Goal: Task Accomplishment & Management: Manage account settings

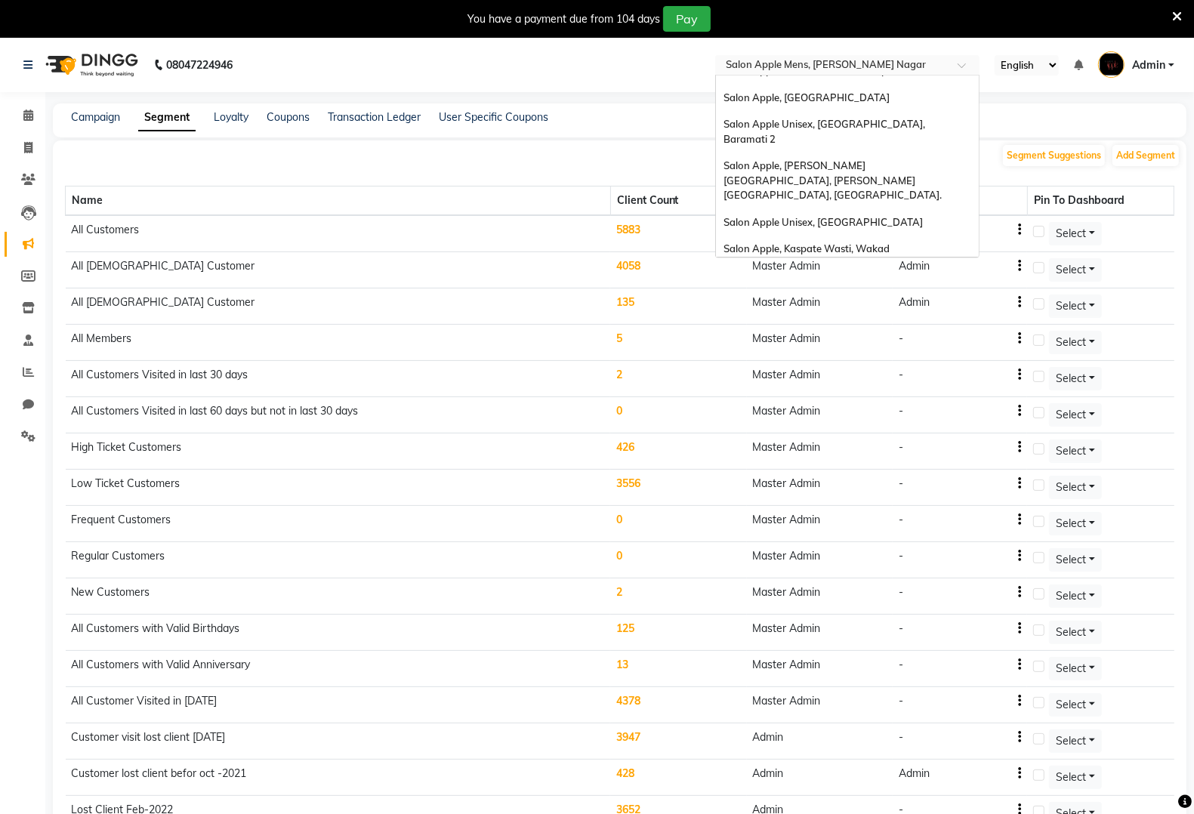
scroll to position [292, 0]
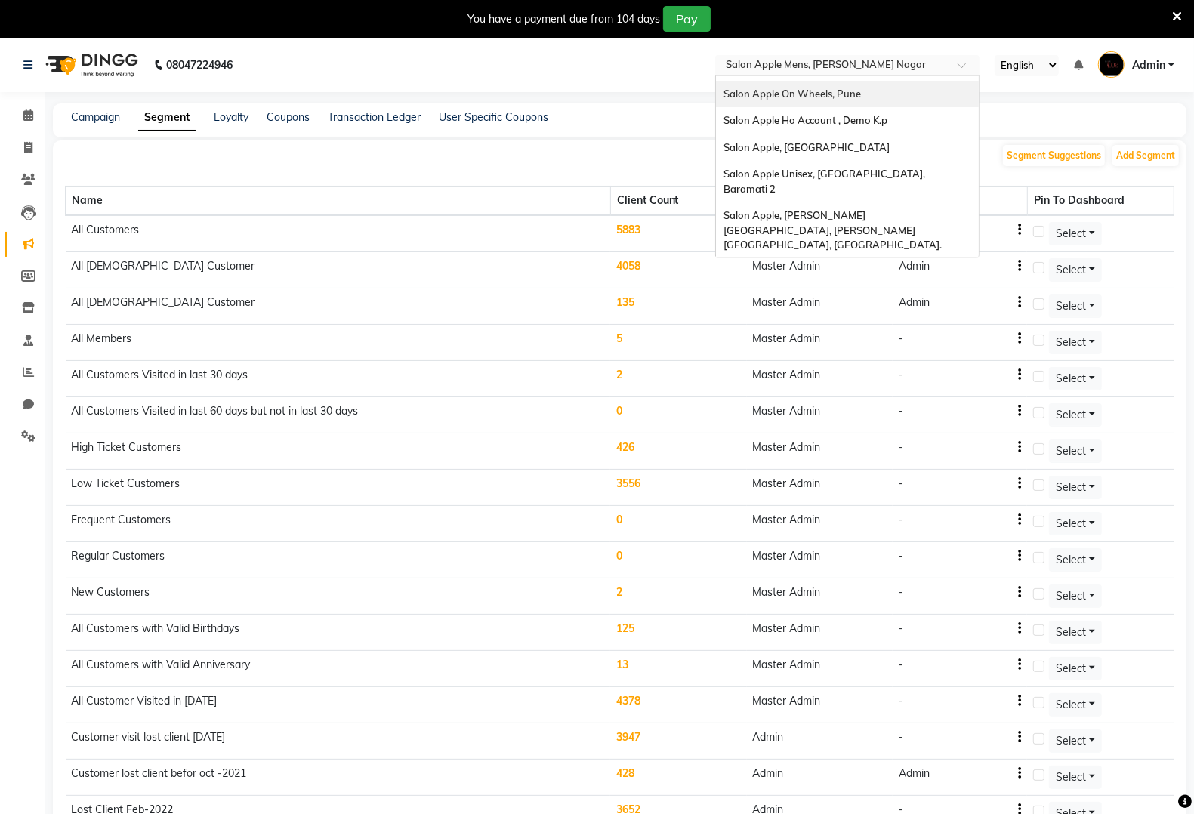
click at [835, 62] on input "text" at bounding box center [832, 66] width 219 height 15
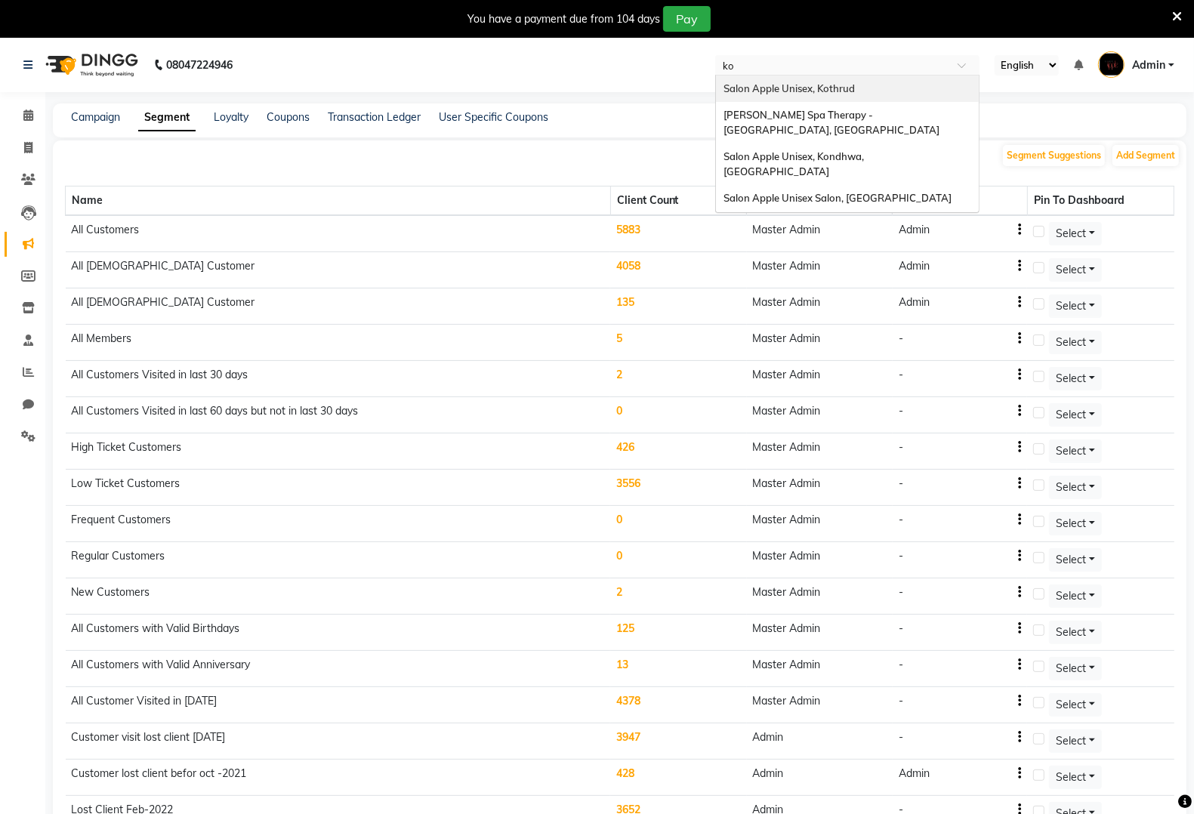
scroll to position [0, 0]
type input "kor"
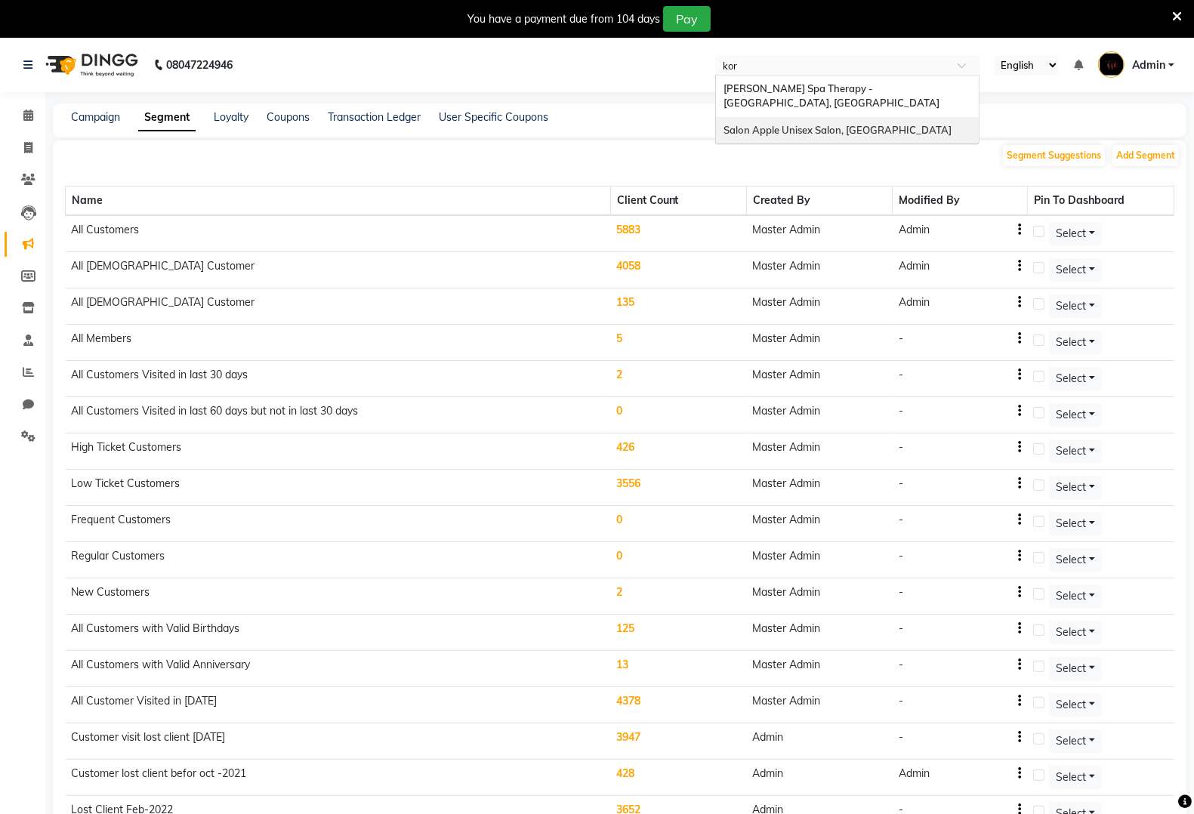
click at [835, 124] on span "Salon Apple Unisex Salon, [GEOGRAPHIC_DATA]" at bounding box center [838, 130] width 228 height 12
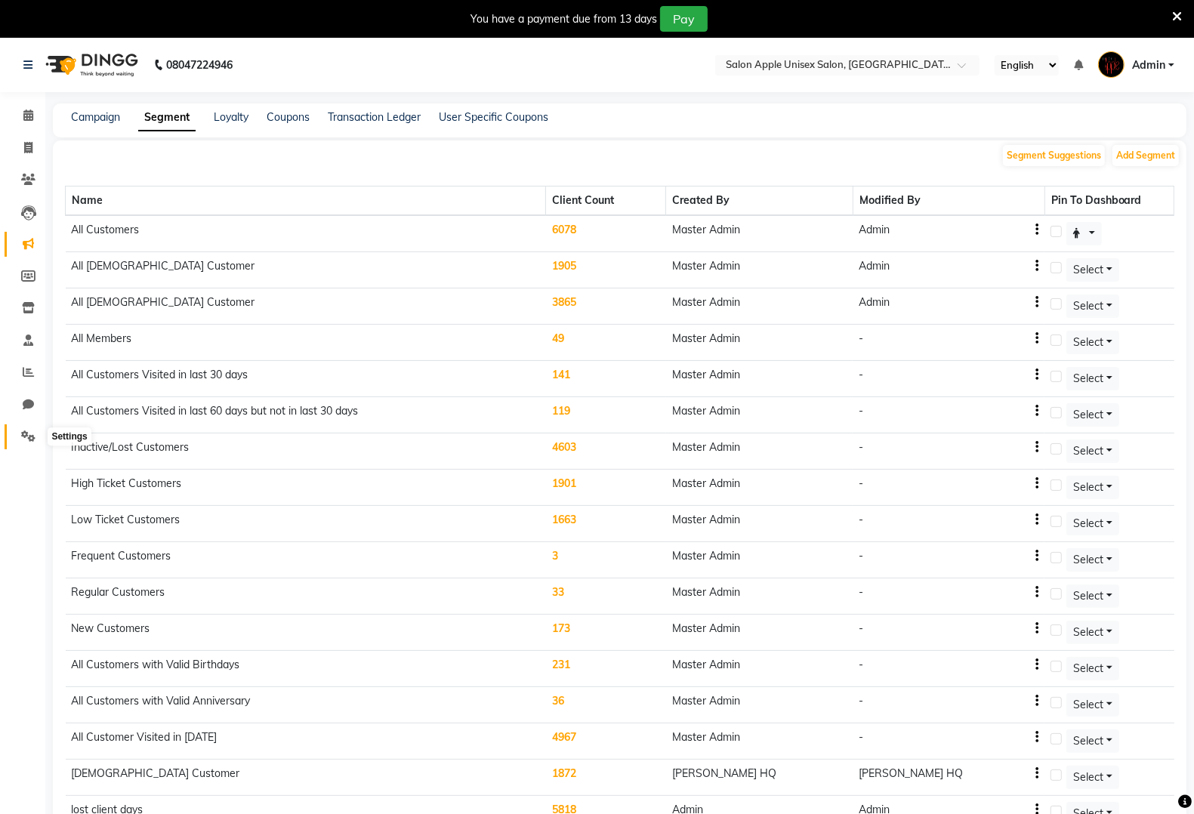
click at [24, 436] on icon at bounding box center [28, 436] width 14 height 11
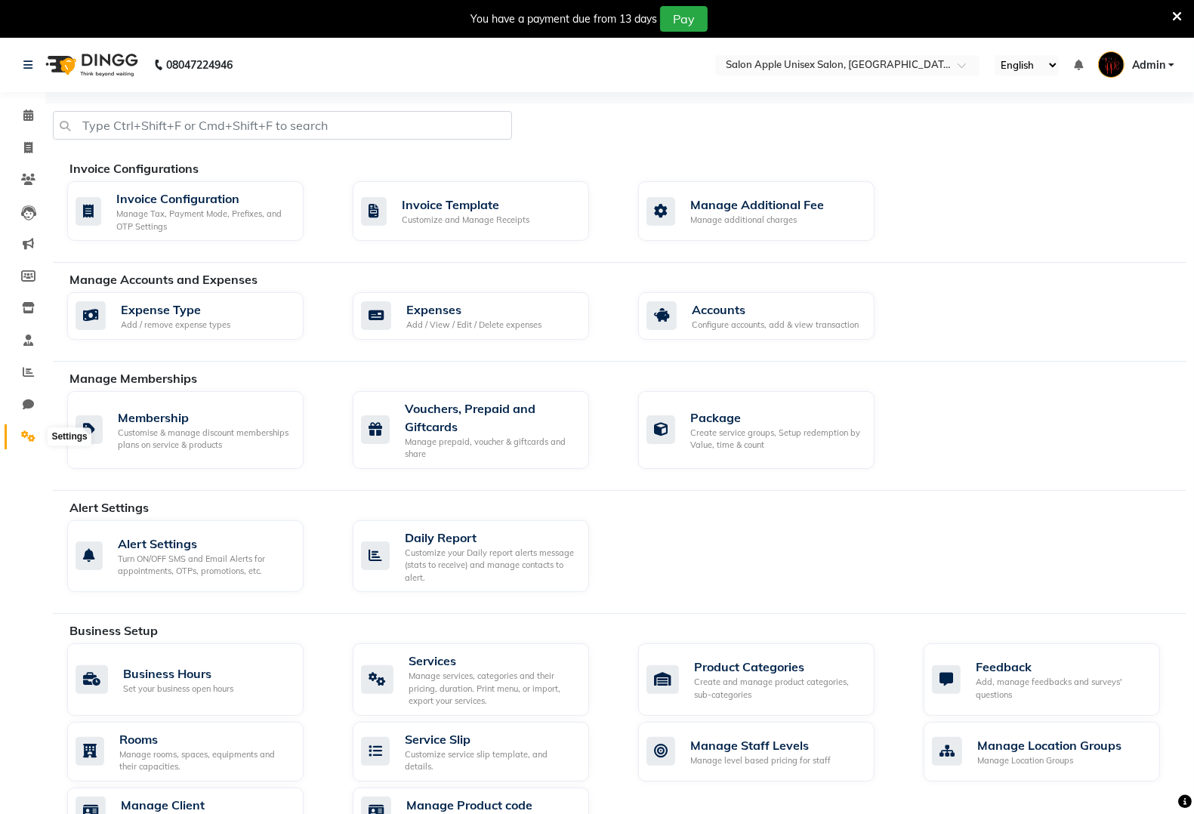
click at [21, 435] on icon at bounding box center [28, 436] width 14 height 11
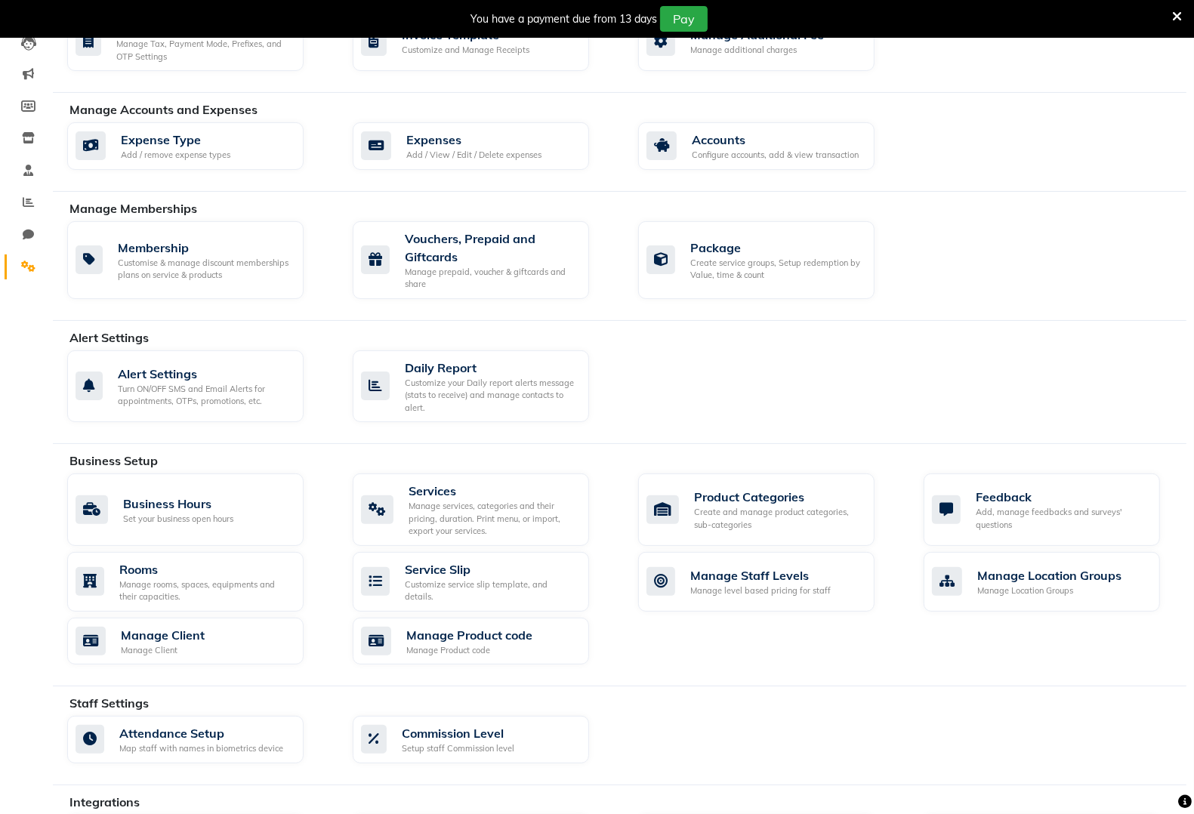
scroll to position [444, 0]
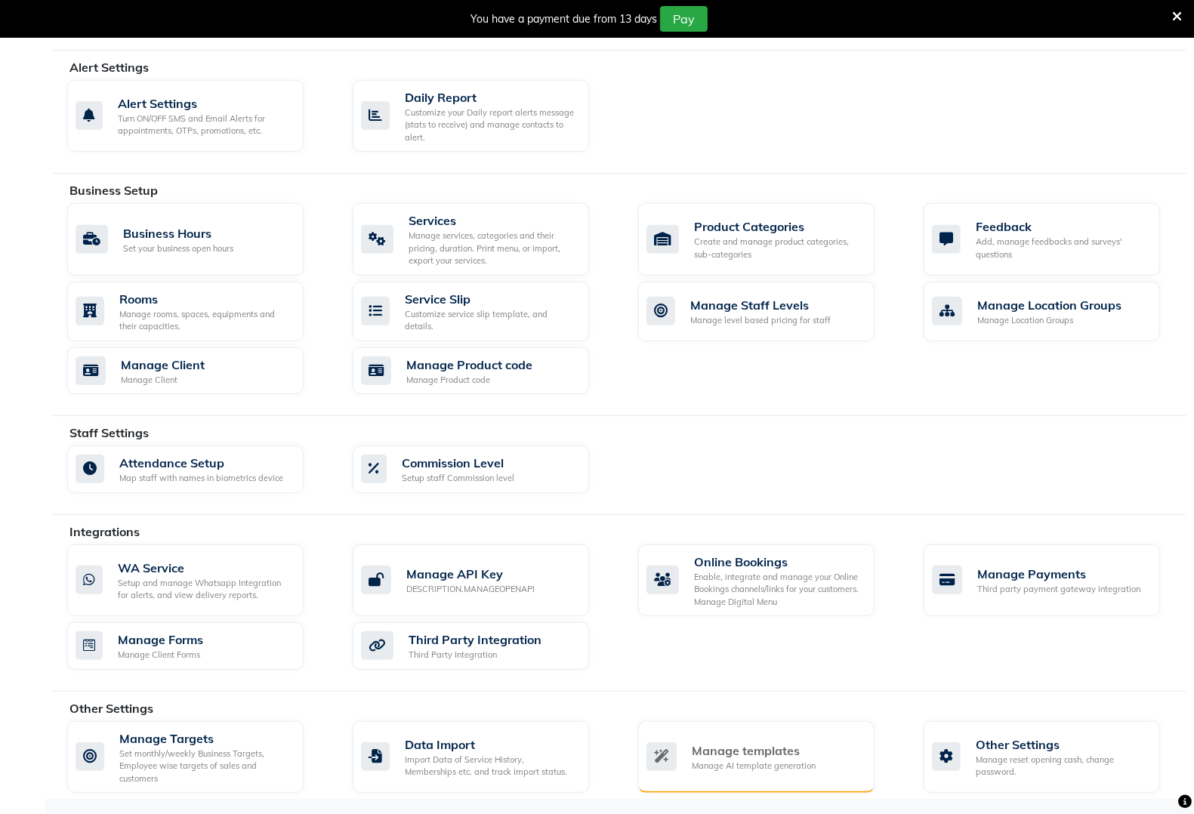
click at [761, 760] on div "Manage AI template generation" at bounding box center [754, 766] width 124 height 13
select select "APPROVED"
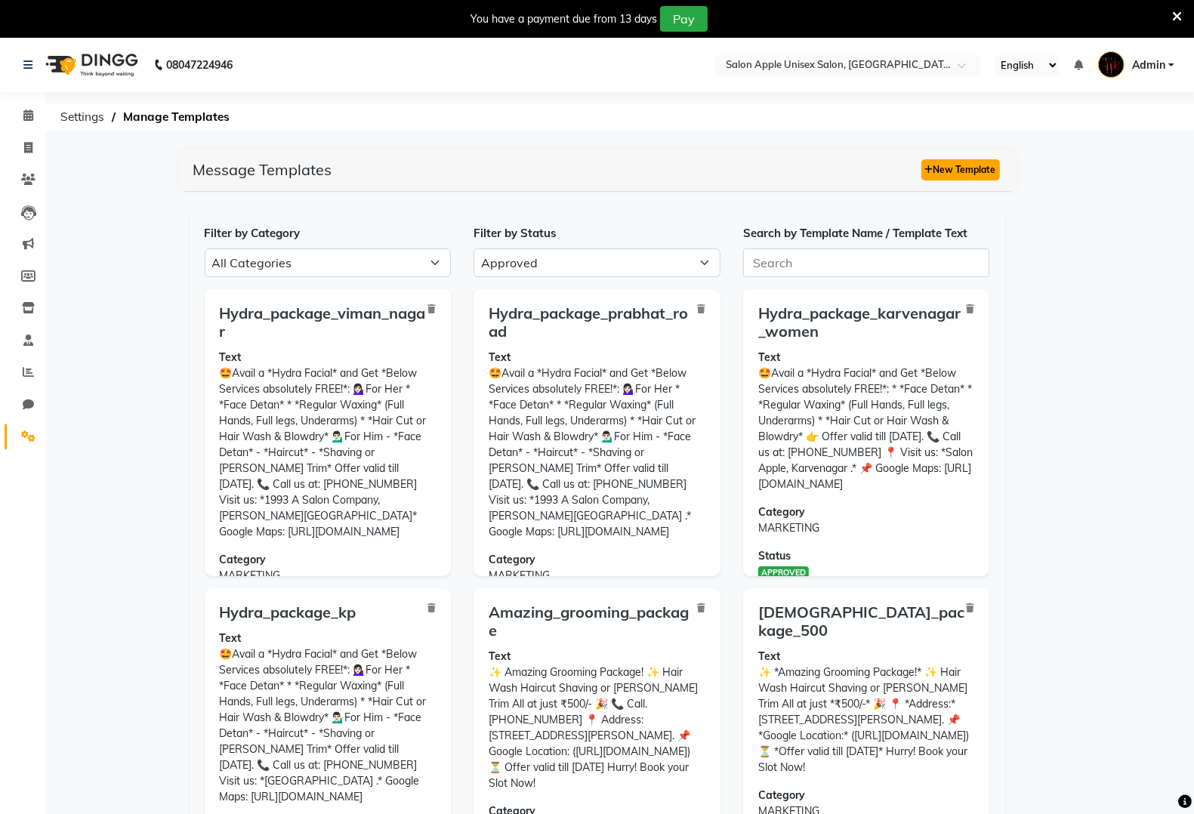
click at [973, 162] on button "New Template" at bounding box center [961, 169] width 79 height 21
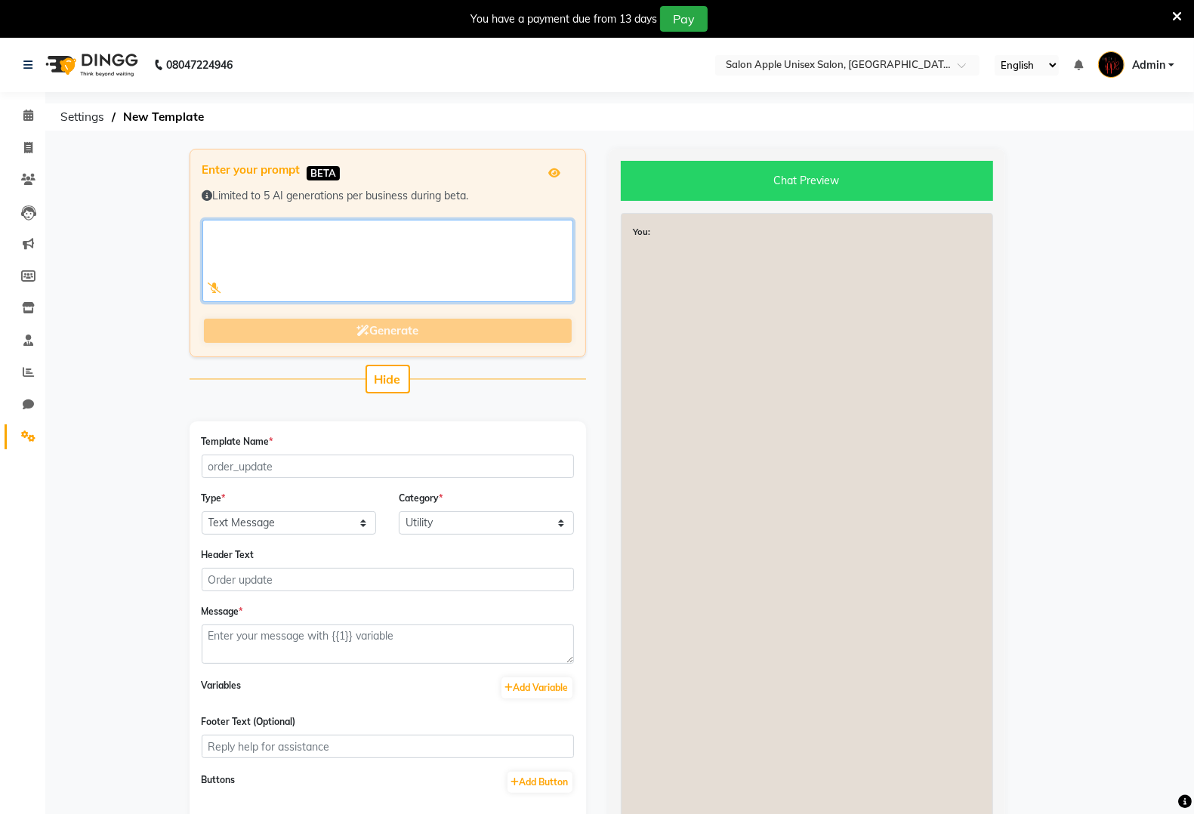
click at [503, 239] on textarea at bounding box center [387, 261] width 371 height 82
paste textarea "*This Festive Season, Pamper Your Hair!* 💆‍♀️ *Nourish [DATE], Shine Everyday!*…"
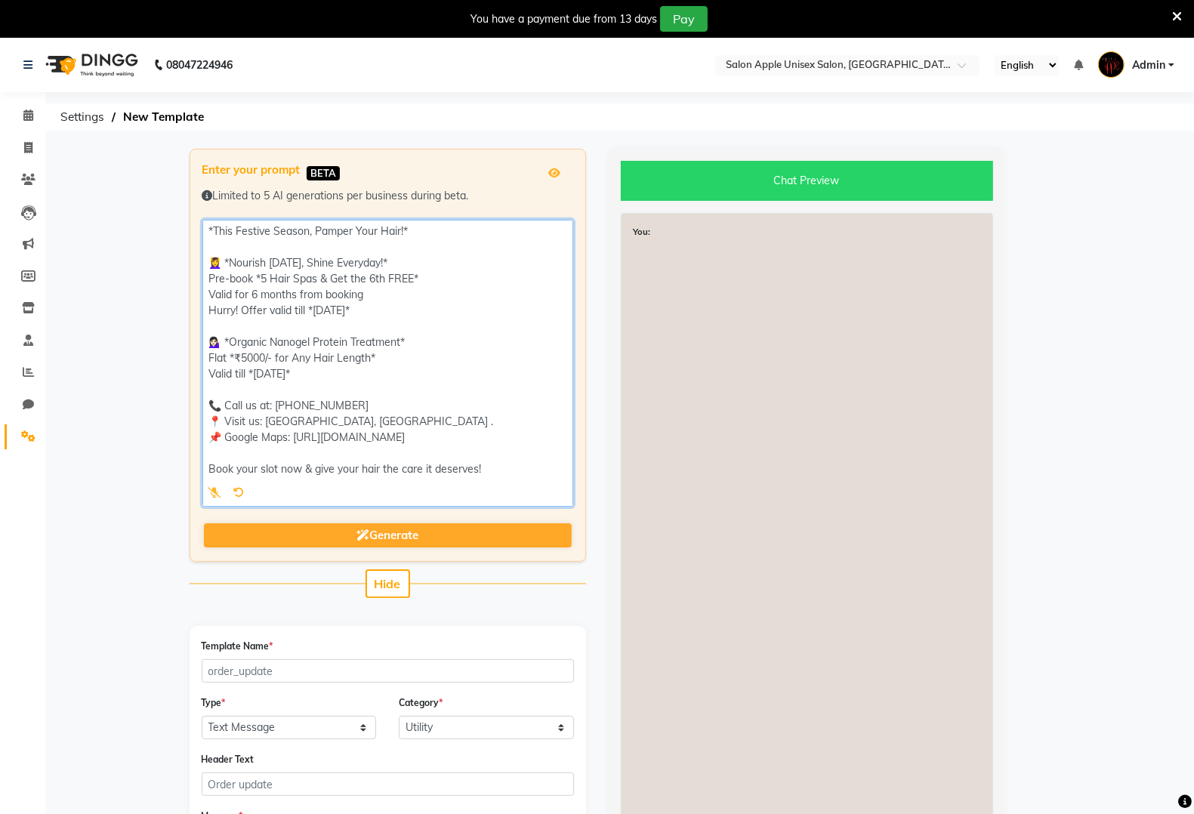
scroll to position [1, 0]
type textarea "*This Festive Season, Pamper Your Hair!* 💆‍♀️ *Nourish [DATE], Shine Everyday!*…"
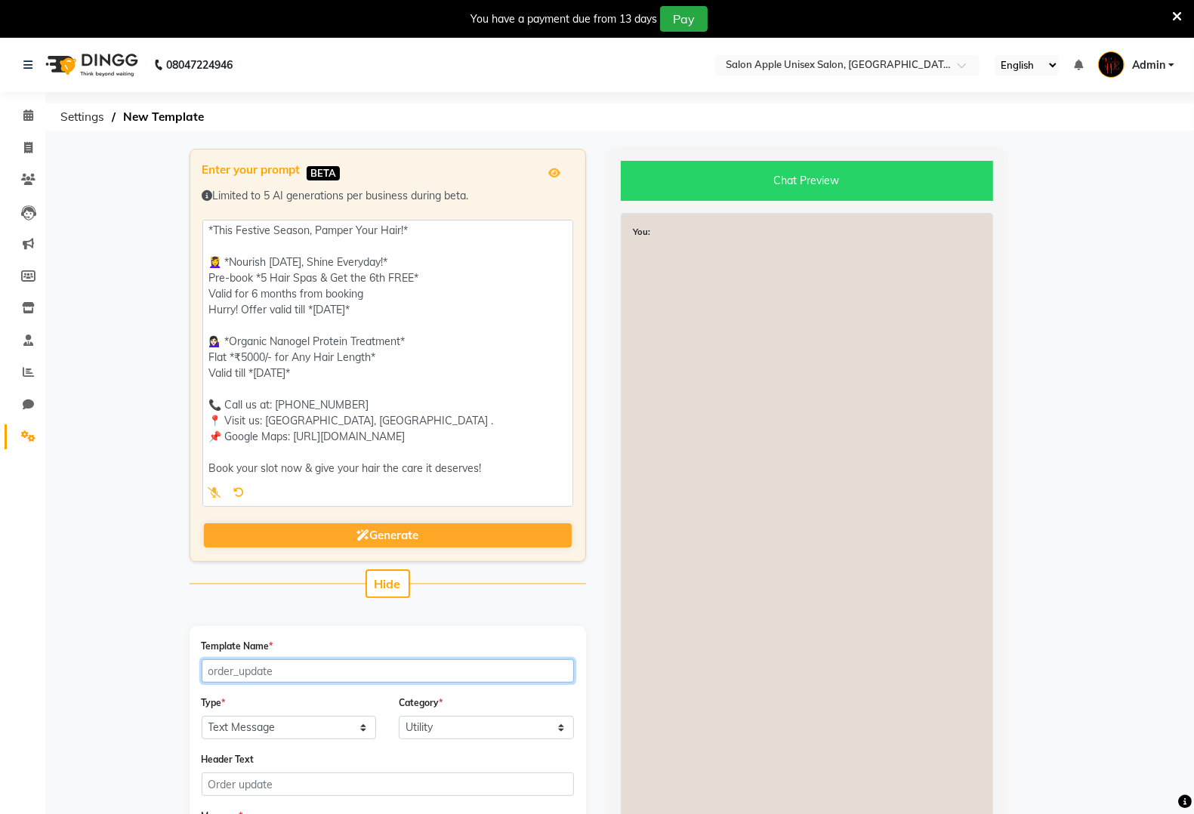
click at [265, 670] on input "Template Name *" at bounding box center [388, 670] width 372 height 23
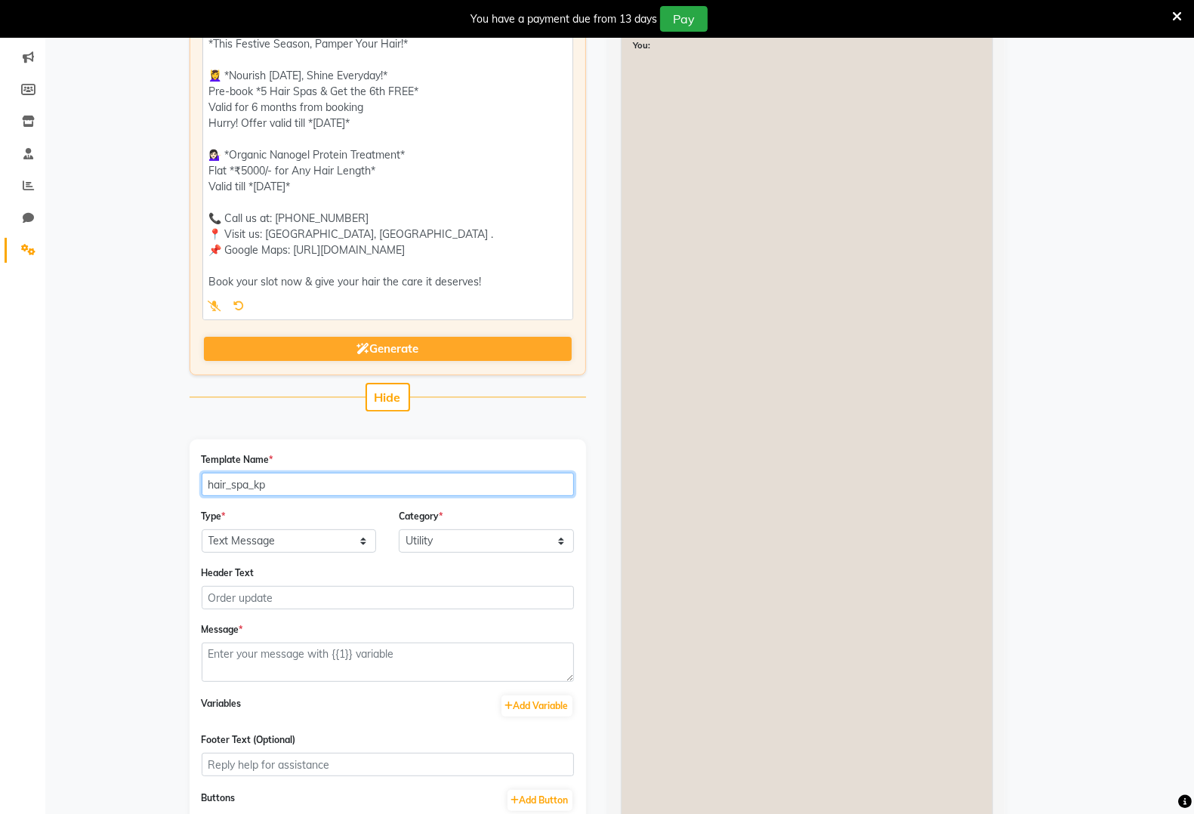
scroll to position [189, 0]
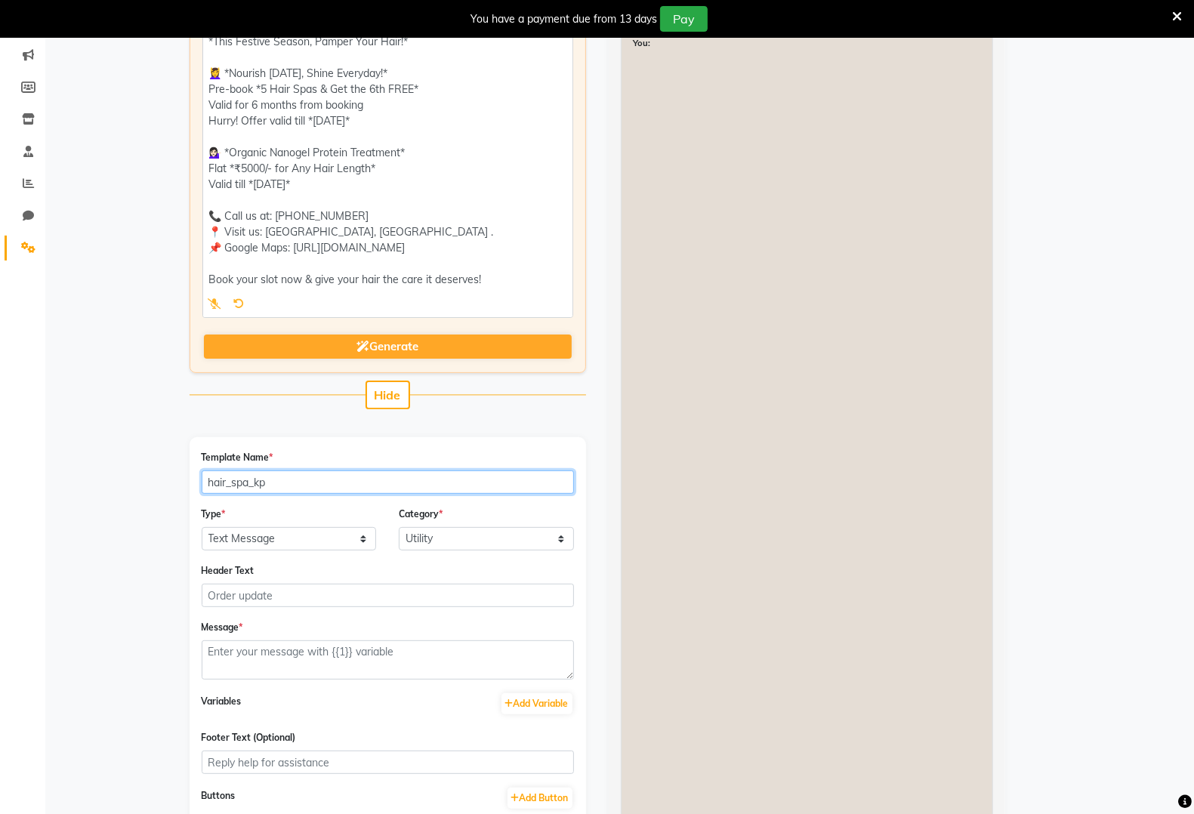
type input "hair_spa_kp"
click at [338, 533] on select "Text Message Image with Text" at bounding box center [289, 538] width 175 height 23
select select "IMAGE"
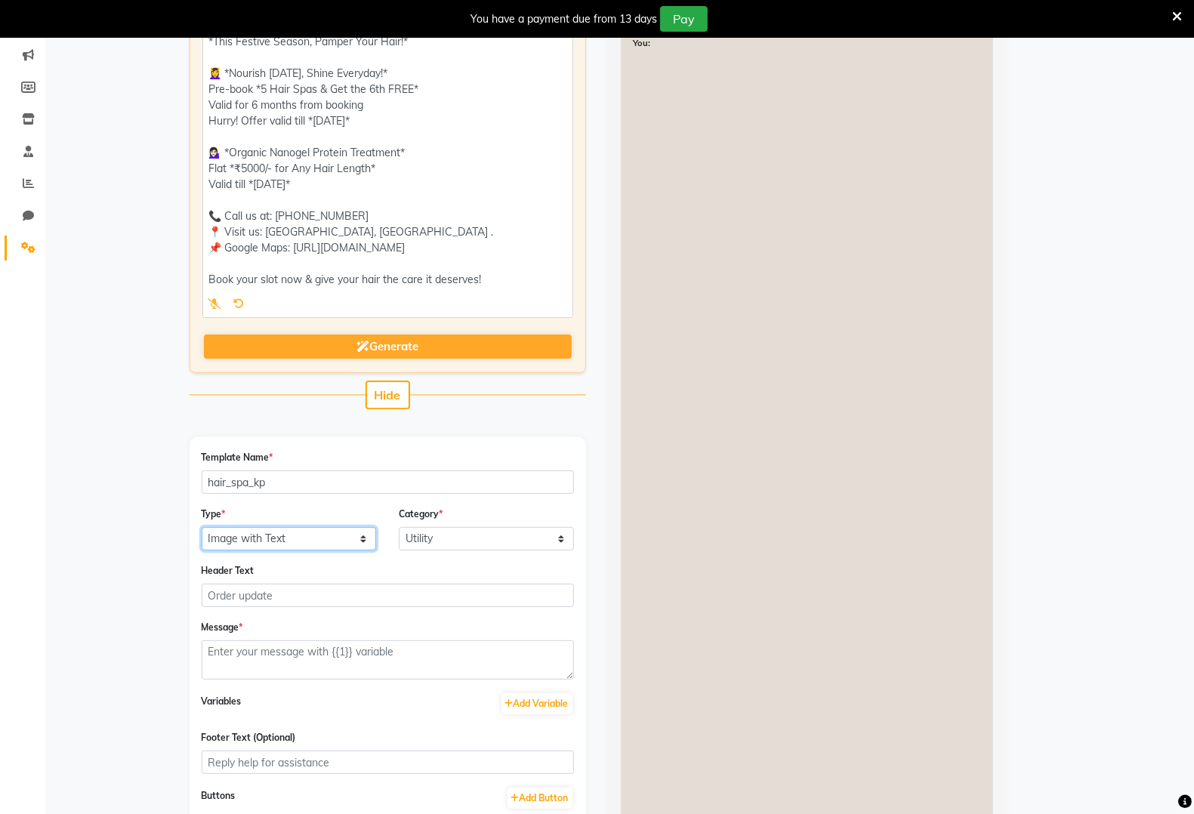
click at [202, 527] on select "Text Message Image with Text" at bounding box center [289, 538] width 175 height 23
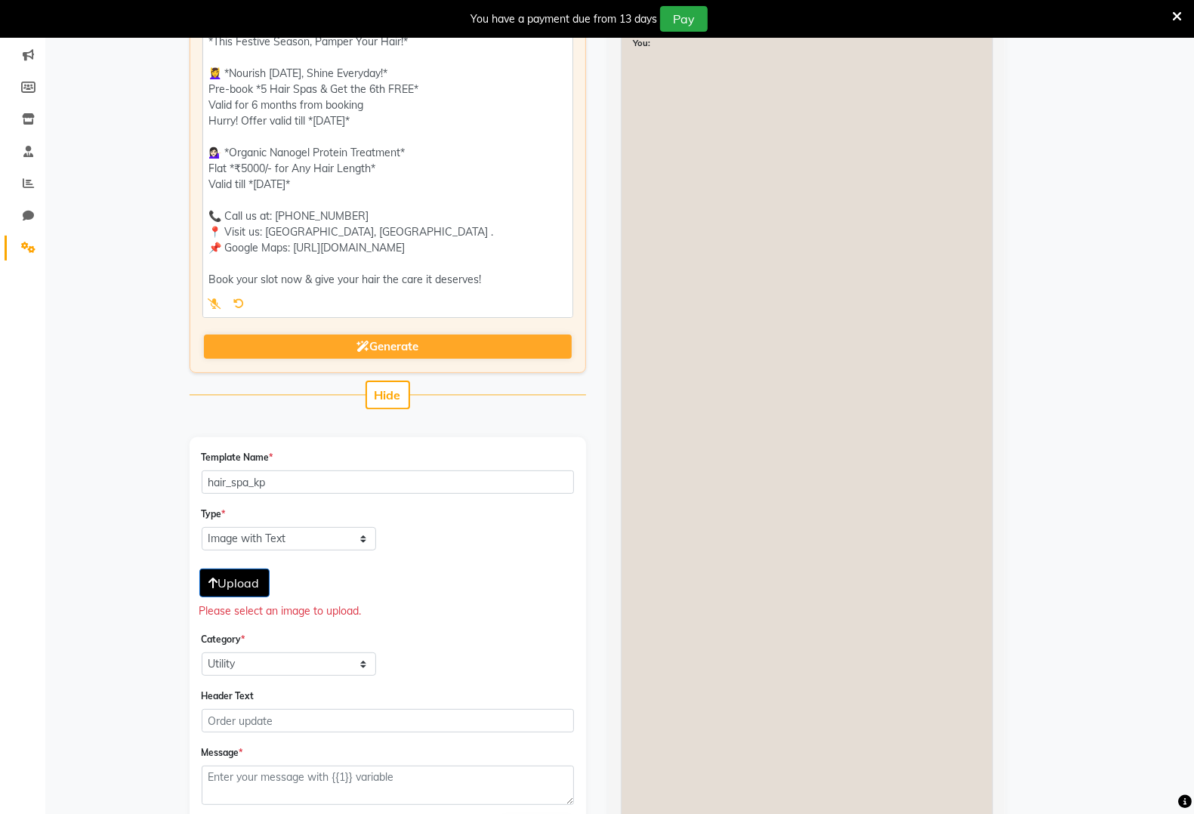
click at [244, 583] on span "Upload" at bounding box center [234, 583] width 51 height 15
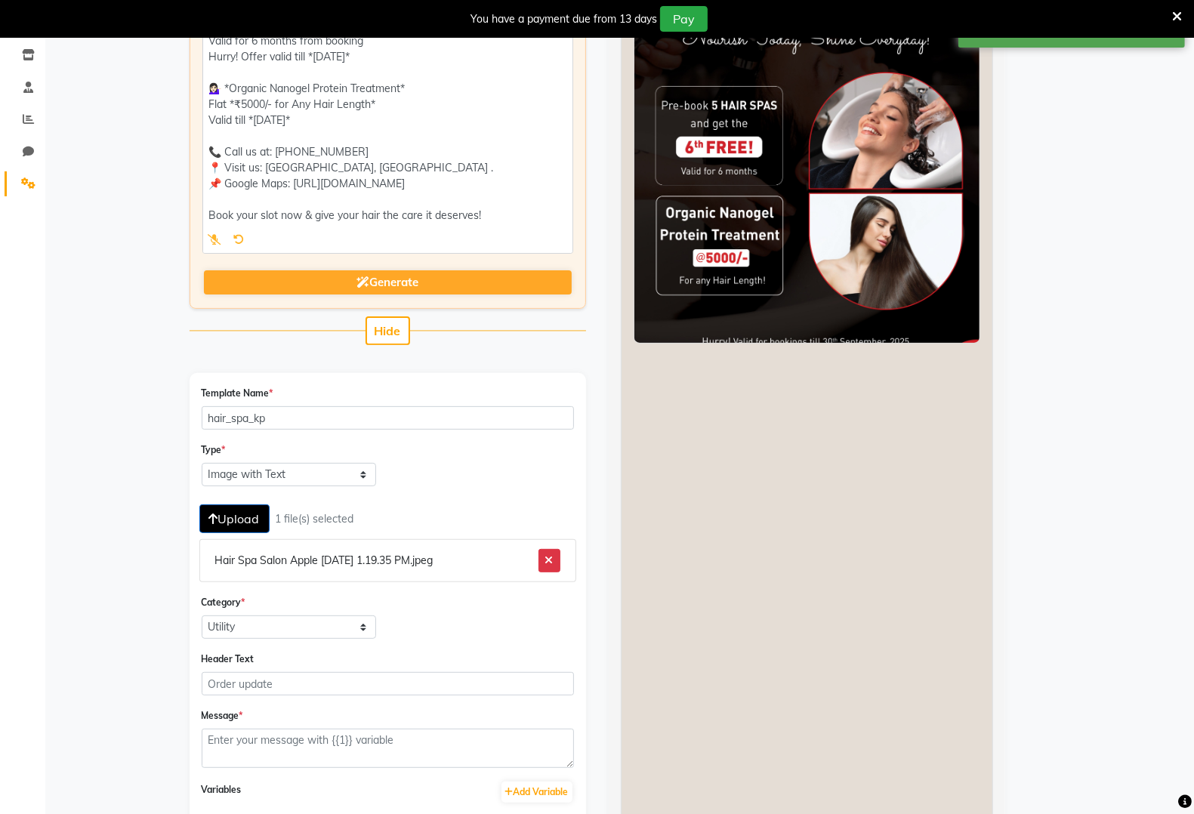
scroll to position [472, 0]
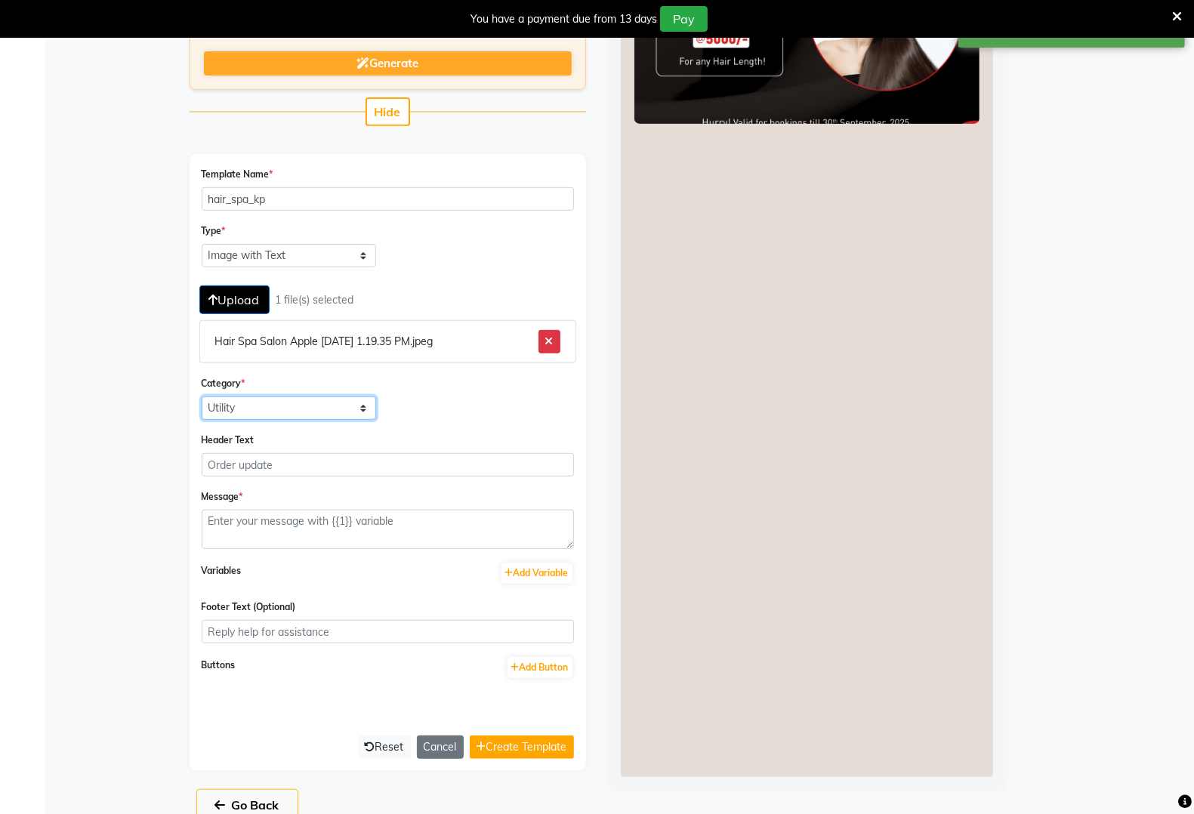
click at [304, 406] on select "Utility Marketing" at bounding box center [289, 408] width 175 height 23
select select "MARKETING"
click at [202, 397] on select "Utility Marketing" at bounding box center [289, 408] width 175 height 23
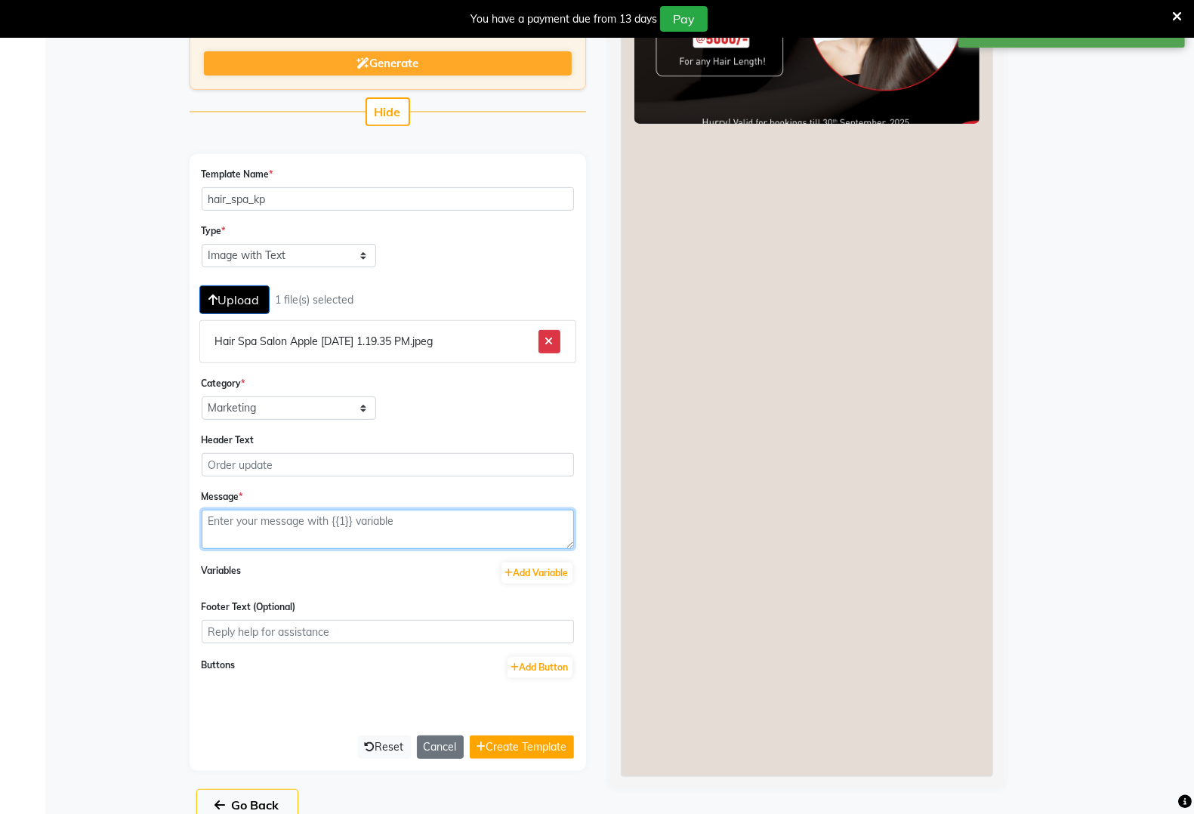
click at [302, 519] on textarea at bounding box center [388, 529] width 372 height 39
paste textarea "*This Festive Season, Pamper Your Hair!* 💆‍♀️ *Nourish [DATE], Shine Everyday!*…"
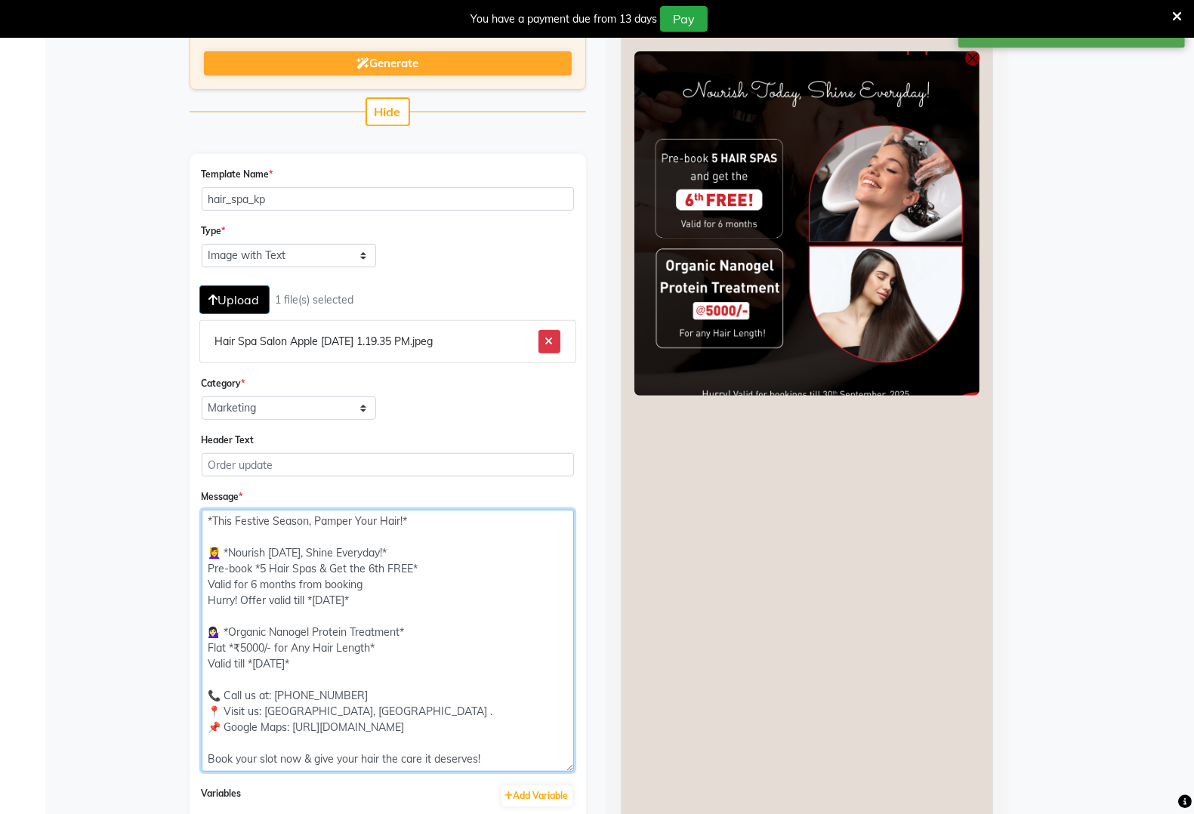
scroll to position [0, 0]
drag, startPoint x: 560, startPoint y: 537, endPoint x: 549, endPoint y: 760, distance: 223.1
click at [549, 760] on textarea "*This Festive Season, Pamper Your Hair!* 💆‍♀️ *Nourish Today, Shine Everyday!* …" at bounding box center [388, 641] width 372 height 262
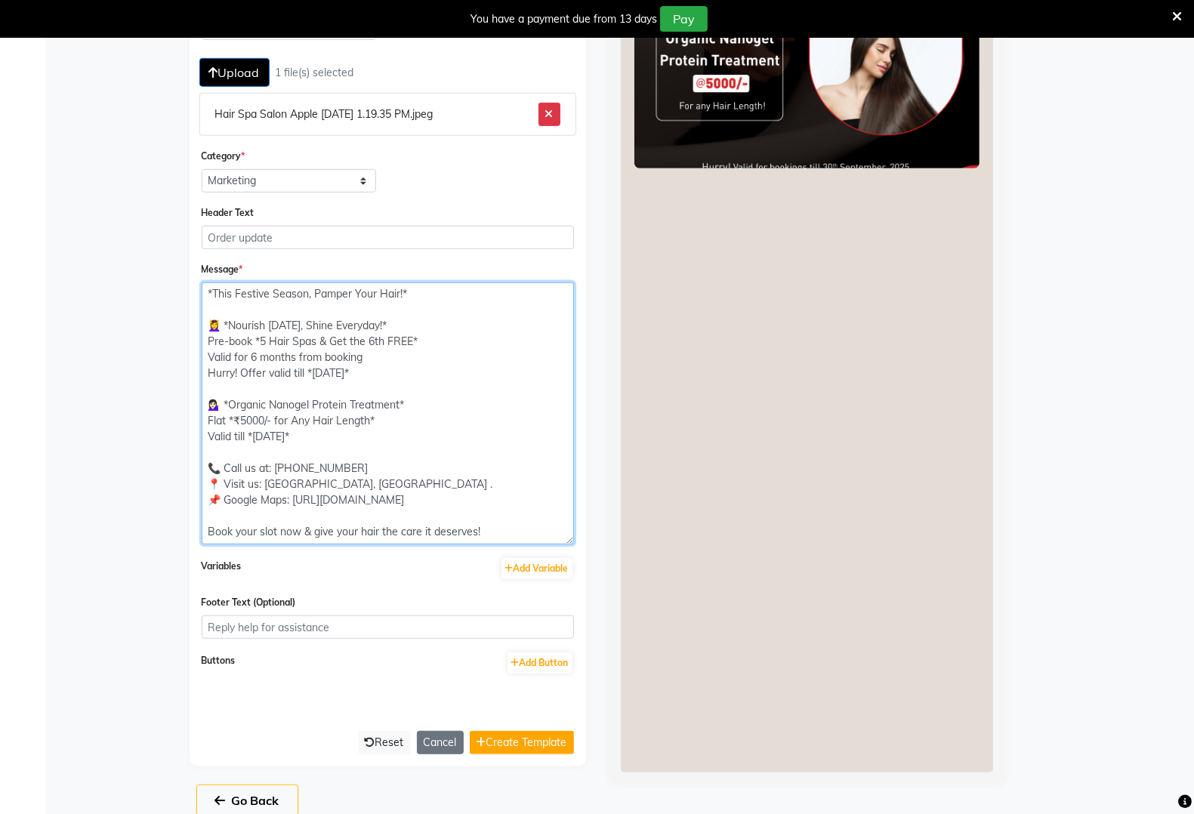
scroll to position [716, 0]
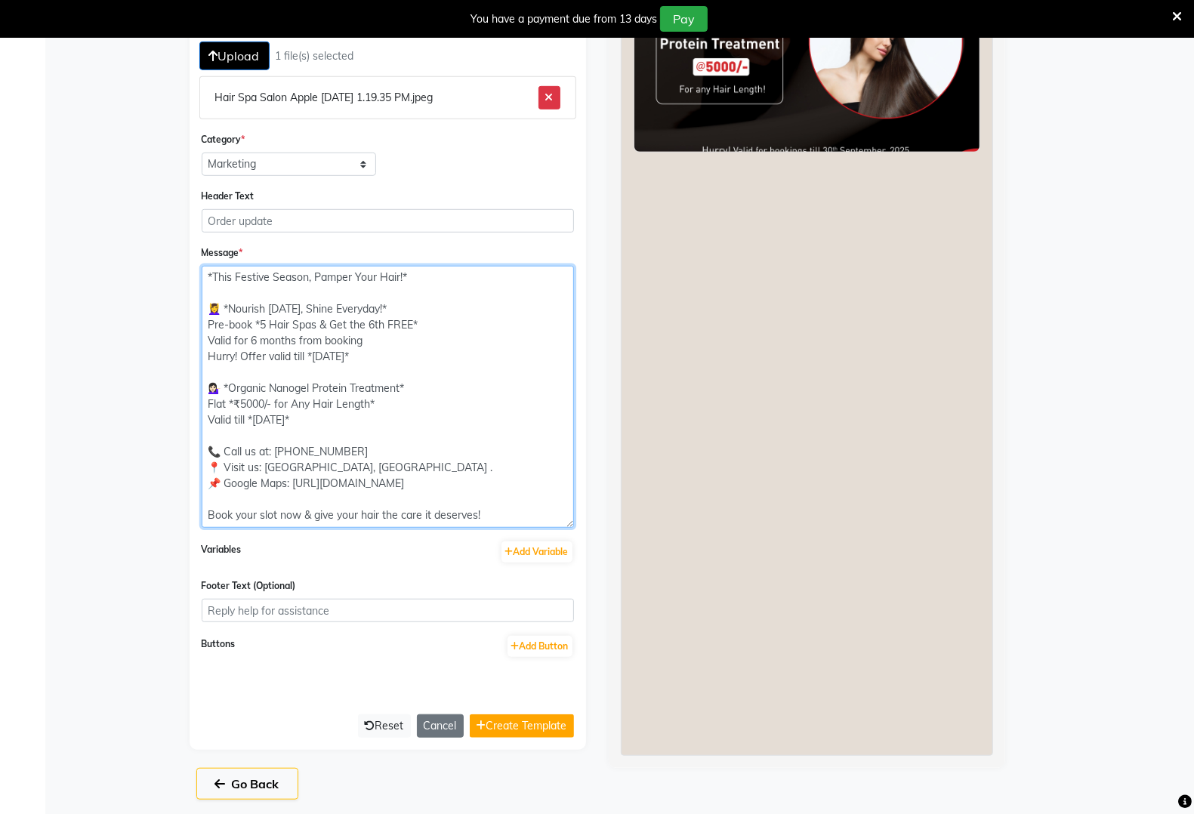
type textarea "*This Festive Season, Pamper Your Hair!* 💆‍♀️ *Nourish Today, Shine Everyday!* …"
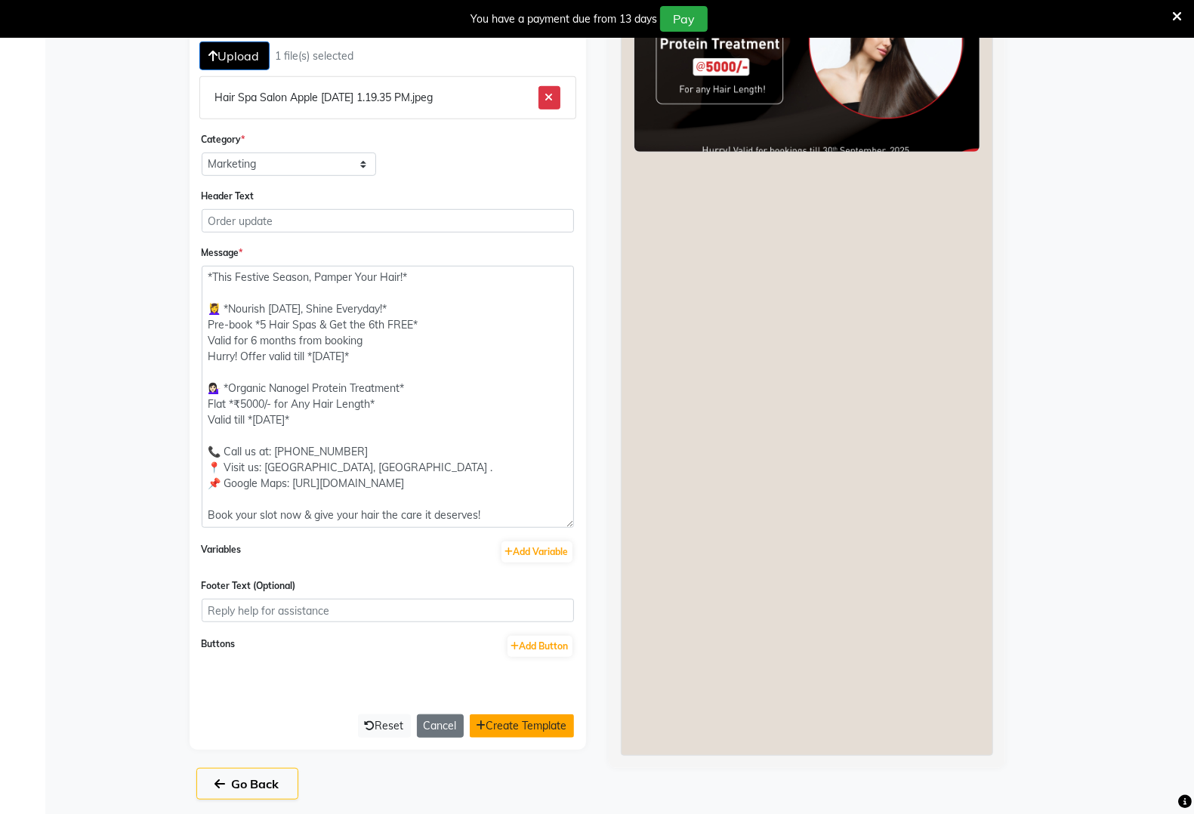
click at [549, 715] on button "Create Template" at bounding box center [522, 726] width 104 height 23
select select "APPROVED"
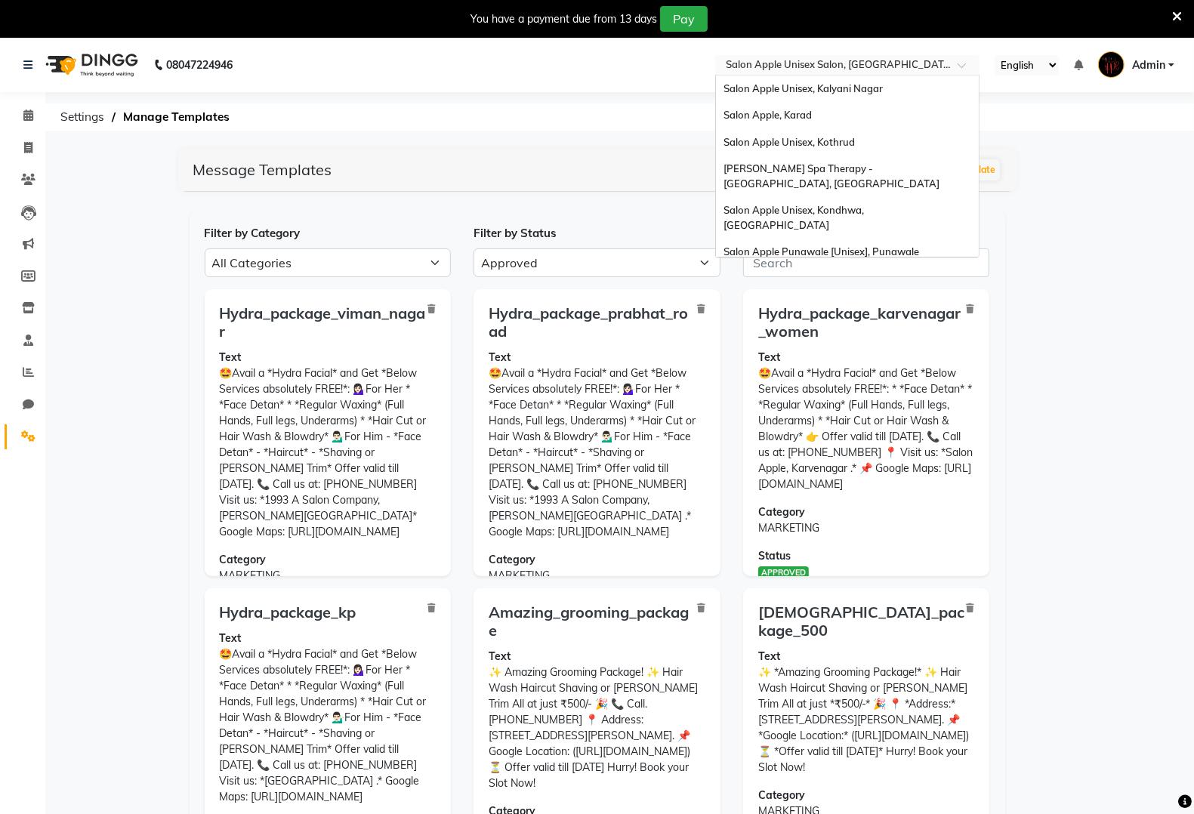
click at [852, 66] on input "text" at bounding box center [832, 66] width 219 height 15
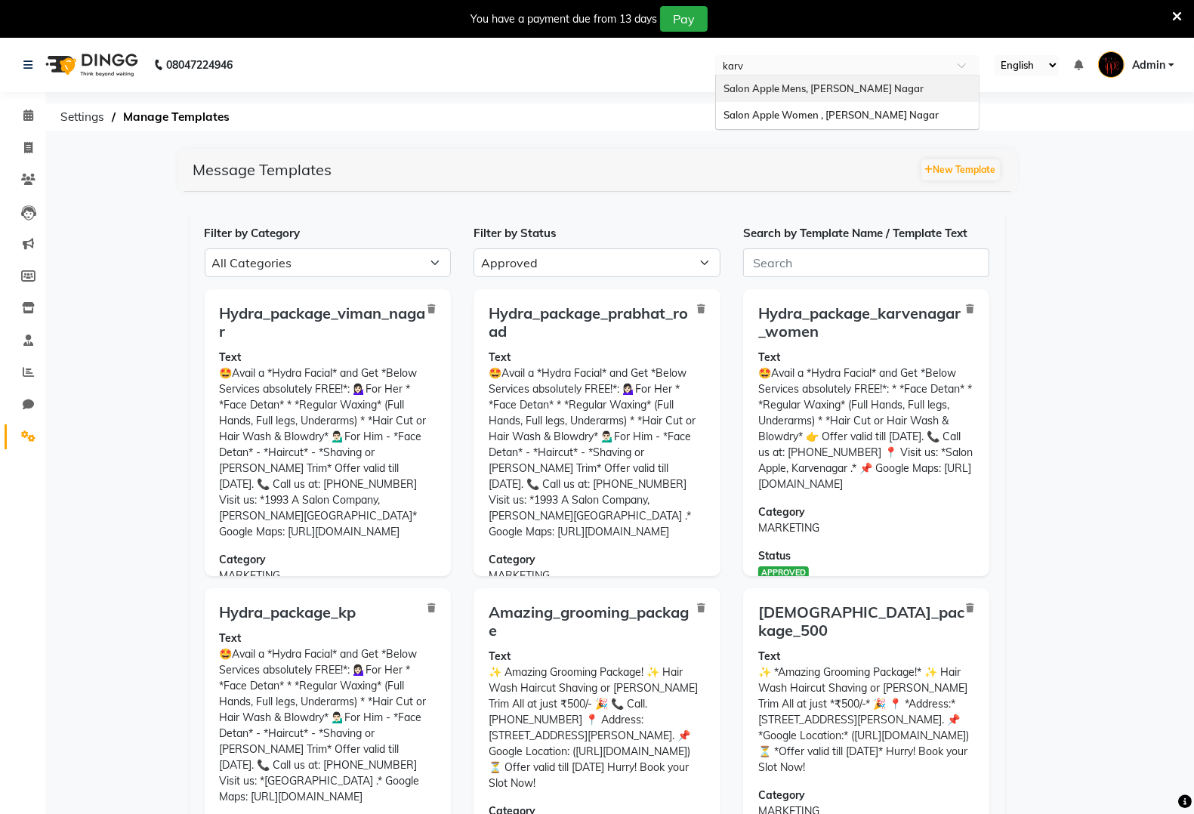
type input "karve"
click at [869, 118] on span "Salon Apple Women , [PERSON_NAME] Nagar" at bounding box center [831, 115] width 215 height 12
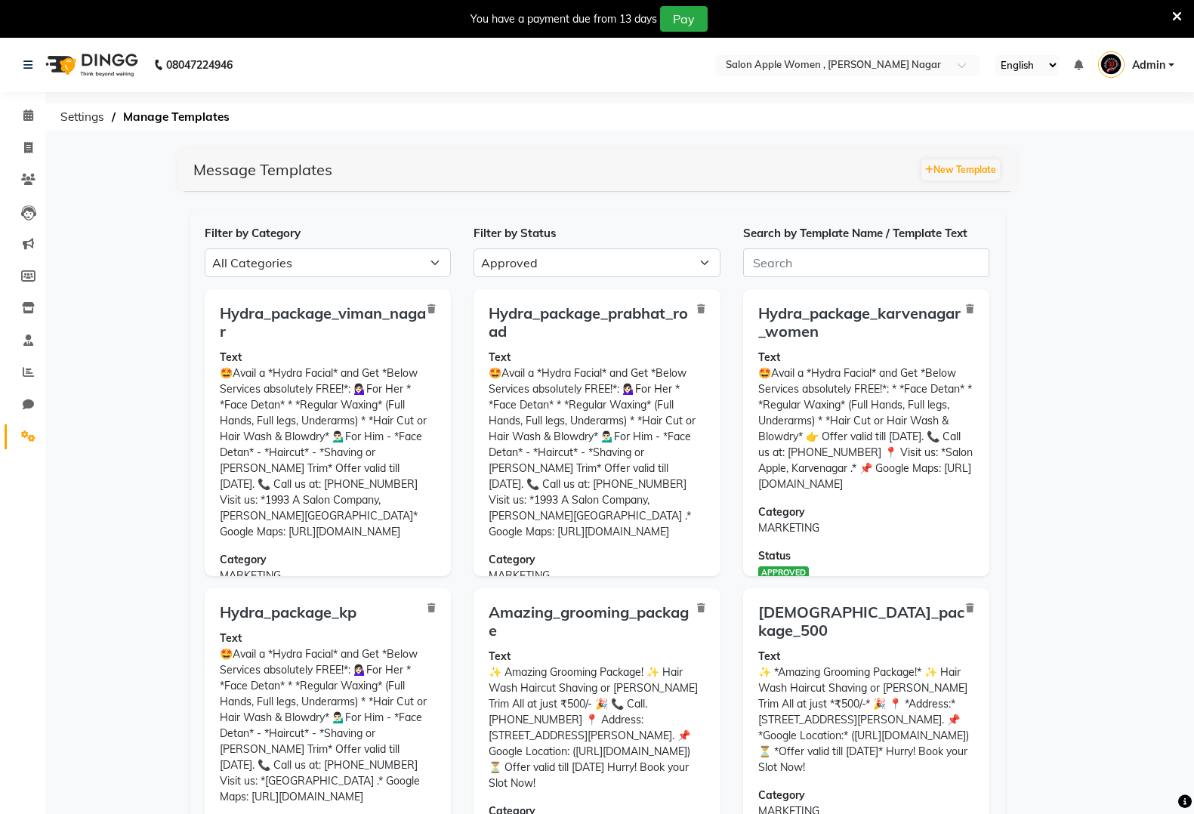
select select "APPROVED"
click at [397, 264] on select "All Categories Utility Marketing Authentication" at bounding box center [328, 263] width 247 height 29
click at [984, 174] on button "New Template" at bounding box center [961, 169] width 79 height 21
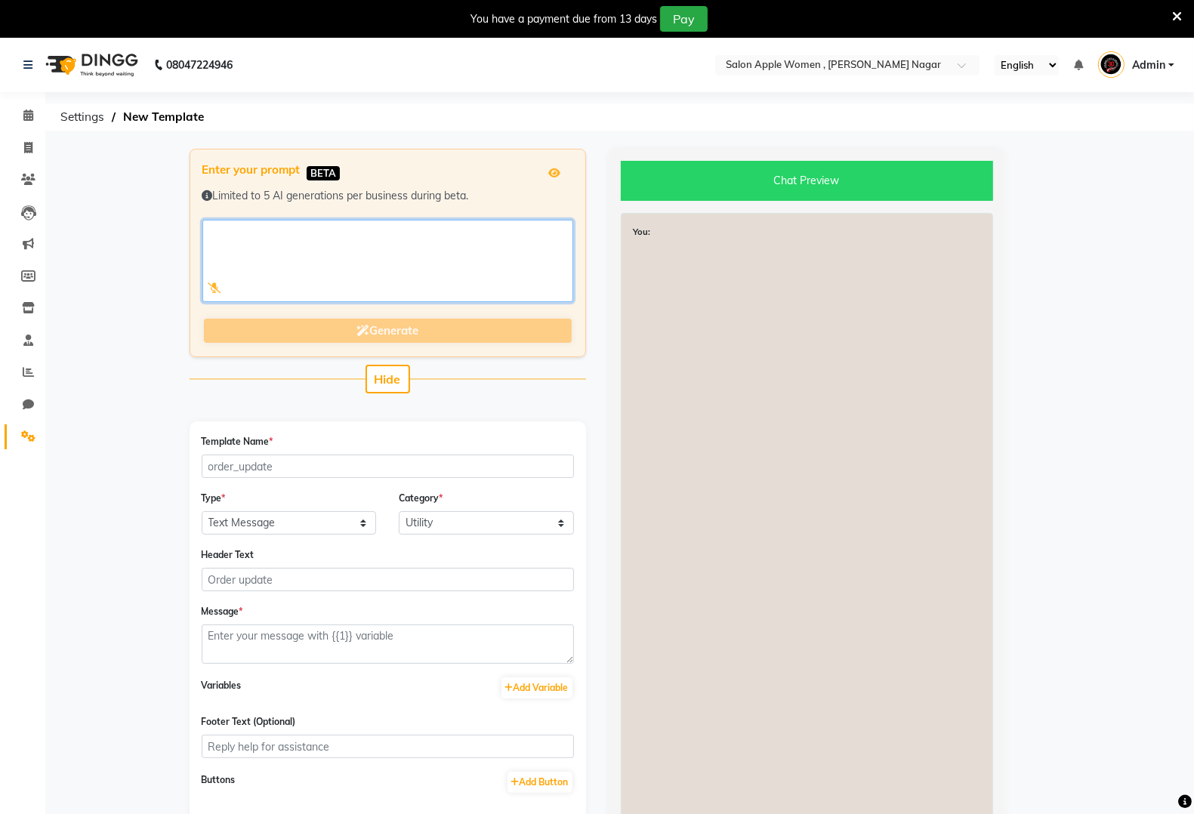
click at [421, 273] on textarea at bounding box center [387, 261] width 371 height 82
paste textarea "*This Festive Season, Pamper Your Hair!* 💆‍♀️ *Nourish Today, Shine Everyday!* …"
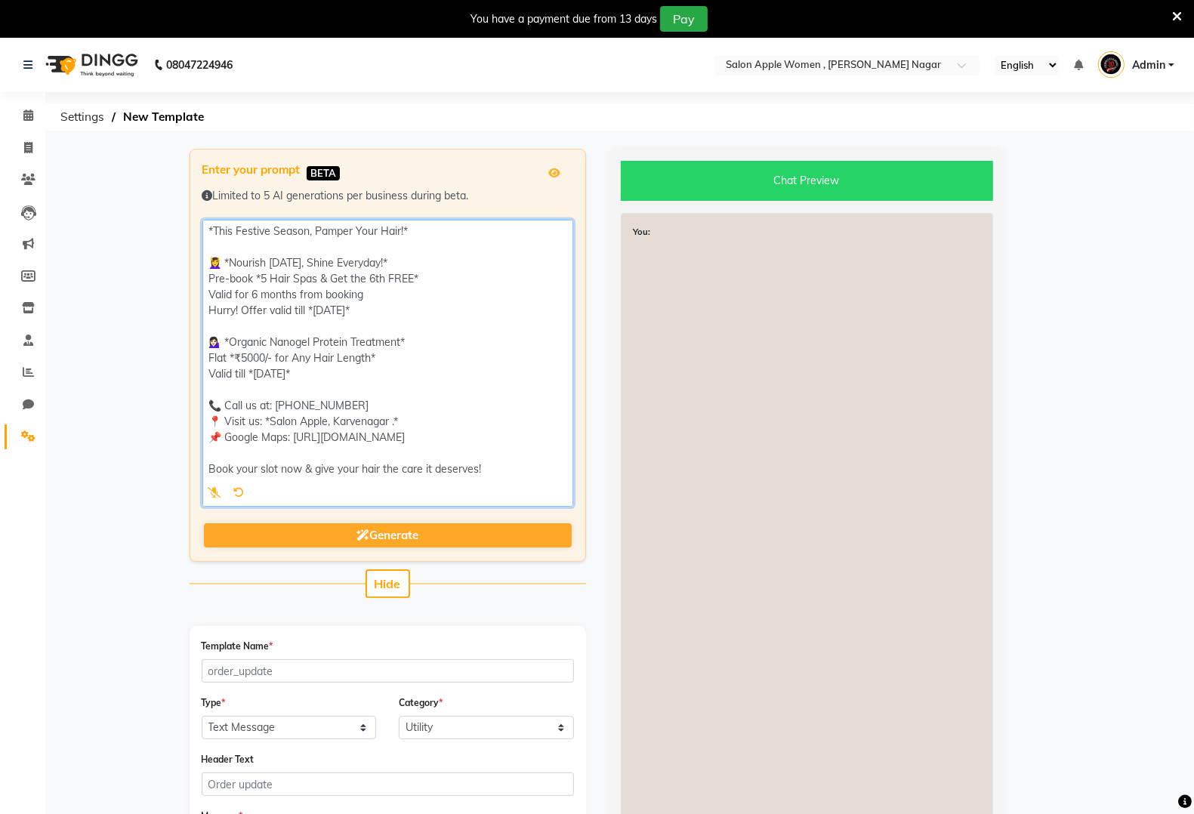
type textarea "*This Festive Season, Pamper Your Hair!* 💆‍♀️ *Nourish Today, Shine Everyday!* …"
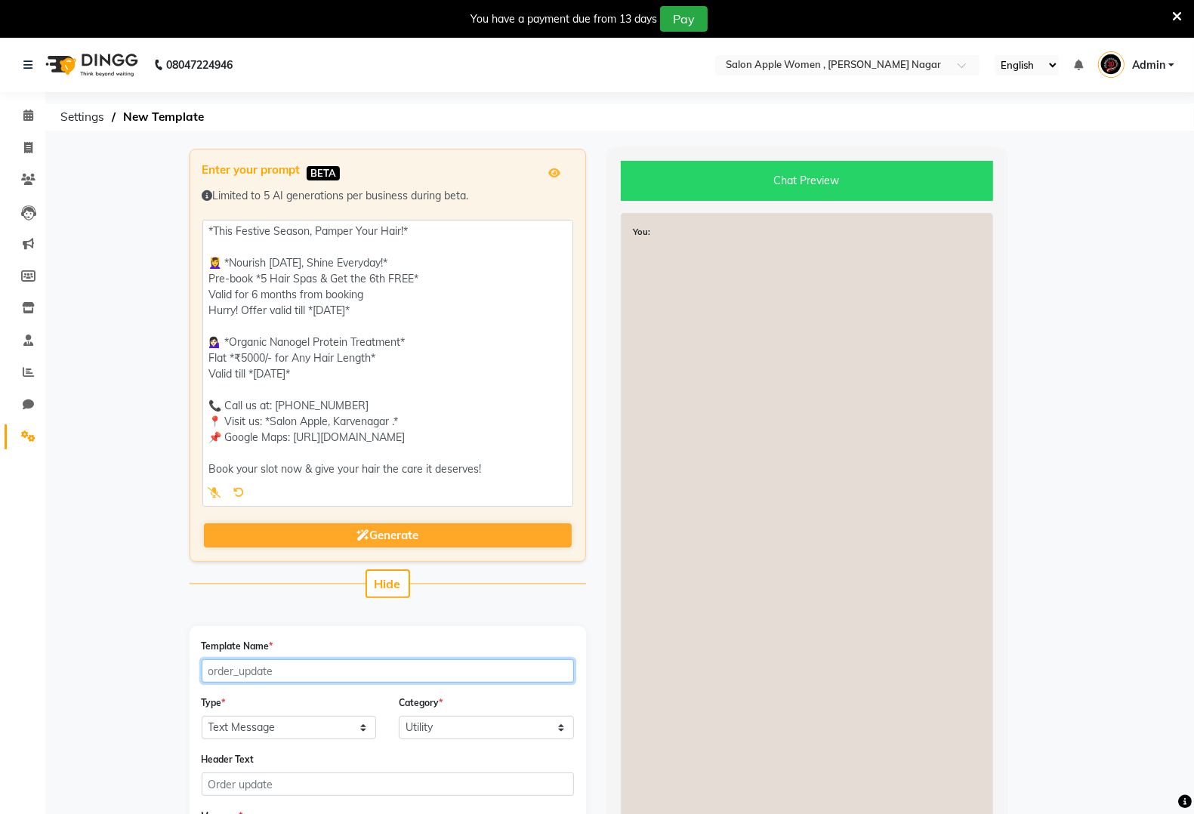
click at [344, 674] on input "Template Name *" at bounding box center [388, 670] width 372 height 23
type input "hair_spa_karvenagar"
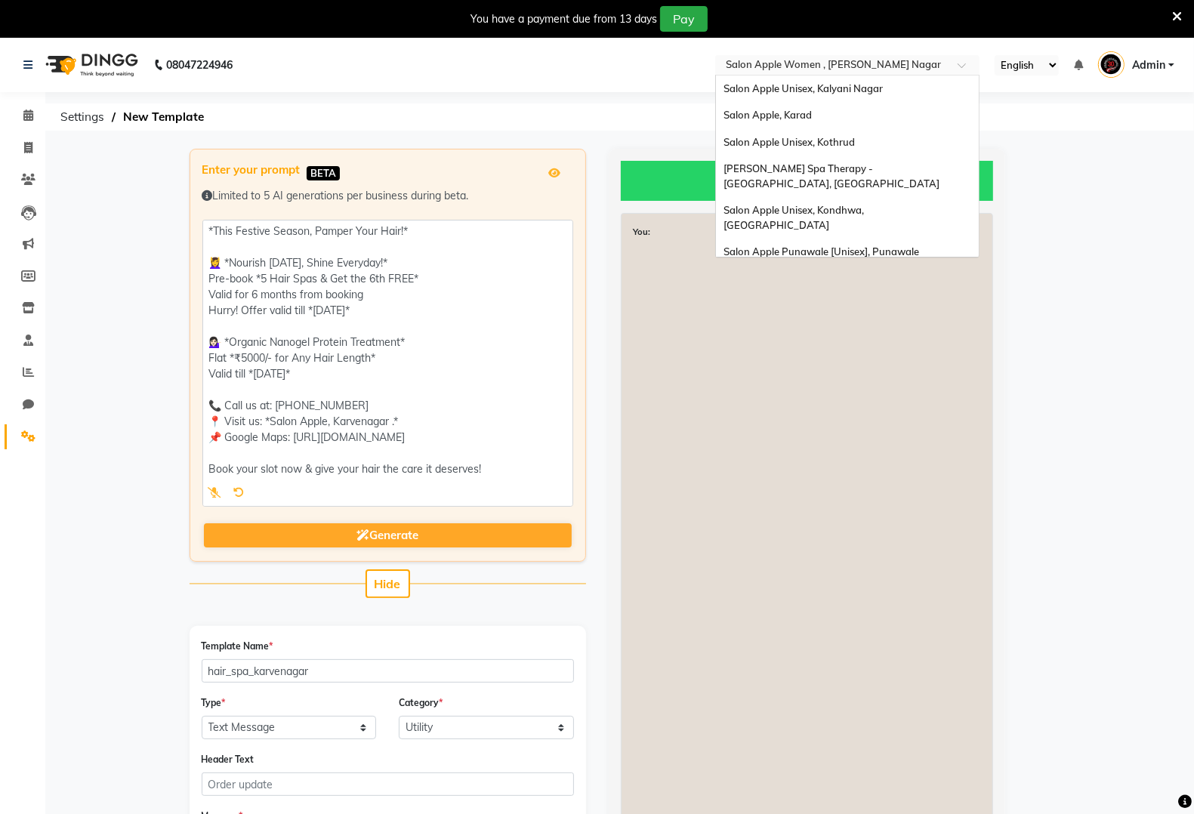
click at [892, 73] on input "text" at bounding box center [832, 66] width 219 height 15
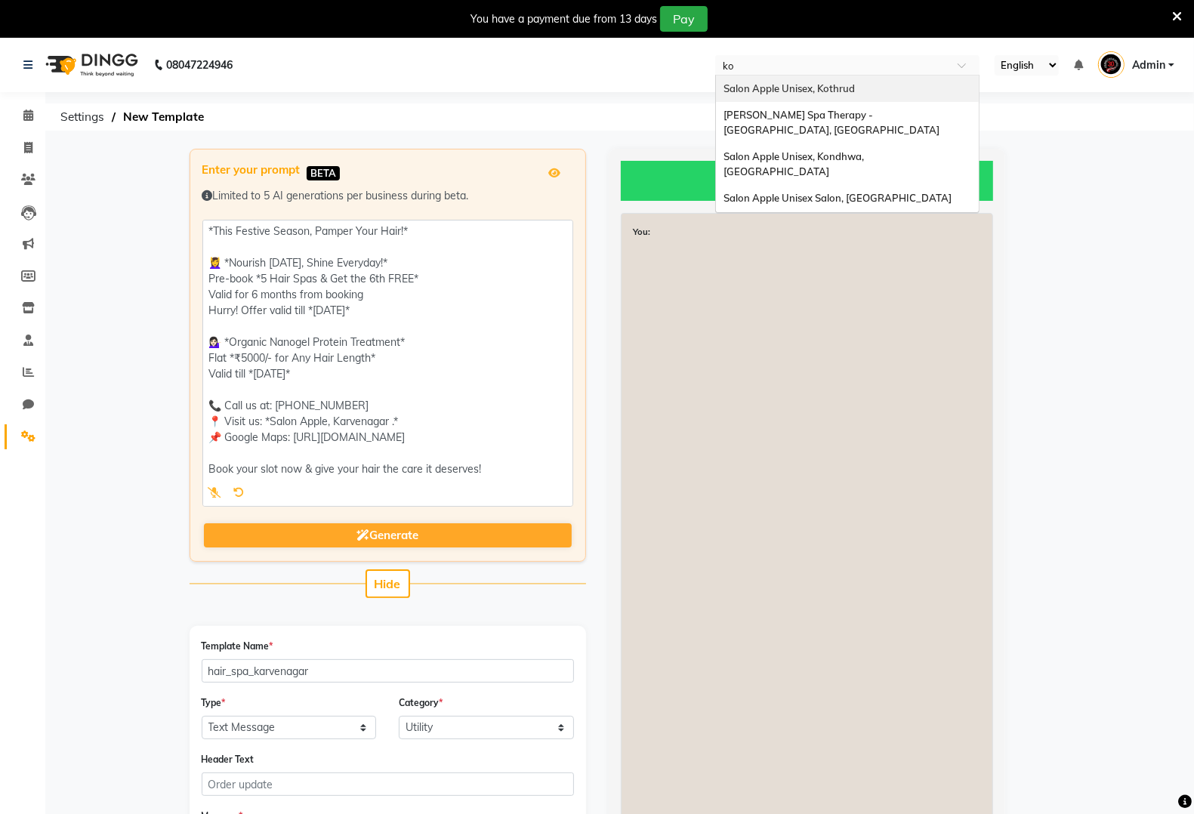
type input "kor"
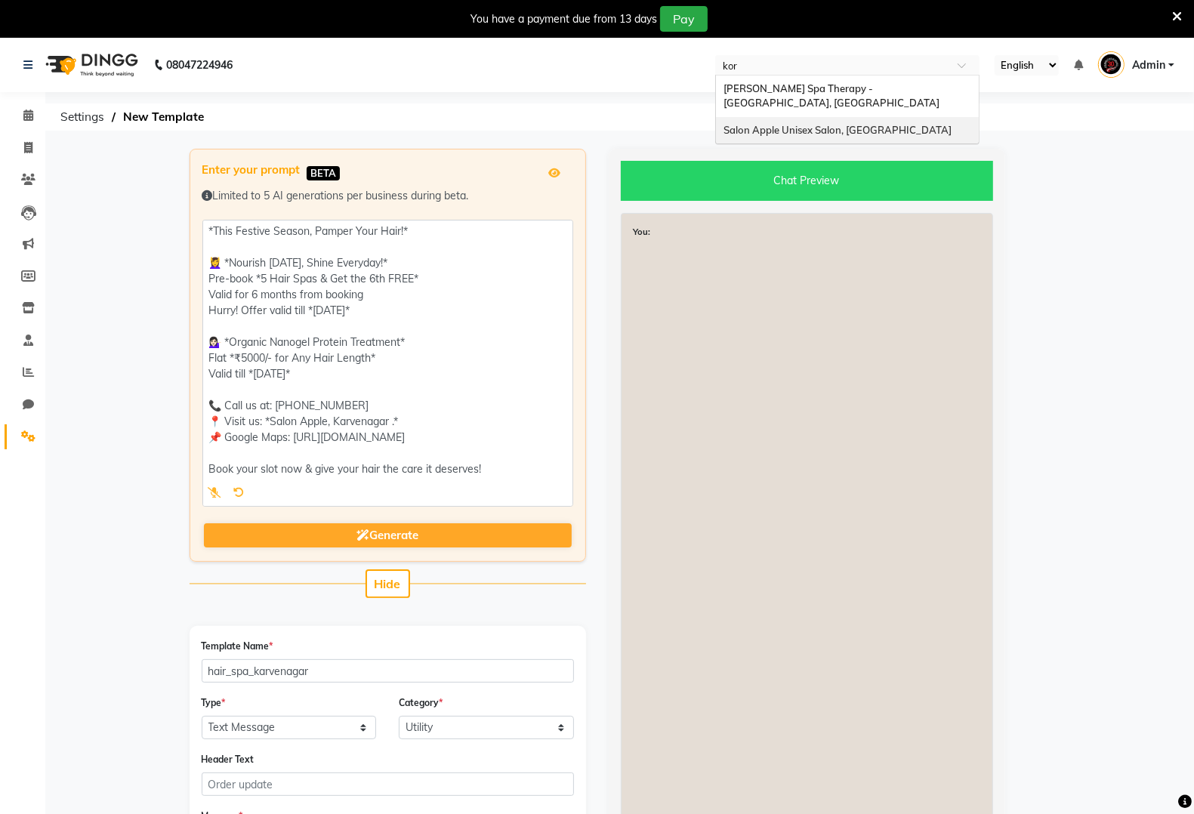
click at [880, 128] on div "Salon Apple Unisex Salon, [GEOGRAPHIC_DATA]" at bounding box center [847, 130] width 263 height 27
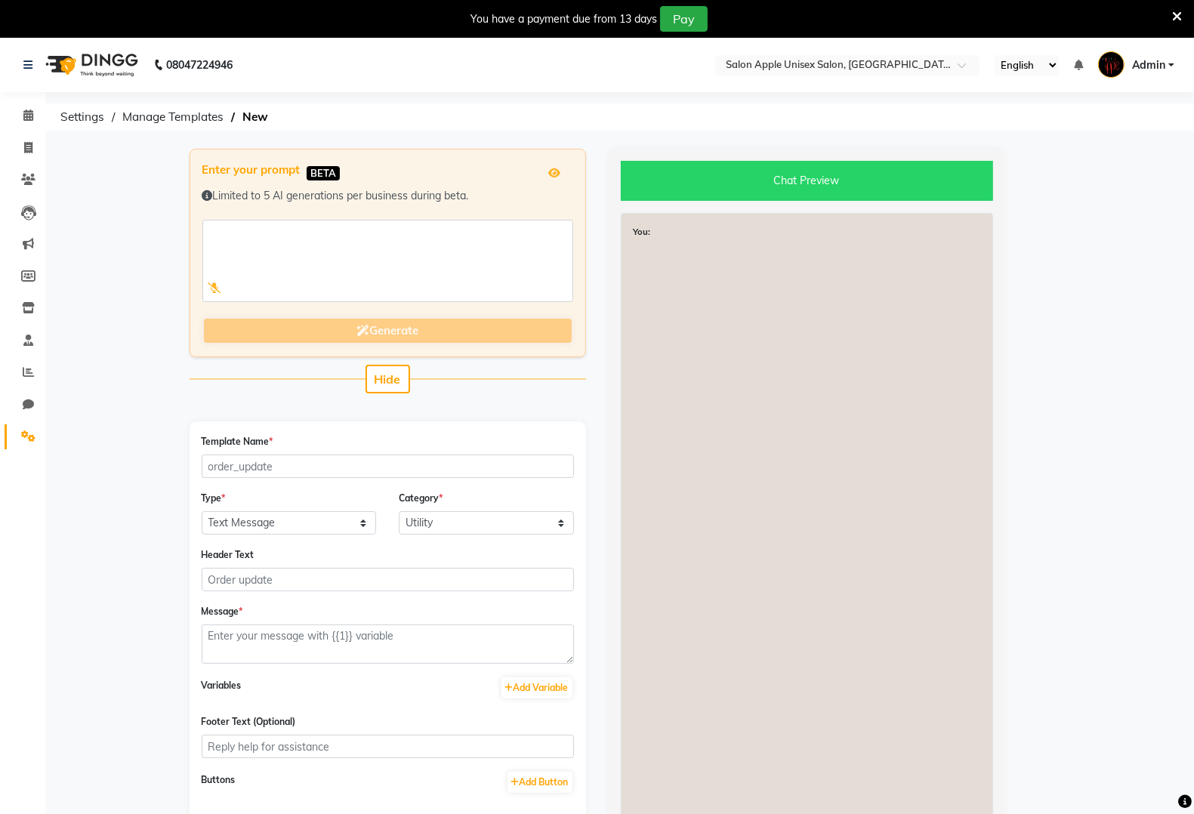
select select "APPROVED"
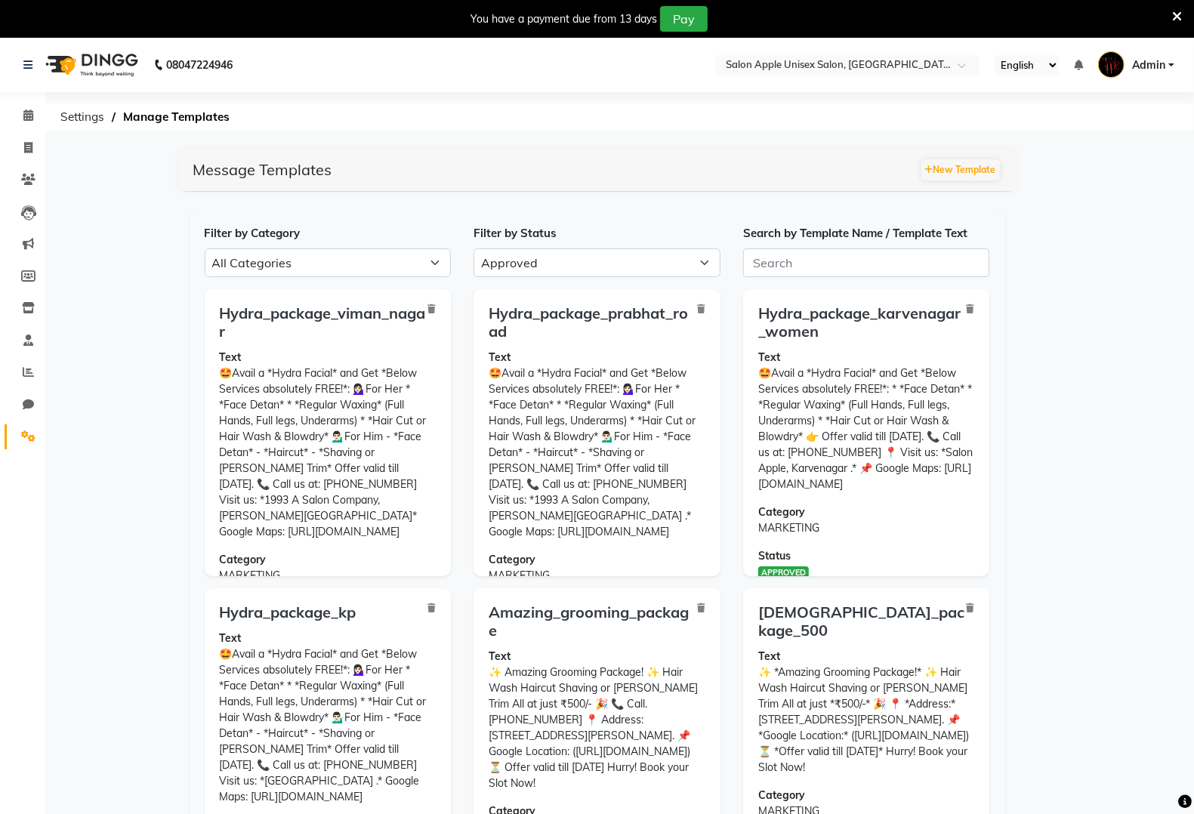
drag, startPoint x: 648, startPoint y: 282, endPoint x: 650, endPoint y: 269, distance: 12.9
click at [650, 268] on select "All Approved Rejected Failed Pending" at bounding box center [597, 263] width 247 height 29
select select
click at [474, 249] on select "All Approved Rejected Failed Pending" at bounding box center [597, 263] width 247 height 29
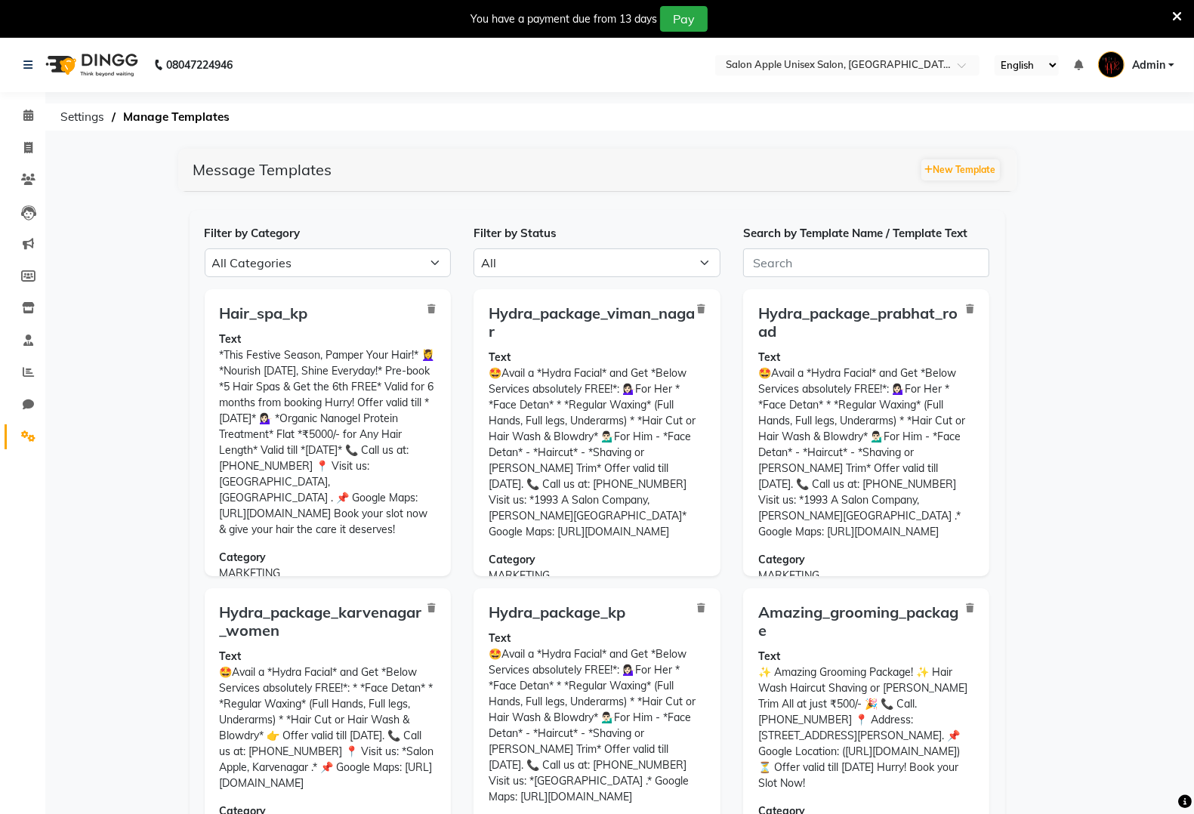
drag, startPoint x: 451, startPoint y: 317, endPoint x: 447, endPoint y: 493, distance: 176.0
click at [450, 514] on div "Hair_spa_kp Text *This Festive Season, Pamper Your Hair!* 💆‍♀️ *Nourish Today, …" at bounding box center [328, 438] width 270 height 299
click at [846, 69] on input "text" at bounding box center [832, 66] width 219 height 15
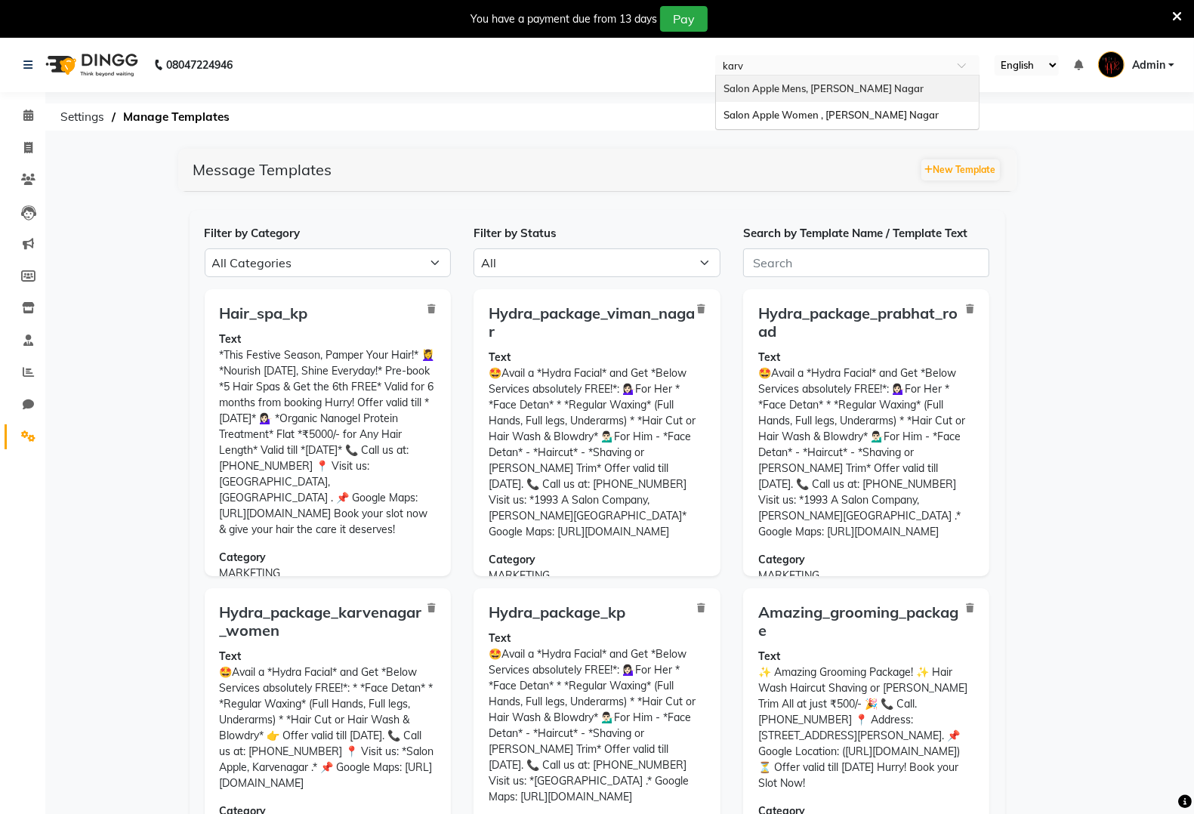
type input "karve"
click at [872, 119] on span "Salon Apple Women , [PERSON_NAME] Nagar" at bounding box center [831, 115] width 215 height 12
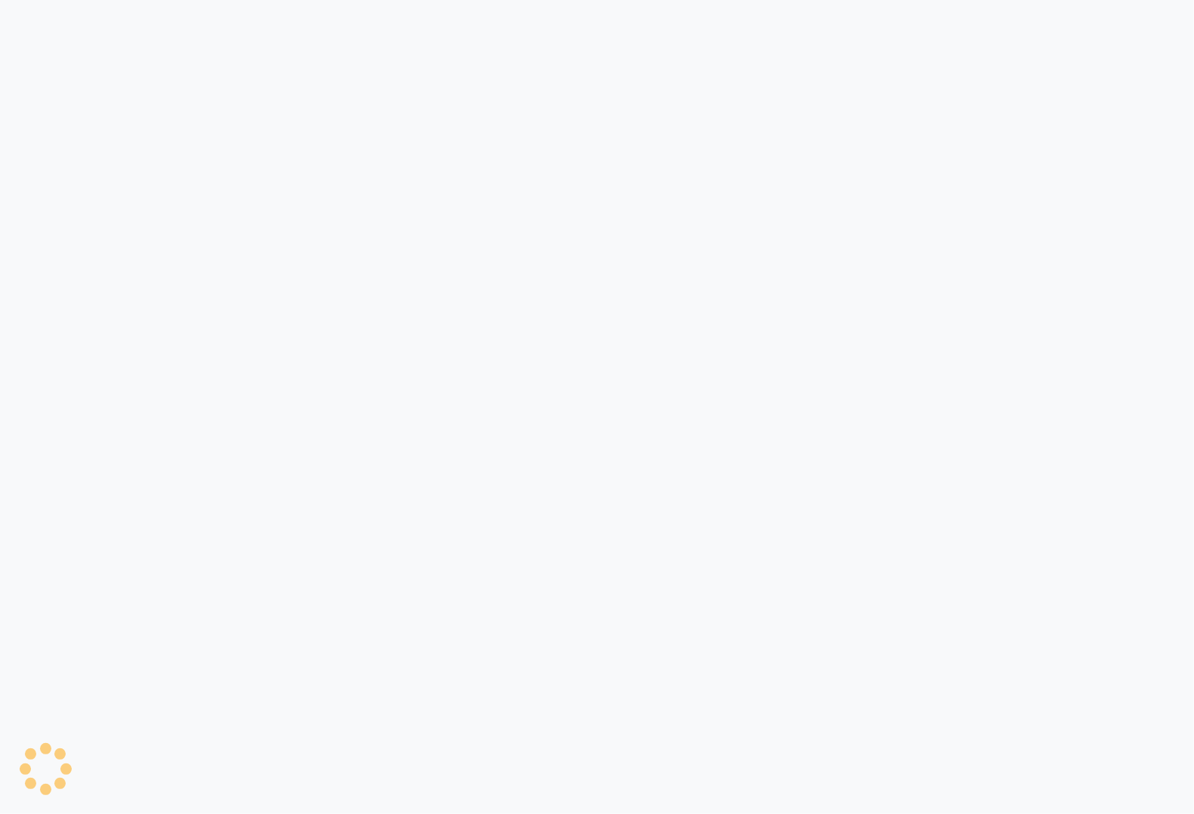
select select "APPROVED"
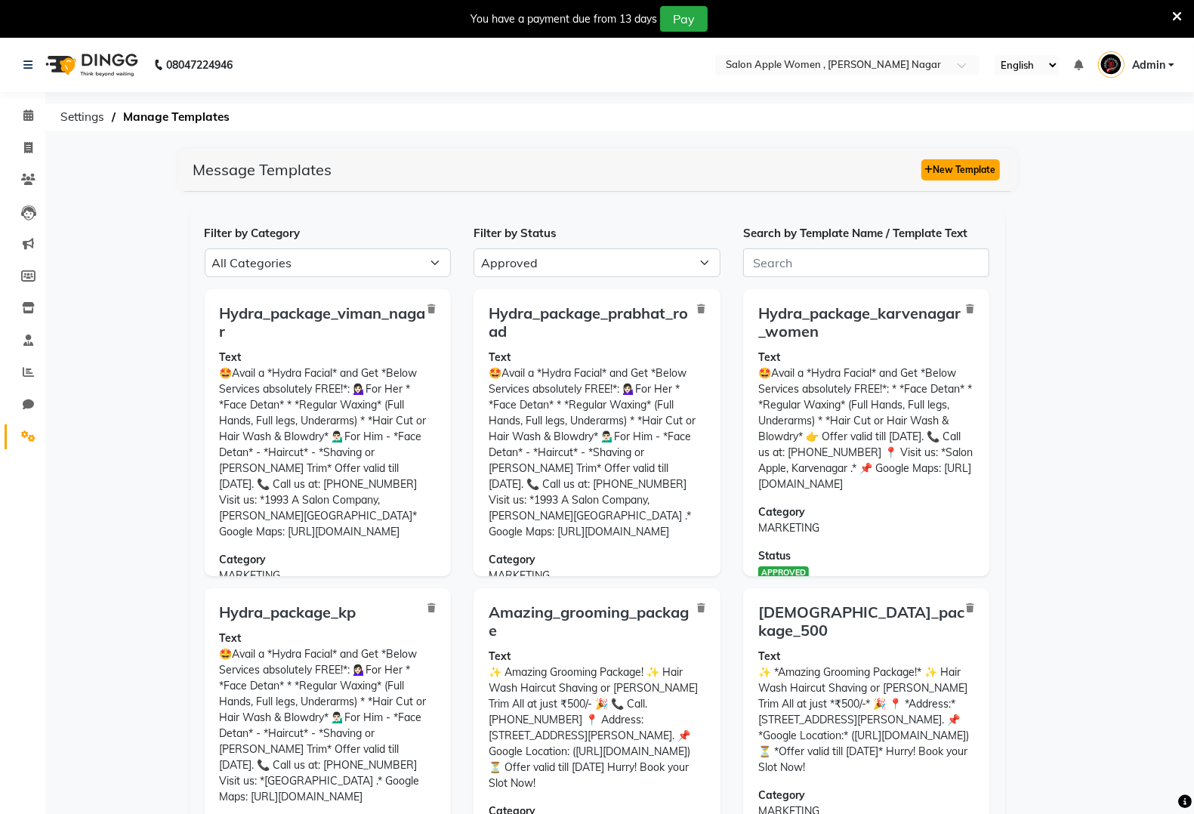
click at [997, 163] on button "New Template" at bounding box center [961, 169] width 79 height 21
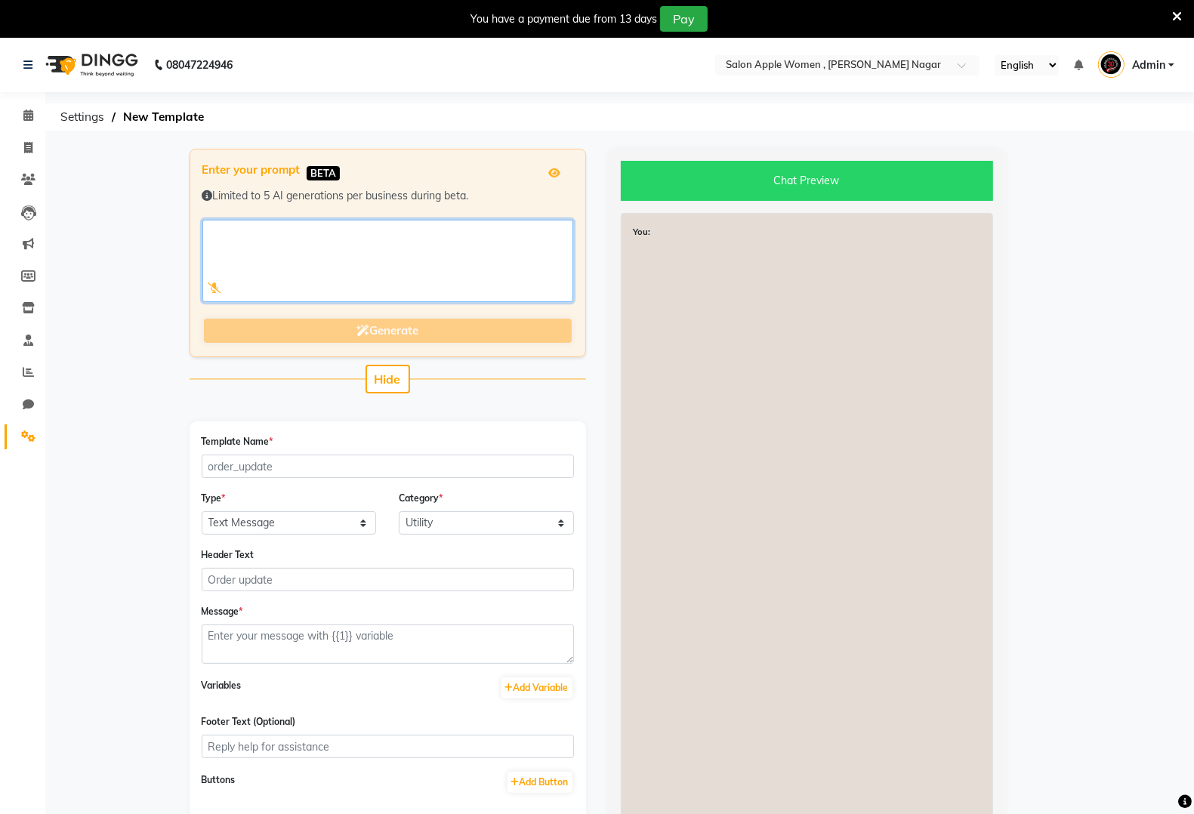
click at [248, 223] on textarea at bounding box center [387, 261] width 371 height 82
paste textarea "*This Festive Season, Pamper Your Hair!* 💆‍♀ *Nourish [DATE], Shine Everyday!* …"
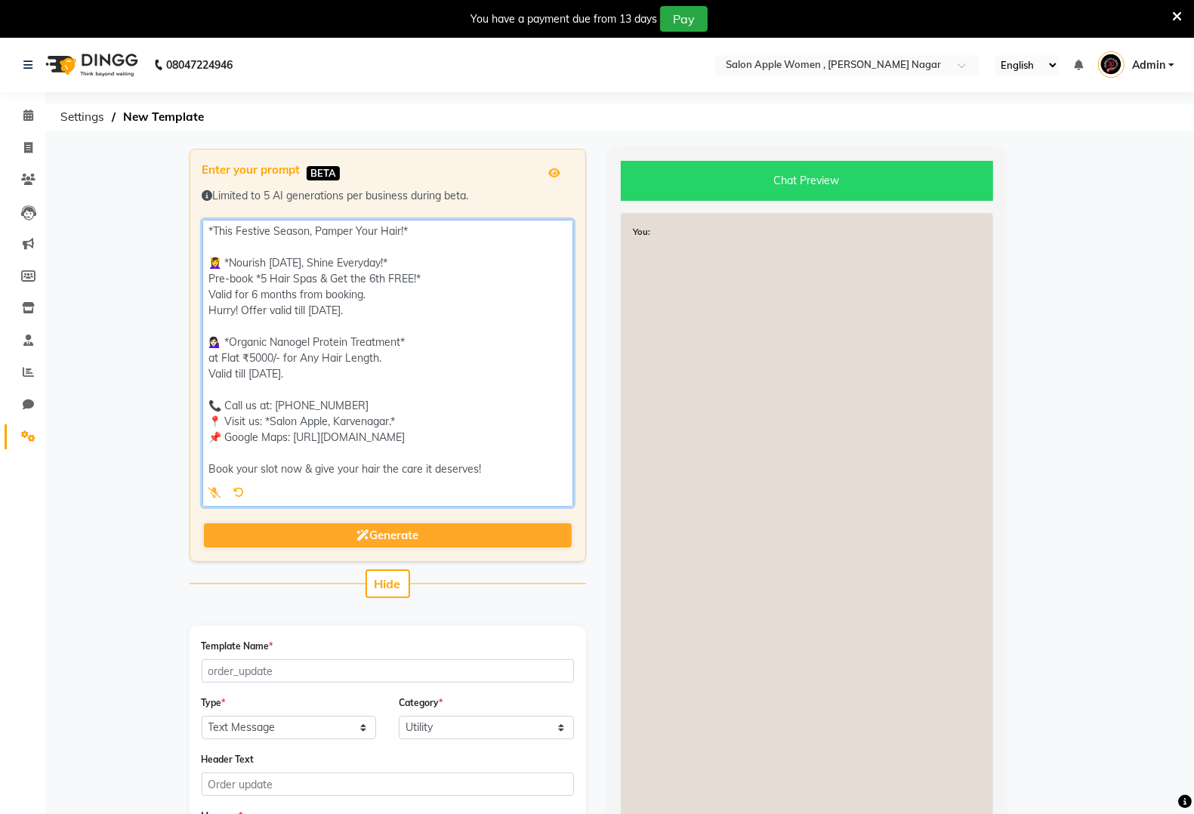
type textarea "*This Festive Season, Pamper Your Hair!* 💆‍♀ *Nourish [DATE], Shine Everyday!* …"
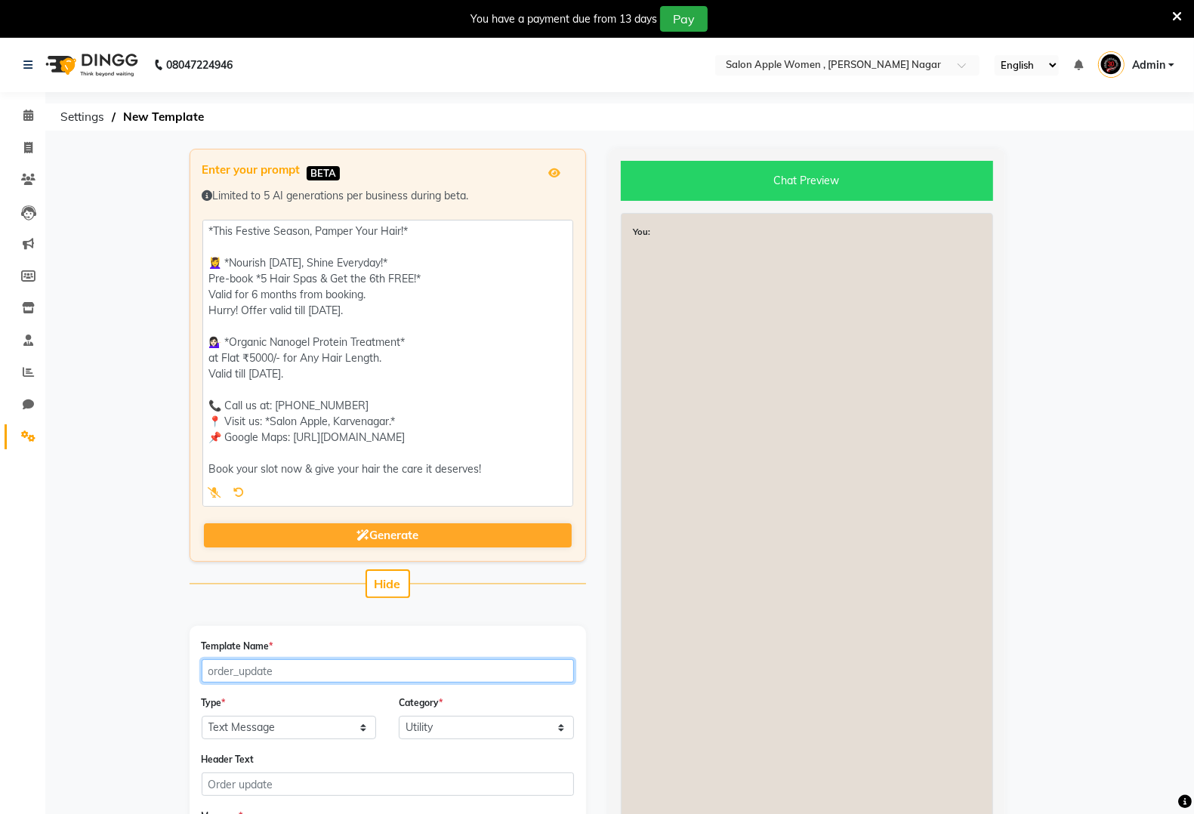
click at [354, 671] on input "Template Name *" at bounding box center [388, 670] width 372 height 23
click at [348, 672] on input "hair_spa_kp" at bounding box center [388, 670] width 372 height 23
type input "hair_spa_karvenagar"
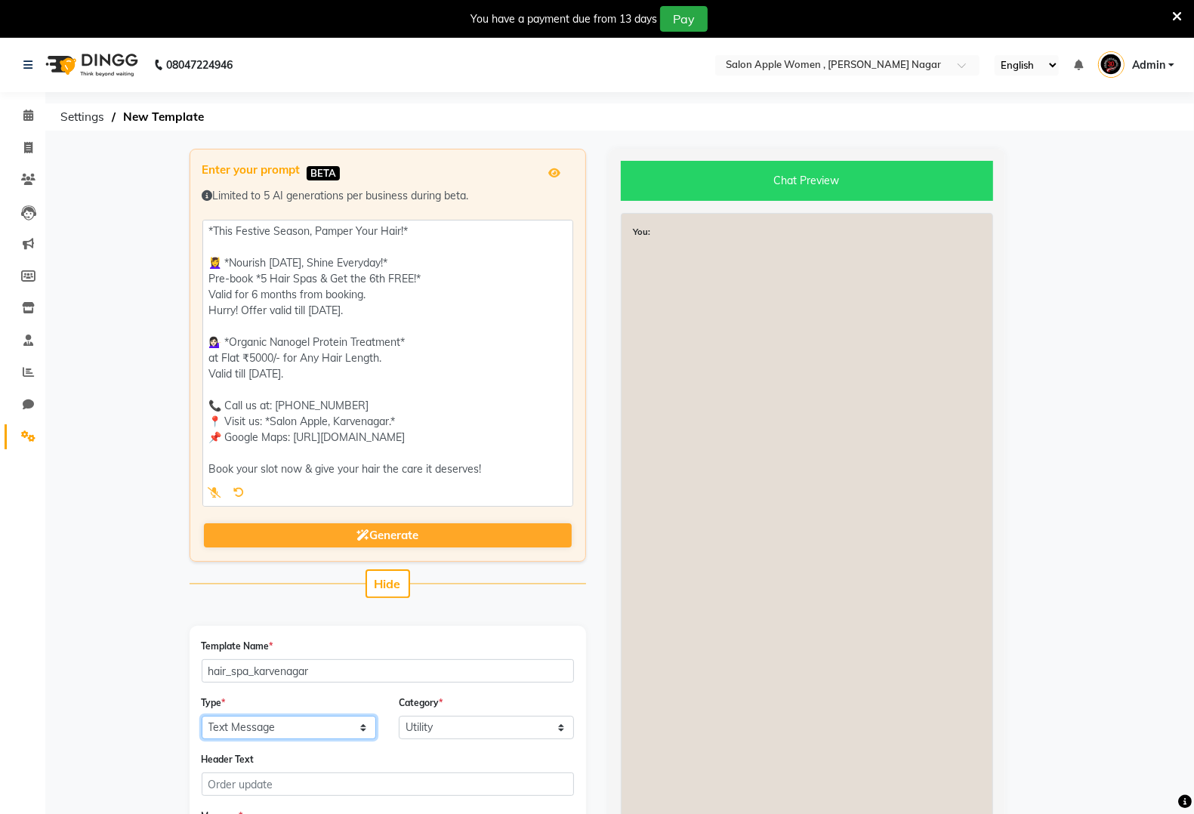
click at [295, 721] on select "Text Message Image with Text" at bounding box center [289, 727] width 175 height 23
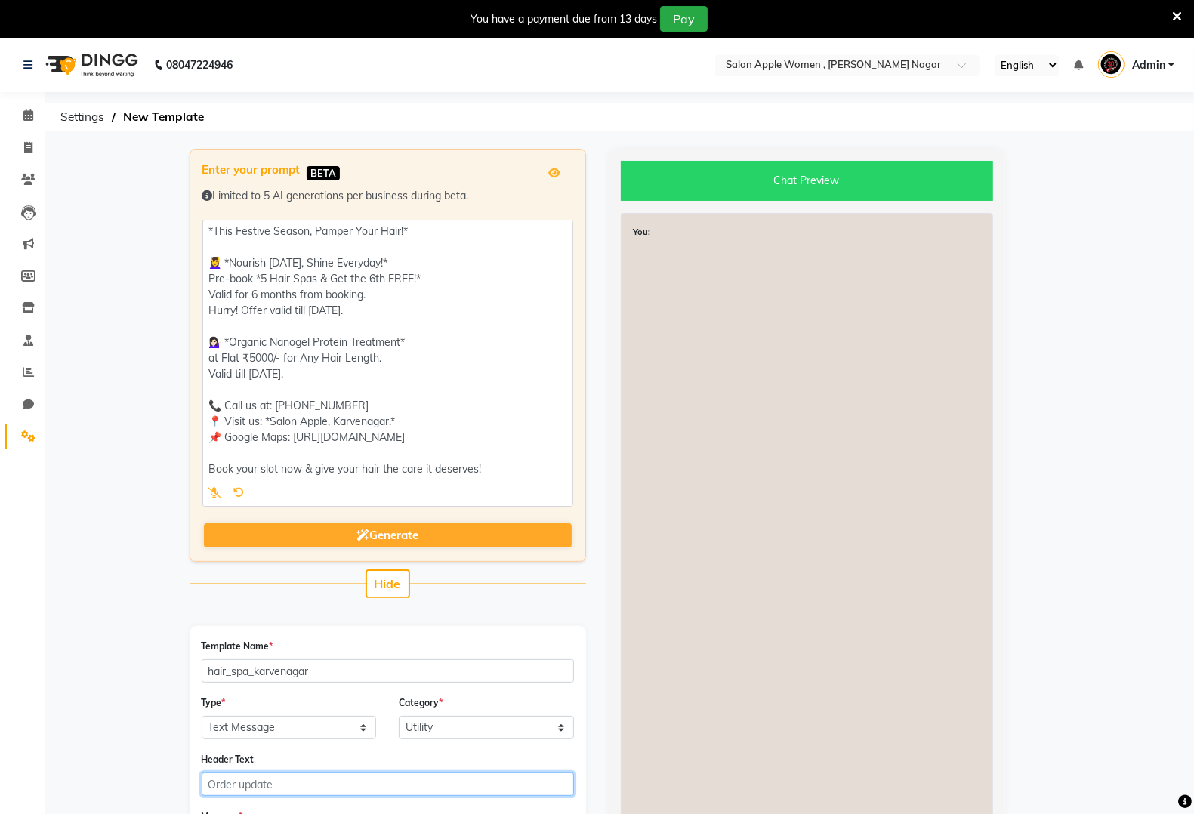
click at [279, 787] on input "Header Text" at bounding box center [388, 784] width 372 height 23
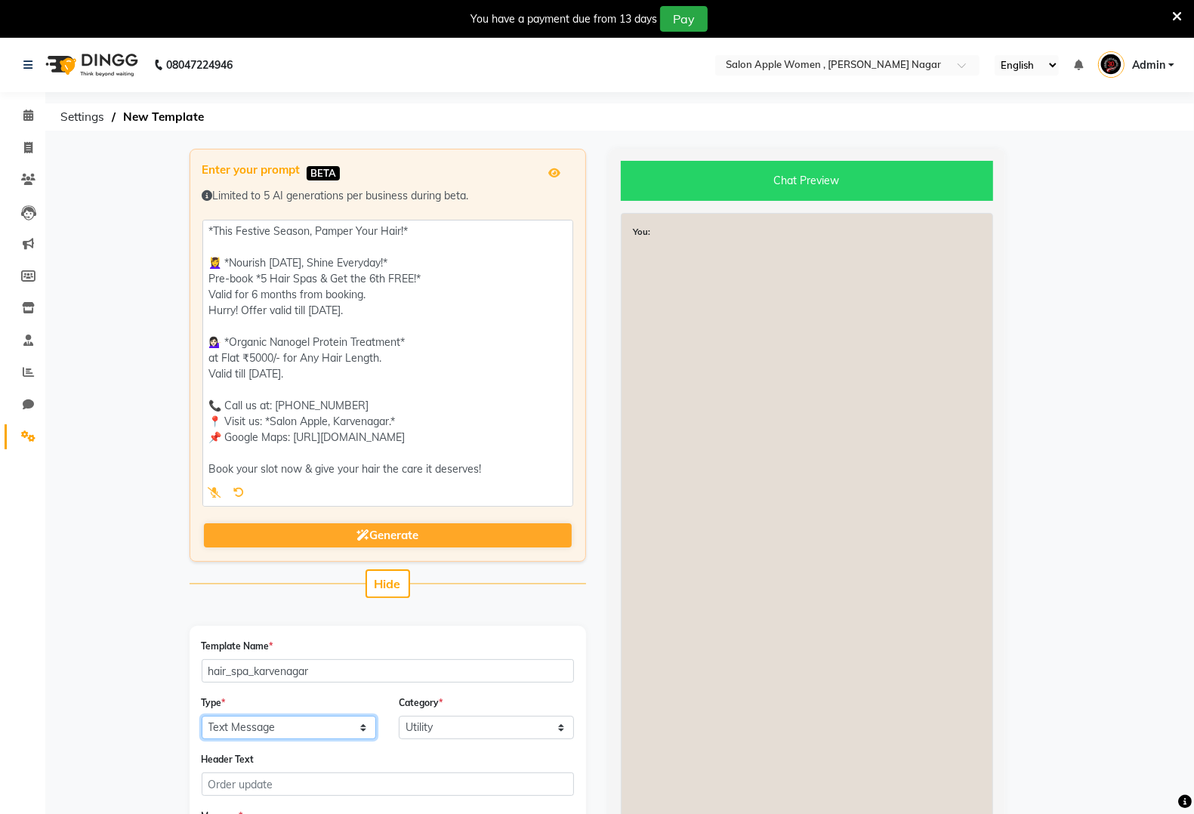
click at [316, 720] on select "Text Message Image with Text" at bounding box center [289, 727] width 175 height 23
select select "IMAGE"
click at [202, 716] on select "Text Message Image with Text" at bounding box center [289, 727] width 175 height 23
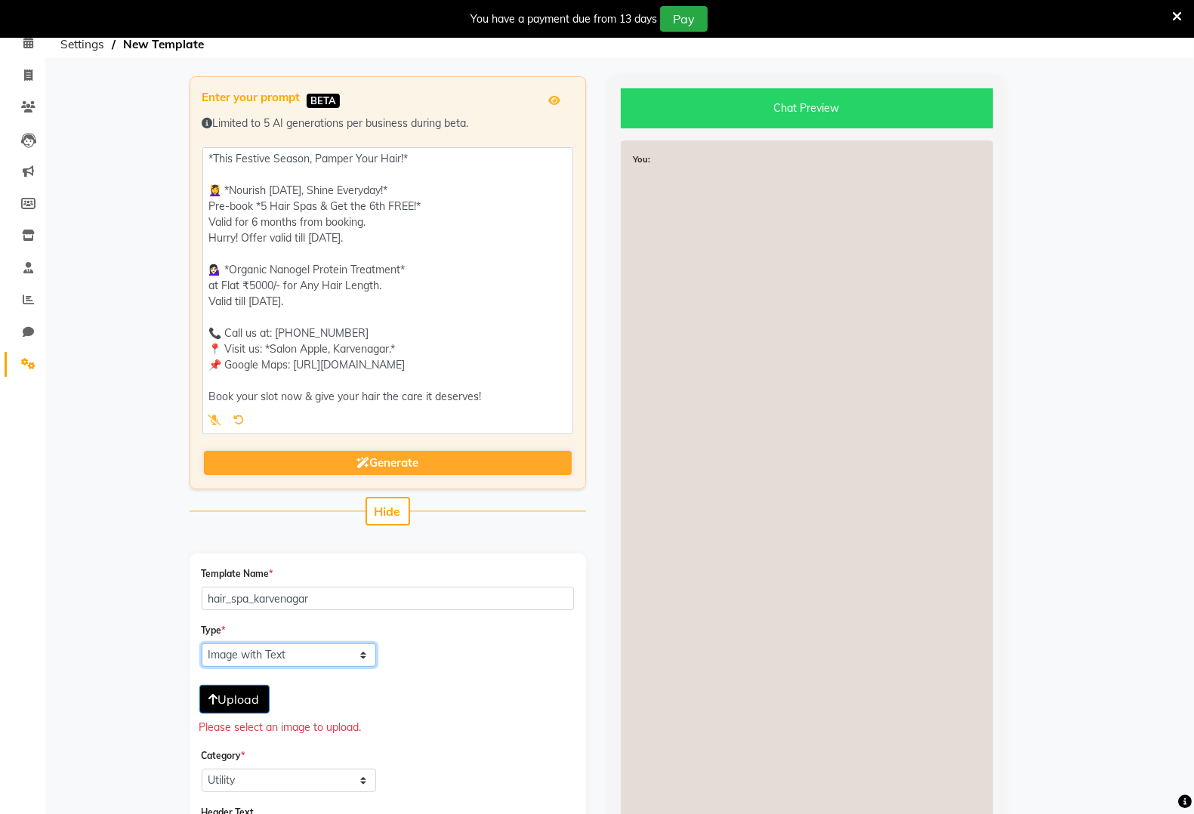
scroll to position [94, 0]
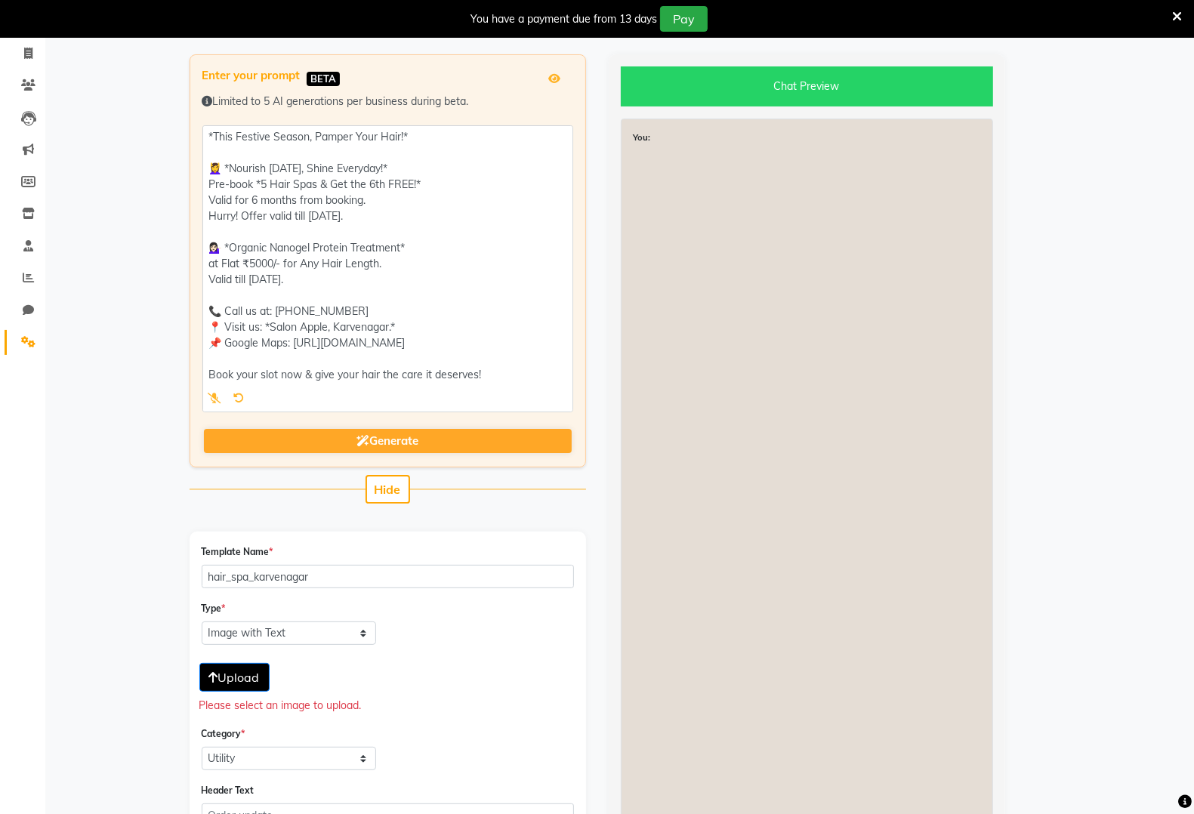
click at [231, 659] on div "Upload" at bounding box center [387, 674] width 377 height 35
click at [236, 673] on span "Upload" at bounding box center [234, 677] width 51 height 15
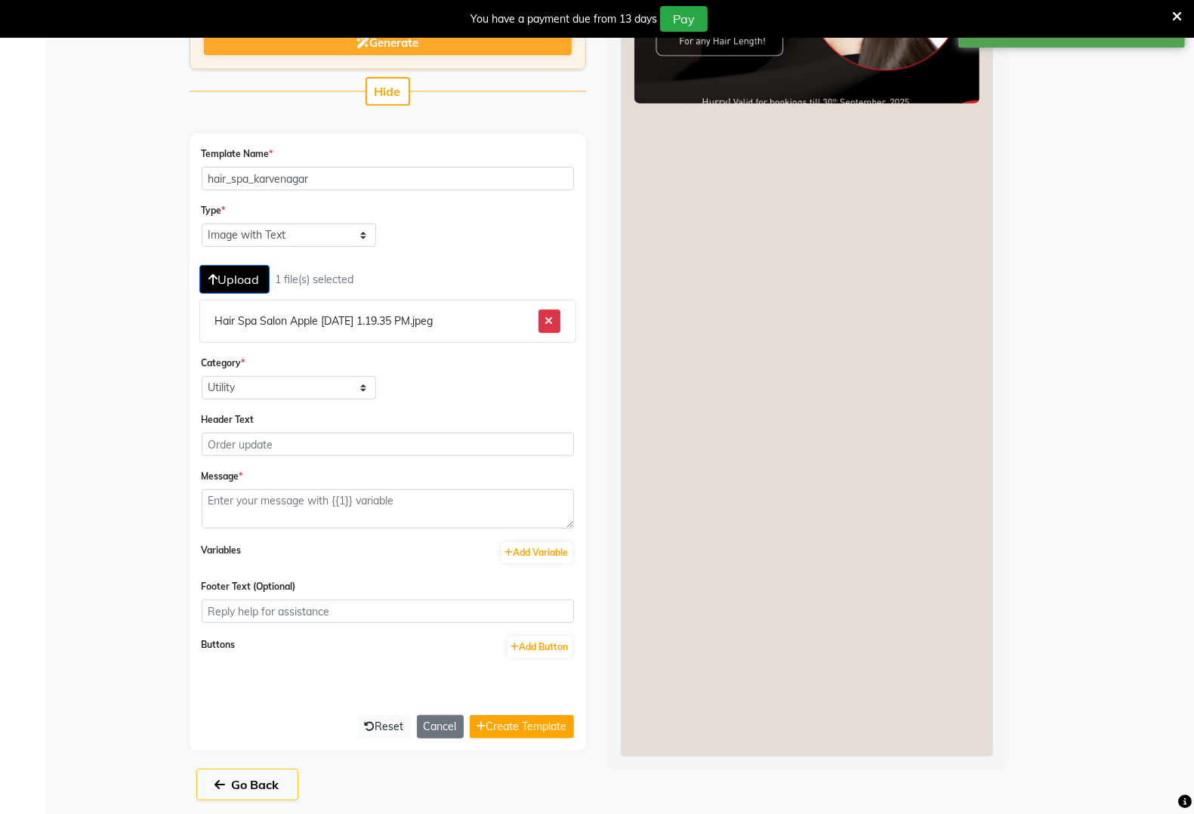
scroll to position [493, 0]
click at [333, 372] on div "Category * Utility Marketing" at bounding box center [289, 376] width 198 height 45
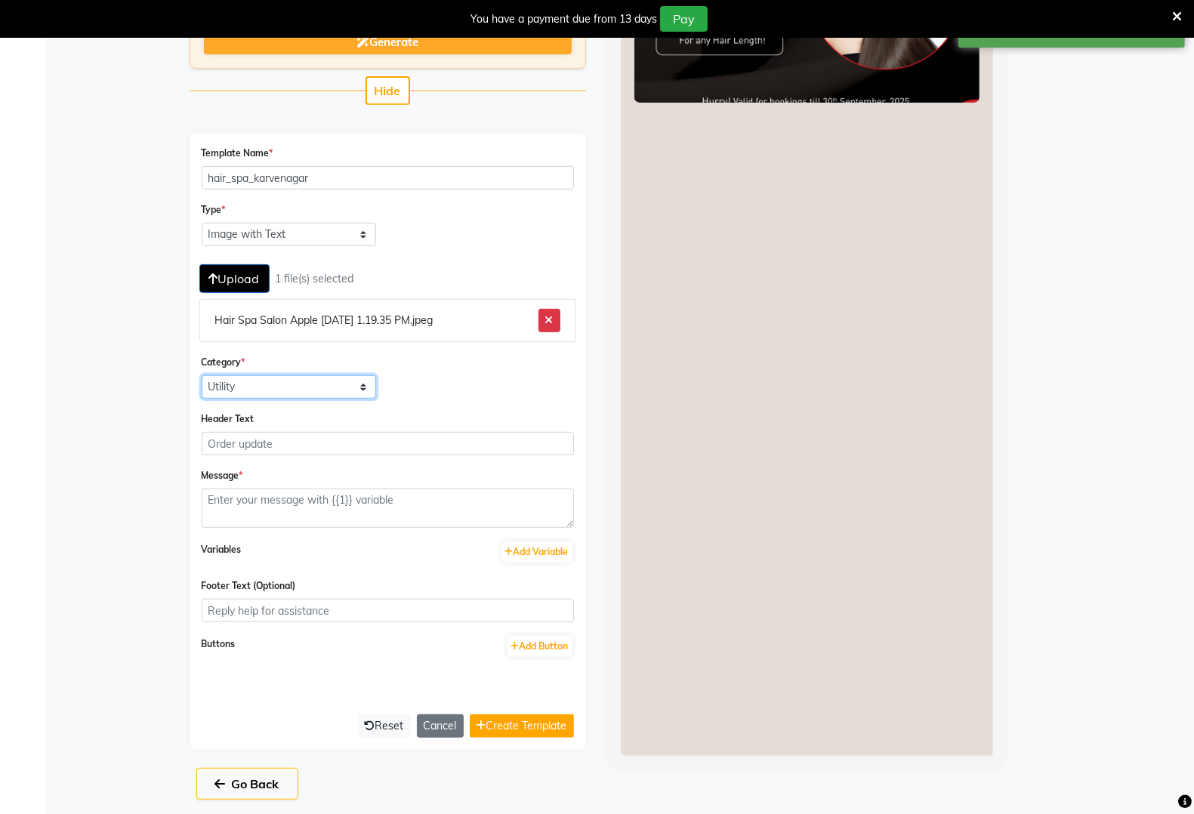
click at [338, 388] on select "Utility Marketing" at bounding box center [289, 386] width 175 height 23
select select "MARKETING"
click at [202, 375] on select "Utility Marketing" at bounding box center [289, 386] width 175 height 23
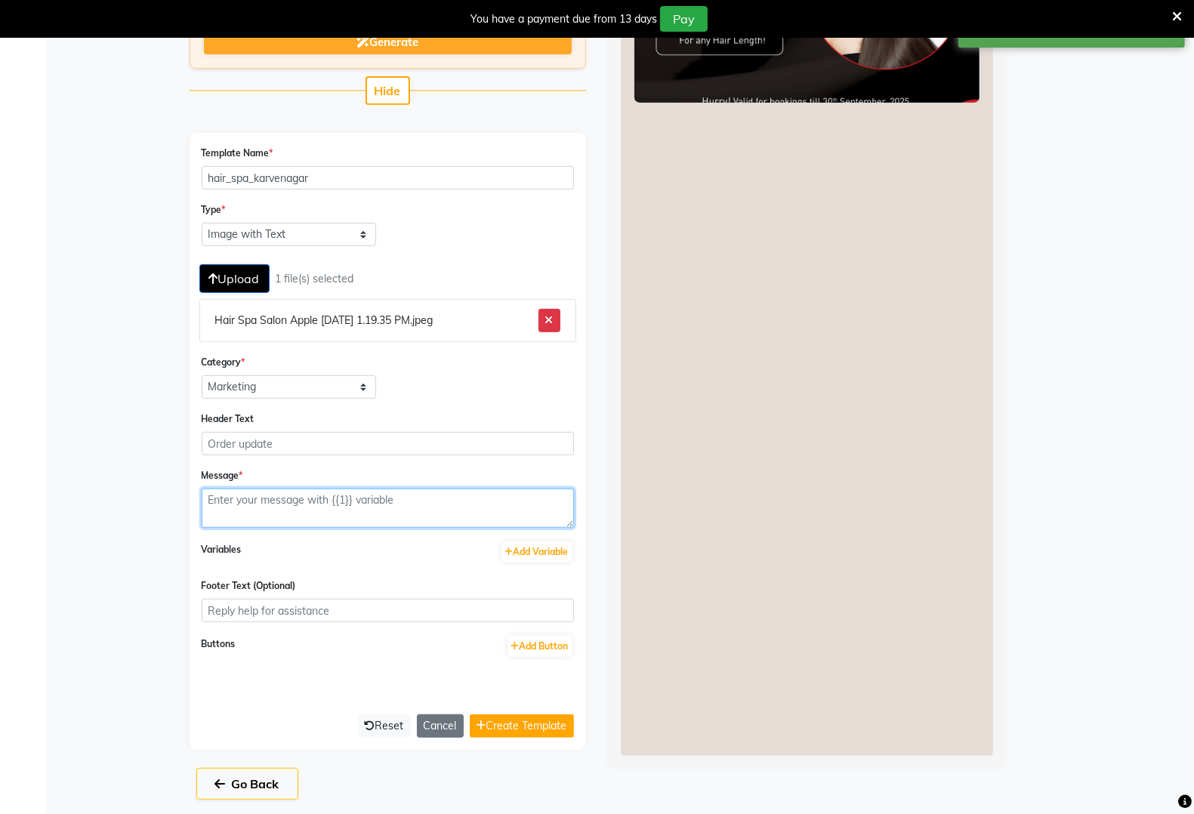
click at [367, 507] on textarea at bounding box center [388, 508] width 372 height 39
paste textarea "*This Festive Season, Pamper Your Hair!* 💆‍♀ *Nourish Today, Shine Everyday!* P…"
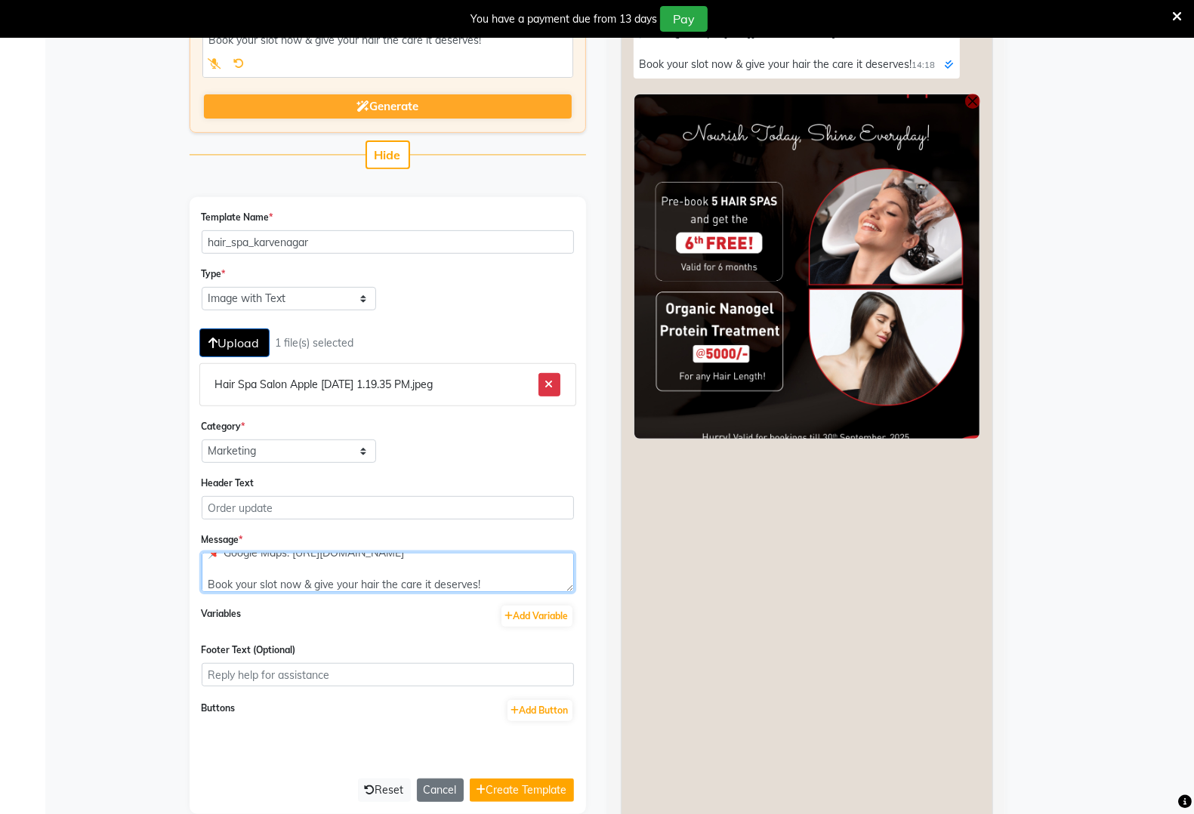
scroll to position [472, 0]
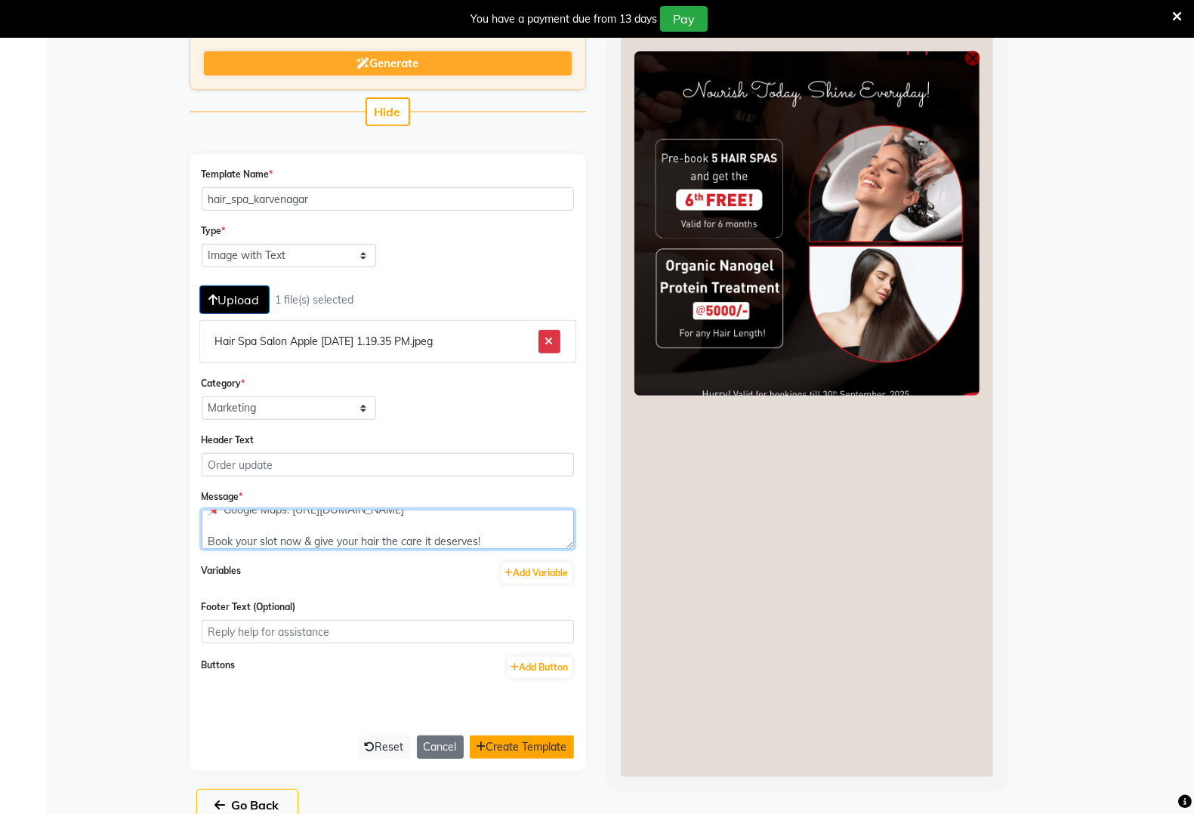
type textarea "*This Festive Season, Pamper Your Hair!* 💆‍♀ *Nourish Today, Shine Everyday!* P…"
click at [514, 748] on button "Create Template" at bounding box center [522, 747] width 104 height 23
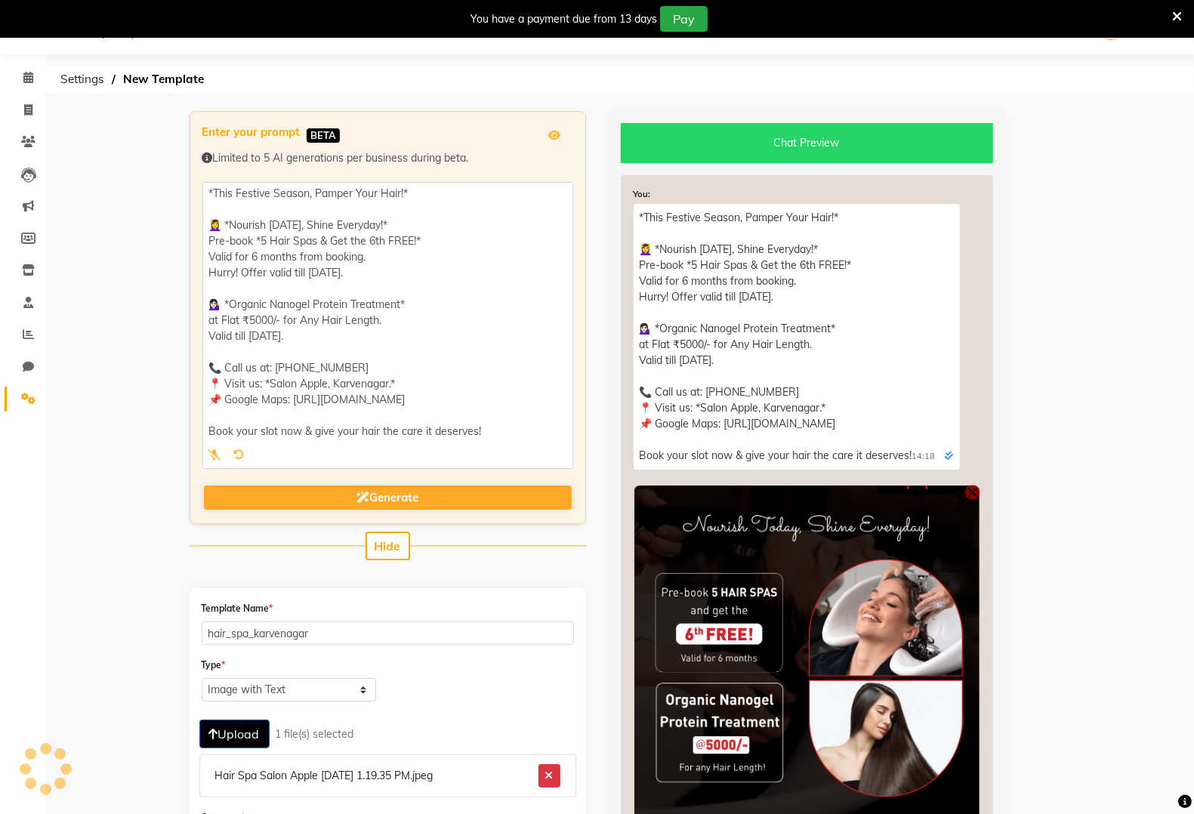
select select "APPROVED"
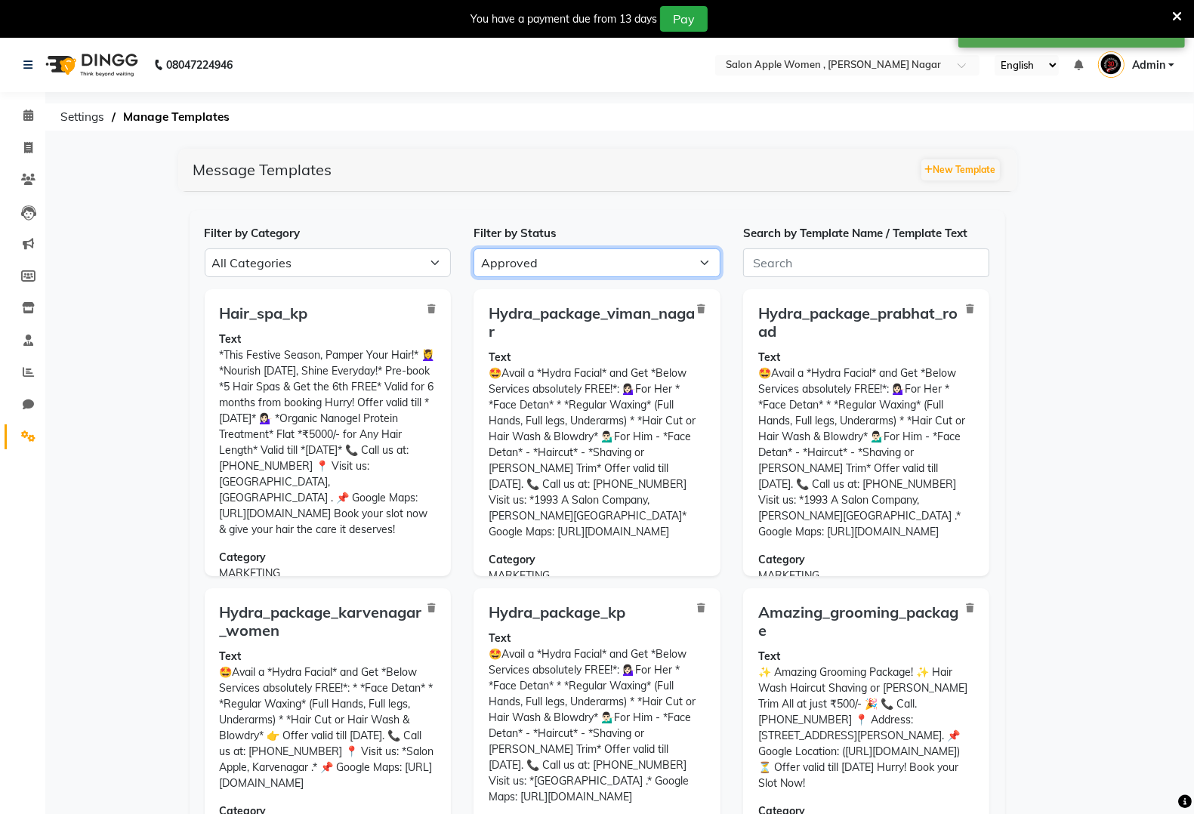
click at [530, 268] on select "All Approved Rejected Failed Pending" at bounding box center [597, 263] width 247 height 29
select select
click at [474, 249] on select "All Approved Rejected Failed Pending" at bounding box center [597, 263] width 247 height 29
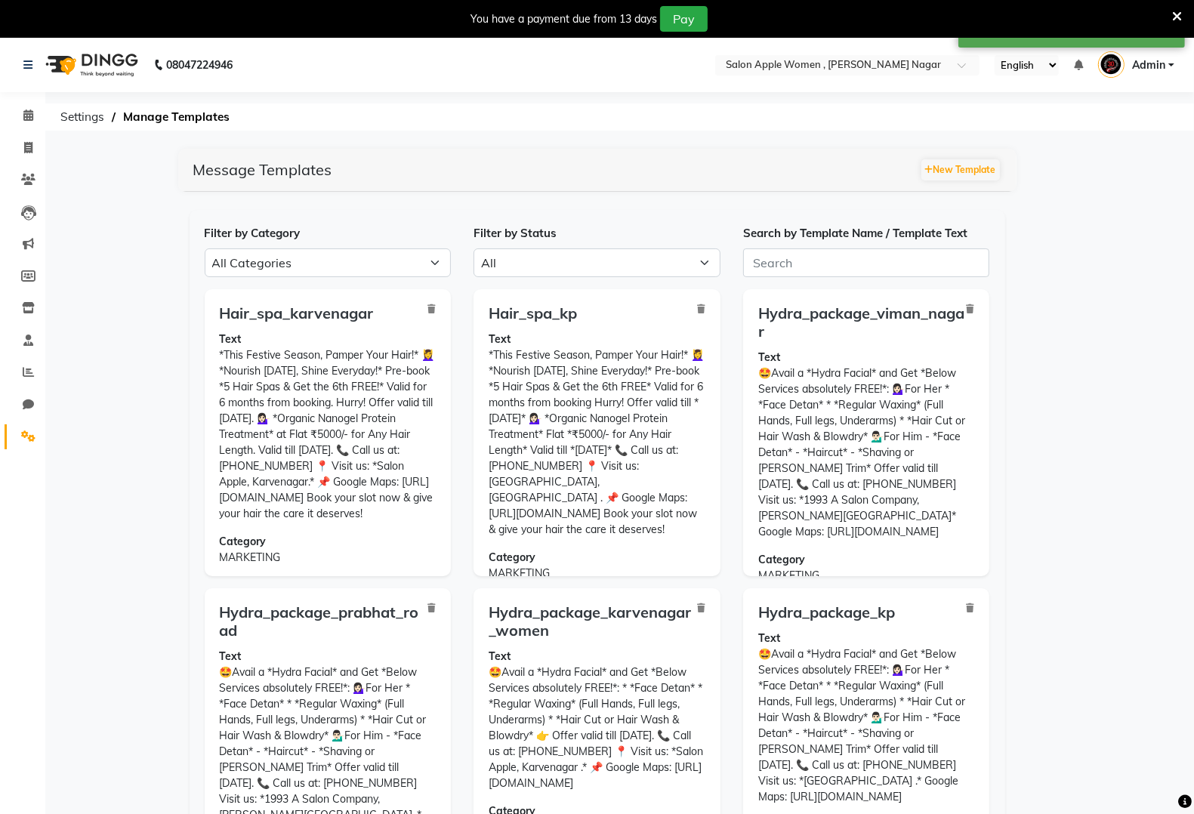
click at [437, 372] on div "Hair_spa_karvenagar Text *This Festive Season, Pamper Your Hair!* 💆‍♀ *Nourish …" at bounding box center [328, 432] width 247 height 287
click at [27, 242] on icon at bounding box center [28, 243] width 11 height 11
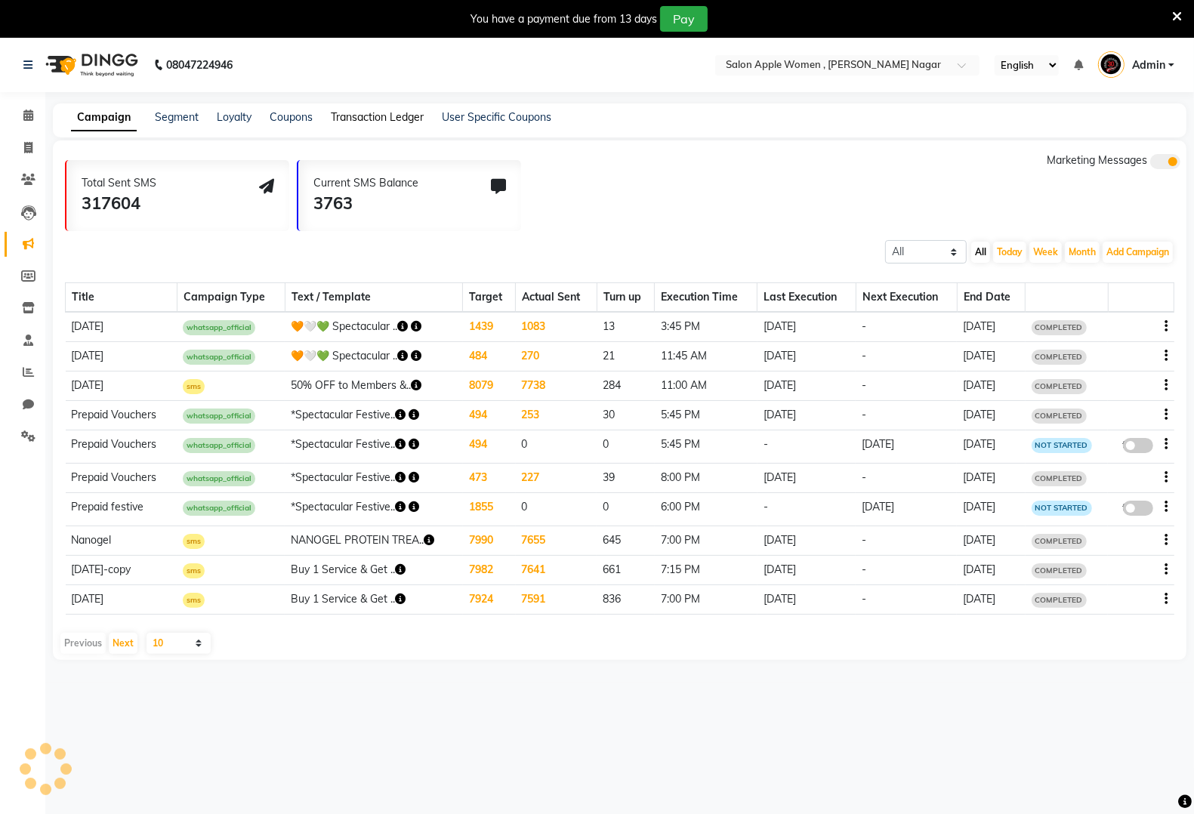
click at [412, 118] on link "Transaction Ledger" at bounding box center [377, 117] width 93 height 14
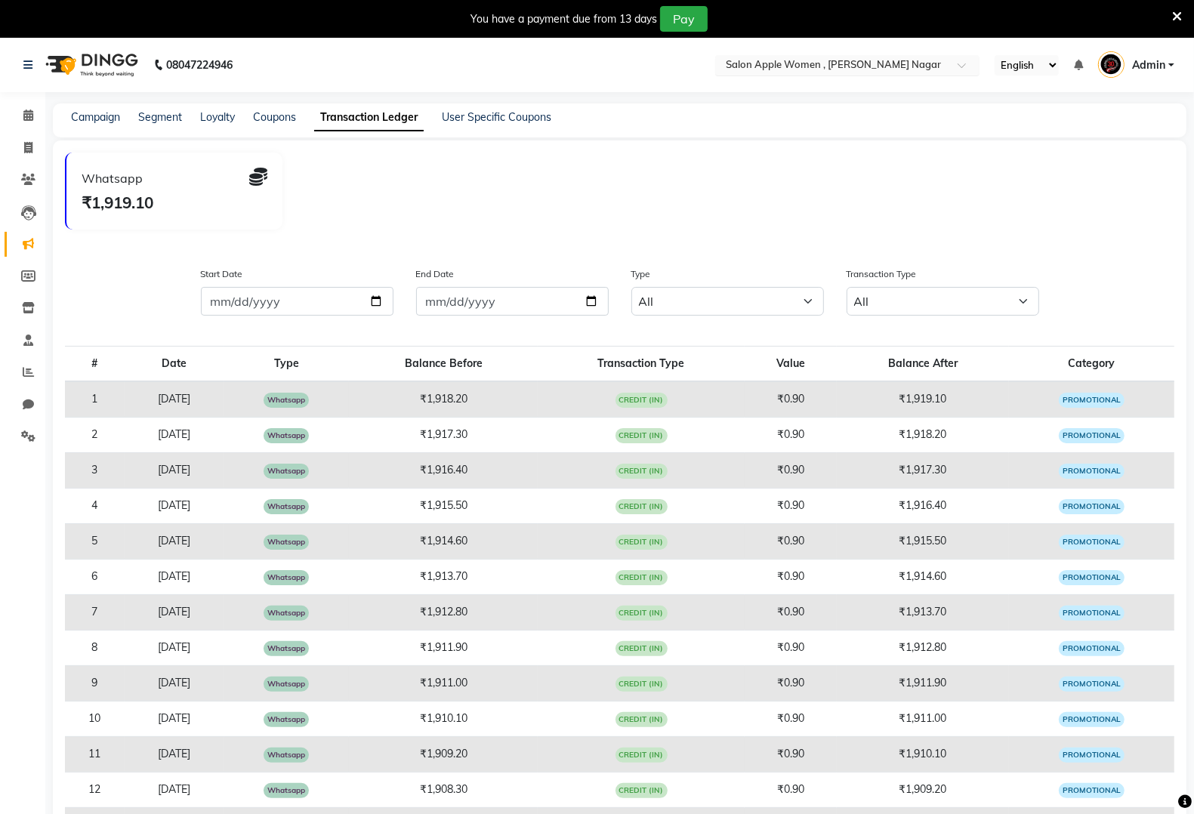
click at [851, 74] on ng-select "Select Location × Salon Apple Women , Karve Nagar" at bounding box center [847, 65] width 264 height 20
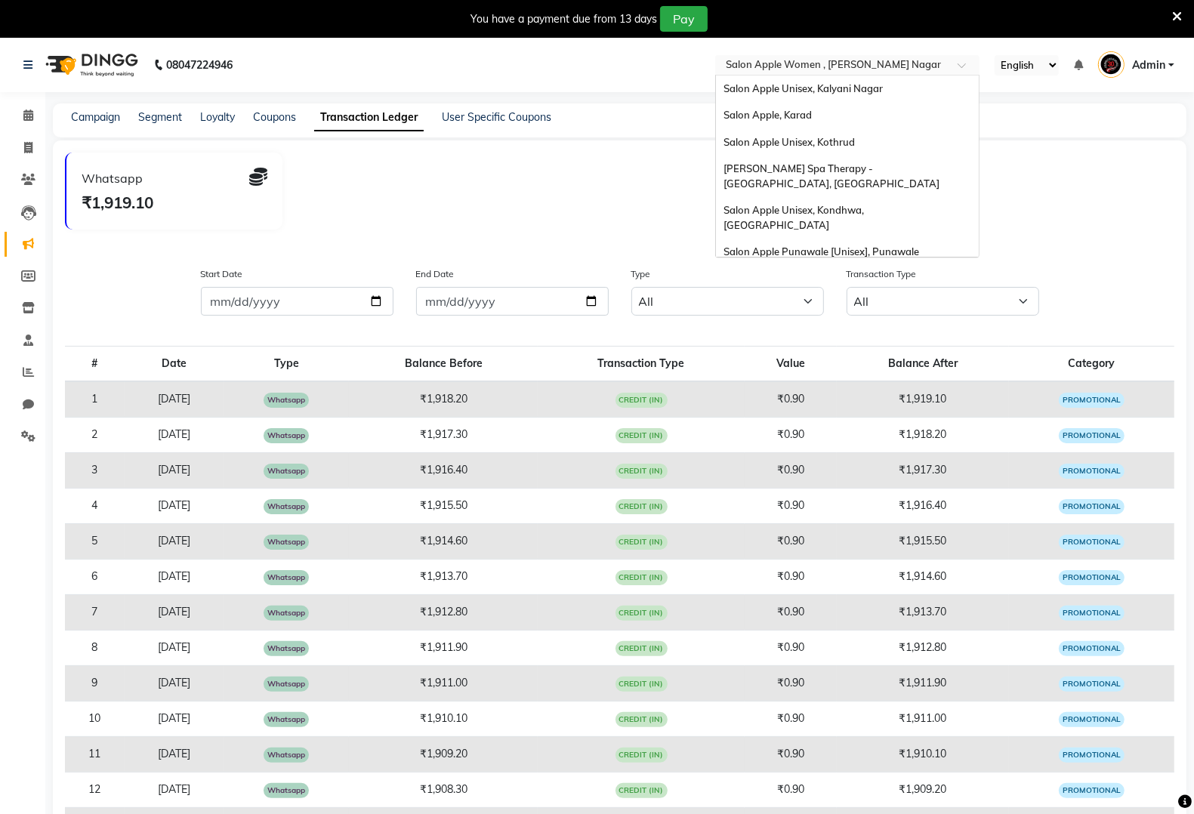
scroll to position [956, 0]
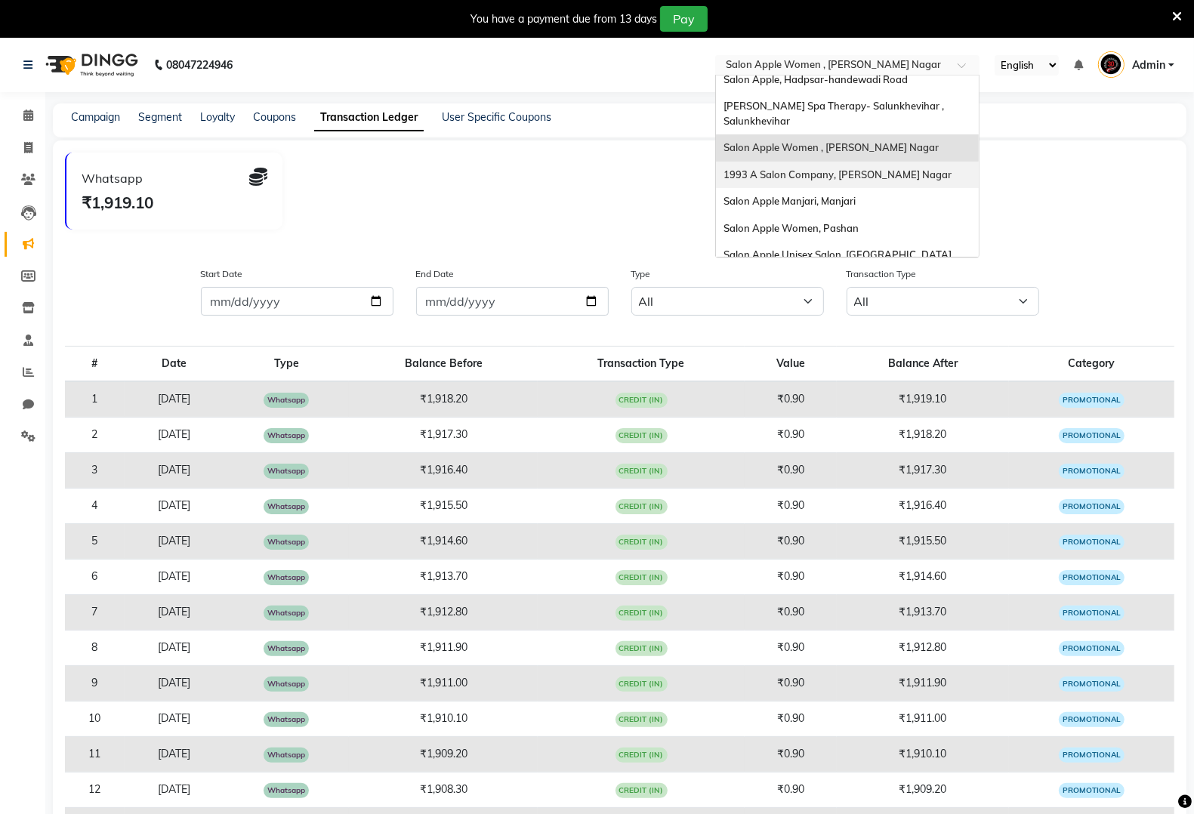
click at [820, 162] on div "1993 A Salon Company, [PERSON_NAME] Nagar" at bounding box center [847, 175] width 263 height 27
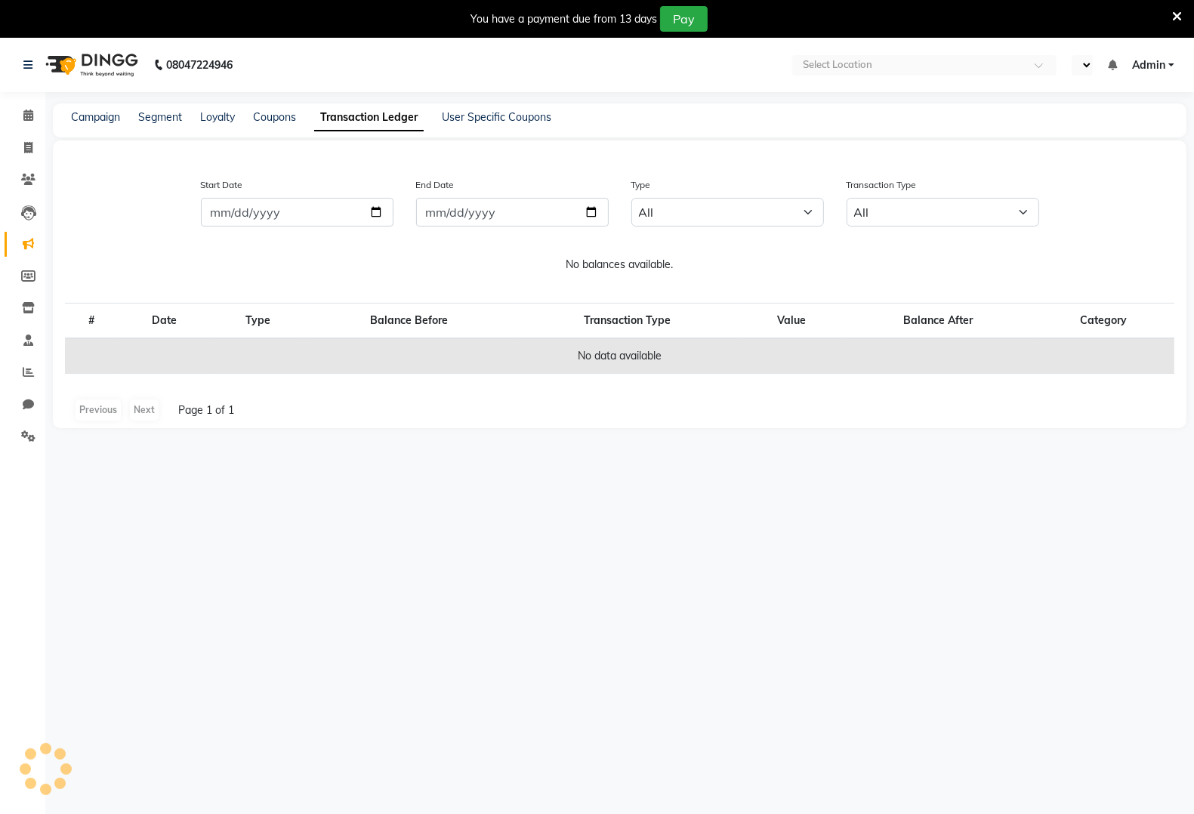
select select "en"
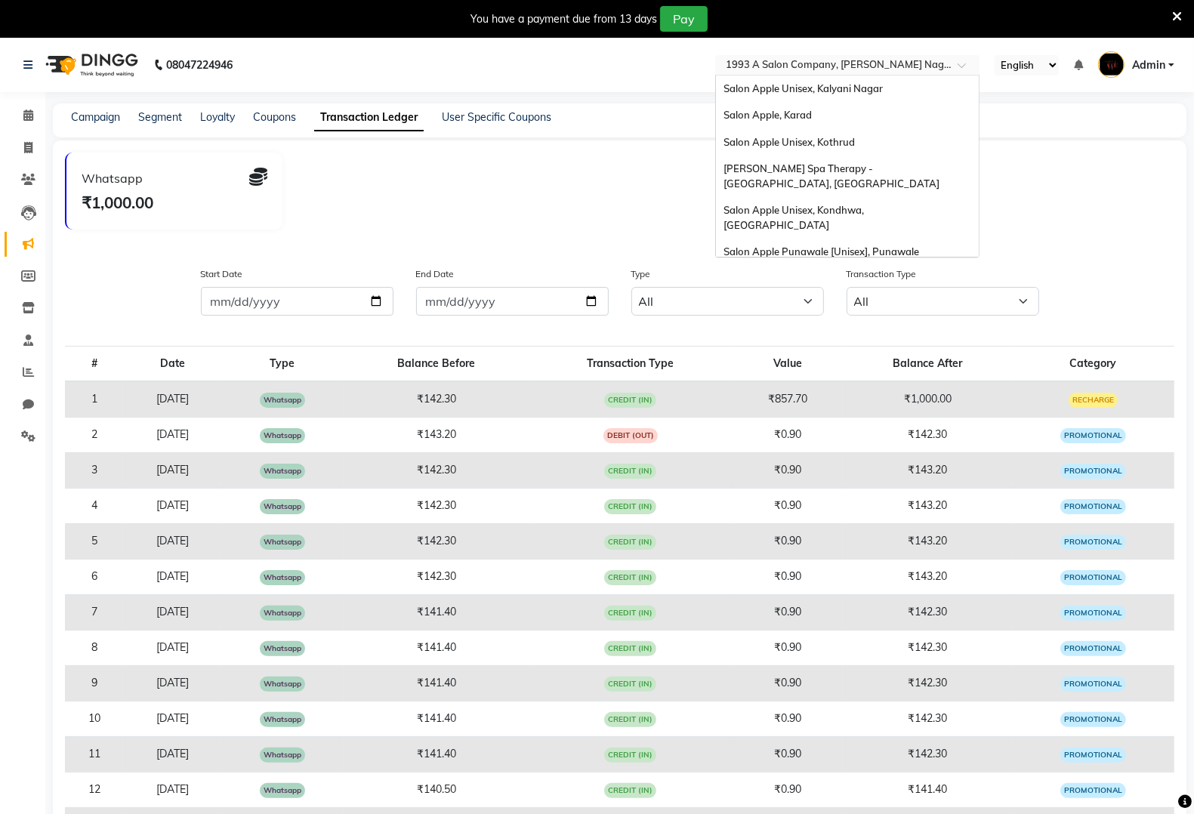
click at [749, 73] on ng-select "Select Location × 1993 A Salon Company, [PERSON_NAME] Nagar Salon Apple Unisex,…" at bounding box center [847, 65] width 264 height 20
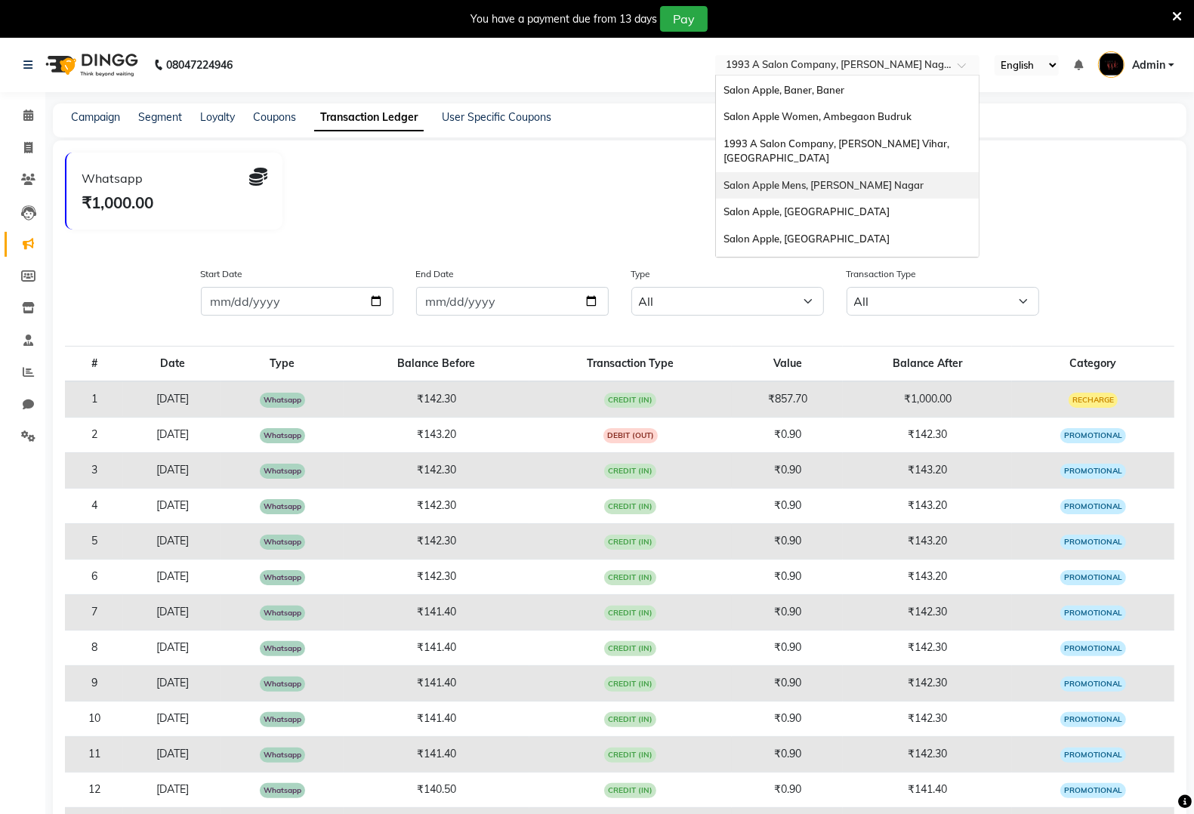
scroll to position [699, 0]
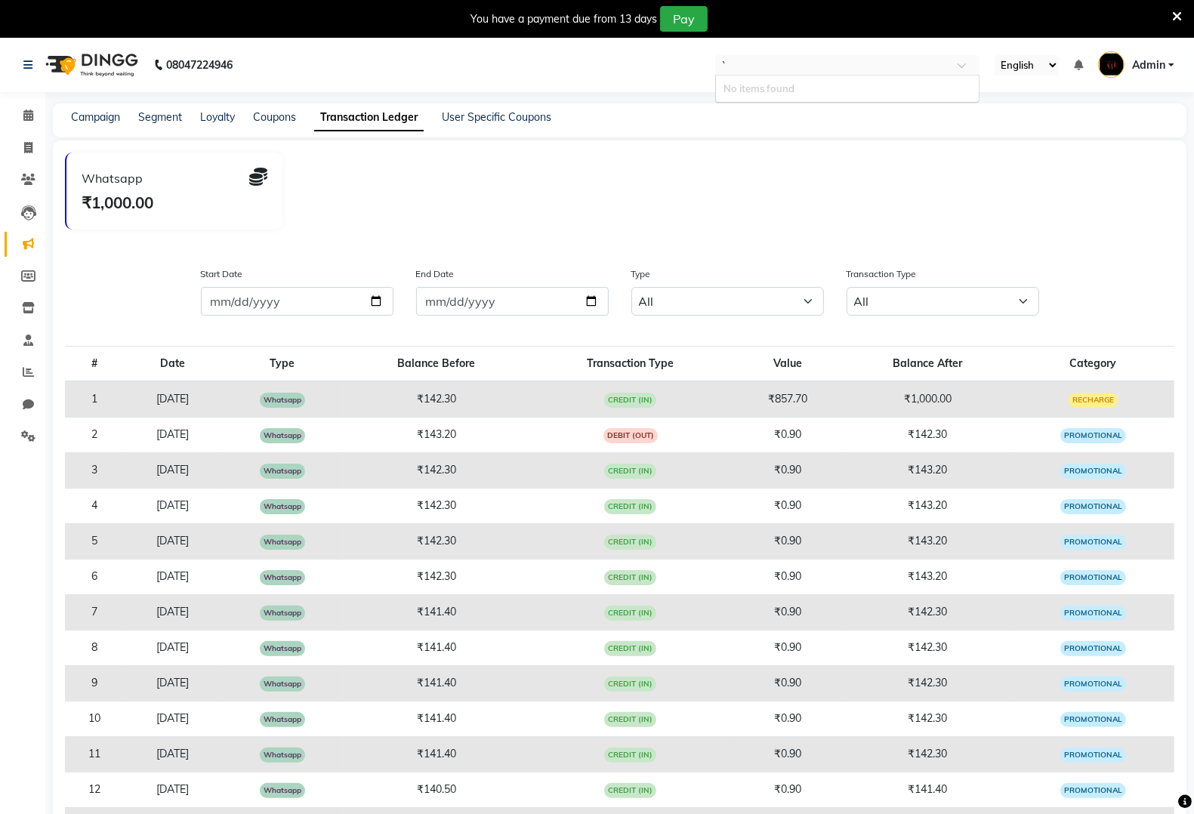
type input "`"
click at [784, 60] on input "`" at bounding box center [832, 66] width 219 height 15
type input "karv"
click at [809, 83] on span "Salon Apple Mens, [PERSON_NAME] Nagar" at bounding box center [824, 88] width 200 height 12
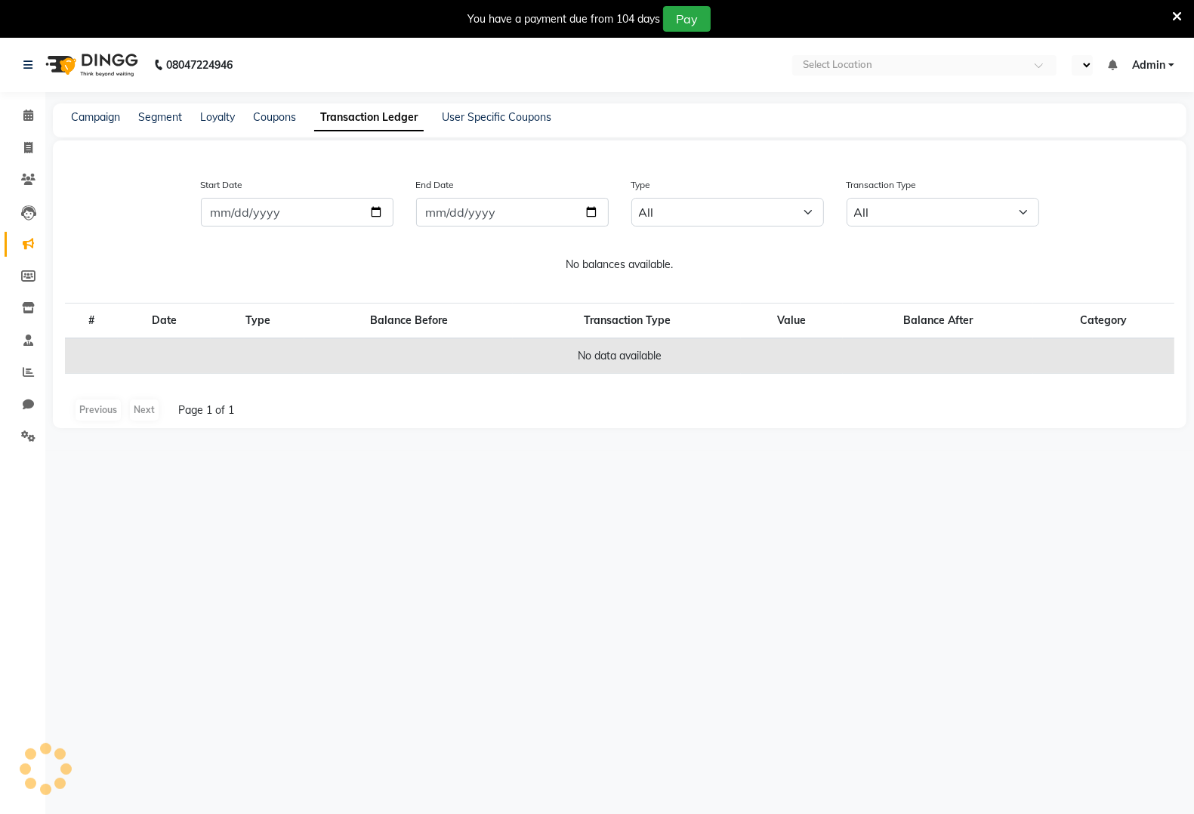
select select "en"
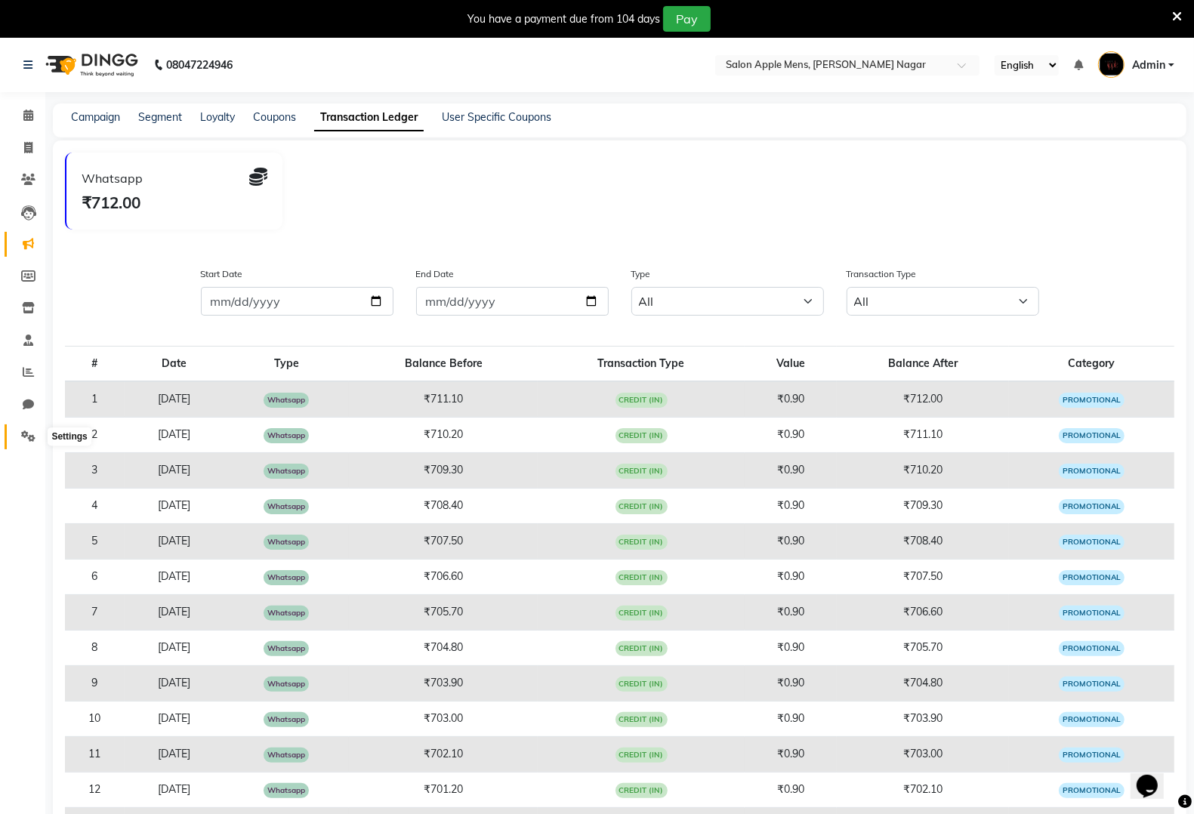
click at [24, 440] on icon at bounding box center [28, 436] width 14 height 11
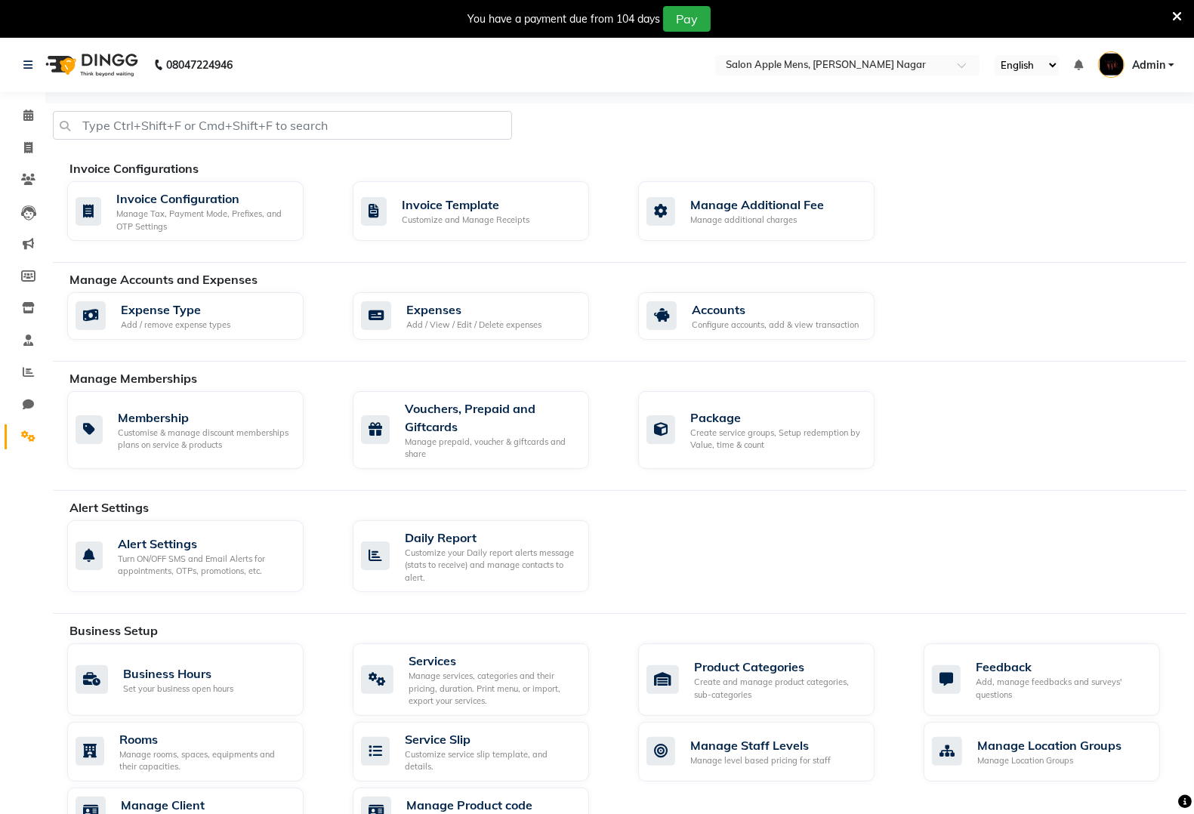
scroll to position [444, 0]
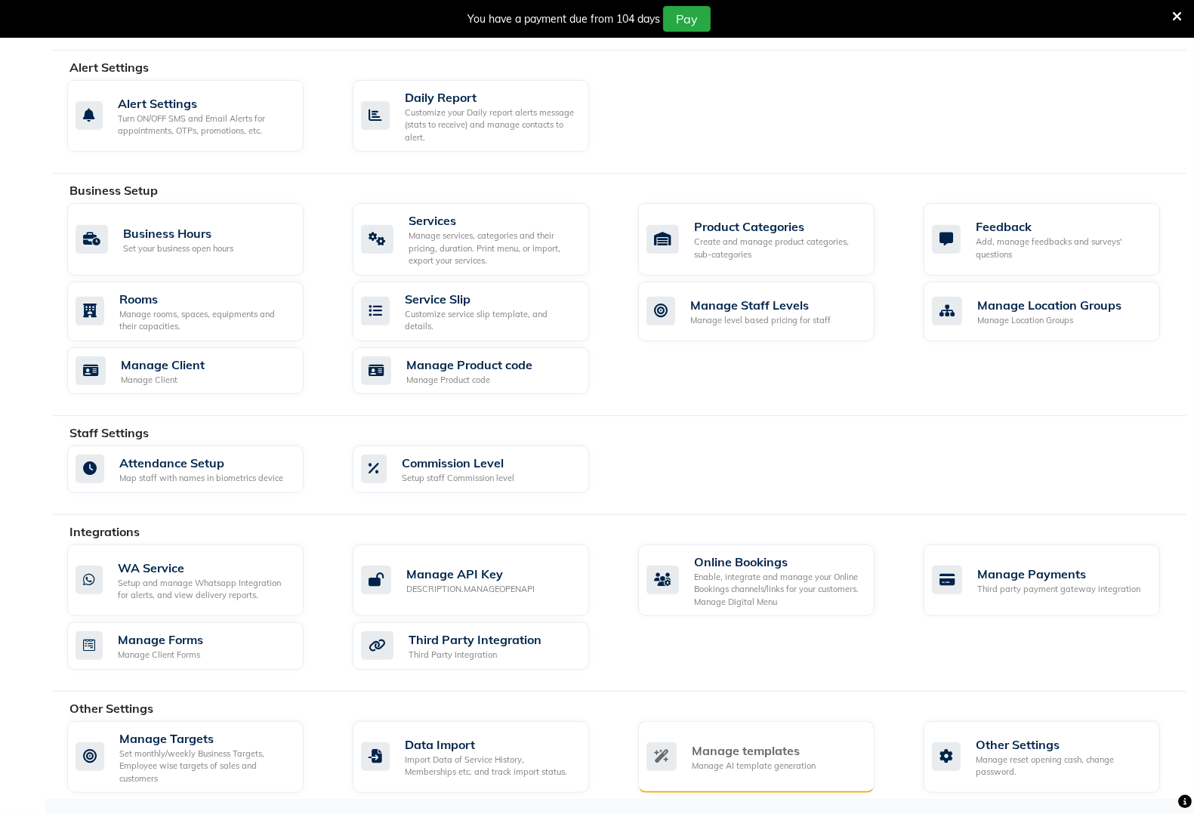
click at [754, 761] on div "Manage AI template generation" at bounding box center [754, 766] width 124 height 13
select select "APPROVED"
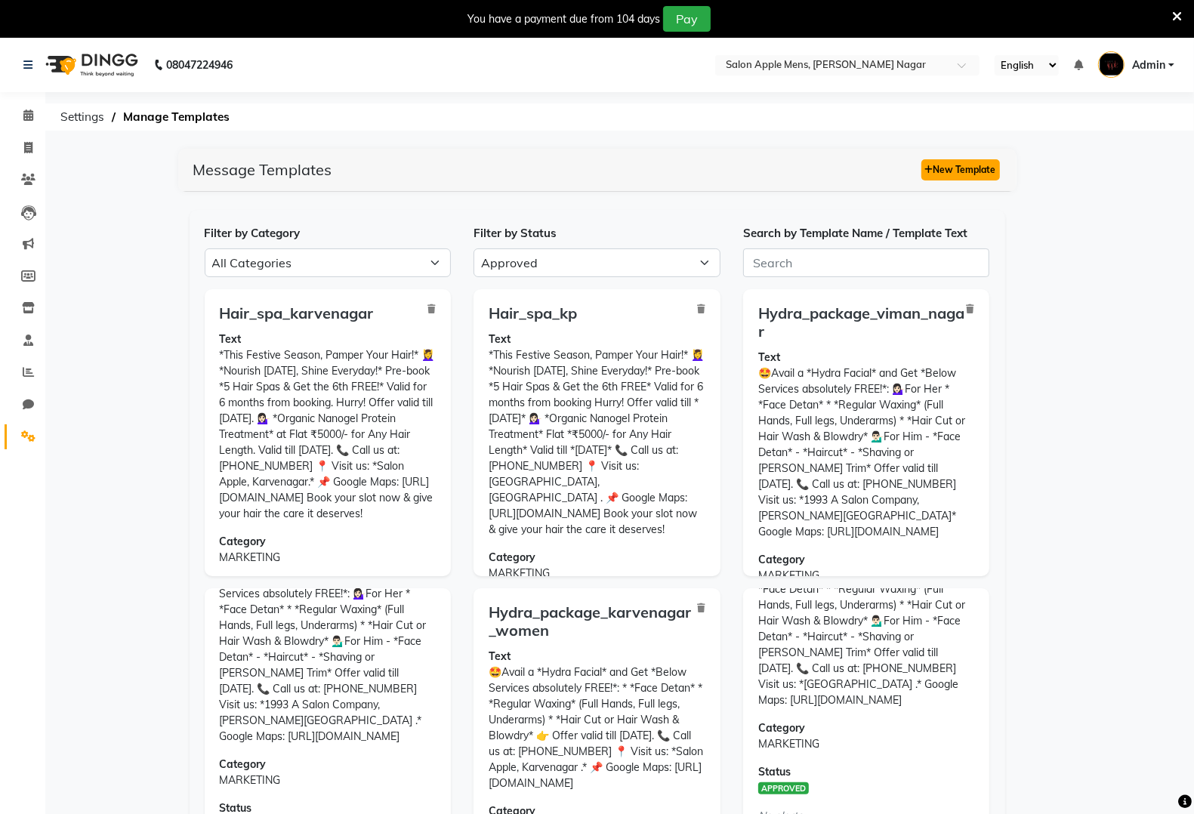
click at [960, 171] on button "New Template" at bounding box center [961, 169] width 79 height 21
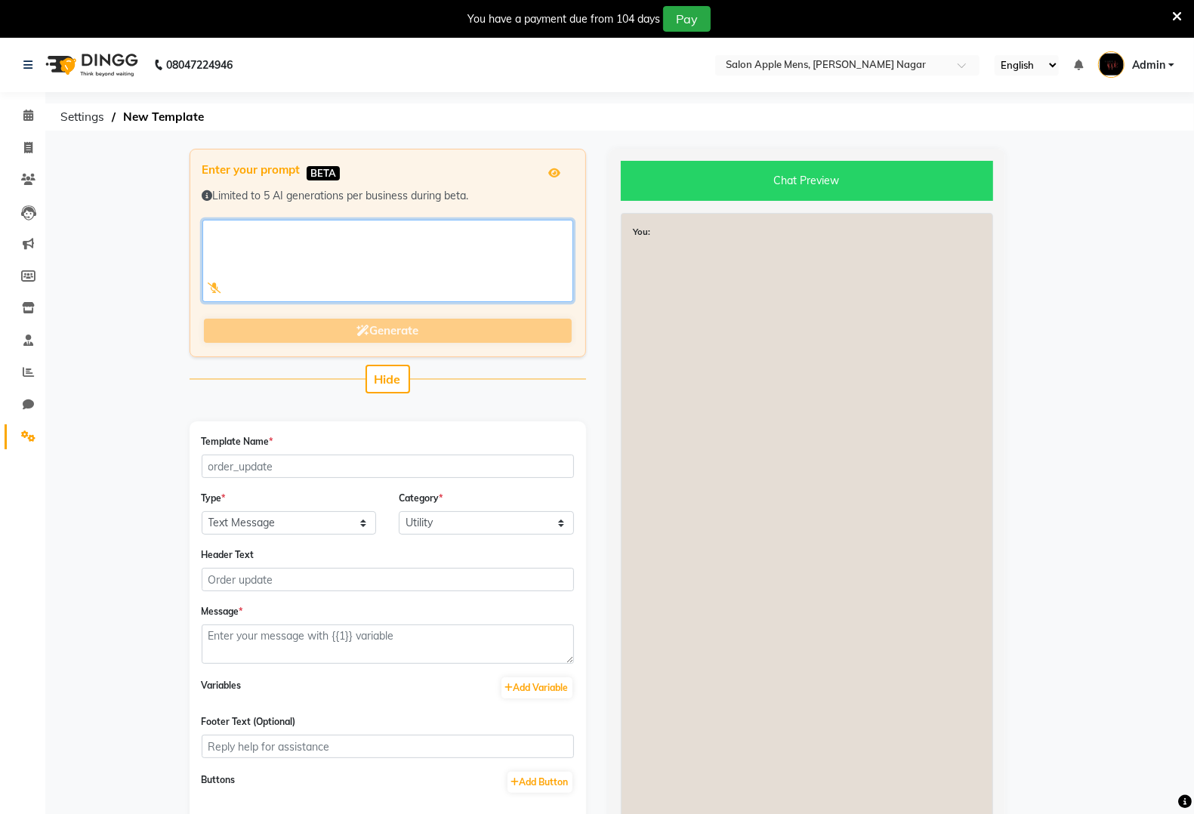
click at [434, 261] on textarea at bounding box center [387, 261] width 371 height 82
click at [311, 249] on textarea at bounding box center [387, 261] width 371 height 82
paste textarea "🤩Avail a *Hydra Facial* and Get *Below Services absolutely FREE!*: - *Face Deta…"
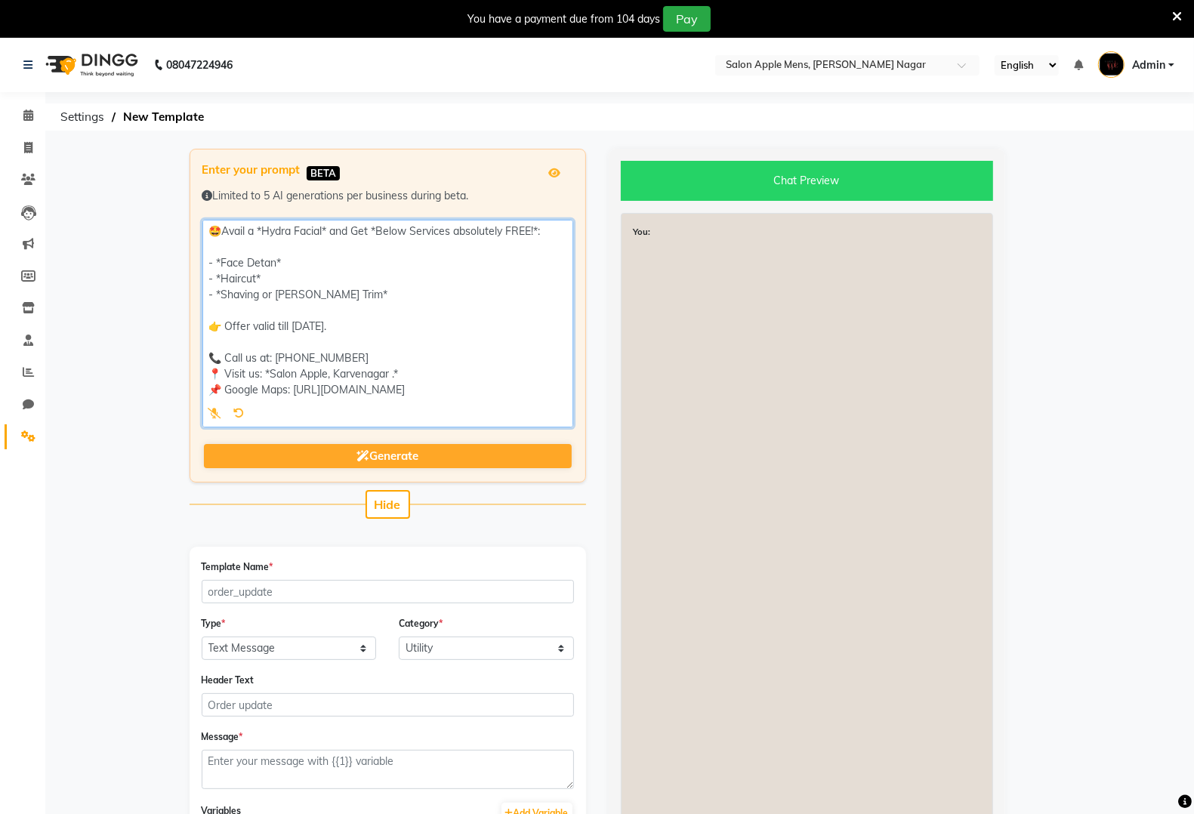
click at [500, 386] on textarea at bounding box center [387, 324] width 371 height 208
drag, startPoint x: 510, startPoint y: 389, endPoint x: 336, endPoint y: 415, distance: 175.7
click at [336, 415] on textarea at bounding box center [387, 324] width 371 height 208
drag, startPoint x: 326, startPoint y: 395, endPoint x: 510, endPoint y: 395, distance: 184.3
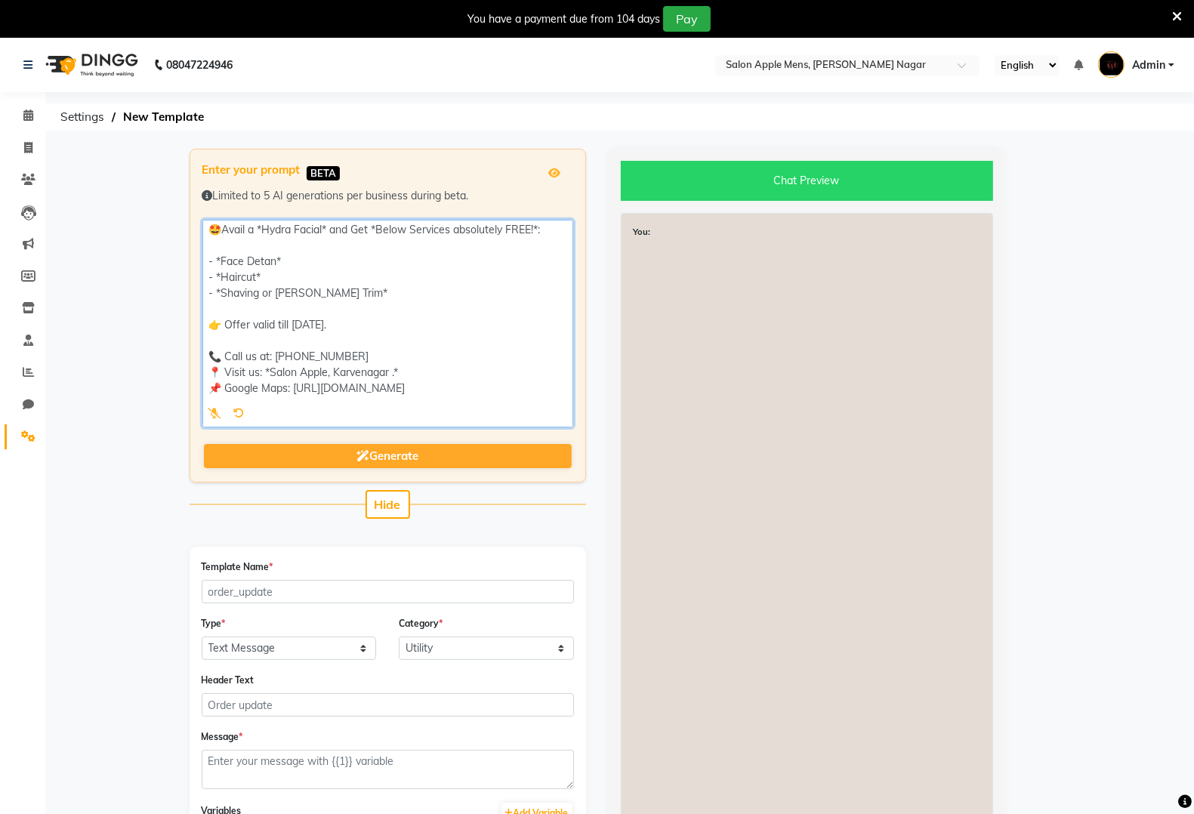
click at [508, 398] on textarea at bounding box center [387, 324] width 371 height 208
type textarea "🤩Avail a *Hydra Facial* and Get *Below Services absolutely FREE!*: - *Face Deta…"
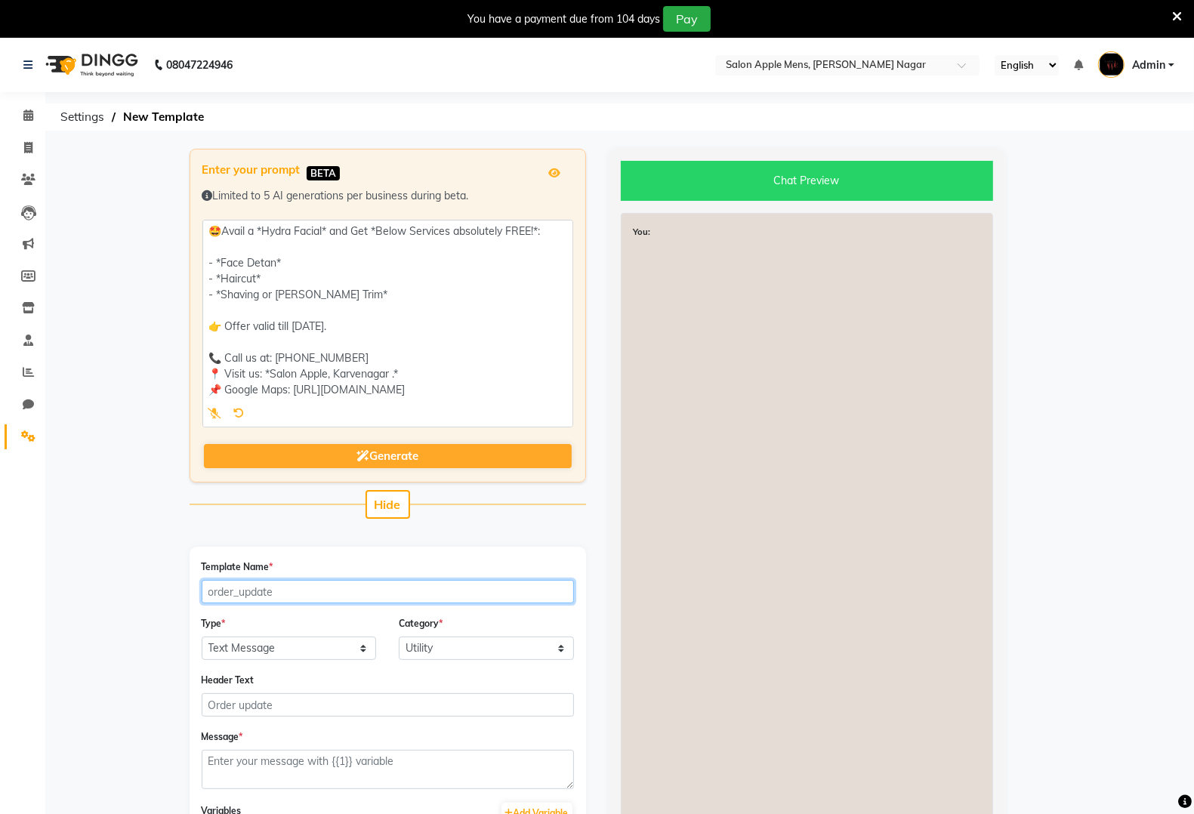
click at [283, 595] on input "Template Name *" at bounding box center [388, 591] width 372 height 23
type input "hydra_package_karvenagar_men"
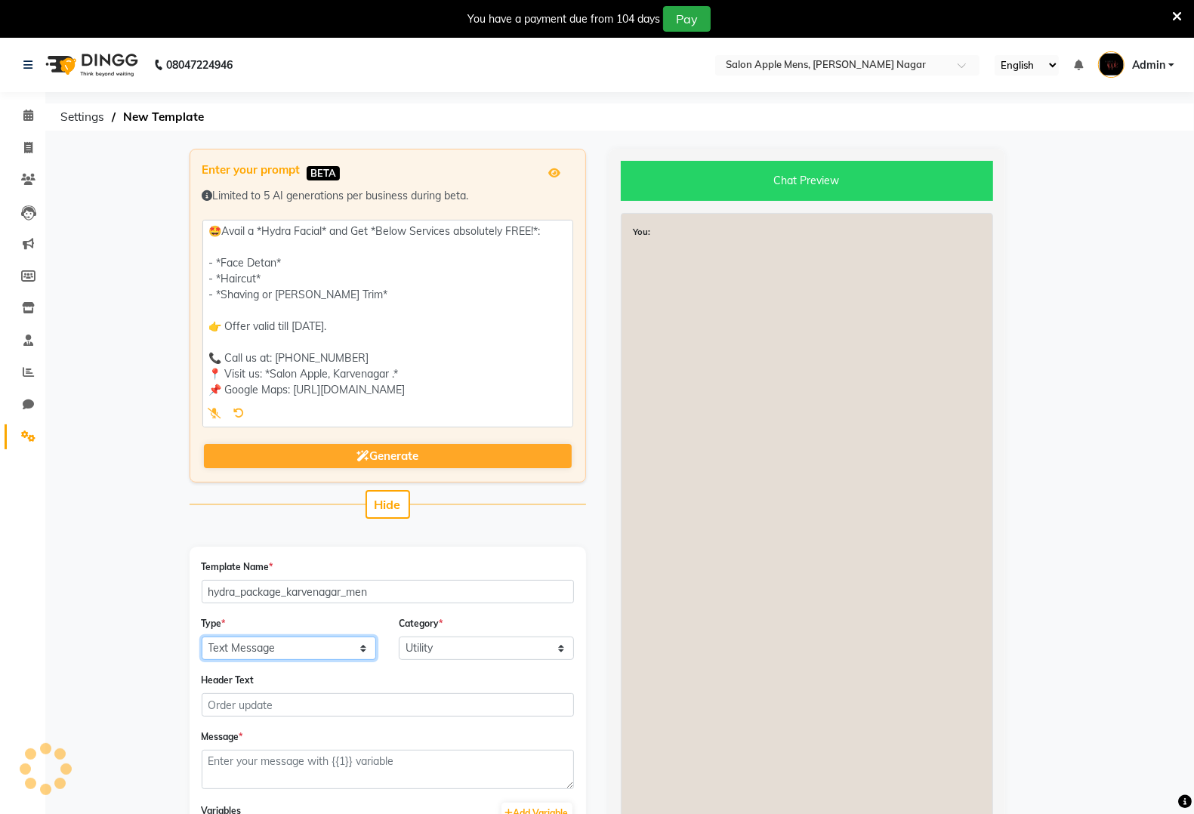
drag, startPoint x: 301, startPoint y: 640, endPoint x: 288, endPoint y: 627, distance: 18.2
click at [301, 639] on select "Text Message Image with Text" at bounding box center [289, 648] width 175 height 23
select select "IMAGE"
click at [202, 637] on select "Text Message Image with Text" at bounding box center [289, 648] width 175 height 23
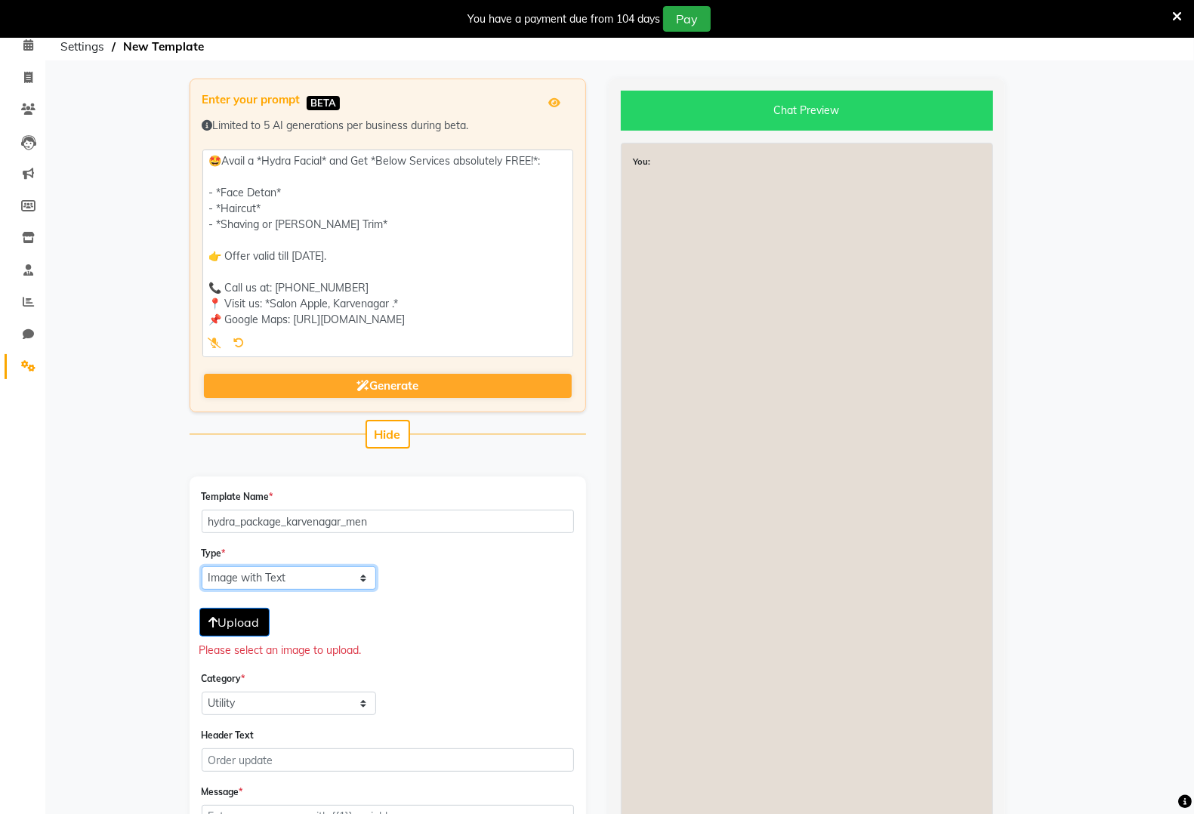
scroll to position [189, 0]
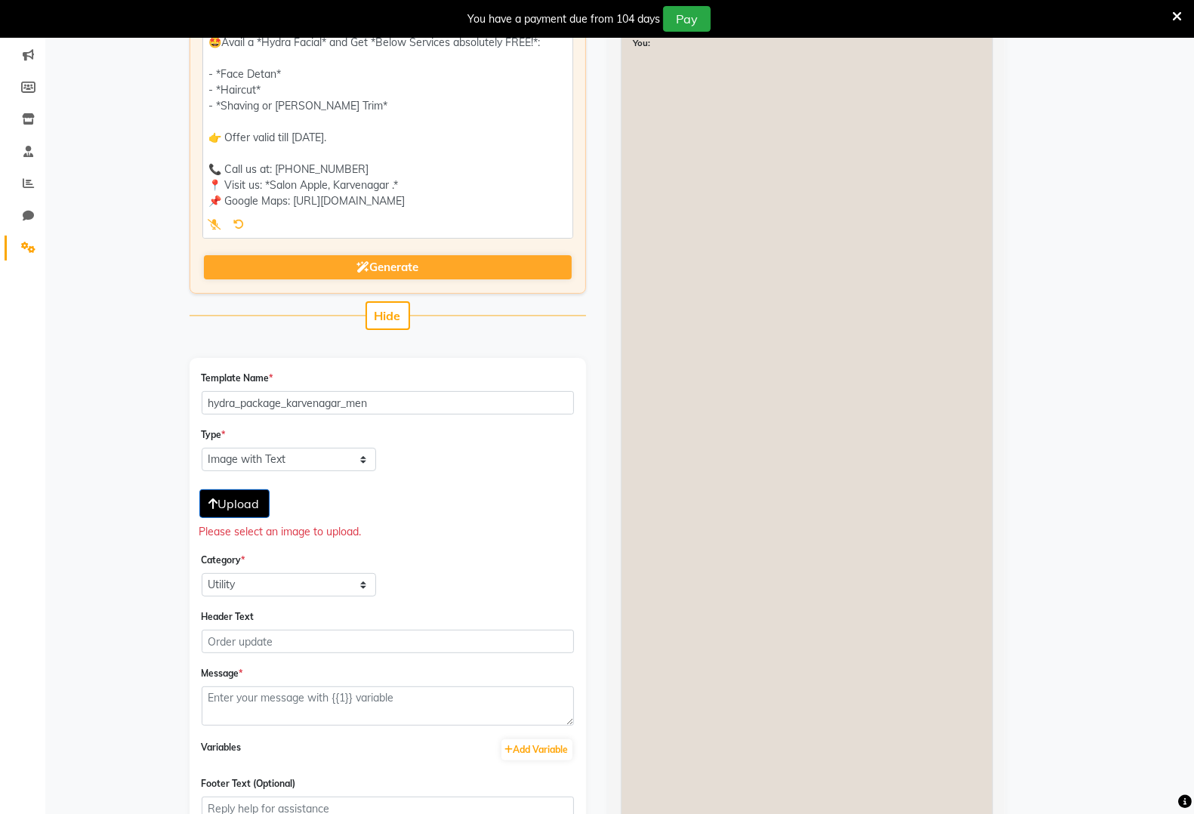
click at [258, 510] on button "Upload" at bounding box center [234, 503] width 70 height 29
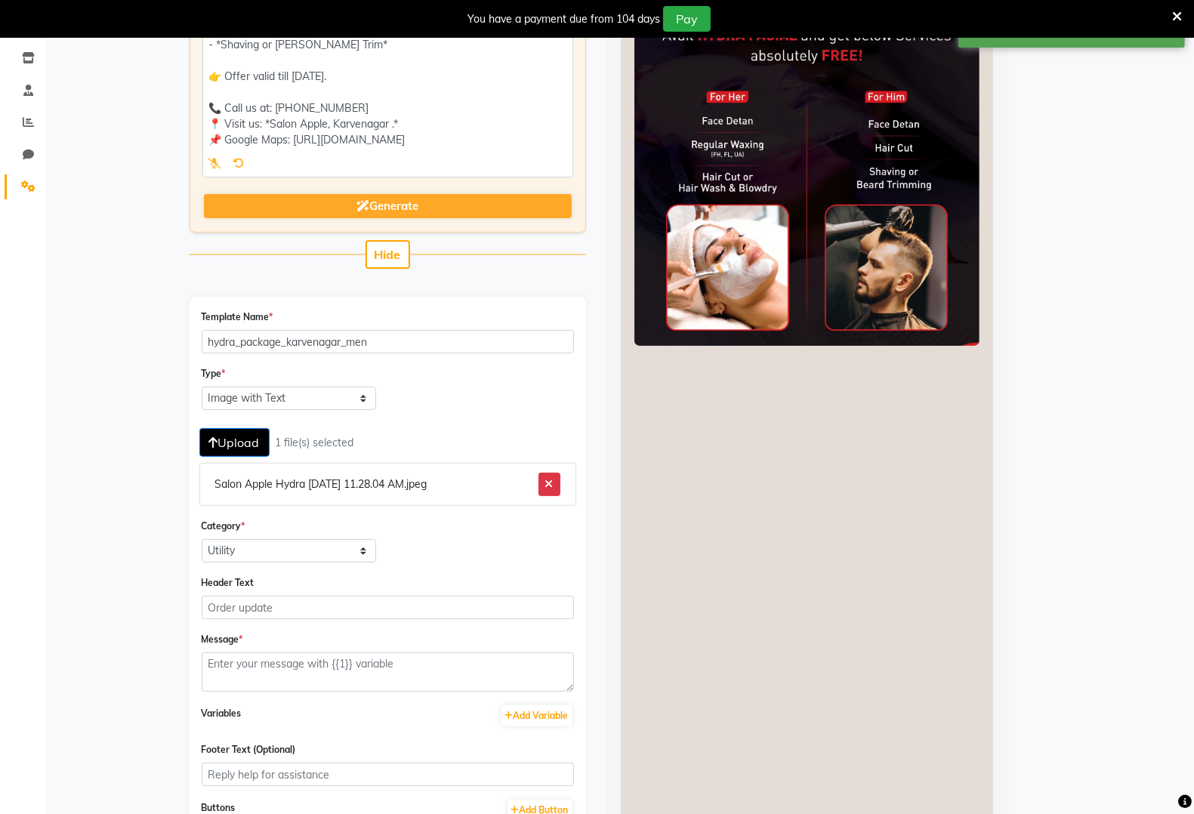
scroll to position [283, 0]
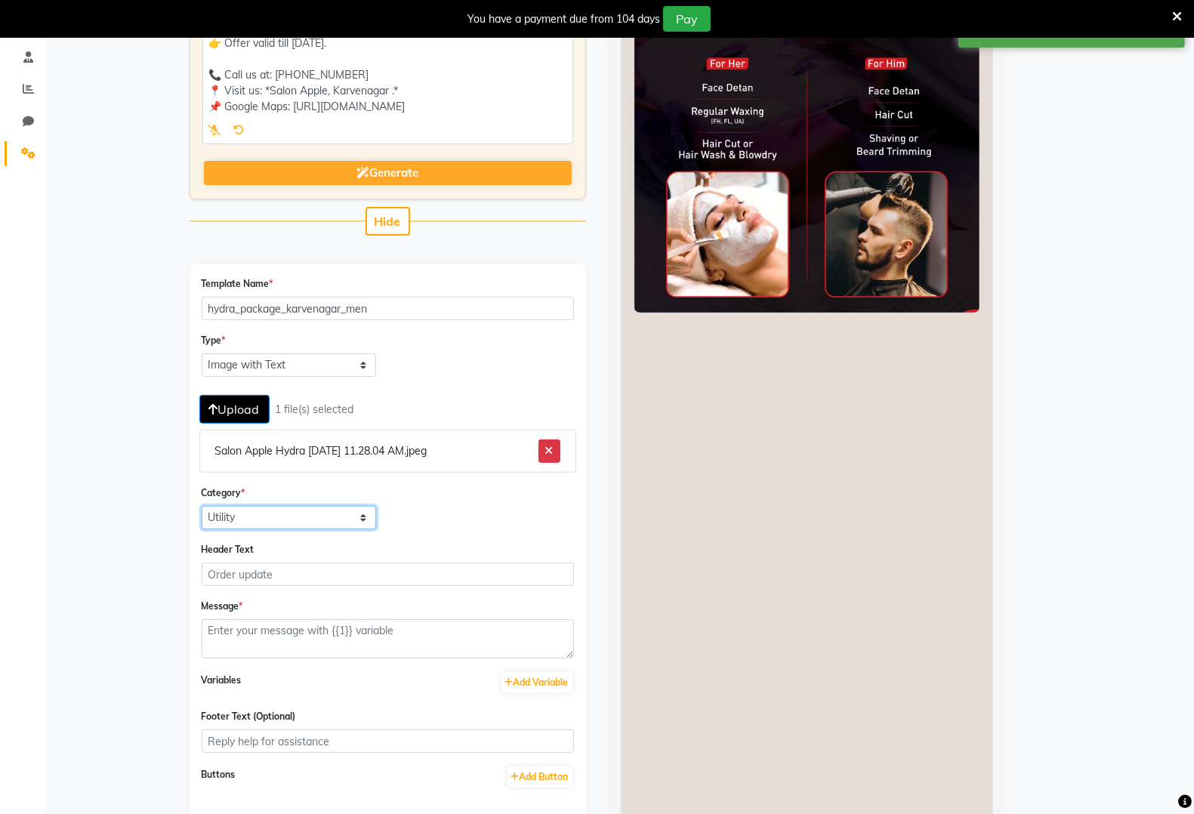
click at [296, 523] on select "Utility Marketing" at bounding box center [289, 517] width 175 height 23
select select "MARKETING"
click at [202, 506] on select "Utility Marketing" at bounding box center [289, 517] width 175 height 23
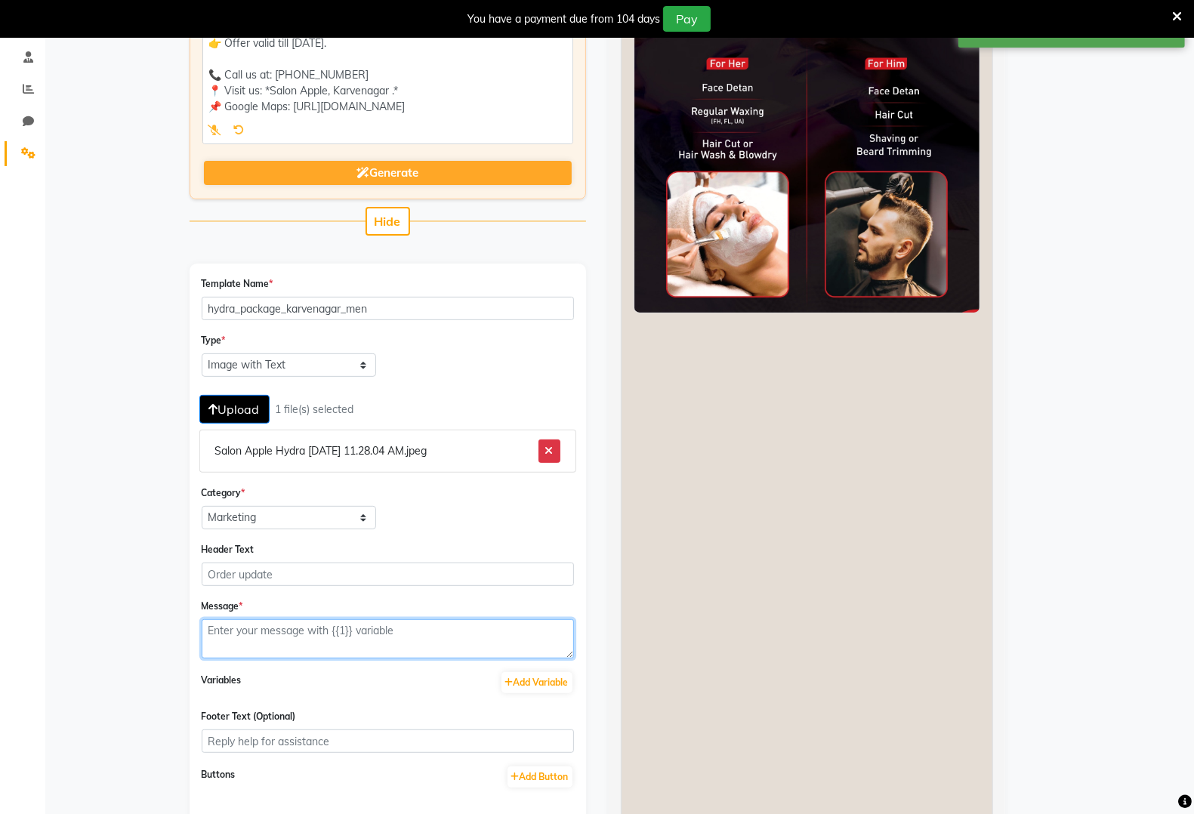
click at [327, 622] on textarea at bounding box center [388, 638] width 372 height 39
paste textarea "/share.google/Eg98hT7B13Cs3c145"
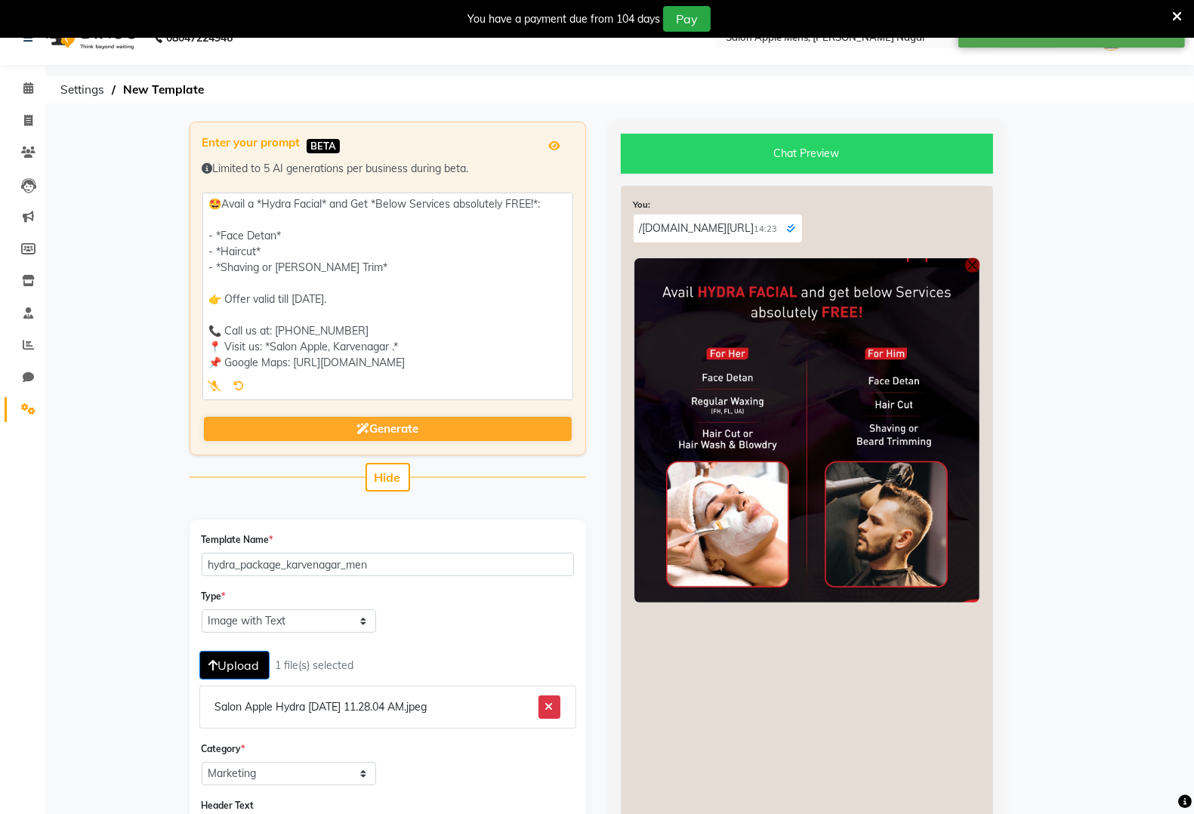
scroll to position [0, 0]
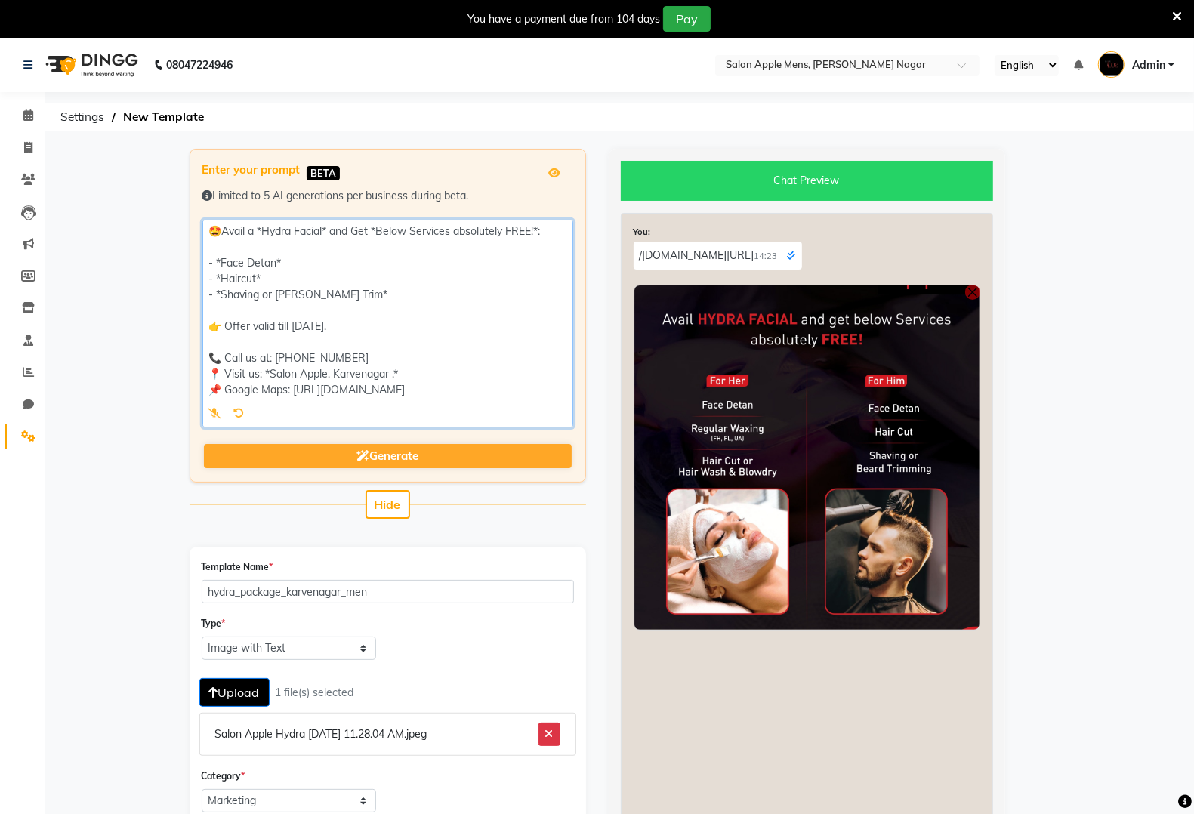
drag, startPoint x: 518, startPoint y: 390, endPoint x: 208, endPoint y: 202, distance: 361.9
click at [201, 200] on div "Enter your prompt BETA Limited to 5 AI generations per business during beta. Ge…" at bounding box center [388, 316] width 397 height 334
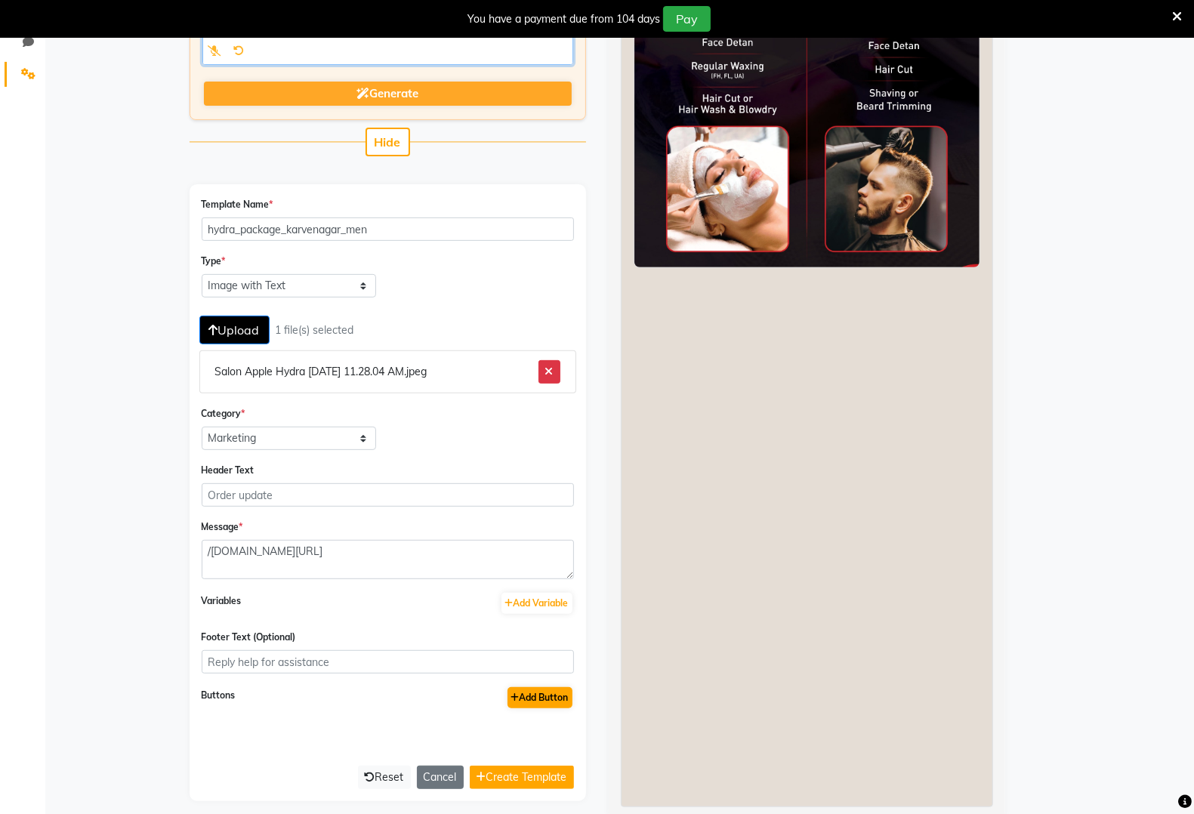
scroll to position [378, 0]
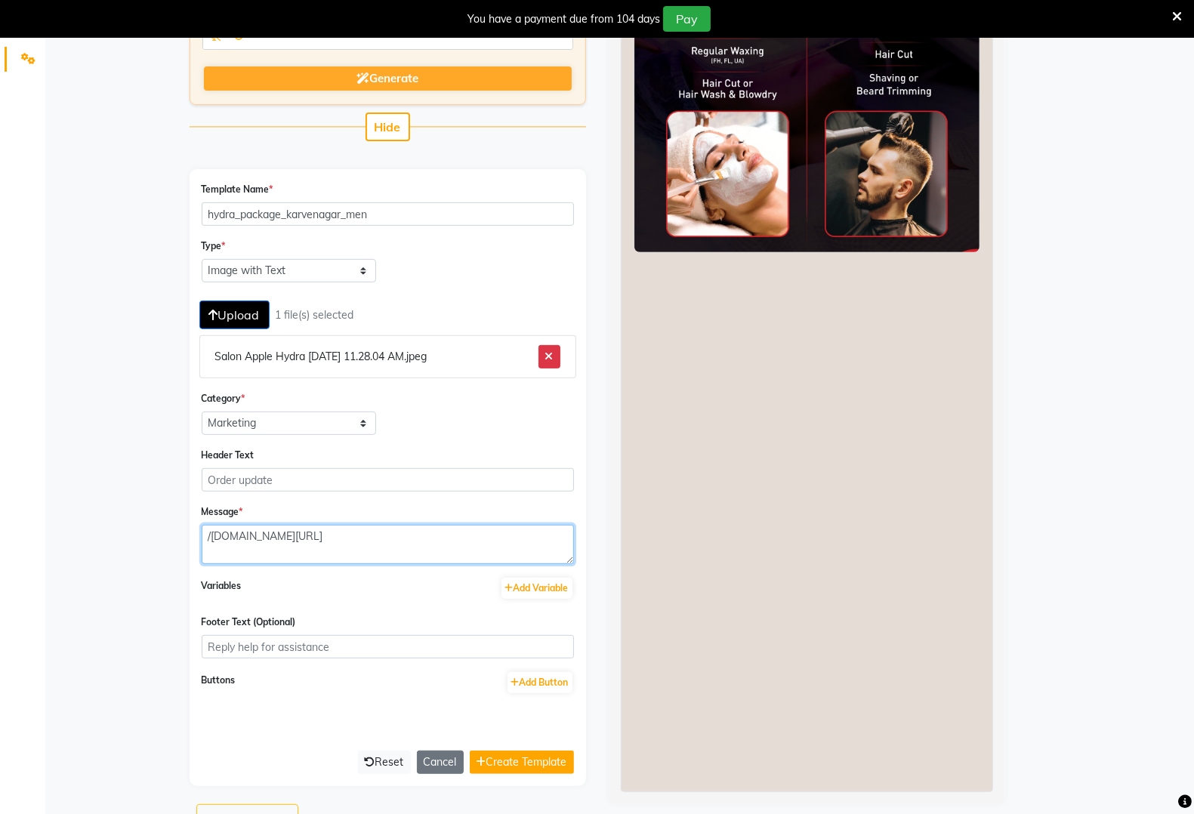
drag, startPoint x: 540, startPoint y: 537, endPoint x: 190, endPoint y: 539, distance: 350.5
click at [194, 539] on div "Template Name * hydra_package_karvenagar_men Type * Text Message Image with Tex…" at bounding box center [388, 477] width 397 height 617
paste textarea "🤩Avail a *Hydra Facial* and Get *Below Services absolutely FREE!*: - *Face Deta…"
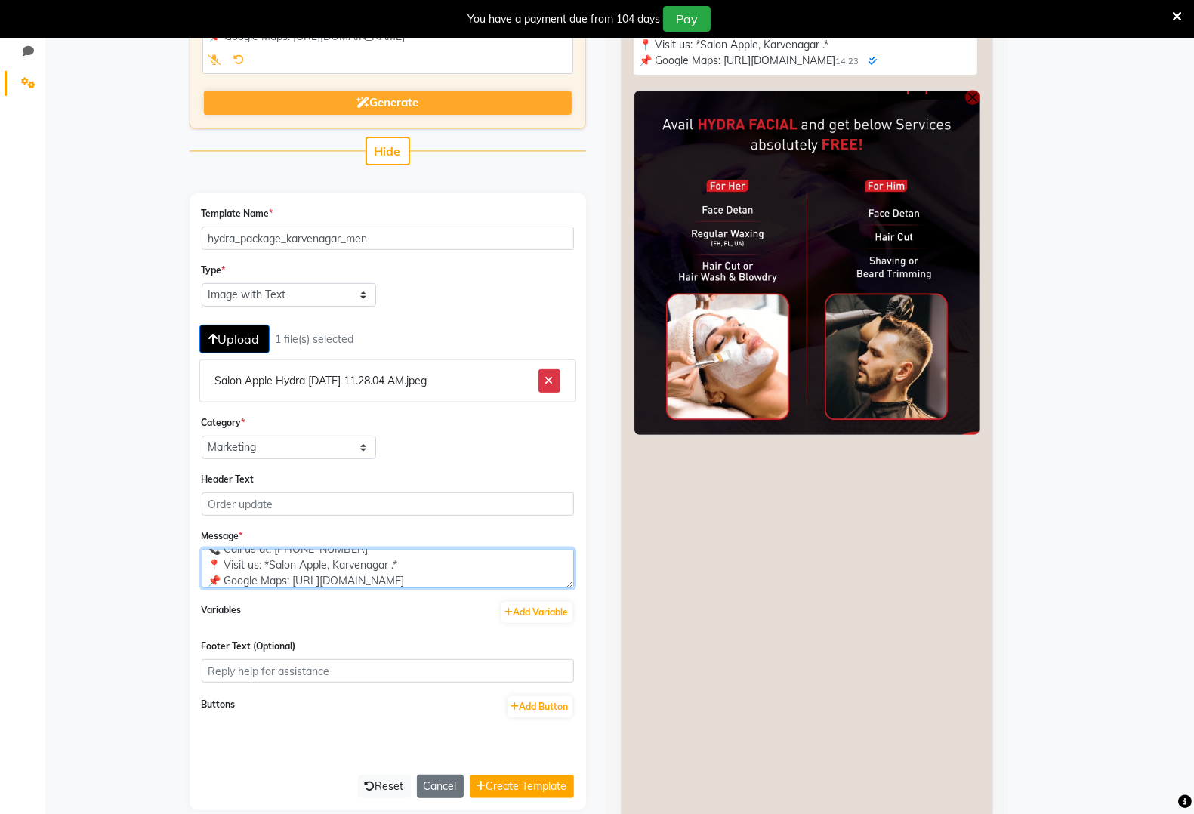
scroll to position [414, 0]
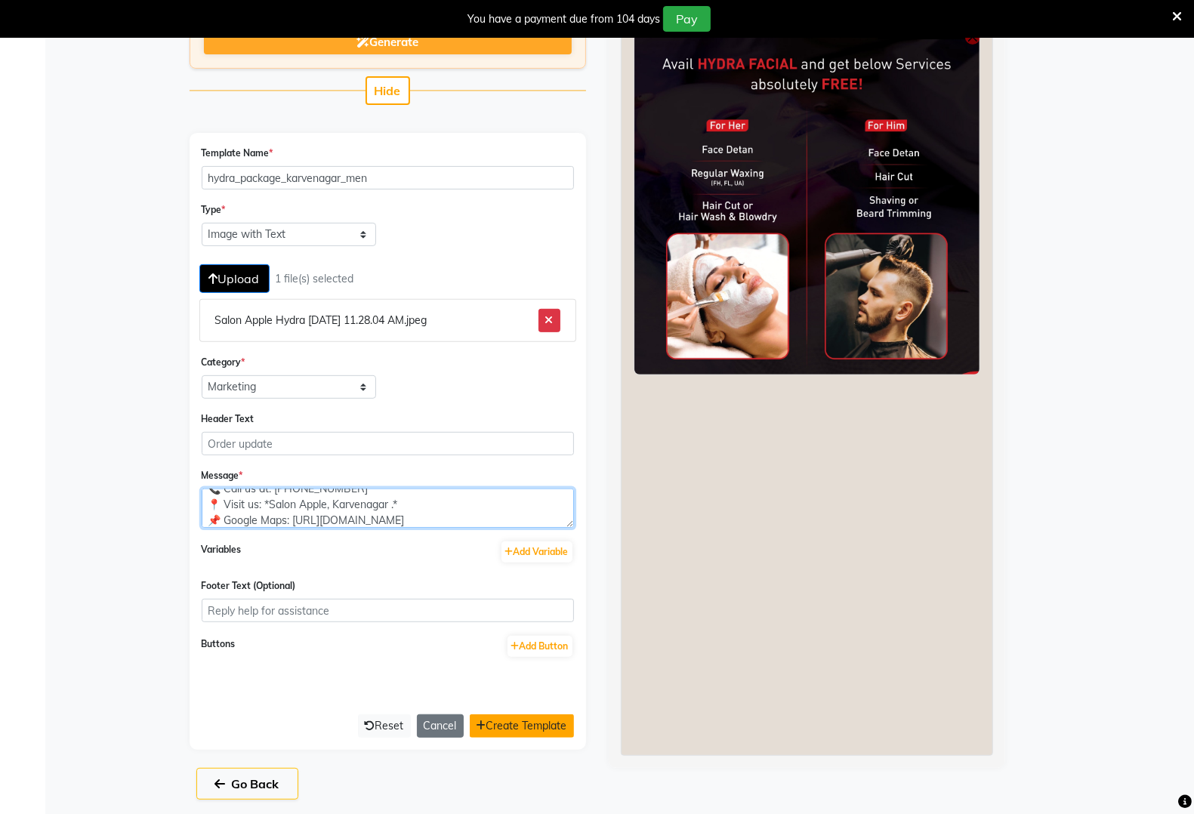
type textarea "🤩Avail a *Hydra Facial* and Get *Below Services absolutely FREE!*: - *Face Deta…"
click at [560, 715] on button "Create Template" at bounding box center [522, 726] width 104 height 23
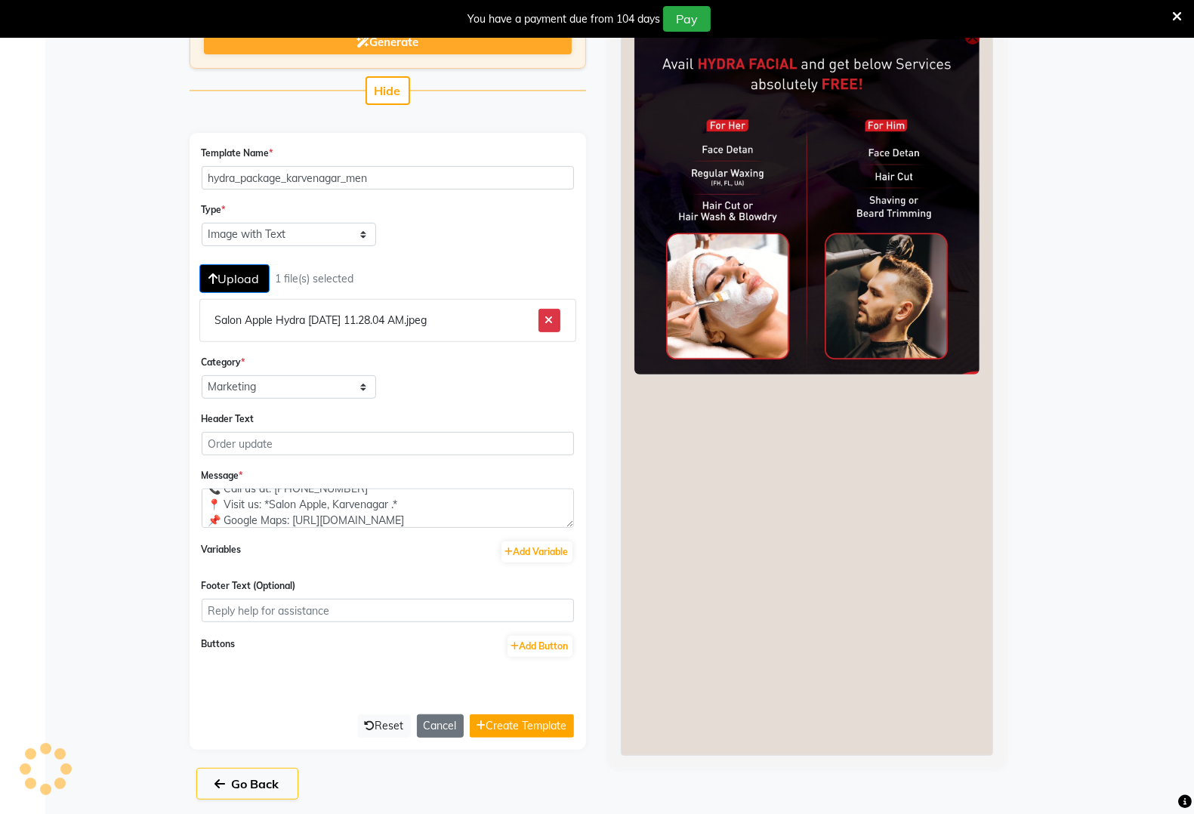
select select "APPROVED"
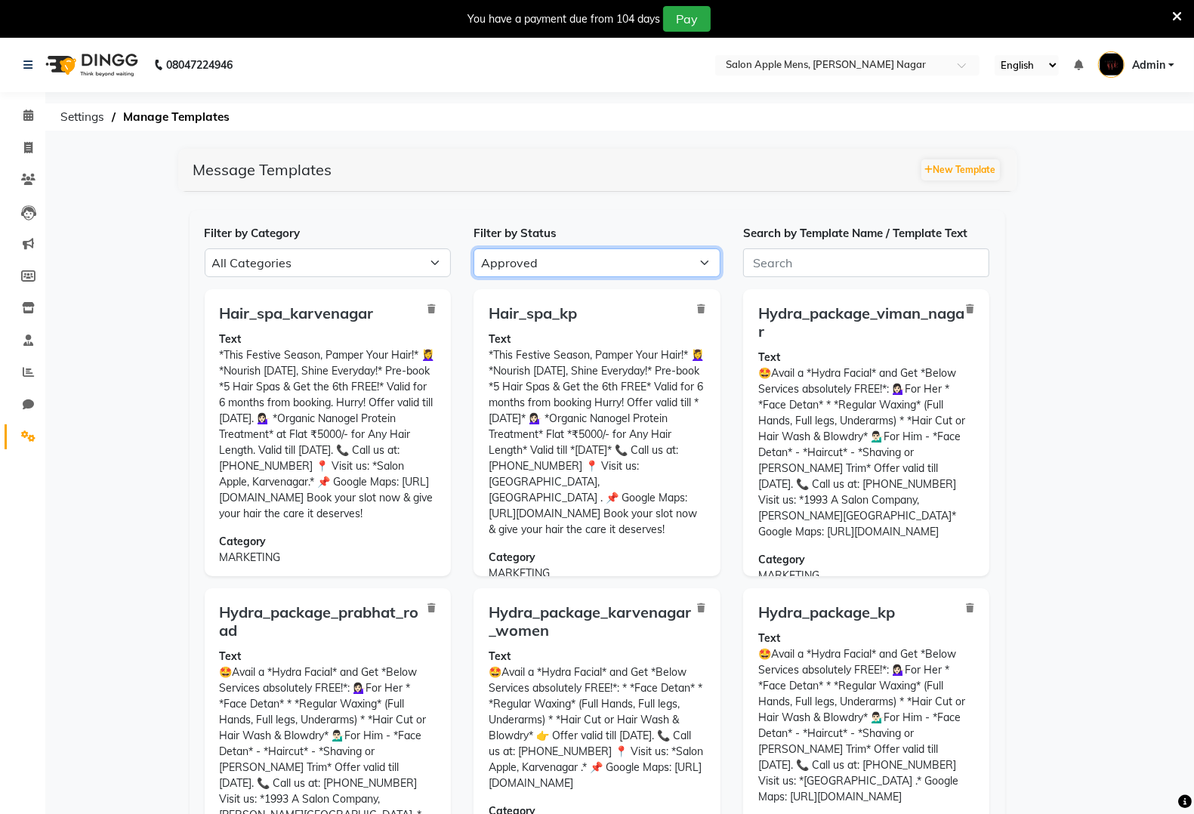
click at [585, 258] on select "All Approved Rejected Failed Pending" at bounding box center [597, 263] width 247 height 29
select select
click at [474, 249] on select "All Approved Rejected Failed Pending" at bounding box center [597, 263] width 247 height 29
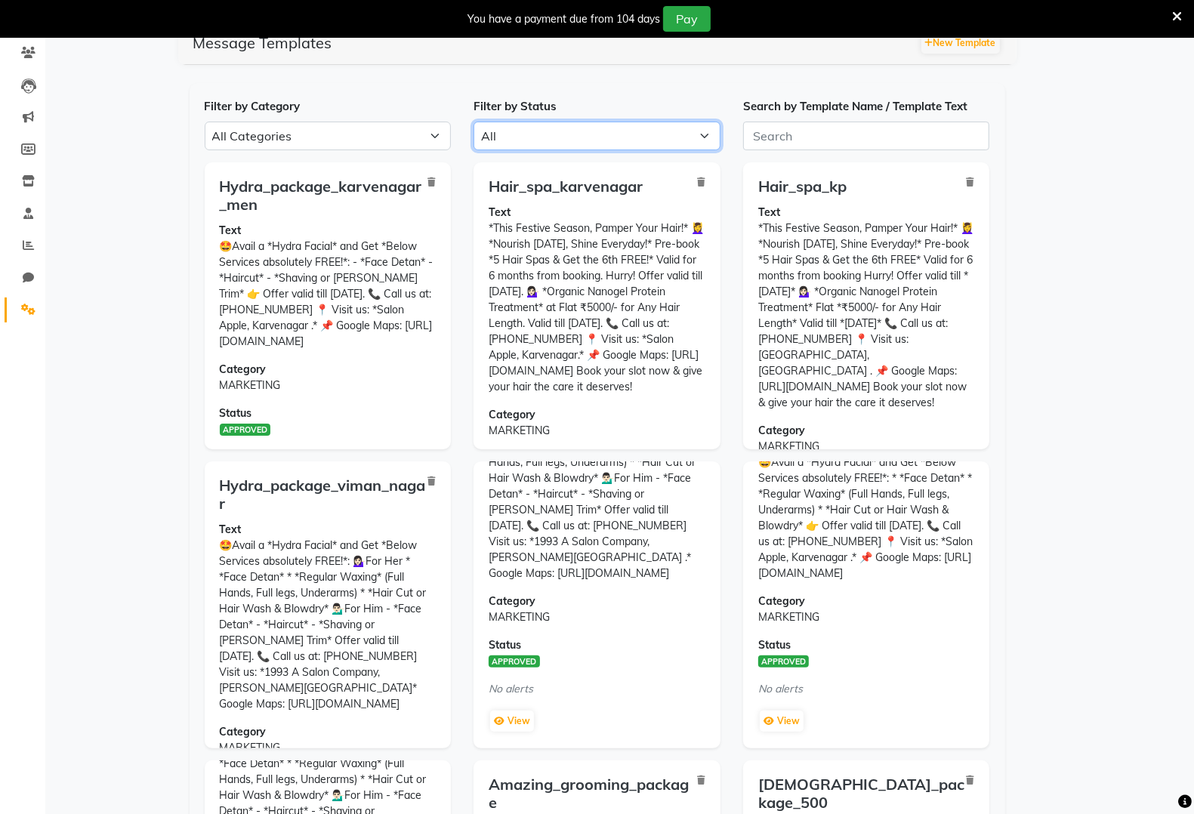
scroll to position [100, 0]
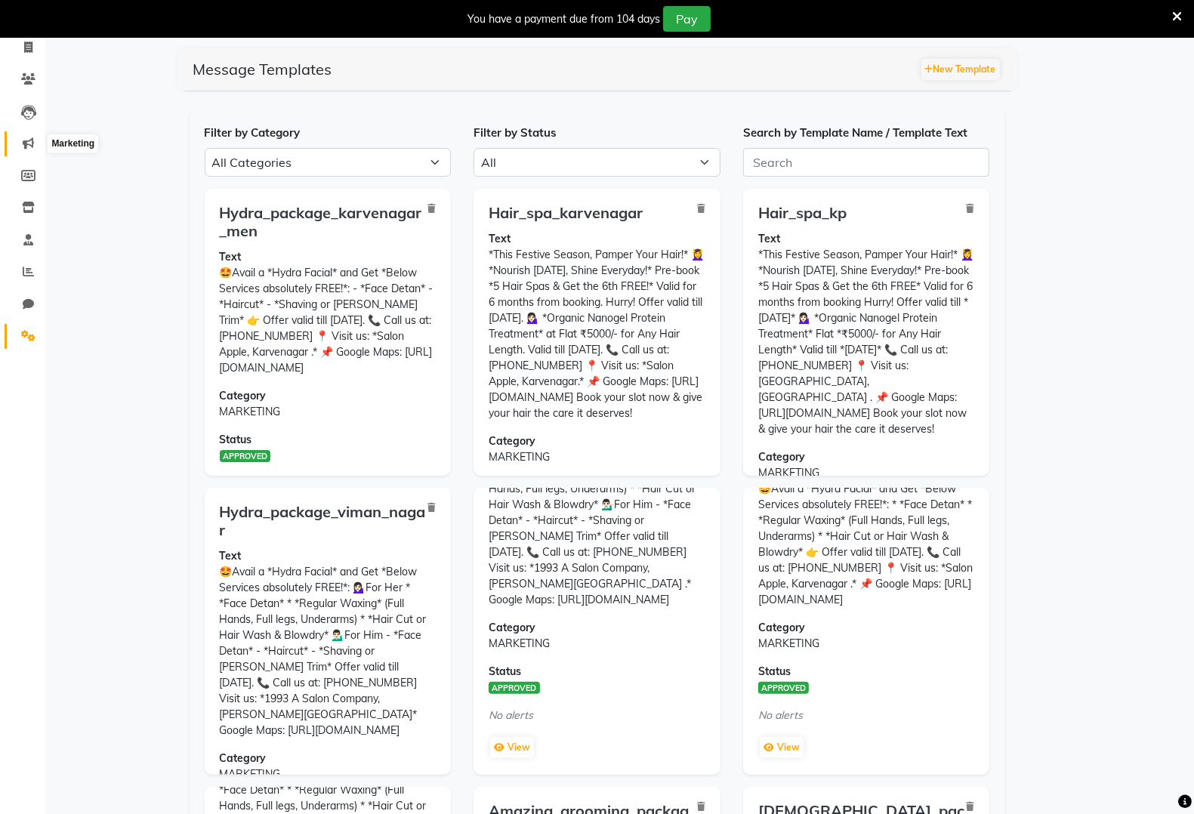
click at [35, 140] on span at bounding box center [28, 143] width 26 height 17
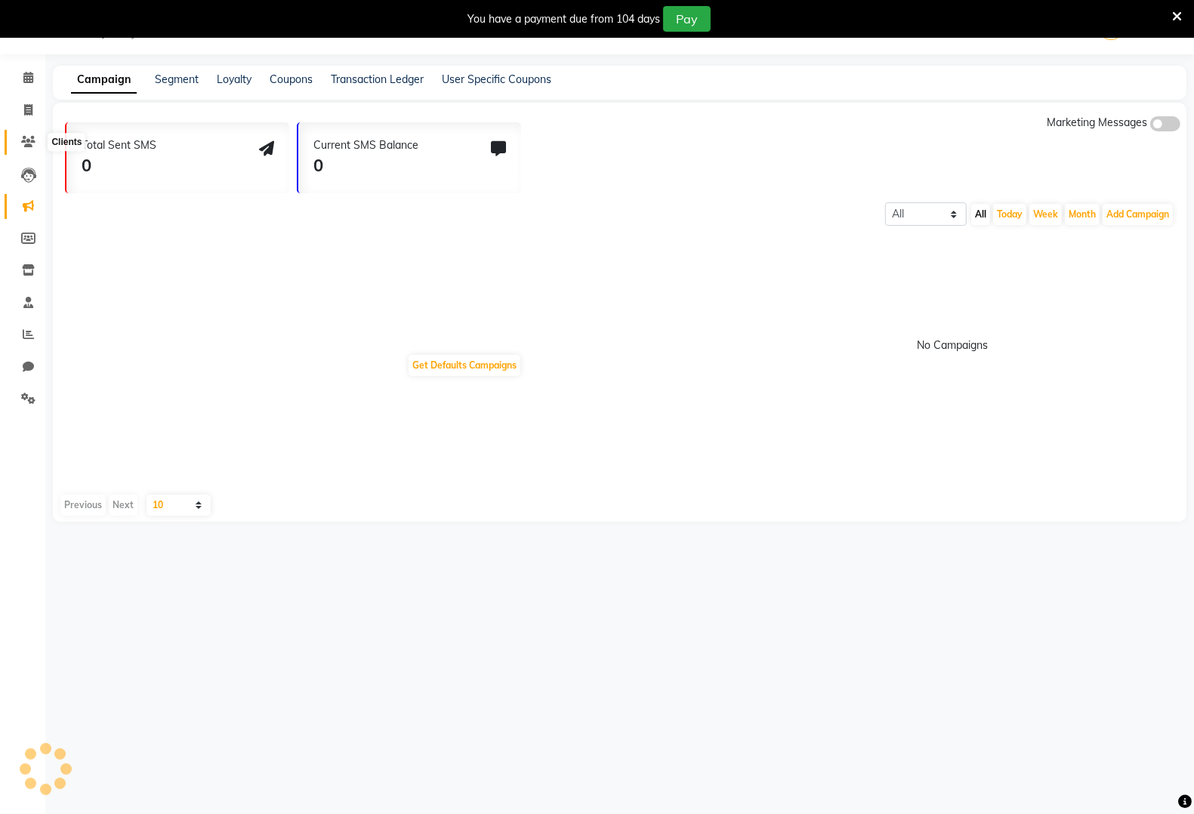
scroll to position [38, 0]
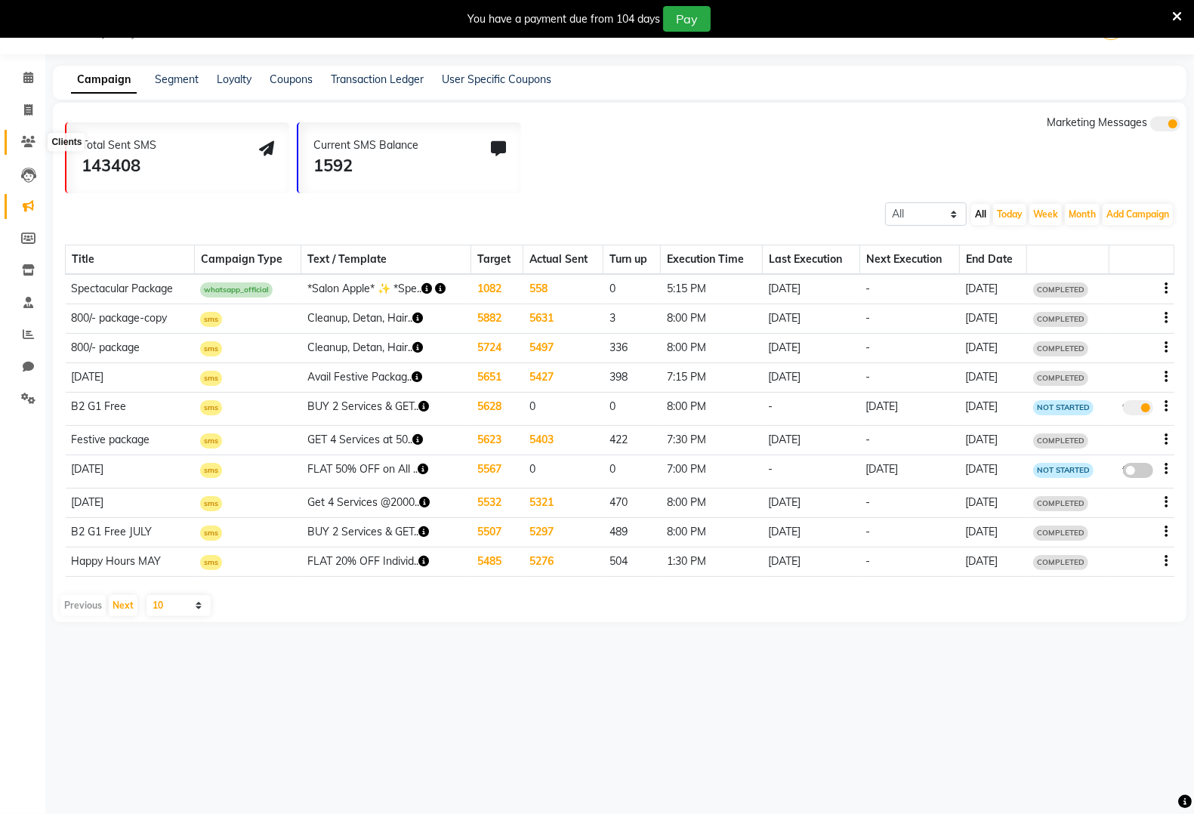
click at [31, 134] on span at bounding box center [28, 142] width 26 height 17
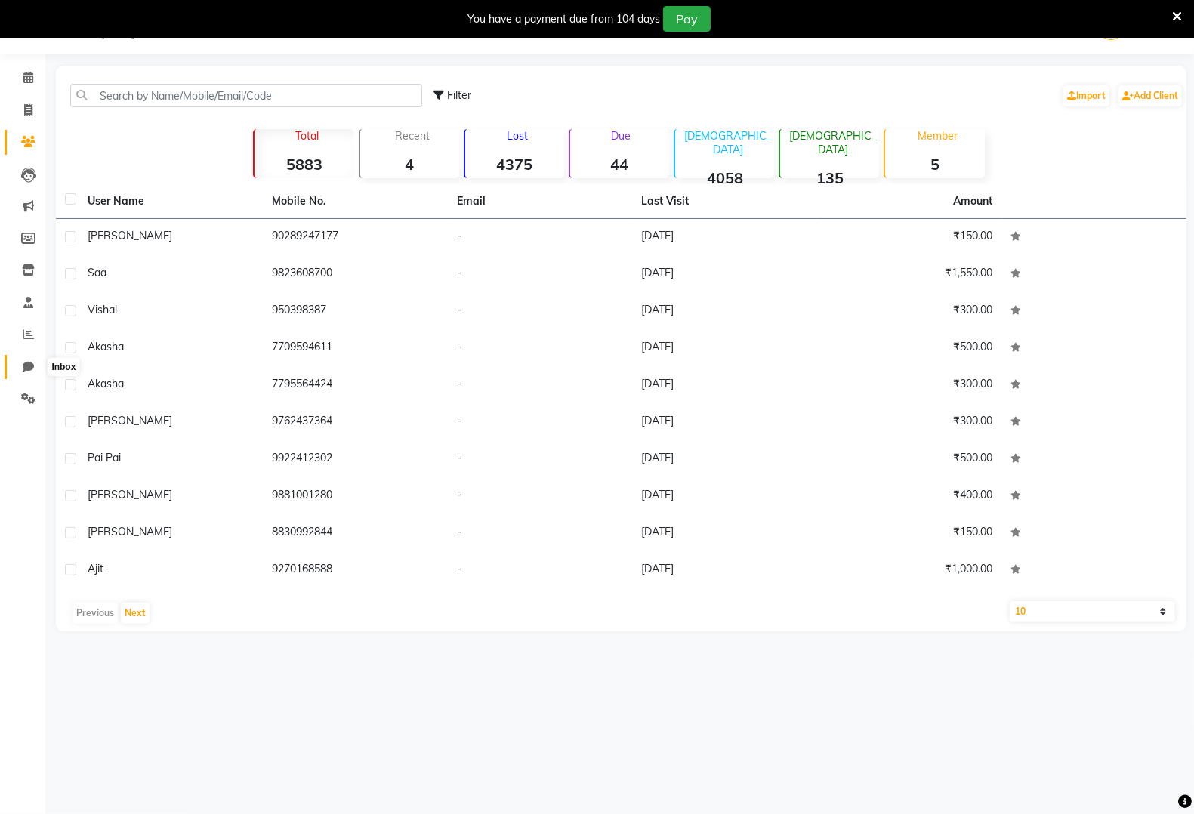
click at [26, 374] on span at bounding box center [28, 367] width 26 height 17
select select "100"
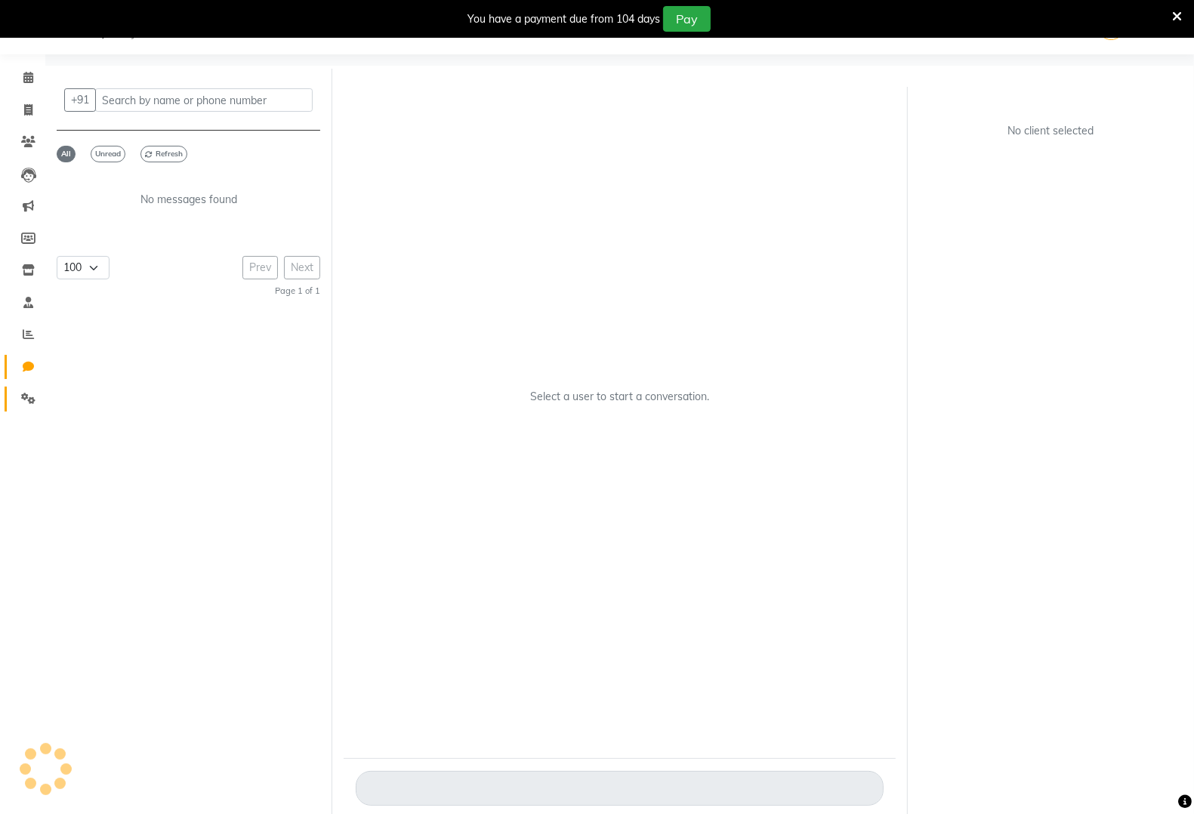
click at [20, 408] on link "Settings" at bounding box center [23, 399] width 36 height 25
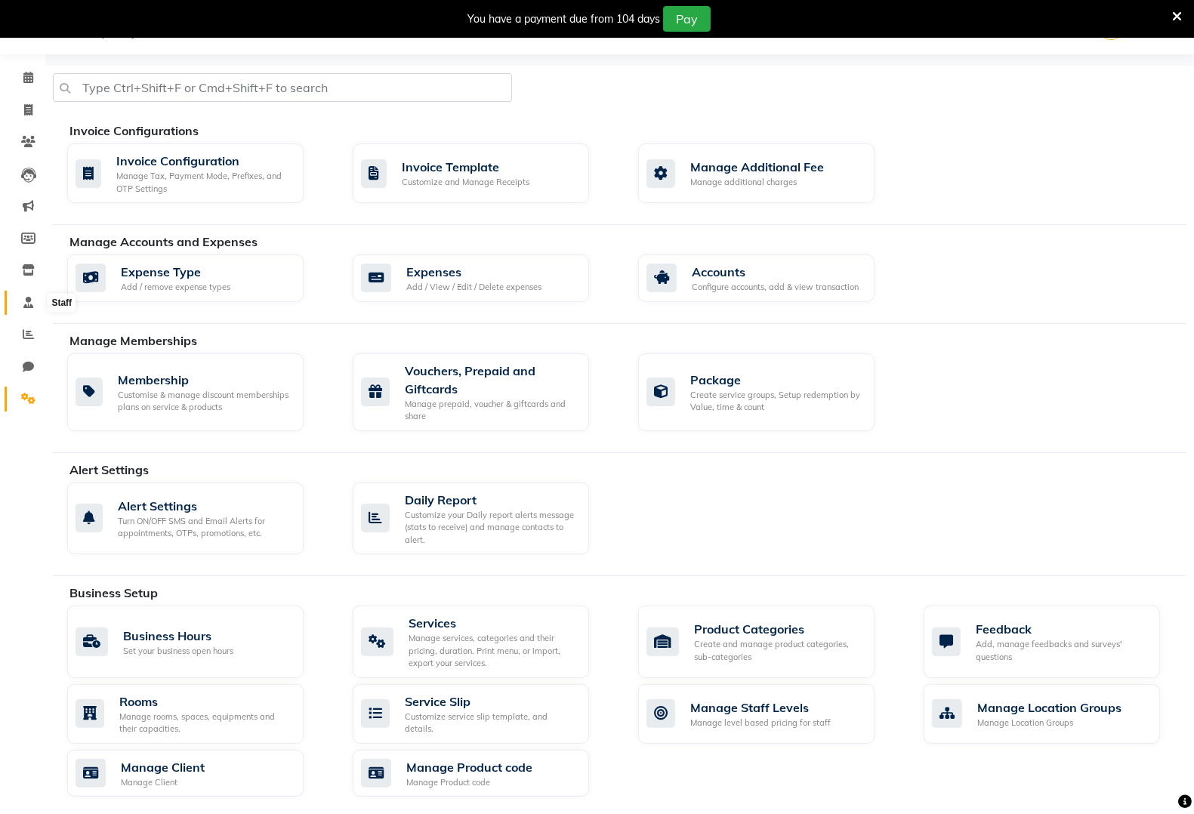
click at [17, 299] on span at bounding box center [28, 303] width 26 height 17
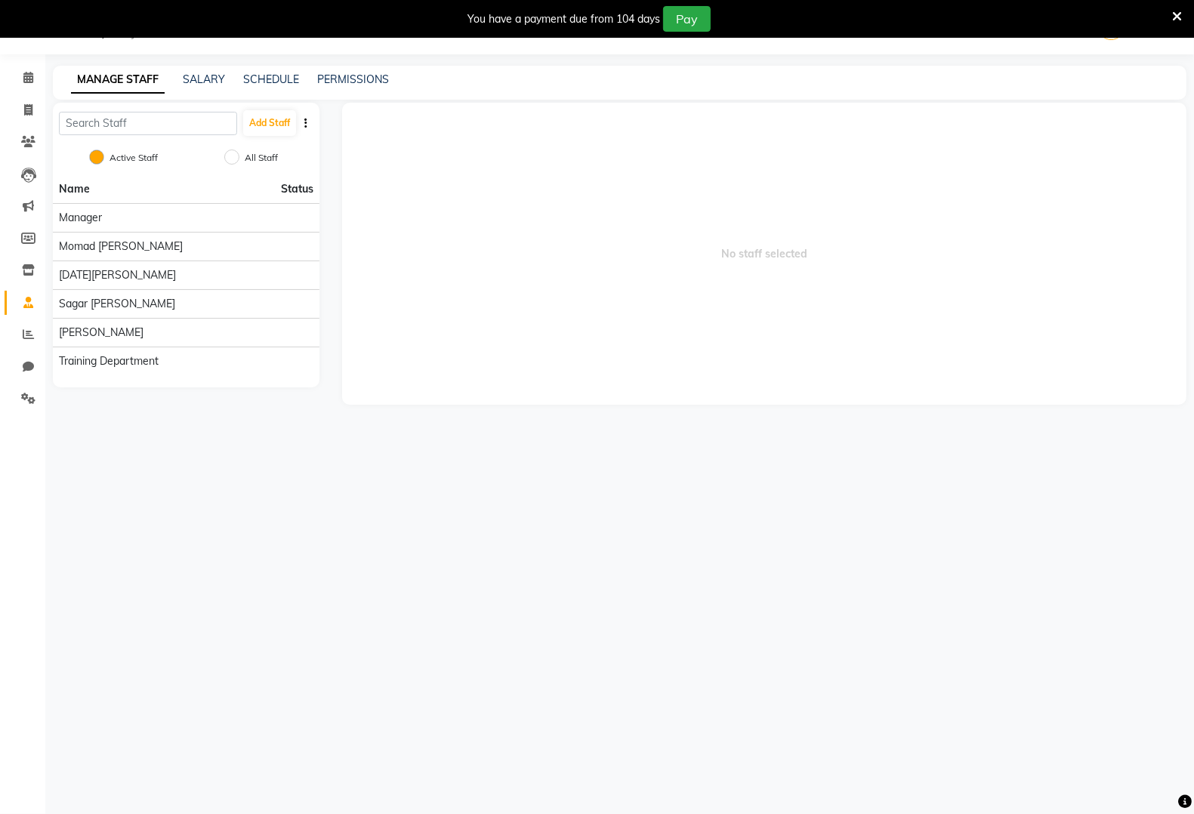
click at [36, 189] on li "Leads" at bounding box center [22, 175] width 45 height 32
click at [19, 216] on link "Marketing" at bounding box center [23, 206] width 36 height 25
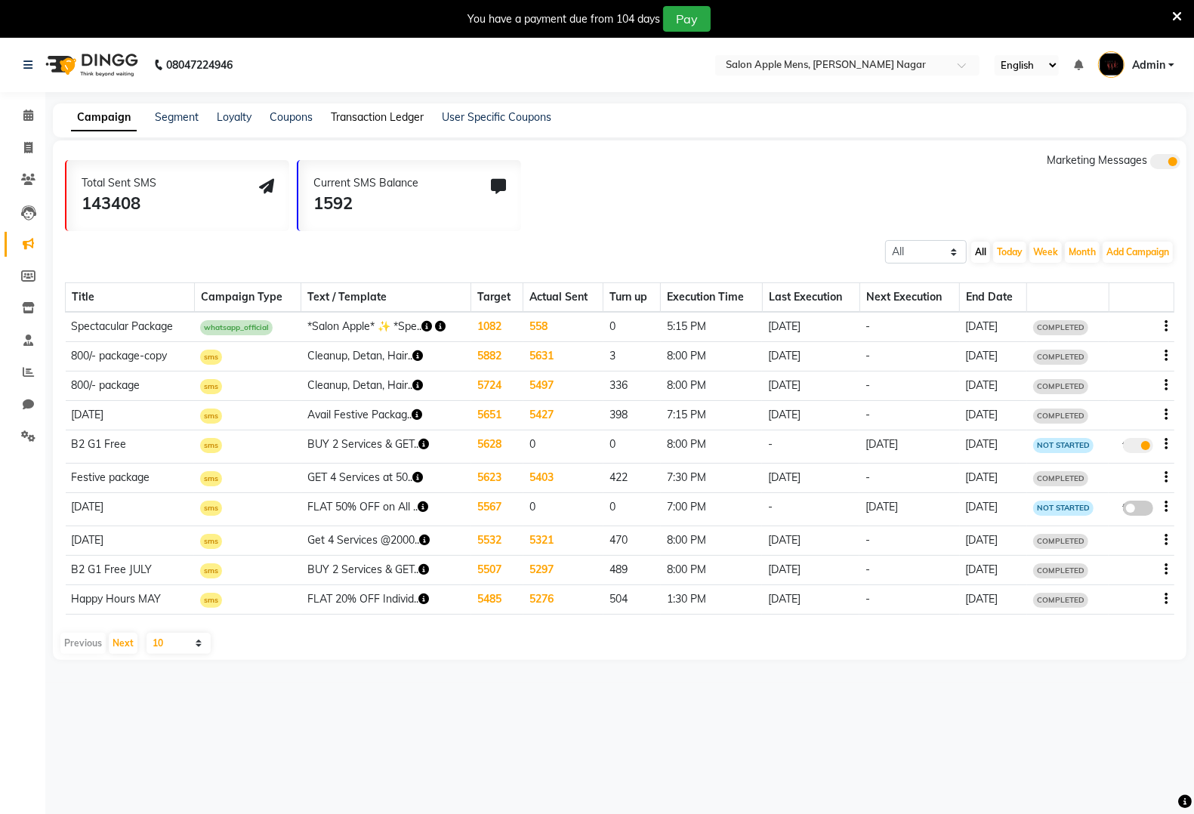
click at [360, 115] on link "Transaction Ledger" at bounding box center [377, 117] width 93 height 14
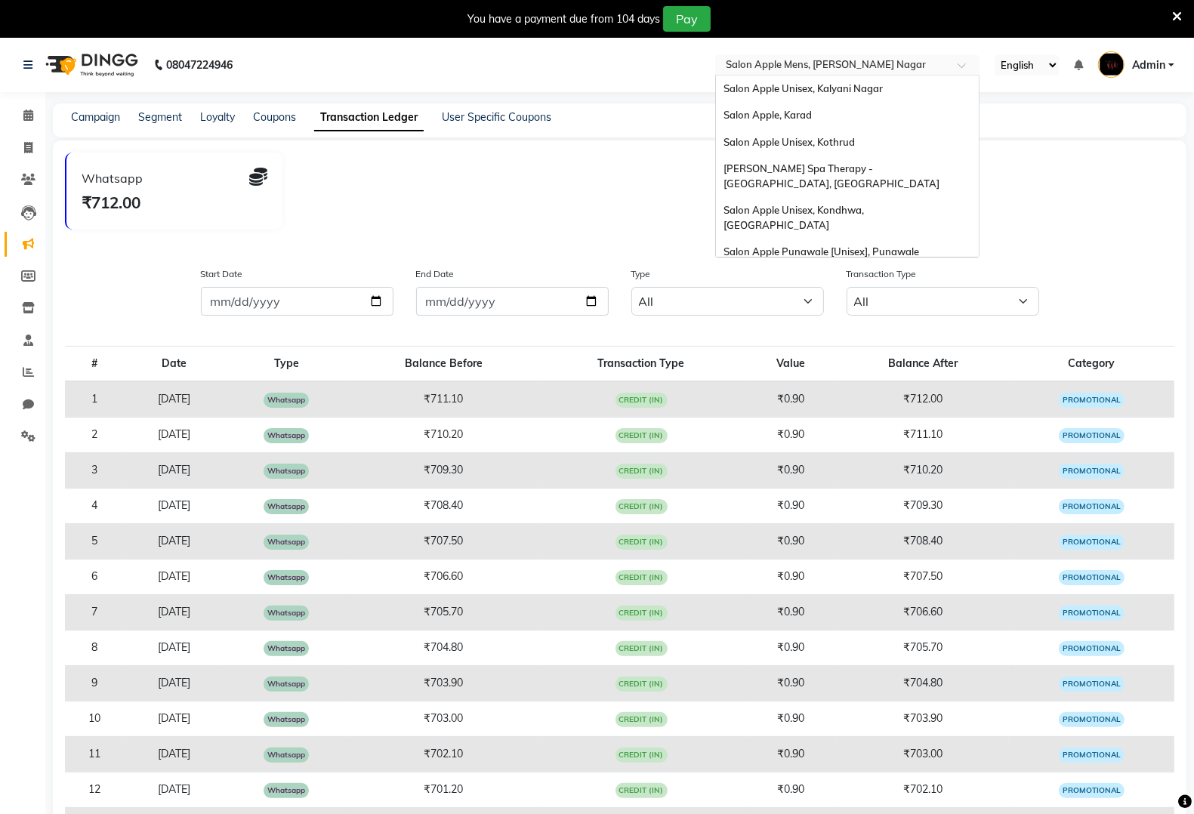
scroll to position [764, 0]
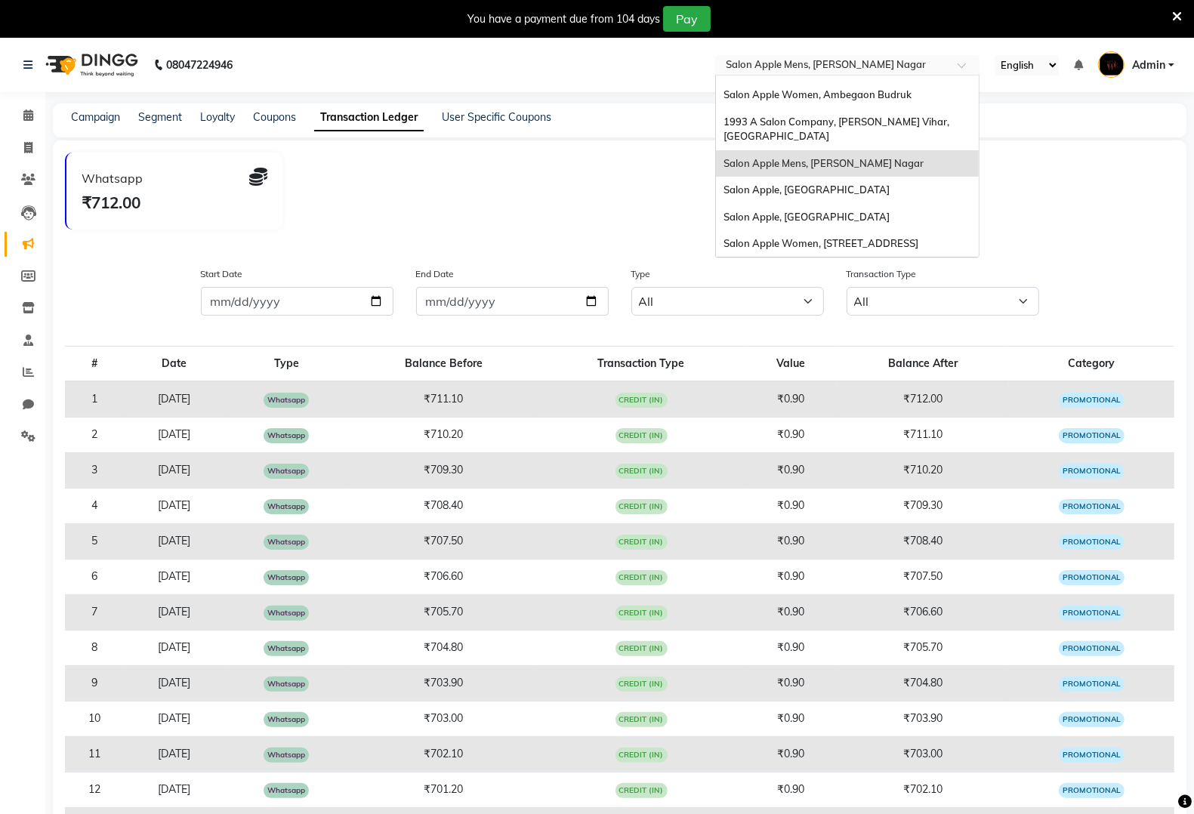
click at [755, 73] on input "text" at bounding box center [832, 66] width 219 height 15
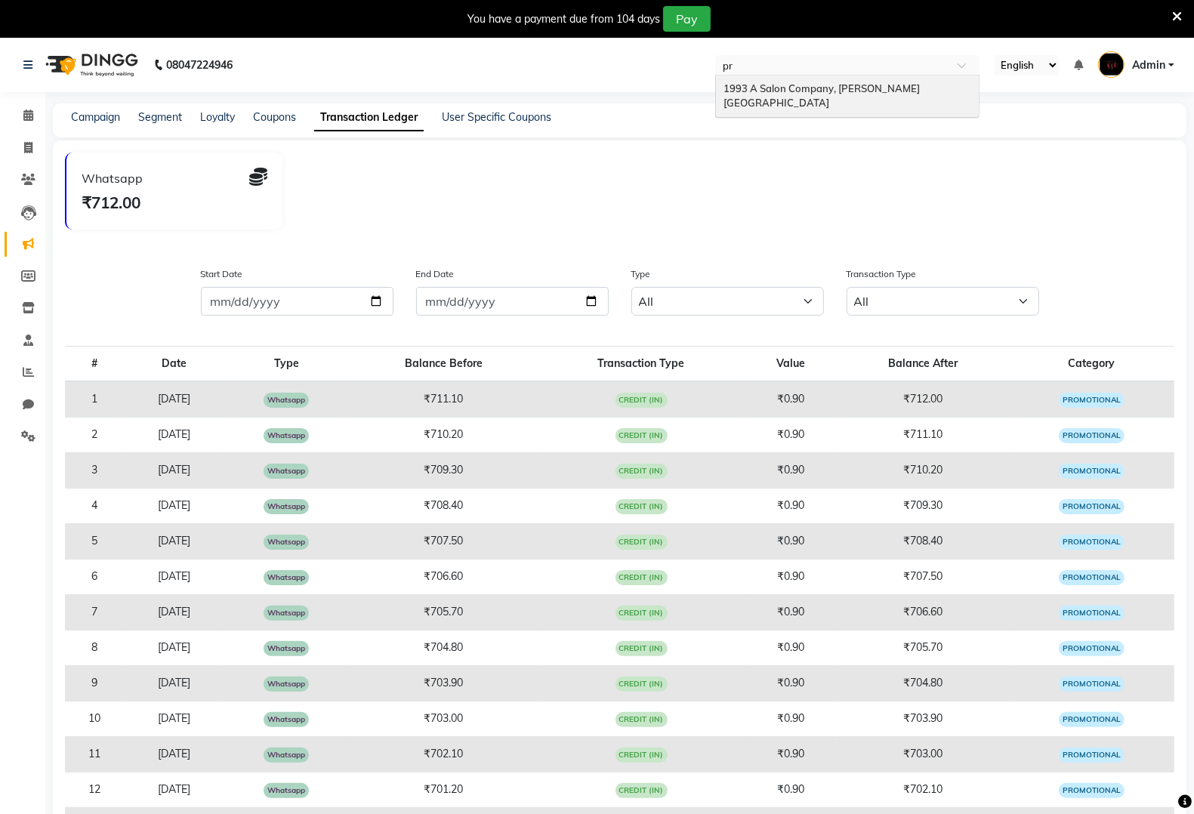
scroll to position [0, 0]
type input "prabh"
click at [787, 85] on span "1993 A Salon Company, [PERSON_NAME][GEOGRAPHIC_DATA]" at bounding box center [822, 95] width 196 height 27
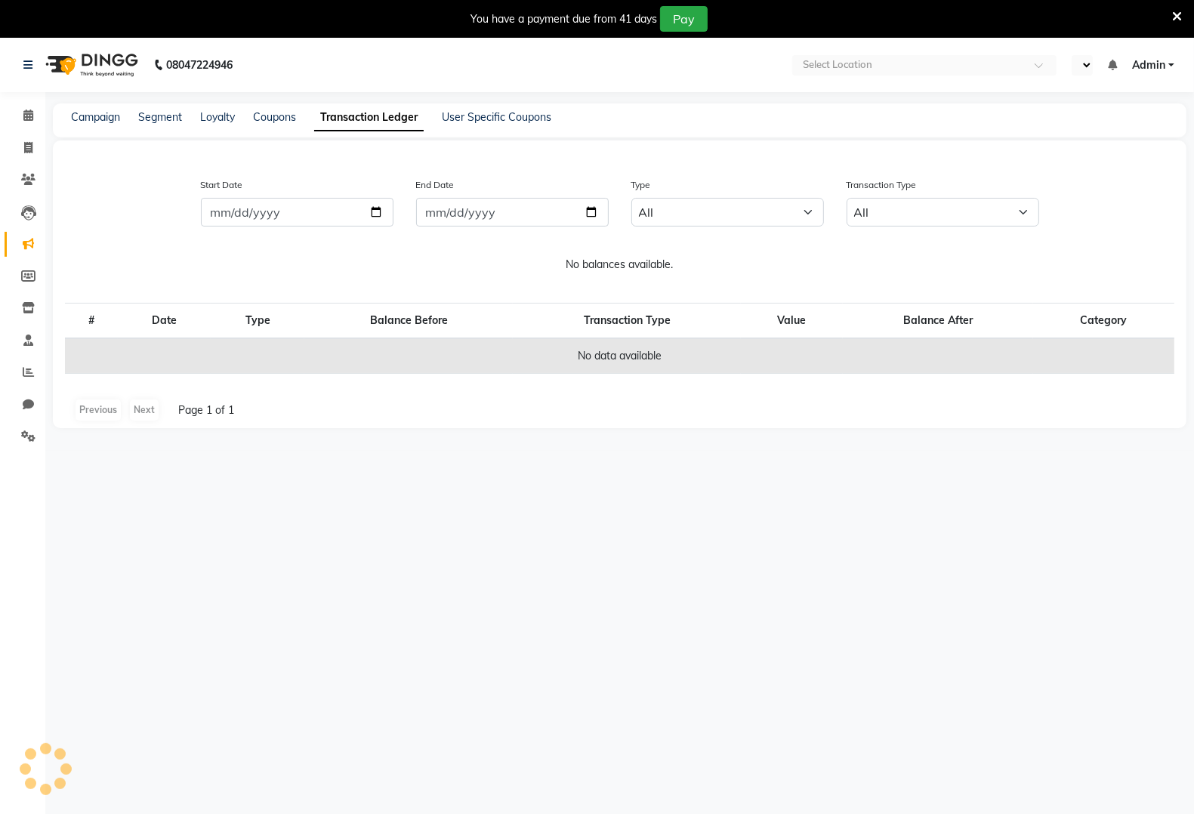
select select "en"
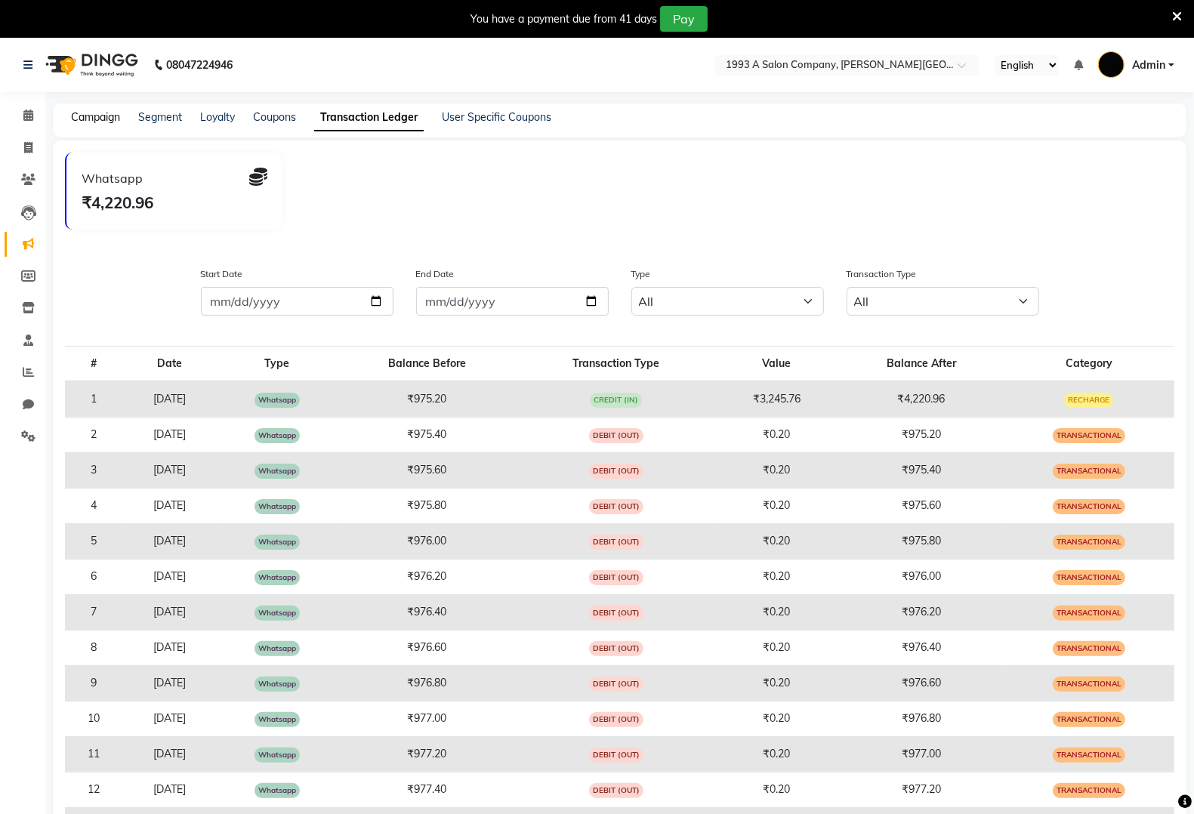
click at [85, 119] on link "Campaign" at bounding box center [95, 117] width 49 height 14
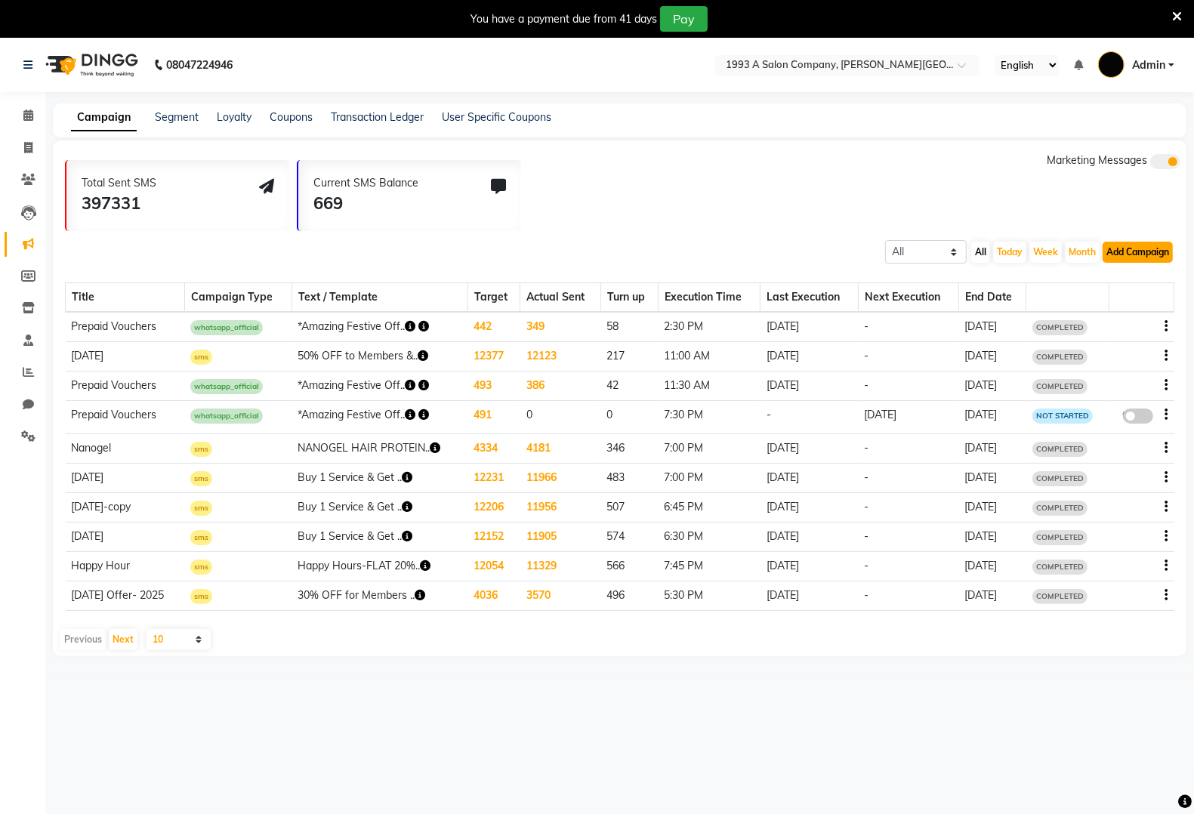
click at [1148, 243] on button "Add Campaign" at bounding box center [1138, 252] width 70 height 21
click at [1125, 341] on div "WhatsApp (Official API)" at bounding box center [1112, 344] width 153 height 23
select select "2"
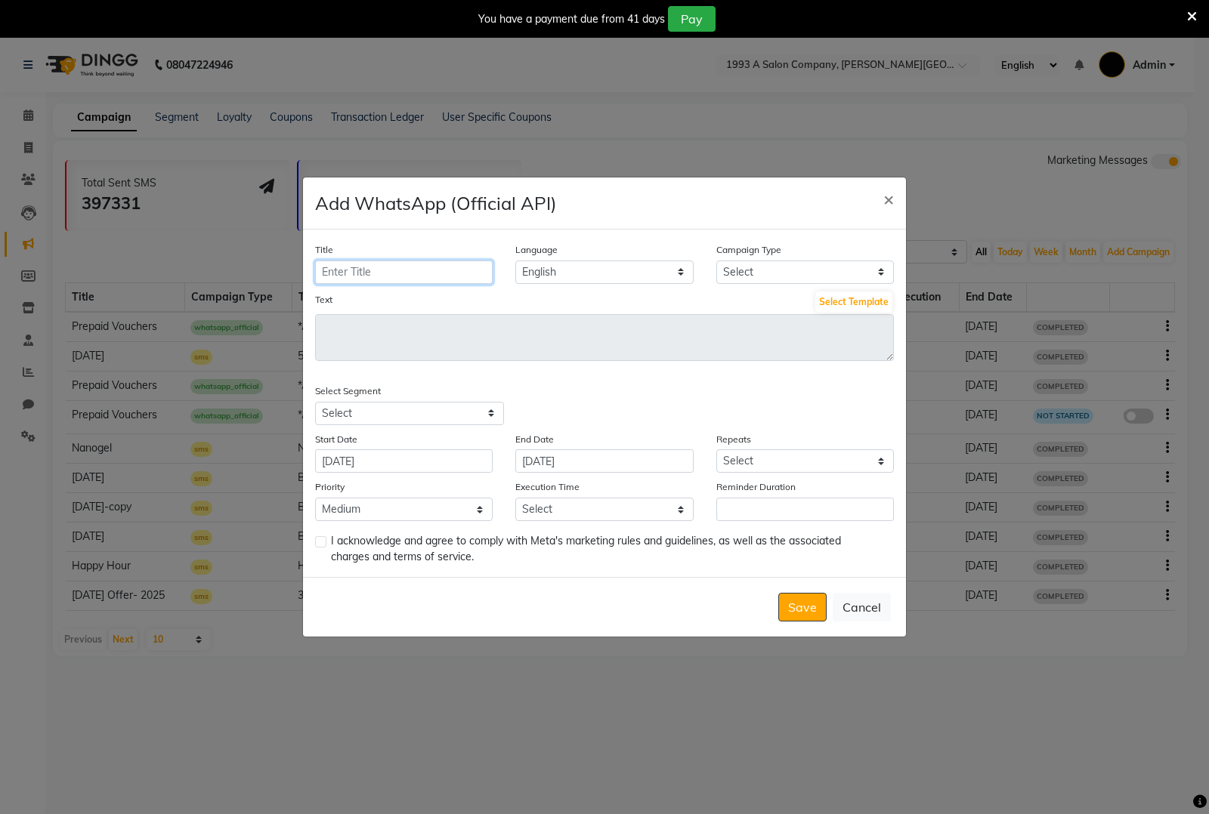
click at [406, 273] on input "Title" at bounding box center [404, 272] width 178 height 23
type input "h"
type input "Hydra Package"
click at [821, 274] on select "Select Birthday Anniversary Promotional Service reminder" at bounding box center [805, 272] width 178 height 23
select select "3"
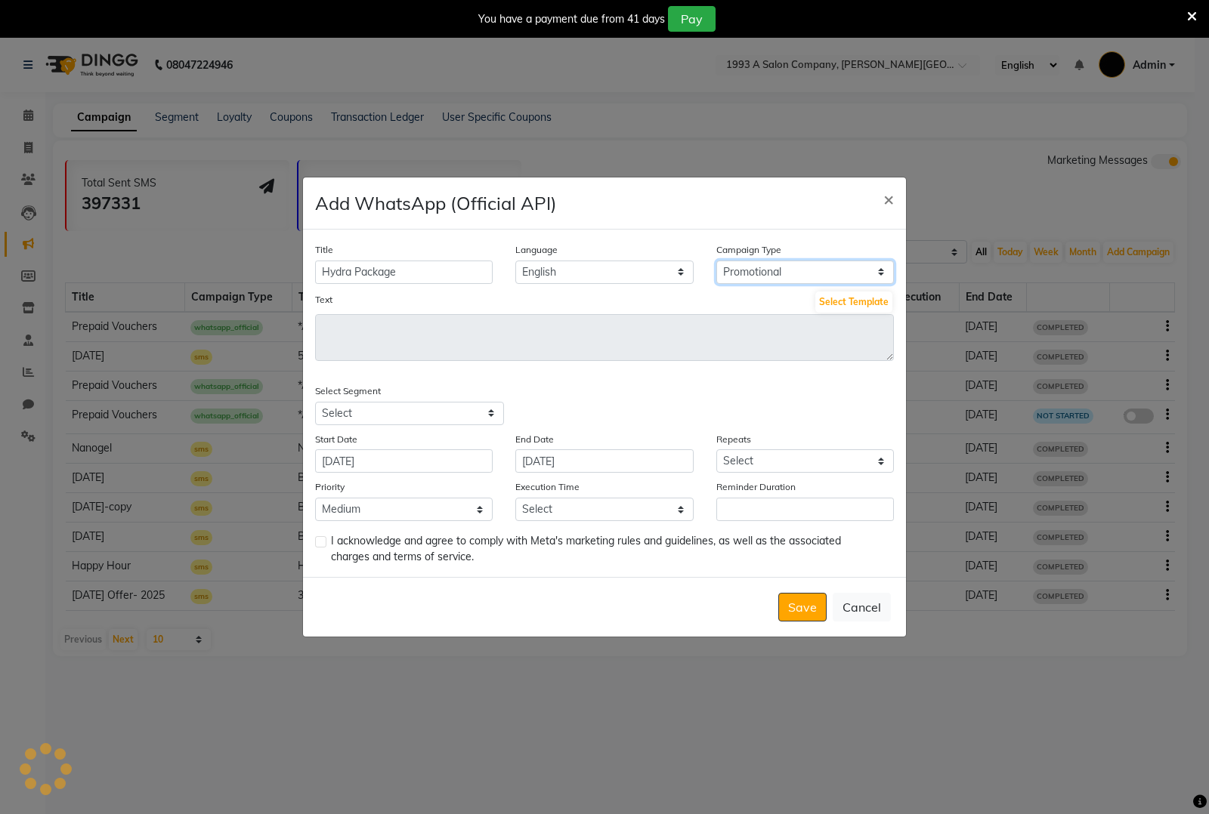
click at [716, 261] on select "Select Birthday Anniversary Promotional Service reminder" at bounding box center [805, 272] width 178 height 23
click at [857, 304] on button "Select Template" at bounding box center [853, 302] width 77 height 21
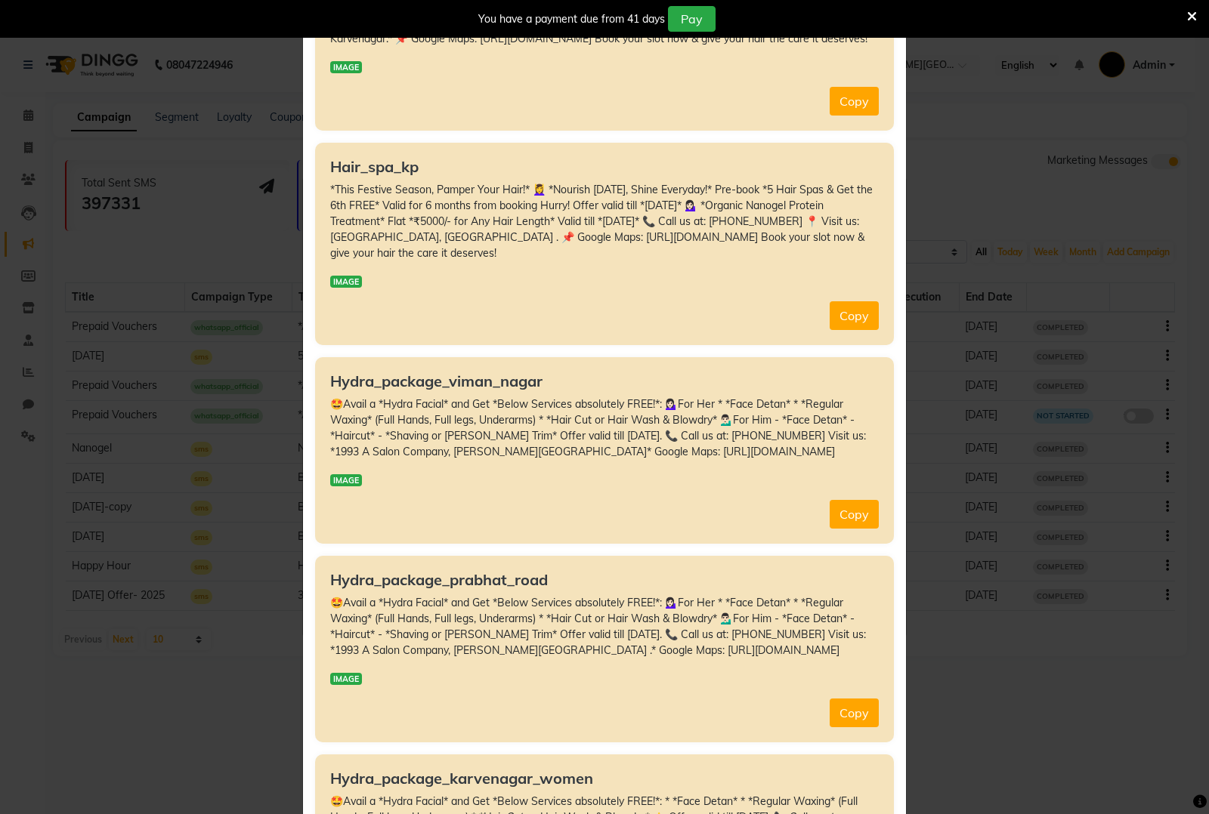
scroll to position [378, 0]
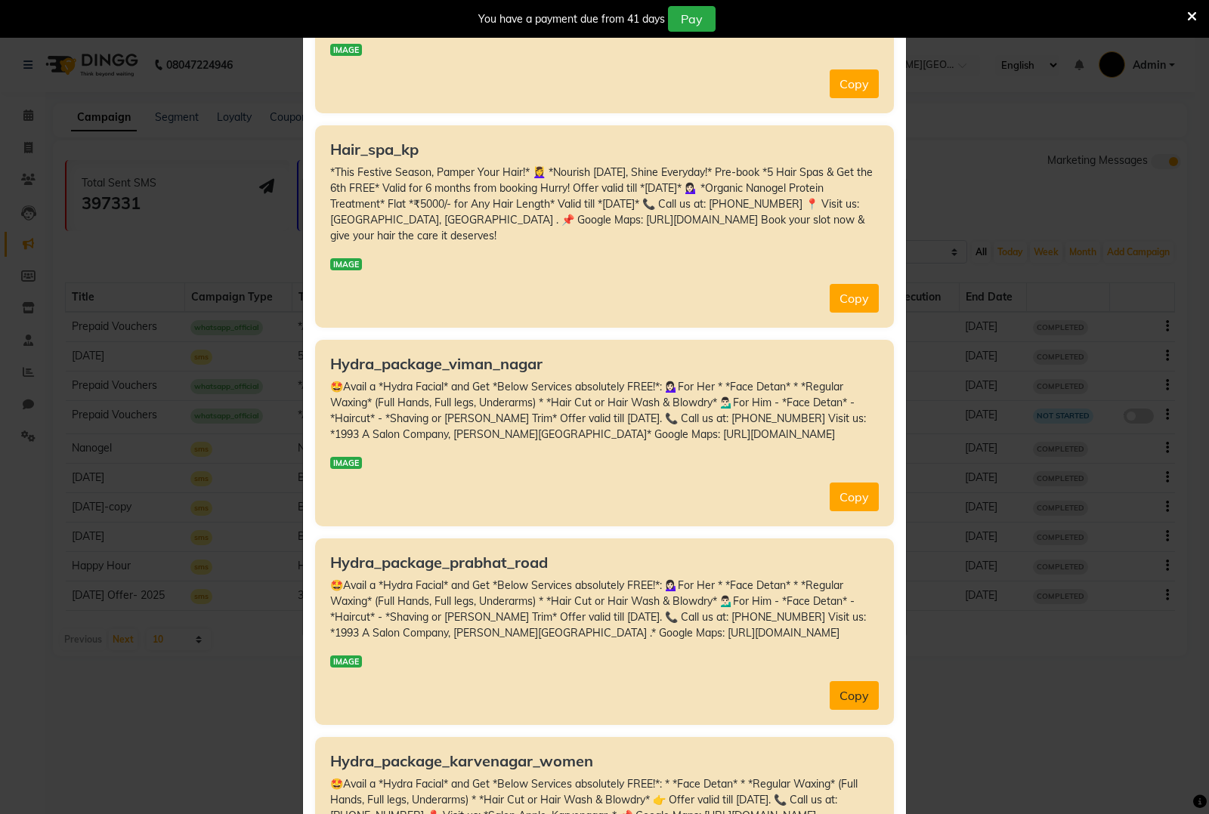
click at [840, 710] on button "Copy" at bounding box center [853, 695] width 49 height 29
type textarea "🤩Avail a *Hydra Facial* and Get *Below Services absolutely FREE!*: 💁🏻‍♀️For Her…"
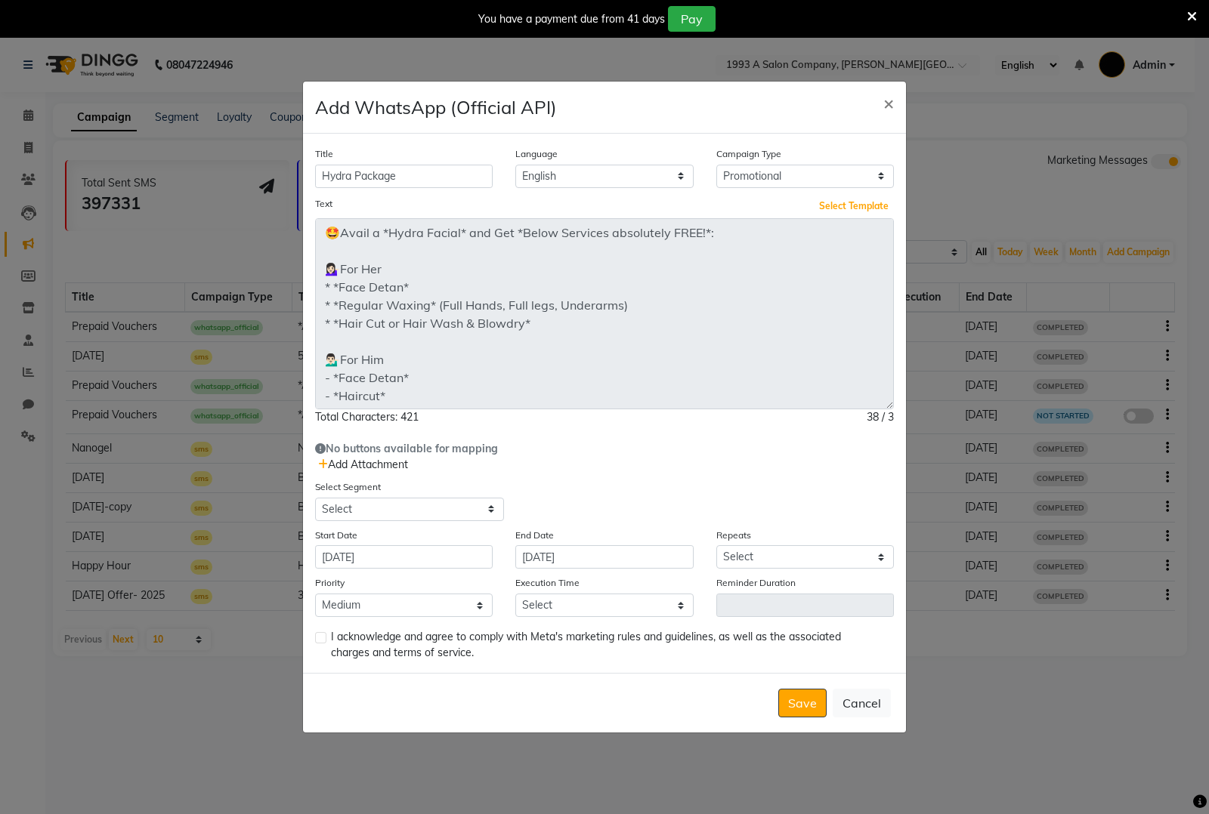
click at [844, 473] on div "Title Hydra Package Language English Campaign Type Select Birthday Anniversary …" at bounding box center [604, 403] width 603 height 539
click at [344, 462] on span "Add Attachment" at bounding box center [363, 465] width 90 height 14
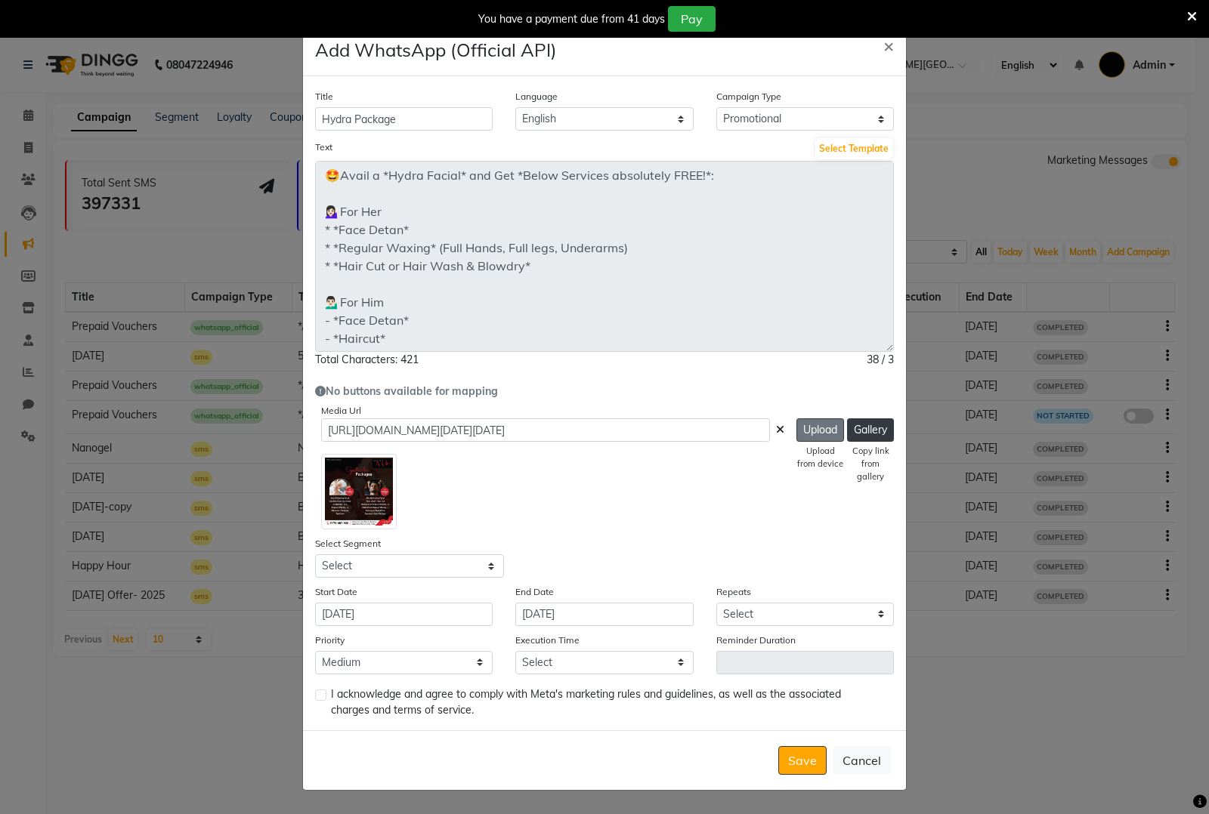
click at [820, 435] on button "Upload" at bounding box center [820, 429] width 48 height 23
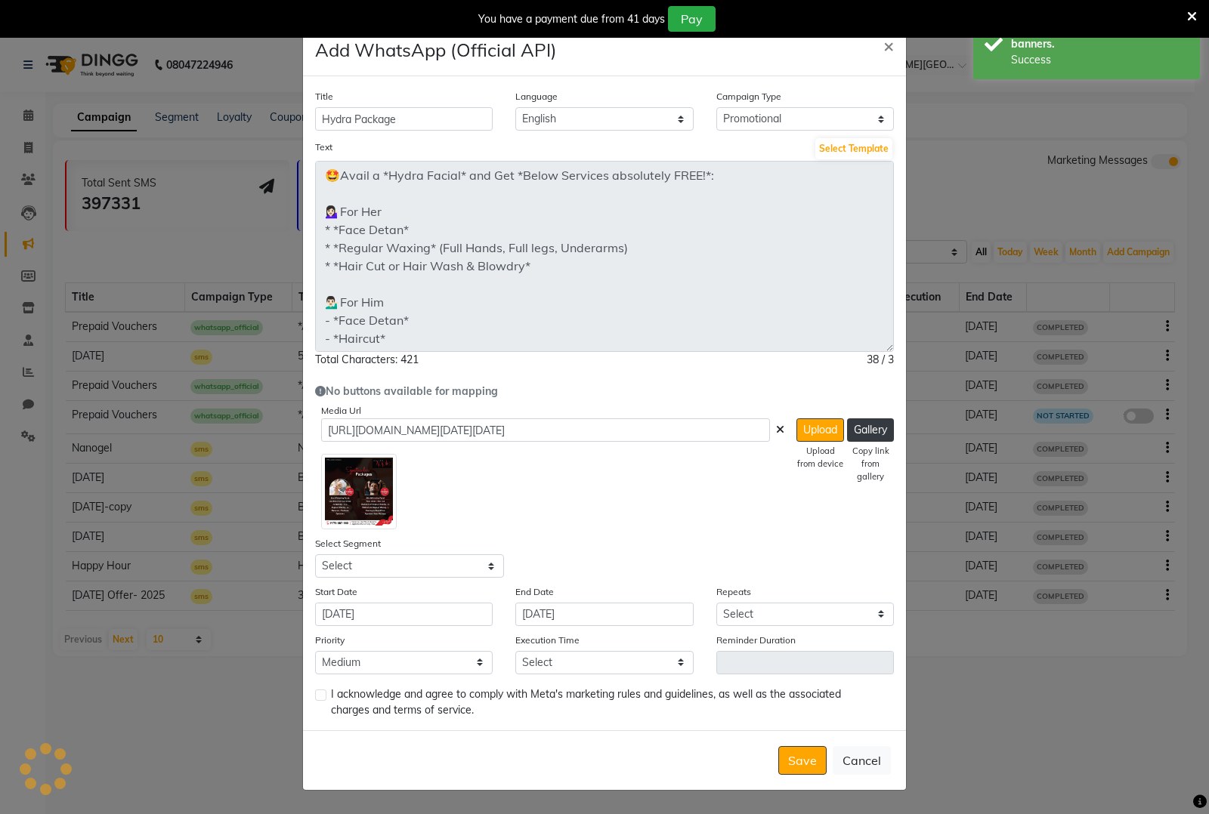
type input "https://ww4.in/a?c=UDIH2z"
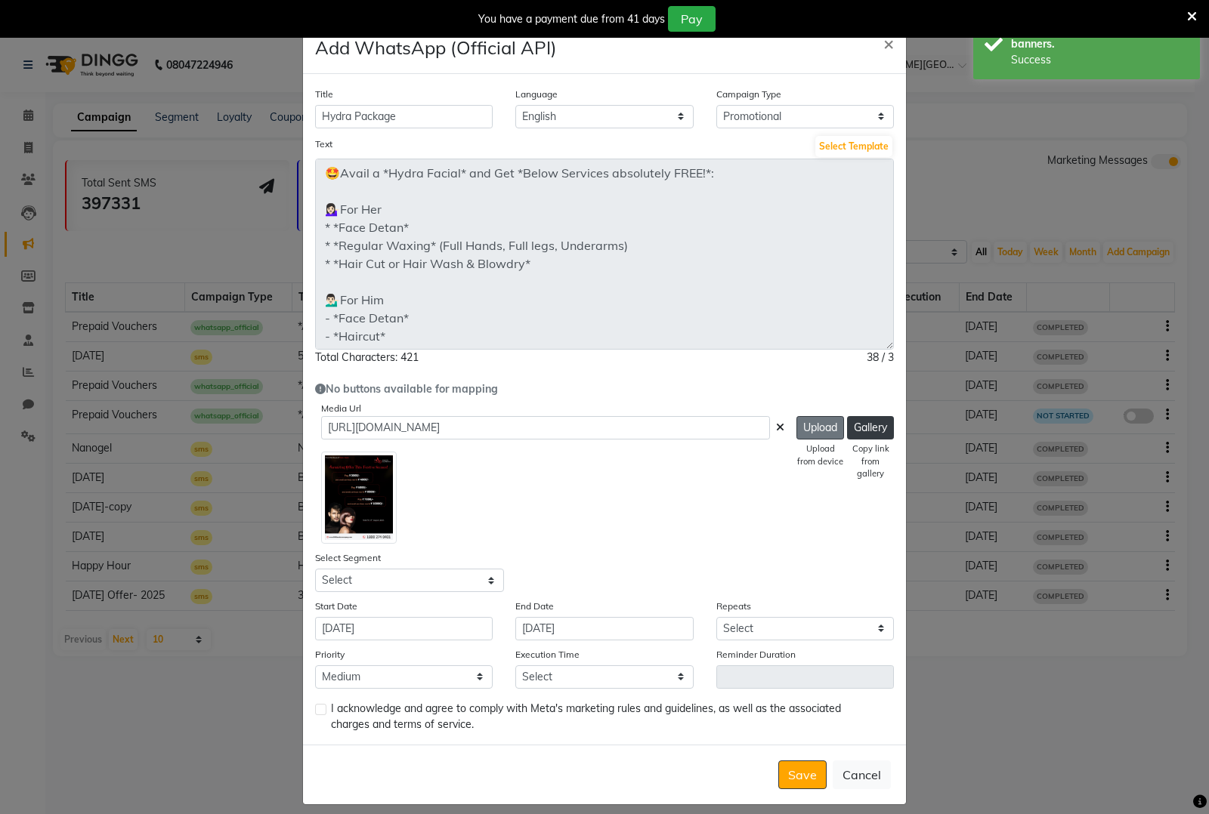
click at [818, 436] on button "Upload" at bounding box center [820, 427] width 48 height 23
click at [776, 428] on icon at bounding box center [780, 427] width 8 height 11
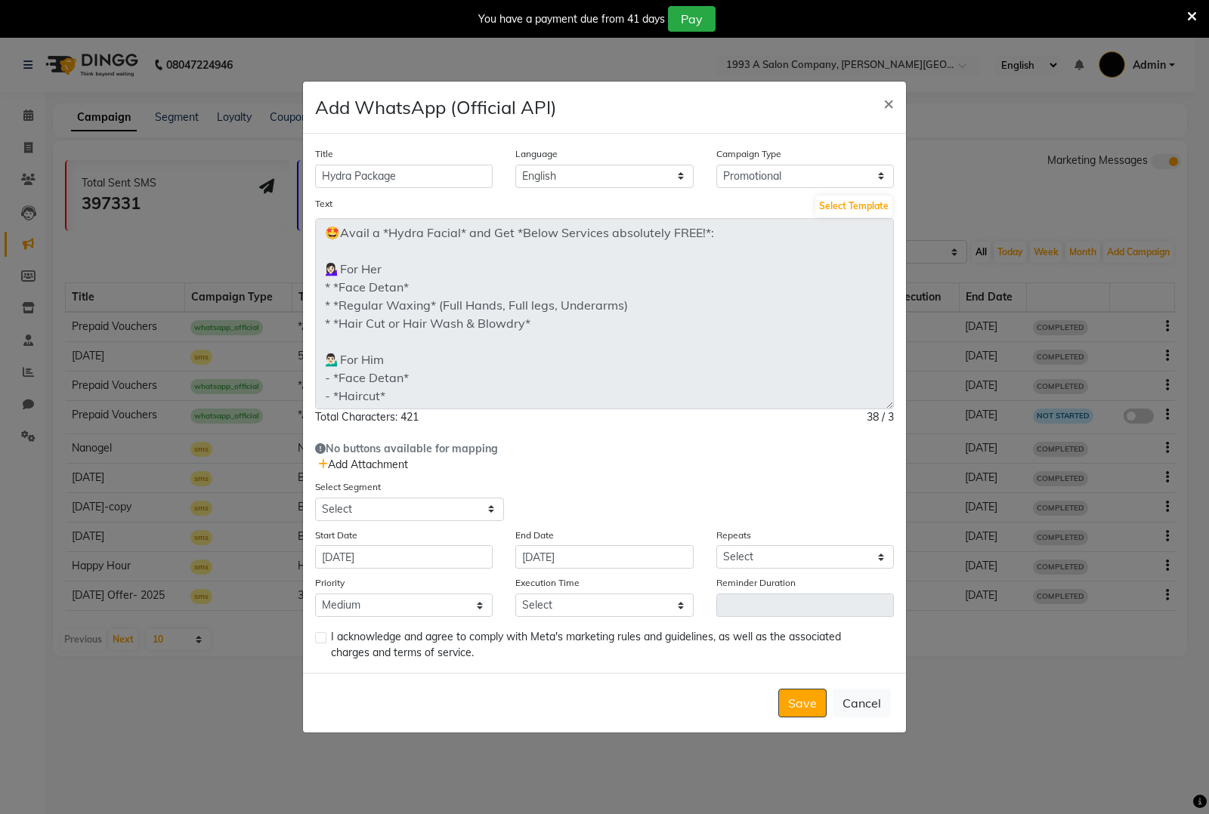
click at [329, 465] on span "Add Attachment" at bounding box center [363, 465] width 90 height 14
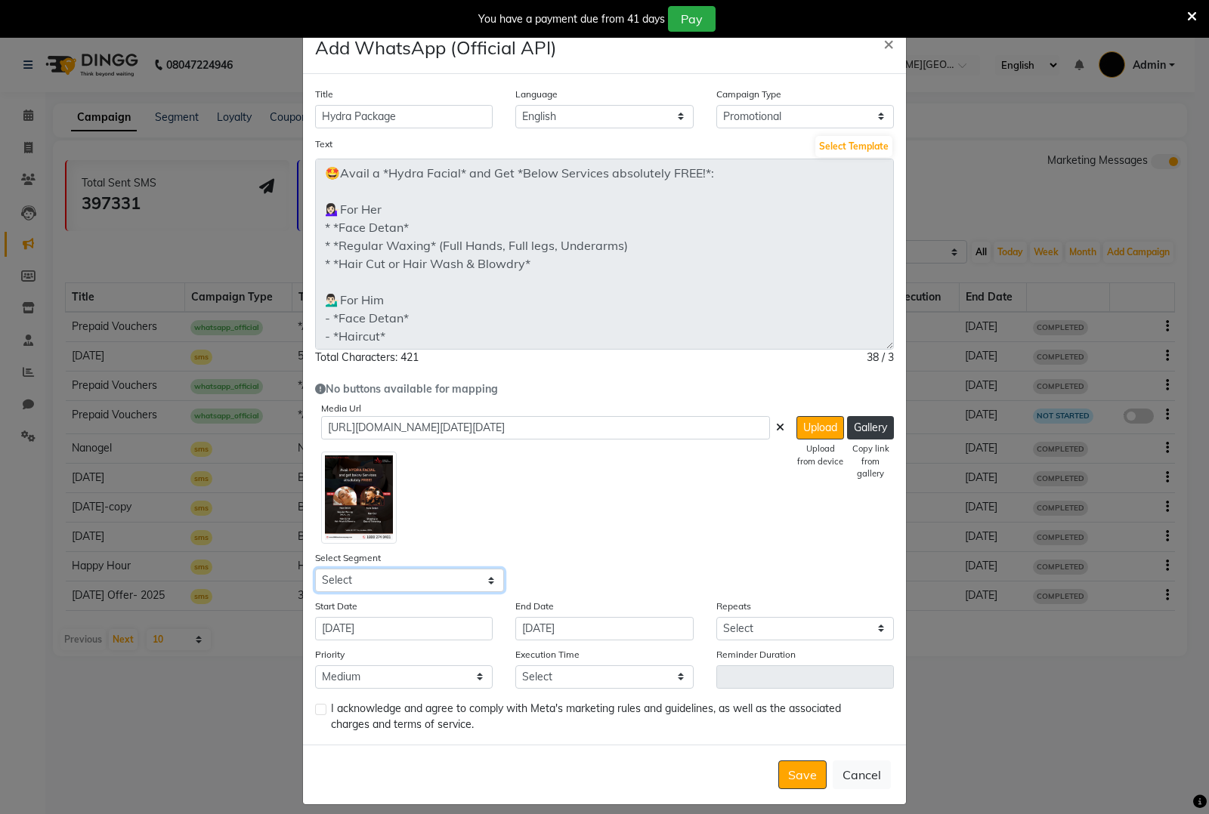
click at [400, 584] on select "Select All Customers All Male Customer All Female Customer All Members All Cust…" at bounding box center [409, 580] width 189 height 23
click at [759, 553] on div "Select Segment Select All Customers All Male Customer All Female Customer All M…" at bounding box center [604, 571] width 601 height 42
click at [821, 425] on button "Upload" at bounding box center [820, 427] width 48 height 23
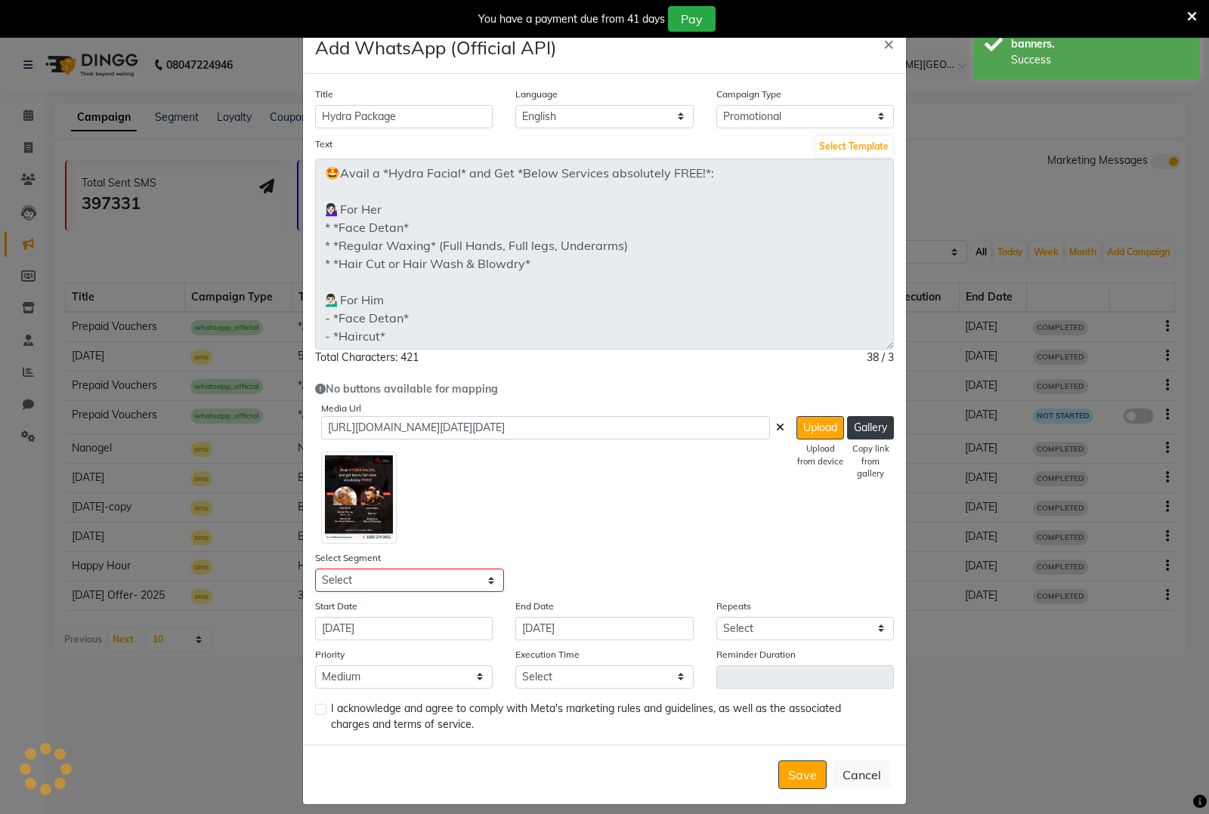
type input "https://ww4.in/a?c=UDIH2z"
click at [817, 425] on button "Upload" at bounding box center [820, 427] width 48 height 23
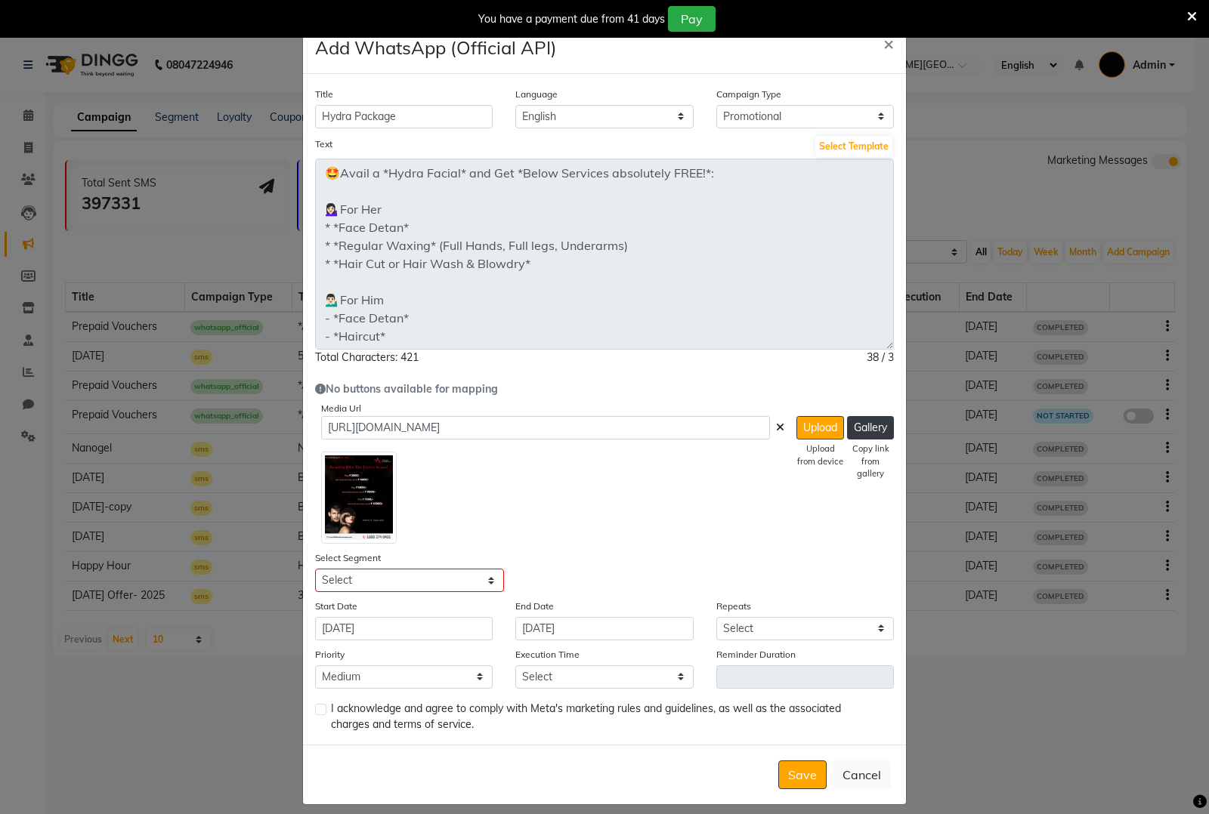
click at [776, 427] on icon at bounding box center [780, 427] width 8 height 11
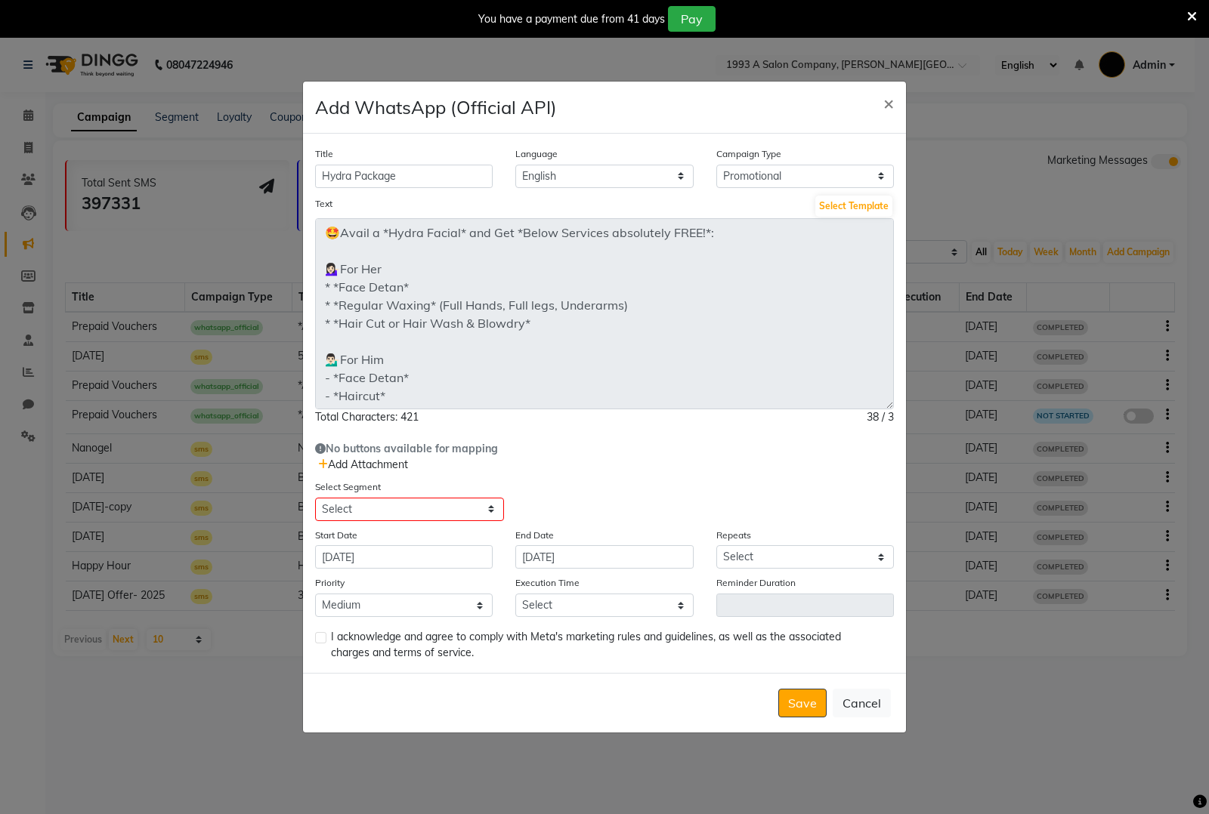
click at [379, 465] on span "Add Attachment" at bounding box center [363, 465] width 90 height 14
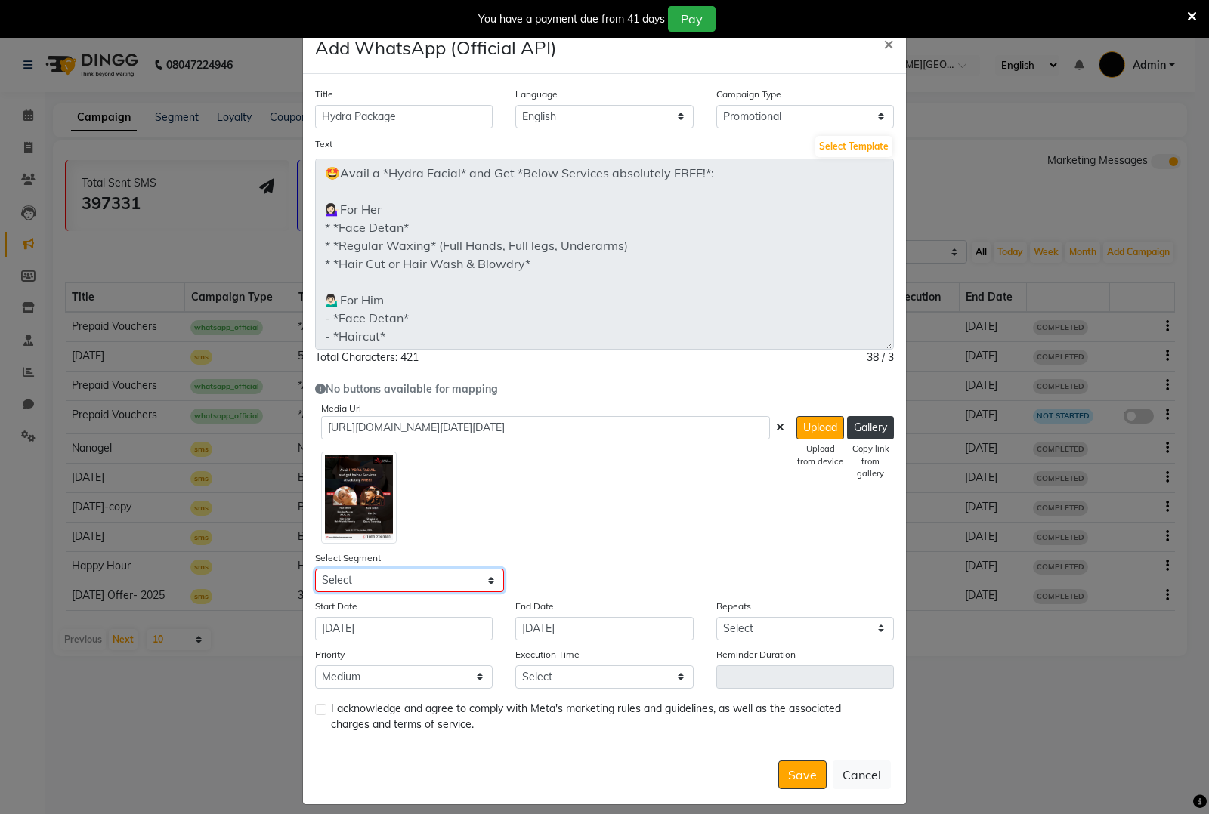
click at [405, 580] on select "Select All Customers All Male Customer All Female Customer All Members All Cust…" at bounding box center [409, 580] width 189 height 23
select select "42989"
click at [315, 569] on select "Select All Customers All Male Customer All Female Customer All Members All Cust…" at bounding box center [409, 580] width 189 height 23
click at [745, 623] on select "Select Once Daily Alternate Day Weekly Monthly Yearly" at bounding box center [805, 628] width 178 height 23
select select "1"
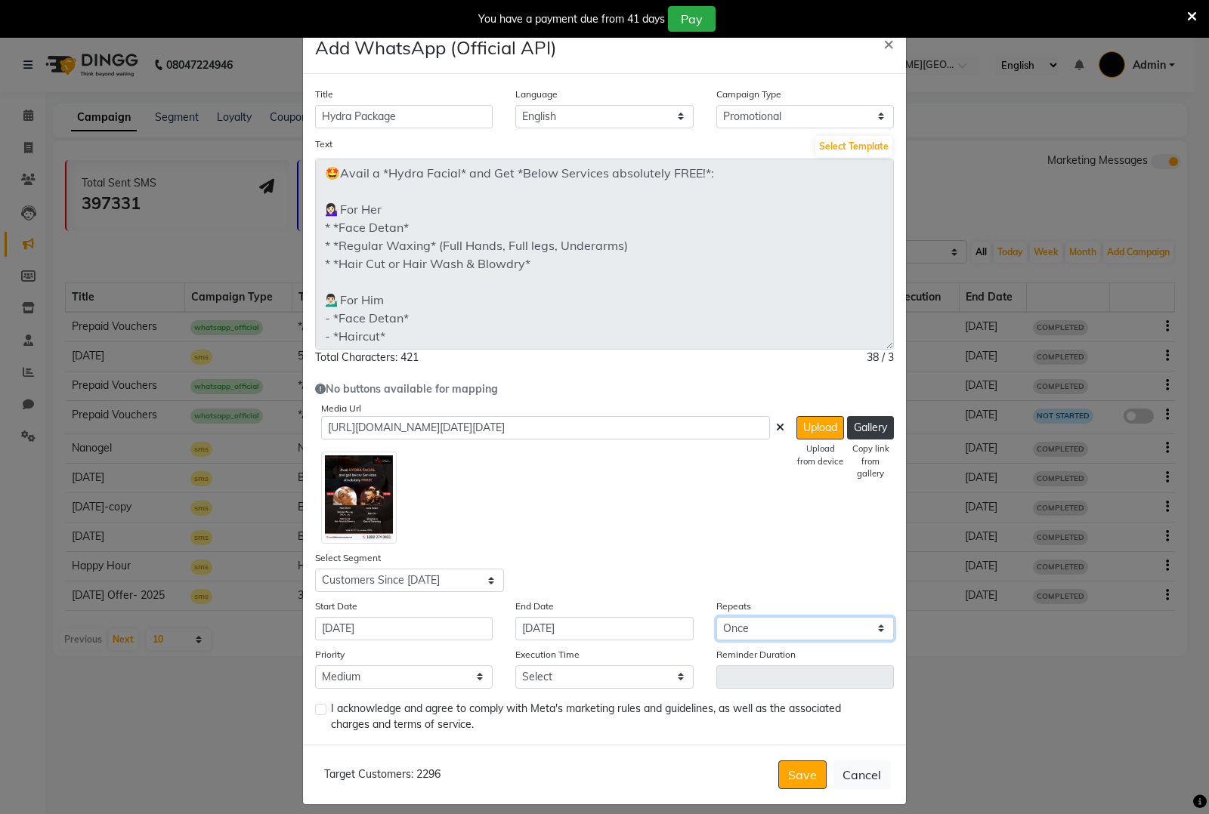
click at [716, 617] on select "Select Once Daily Alternate Day Weekly Monthly Yearly" at bounding box center [805, 628] width 178 height 23
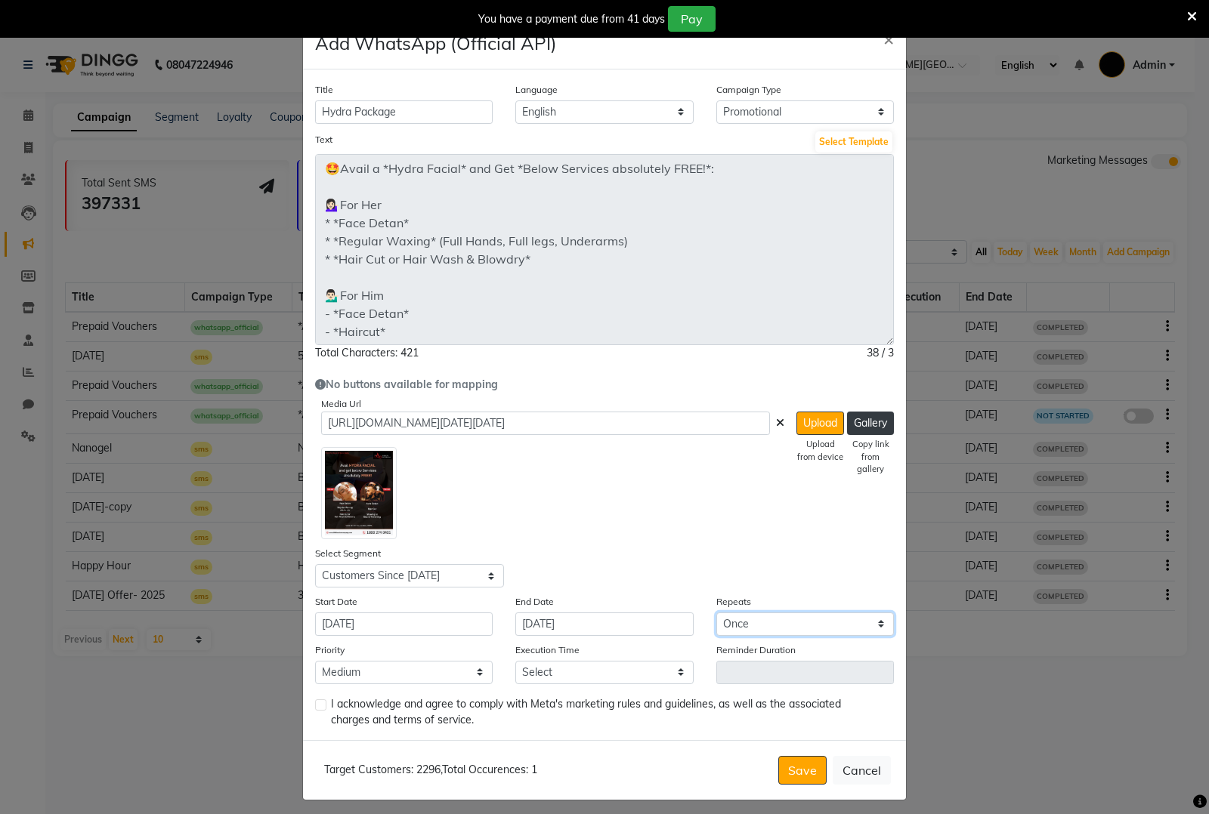
scroll to position [9, 0]
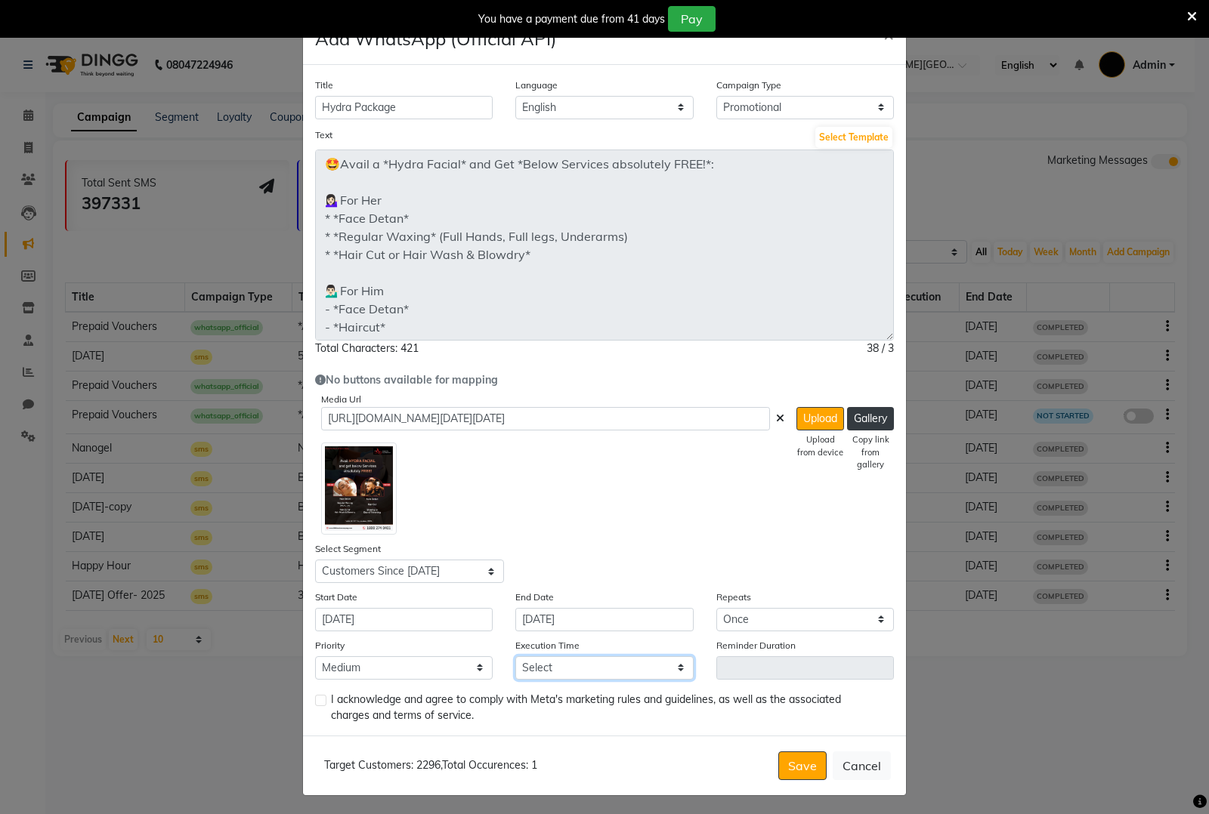
click at [593, 671] on select "Select 09:00 AM 09:15 AM 09:30 AM 09:45 AM 10:00 AM 10:15 AM 10:30 AM 10:45 AM …" at bounding box center [604, 667] width 178 height 23
select select "885"
click at [515, 656] on select "Select 09:00 AM 09:15 AM 09:30 AM 09:45 AM 10:00 AM 10:15 AM 10:30 AM 10:45 AM …" at bounding box center [604, 667] width 178 height 23
click at [315, 696] on label at bounding box center [320, 700] width 11 height 11
click at [315, 696] on input "checkbox" at bounding box center [320, 701] width 10 height 10
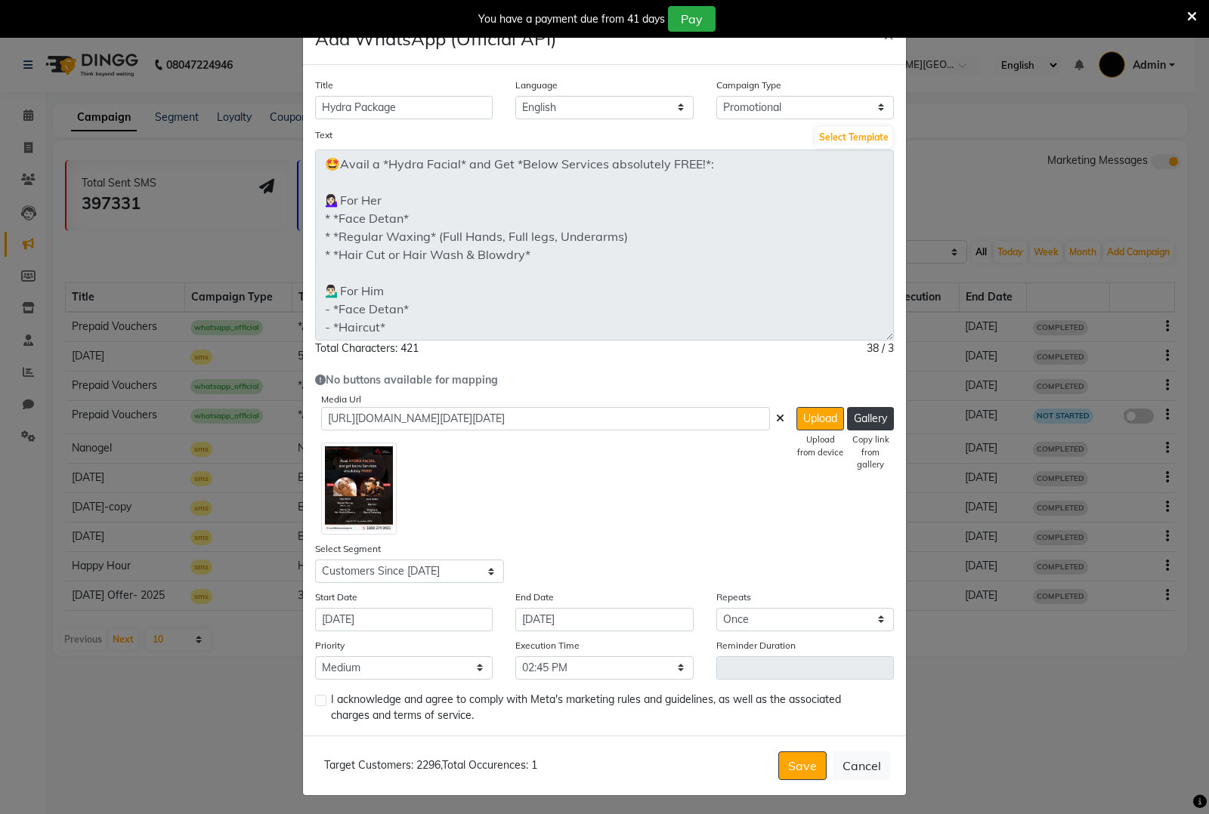
checkbox input "true"
click at [778, 761] on button "Save" at bounding box center [802, 766] width 48 height 29
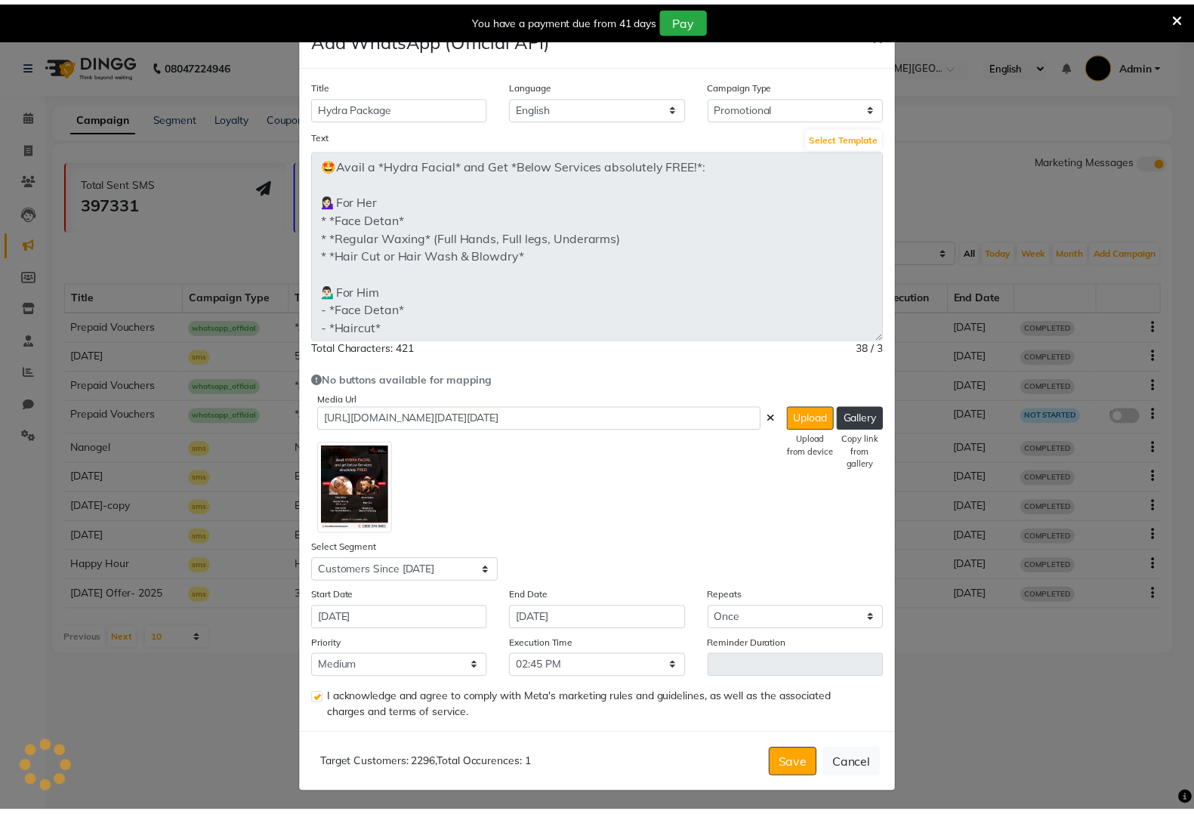
scroll to position [0, 0]
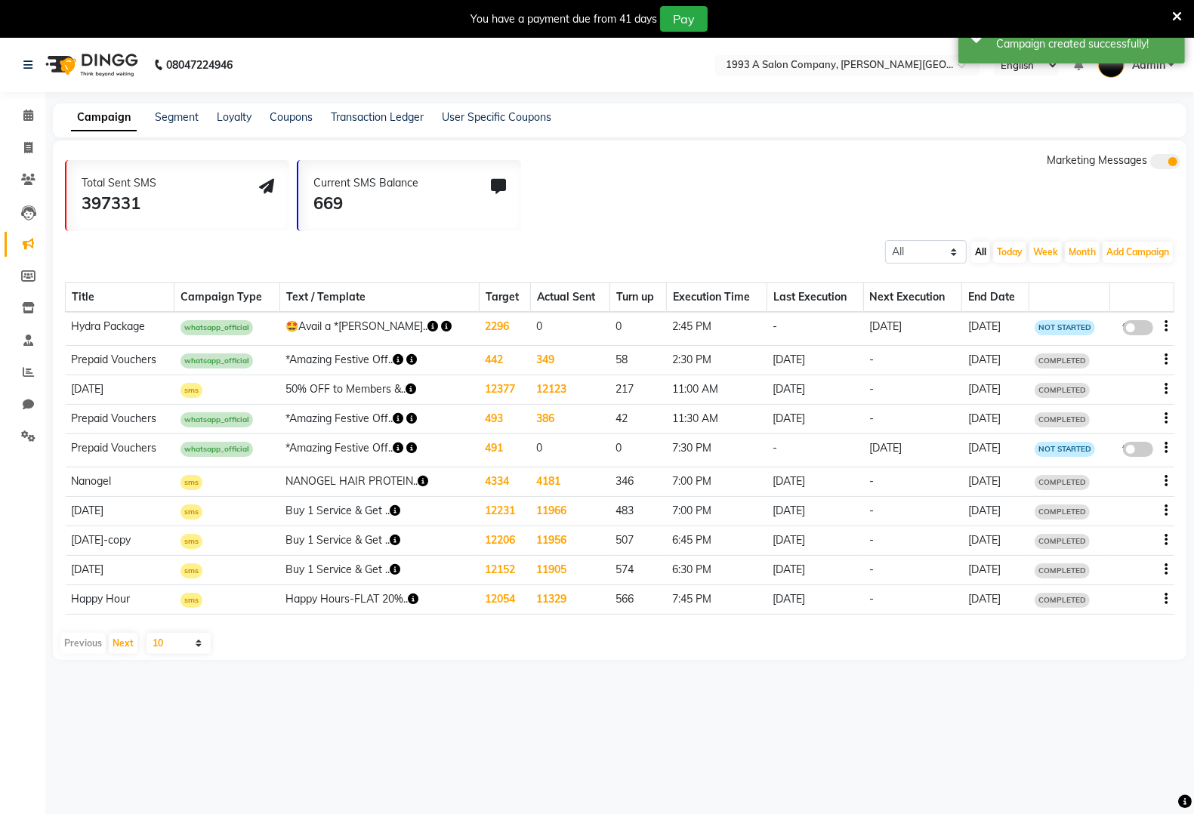
click at [1129, 332] on span at bounding box center [1138, 327] width 30 height 15
click at [1144, 330] on input "false" at bounding box center [1144, 330] width 0 height 0
select select "3"
select select "42989"
select select "1"
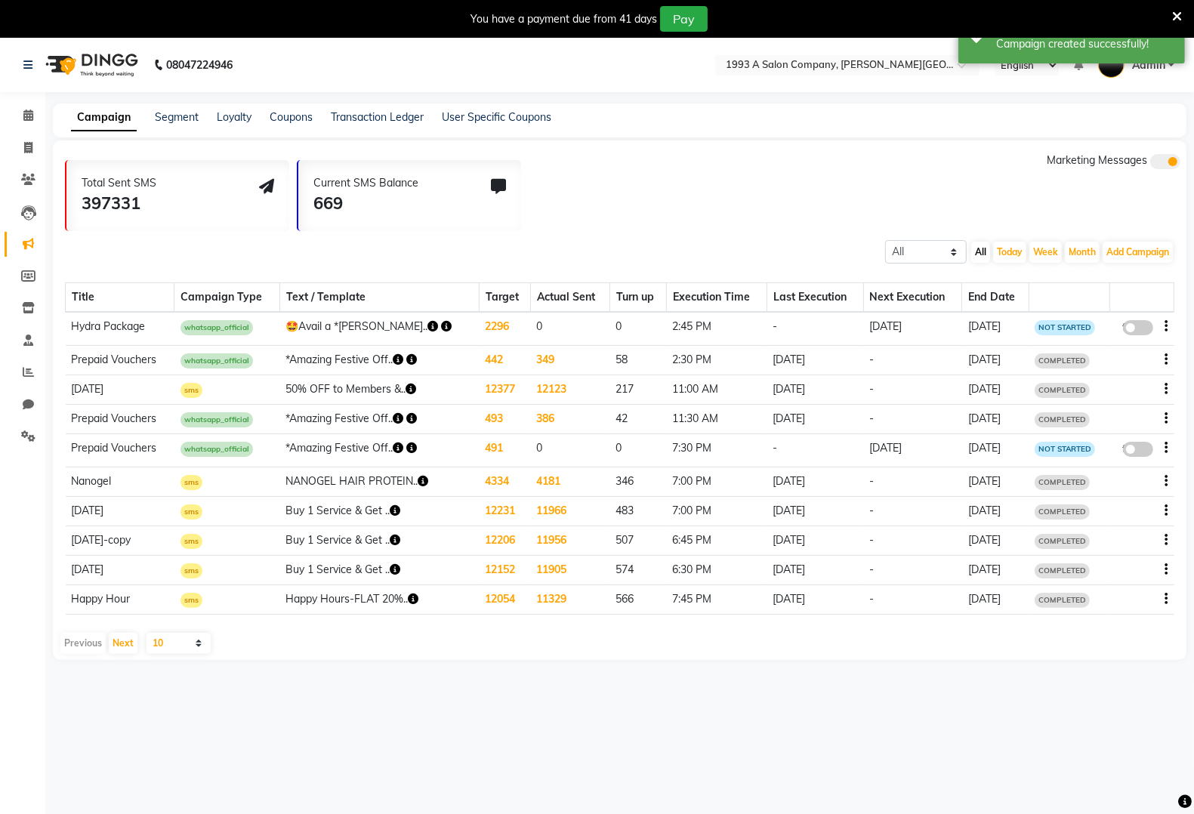
select select "2"
select select "885"
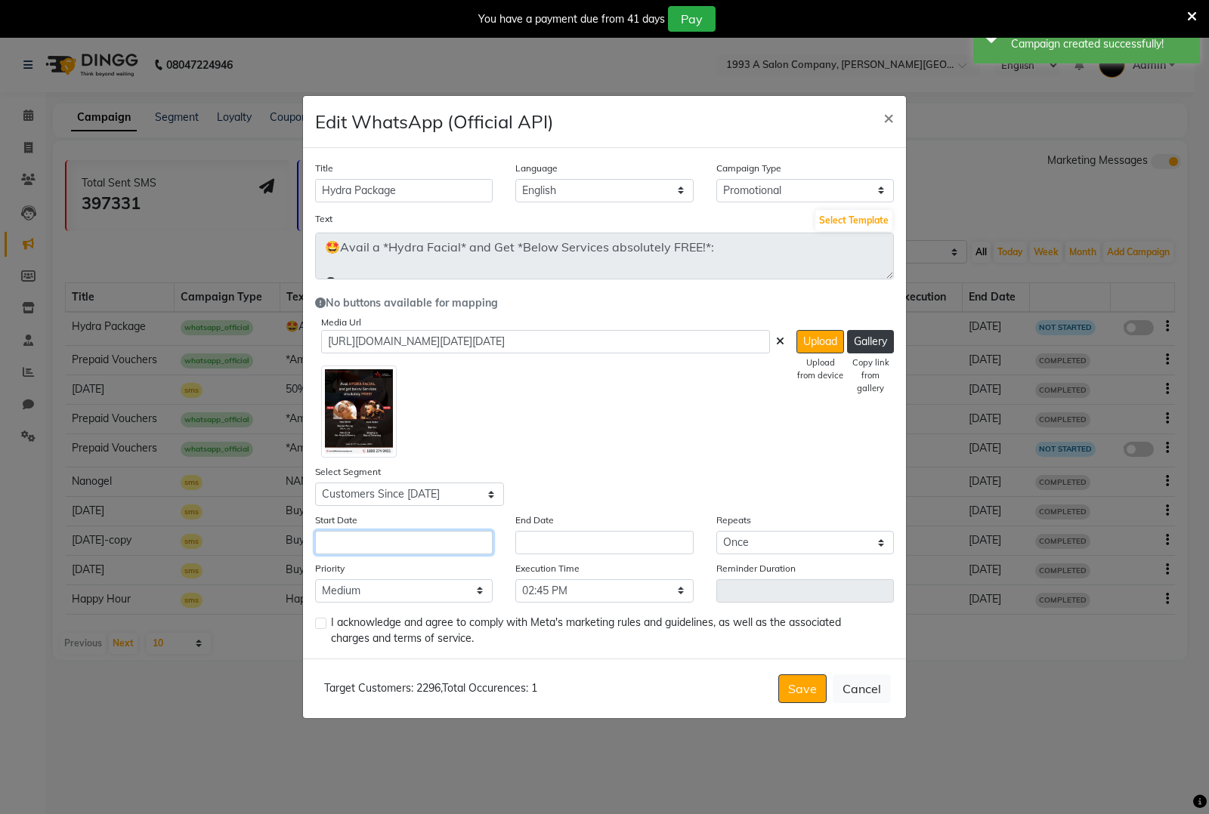
click at [375, 541] on input "text" at bounding box center [404, 542] width 178 height 23
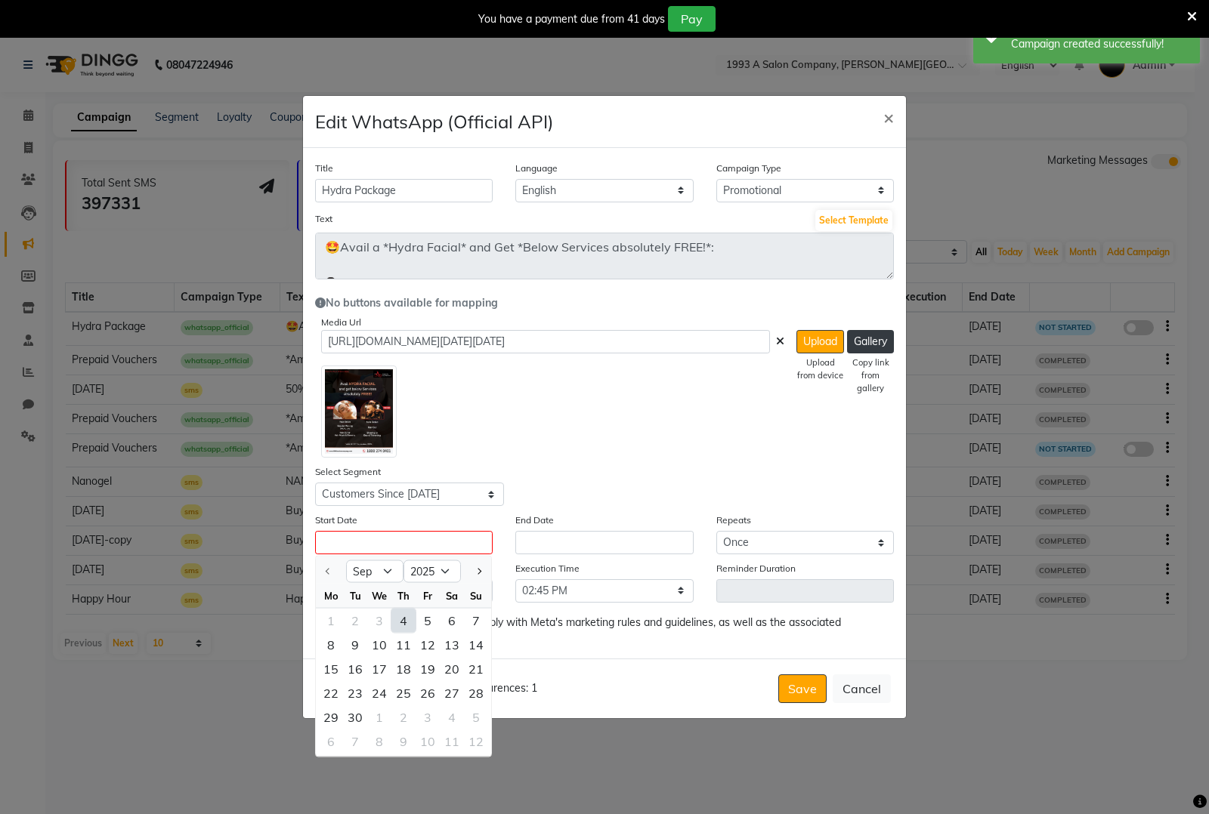
click at [401, 621] on div "4" at bounding box center [403, 621] width 24 height 24
type input "[DATE]"
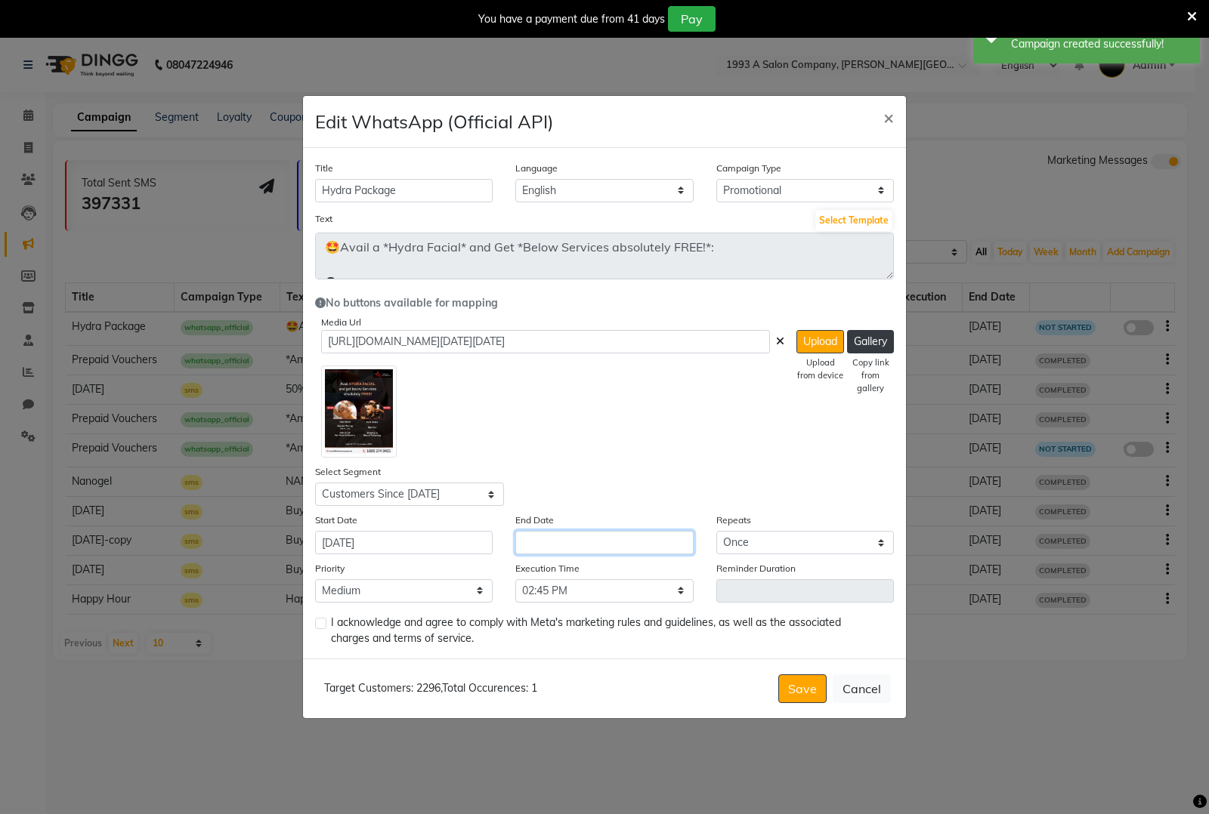
click at [575, 537] on input "text" at bounding box center [604, 542] width 178 height 23
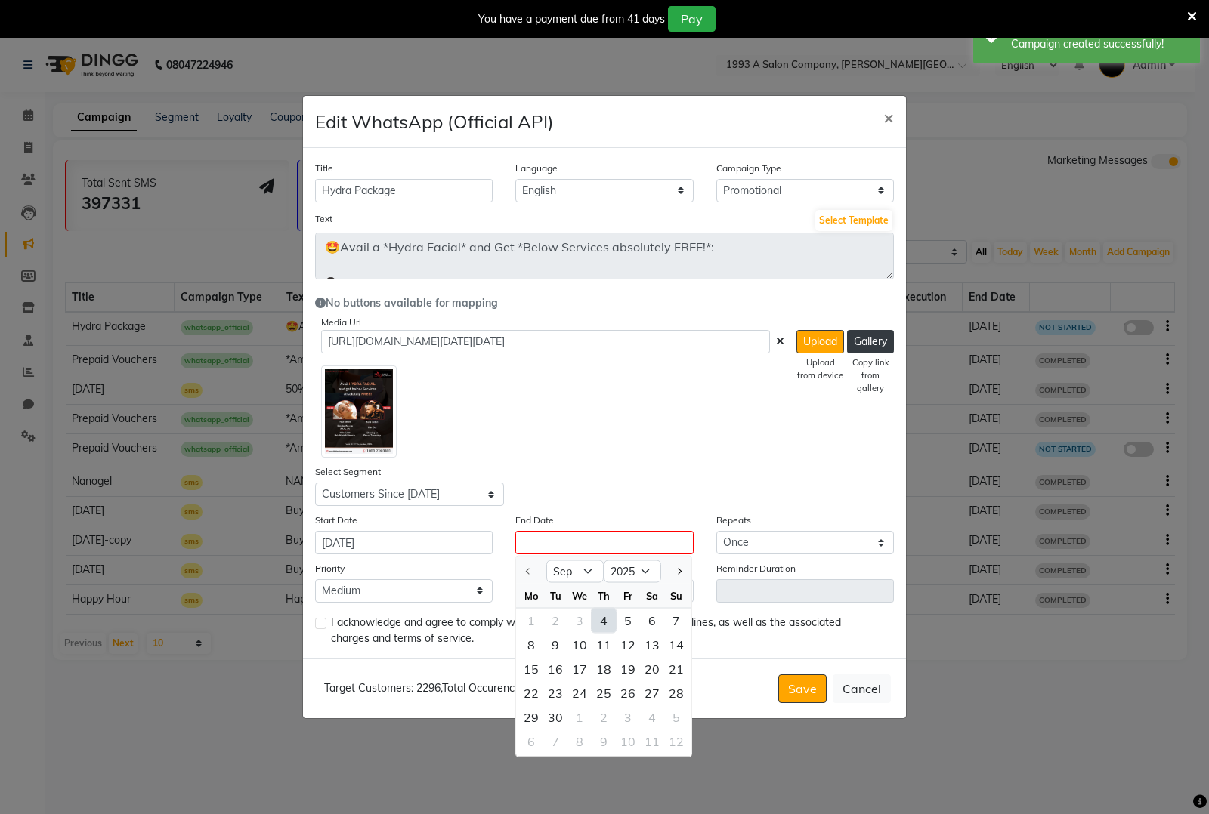
click at [597, 621] on div "4" at bounding box center [603, 621] width 24 height 24
type input "[DATE]"
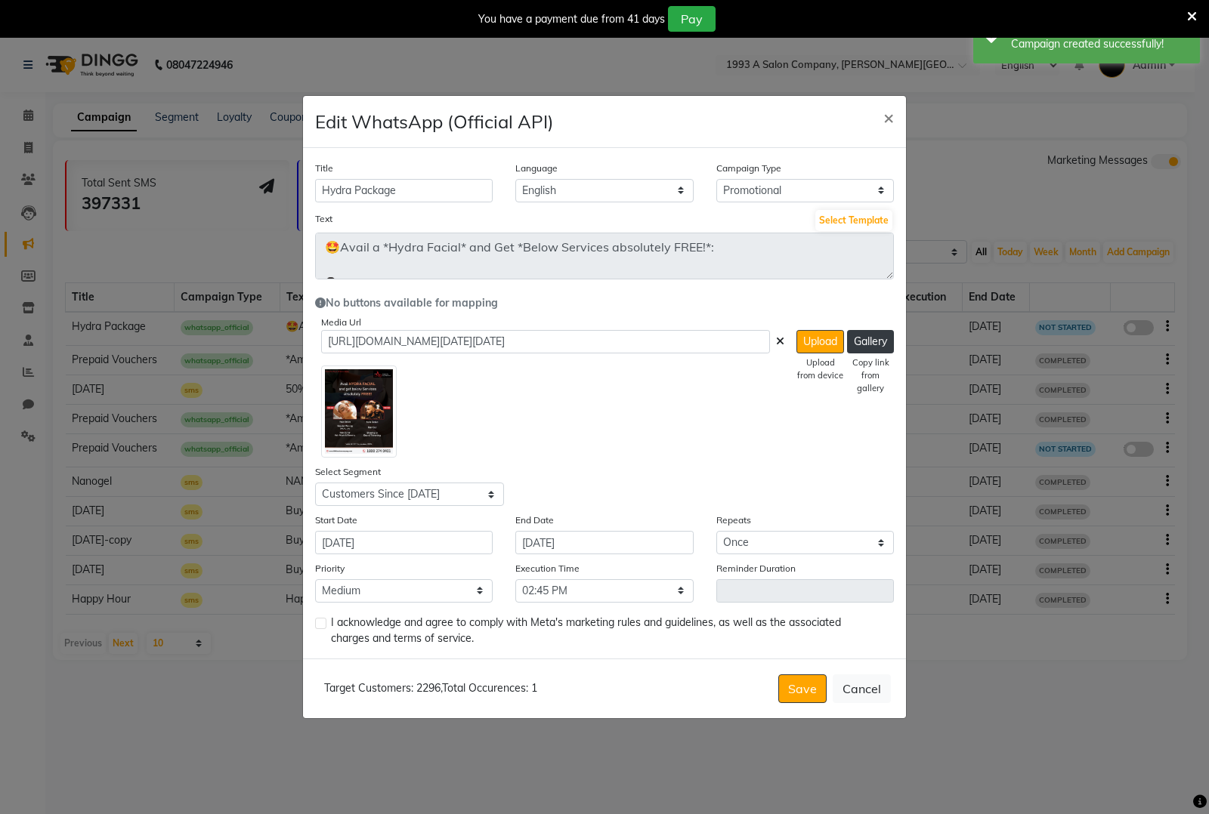
click at [315, 622] on label at bounding box center [320, 623] width 11 height 11
click at [315, 622] on input "checkbox" at bounding box center [320, 624] width 10 height 10
checkbox input "true"
click at [795, 693] on button "Save" at bounding box center [802, 689] width 48 height 29
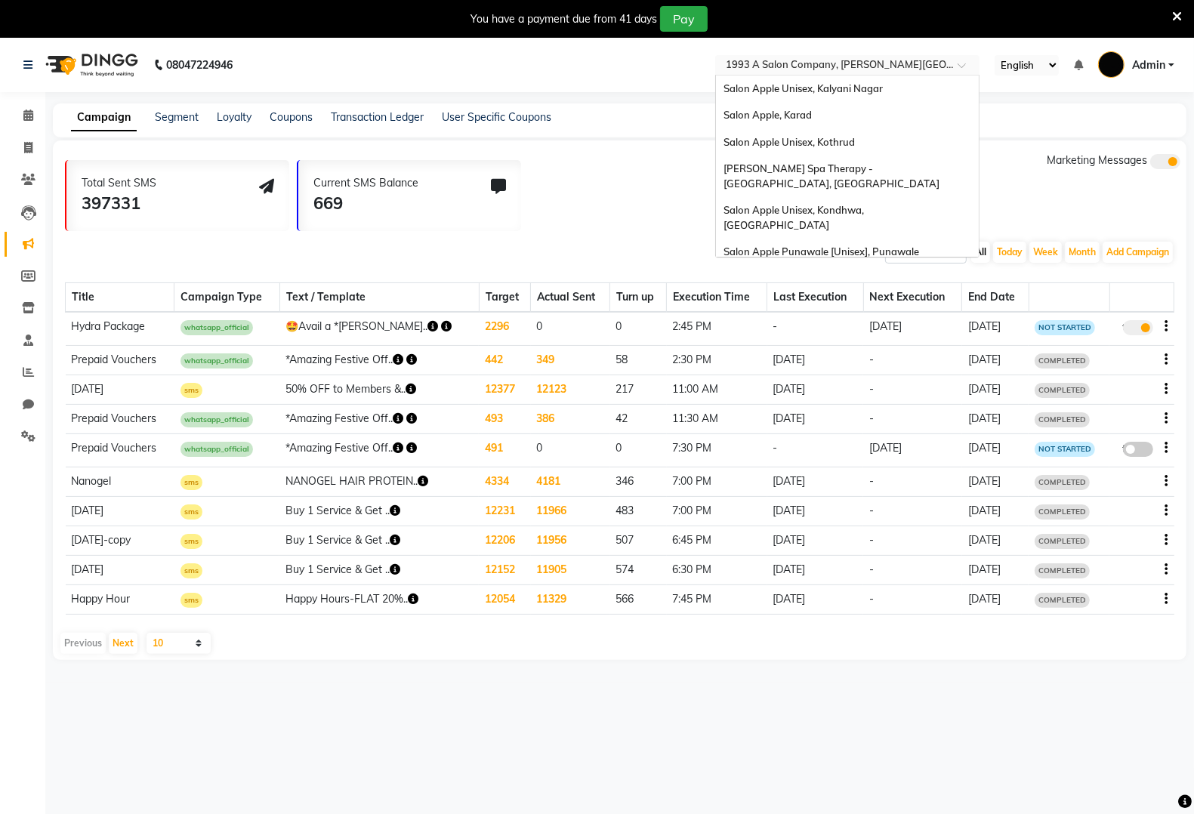
click at [806, 62] on input "text" at bounding box center [832, 66] width 219 height 15
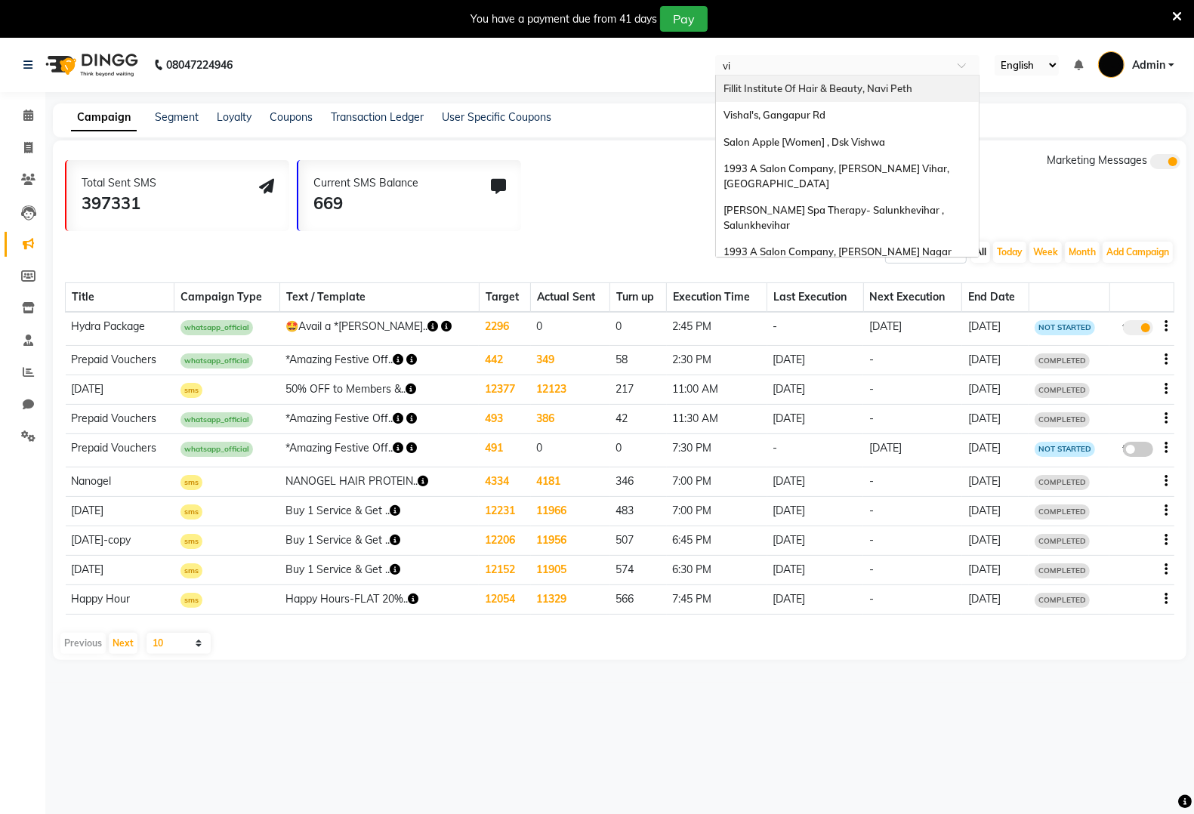
type input "vim"
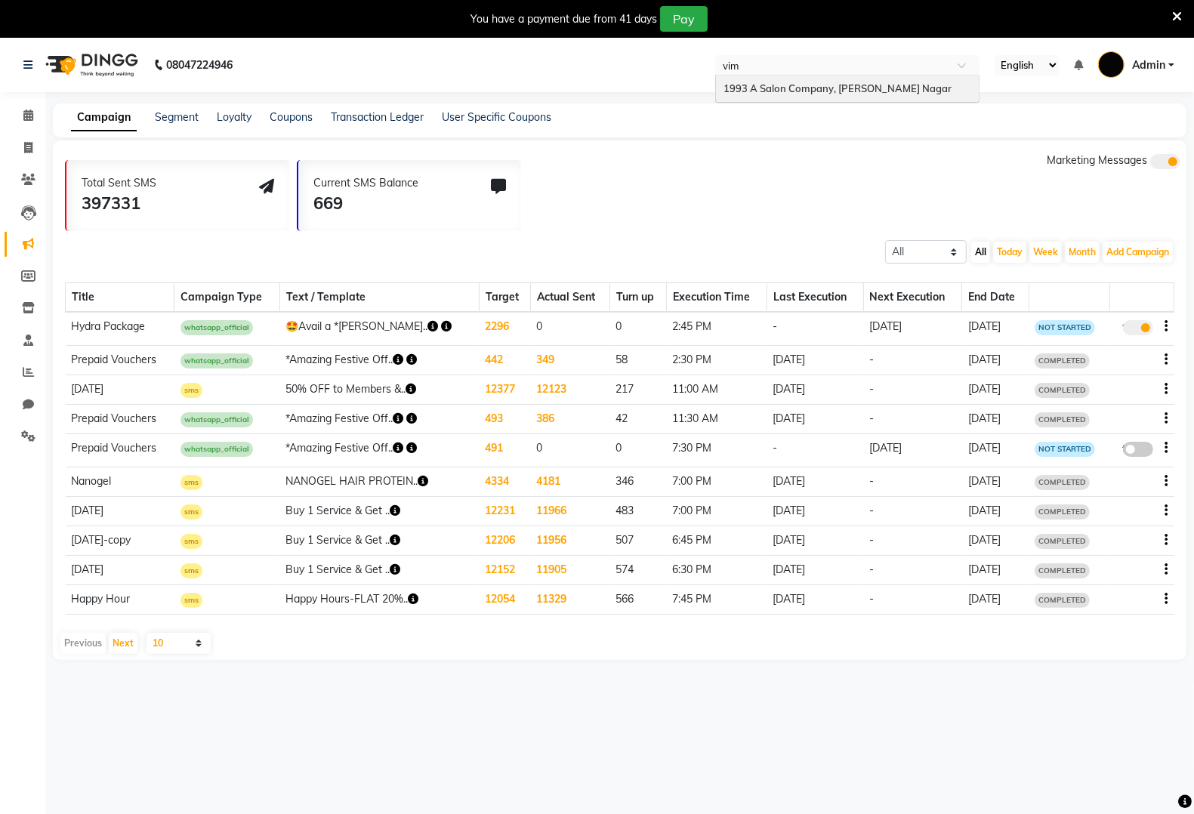
click at [835, 87] on span "1993 A Salon Company, [PERSON_NAME] Nagar" at bounding box center [838, 88] width 228 height 12
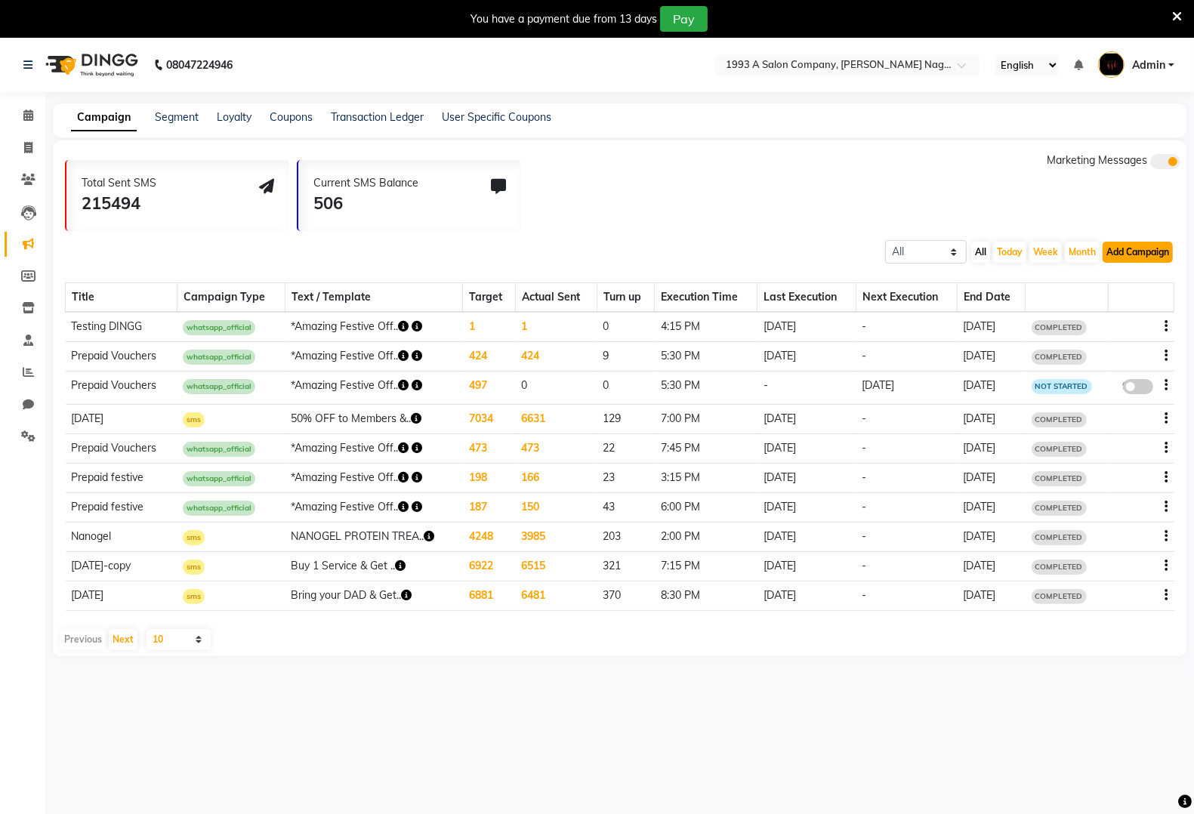
click at [1148, 249] on button "Add Campaign" at bounding box center [1138, 252] width 70 height 21
click at [1108, 349] on div "WhatsApp (Official API)" at bounding box center [1112, 344] width 153 height 23
select select "2"
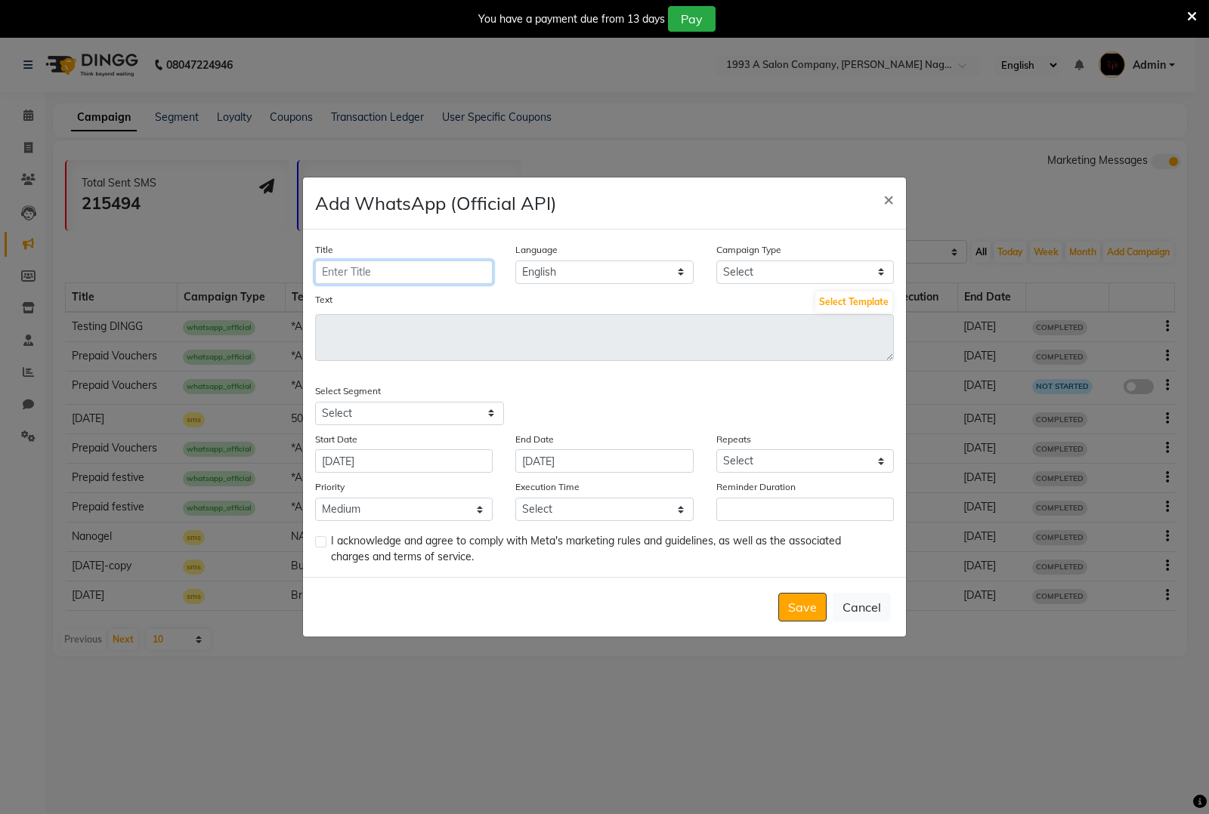
click at [386, 276] on input "Title" at bounding box center [404, 272] width 178 height 23
type input "Hydra Package"
click at [759, 289] on div "Title Hydra Package Language English Campaign Type Select Birthday Anniversary …" at bounding box center [604, 403] width 603 height 347
click at [773, 270] on select "Select Birthday Anniversary Promotional Service reminder" at bounding box center [805, 272] width 178 height 23
select select "3"
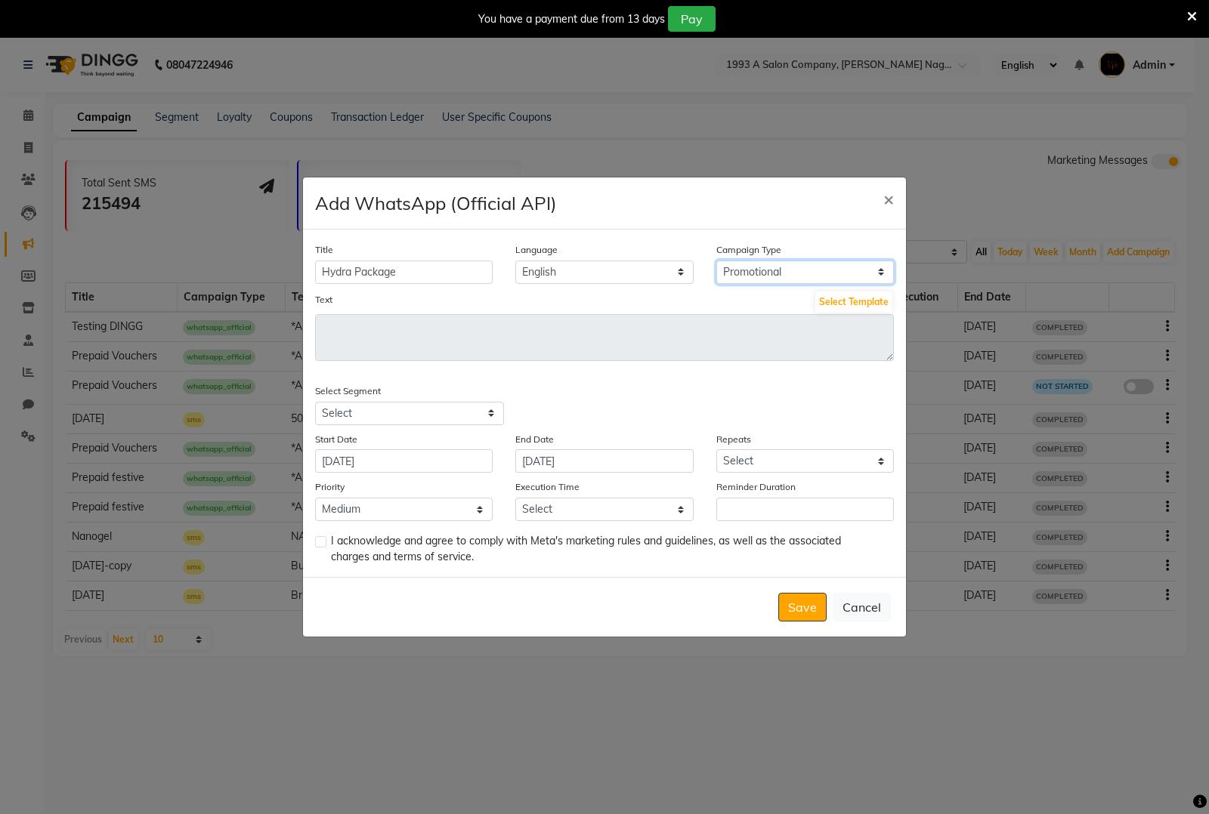
click at [716, 261] on select "Select Birthday Anniversary Promotional Service reminder" at bounding box center [805, 272] width 178 height 23
click at [852, 306] on button "Select Template" at bounding box center [853, 302] width 77 height 21
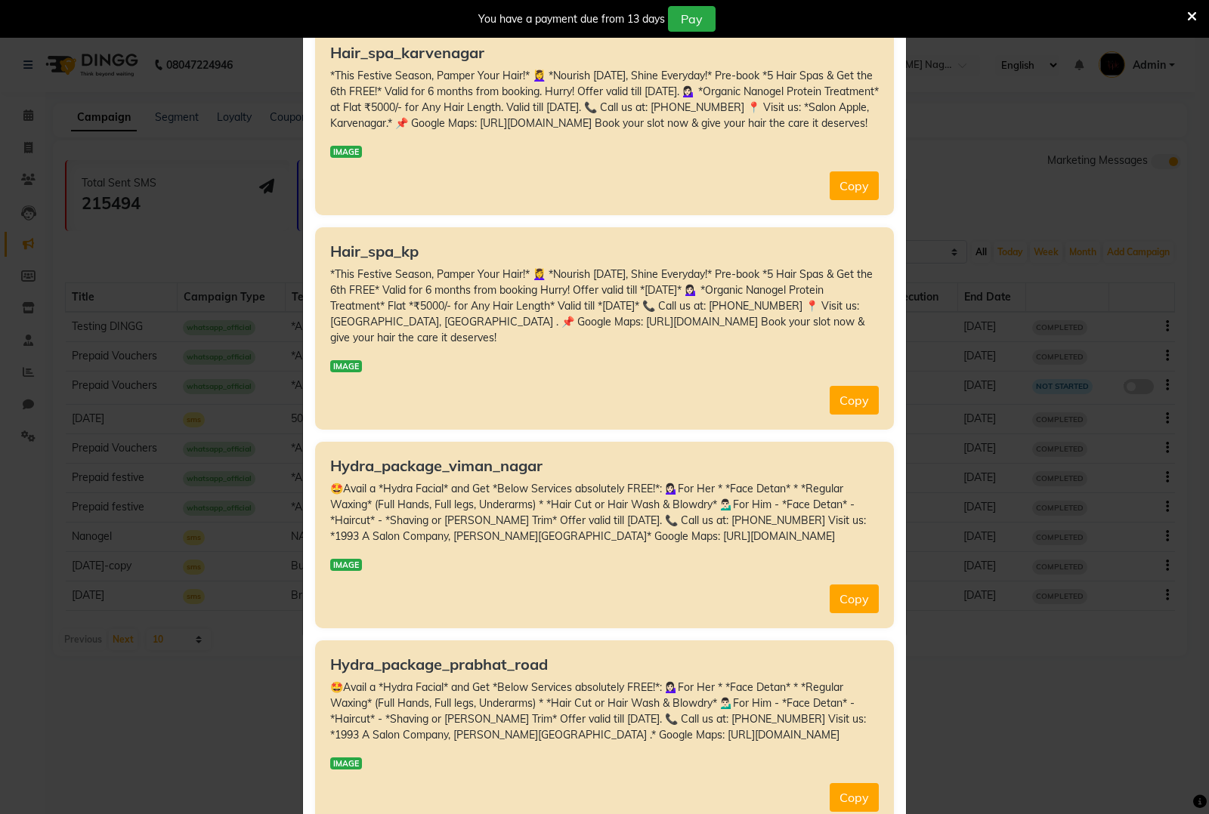
scroll to position [283, 0]
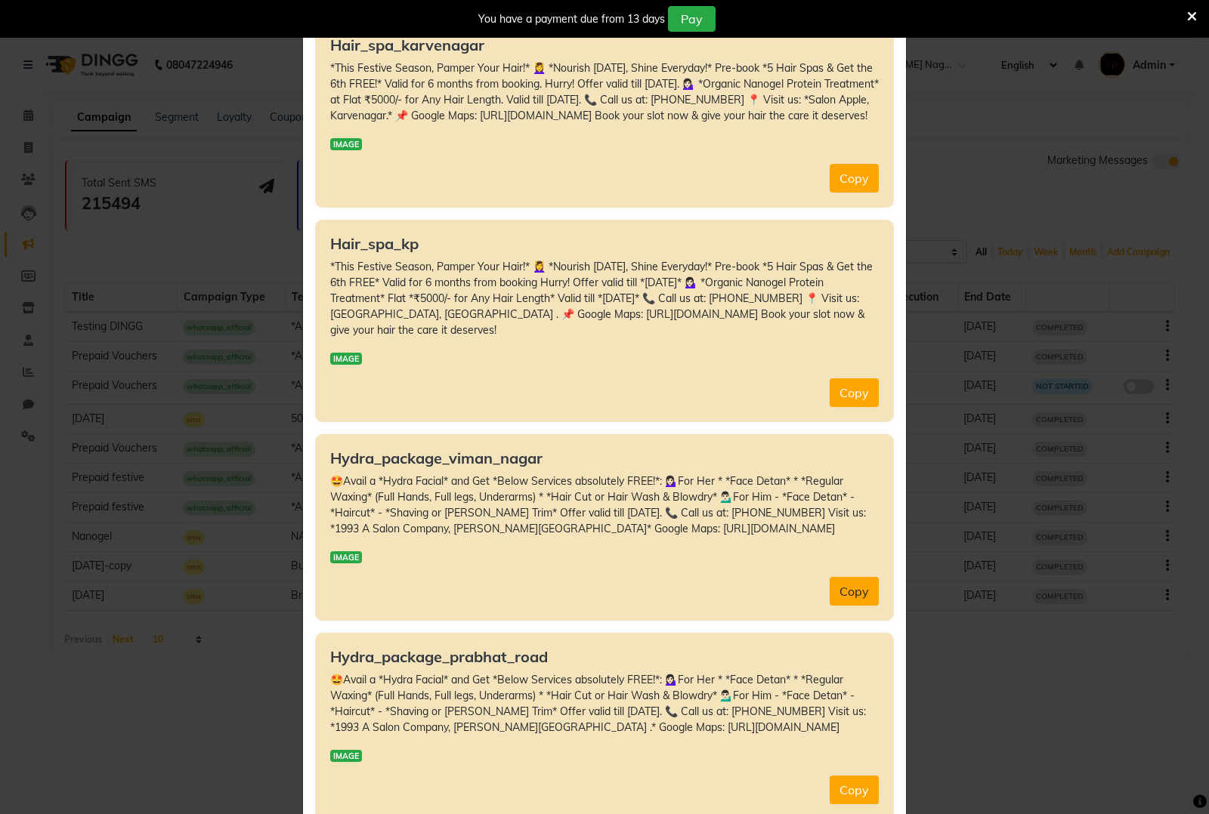
click at [856, 606] on button "Copy" at bounding box center [853, 591] width 49 height 29
type textarea "🤩Avail a *Hydra Facial* and Get *Below Services absolutely FREE!*: 💁🏻‍♀️For Her…"
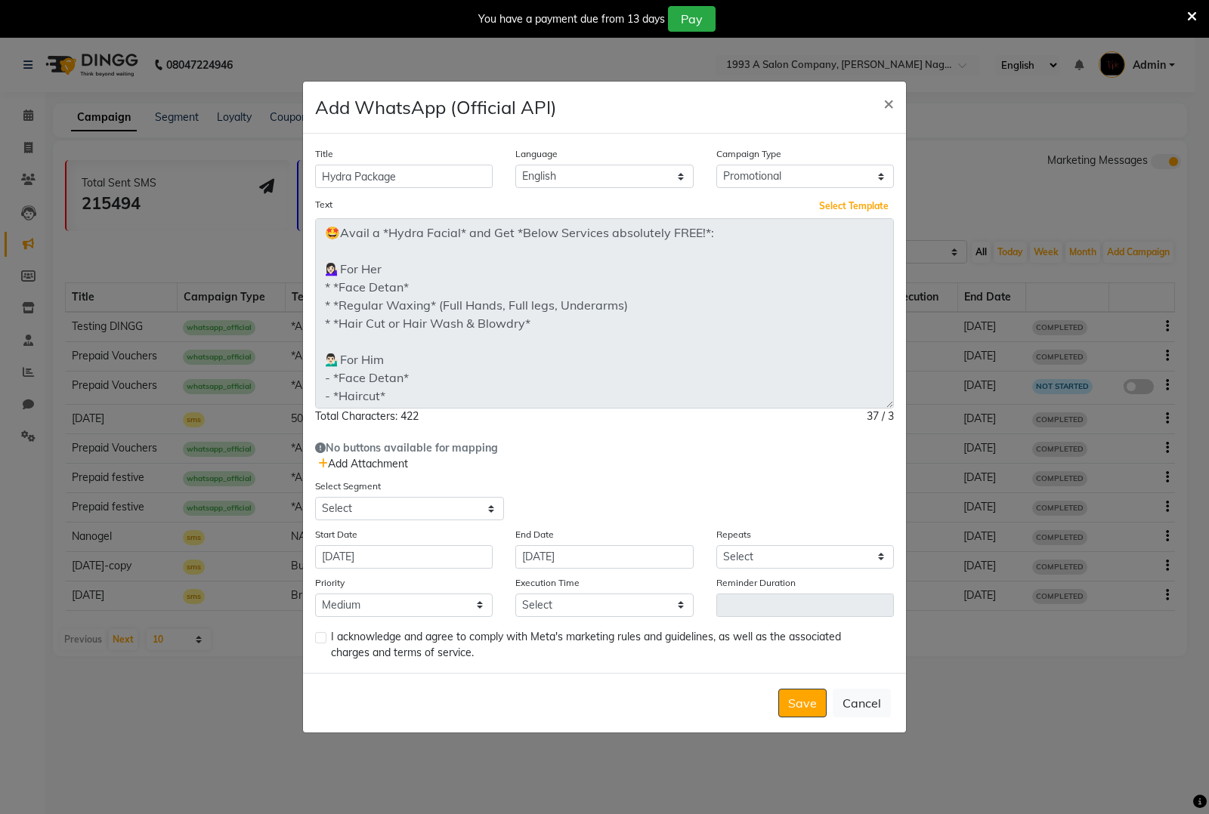
click at [901, 474] on div "Title Hydra Package Language English Campaign Type Select Birthday Anniversary …" at bounding box center [604, 403] width 603 height 539
click at [356, 462] on span "Add Attachment" at bounding box center [363, 464] width 90 height 14
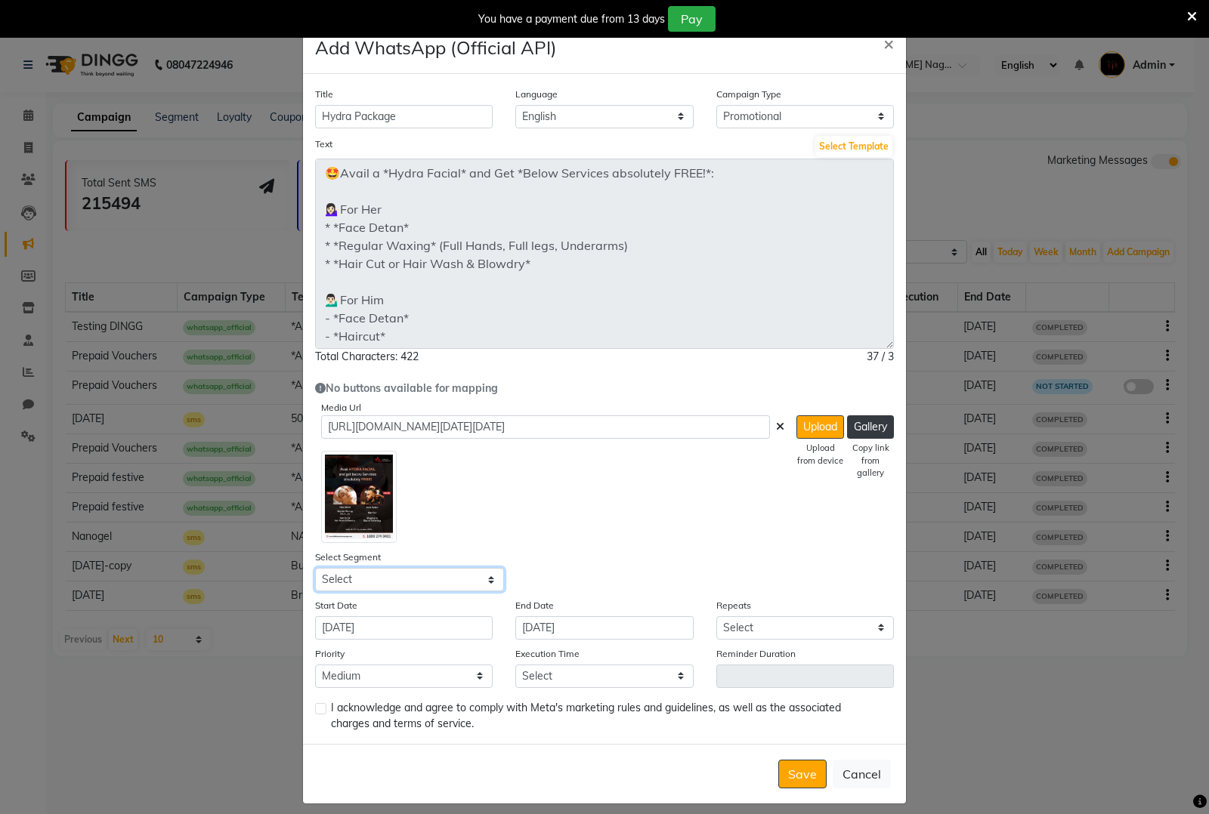
click at [405, 579] on select "Select All Customers All Male Customer All Female Customer All Members All Cust…" at bounding box center [409, 579] width 189 height 23
select select "42997"
click at [315, 568] on select "Select All Customers All Male Customer All Female Customer All Members All Cust…" at bounding box center [409, 579] width 189 height 23
click at [777, 631] on select "Select Once Daily Alternate Day Weekly Monthly Yearly" at bounding box center [805, 627] width 178 height 23
select select "1"
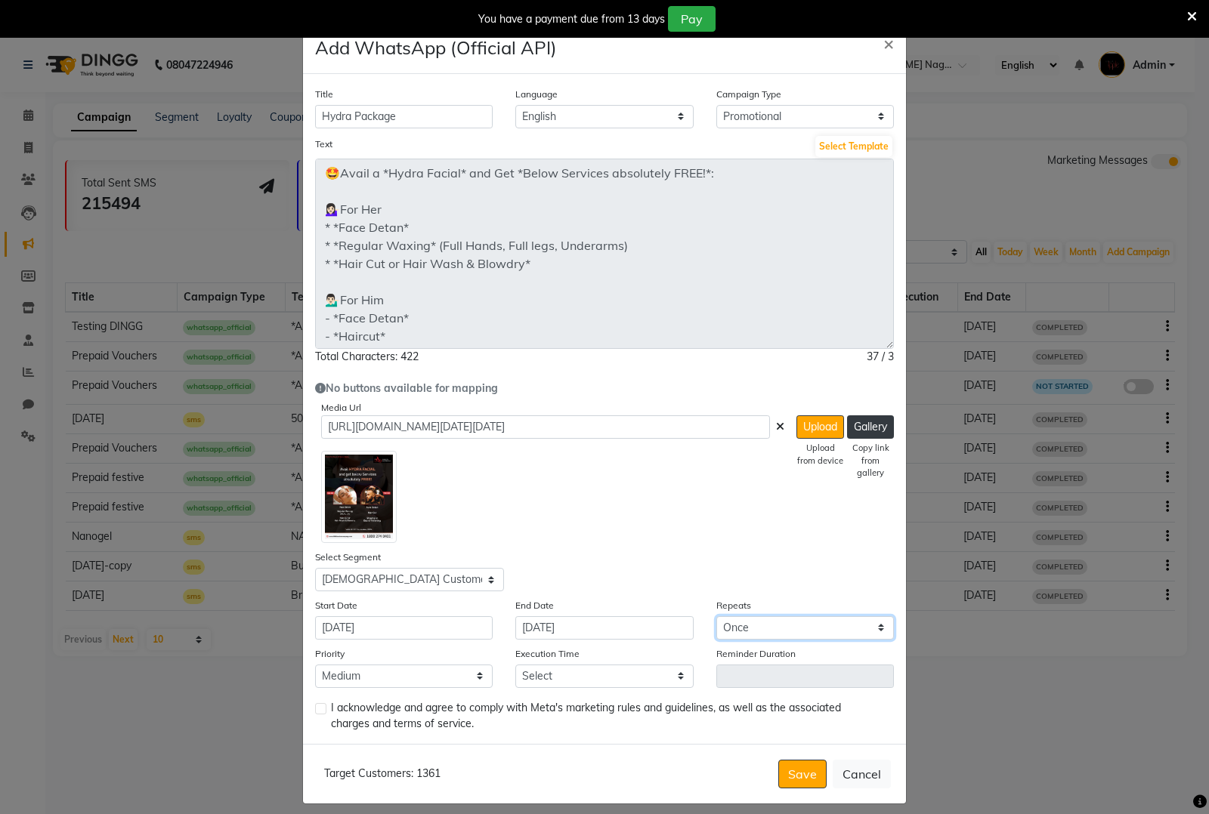
click at [716, 616] on select "Select Once Daily Alternate Day Weekly Monthly Yearly" at bounding box center [805, 627] width 178 height 23
click at [576, 669] on select "Select 09:00 AM 09:15 AM 09:30 AM 09:45 AM 10:00 AM 10:15 AM 10:30 AM 10:45 AM …" at bounding box center [604, 676] width 178 height 23
select select "765"
click at [515, 665] on select "Select 09:00 AM 09:15 AM 09:30 AM 09:45 AM 10:00 AM 10:15 AM 10:30 AM 10:45 AM …" at bounding box center [604, 676] width 178 height 23
click at [315, 706] on label at bounding box center [320, 708] width 11 height 11
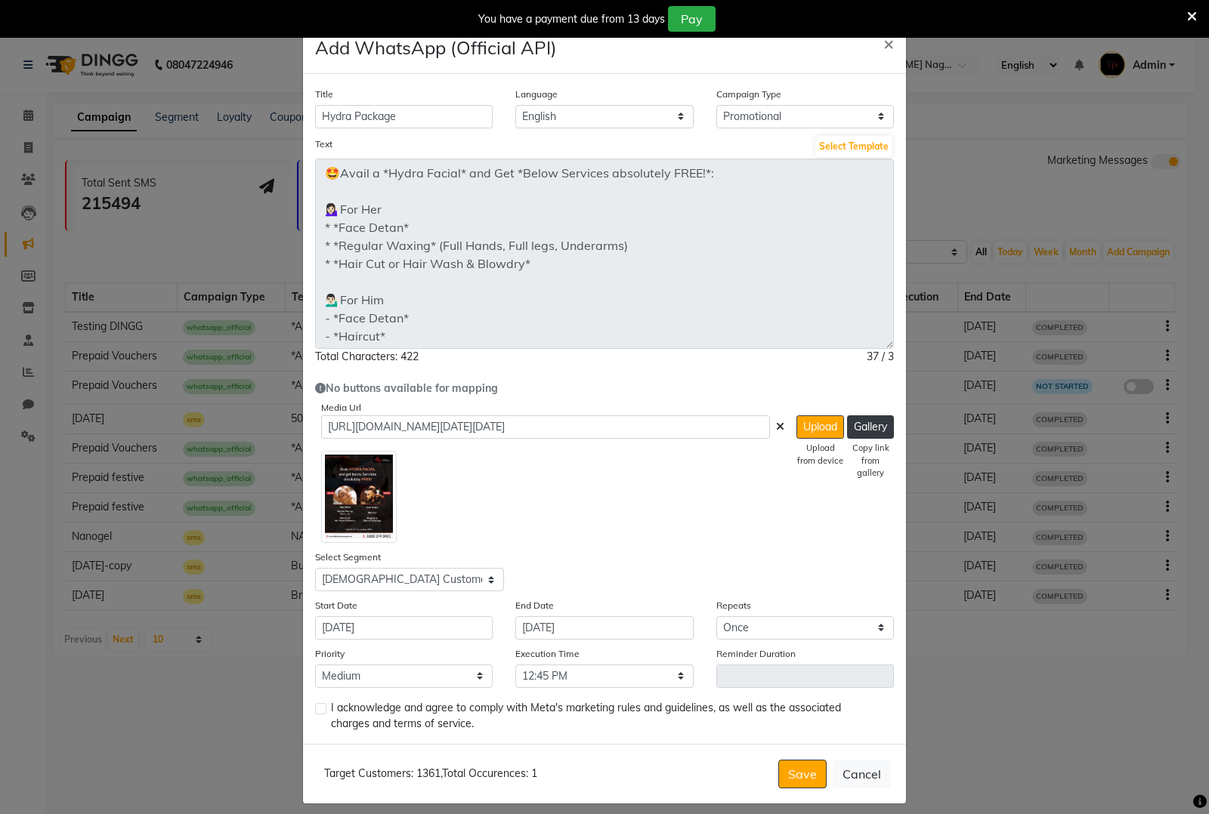
click at [315, 706] on input "checkbox" at bounding box center [320, 710] width 10 height 10
checkbox input "true"
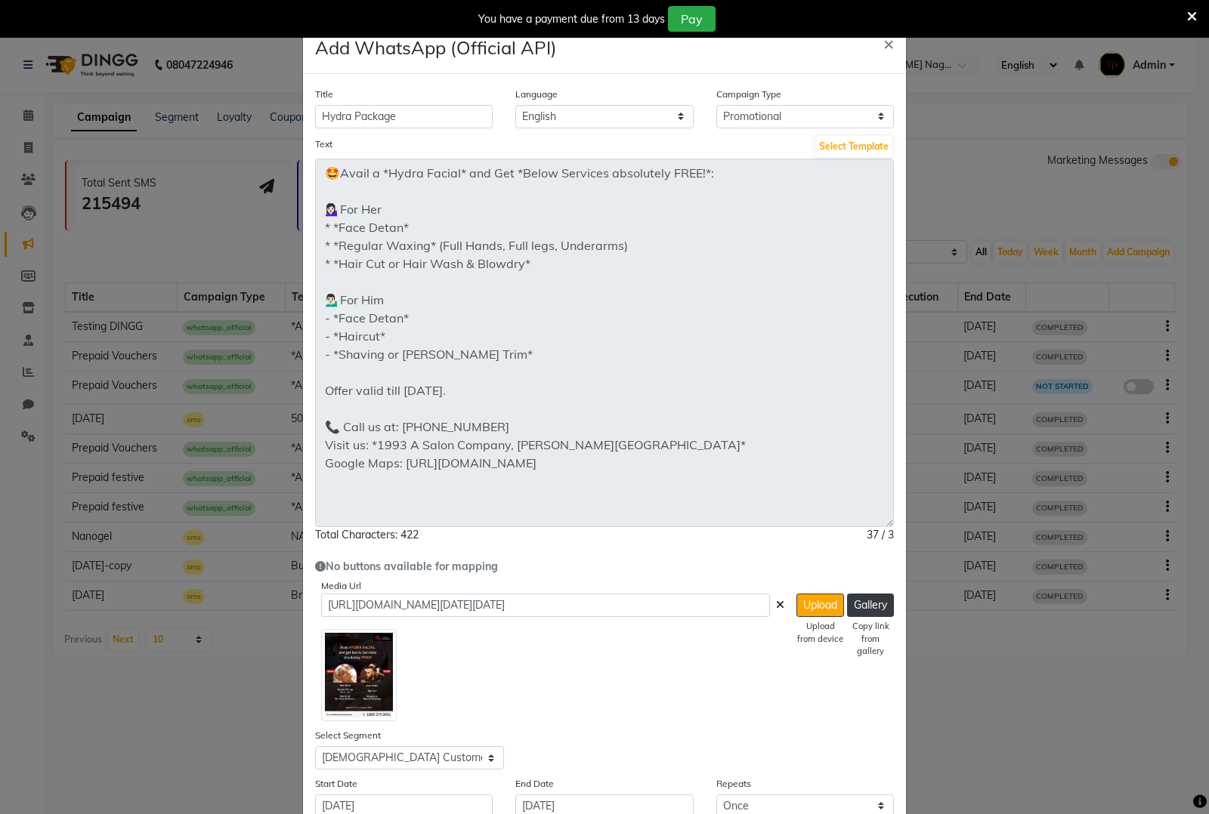
scroll to position [94, 0]
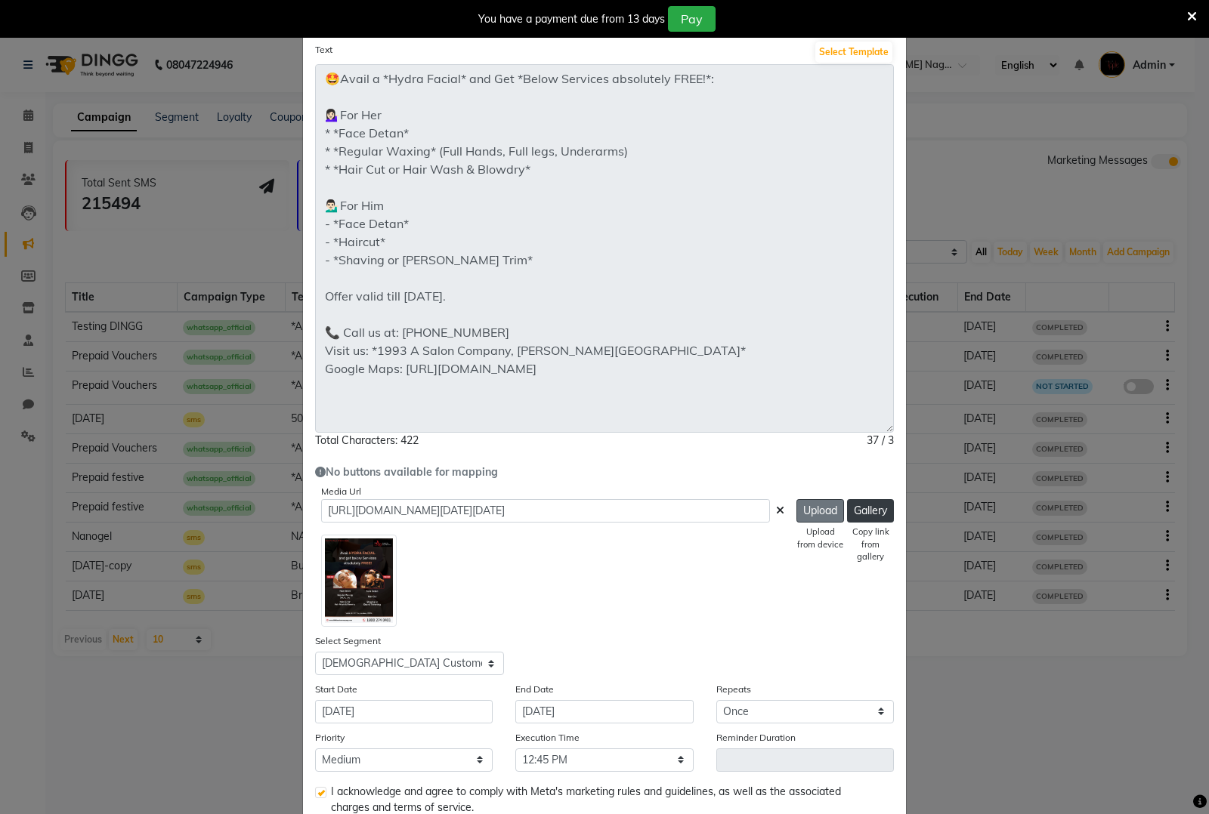
click at [814, 515] on button "Upload" at bounding box center [820, 510] width 48 height 23
type input "https://ww4.in/a?c=mAZ4xG"
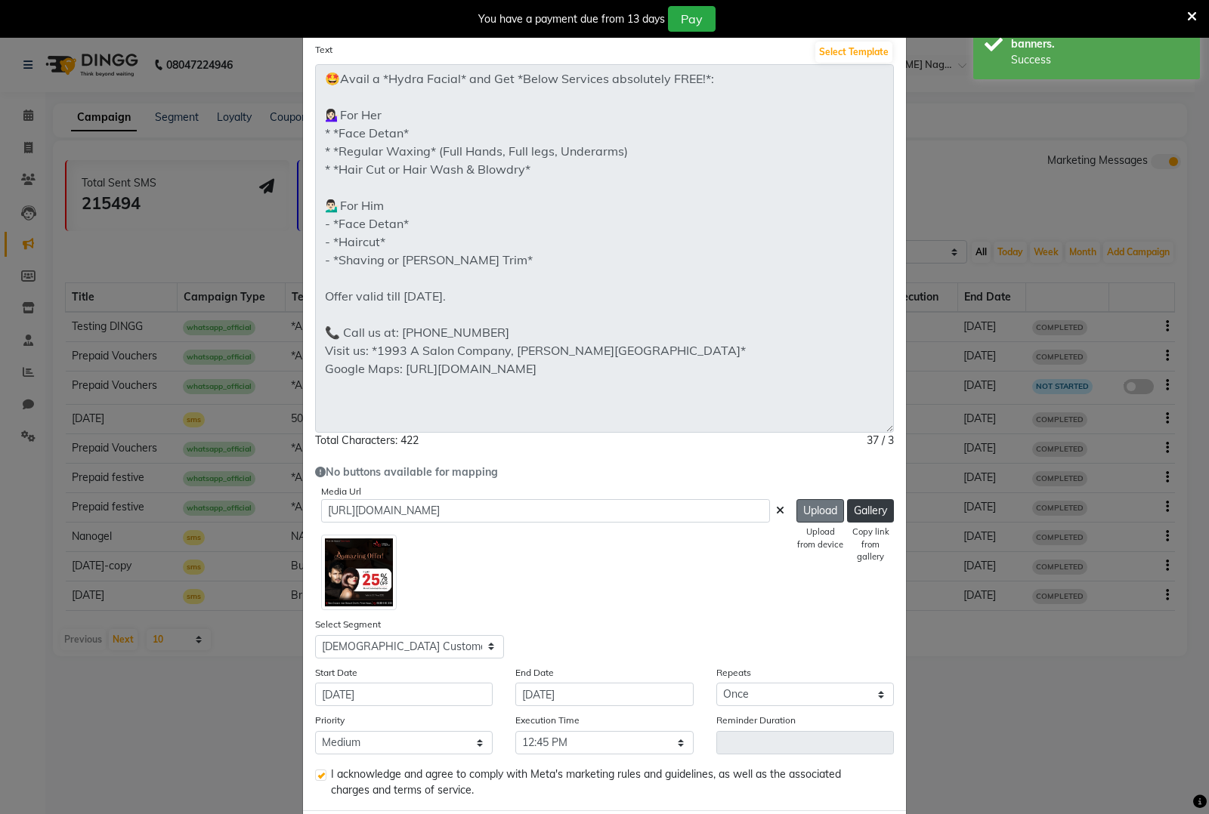
click at [806, 517] on button "Upload" at bounding box center [820, 510] width 48 height 23
click at [776, 511] on icon at bounding box center [780, 510] width 8 height 11
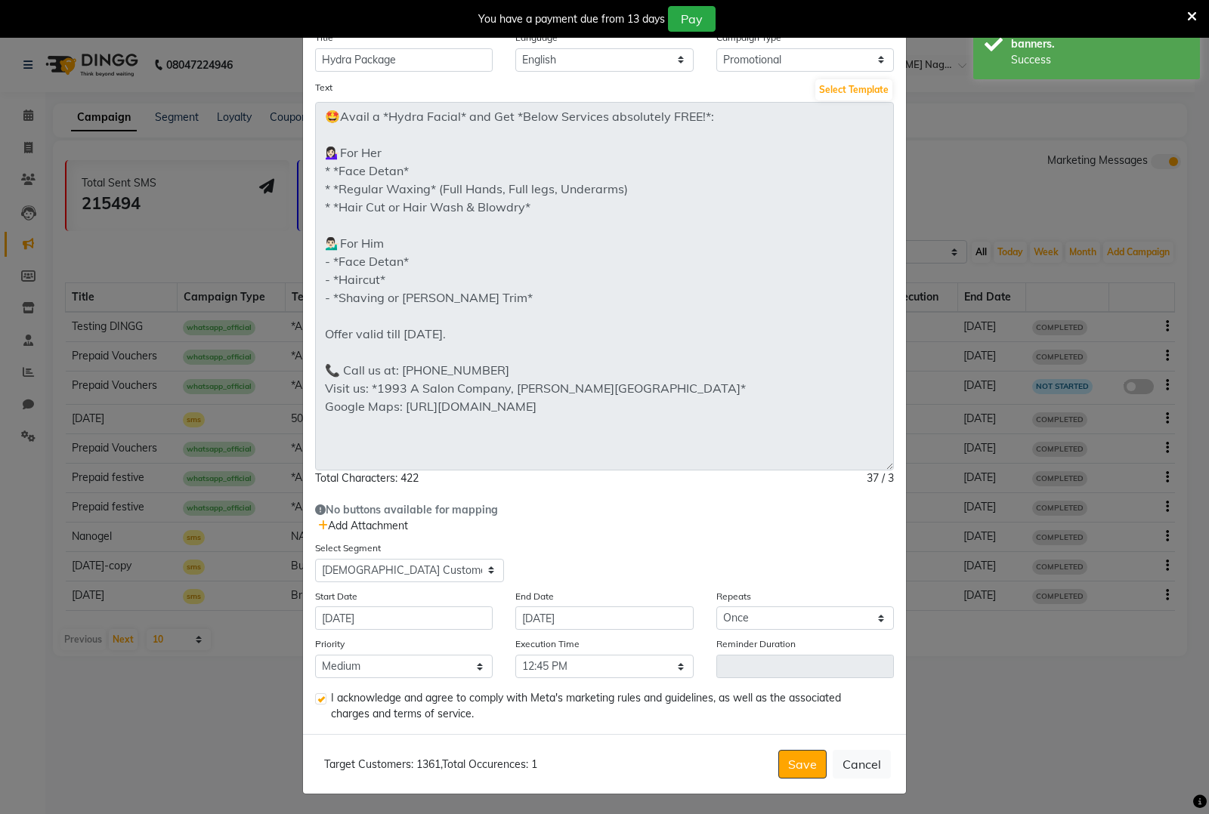
click at [345, 520] on span "Add Attachment" at bounding box center [363, 526] width 90 height 14
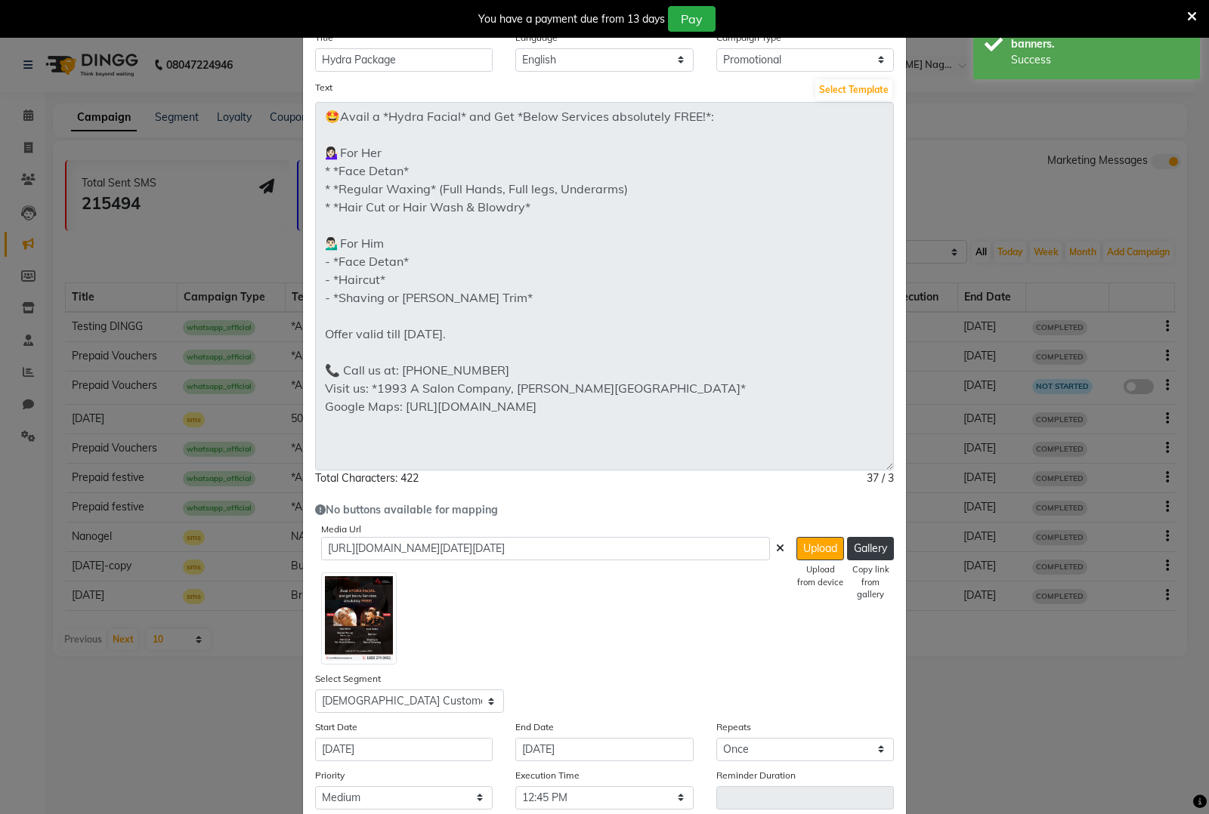
scroll to position [94, 0]
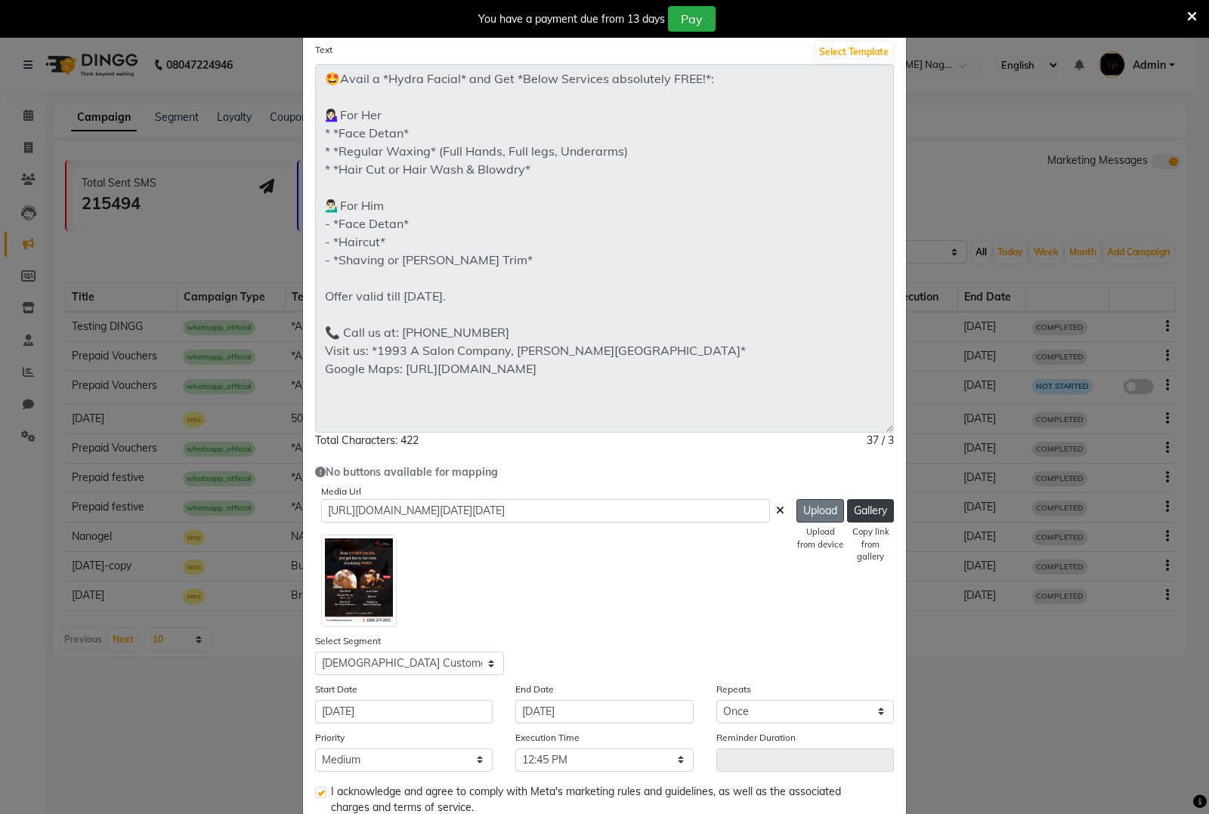
click at [799, 518] on button "Upload" at bounding box center [820, 510] width 48 height 23
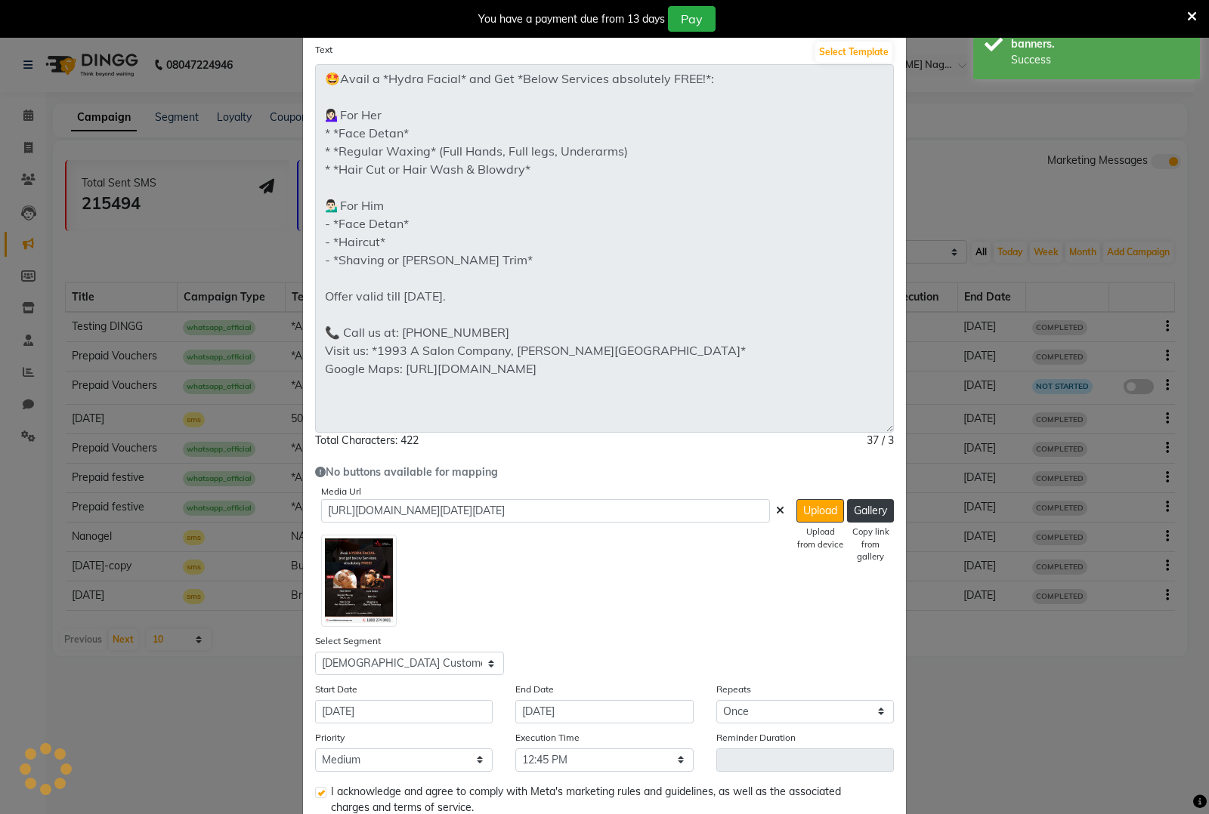
type input "https://ww4.in/a?c=mAZ4xG"
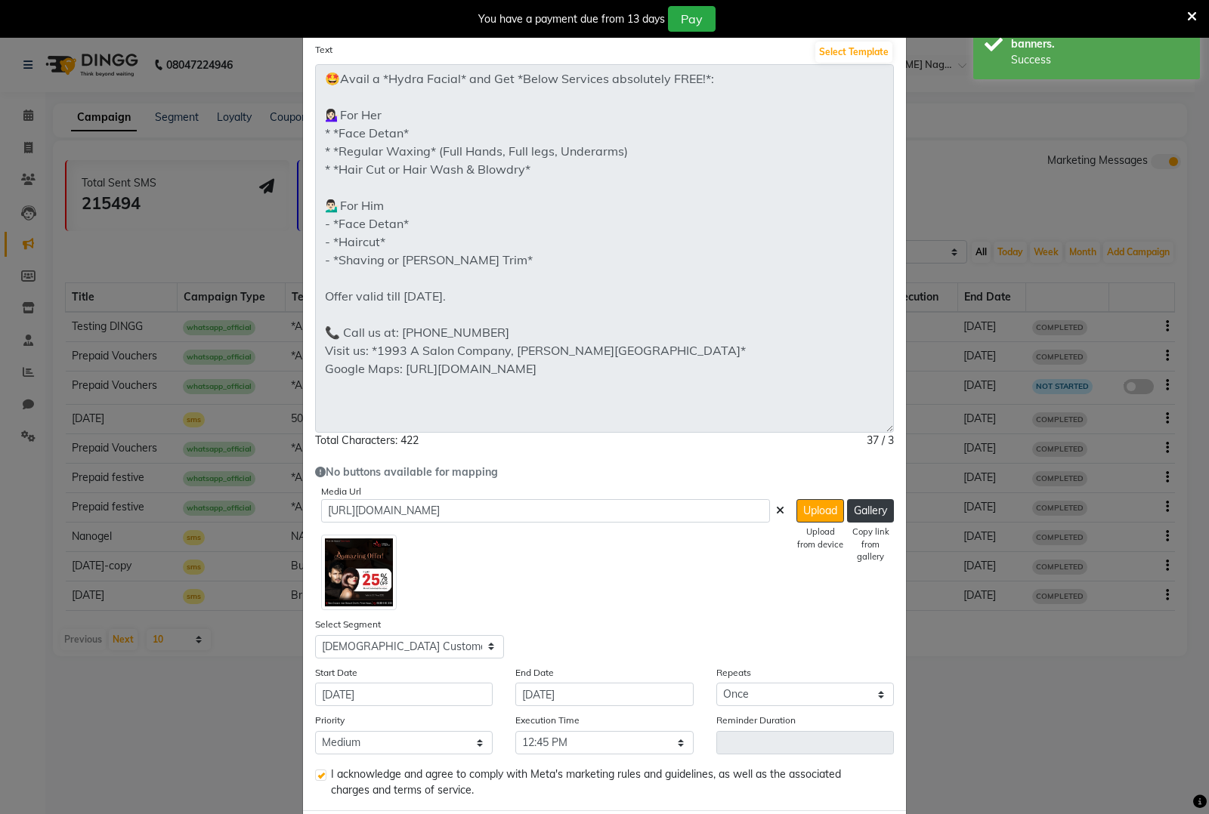
click at [776, 510] on icon at bounding box center [780, 510] width 8 height 11
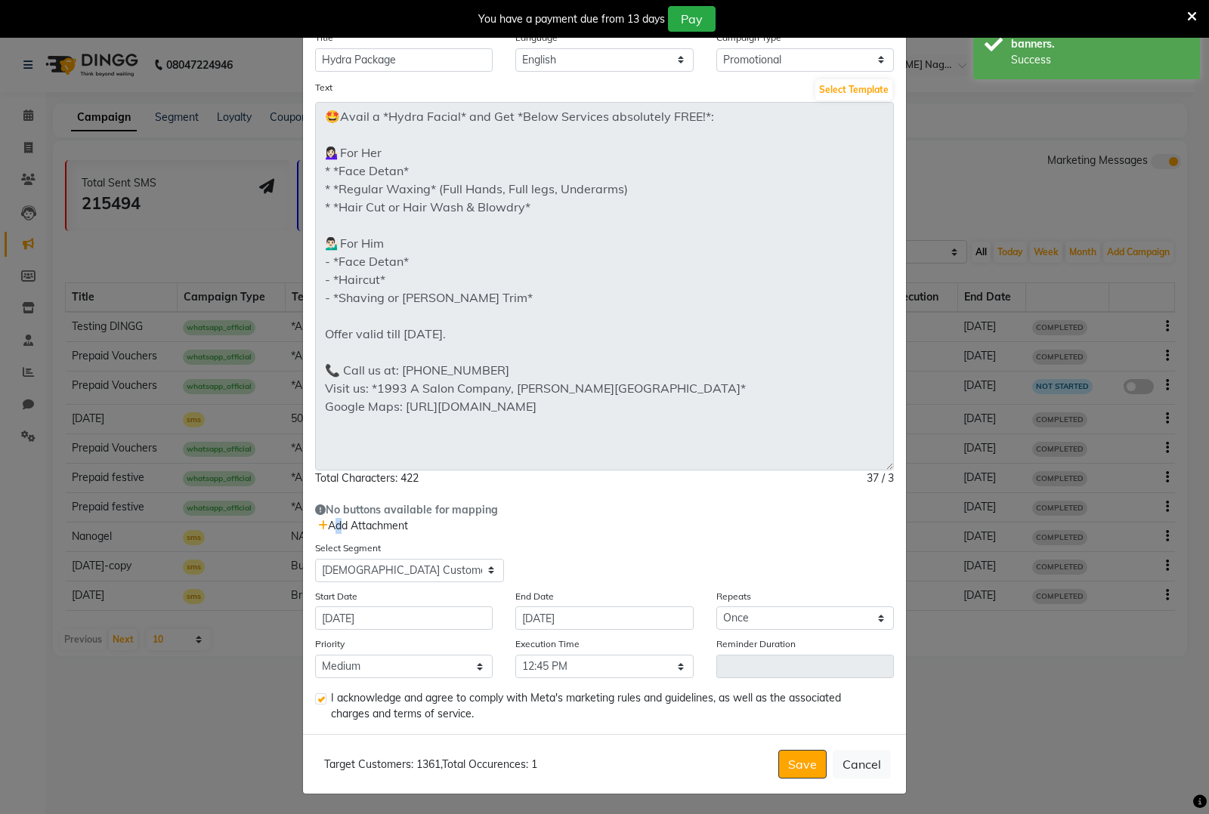
click at [329, 522] on span "Add Attachment" at bounding box center [363, 526] width 90 height 14
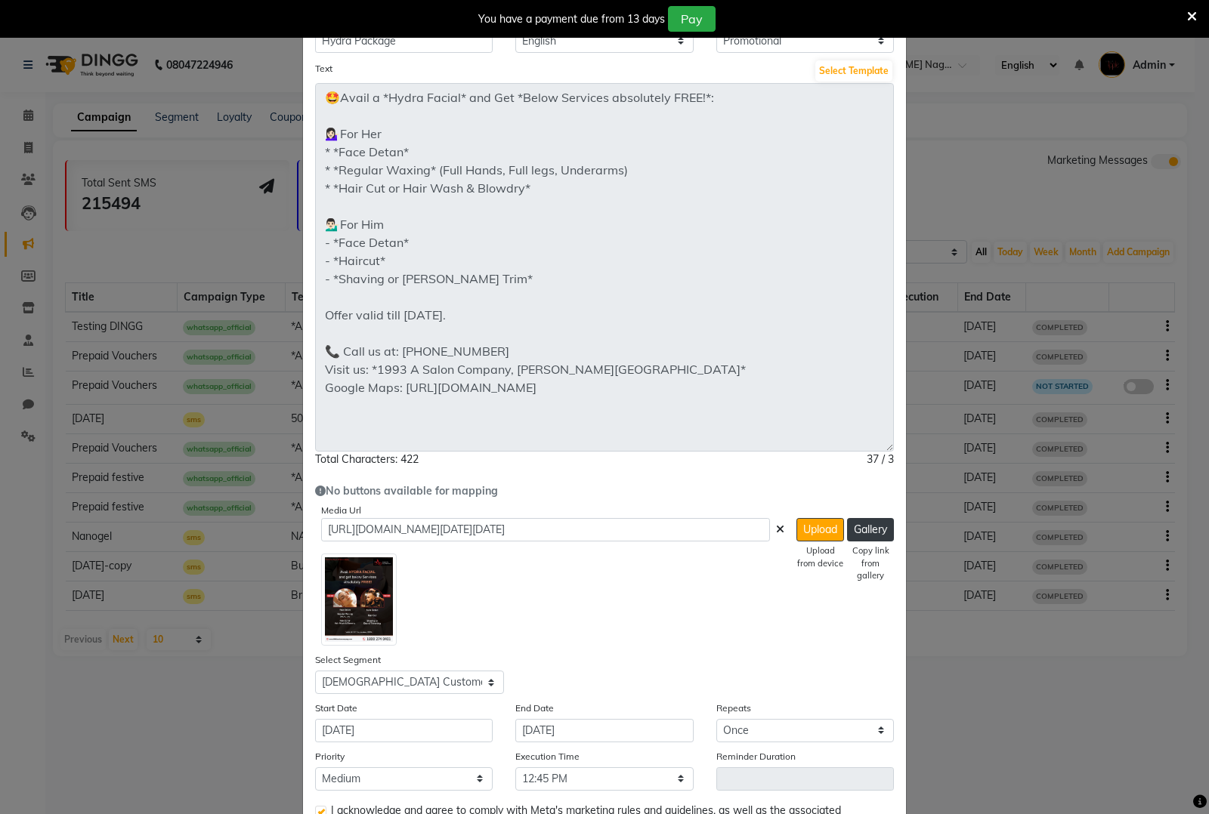
scroll to position [187, 0]
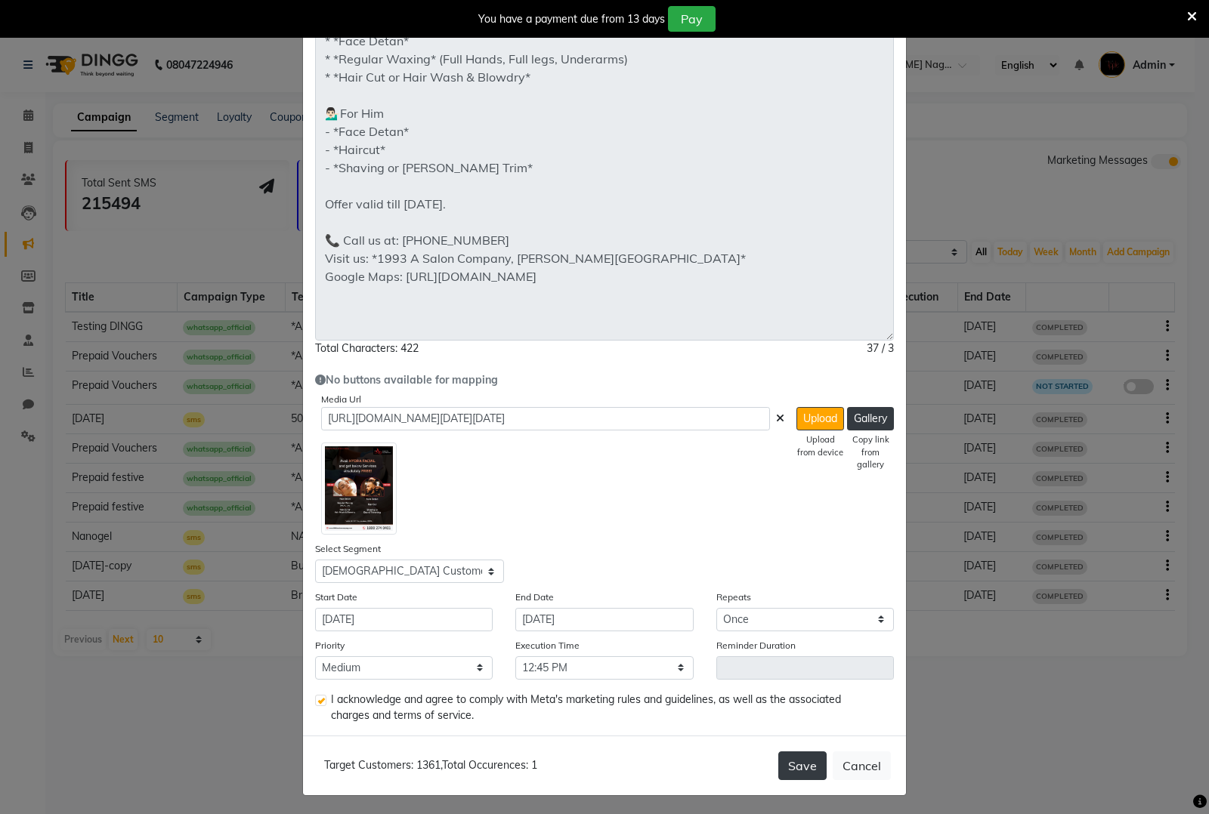
click at [798, 759] on button "Save" at bounding box center [802, 766] width 48 height 29
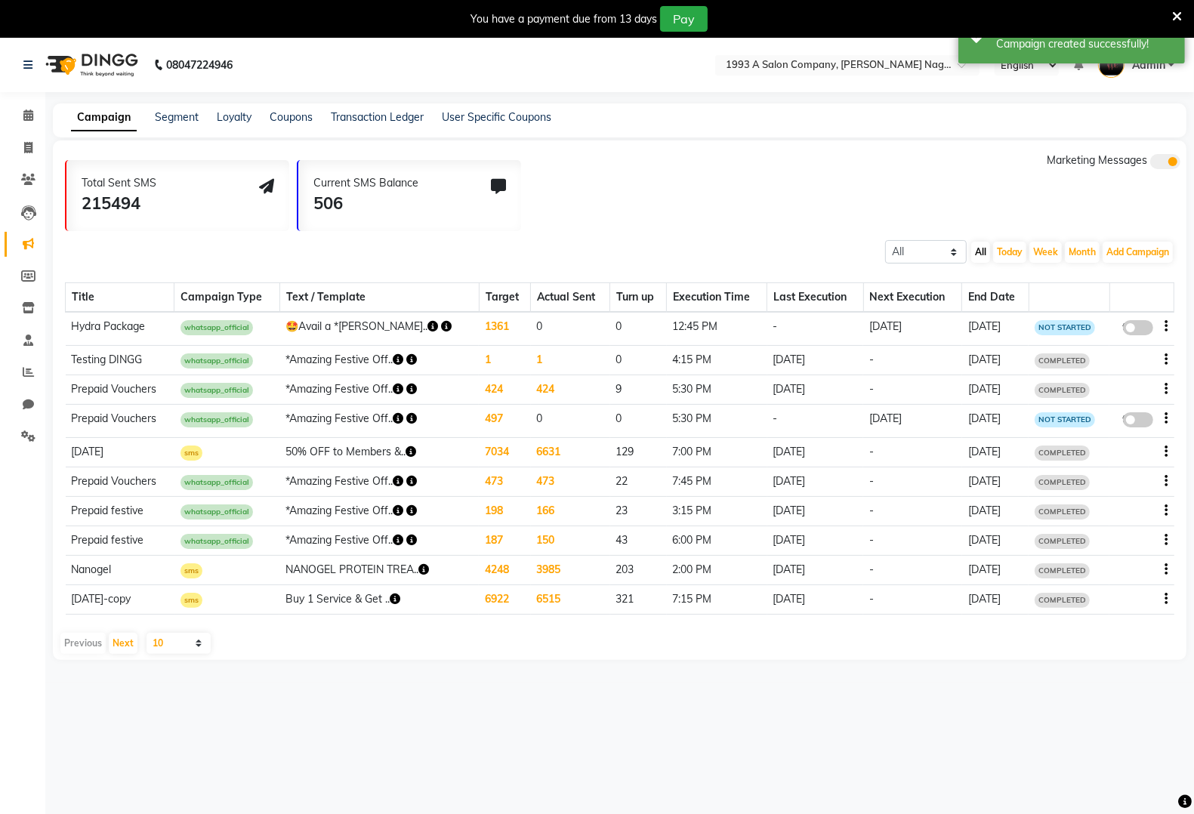
click at [1125, 321] on span at bounding box center [1138, 327] width 30 height 15
click at [1144, 330] on input "false" at bounding box center [1144, 330] width 0 height 0
select select "3"
select select "42997"
select select "1"
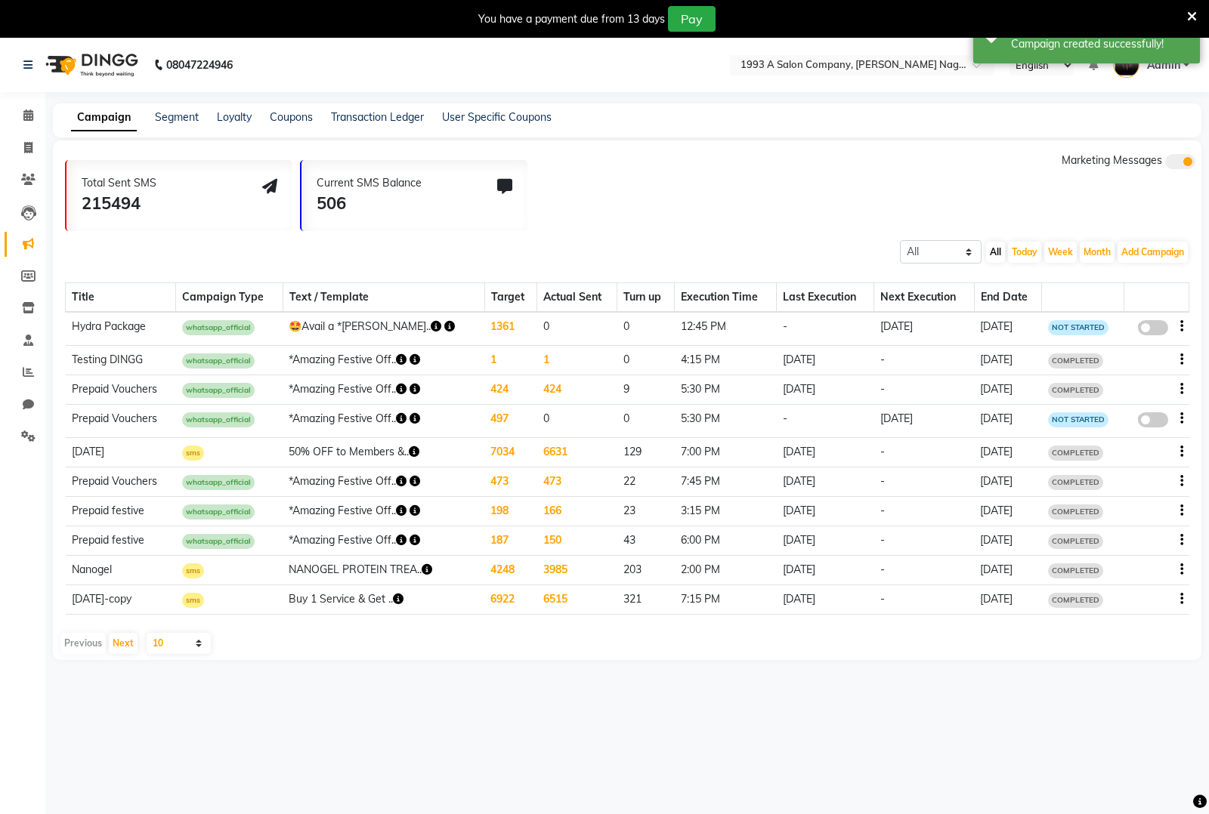
select select "2"
select select "765"
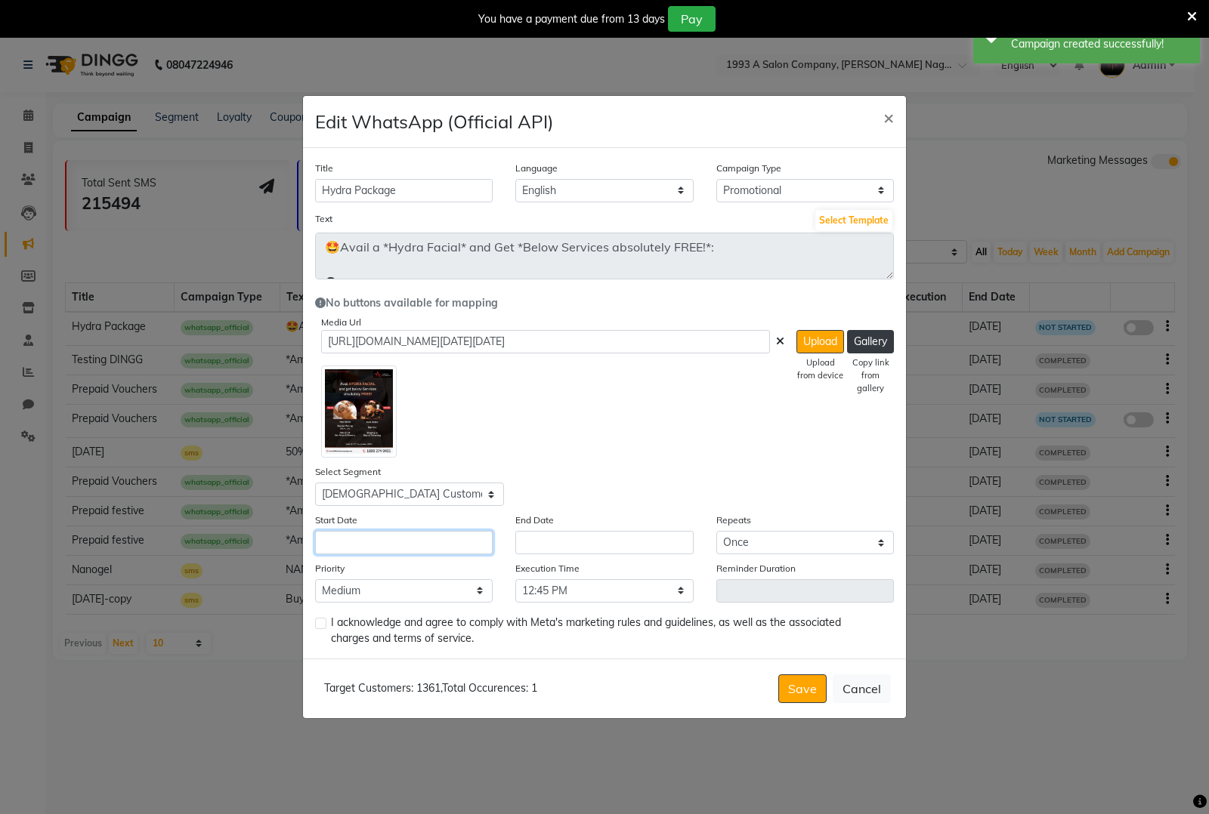
click at [378, 540] on input "text" at bounding box center [404, 542] width 178 height 23
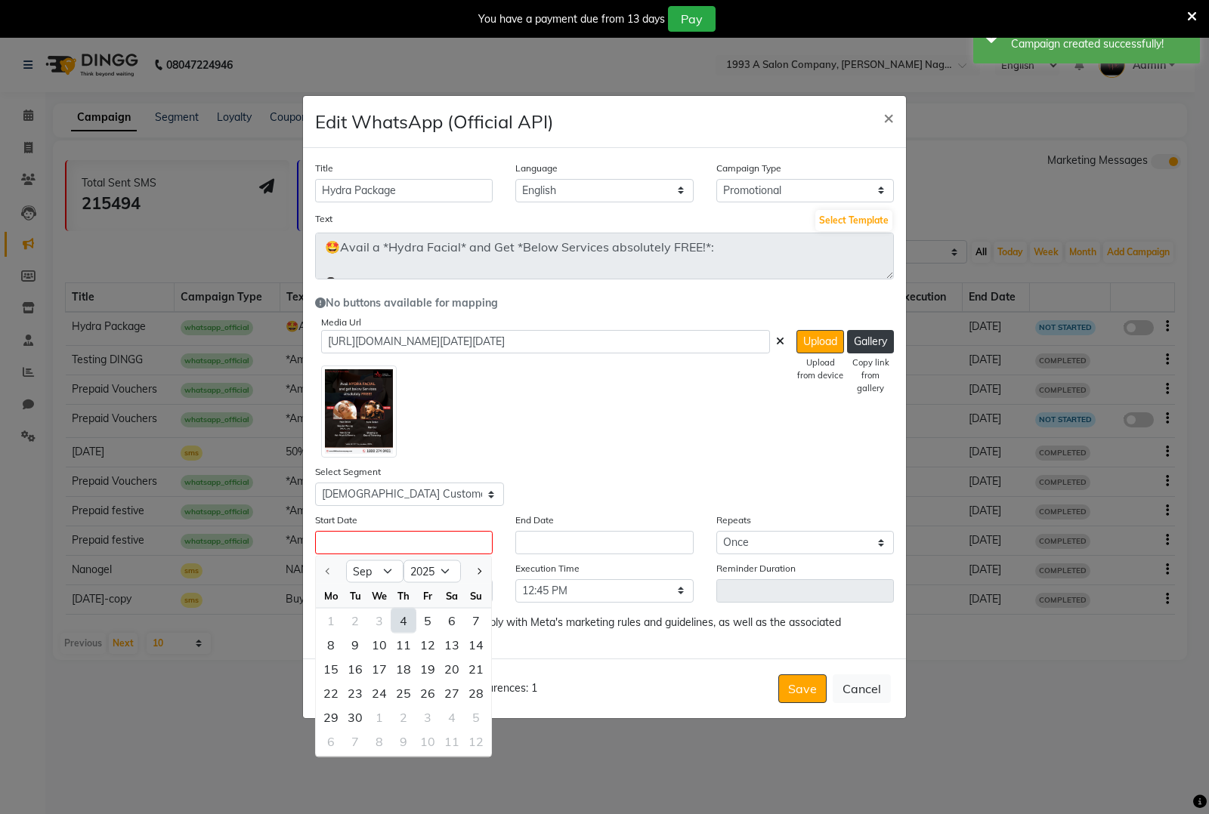
click at [408, 624] on div "4" at bounding box center [403, 621] width 24 height 24
type input "[DATE]"
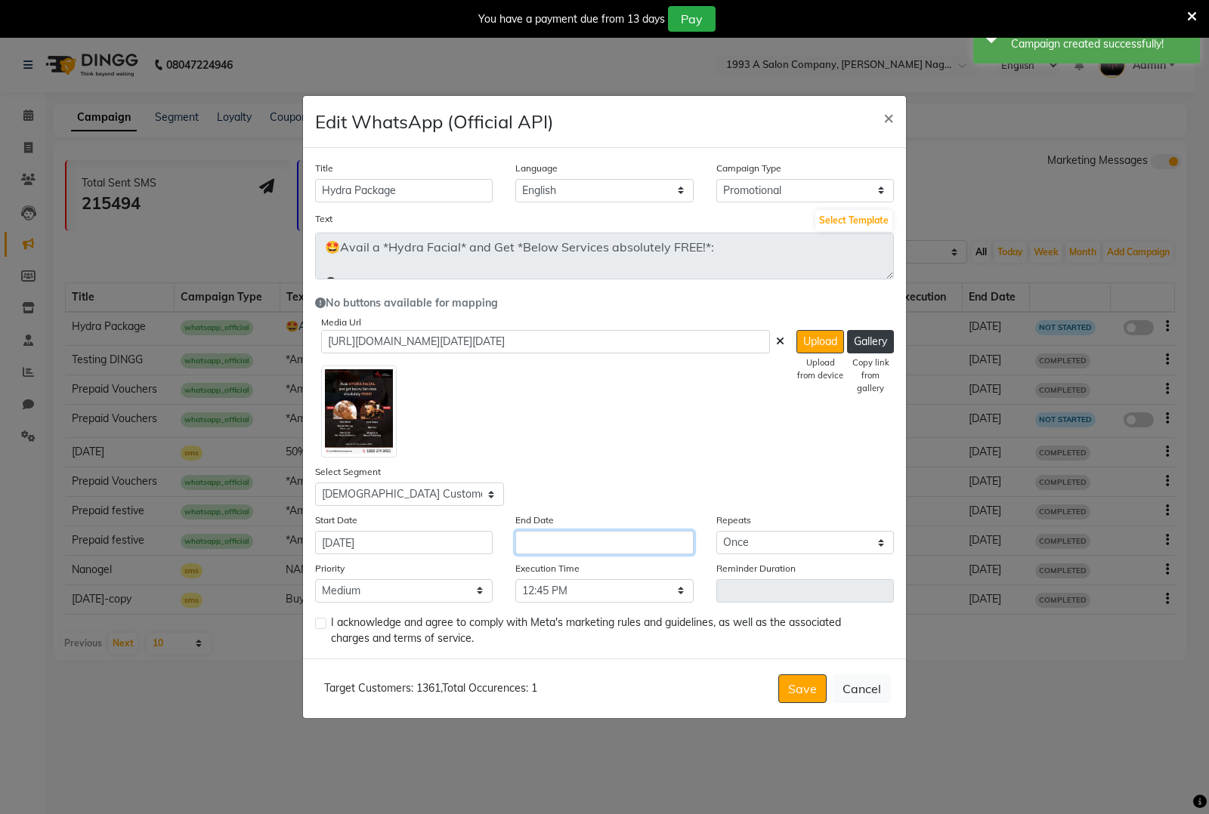
click at [563, 536] on input "text" at bounding box center [604, 542] width 178 height 23
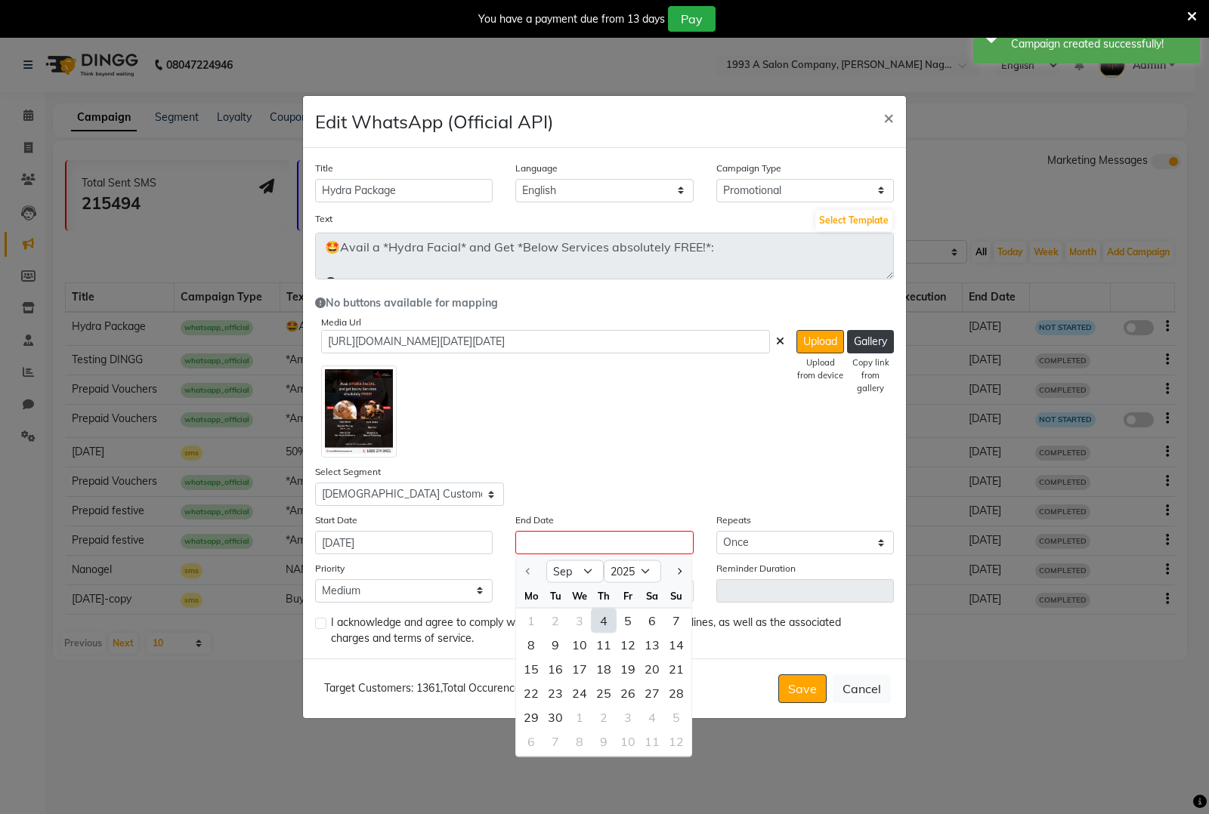
click at [603, 620] on div "4" at bounding box center [603, 621] width 24 height 24
type input "[DATE]"
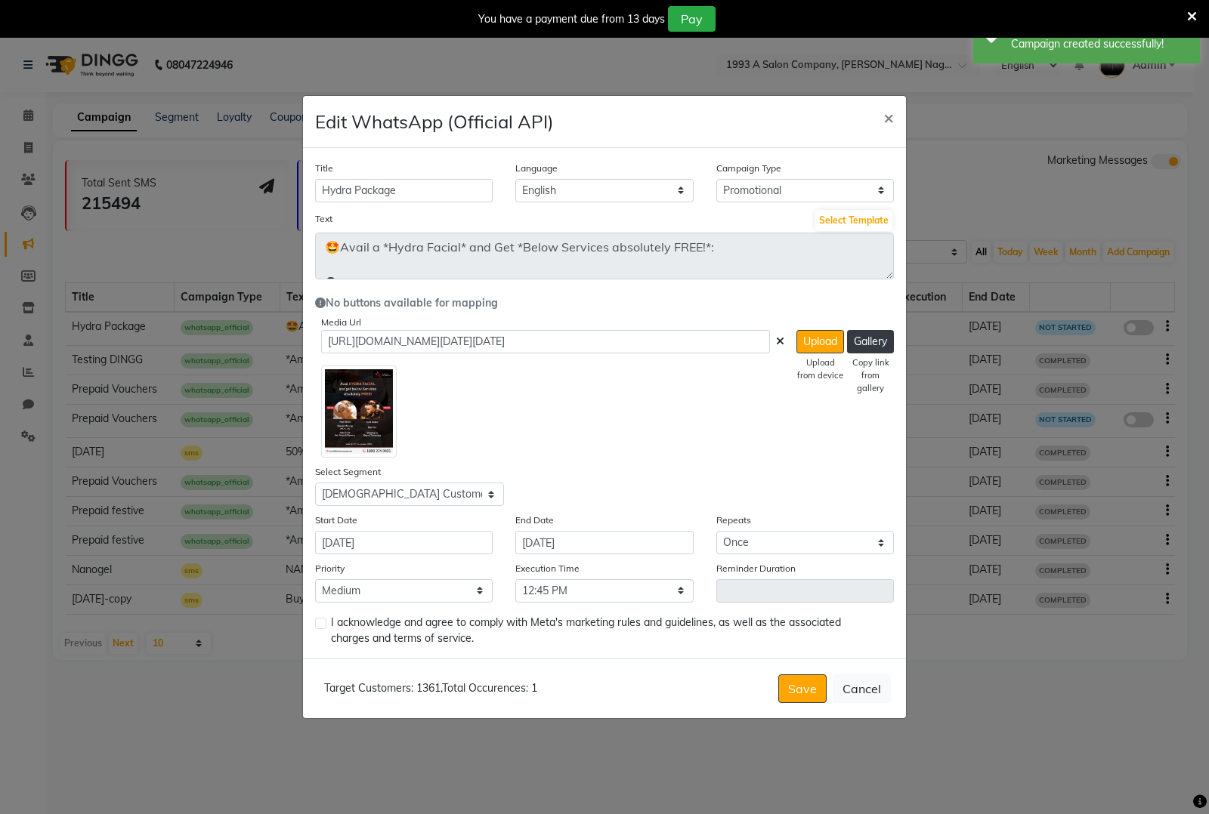
click at [317, 622] on label at bounding box center [320, 623] width 11 height 11
click at [317, 622] on input "checkbox" at bounding box center [320, 624] width 10 height 10
checkbox input "true"
click at [792, 684] on button "Save" at bounding box center [802, 689] width 48 height 29
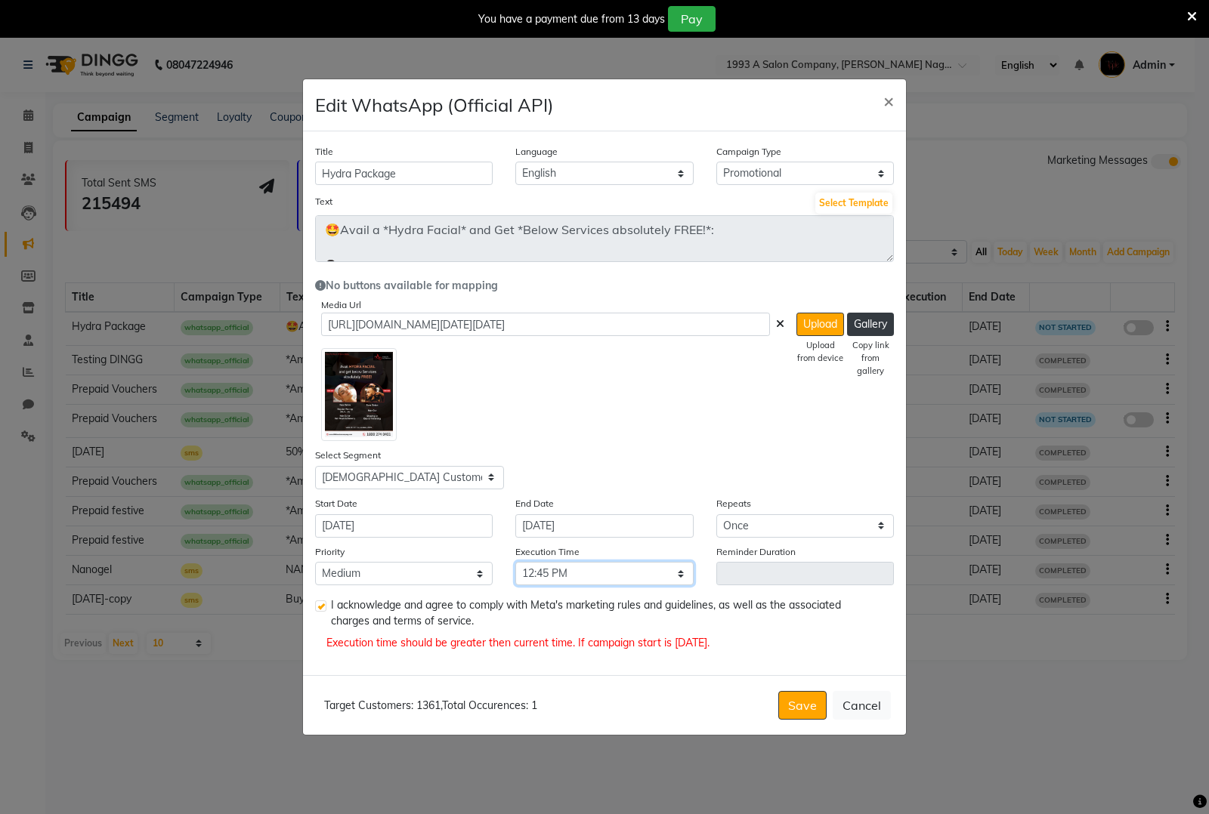
click at [582, 578] on select "Select 09:00 AM 09:15 AM 09:30 AM 09:45 AM 10:00 AM 10:15 AM 10:30 AM 10:45 AM …" at bounding box center [604, 573] width 178 height 23
select select "780"
click at [515, 562] on select "Select 09:00 AM 09:15 AM 09:30 AM 09:45 AM 10:00 AM 10:15 AM 10:30 AM 10:45 AM …" at bounding box center [604, 573] width 178 height 23
click at [798, 702] on button "Save" at bounding box center [802, 705] width 48 height 29
click at [802, 703] on button "Save" at bounding box center [802, 705] width 48 height 29
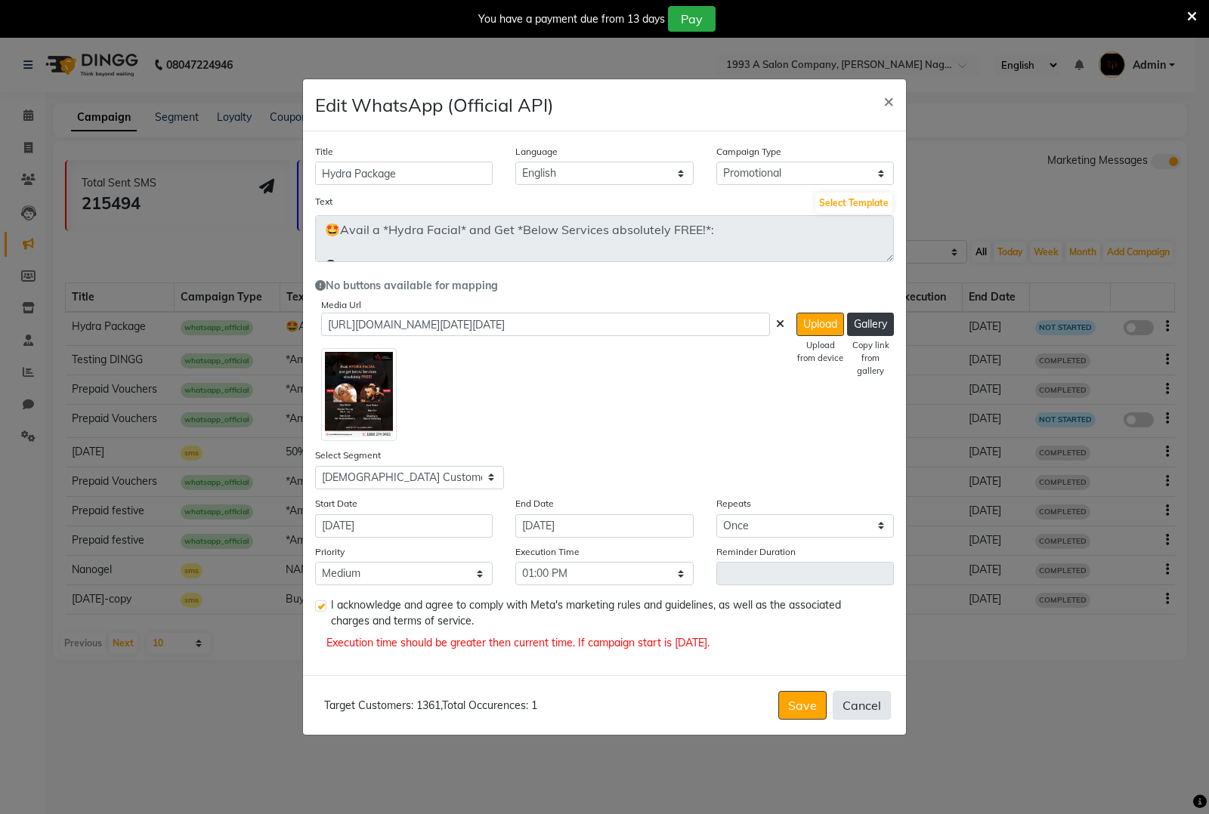
click at [852, 701] on button "Cancel" at bounding box center [861, 705] width 58 height 29
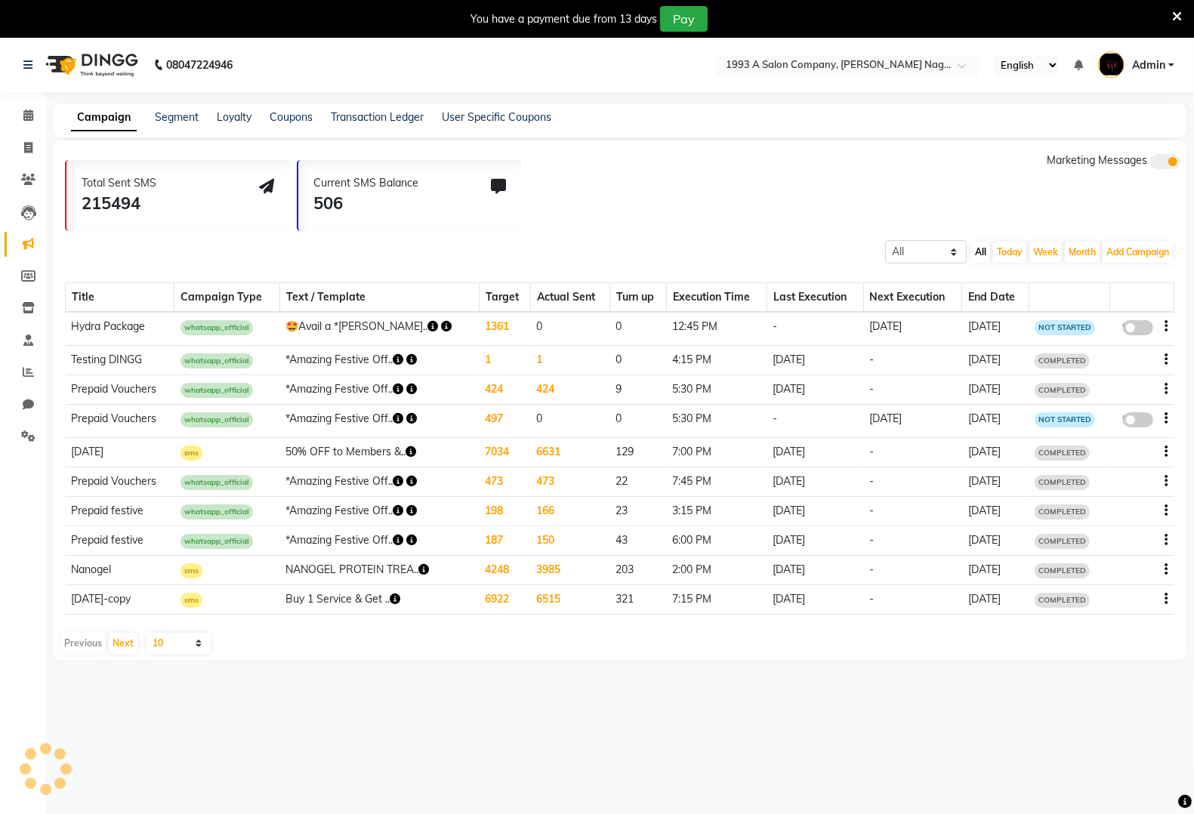
click at [1128, 329] on span at bounding box center [1138, 327] width 30 height 15
click at [1144, 330] on input "false" at bounding box center [1144, 330] width 0 height 0
select select "3"
select select "42997"
select select "1"
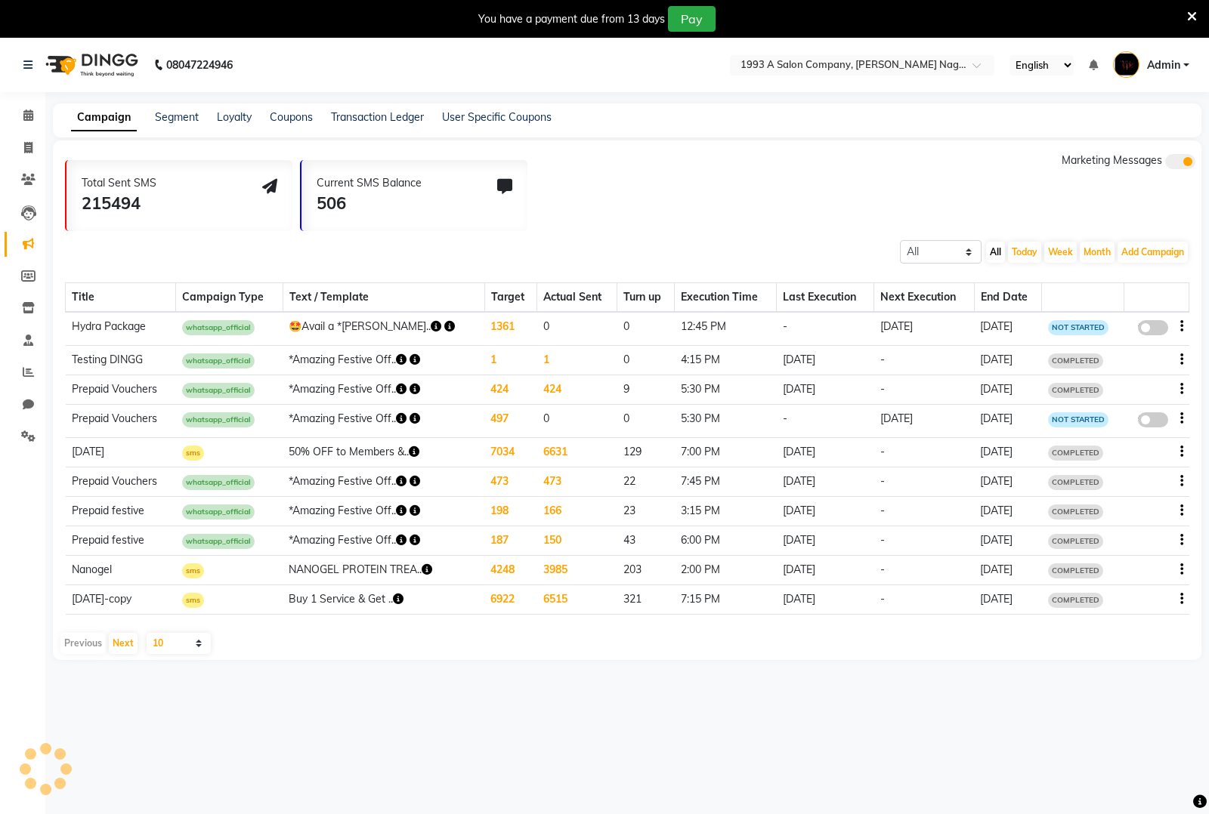
select select "2"
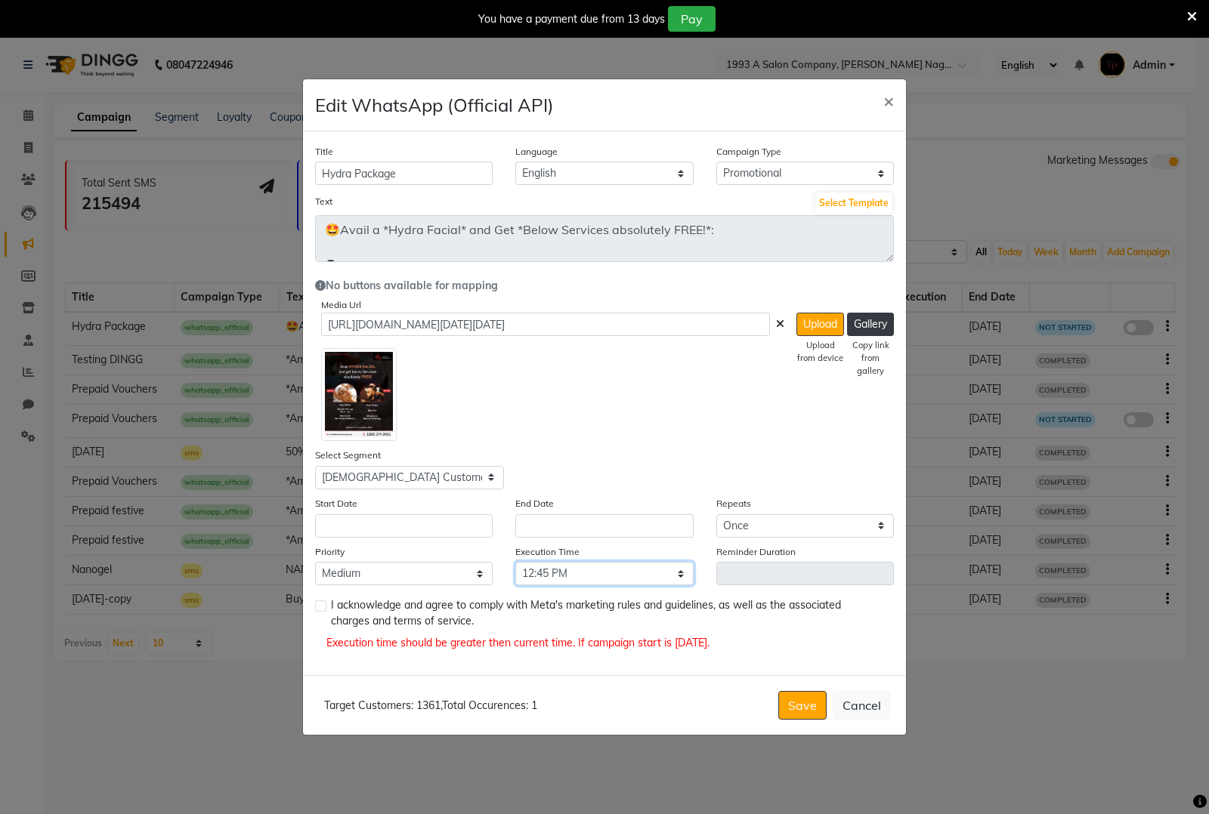
click at [591, 578] on select "Select 09:00 AM 09:15 AM 09:30 AM 09:45 AM 10:00 AM 10:15 AM 10:30 AM 10:45 AM …" at bounding box center [604, 573] width 178 height 23
select select "780"
click at [515, 562] on select "Select 09:00 AM 09:15 AM 09:30 AM 09:45 AM 10:00 AM 10:15 AM 10:30 AM 10:45 AM …" at bounding box center [604, 573] width 178 height 23
click at [329, 606] on div "I acknowledge and agree to comply with Meta's marketing rules and guidelines, a…" at bounding box center [604, 613] width 579 height 32
click at [320, 605] on label at bounding box center [320, 606] width 11 height 11
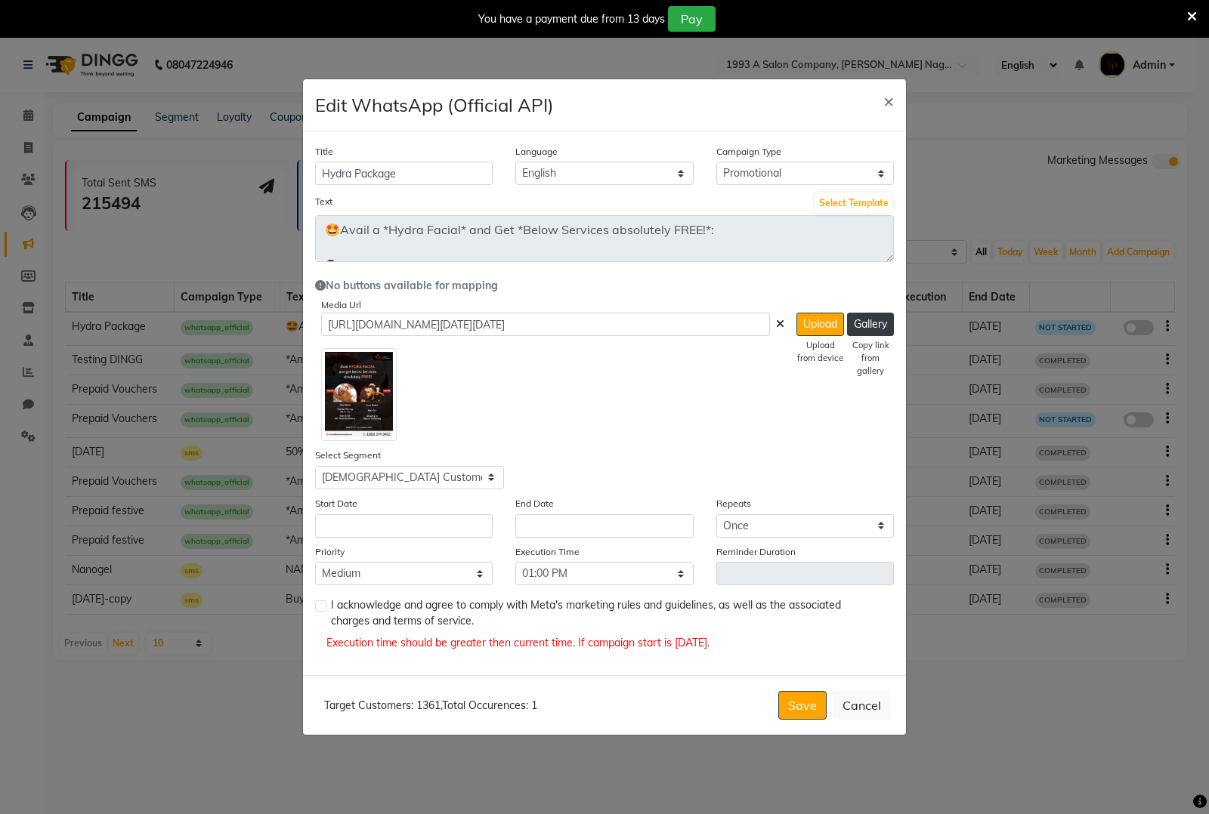
click at [320, 605] on input "checkbox" at bounding box center [320, 607] width 10 height 10
checkbox input "true"
click at [414, 526] on input "text" at bounding box center [404, 525] width 178 height 23
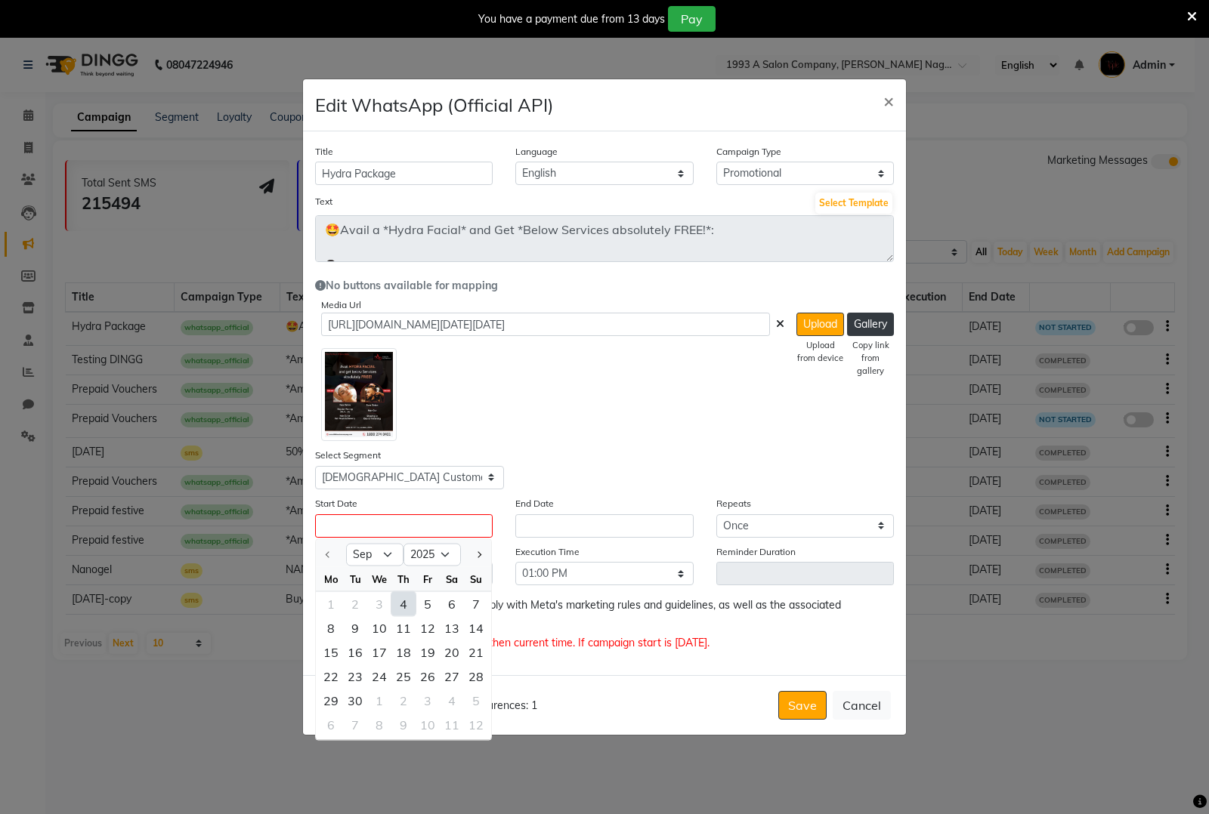
click at [409, 597] on div "4" at bounding box center [403, 603] width 24 height 24
type input "[DATE]"
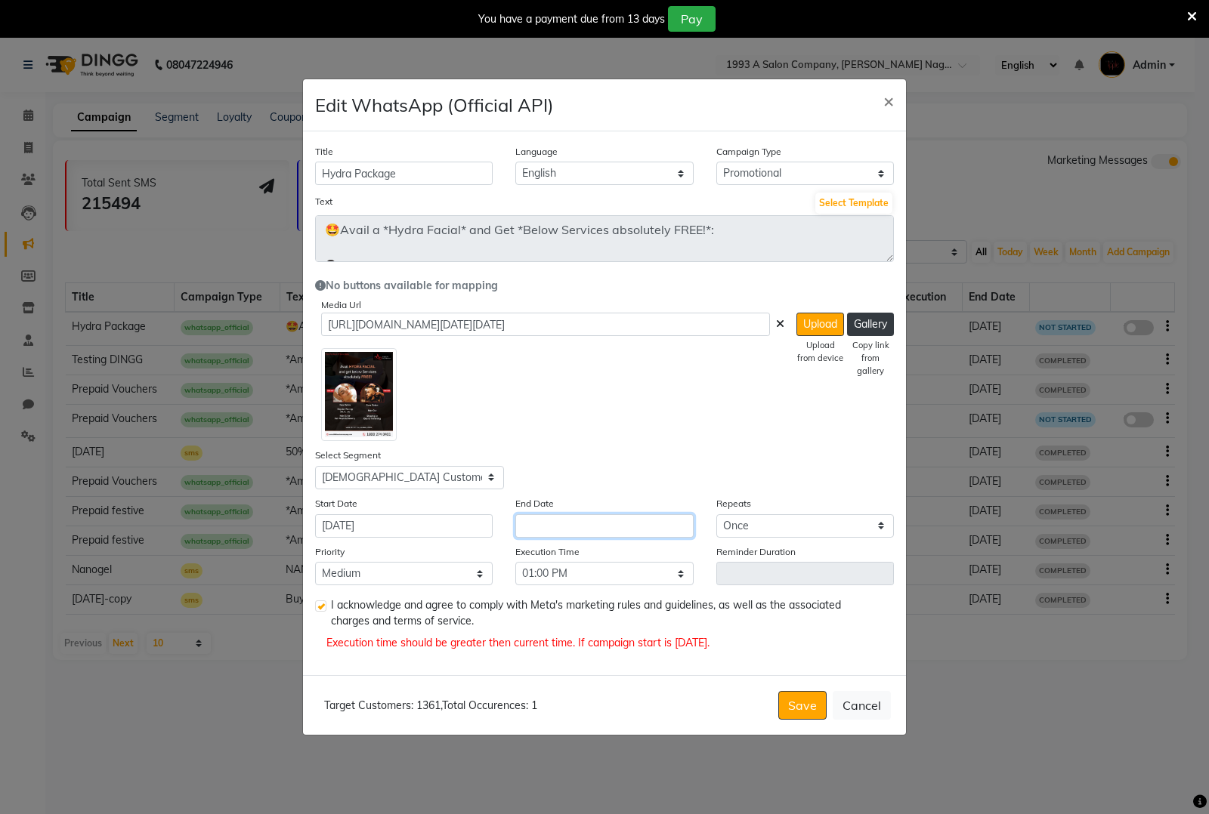
drag, startPoint x: 571, startPoint y: 523, endPoint x: 557, endPoint y: 530, distance: 15.9
click at [571, 523] on input "text" at bounding box center [604, 525] width 178 height 23
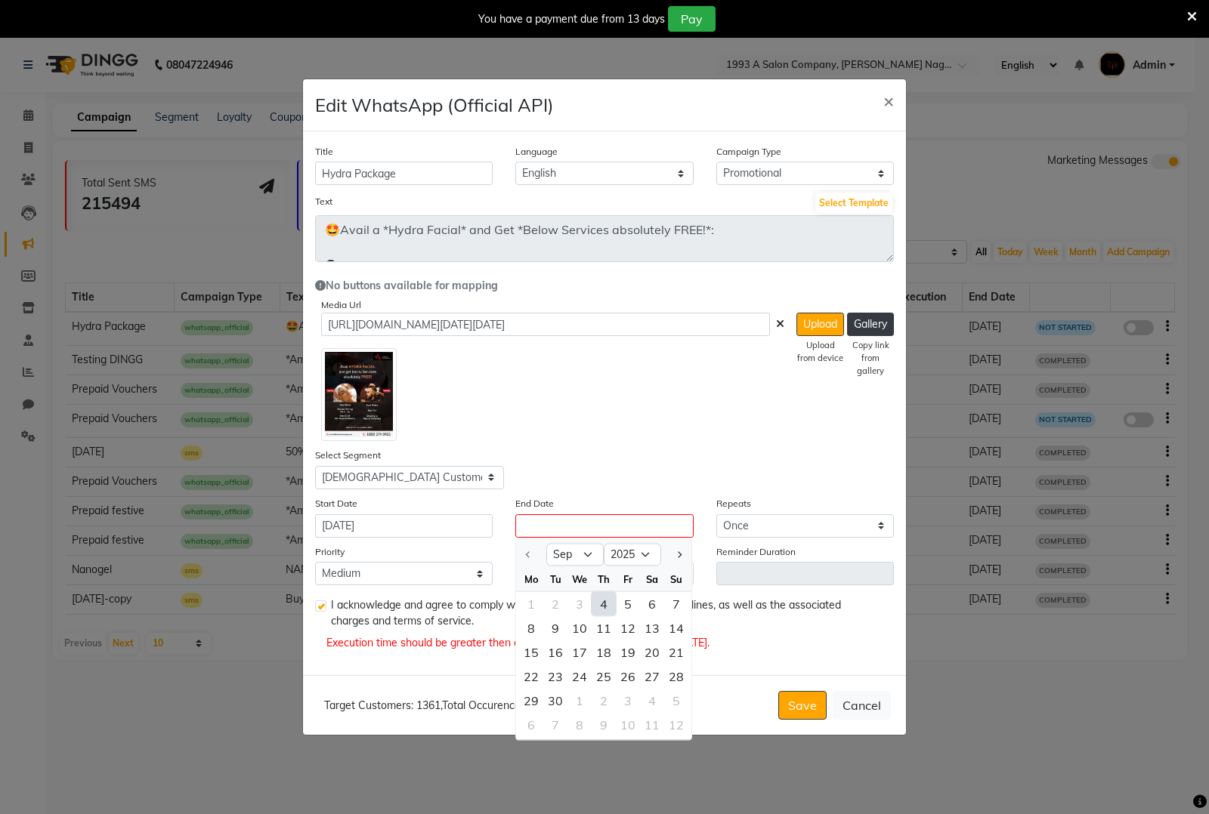
click at [610, 604] on div "4" at bounding box center [603, 603] width 24 height 24
type input "[DATE]"
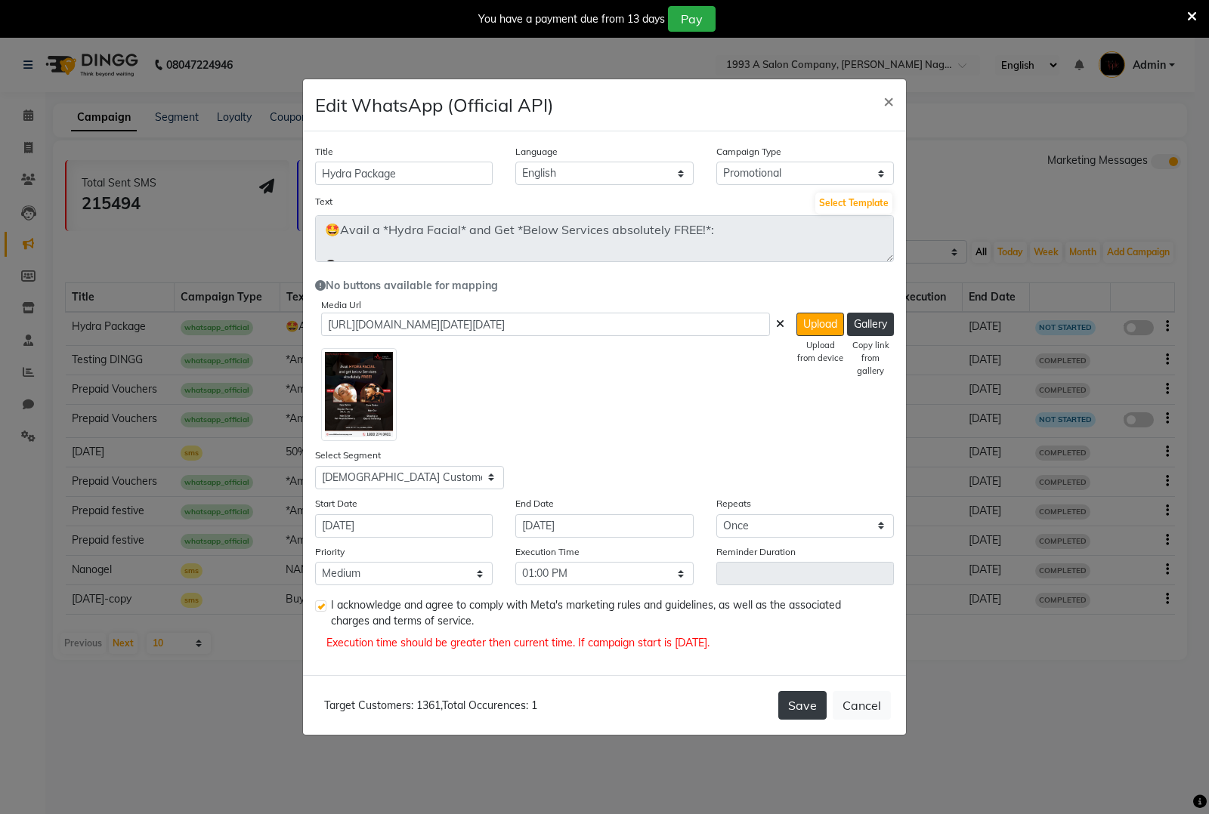
click at [799, 714] on button "Save" at bounding box center [802, 705] width 48 height 29
click at [799, 710] on button "Save" at bounding box center [802, 705] width 48 height 29
click at [799, 707] on button "Save" at bounding box center [802, 705] width 48 height 29
click at [888, 102] on span "×" at bounding box center [888, 100] width 11 height 23
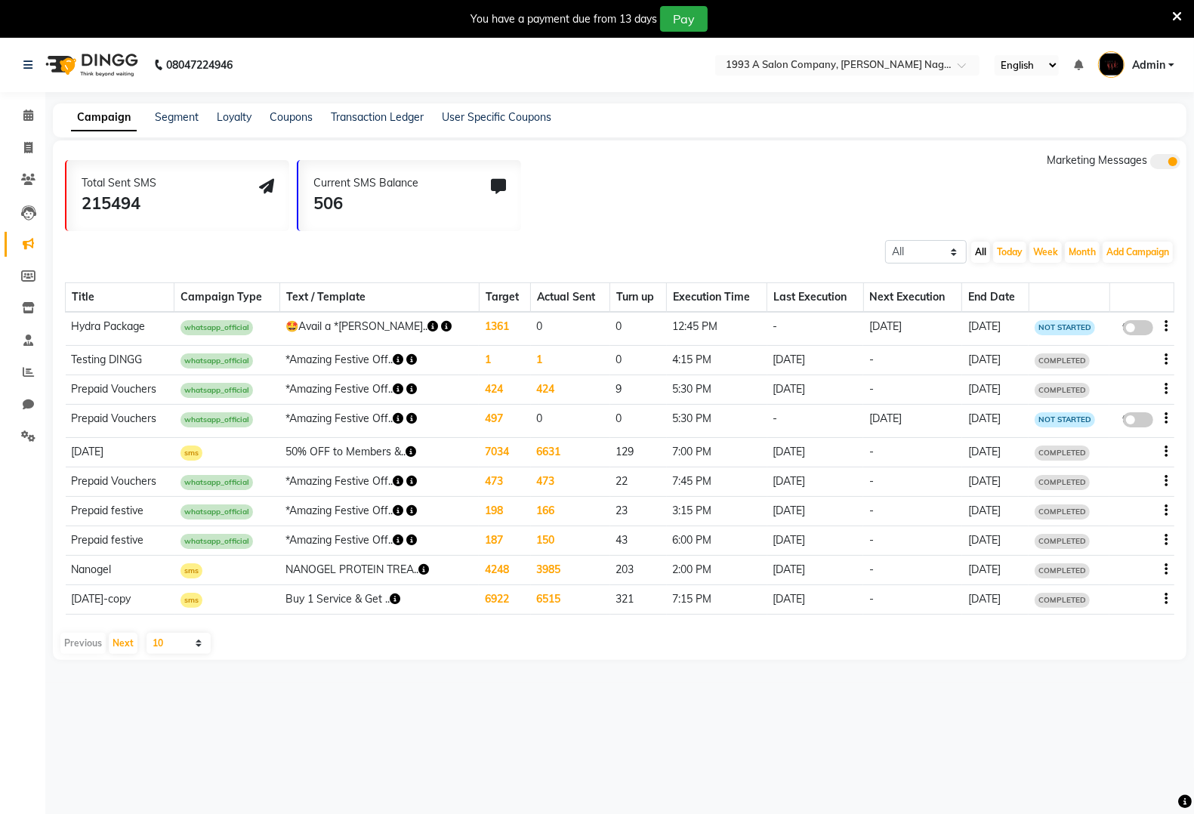
click at [1166, 326] on icon "button" at bounding box center [1167, 326] width 3 height 1
click at [1110, 333] on div "Delete" at bounding box center [1126, 335] width 47 height 19
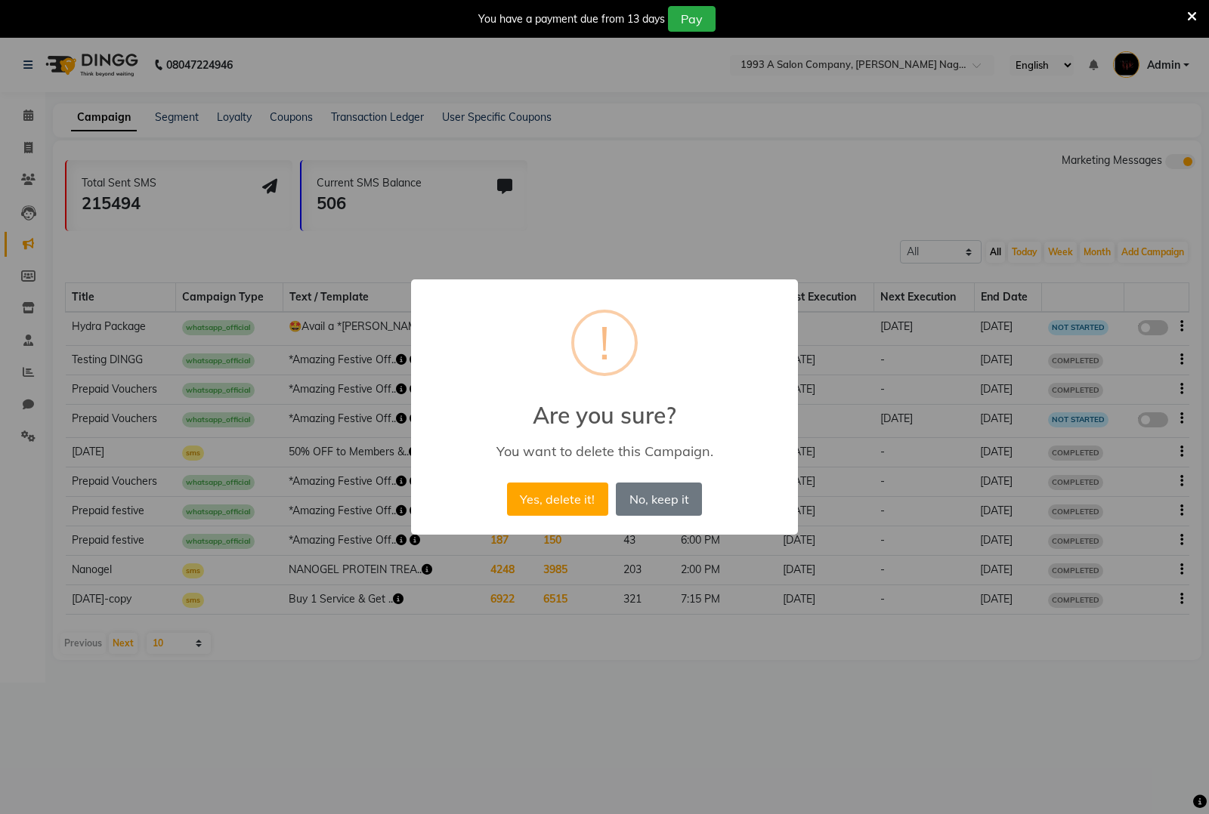
click at [919, 360] on div "× ! Are you sure? You want to delete this Campaign. Yes, delete it! No No, keep…" at bounding box center [604, 407] width 1209 height 814
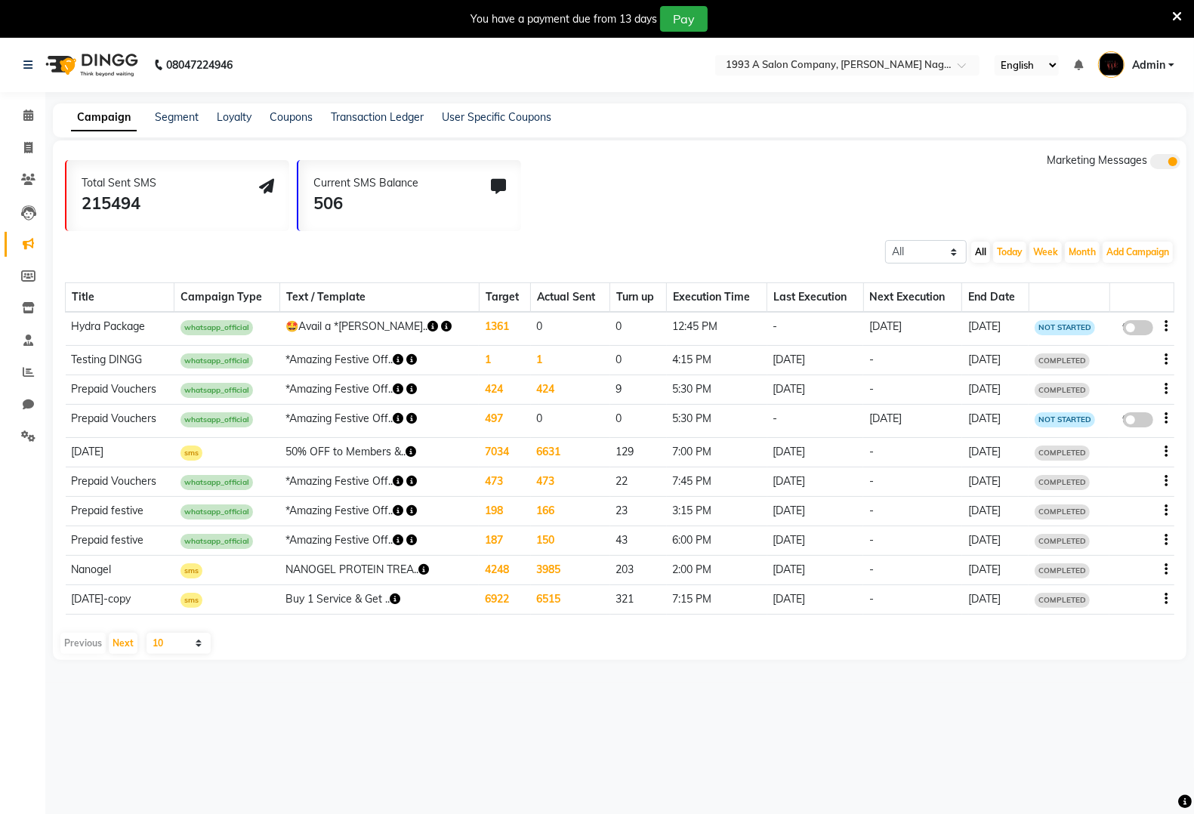
click at [1169, 327] on td "false" at bounding box center [1142, 328] width 64 height 33
click at [1166, 325] on button "button" at bounding box center [1167, 327] width 3 height 16
click at [1137, 297] on div "Copy" at bounding box center [1126, 298] width 47 height 19
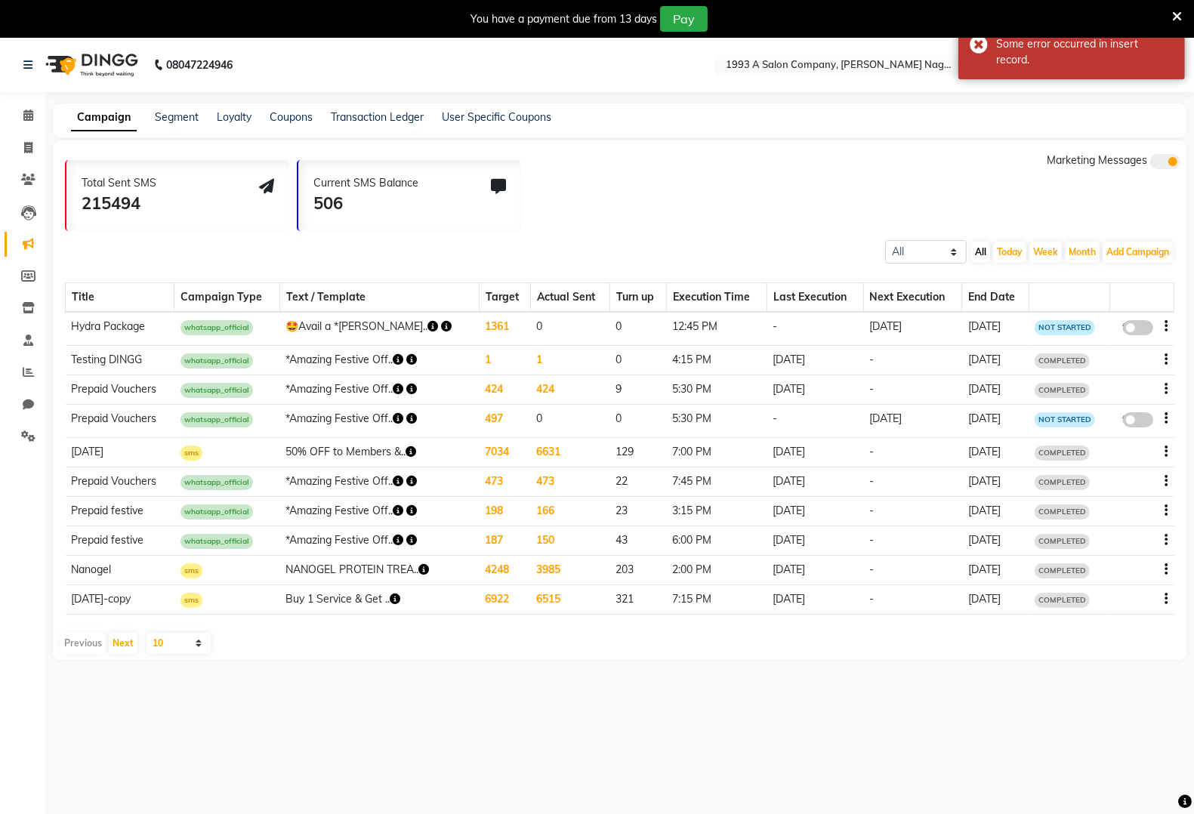
click at [1169, 323] on td "false" at bounding box center [1142, 328] width 64 height 33
click at [1168, 326] on icon "button" at bounding box center [1167, 326] width 3 height 1
click at [1129, 316] on div "Edit" at bounding box center [1126, 316] width 47 height 19
select select "3"
select select "42997"
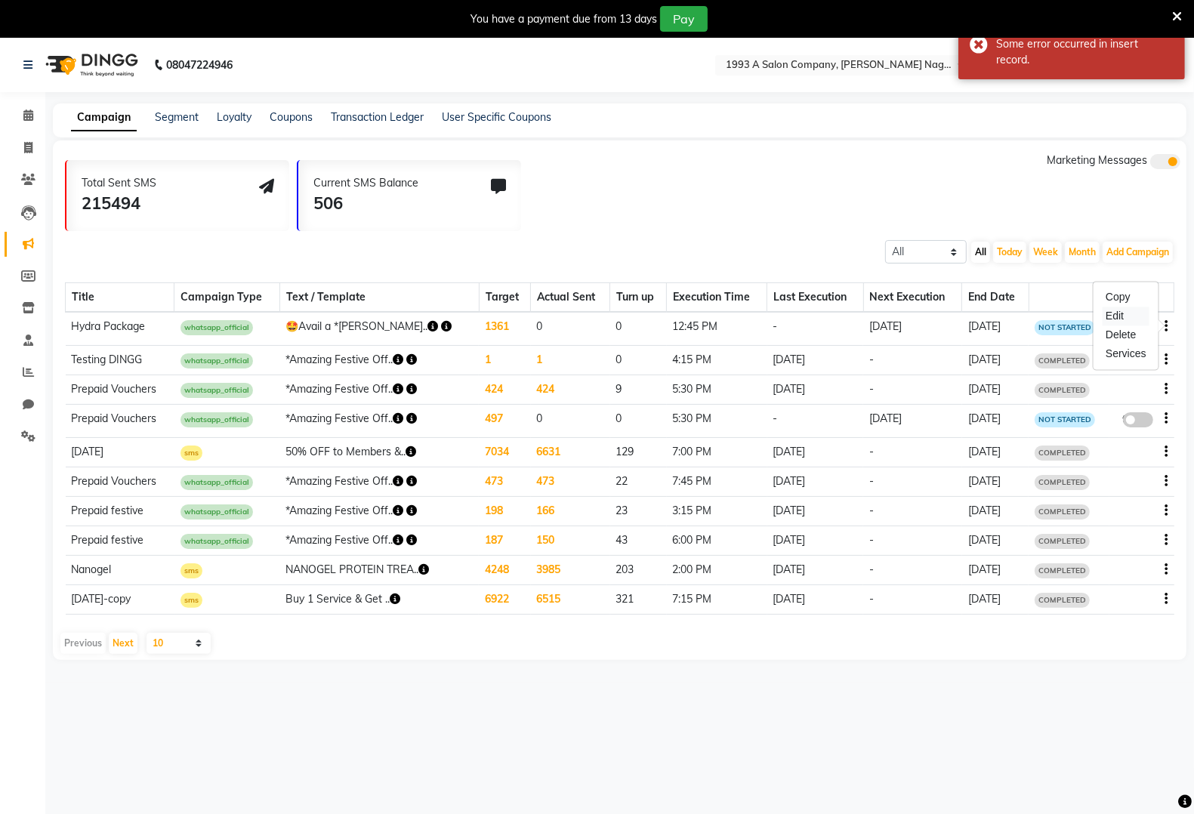
select select "1"
select select "2"
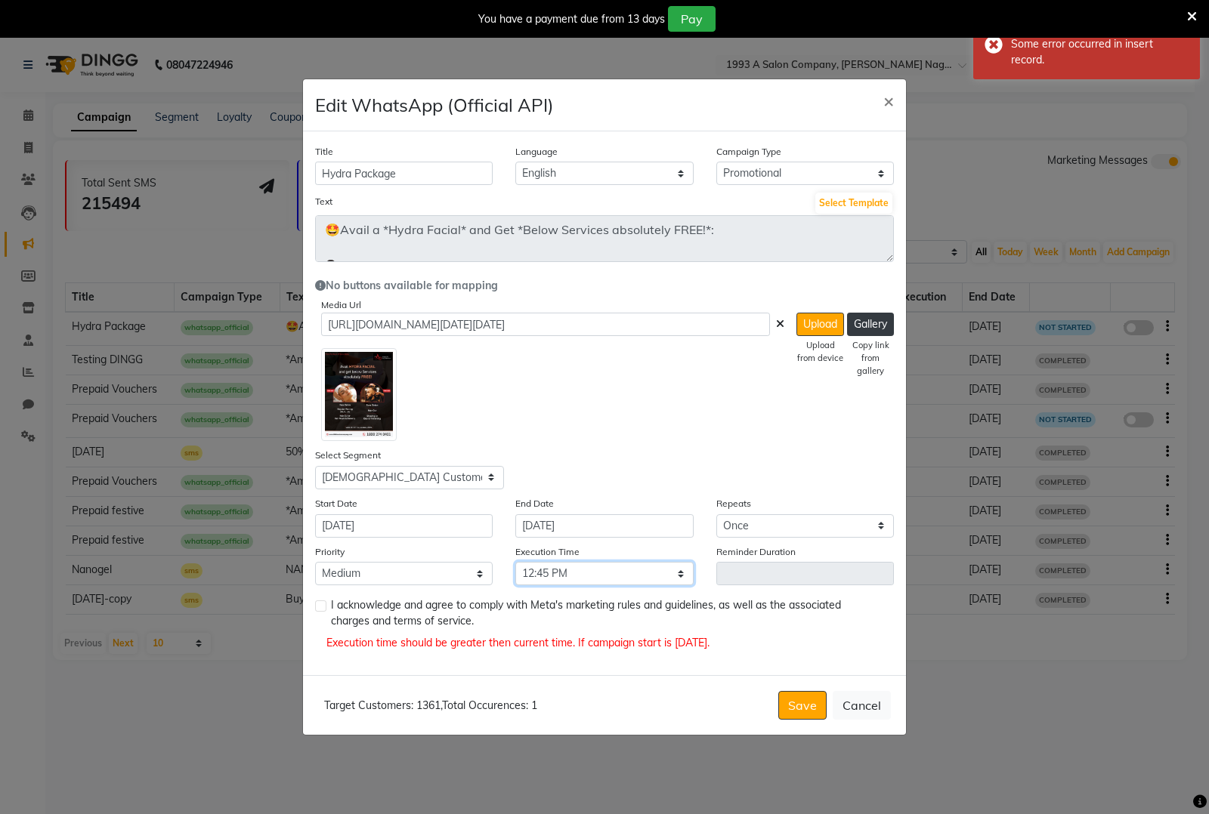
click at [643, 573] on select "Select 09:00 AM 09:15 AM 09:30 AM 09:45 AM 10:00 AM 10:15 AM 10:30 AM 10:45 AM …" at bounding box center [604, 573] width 178 height 23
select select "780"
click at [515, 562] on select "Select 09:00 AM 09:15 AM 09:30 AM 09:45 AM 10:00 AM 10:15 AM 10:30 AM 10:45 AM …" at bounding box center [604, 573] width 178 height 23
click at [803, 703] on button "Save" at bounding box center [802, 705] width 48 height 29
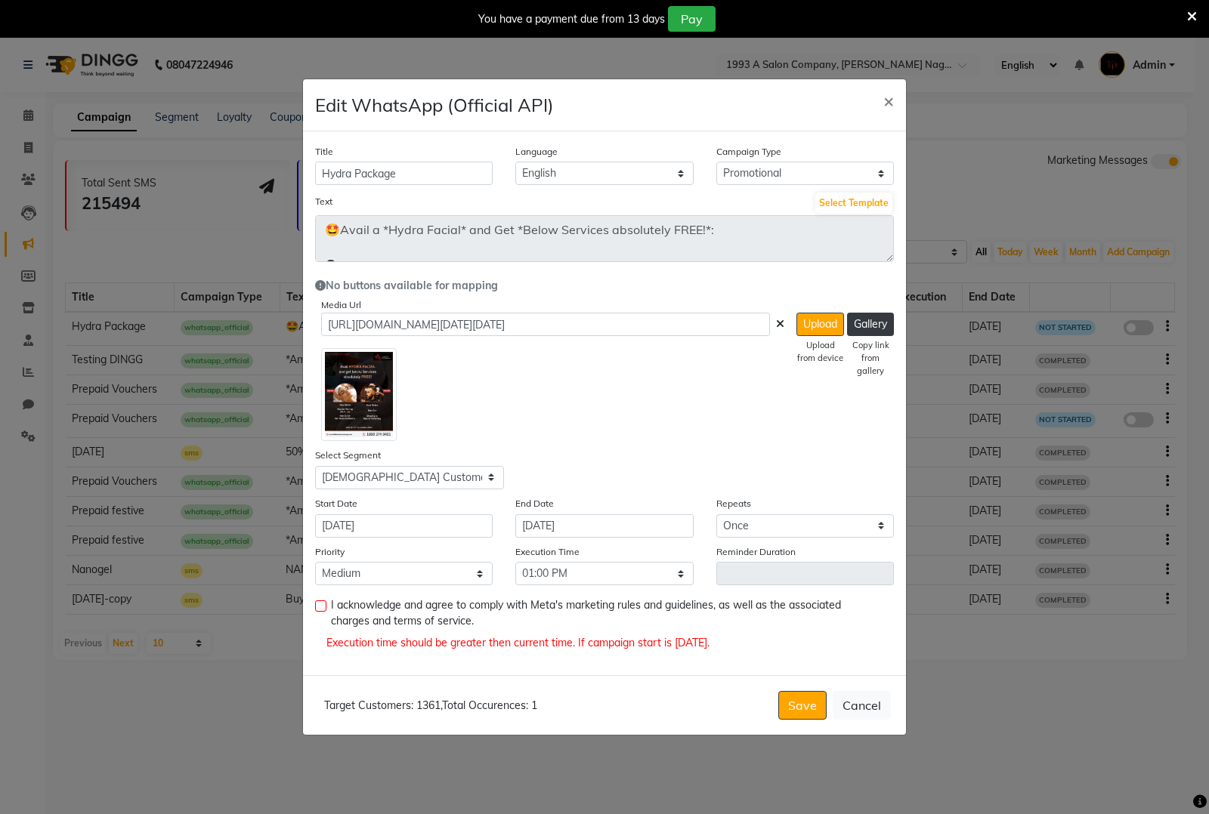
click at [322, 603] on label at bounding box center [320, 606] width 11 height 11
click at [322, 603] on input "checkbox" at bounding box center [320, 607] width 10 height 10
checkbox input "true"
click at [817, 704] on button "Save" at bounding box center [802, 705] width 48 height 29
click at [816, 700] on button "Save" at bounding box center [802, 705] width 48 height 29
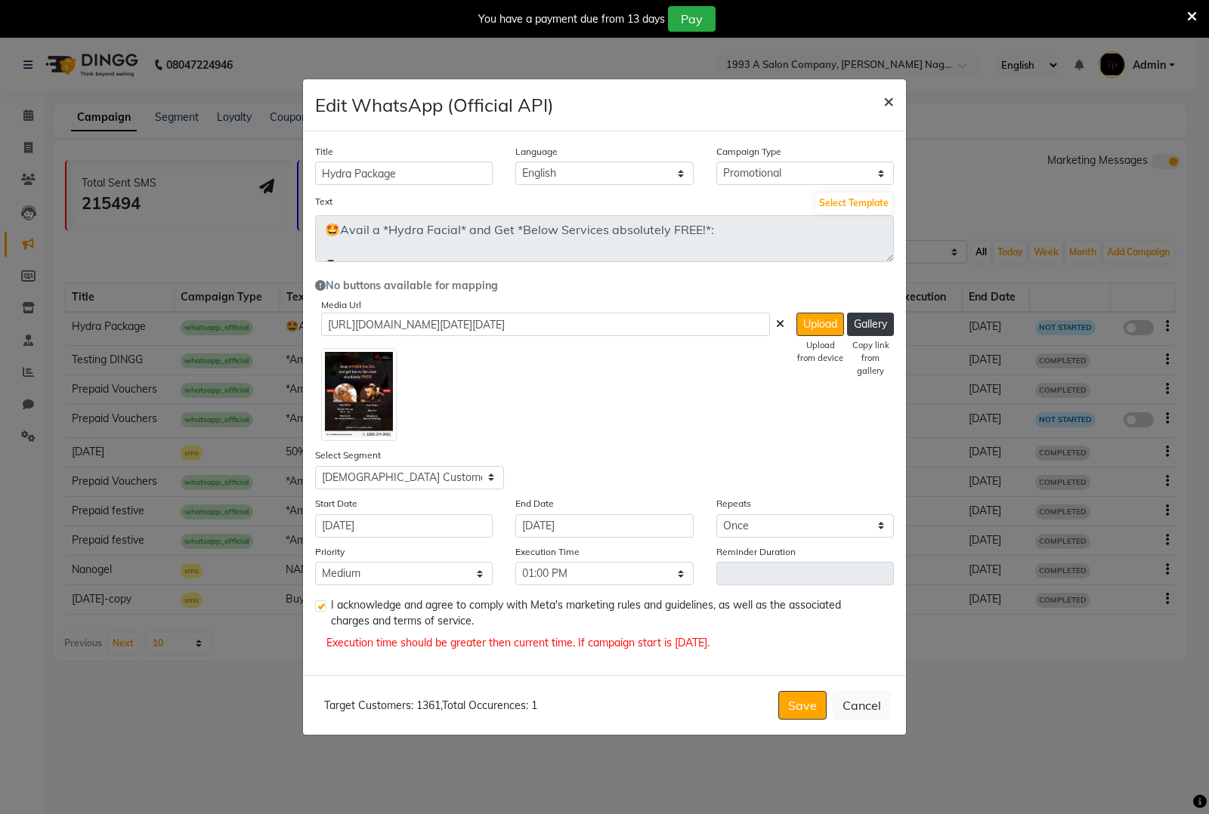
click at [885, 102] on span "×" at bounding box center [888, 100] width 11 height 23
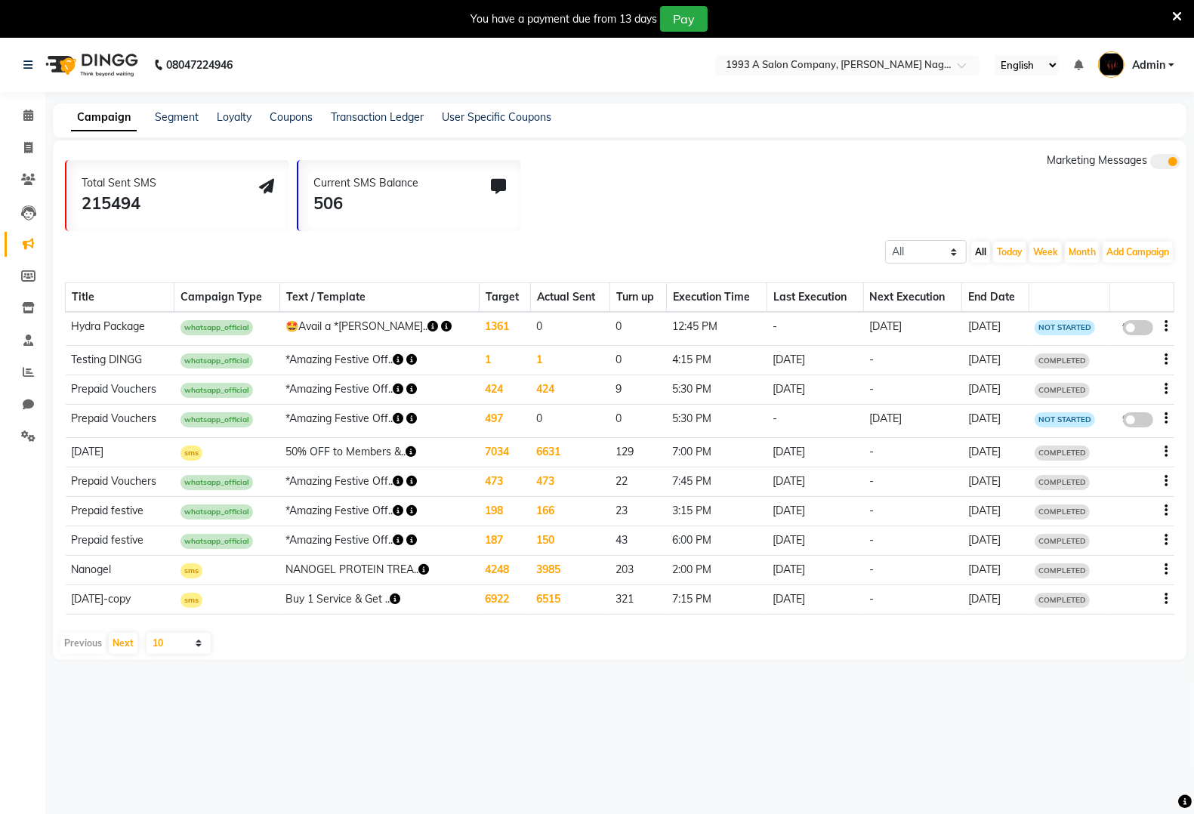
click at [1162, 327] on div "false" at bounding box center [1142, 329] width 52 height 20
click at [1144, 323] on span at bounding box center [1138, 327] width 30 height 15
click at [1144, 330] on input "false" at bounding box center [1144, 330] width 0 height 0
select select "3"
select select "42997"
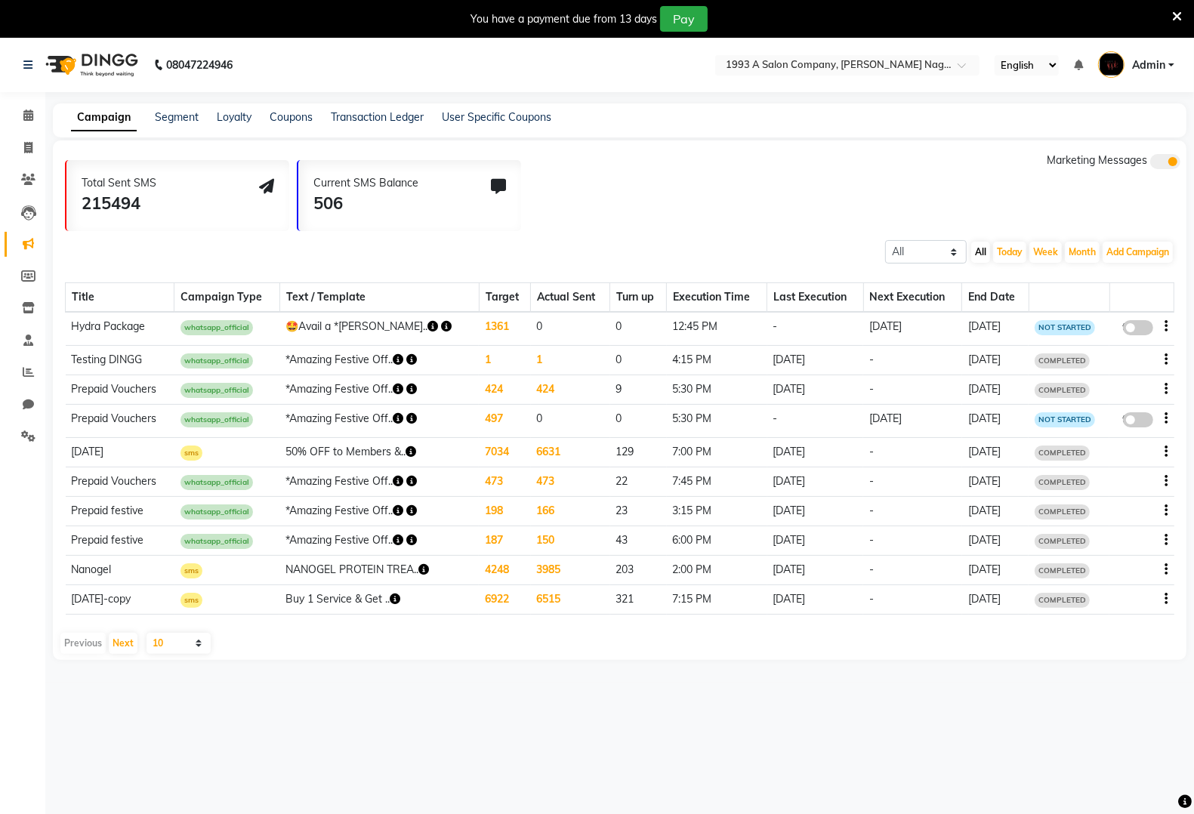
select select "1"
select select "2"
select select "765"
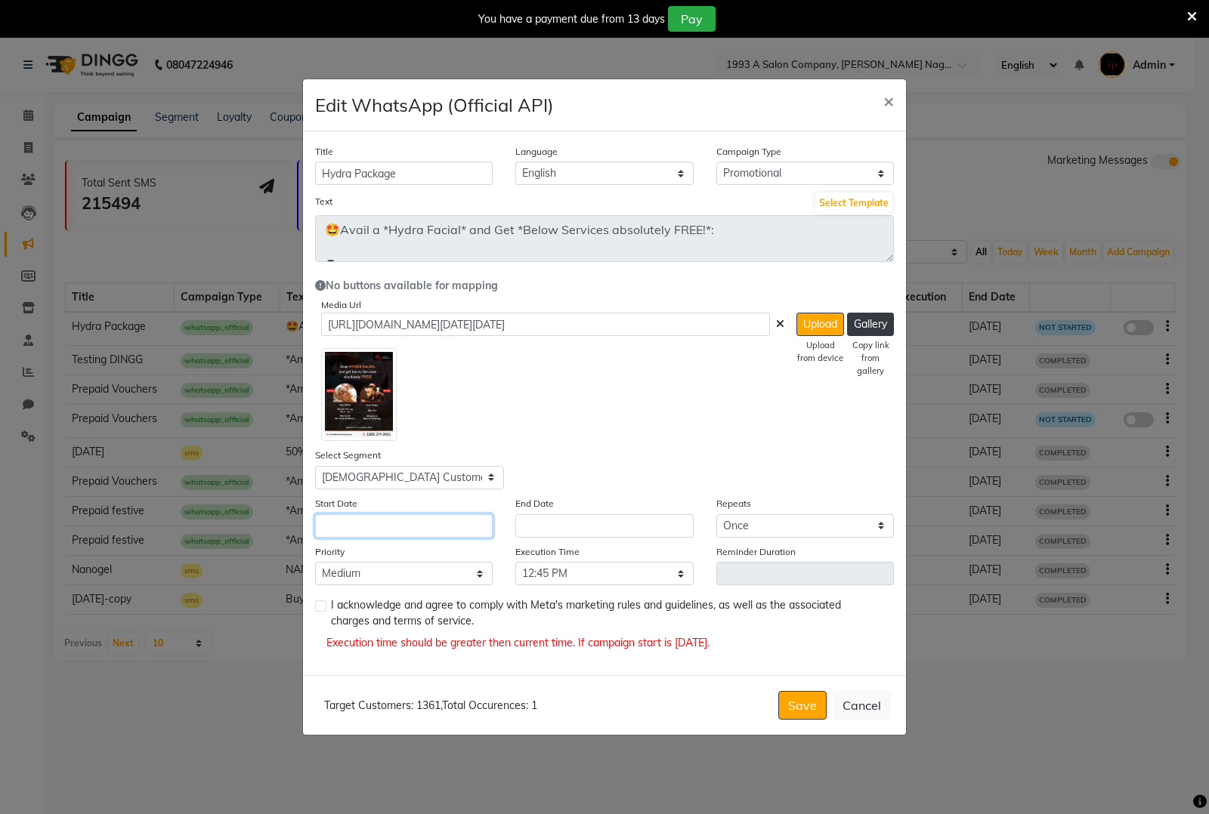
click at [442, 530] on input "text" at bounding box center [404, 525] width 178 height 23
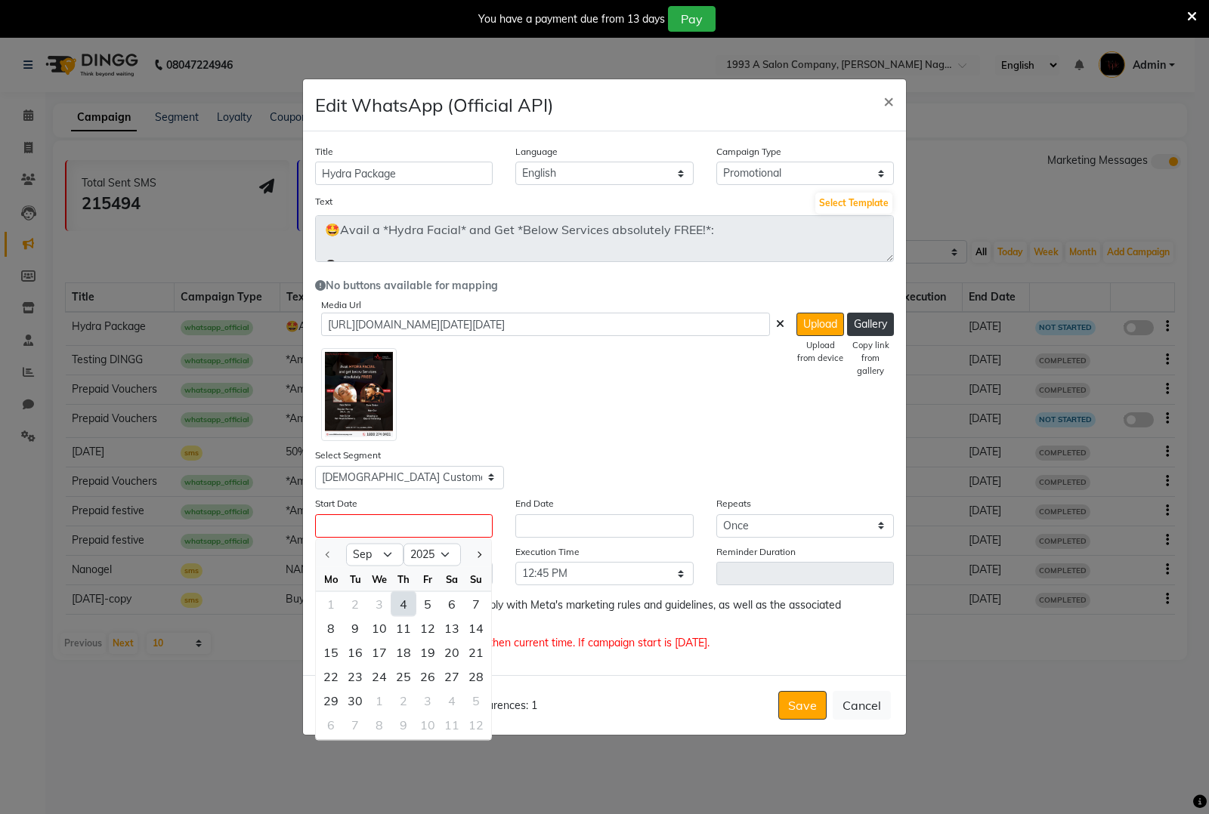
click at [408, 601] on div "4" at bounding box center [403, 603] width 24 height 24
type input "[DATE]"
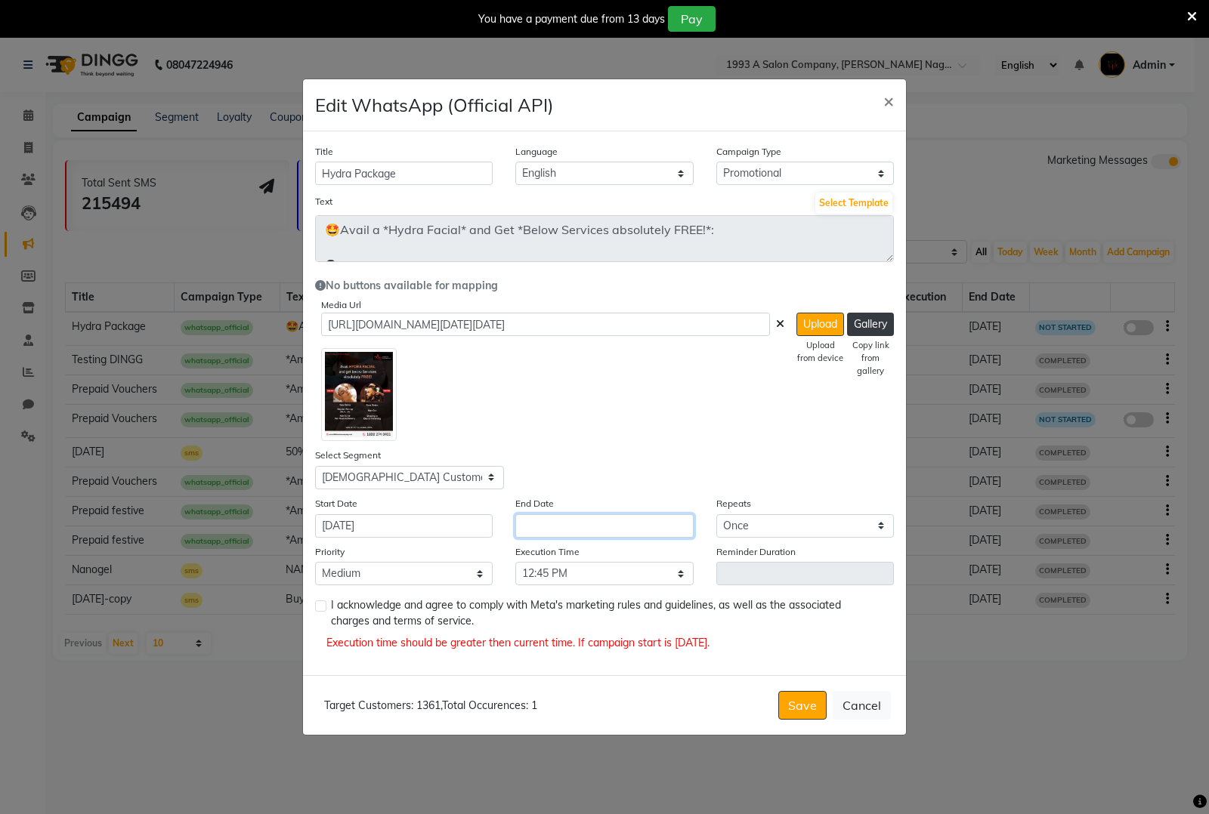
click at [595, 525] on input "text" at bounding box center [604, 525] width 178 height 23
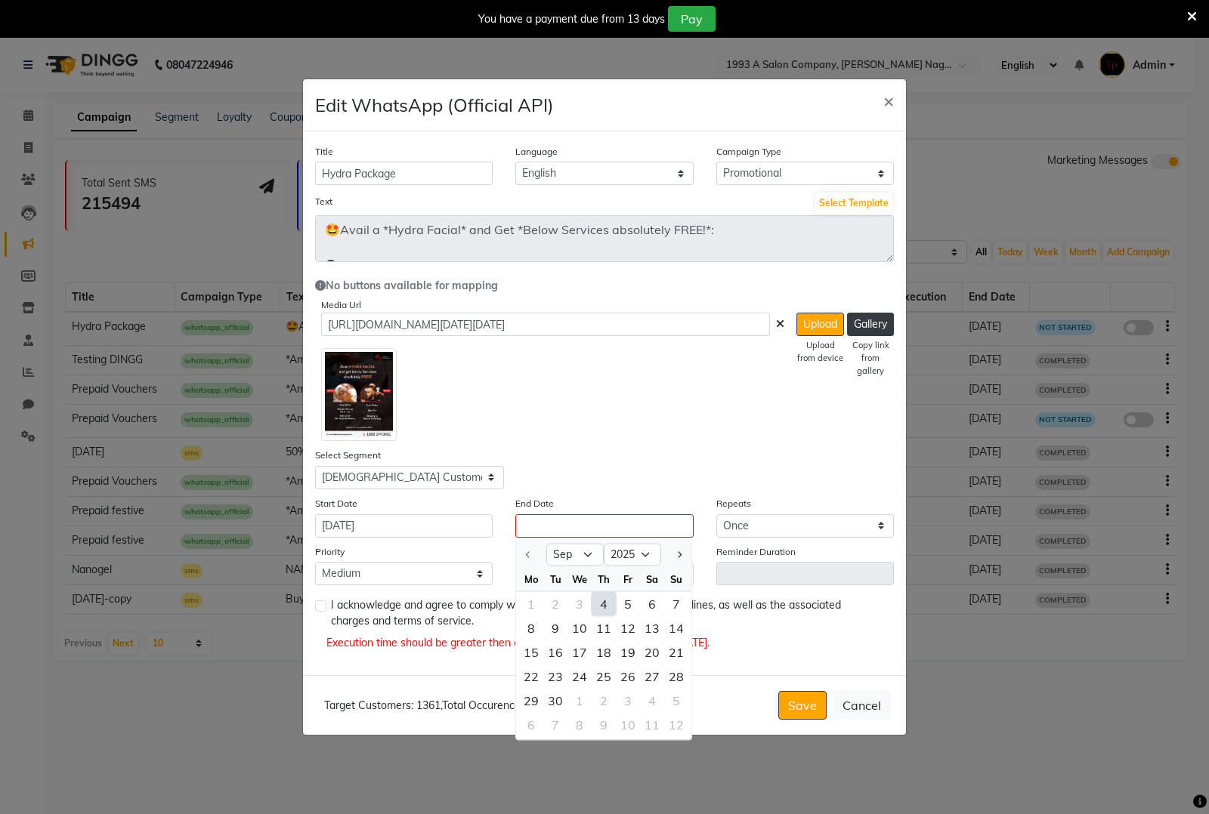
click at [602, 610] on div "4" at bounding box center [603, 603] width 24 height 24
type input "[DATE]"
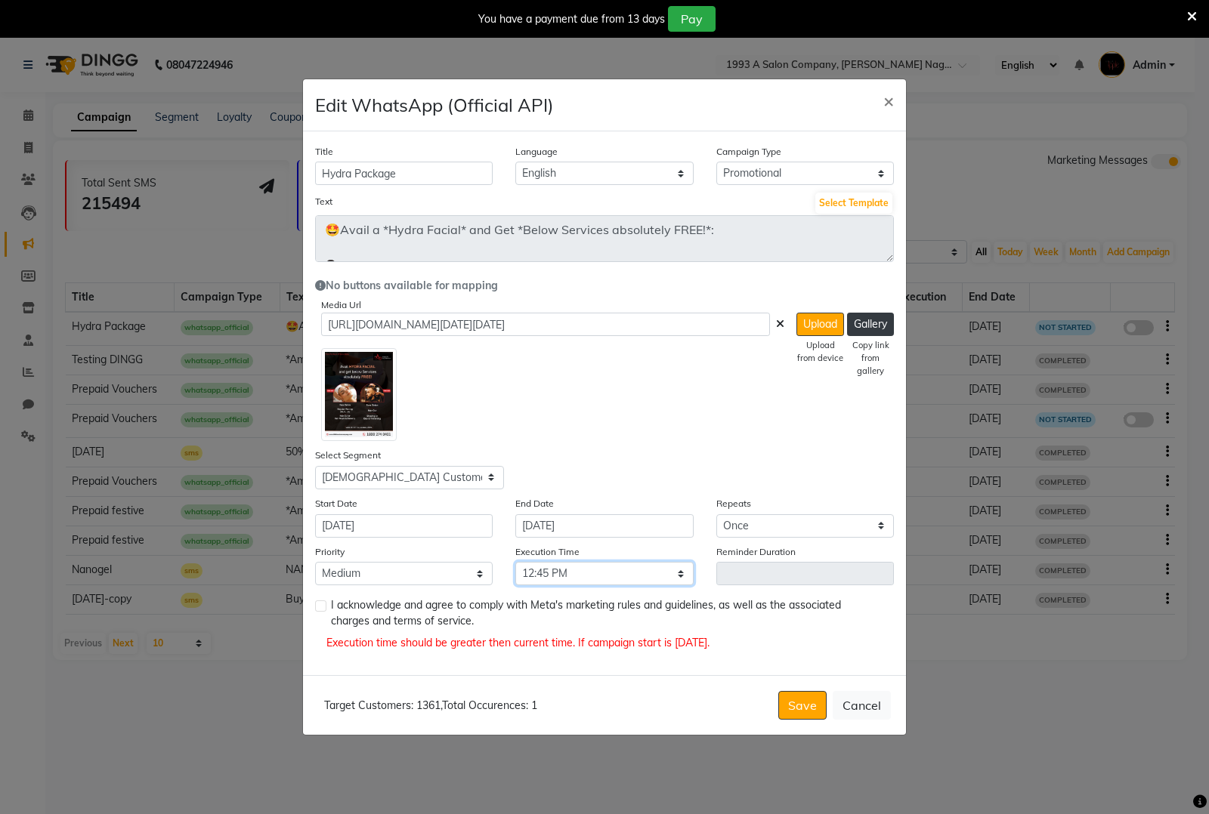
click at [602, 571] on select "Select 09:00 AM 09:15 AM 09:30 AM 09:45 AM 10:00 AM 10:15 AM 10:30 AM 10:45 AM …" at bounding box center [604, 573] width 178 height 23
select select "840"
click at [515, 562] on select "Select 09:00 AM 09:15 AM 09:30 AM 09:45 AM 10:00 AM 10:15 AM 10:30 AM 10:45 AM …" at bounding box center [604, 573] width 178 height 23
click at [809, 701] on button "Save" at bounding box center [802, 705] width 48 height 29
click at [318, 604] on label at bounding box center [320, 606] width 11 height 11
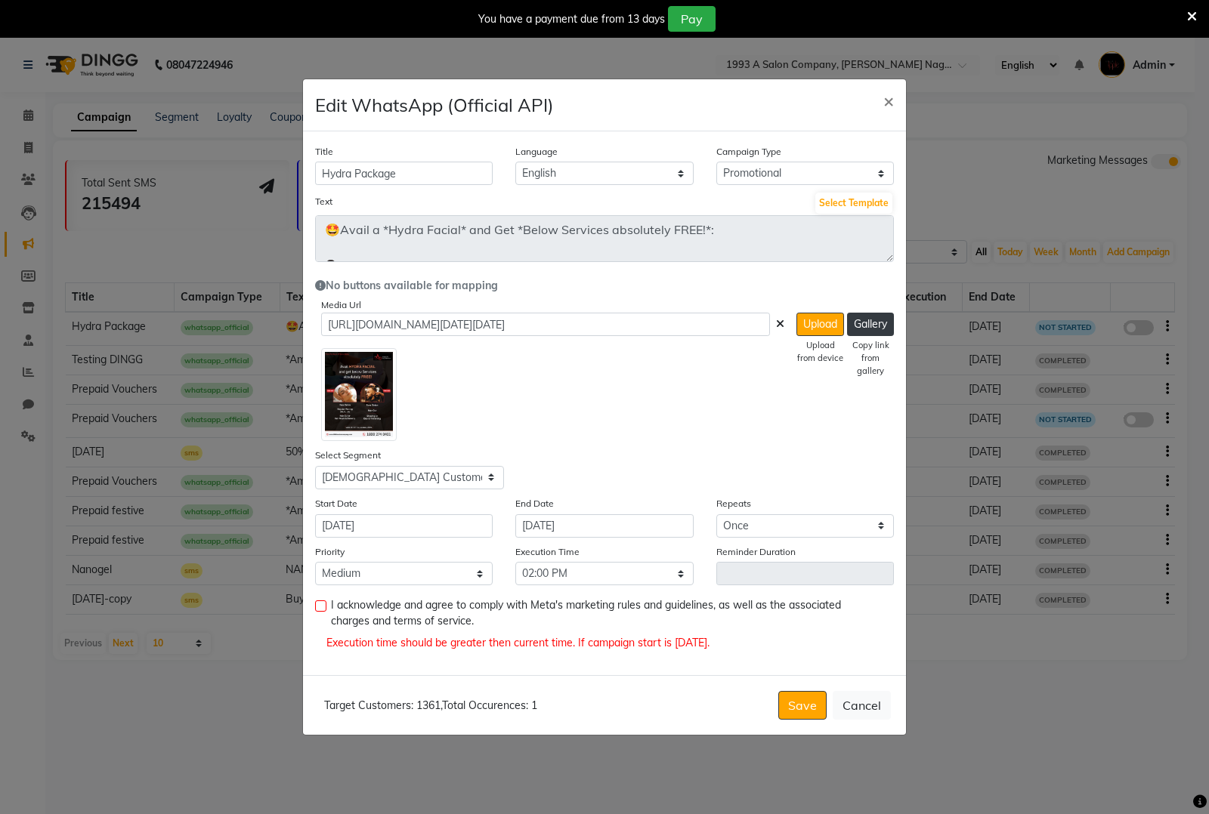
click at [318, 604] on input "checkbox" at bounding box center [320, 607] width 10 height 10
checkbox input "true"
click at [799, 707] on button "Save" at bounding box center [802, 705] width 48 height 29
click at [799, 703] on button "Save" at bounding box center [802, 705] width 48 height 29
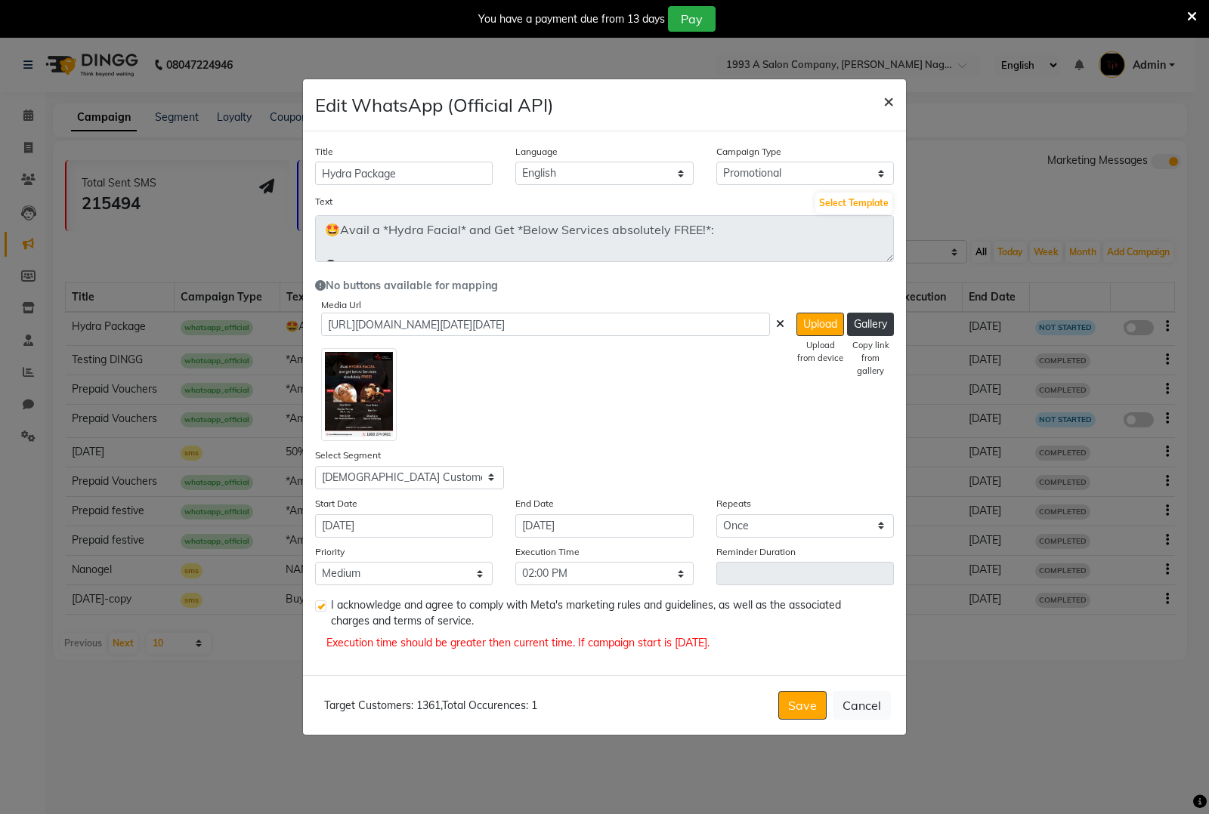
click at [883, 103] on span "×" at bounding box center [888, 100] width 11 height 23
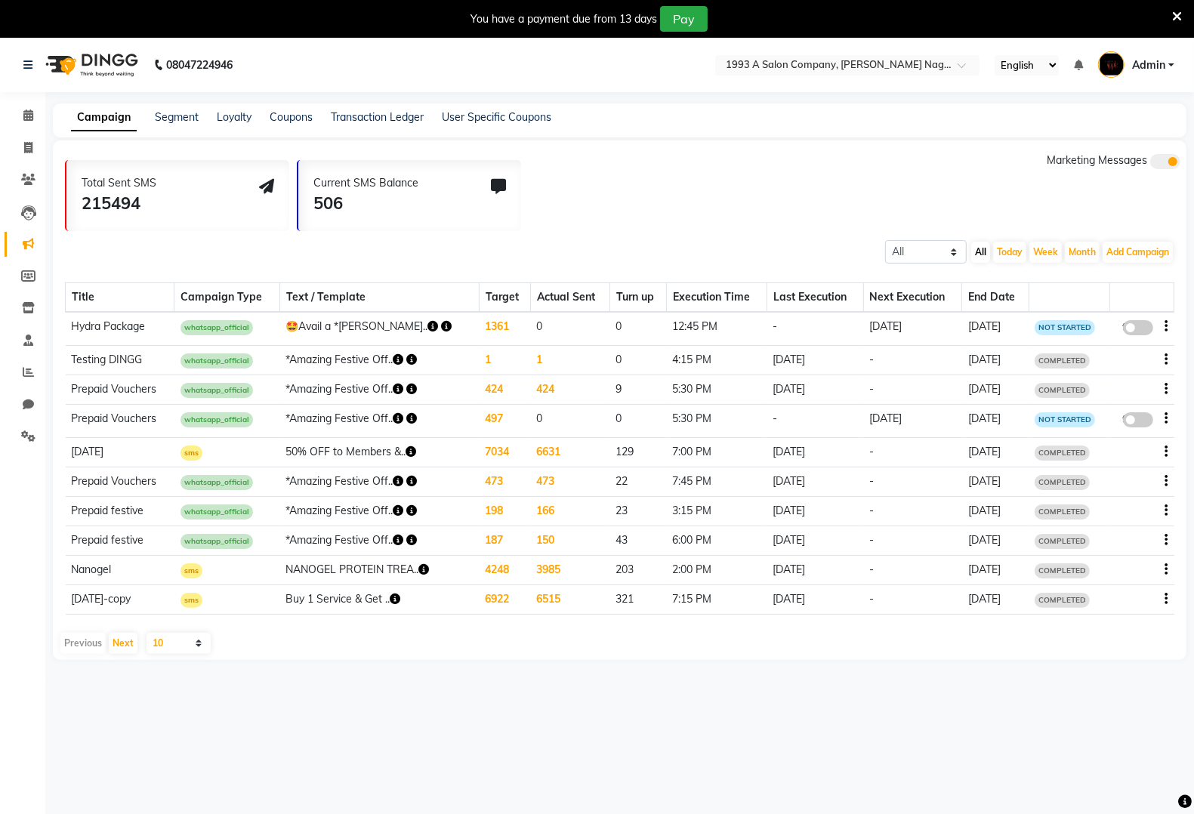
click at [1168, 323] on button "button" at bounding box center [1167, 327] width 3 height 16
click at [1124, 335] on div "Delete" at bounding box center [1126, 335] width 47 height 19
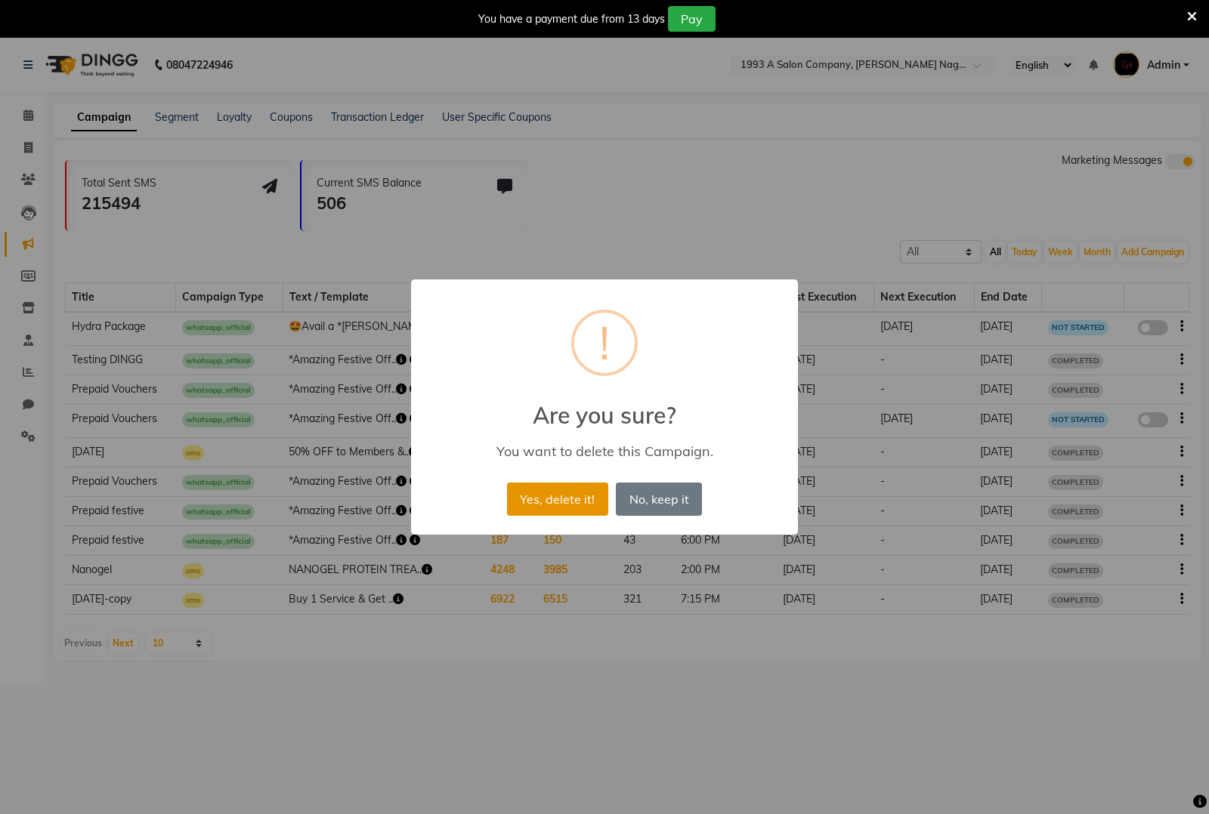
click at [570, 496] on button "Yes, delete it!" at bounding box center [557, 499] width 101 height 33
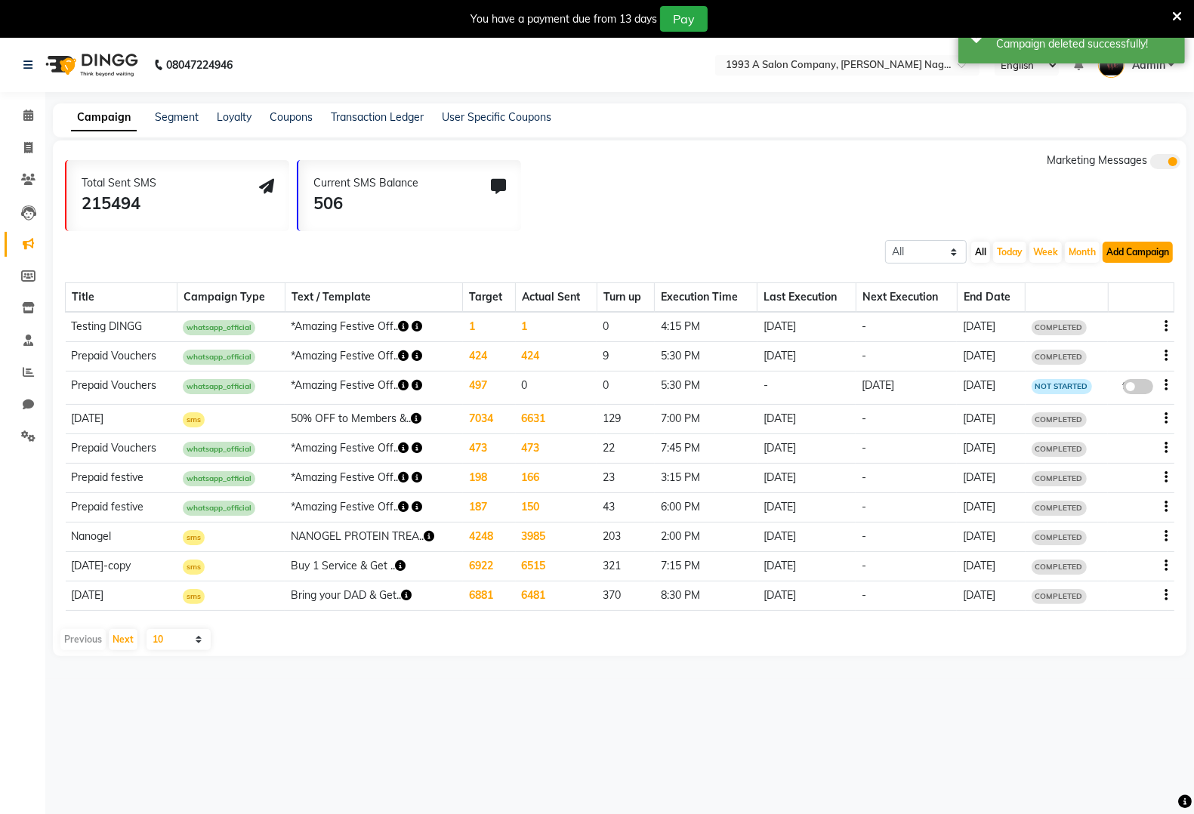
drag, startPoint x: 1156, startPoint y: 253, endPoint x: 1130, endPoint y: 229, distance: 35.8
click at [1157, 252] on button "Add Campaign" at bounding box center [1138, 252] width 70 height 21
click at [1122, 344] on div "WhatsApp (Official API)" at bounding box center [1112, 344] width 153 height 23
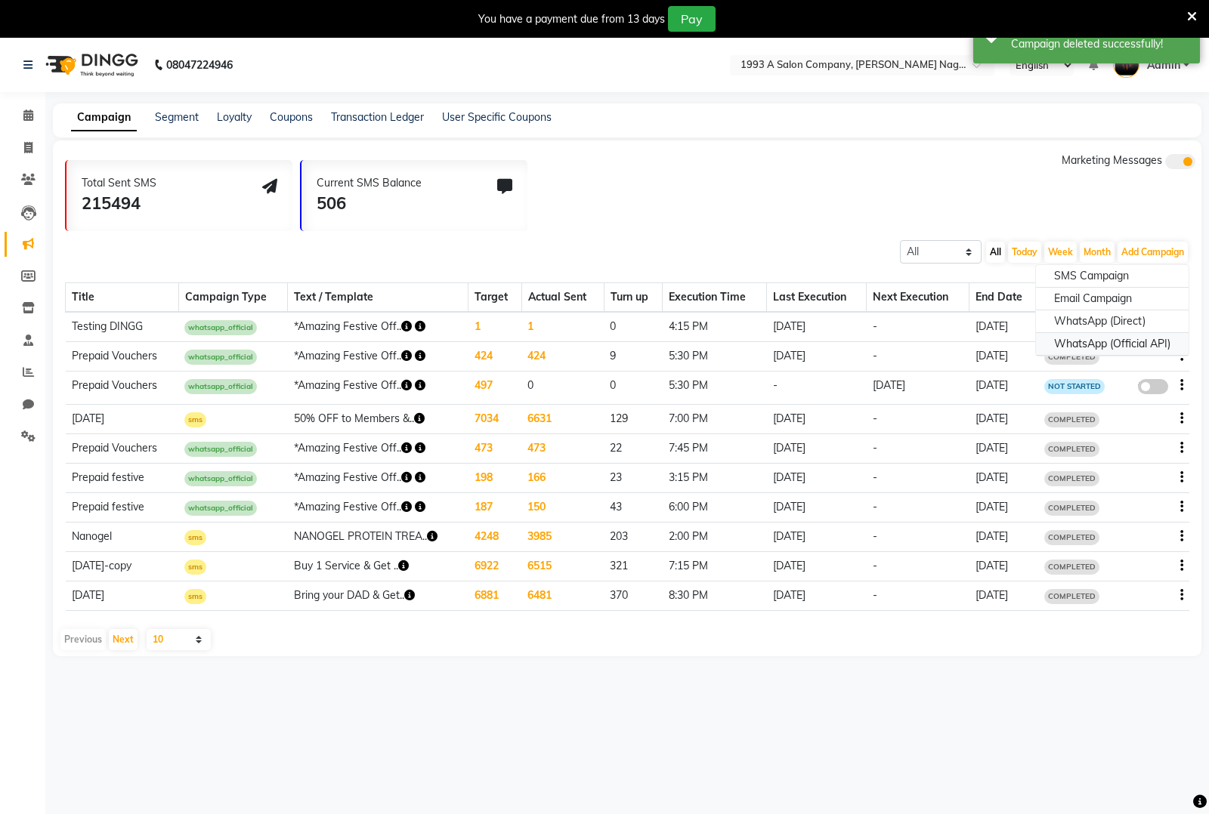
select select "2"
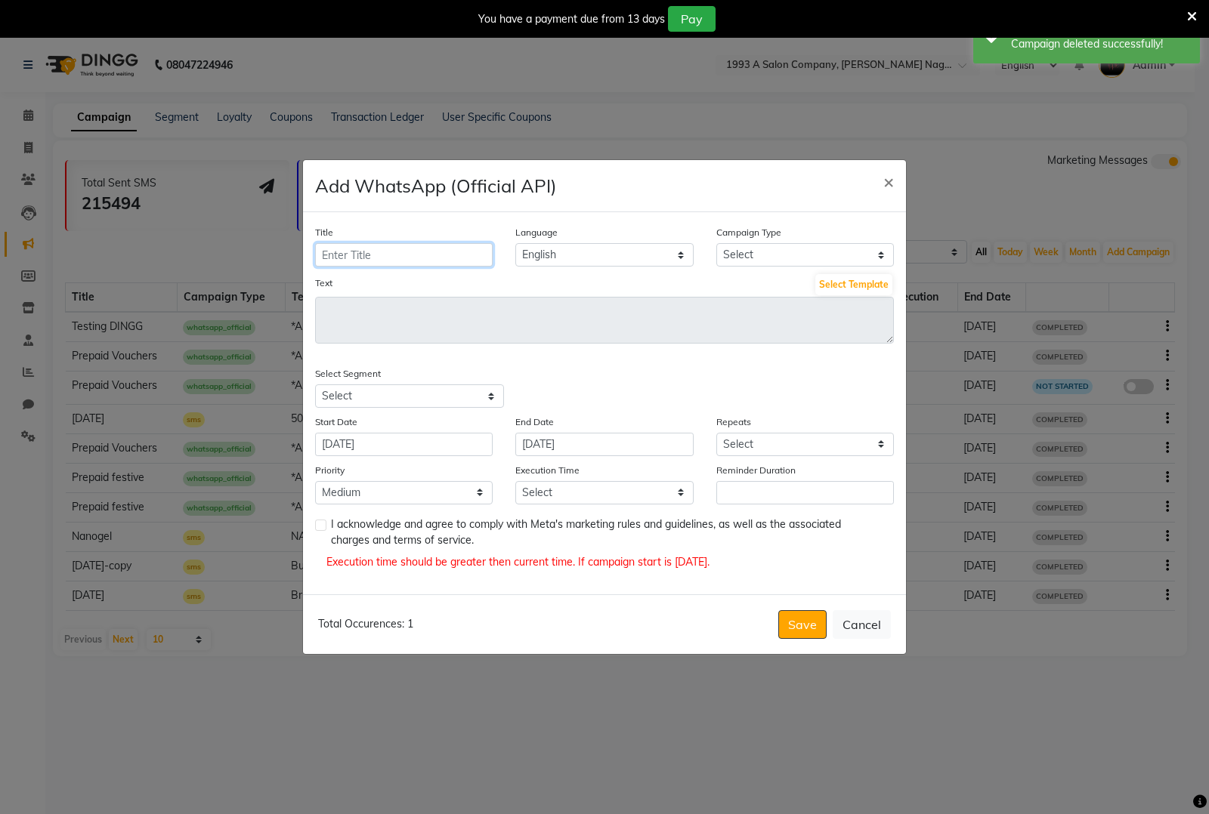
click at [409, 258] on input "Title" at bounding box center [404, 254] width 178 height 23
type input "Hydra Package"
click at [742, 242] on div "Campaign Type Select Birthday Anniversary Promotional Service reminder" at bounding box center [805, 245] width 200 height 42
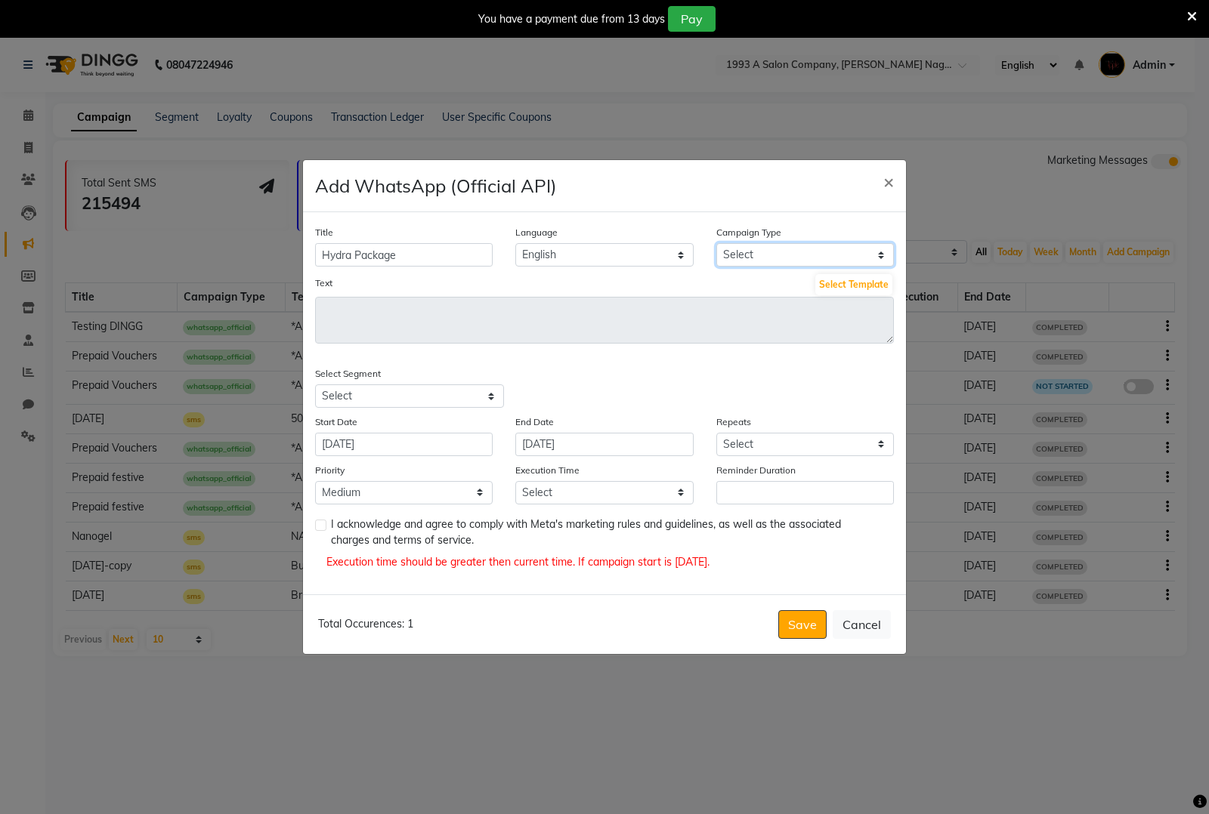
click at [738, 259] on select "Select Birthday Anniversary Promotional Service reminder" at bounding box center [805, 254] width 178 height 23
select select "3"
click at [716, 243] on select "Select Birthday Anniversary Promotional Service reminder" at bounding box center [805, 254] width 178 height 23
click at [837, 289] on button "Select Template" at bounding box center [853, 284] width 77 height 21
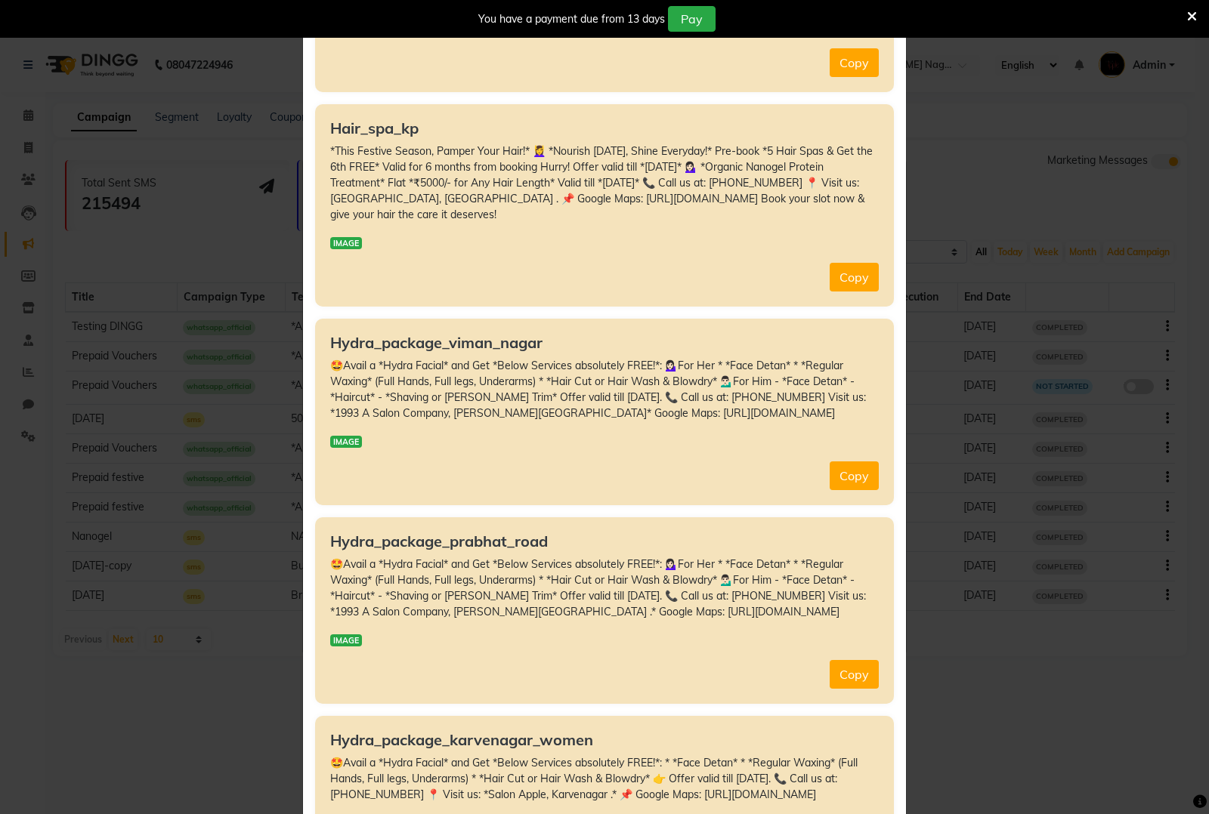
scroll to position [567, 0]
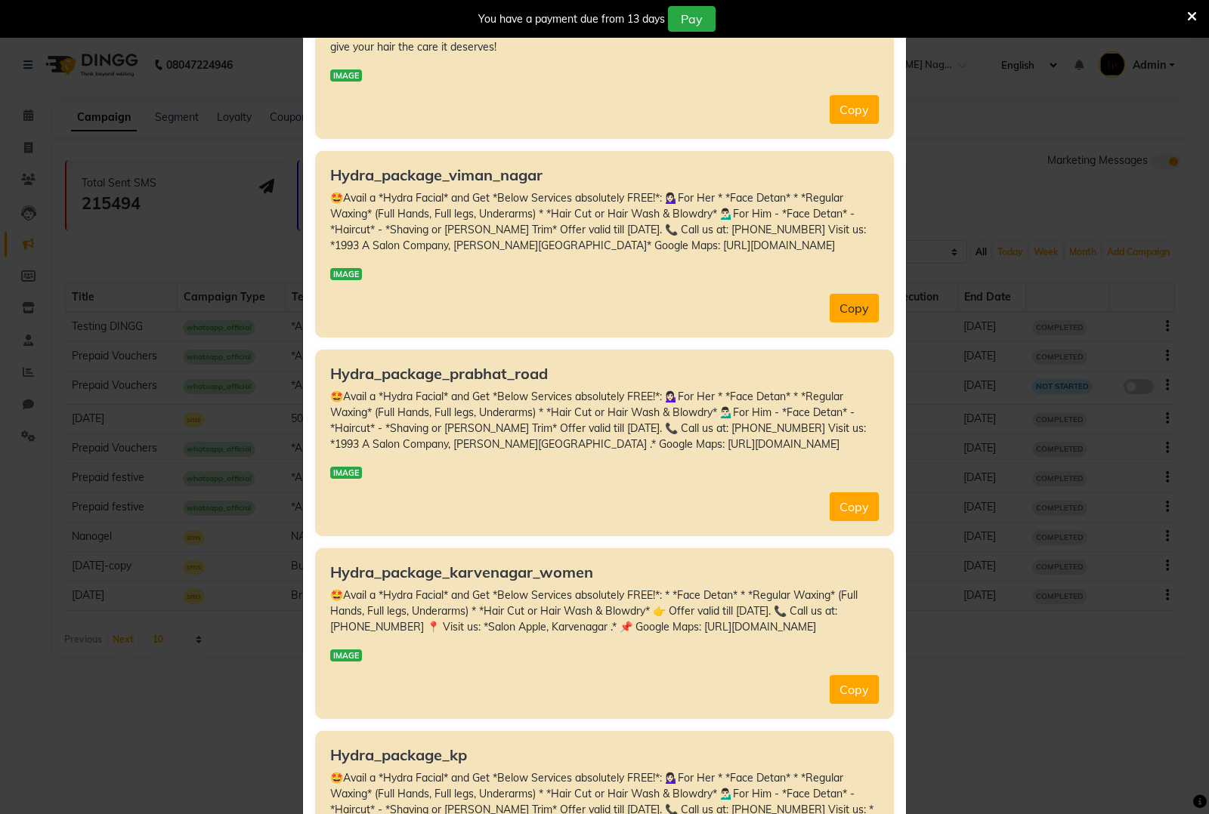
click at [846, 323] on button "Copy" at bounding box center [853, 308] width 49 height 29
type textarea "🤩Avail a *Hydra Facial* and Get *Below Services absolutely FREE!*: 💁🏻‍♀️For Her…"
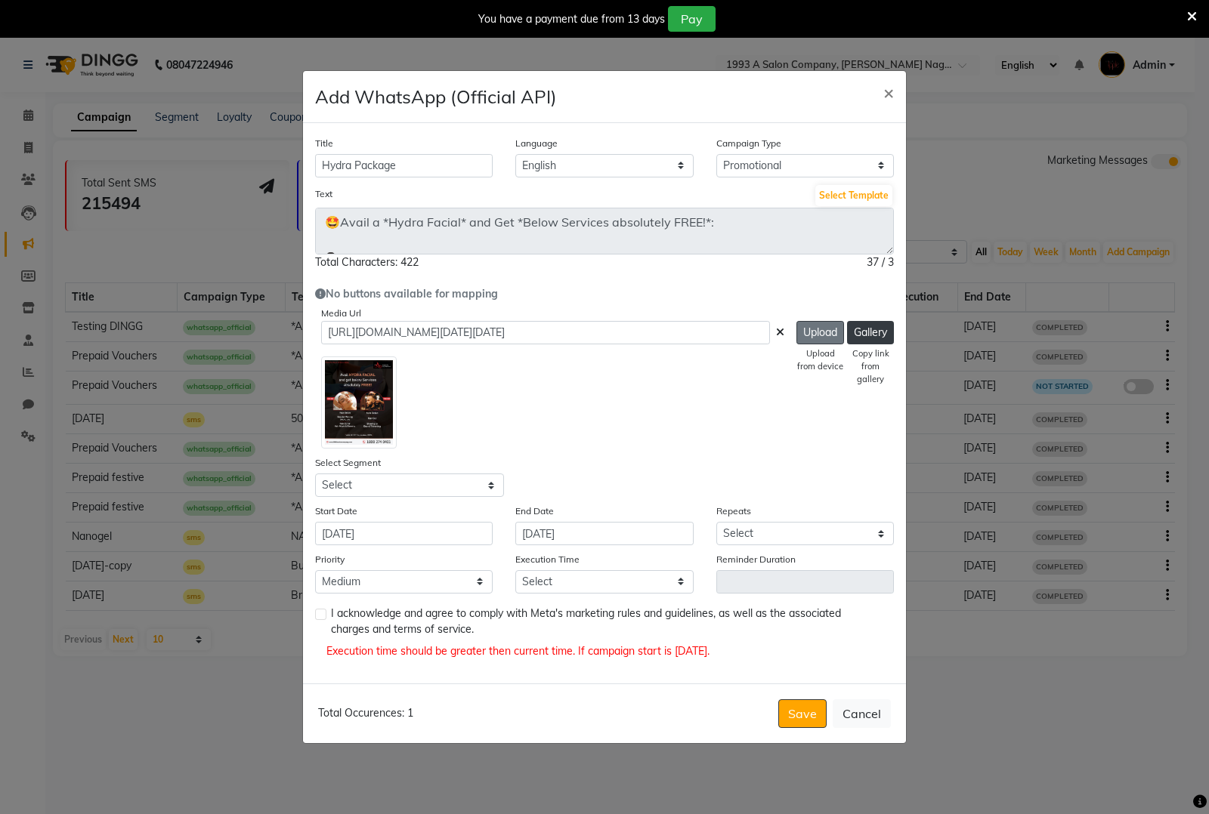
click at [809, 342] on button "Upload" at bounding box center [820, 332] width 48 height 23
type input "https://ww4.in/a?c=mAZ4xG"
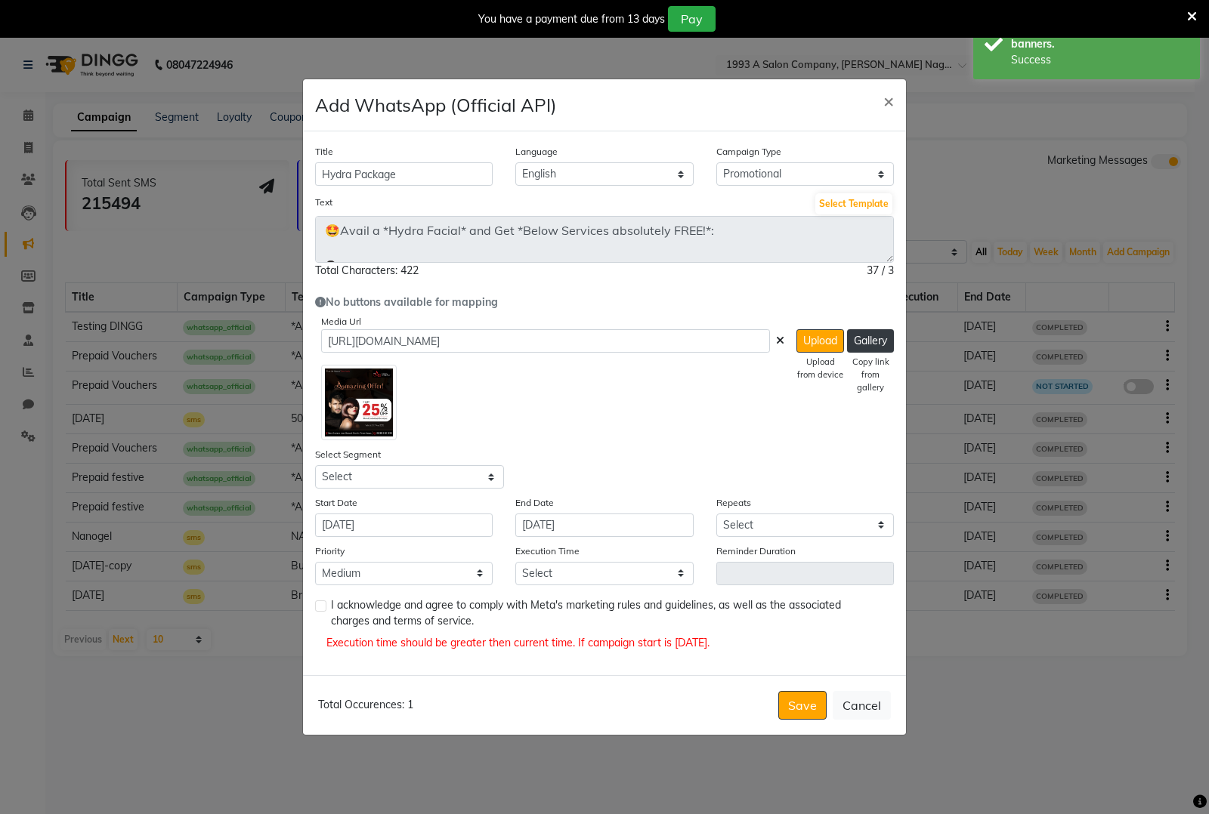
click at [776, 344] on icon at bounding box center [780, 340] width 8 height 11
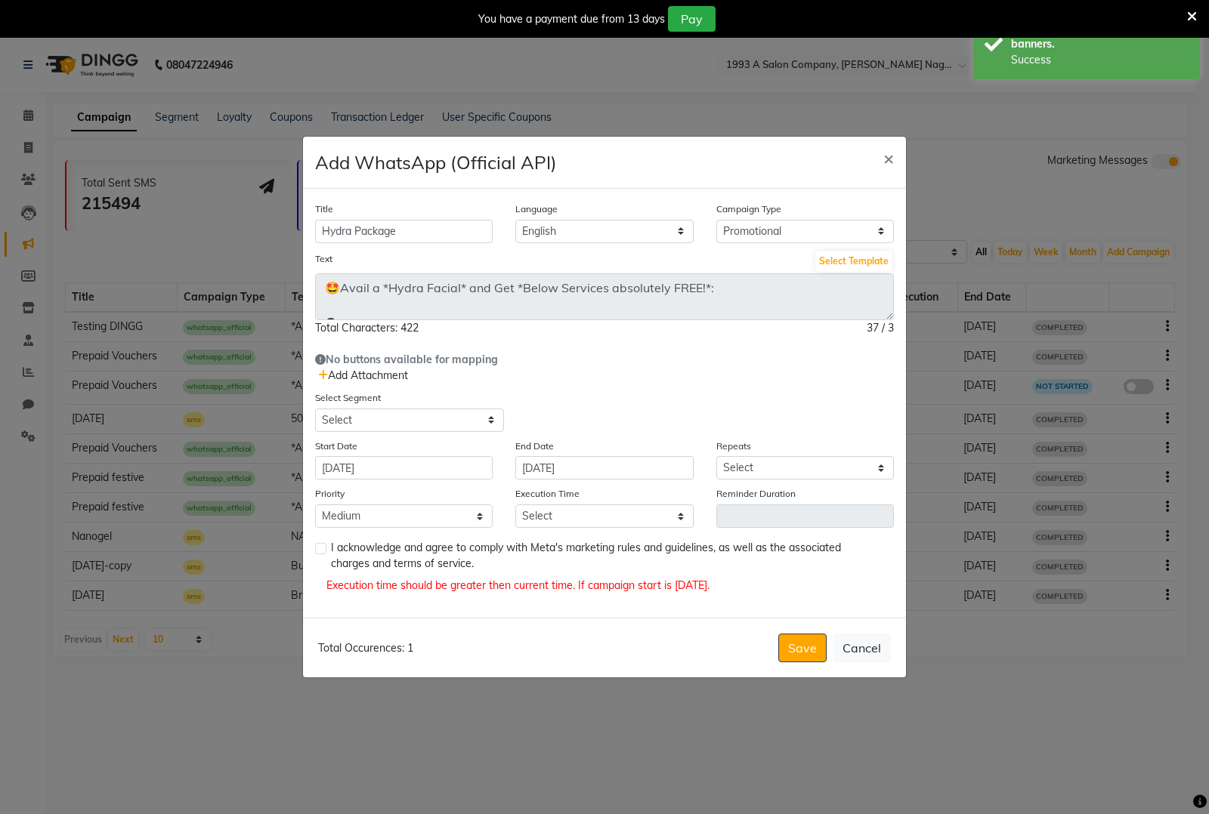
click at [323, 372] on icon at bounding box center [323, 375] width 10 height 11
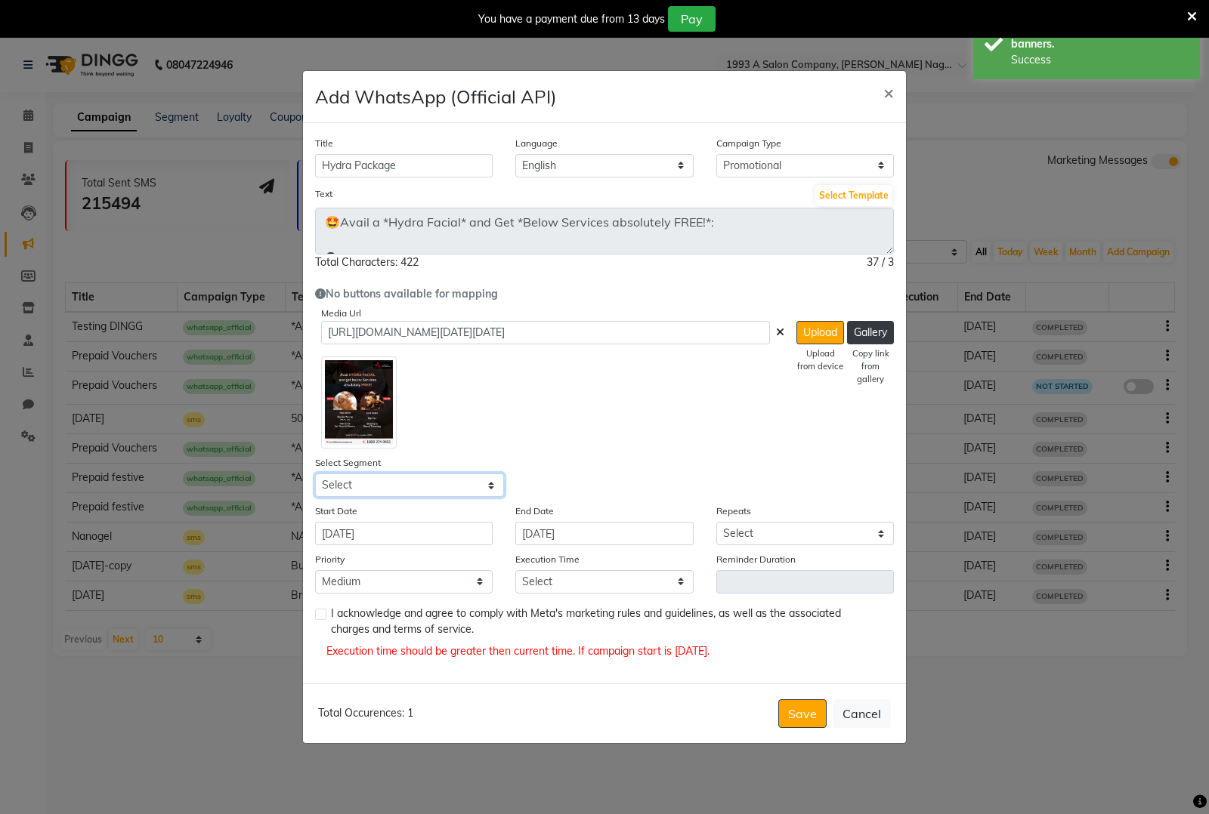
click at [459, 486] on select "Select All Customers All Male Customer All Female Customer All Members All Cust…" at bounding box center [409, 485] width 189 height 23
select select "42997"
click at [315, 474] on select "Select All Customers All Male Customer All Female Customer All Members All Cust…" at bounding box center [409, 485] width 189 height 23
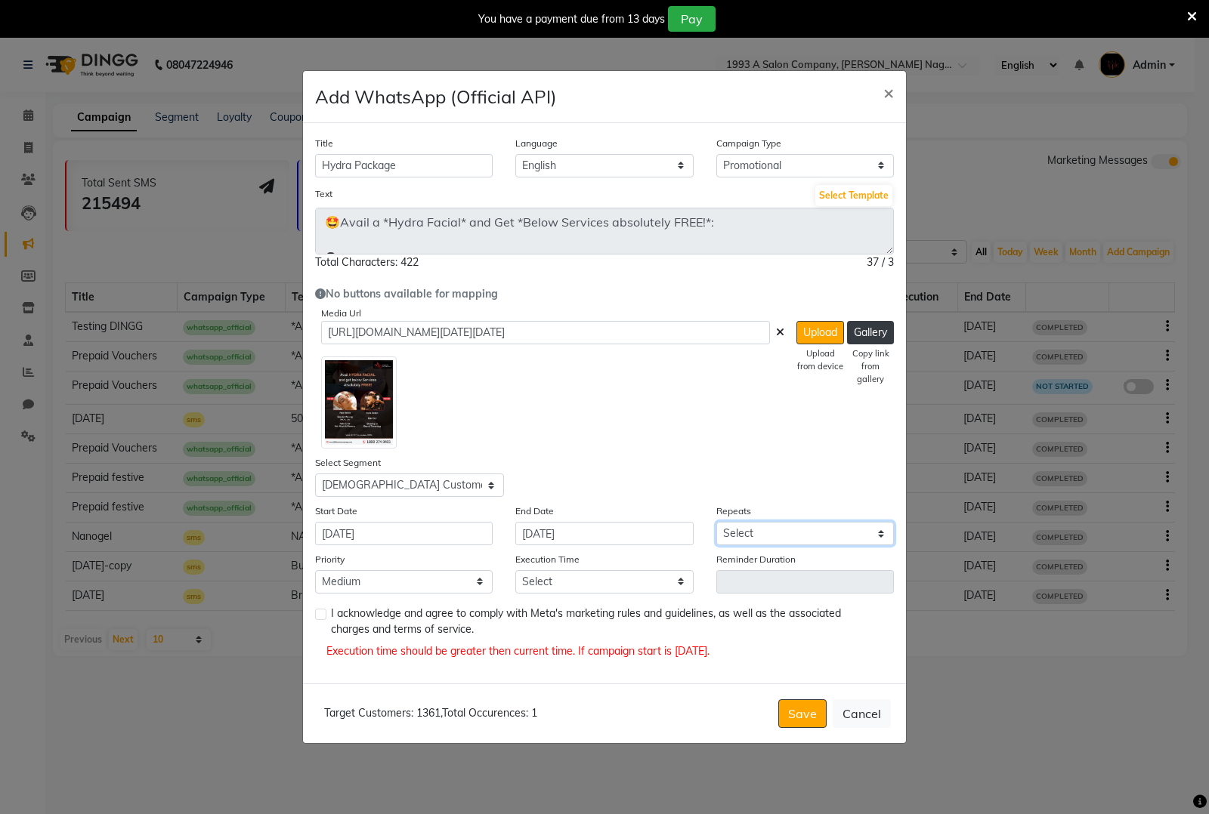
click at [778, 531] on select "Select Once Daily Alternate Day Weekly Monthly Yearly" at bounding box center [805, 533] width 178 height 23
select select "1"
click at [716, 522] on select "Select Once Daily Alternate Day Weekly Monthly Yearly" at bounding box center [805, 533] width 178 height 23
click at [400, 585] on select "Low Medium High" at bounding box center [404, 581] width 178 height 23
click at [587, 580] on select "Select 09:00 AM 09:15 AM 09:30 AM 09:45 AM 10:00 AM 10:15 AM 10:30 AM 10:45 AM …" at bounding box center [604, 581] width 178 height 23
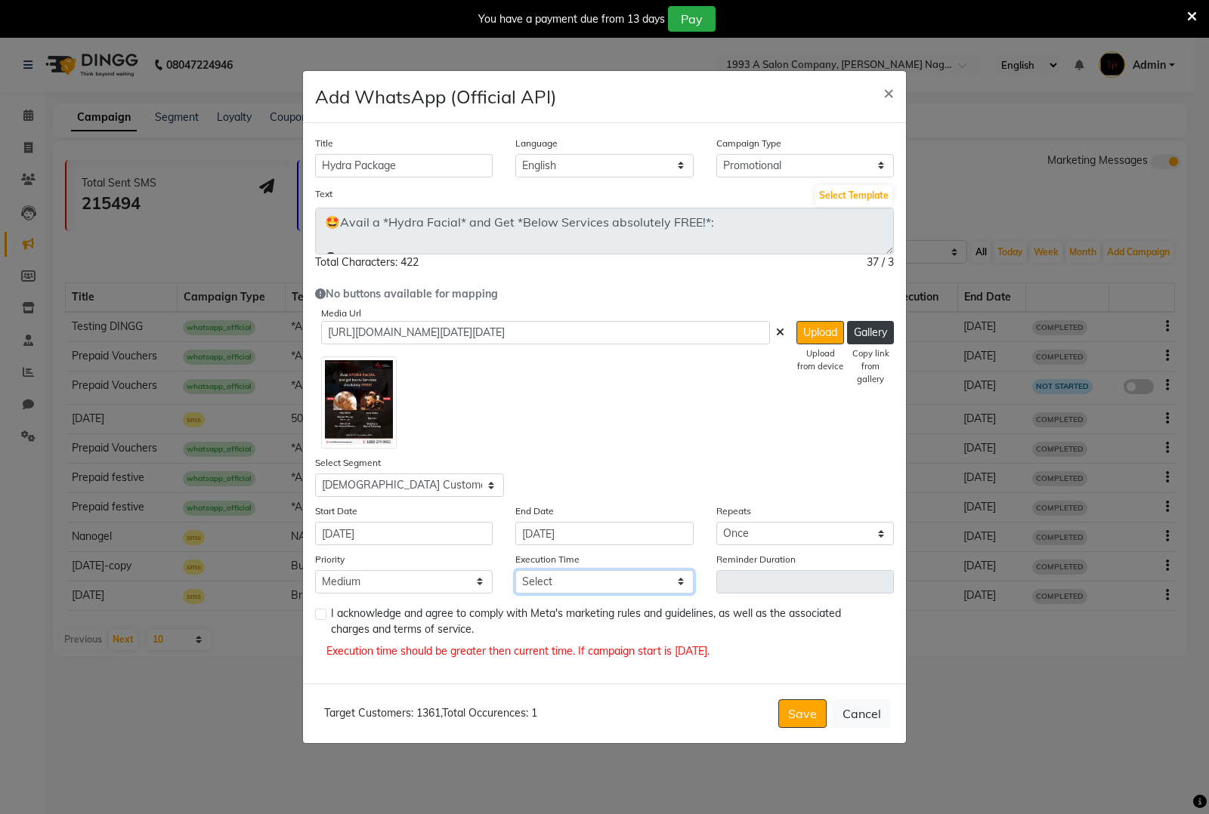
select select "780"
click at [515, 570] on select "Select 09:00 AM 09:15 AM 09:30 AM 09:45 AM 10:00 AM 10:15 AM 10:30 AM 10:45 AM …" at bounding box center [604, 581] width 178 height 23
click at [323, 613] on label at bounding box center [320, 614] width 11 height 11
click at [323, 613] on input "checkbox" at bounding box center [320, 615] width 10 height 10
checkbox input "true"
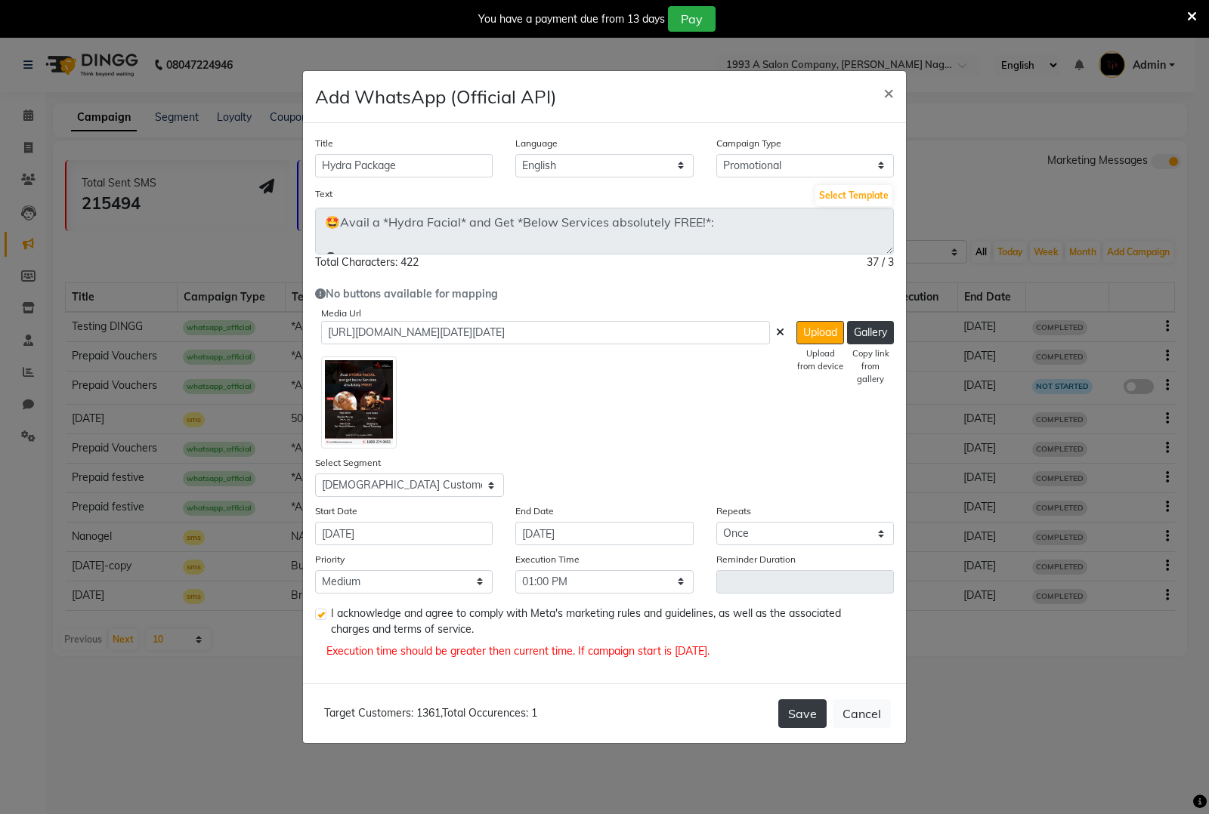
click at [799, 718] on button "Save" at bounding box center [802, 713] width 48 height 29
click at [616, 576] on select "Select 09:00 AM 09:15 AM 09:30 AM 09:45 AM 10:00 AM 10:15 AM 10:30 AM 10:45 AM …" at bounding box center [604, 581] width 178 height 23
click at [515, 570] on select "Select 09:00 AM 09:15 AM 09:30 AM 09:45 AM 10:00 AM 10:15 AM 10:30 AM 10:45 AM …" at bounding box center [604, 581] width 178 height 23
click at [813, 719] on button "Save" at bounding box center [802, 713] width 48 height 29
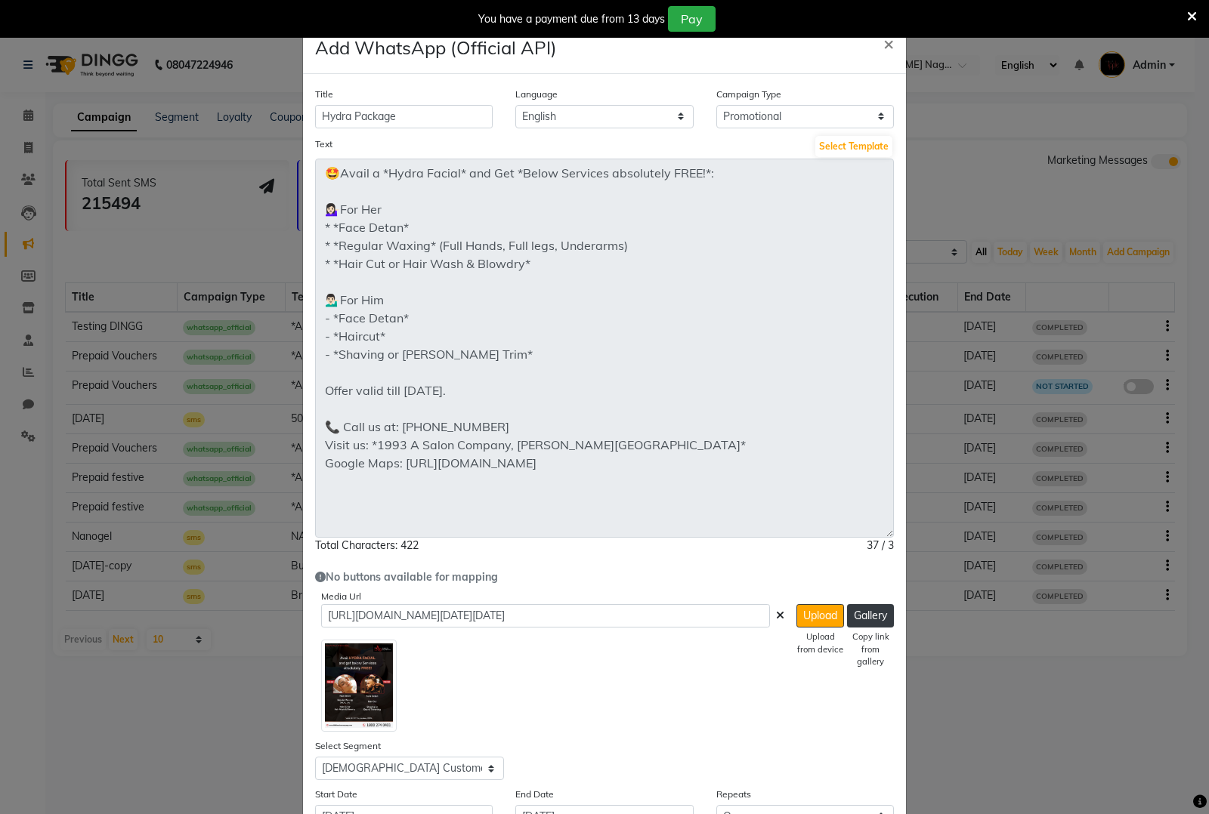
click at [846, 583] on div "Title Hydra Package Language English Campaign Type Select Birthday Anniversary …" at bounding box center [604, 520] width 603 height 893
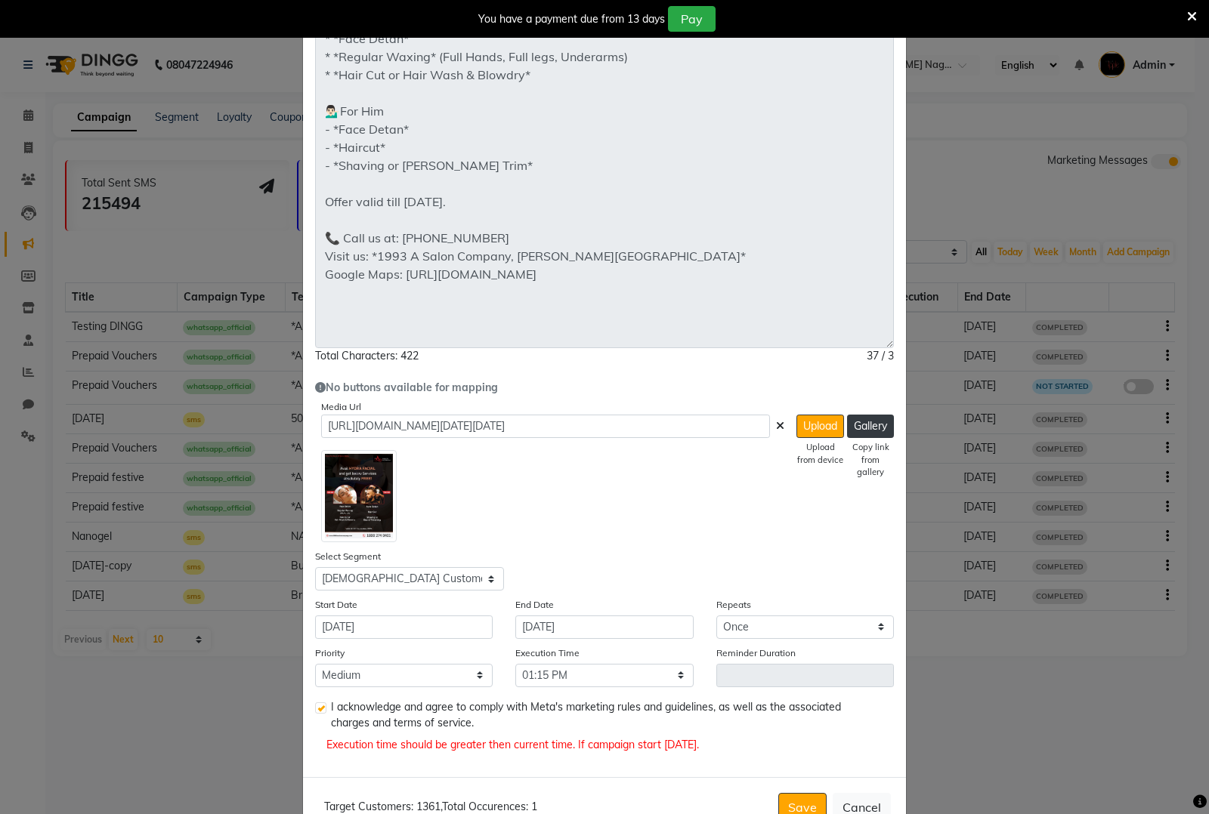
scroll to position [231, 0]
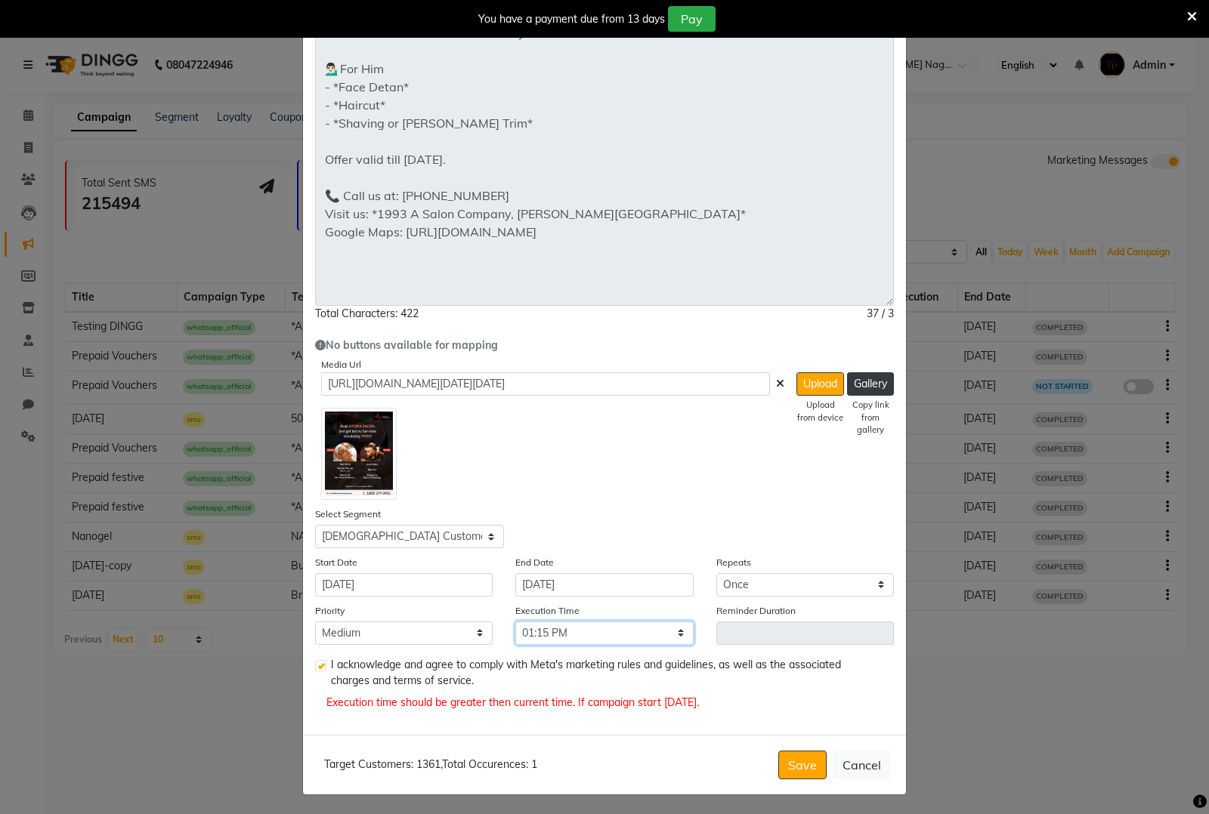
click at [678, 633] on select "Select 09:00 AM 09:15 AM 09:30 AM 09:45 AM 10:00 AM 10:15 AM 10:30 AM 10:45 AM …" at bounding box center [604, 633] width 178 height 23
click at [515, 622] on select "Select 09:00 AM 09:15 AM 09:30 AM 09:45 AM 10:00 AM 10:15 AM 10:30 AM 10:45 AM …" at bounding box center [604, 633] width 178 height 23
click at [795, 759] on button "Save" at bounding box center [802, 765] width 48 height 29
click at [609, 631] on select "Select 09:00 AM 09:15 AM 09:30 AM 09:45 AM 10:00 AM 10:15 AM 10:30 AM 10:45 AM …" at bounding box center [604, 633] width 178 height 23
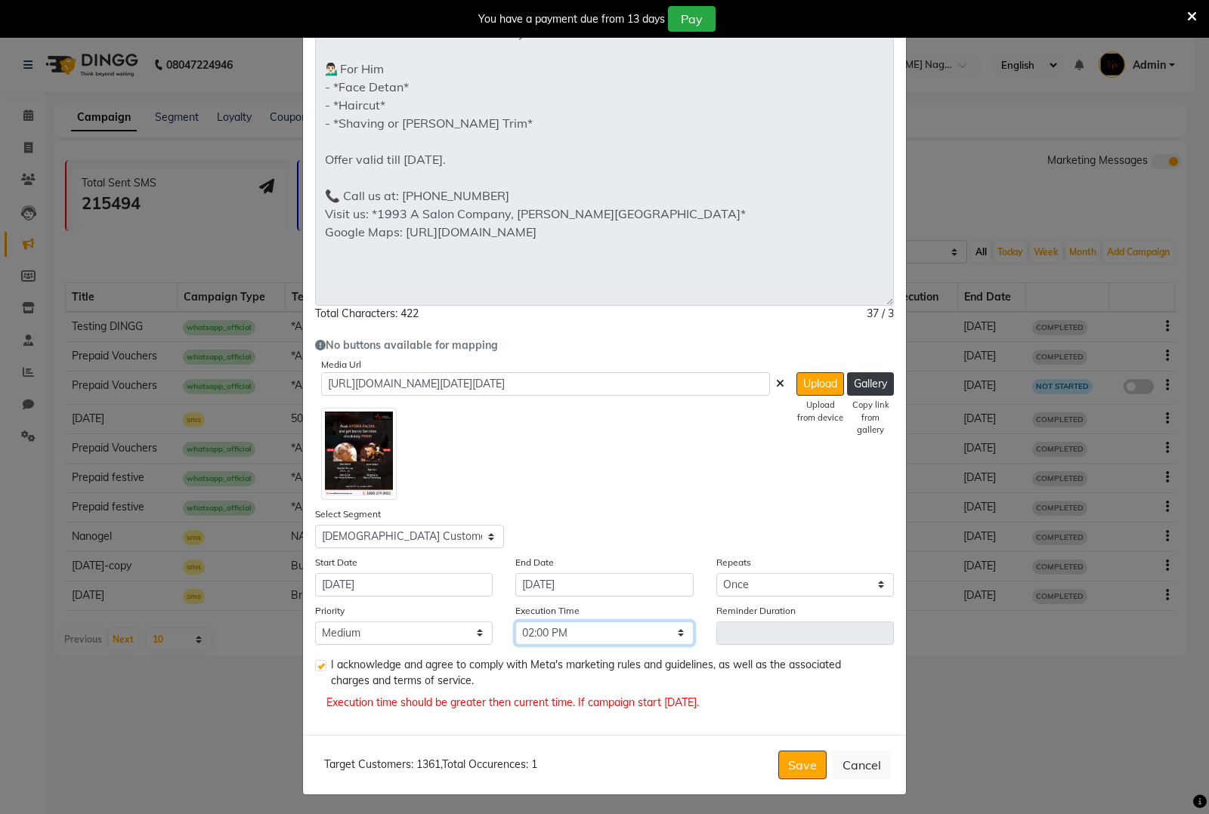
select select "900"
click at [515, 622] on select "Select 09:00 AM 09:15 AM 09:30 AM 09:45 AM 10:00 AM 10:15 AM 10:30 AM 10:45 AM …" at bounding box center [604, 633] width 178 height 23
click at [794, 763] on button "Save" at bounding box center [802, 765] width 48 height 29
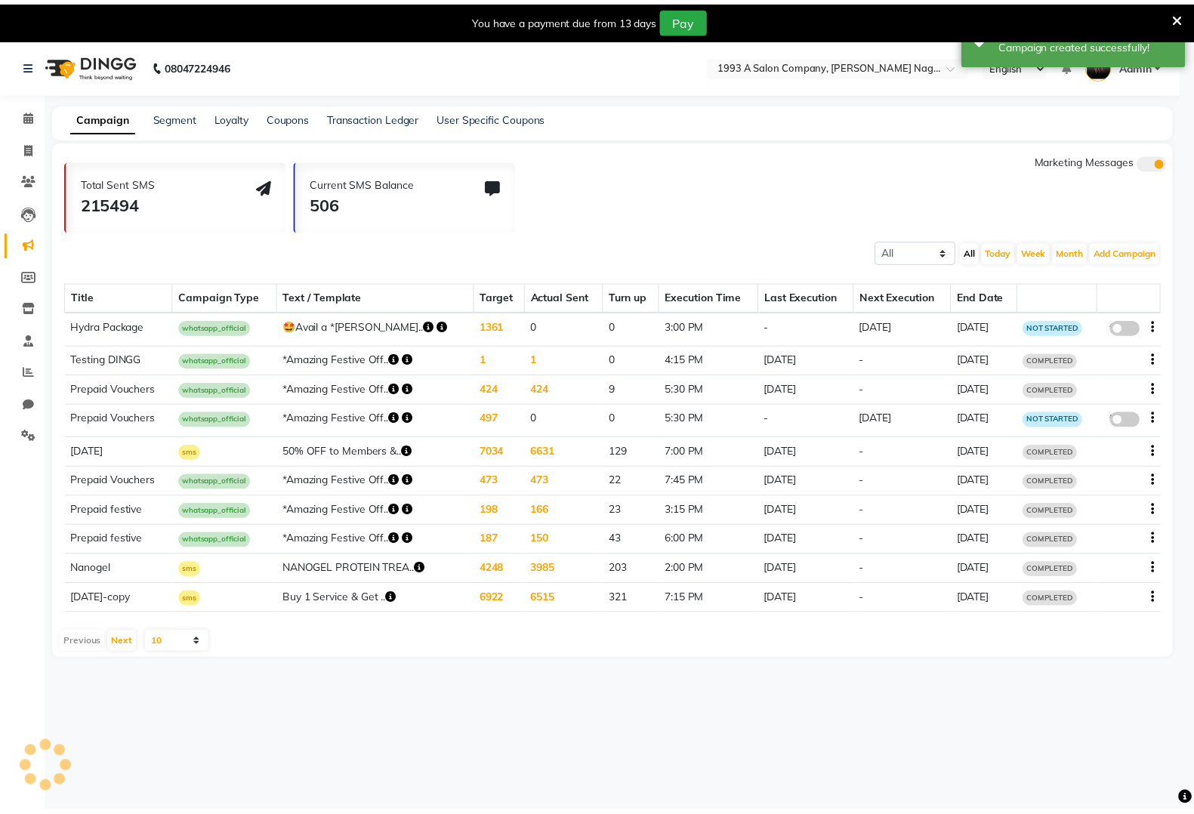
scroll to position [35, 0]
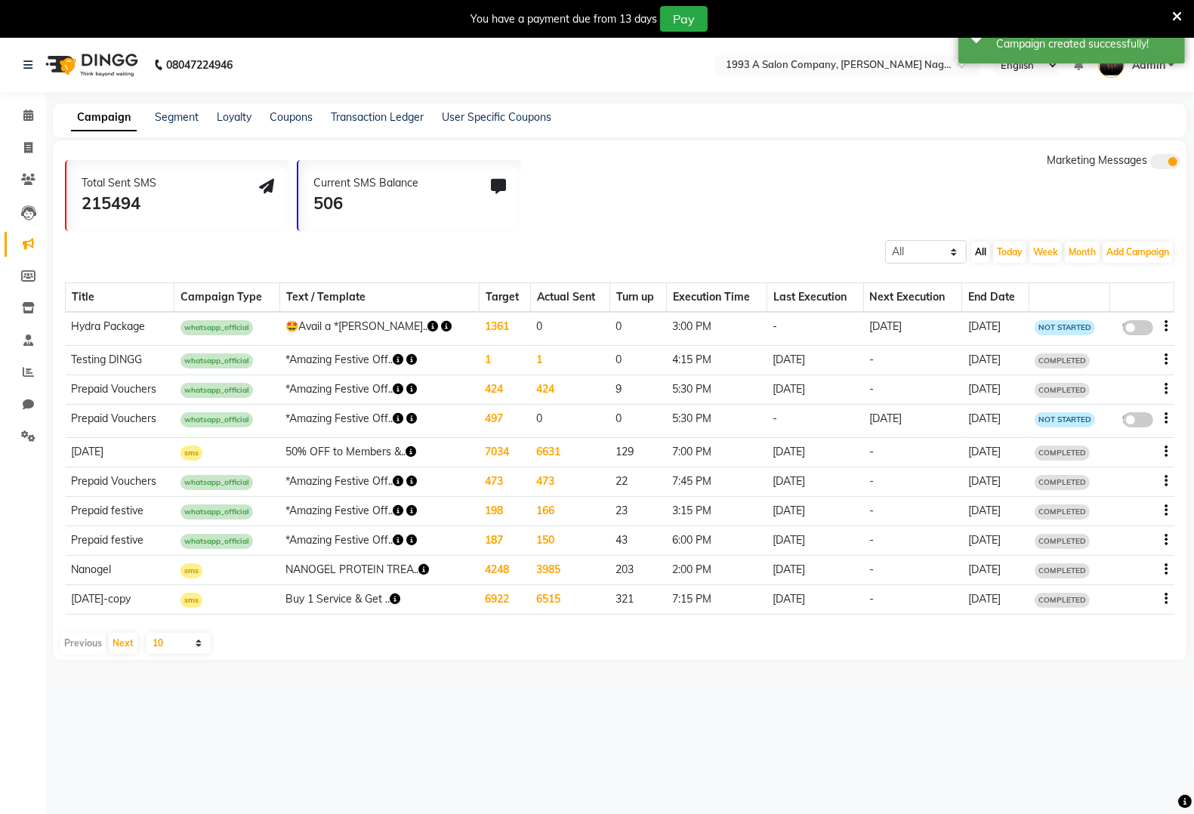
click at [1126, 333] on span at bounding box center [1138, 327] width 30 height 15
click at [1144, 330] on input "false" at bounding box center [1144, 330] width 0 height 0
select select "3"
select select "42997"
select select "1"
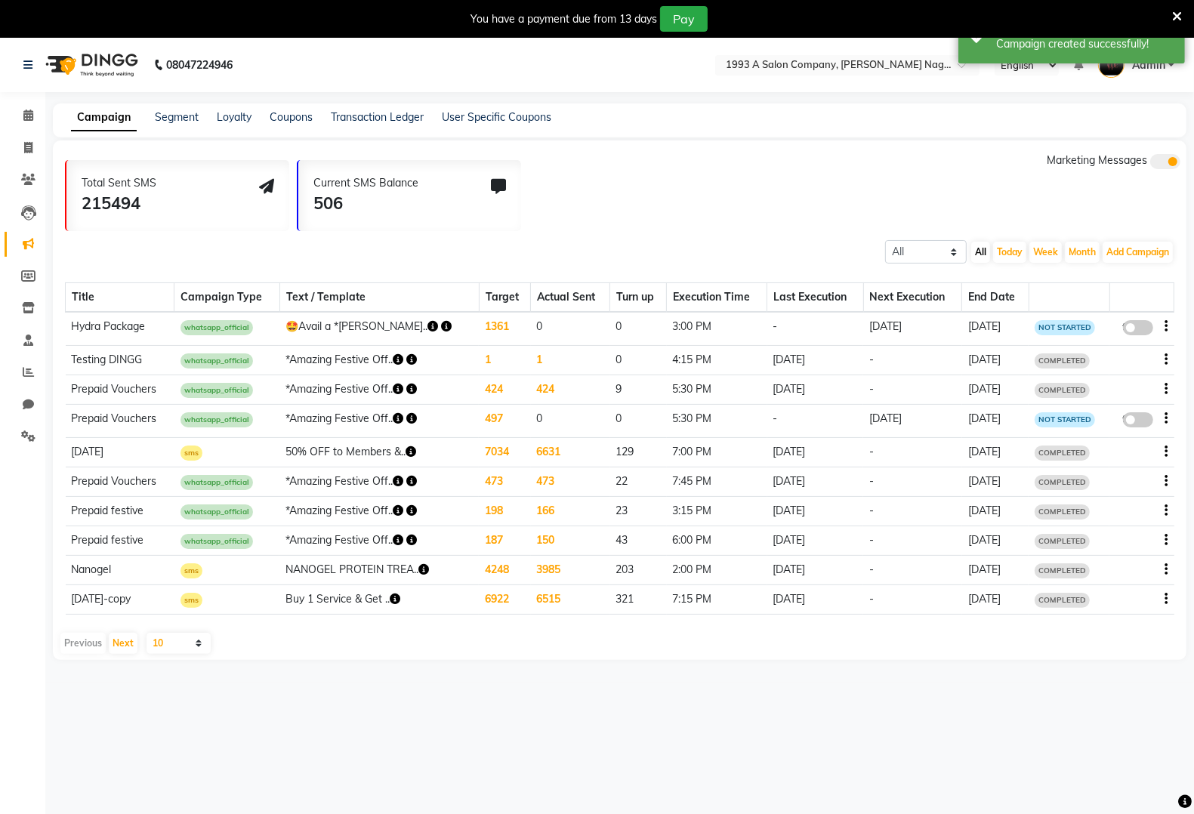
select select "2"
select select "900"
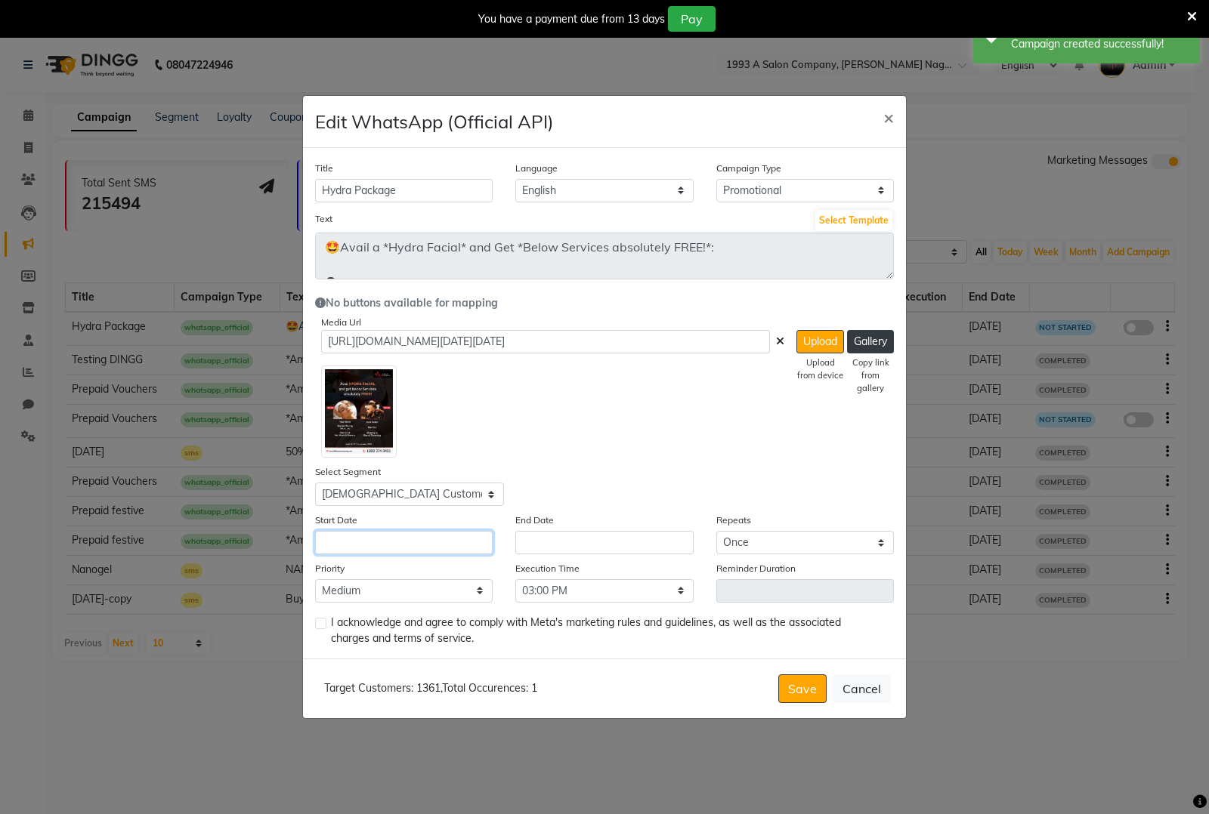
click at [458, 550] on input "text" at bounding box center [404, 542] width 178 height 23
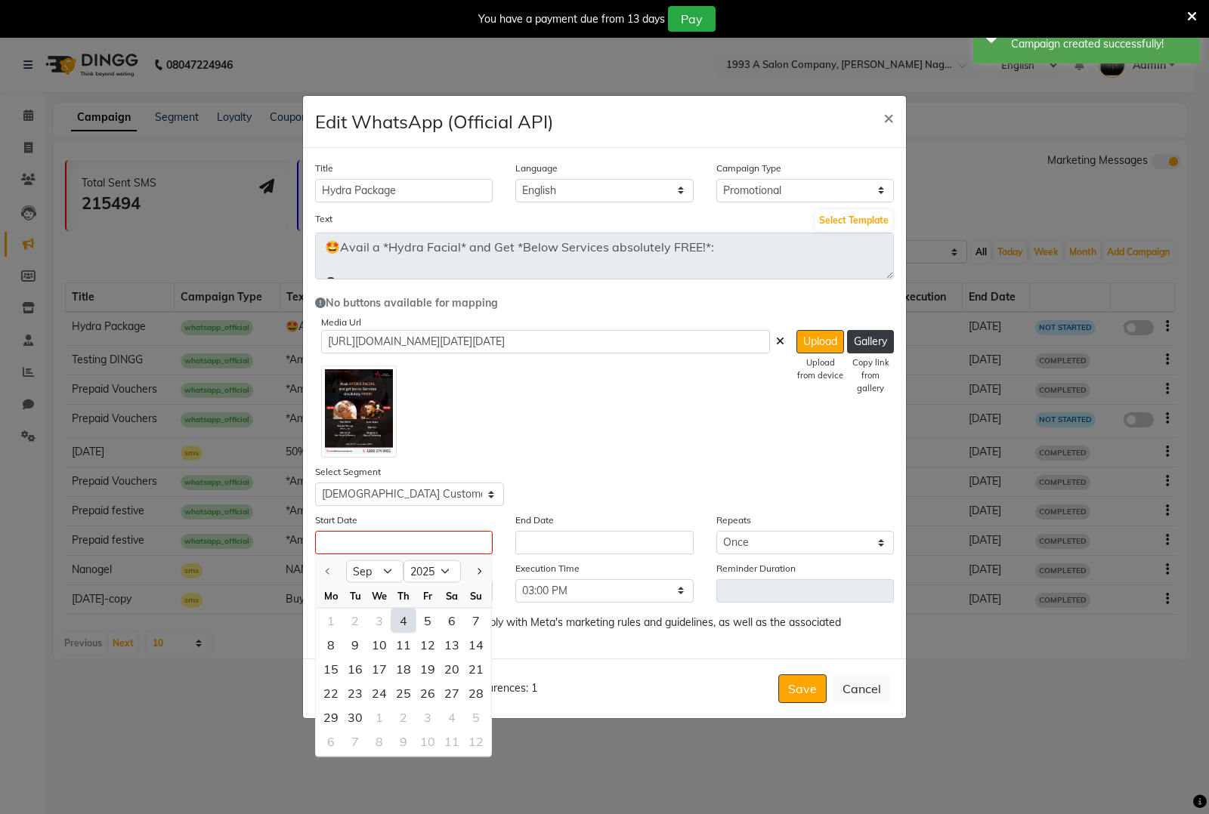
click at [394, 619] on div "4" at bounding box center [403, 621] width 24 height 24
type input "[DATE]"
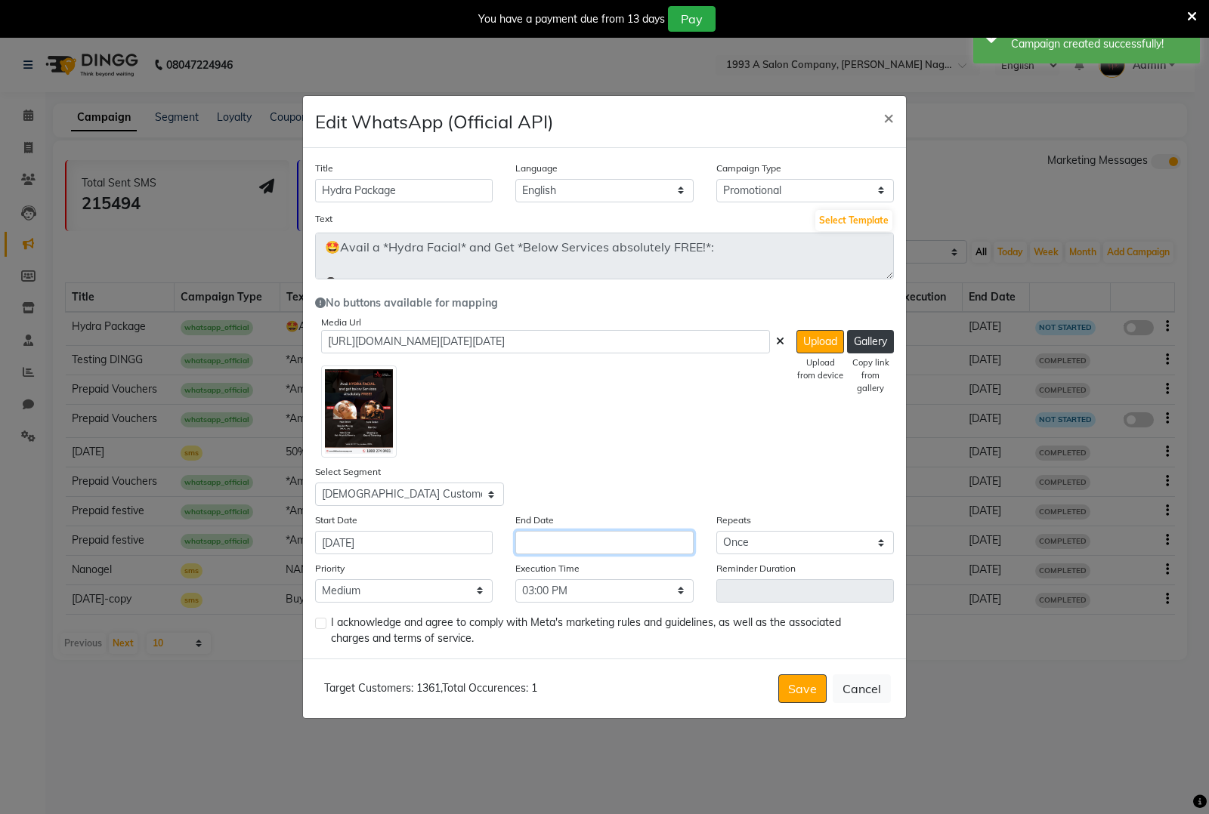
click at [589, 541] on input "text" at bounding box center [604, 542] width 178 height 23
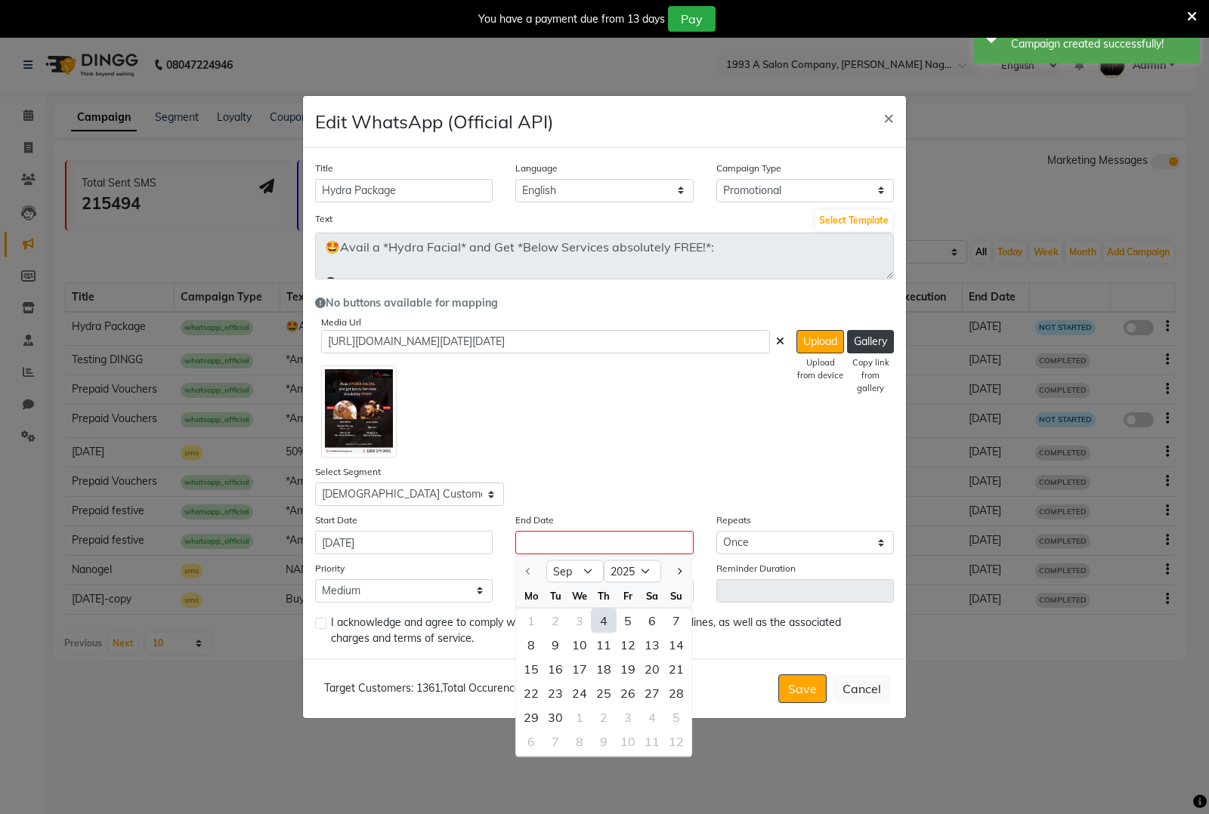
click at [597, 616] on div "4" at bounding box center [603, 621] width 24 height 24
type input "[DATE]"
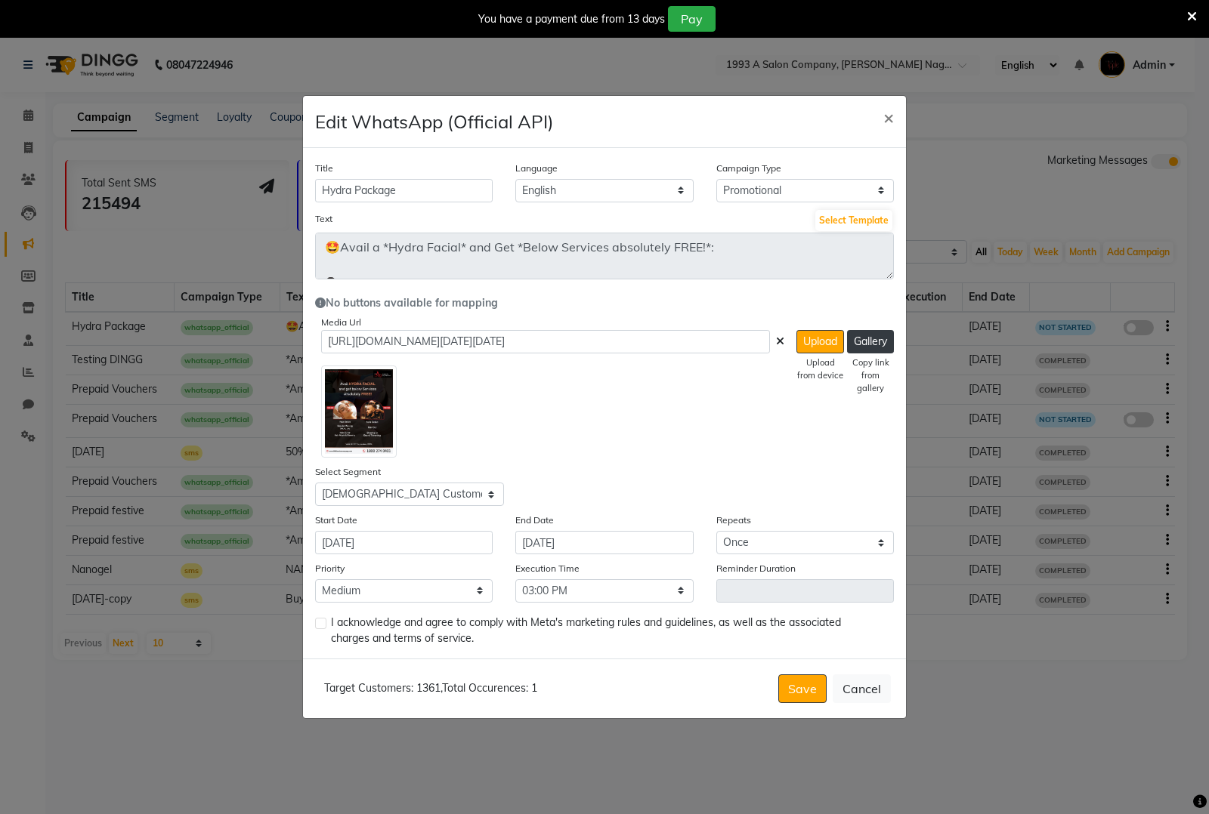
click at [322, 629] on div at bounding box center [320, 632] width 10 height 29
click at [318, 622] on label at bounding box center [320, 623] width 11 height 11
click at [318, 622] on input "checkbox" at bounding box center [320, 624] width 10 height 10
checkbox input "true"
click at [787, 693] on button "Save" at bounding box center [802, 689] width 48 height 29
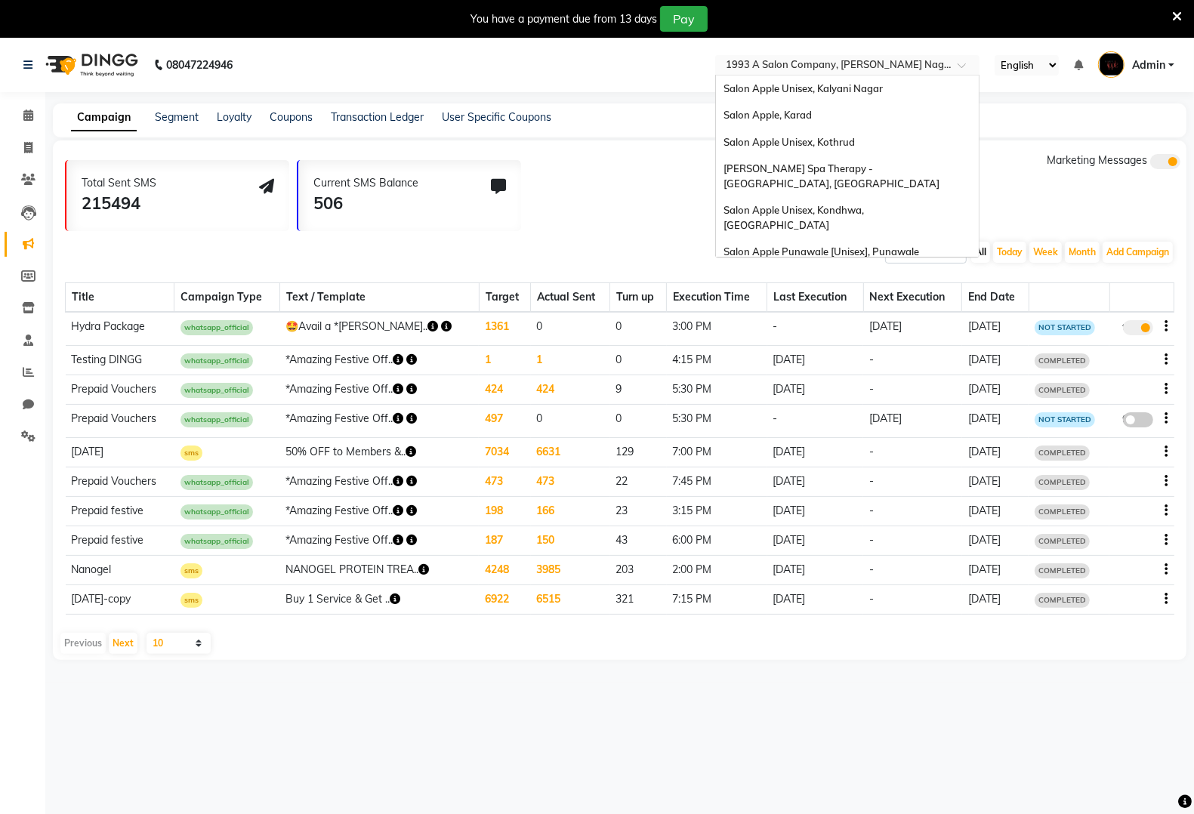
click at [891, 60] on input "text" at bounding box center [832, 66] width 219 height 15
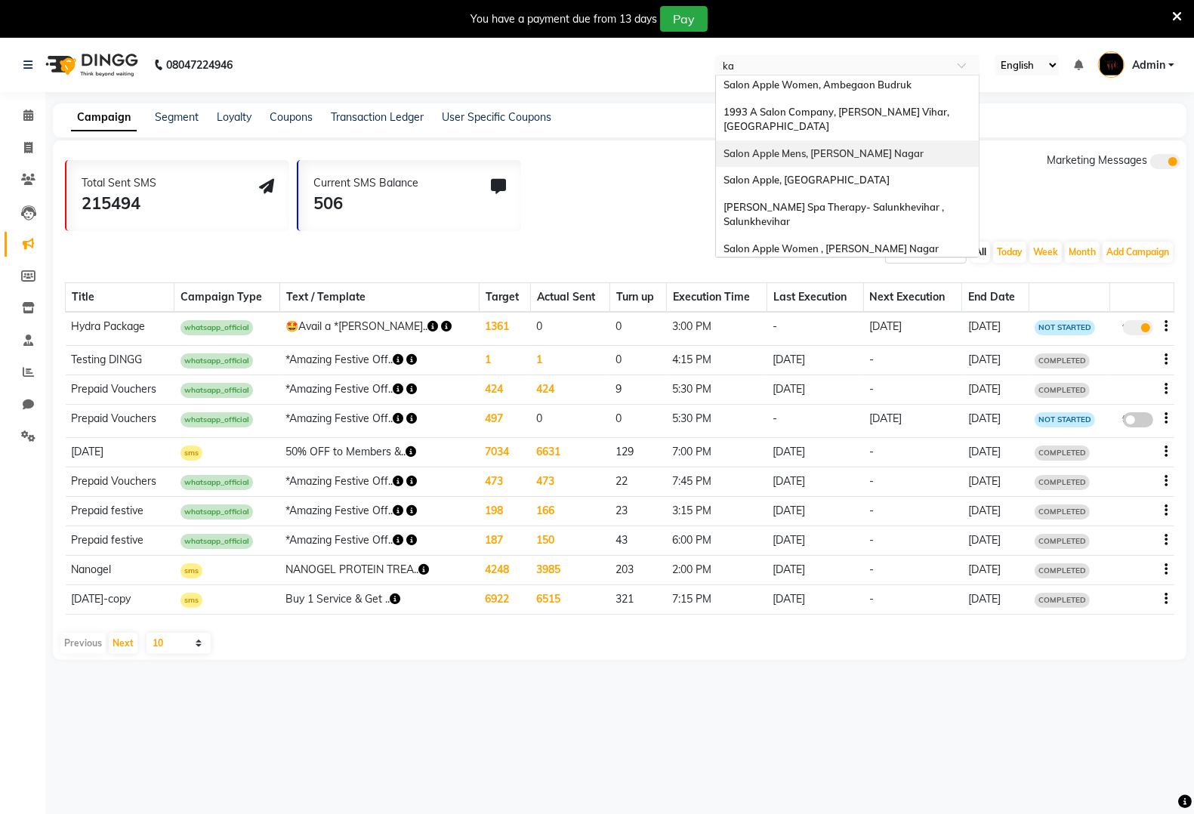
scroll to position [36, 0]
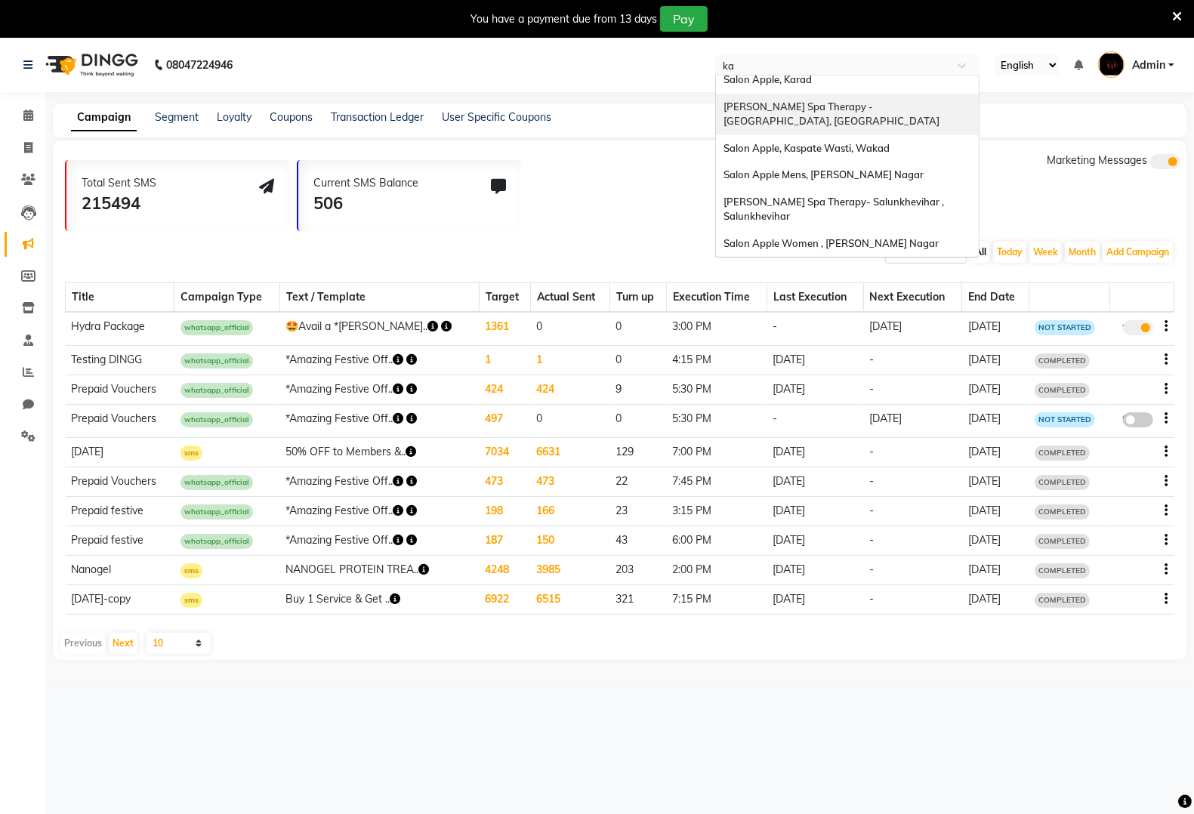
type input "kar"
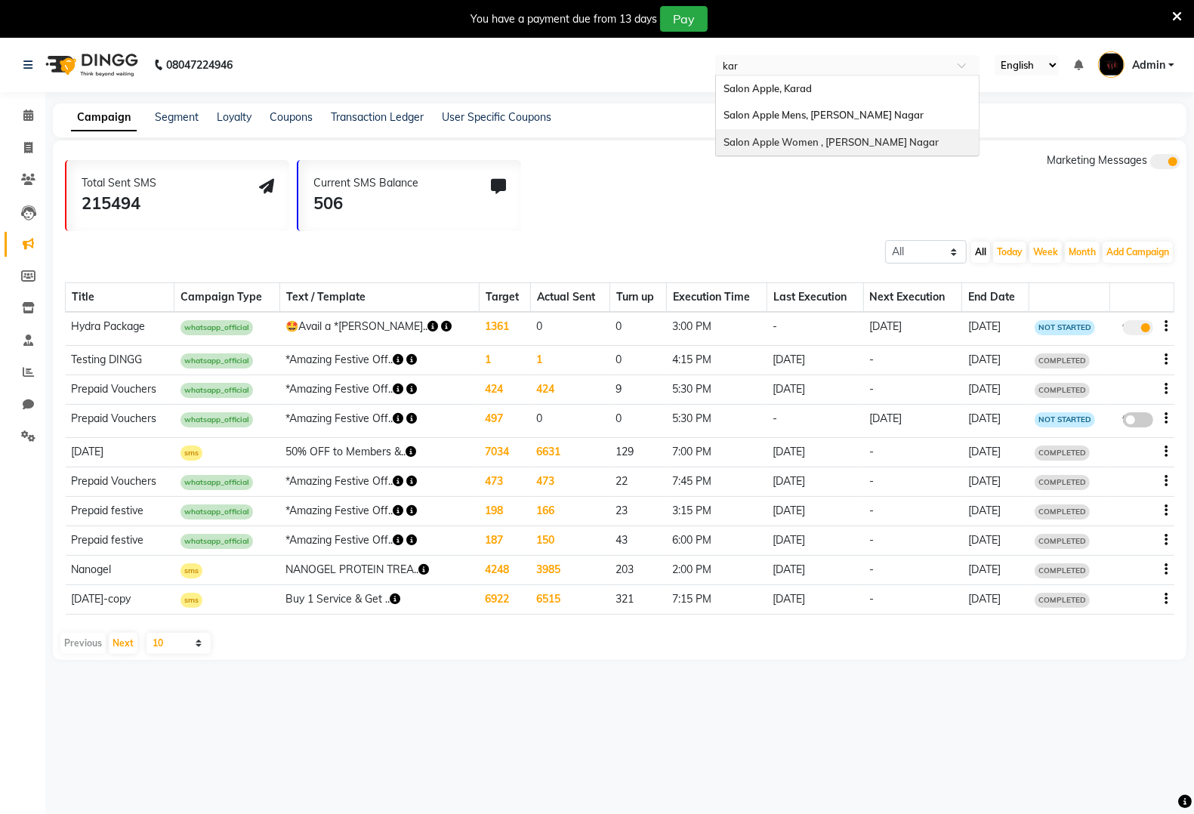
click at [848, 142] on span "Salon Apple Women , Karve Nagar" at bounding box center [831, 142] width 215 height 12
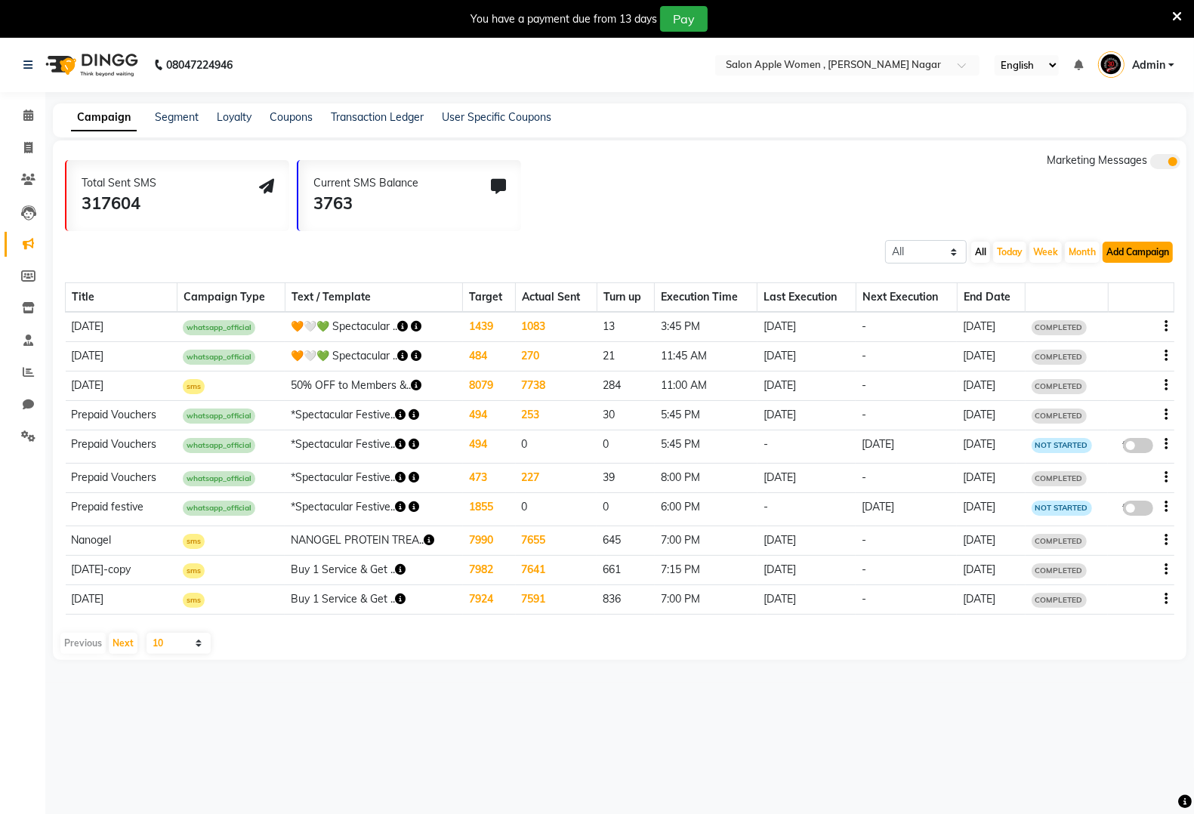
click at [1147, 243] on button "Add Campaign" at bounding box center [1138, 252] width 70 height 21
click at [1129, 344] on div "WhatsApp (Official API)" at bounding box center [1112, 344] width 153 height 23
select select "2"
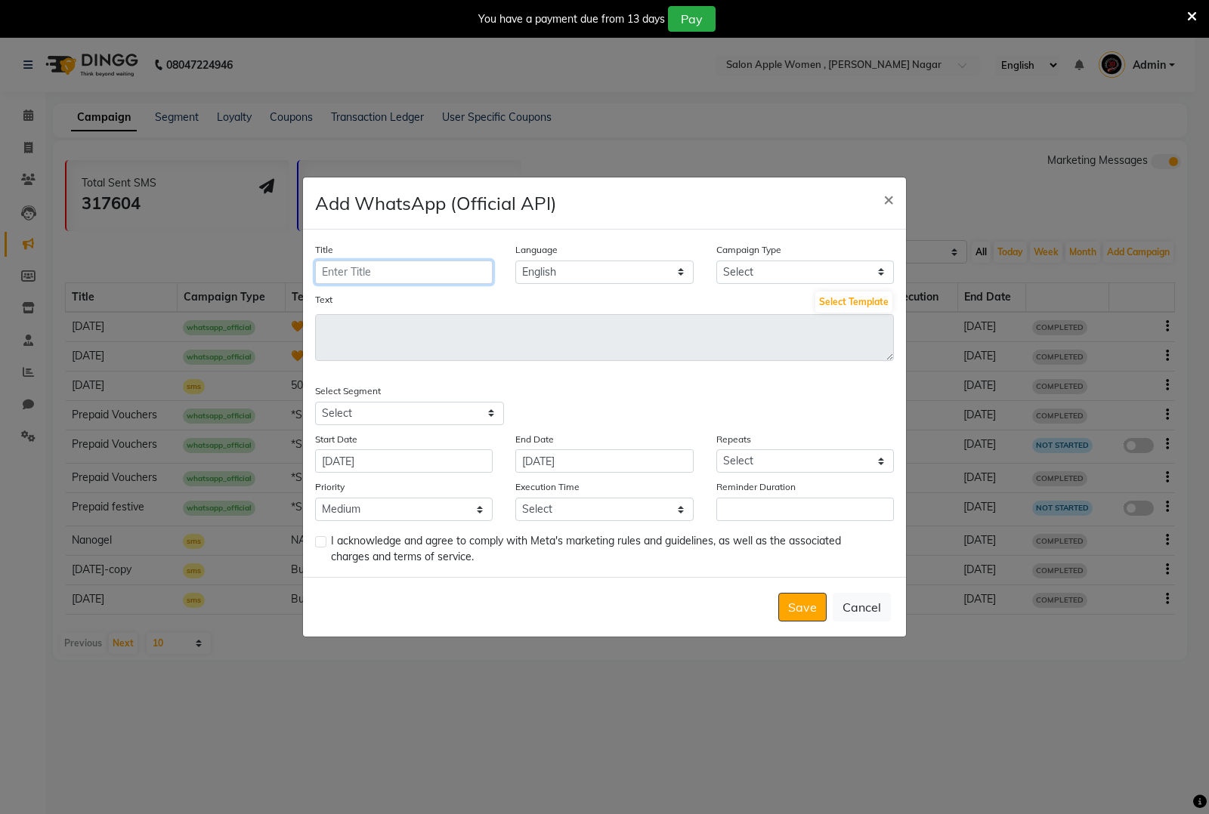
click at [433, 269] on input "Title" at bounding box center [404, 272] width 178 height 23
type input "Hydra Package"
click at [814, 265] on select "Select Birthday Anniversary Promotional Service reminder" at bounding box center [805, 272] width 178 height 23
select select "3"
click at [716, 261] on select "Select Birthday Anniversary Promotional Service reminder" at bounding box center [805, 272] width 178 height 23
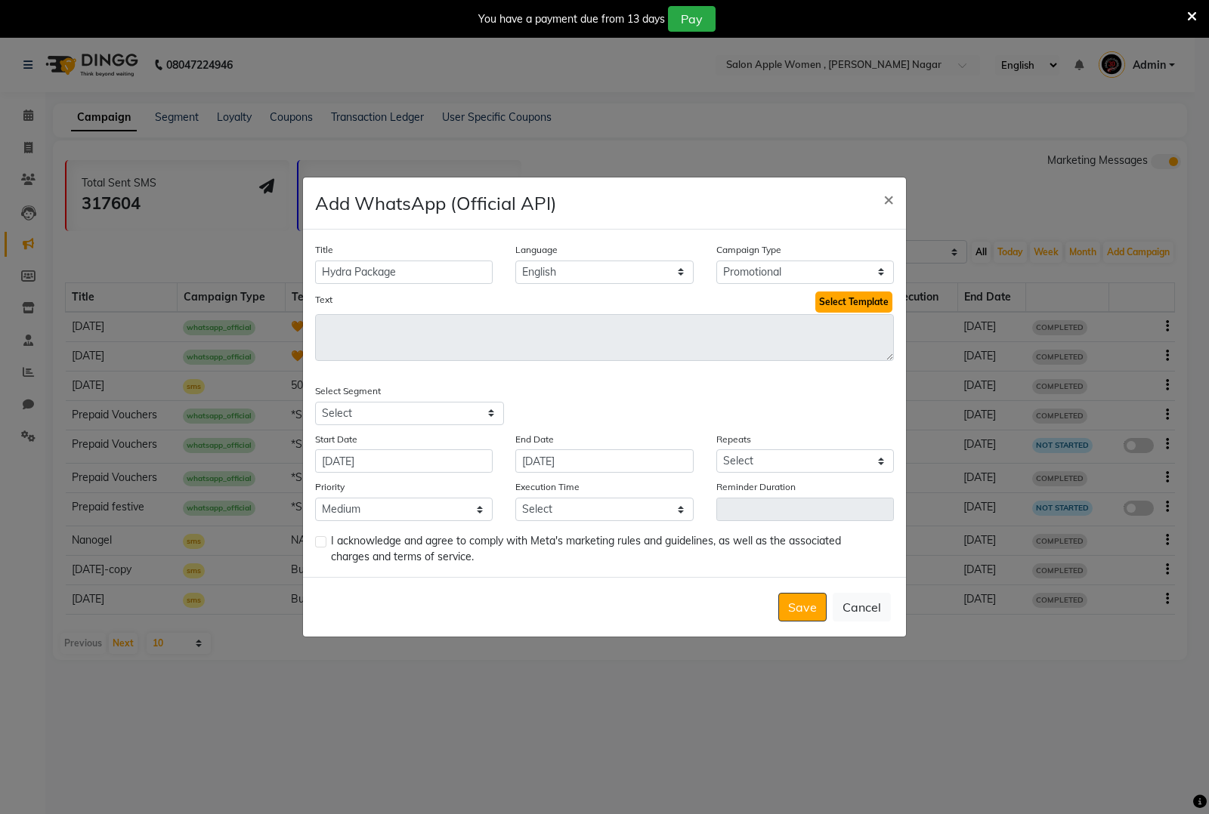
click at [839, 307] on button "Select Template" at bounding box center [853, 302] width 77 height 21
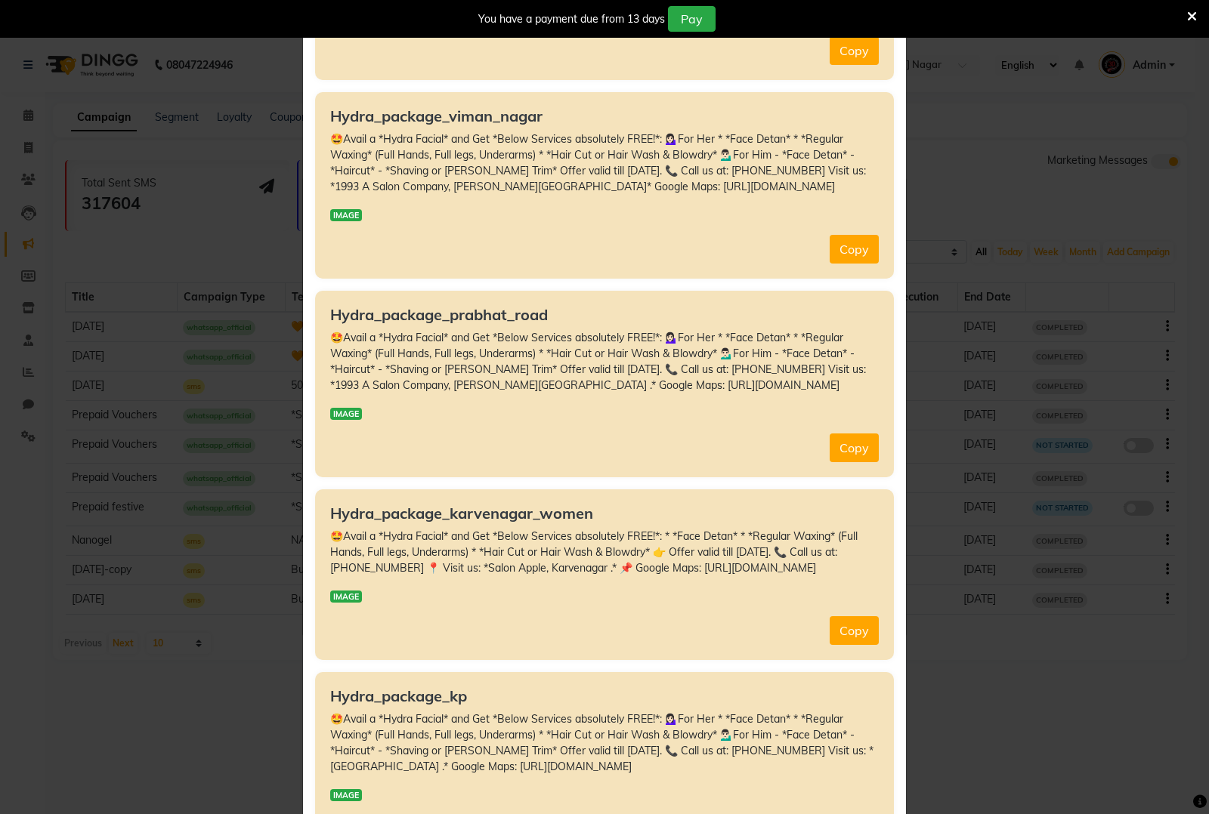
scroll to position [661, 0]
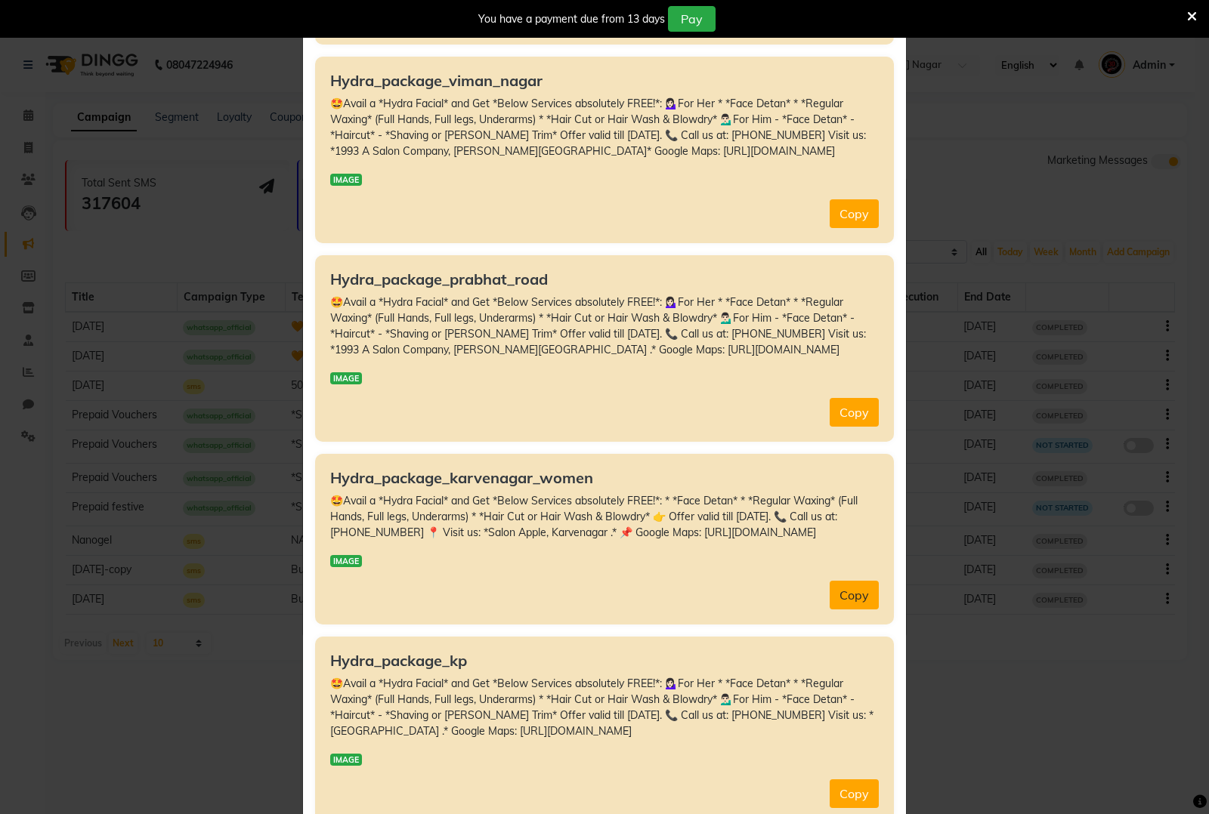
click at [845, 610] on button "Copy" at bounding box center [853, 595] width 49 height 29
type textarea "🤩Avail a *Hydra Facial* and Get *Below Services absolutely FREE!*: * *Face Deta…"
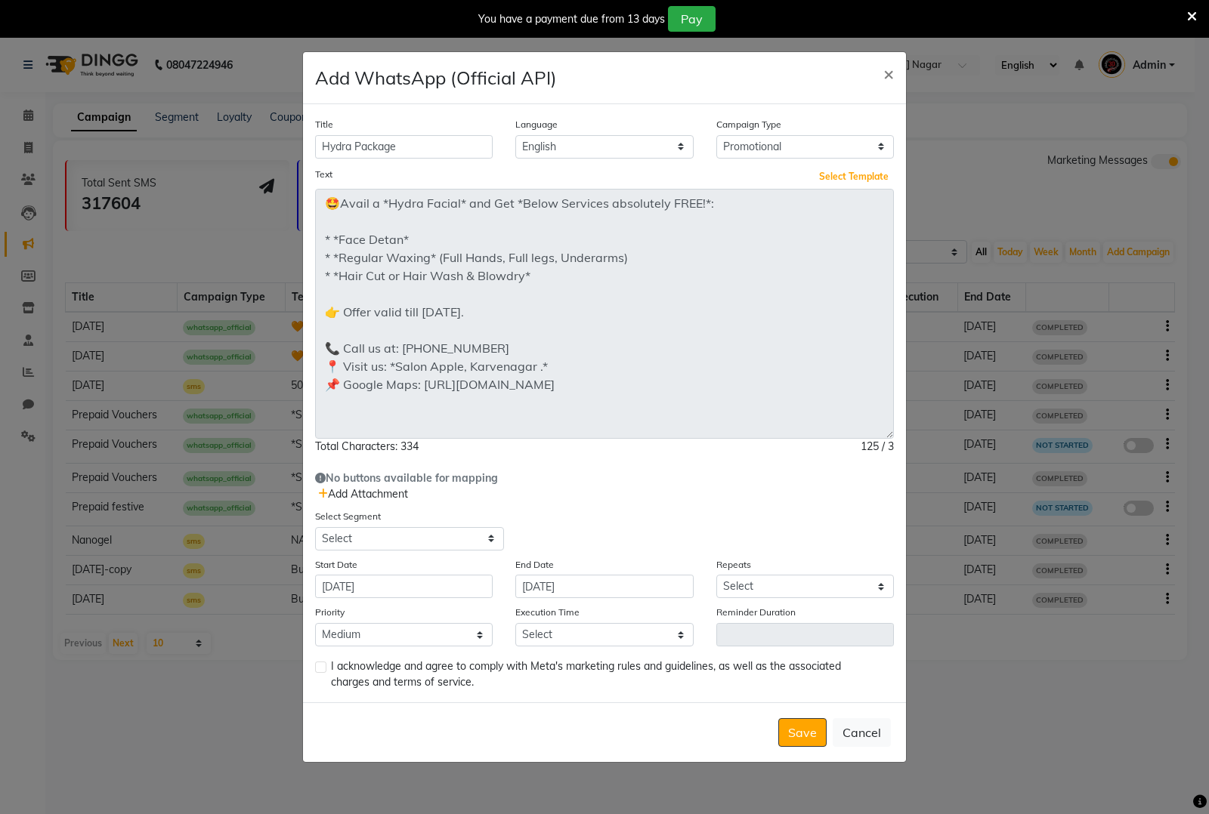
click at [912, 535] on ngb-modal-window "Add WhatsApp (Official API) × Title Hydra Package Language English Campaign Typ…" at bounding box center [604, 407] width 1209 height 814
click at [357, 497] on span "Add Attachment" at bounding box center [363, 494] width 90 height 14
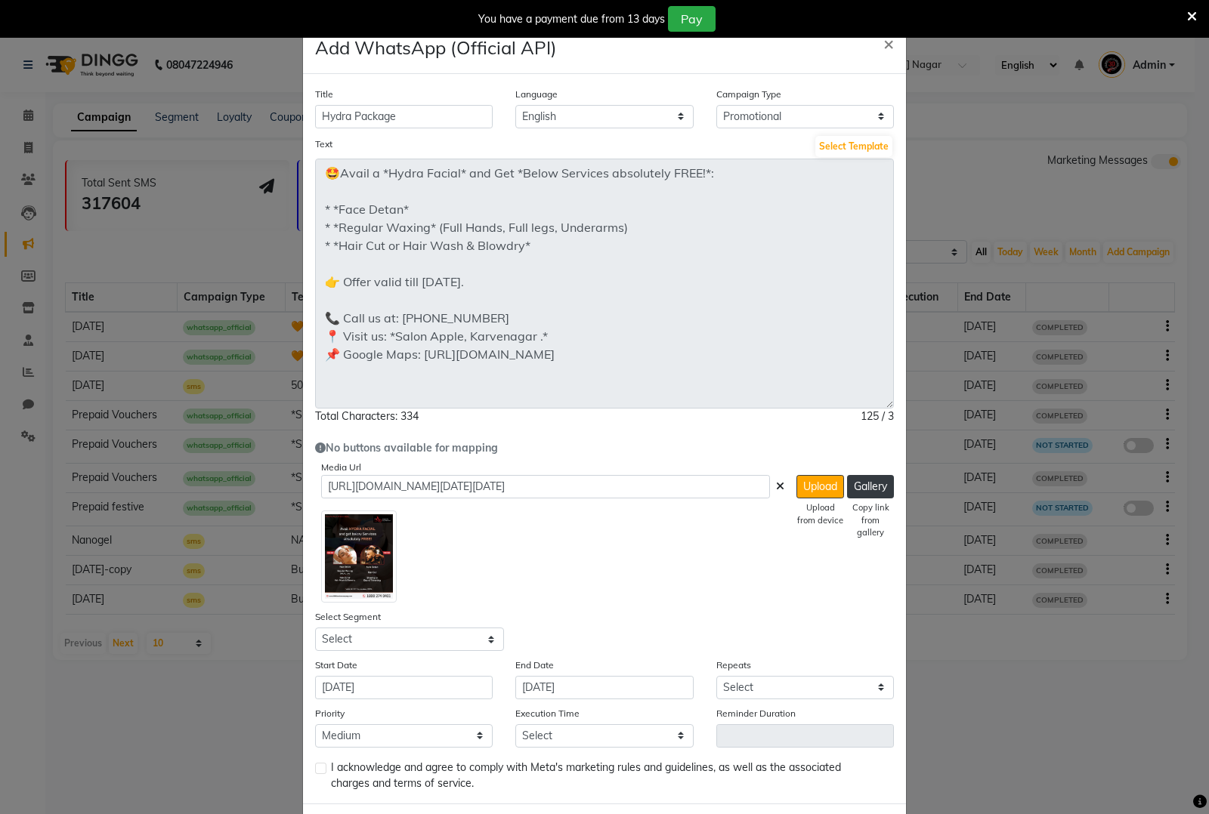
click at [776, 487] on icon at bounding box center [780, 486] width 8 height 11
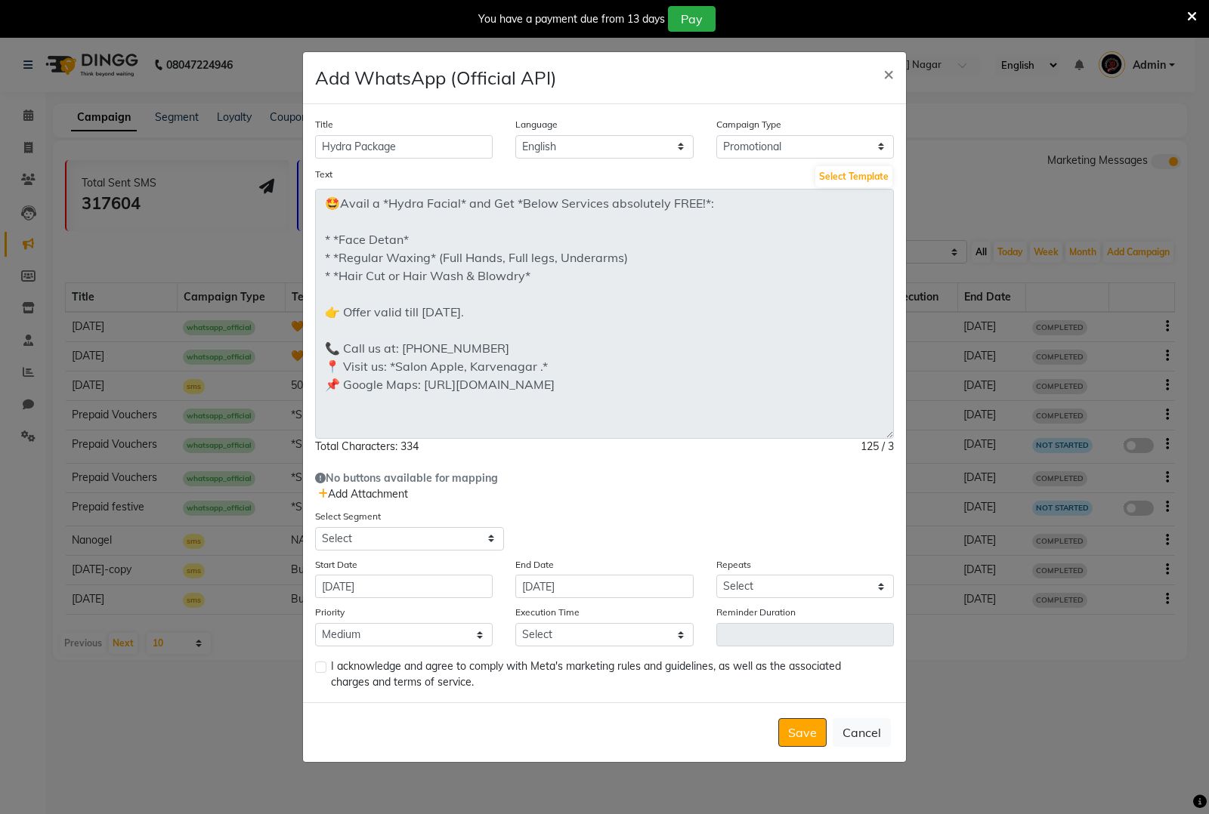
click at [344, 495] on span "Add Attachment" at bounding box center [363, 494] width 90 height 14
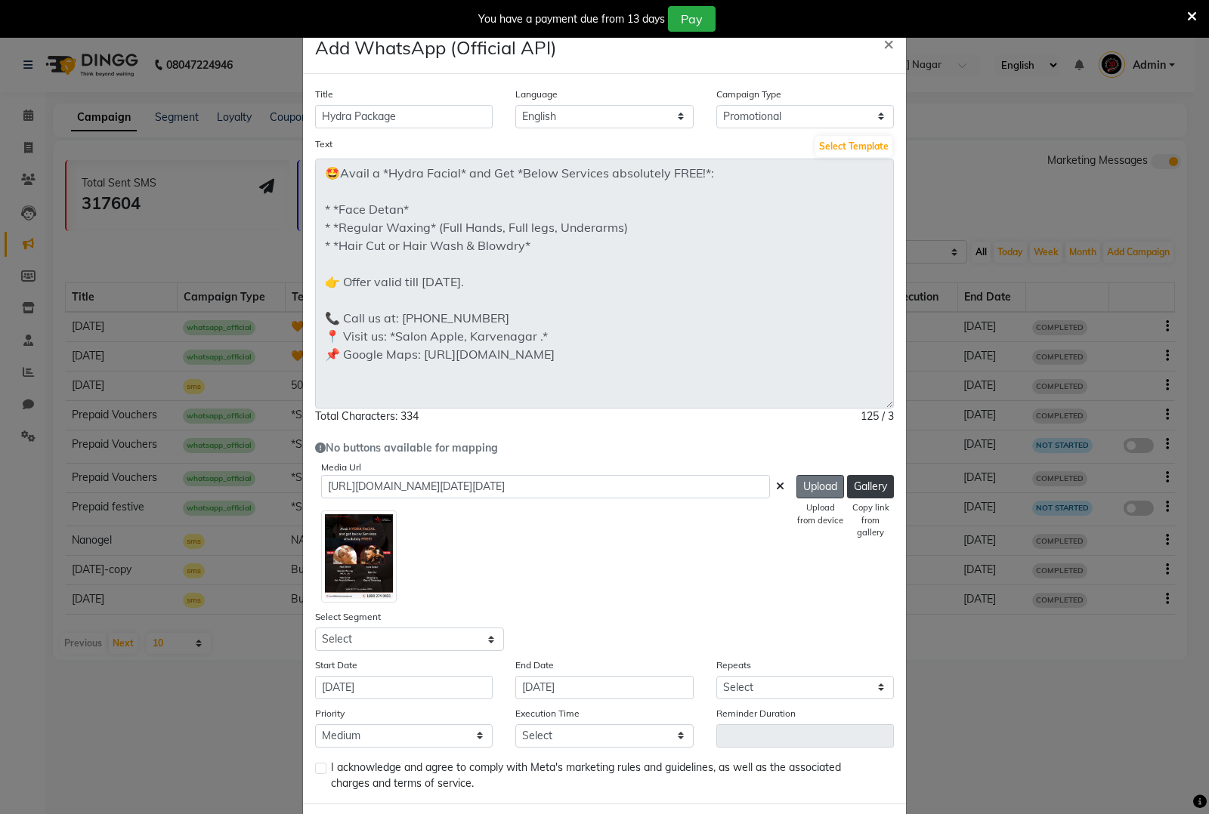
click at [818, 484] on button "Upload" at bounding box center [820, 486] width 48 height 23
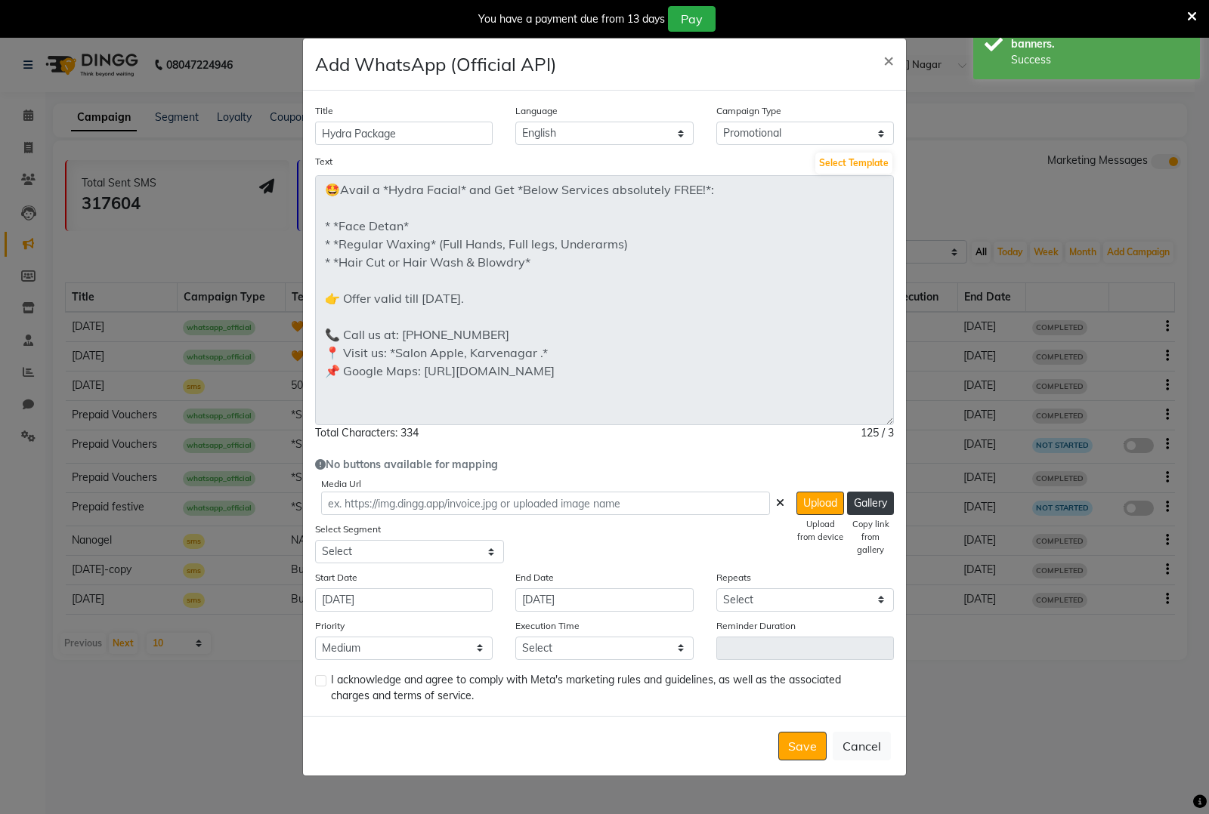
click at [689, 535] on div "Select Segment Select All Customers All Male Customer All Female Customer All M…" at bounding box center [604, 542] width 601 height 42
click at [474, 548] on select "Select All Customers All Male Customer All Female Customer All Members All Cust…" at bounding box center [409, 551] width 189 height 23
select select "42995"
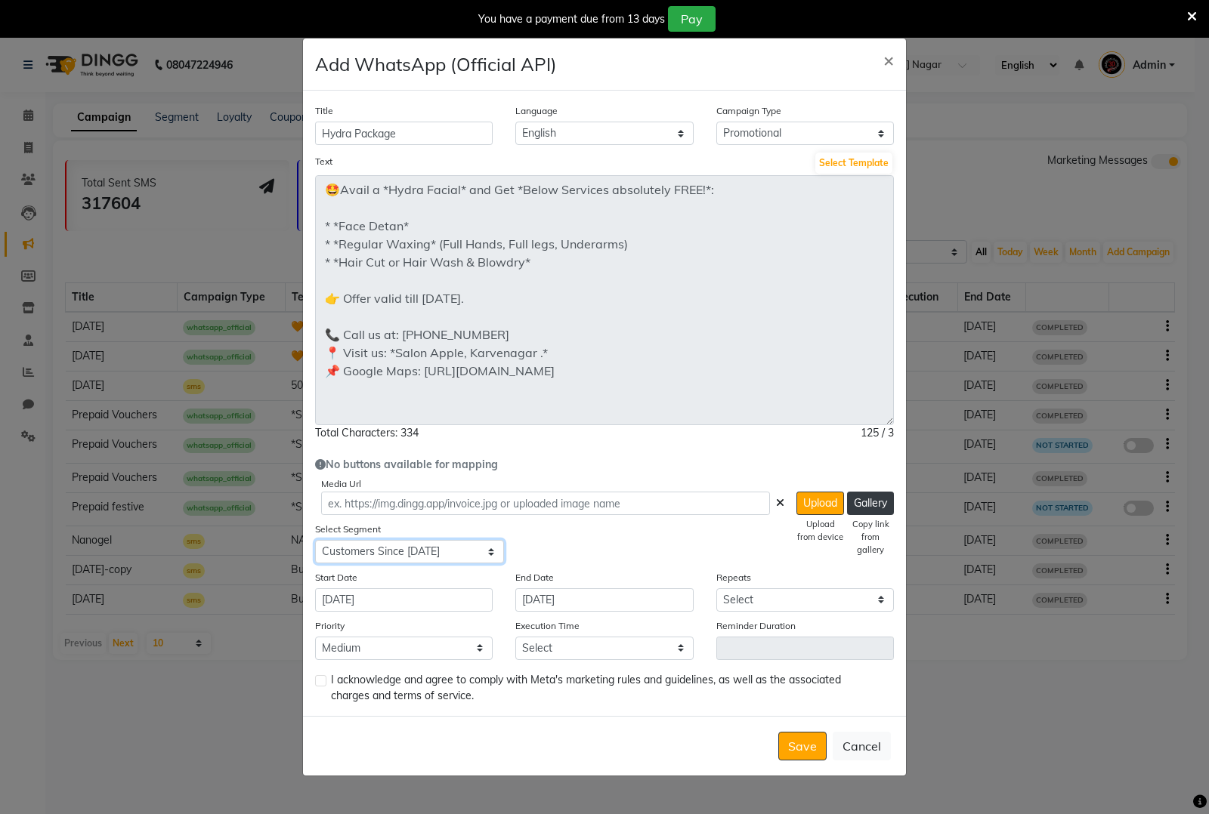
click at [315, 540] on select "Select All Customers All Male Customer All Female Customer All Members All Cust…" at bounding box center [409, 551] width 189 height 23
click at [775, 601] on select "Select Once Daily Alternate Day Weekly Monthly Yearly" at bounding box center [805, 599] width 178 height 23
select select "1"
click at [716, 588] on select "Select Once Daily Alternate Day Weekly Monthly Yearly" at bounding box center [805, 599] width 178 height 23
click at [570, 648] on select "Select 09:00 AM 09:15 AM 09:30 AM 09:45 AM 10:00 AM 10:15 AM 10:30 AM 10:45 AM …" at bounding box center [604, 648] width 178 height 23
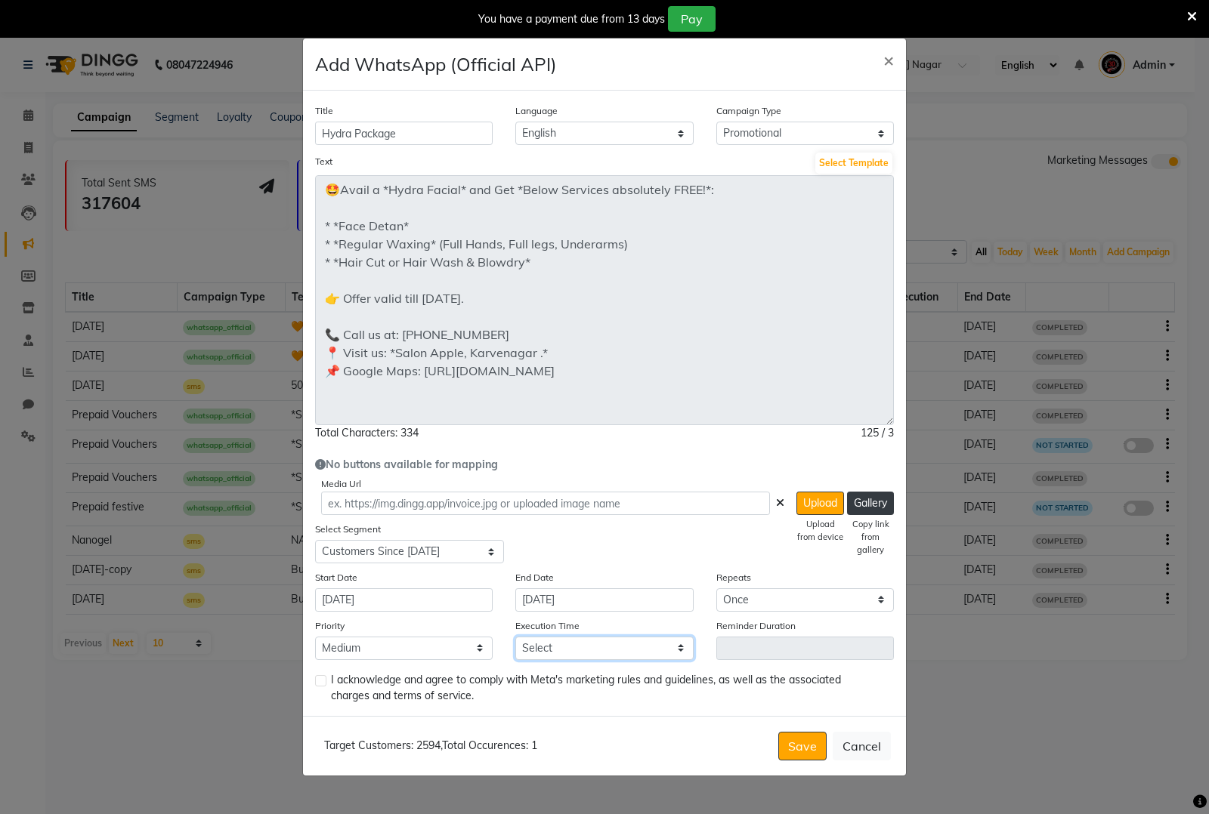
select select "900"
click at [515, 637] on select "Select 09:00 AM 09:15 AM 09:30 AM 09:45 AM 10:00 AM 10:15 AM 10:30 AM 10:45 AM …" at bounding box center [604, 648] width 178 height 23
click at [654, 551] on div "Select Segment Select All Customers All Male Customer All Female Customer All M…" at bounding box center [604, 542] width 601 height 42
click at [776, 502] on icon at bounding box center [780, 503] width 8 height 11
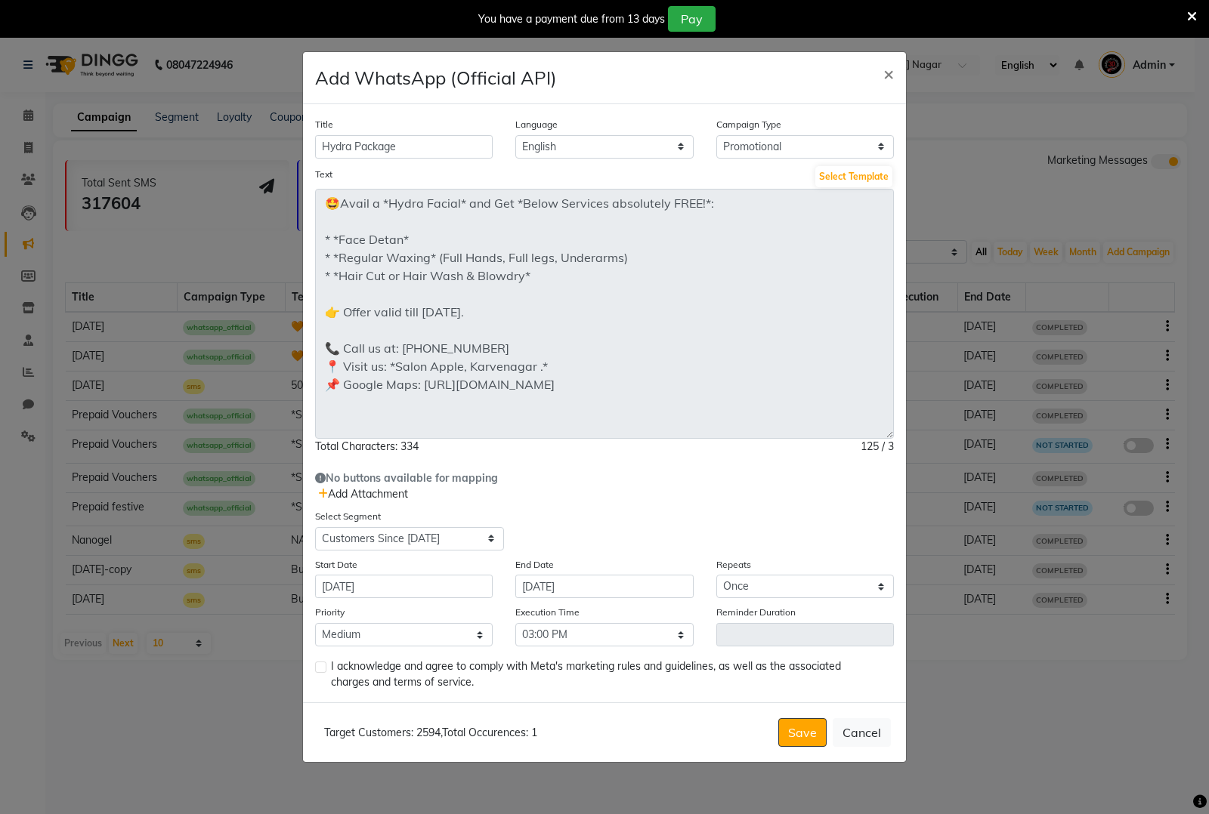
click at [350, 493] on span "Add Attachment" at bounding box center [363, 494] width 90 height 14
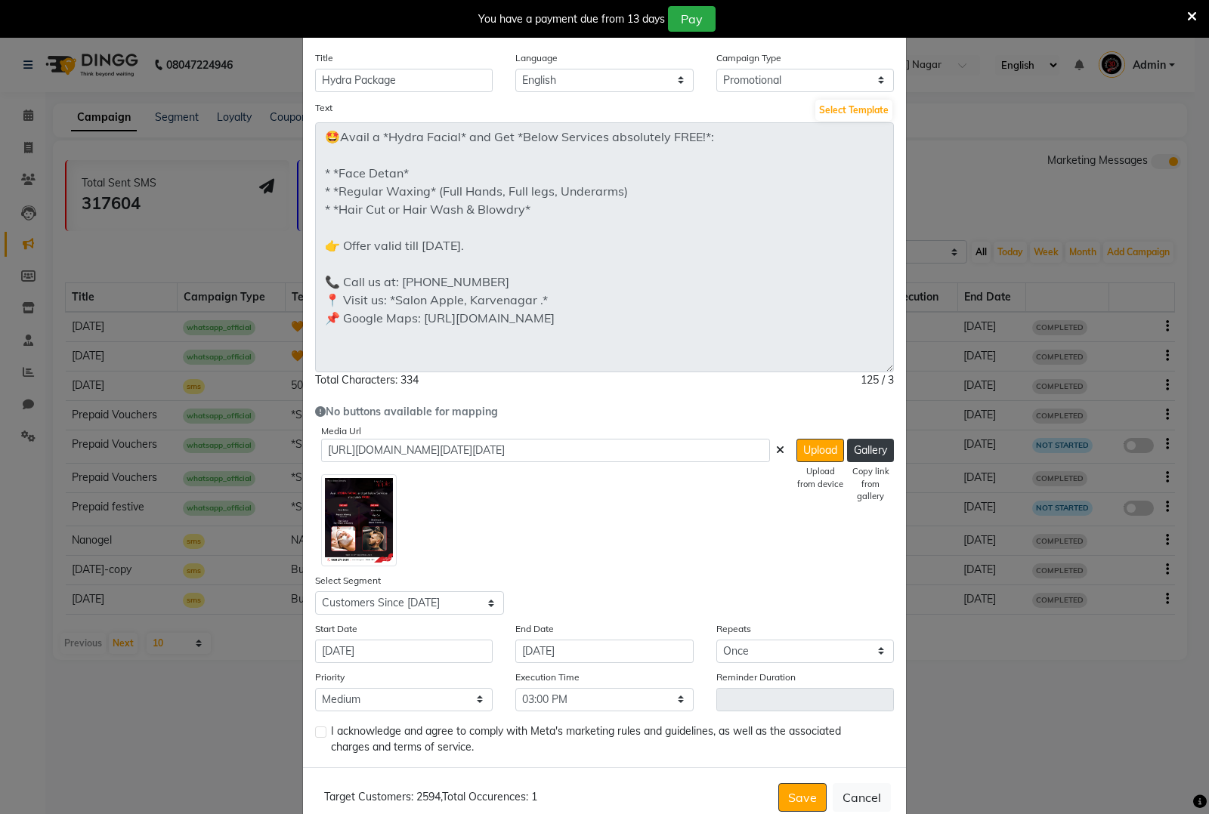
scroll to position [69, 0]
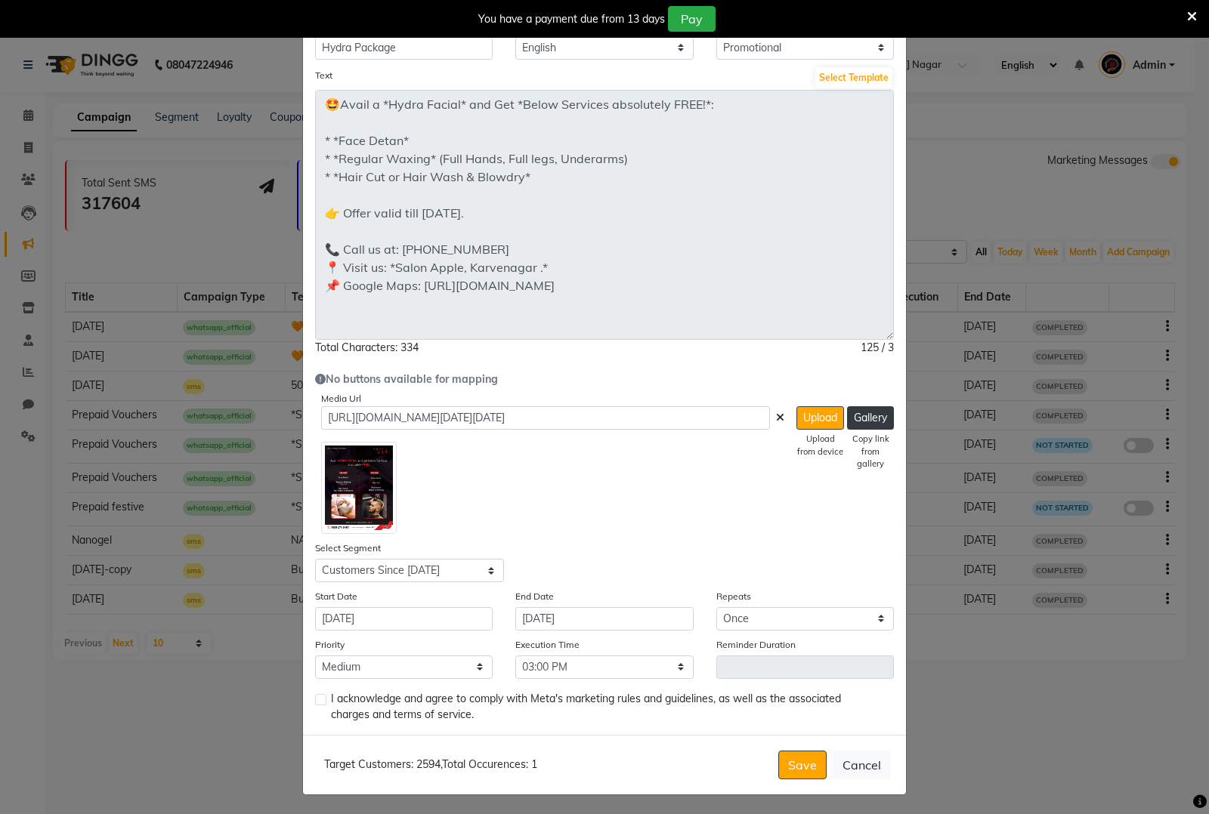
click at [315, 699] on label at bounding box center [320, 699] width 11 height 11
click at [315, 699] on input "checkbox" at bounding box center [320, 701] width 10 height 10
checkbox input "true"
click at [776, 417] on icon at bounding box center [780, 417] width 8 height 11
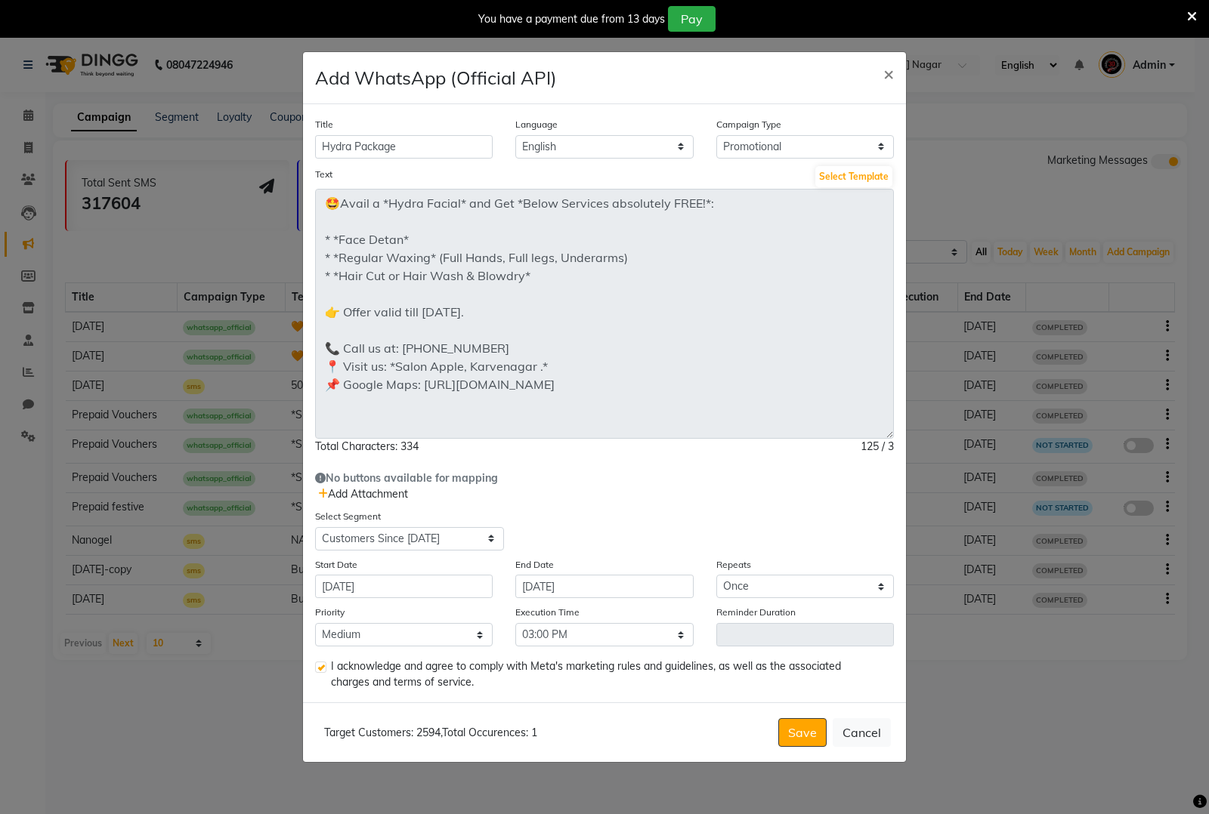
click at [366, 497] on span "Add Attachment" at bounding box center [363, 494] width 90 height 14
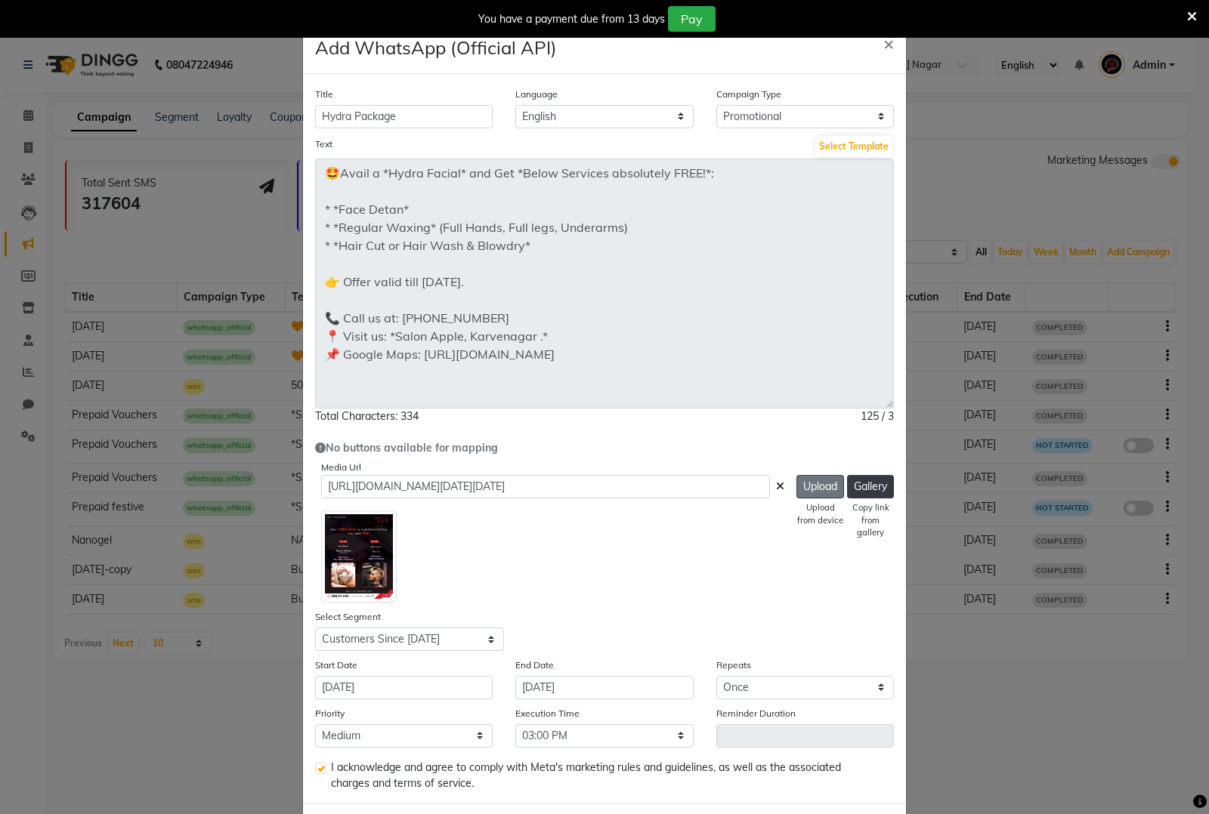
click at [798, 489] on button "Upload" at bounding box center [820, 486] width 48 height 23
click at [814, 486] on button "Upload" at bounding box center [820, 486] width 48 height 23
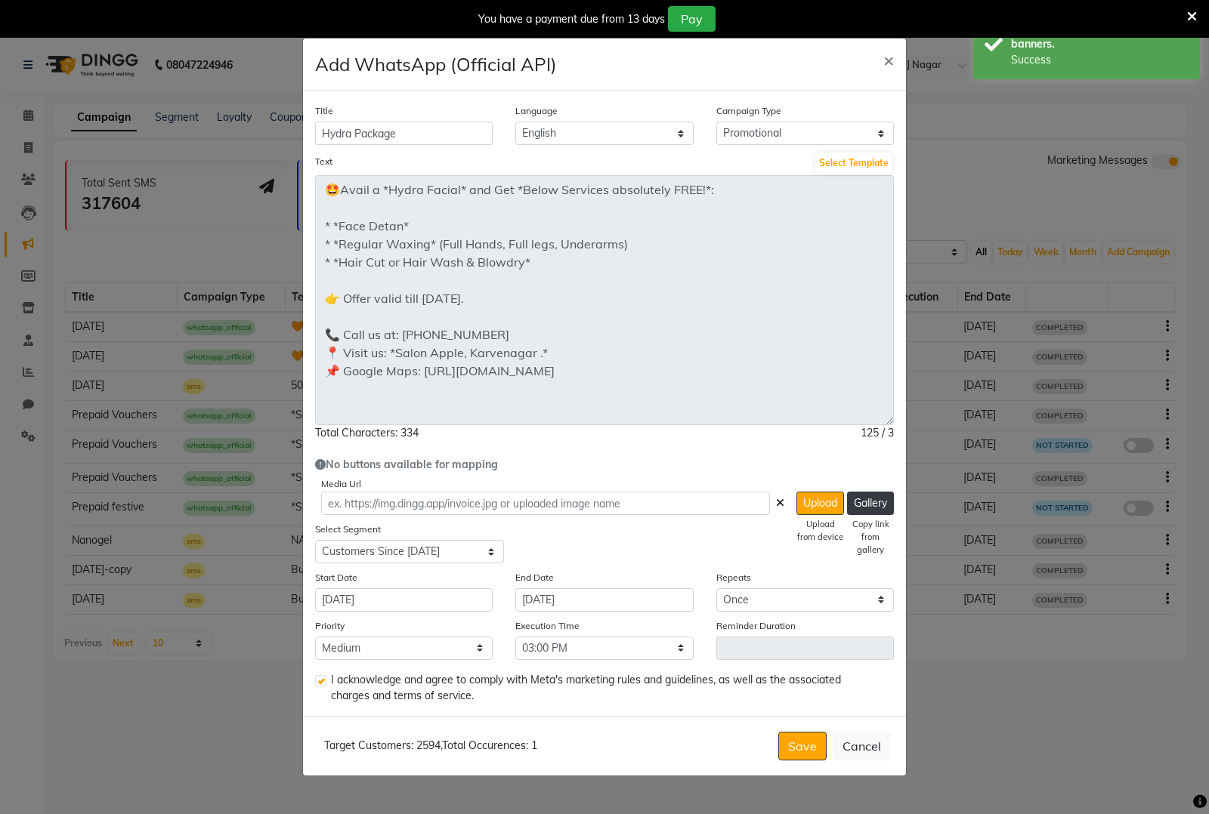
click at [567, 549] on div "Select All Customers All Male Customer All Female Customer All Members All Cust…" at bounding box center [454, 551] width 278 height 23
click at [776, 504] on icon at bounding box center [780, 503] width 8 height 11
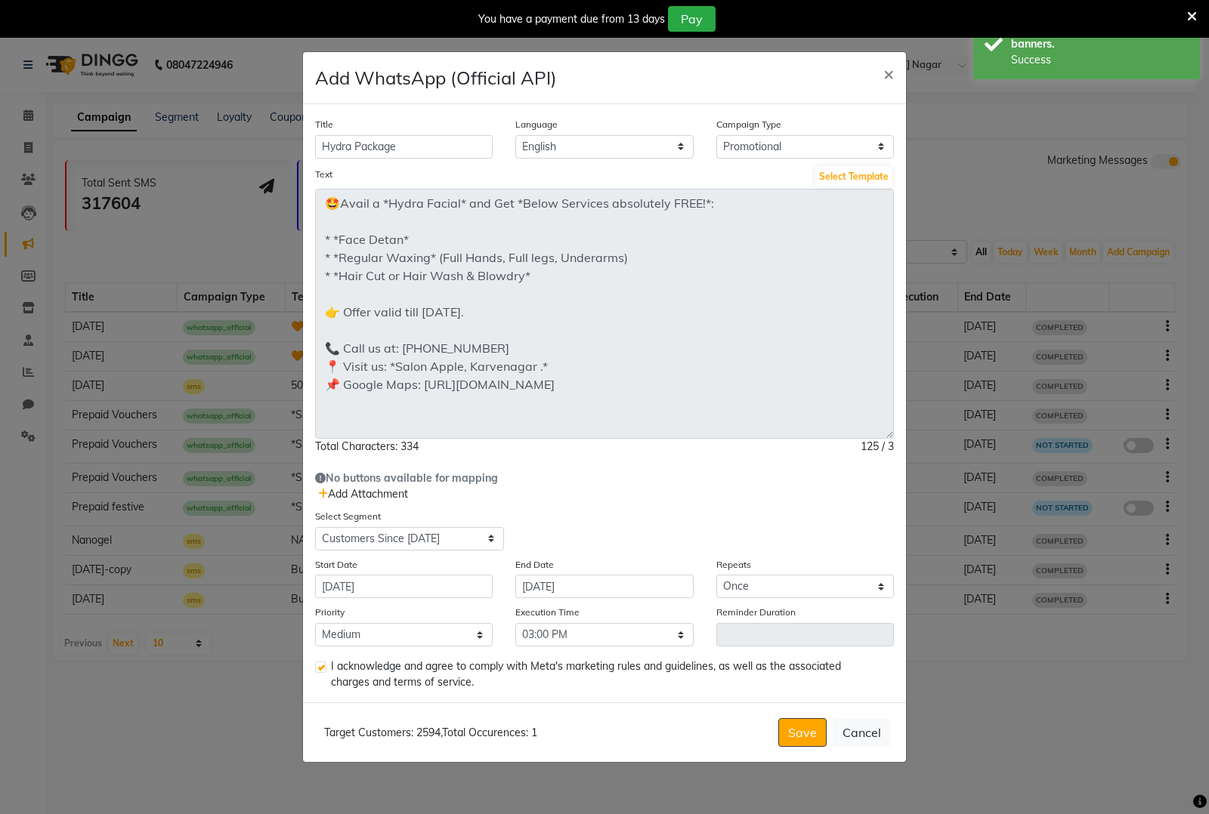
click at [390, 488] on span "Add Attachment" at bounding box center [363, 494] width 90 height 14
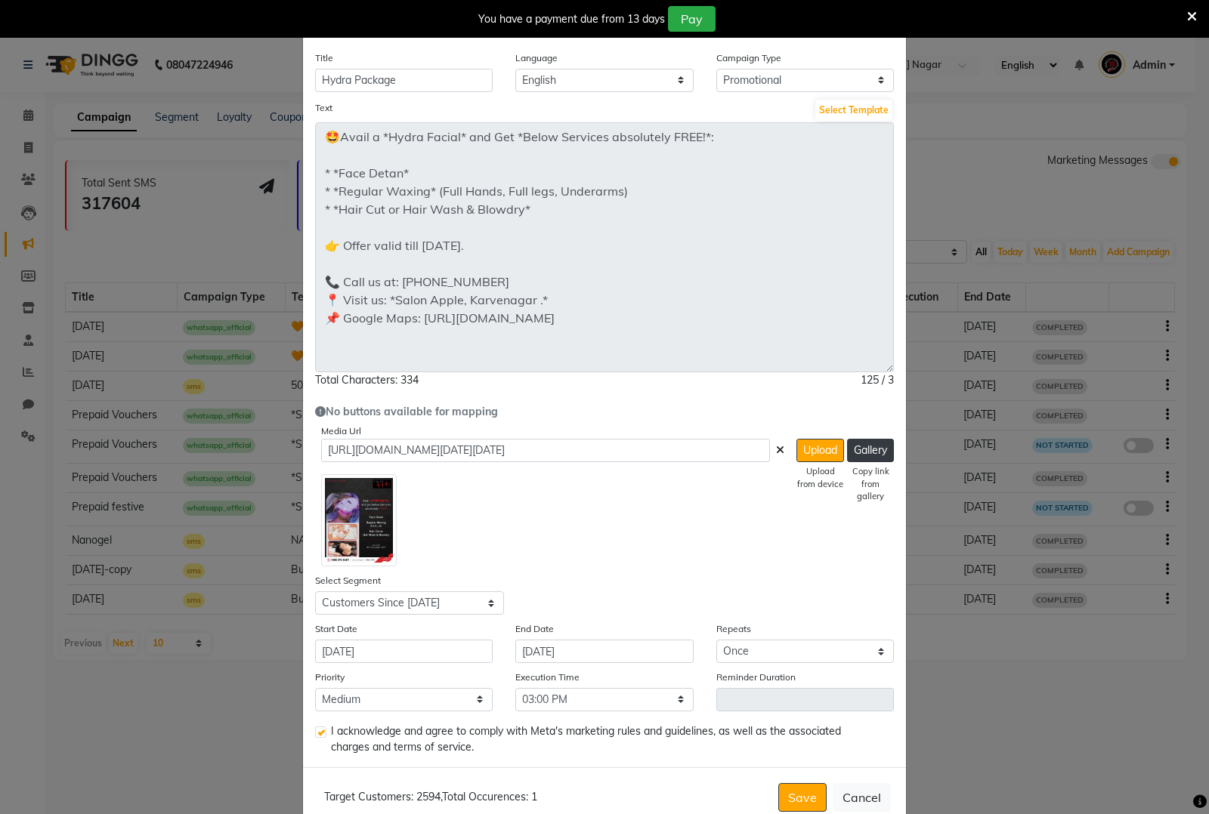
scroll to position [69, 0]
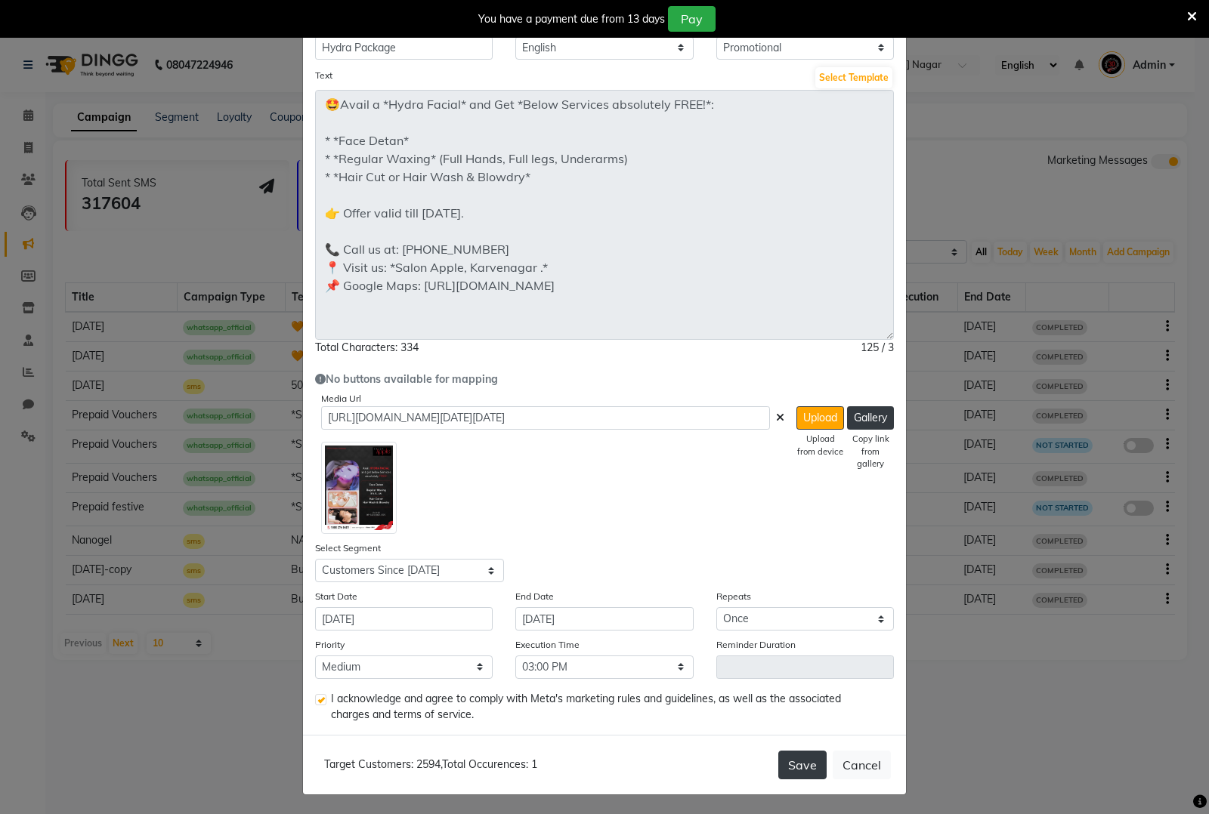
click at [798, 764] on button "Save" at bounding box center [802, 765] width 48 height 29
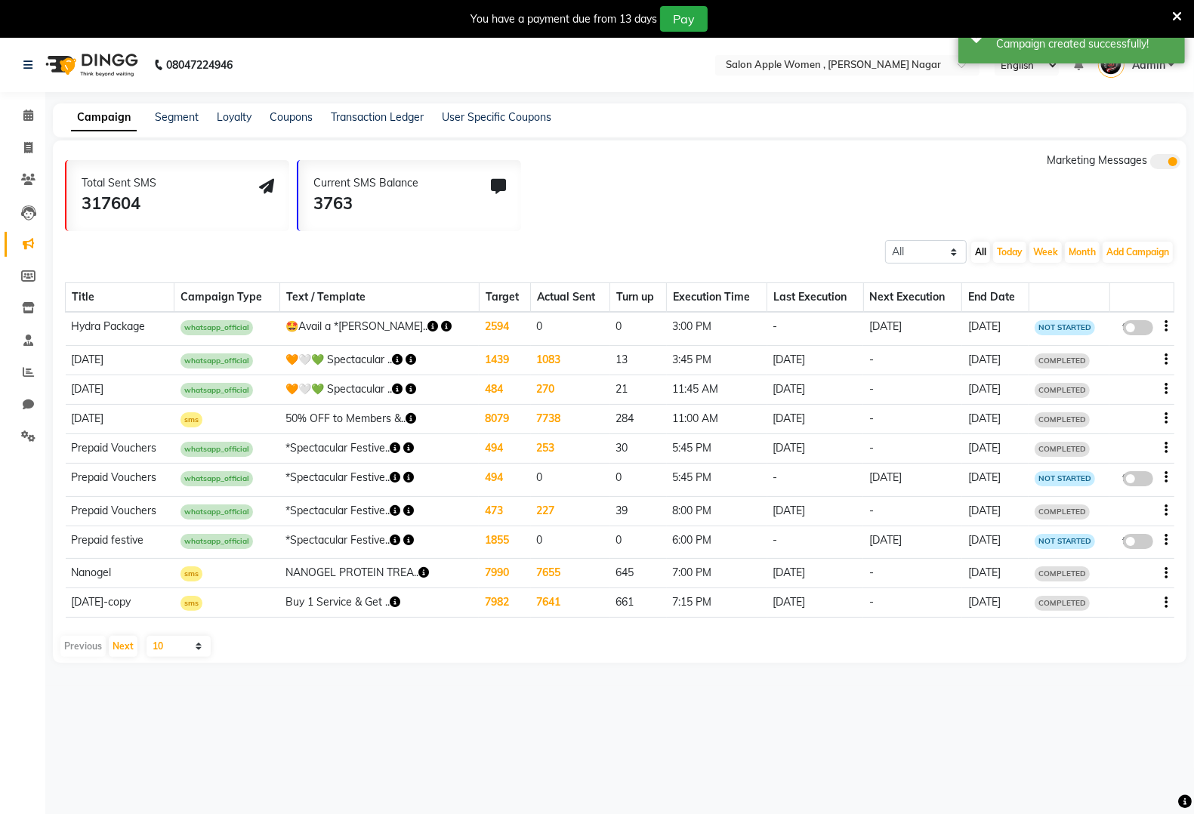
click at [1129, 326] on span at bounding box center [1138, 327] width 30 height 15
click at [1144, 330] on input "false" at bounding box center [1144, 330] width 0 height 0
select select "3"
select select "42995"
select select "1"
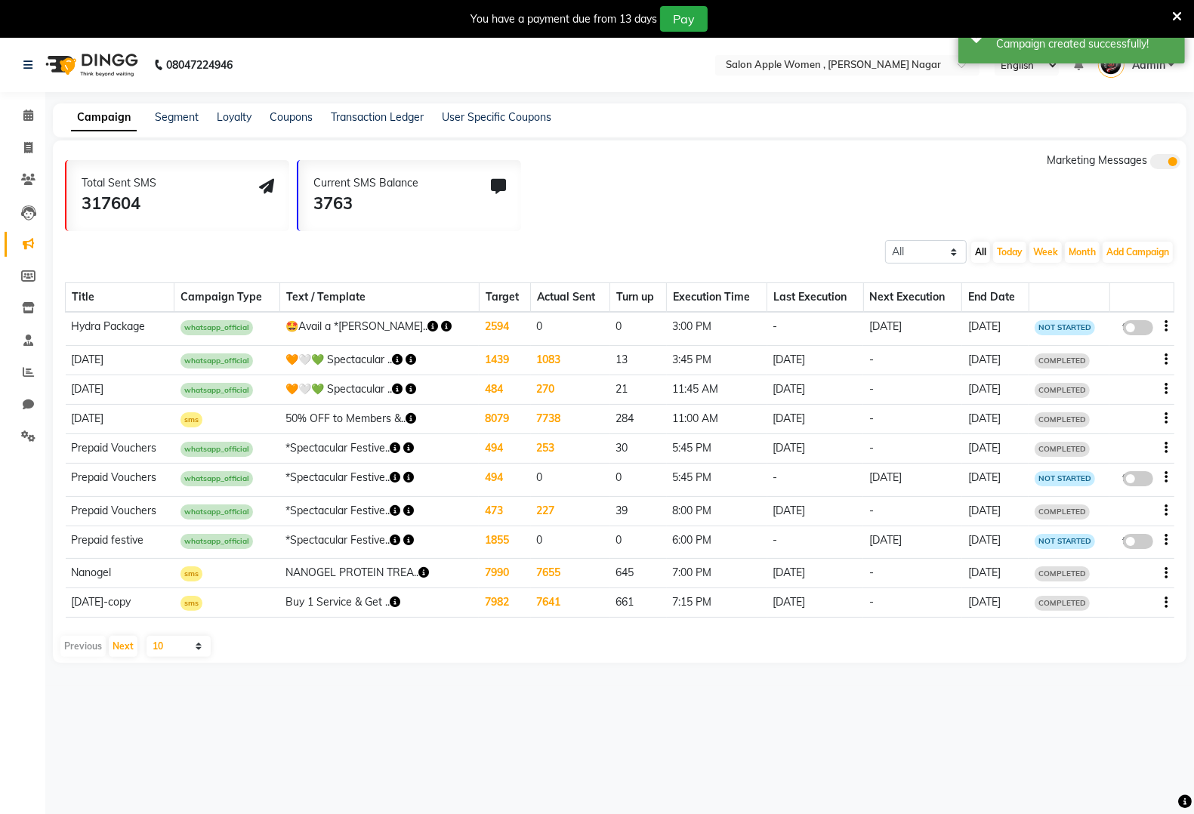
select select "2"
select select "900"
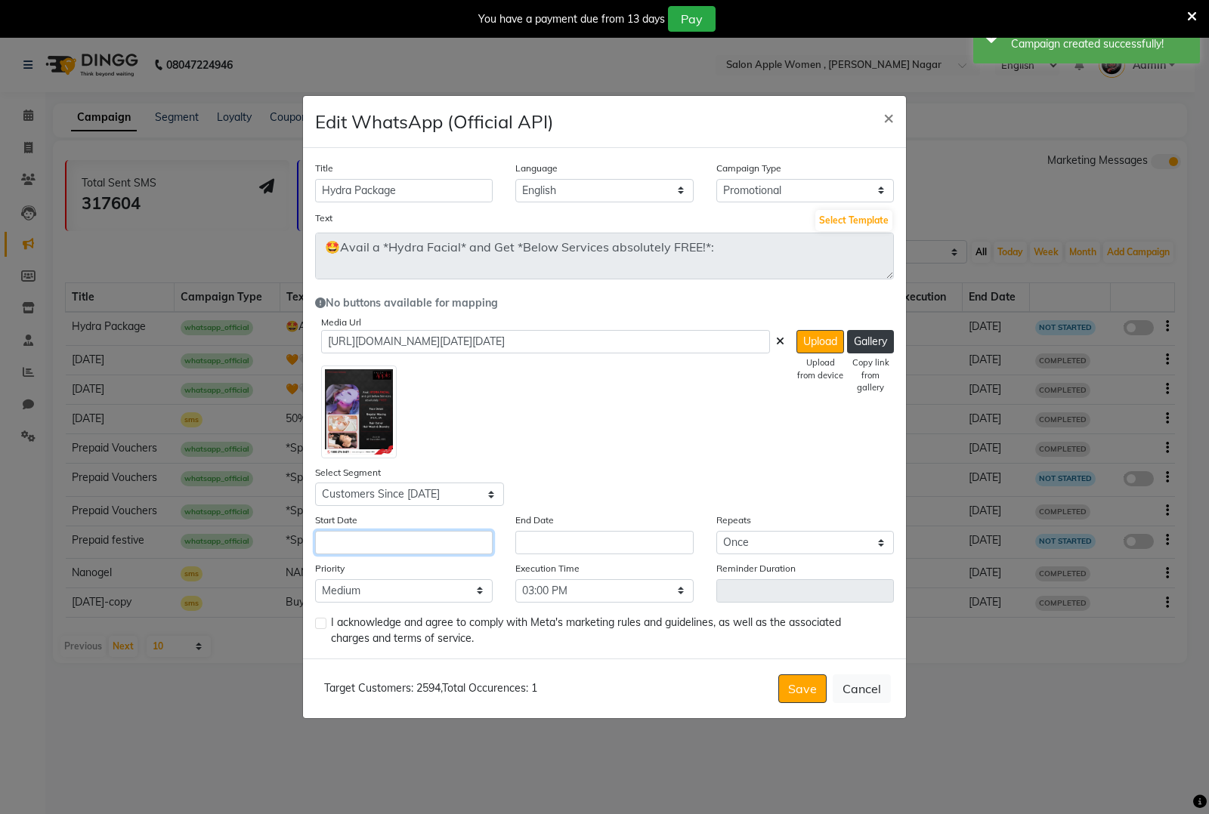
click at [448, 535] on input "text" at bounding box center [404, 542] width 178 height 23
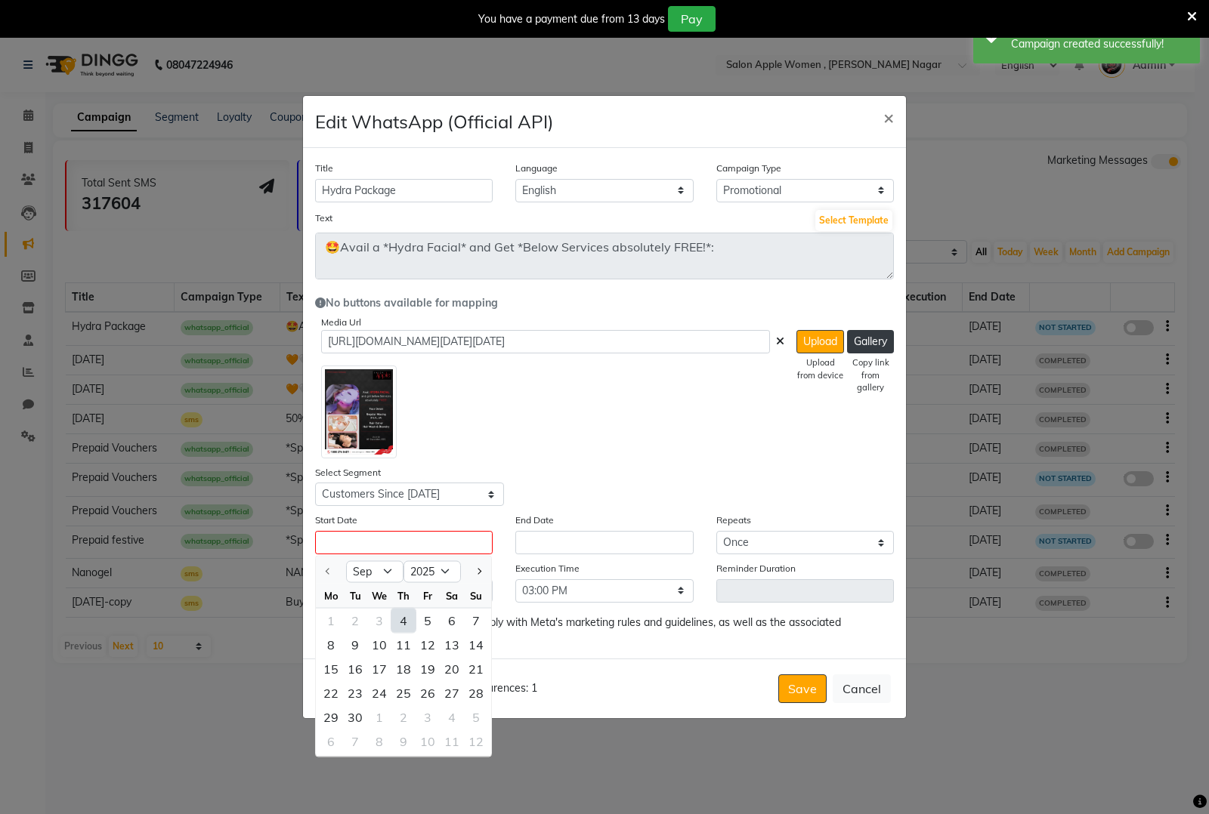
click at [409, 617] on div "4" at bounding box center [403, 621] width 24 height 24
type input "[DATE]"
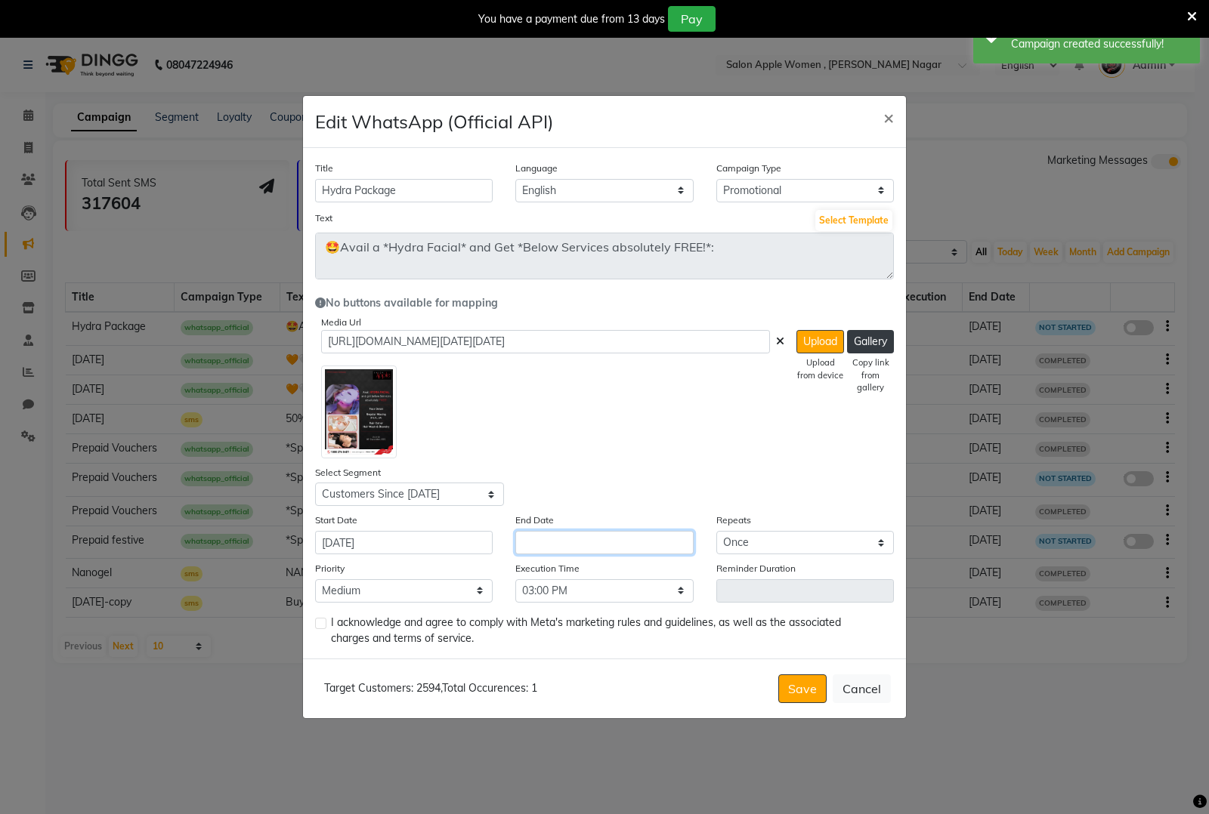
drag, startPoint x: 625, startPoint y: 542, endPoint x: 612, endPoint y: 544, distance: 13.8
click at [625, 542] on input "text" at bounding box center [604, 542] width 178 height 23
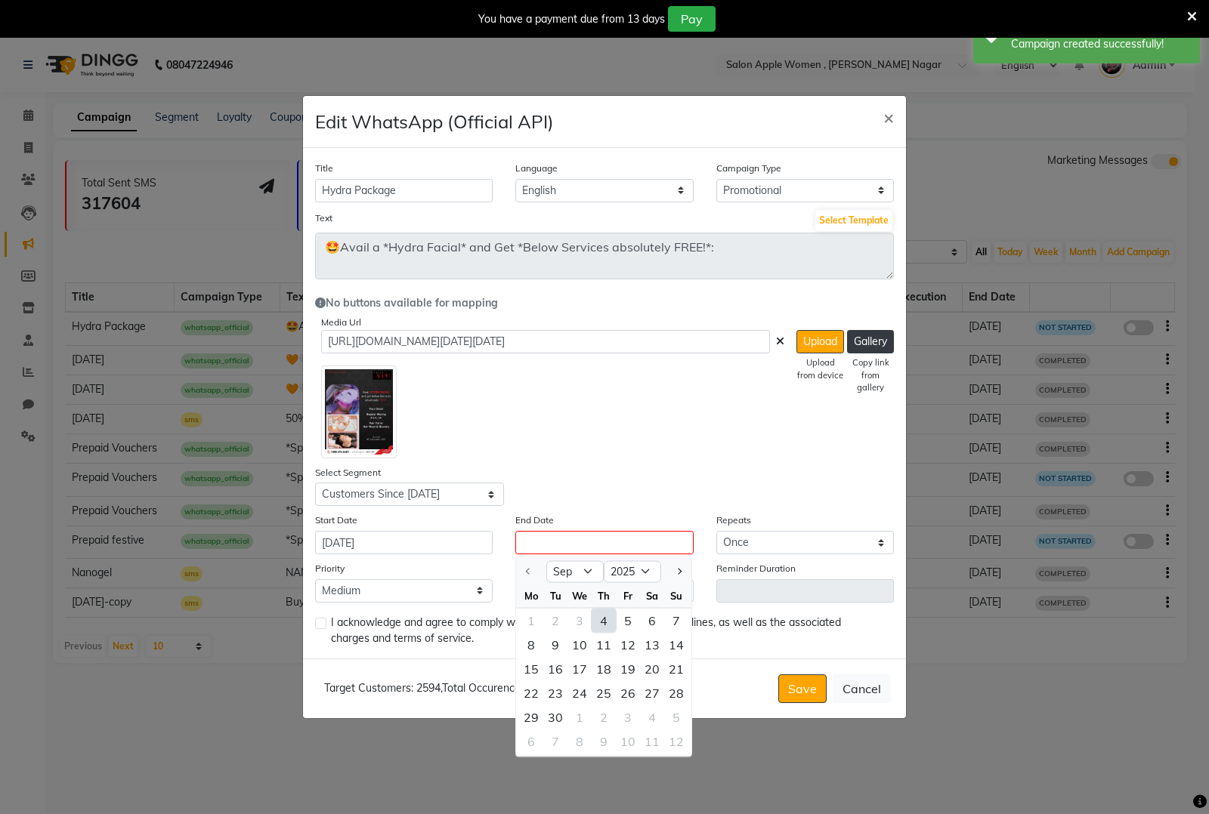
click at [613, 620] on div "4" at bounding box center [603, 621] width 24 height 24
type input "[DATE]"
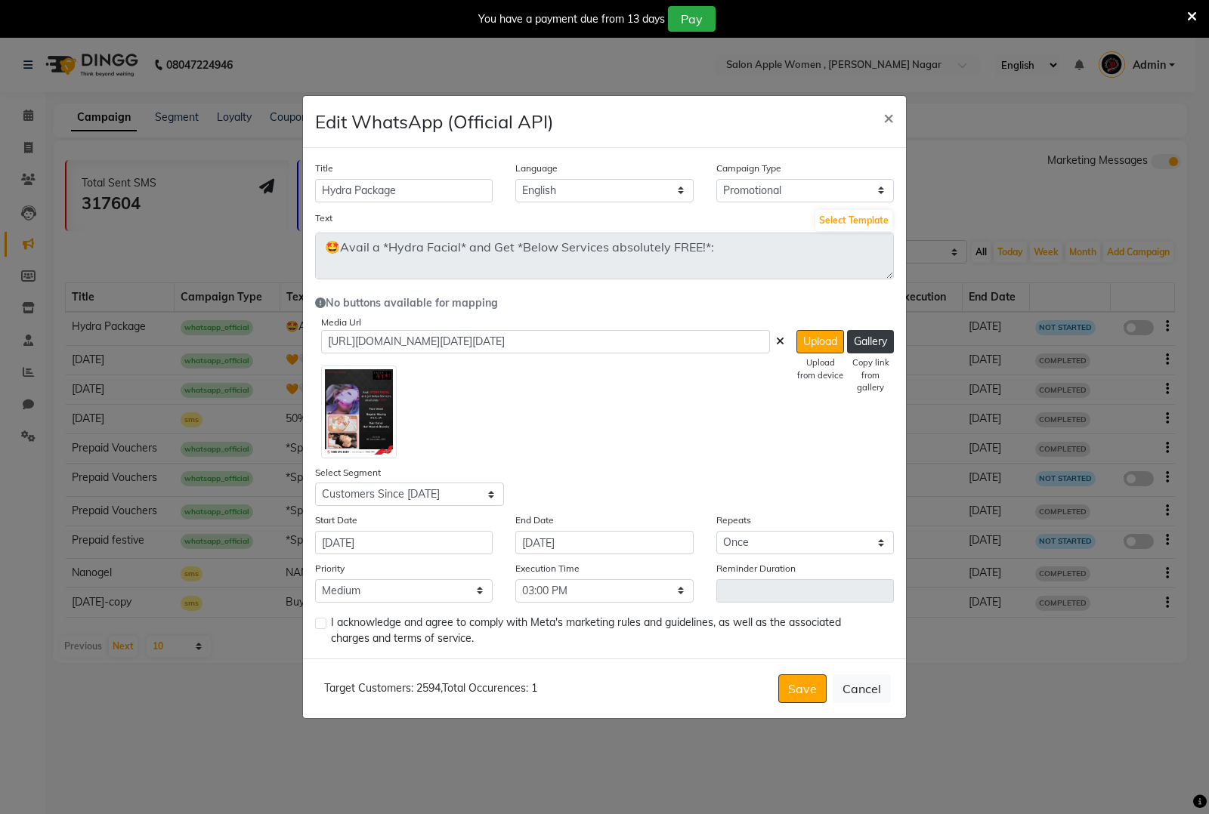
click at [319, 621] on label at bounding box center [320, 623] width 11 height 11
click at [319, 621] on input "checkbox" at bounding box center [320, 624] width 10 height 10
checkbox input "true"
click at [795, 686] on button "Save" at bounding box center [802, 689] width 48 height 29
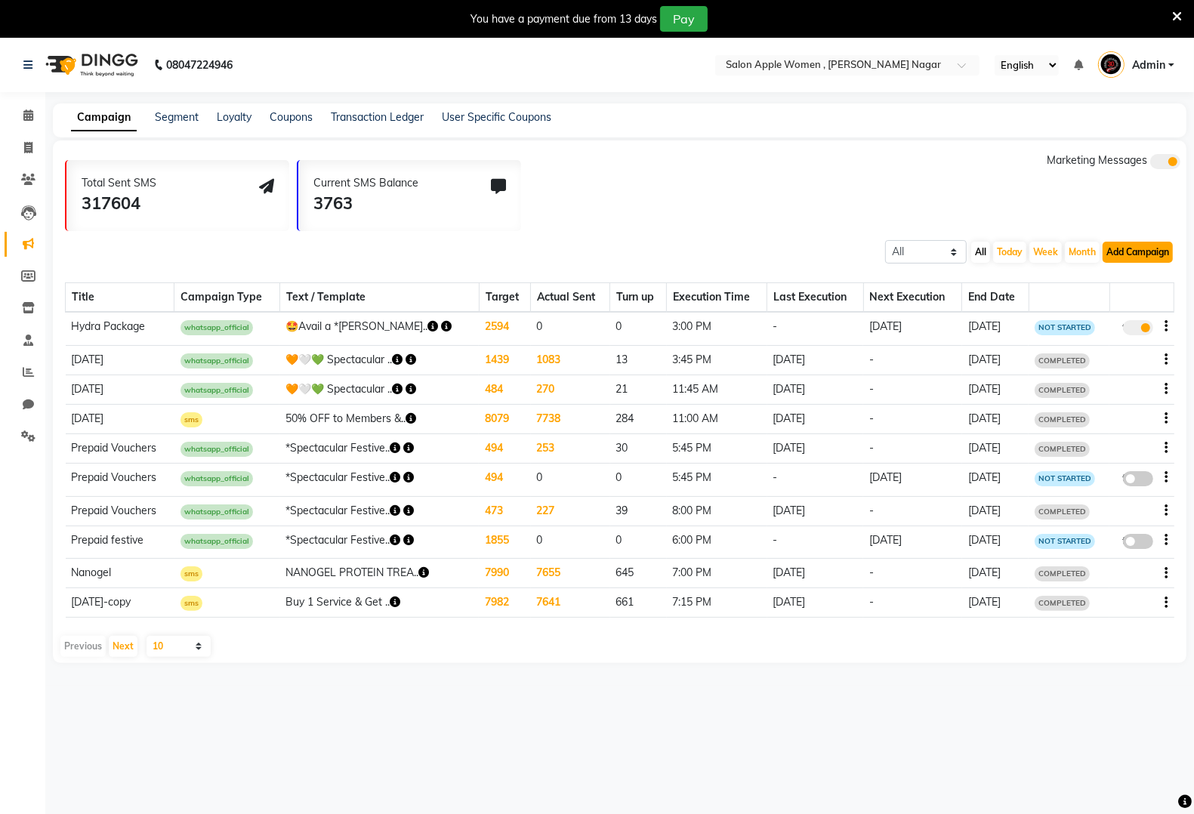
click at [1116, 257] on button "Add Campaign" at bounding box center [1138, 252] width 70 height 21
click at [1138, 337] on div "WhatsApp (Official API)" at bounding box center [1112, 344] width 153 height 23
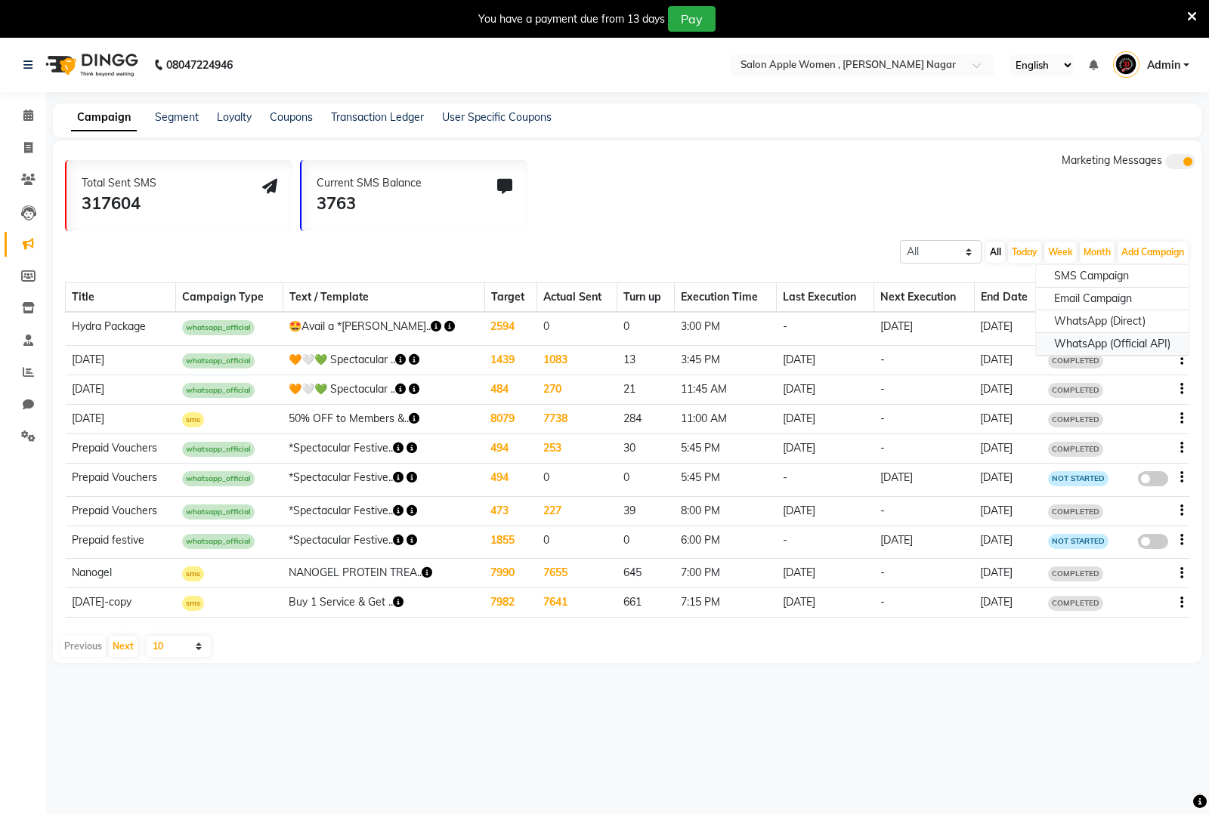
select select "2"
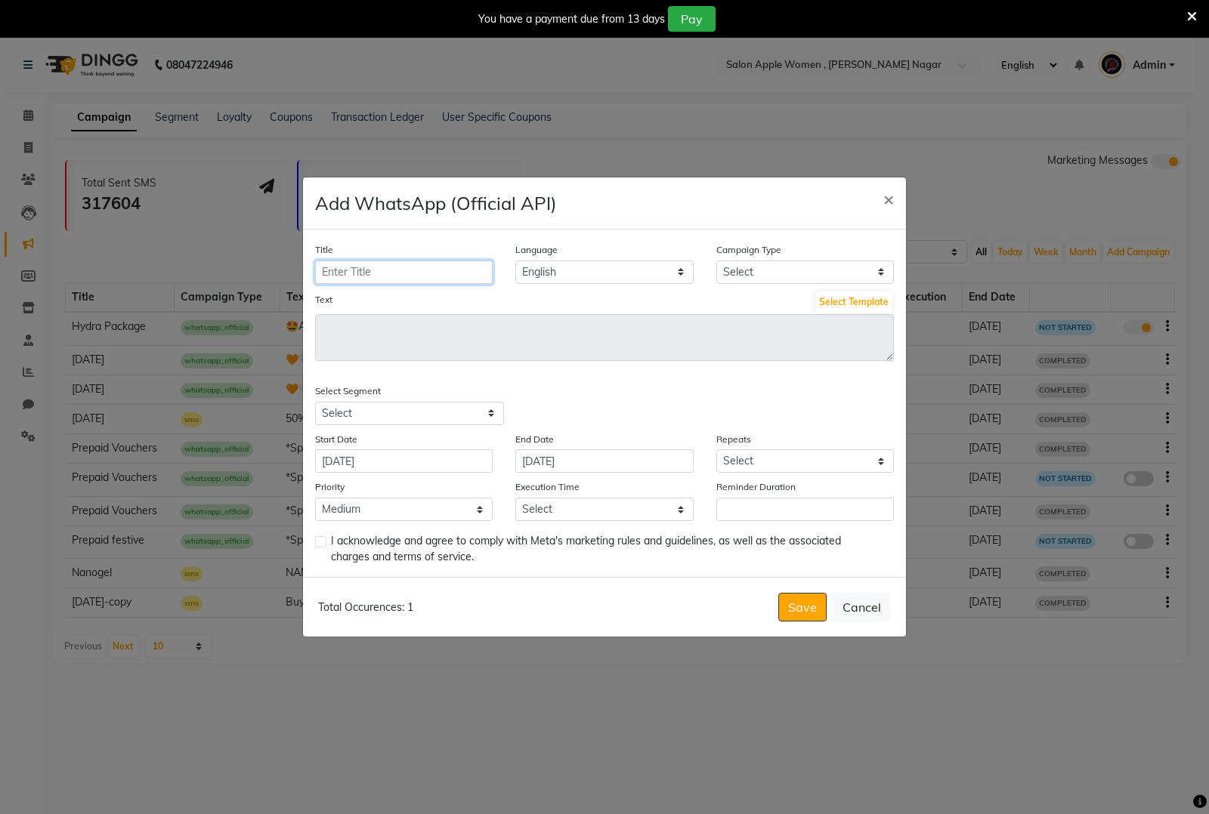
click at [449, 277] on input "Title" at bounding box center [404, 272] width 178 height 23
click at [465, 268] on input "Title" at bounding box center [404, 272] width 178 height 23
type input "Hair Spa & Nanogel Treatment"
click at [801, 274] on select "Select Birthday Anniversary Promotional Service reminder" at bounding box center [805, 272] width 178 height 23
select select "3"
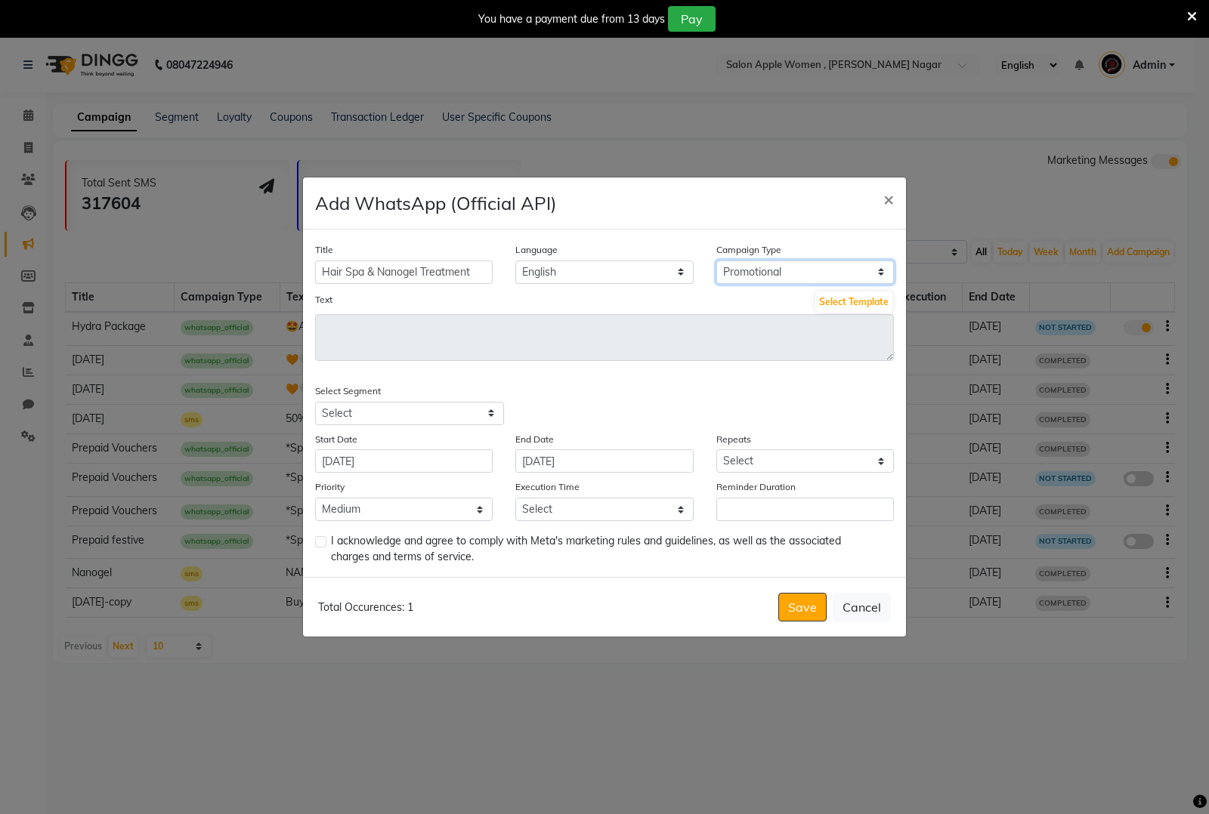
click at [716, 261] on select "Select Birthday Anniversary Promotional Service reminder" at bounding box center [805, 272] width 178 height 23
click at [874, 304] on button "Select Template" at bounding box center [853, 302] width 77 height 21
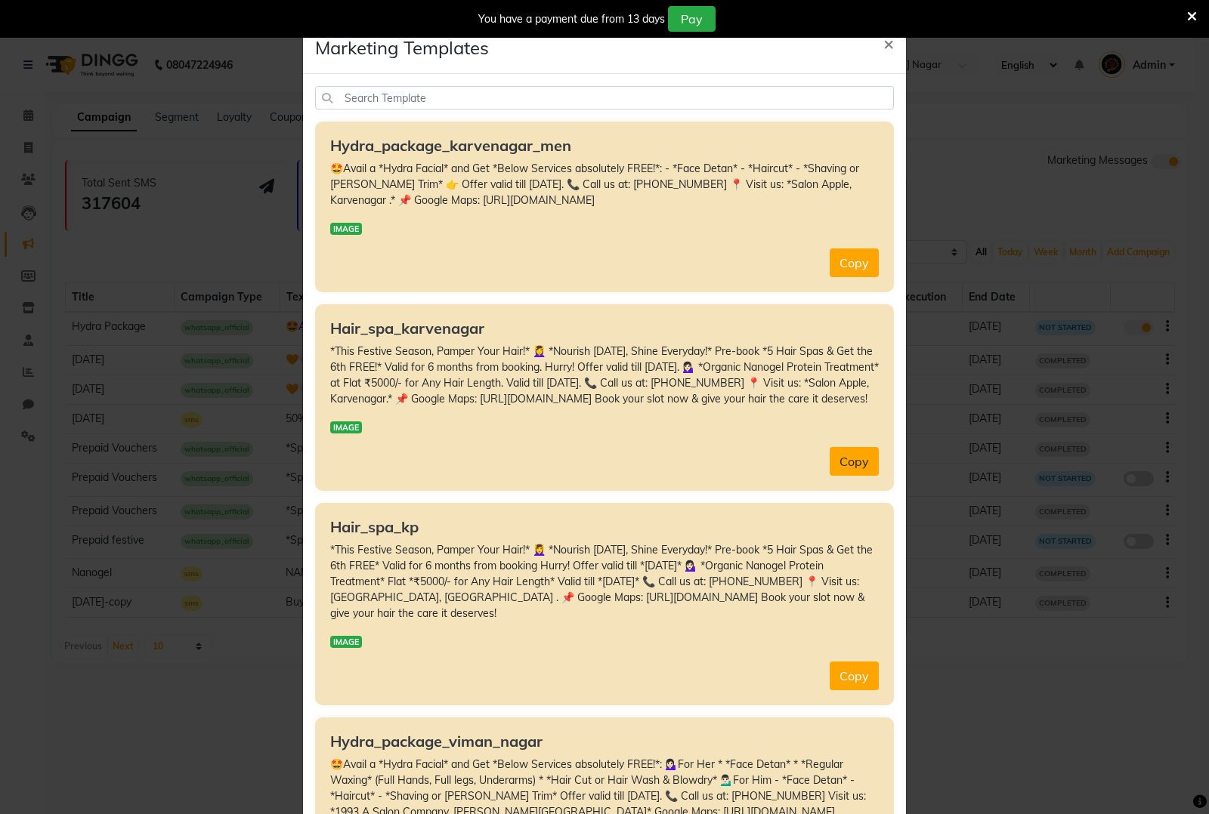
click at [842, 476] on button "Copy" at bounding box center [853, 461] width 49 height 29
type textarea "*This Festive Season, Pamper Your Hair!* 💆‍♀ *Nourish [DATE], Shine Everyday!* …"
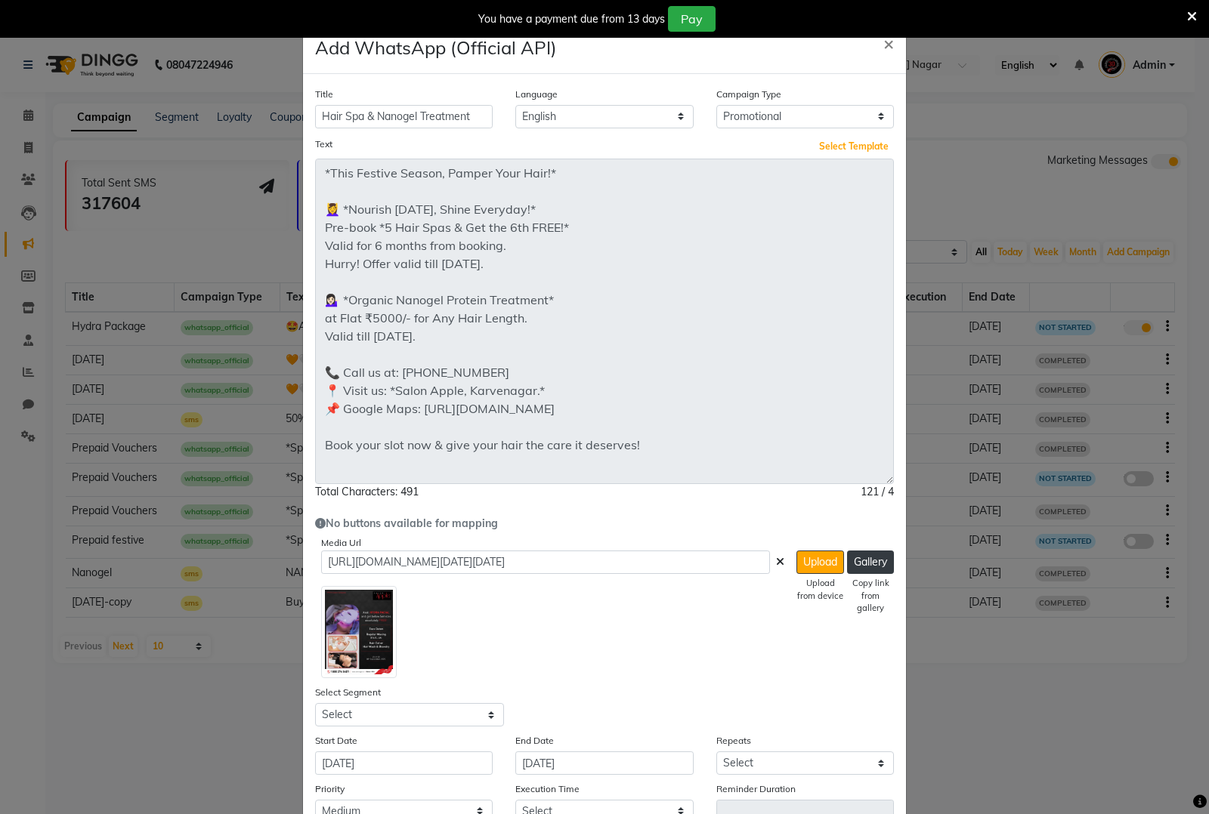
click at [863, 546] on div "Title Hair Spa & Nanogel Treatment Language English Campaign Type Select Birthd…" at bounding box center [604, 476] width 603 height 805
click at [826, 563] on button "Upload" at bounding box center [820, 562] width 48 height 23
drag, startPoint x: 820, startPoint y: 582, endPoint x: 820, endPoint y: 574, distance: 8.3
click at [820, 582] on div "Upload from device" at bounding box center [820, 590] width 48 height 26
click at [820, 563] on button "Upload" at bounding box center [820, 562] width 48 height 23
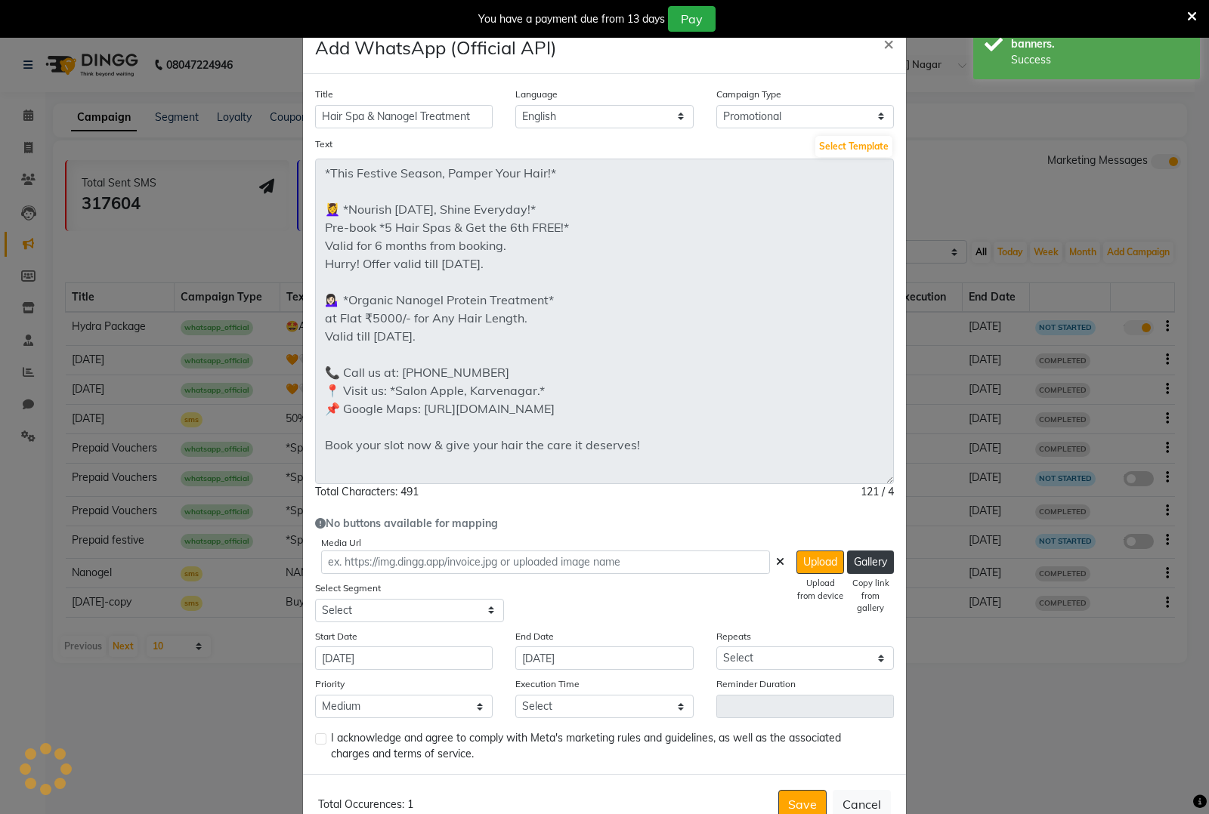
click at [776, 560] on icon at bounding box center [780, 562] width 8 height 11
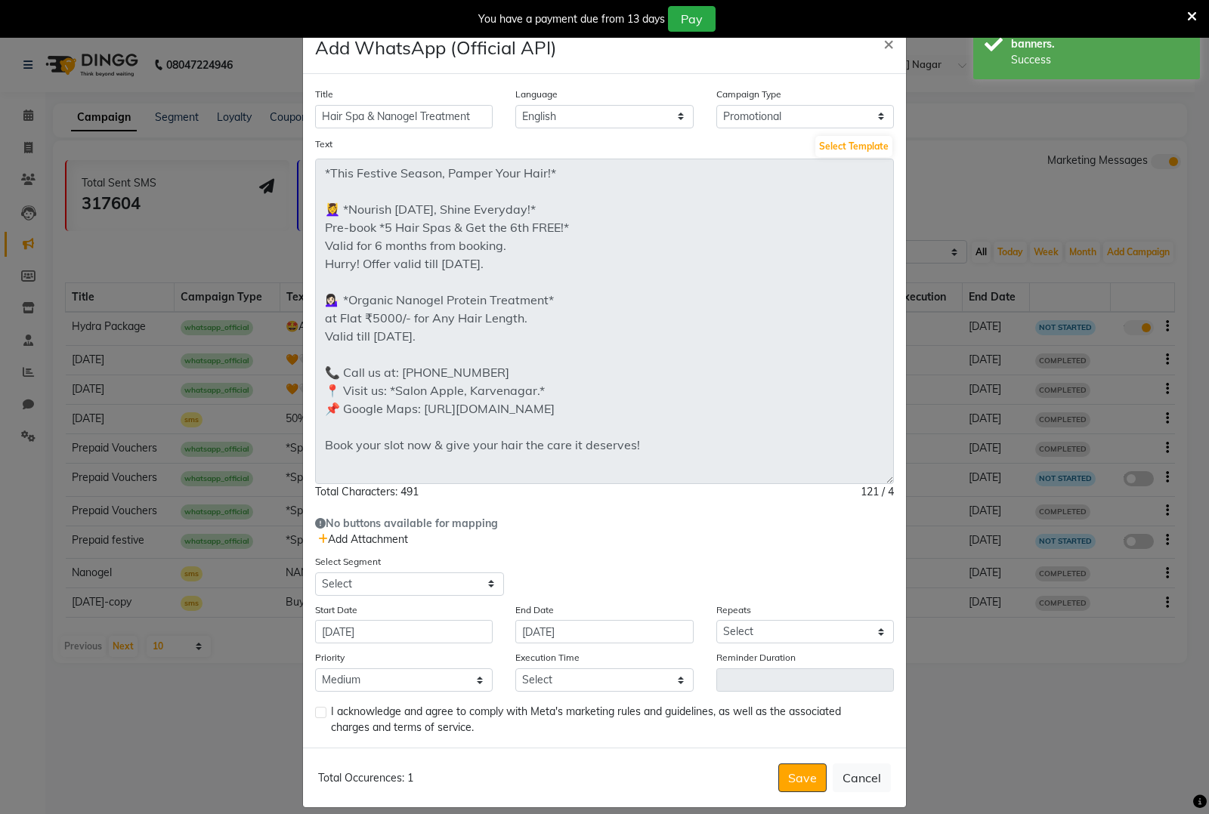
click at [360, 539] on span "Add Attachment" at bounding box center [363, 540] width 90 height 14
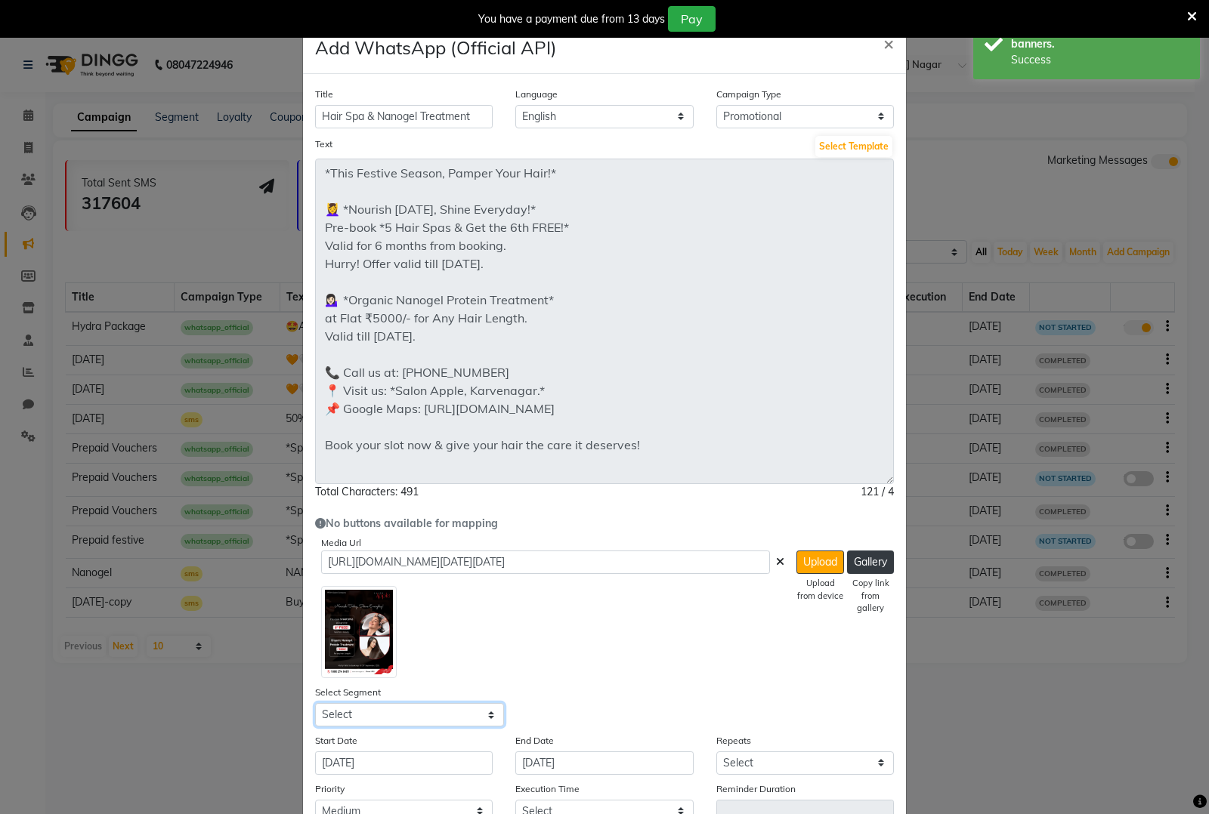
click at [427, 720] on select "Select All Customers All Male Customer All Female Customer All Members All Cust…" at bounding box center [409, 714] width 189 height 23
select select "42995"
click at [315, 703] on select "Select All Customers All Male Customer All Female Customer All Members All Cust…" at bounding box center [409, 714] width 189 height 23
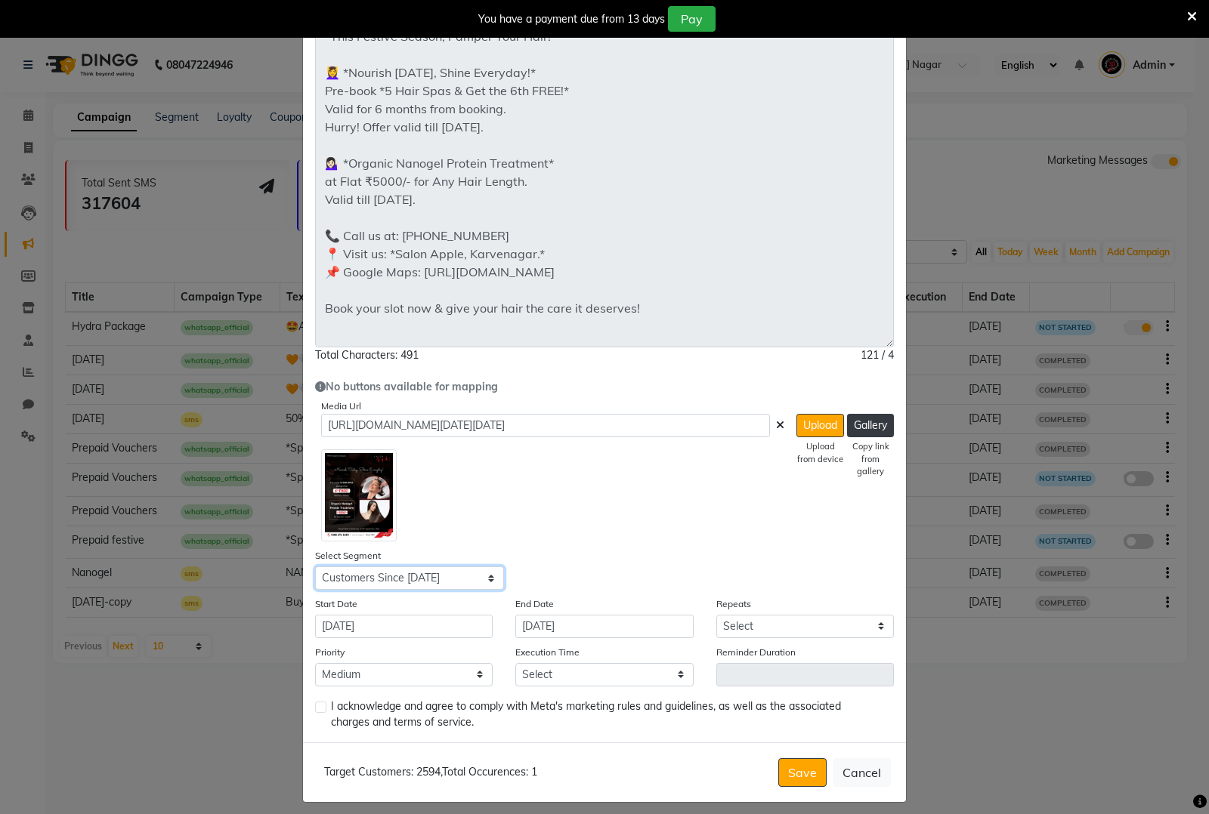
scroll to position [144, 0]
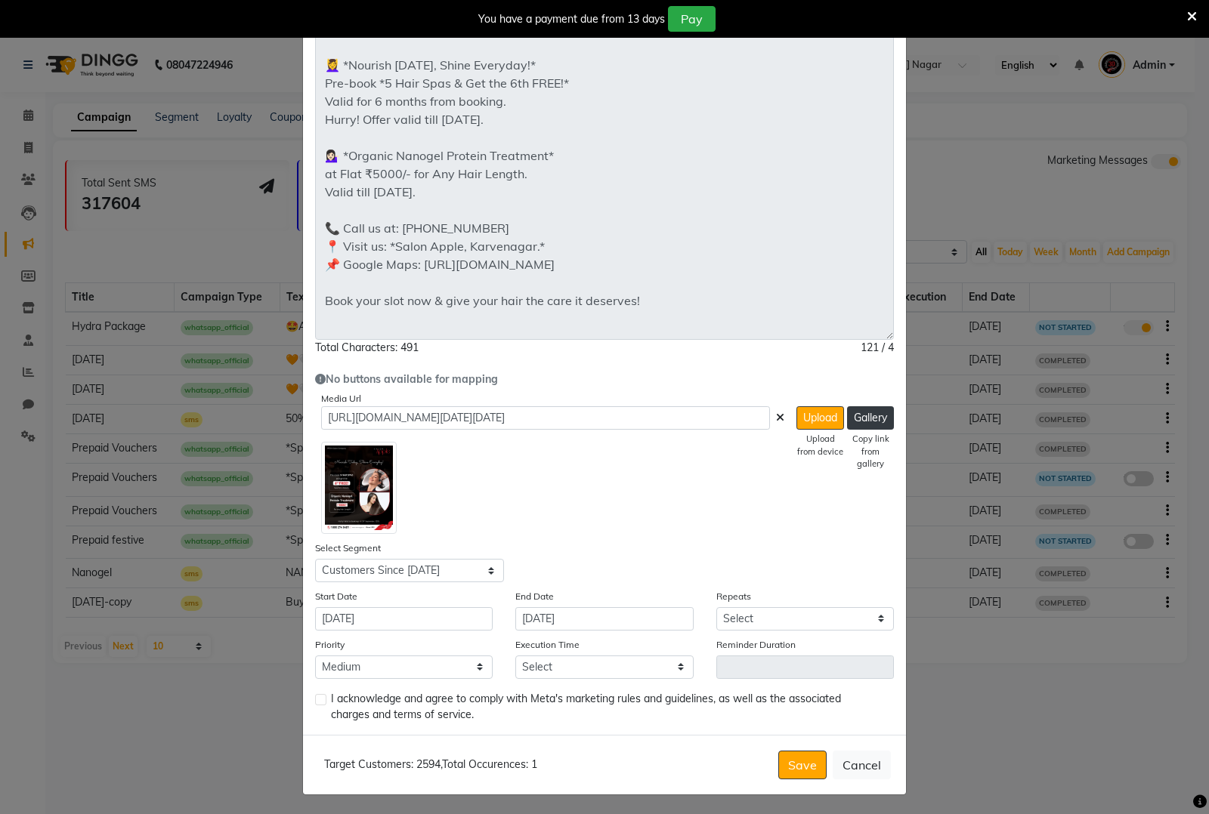
click at [316, 695] on label at bounding box center [320, 699] width 11 height 11
click at [316, 696] on input "checkbox" at bounding box center [320, 701] width 10 height 10
checkbox input "true"
click at [773, 614] on select "Select Once Daily Alternate Day Weekly Monthly Yearly" at bounding box center [805, 618] width 178 height 23
select select "1"
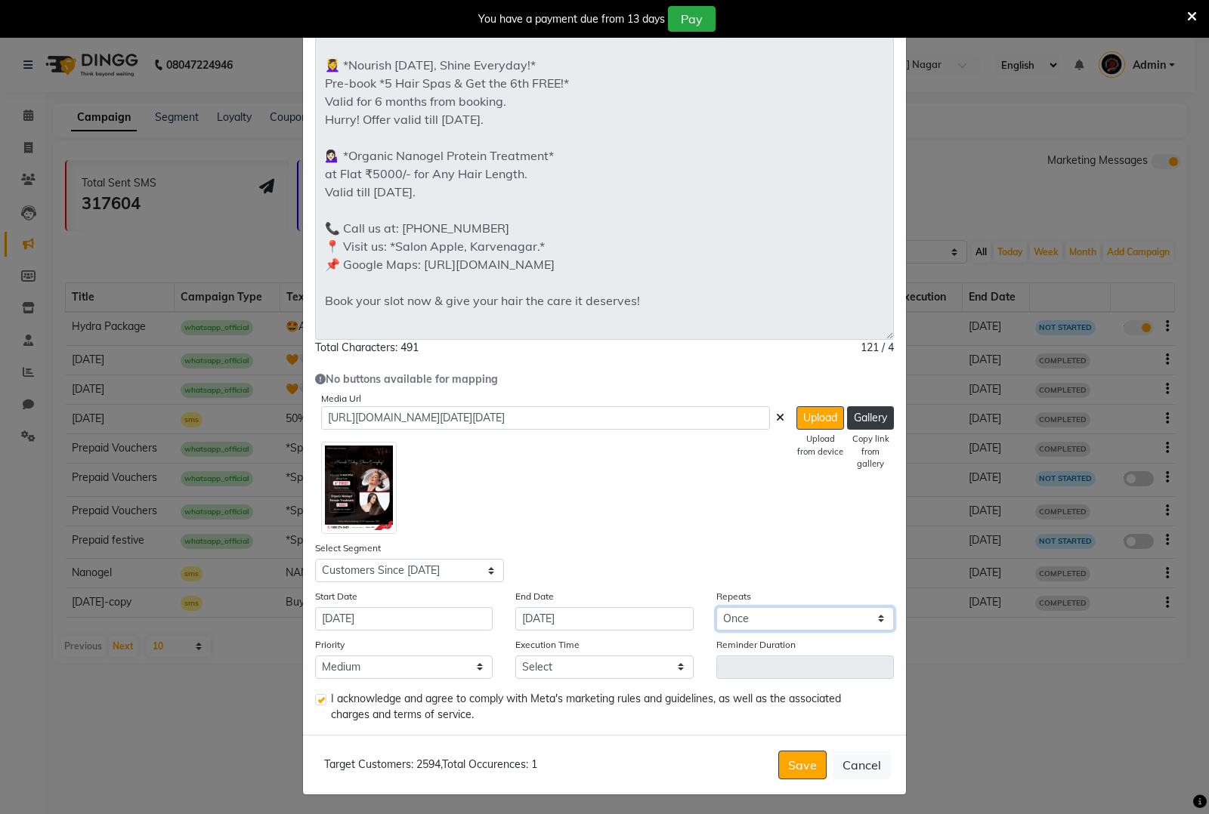
click at [716, 607] on select "Select Once Daily Alternate Day Weekly Monthly Yearly" at bounding box center [805, 618] width 178 height 23
click at [544, 668] on select "Select 09:00 AM 09:15 AM 09:30 AM 09:45 AM 10:00 AM 10:15 AM 10:30 AM 10:45 AM …" at bounding box center [604, 667] width 178 height 23
select select "900"
click at [515, 656] on select "Select 09:00 AM 09:15 AM 09:30 AM 09:45 AM 10:00 AM 10:15 AM 10:30 AM 10:45 AM …" at bounding box center [604, 667] width 178 height 23
click at [789, 756] on button "Save" at bounding box center [802, 765] width 48 height 29
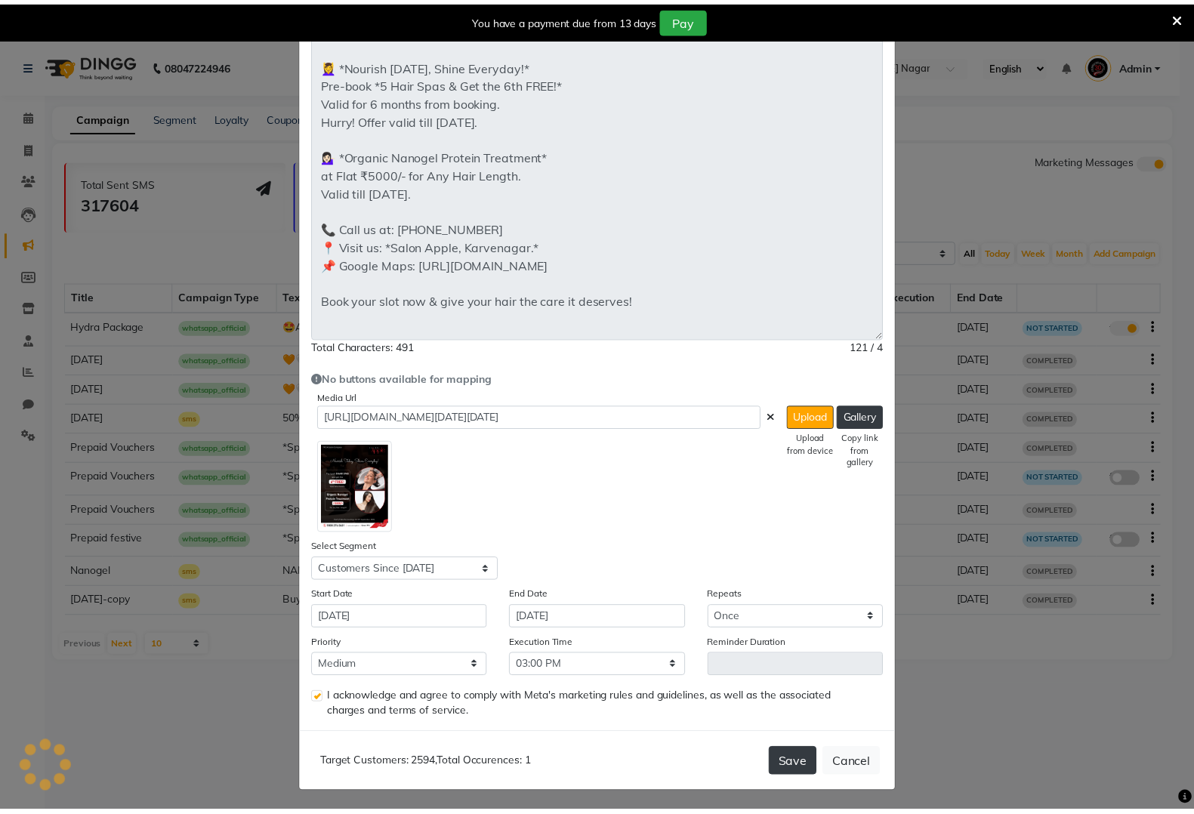
scroll to position [0, 0]
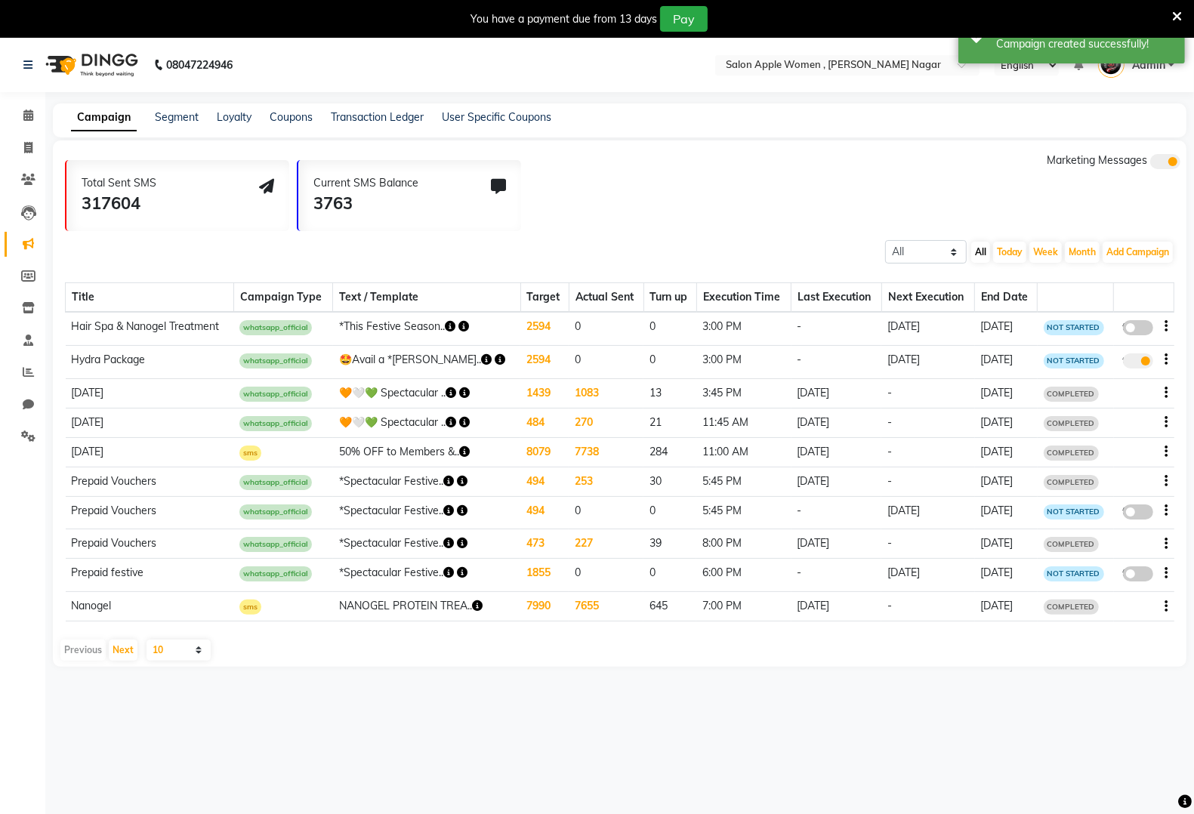
click at [1132, 321] on span at bounding box center [1138, 327] width 30 height 15
click at [1144, 330] on input "false" at bounding box center [1144, 330] width 0 height 0
select select "3"
select select "42995"
select select "1"
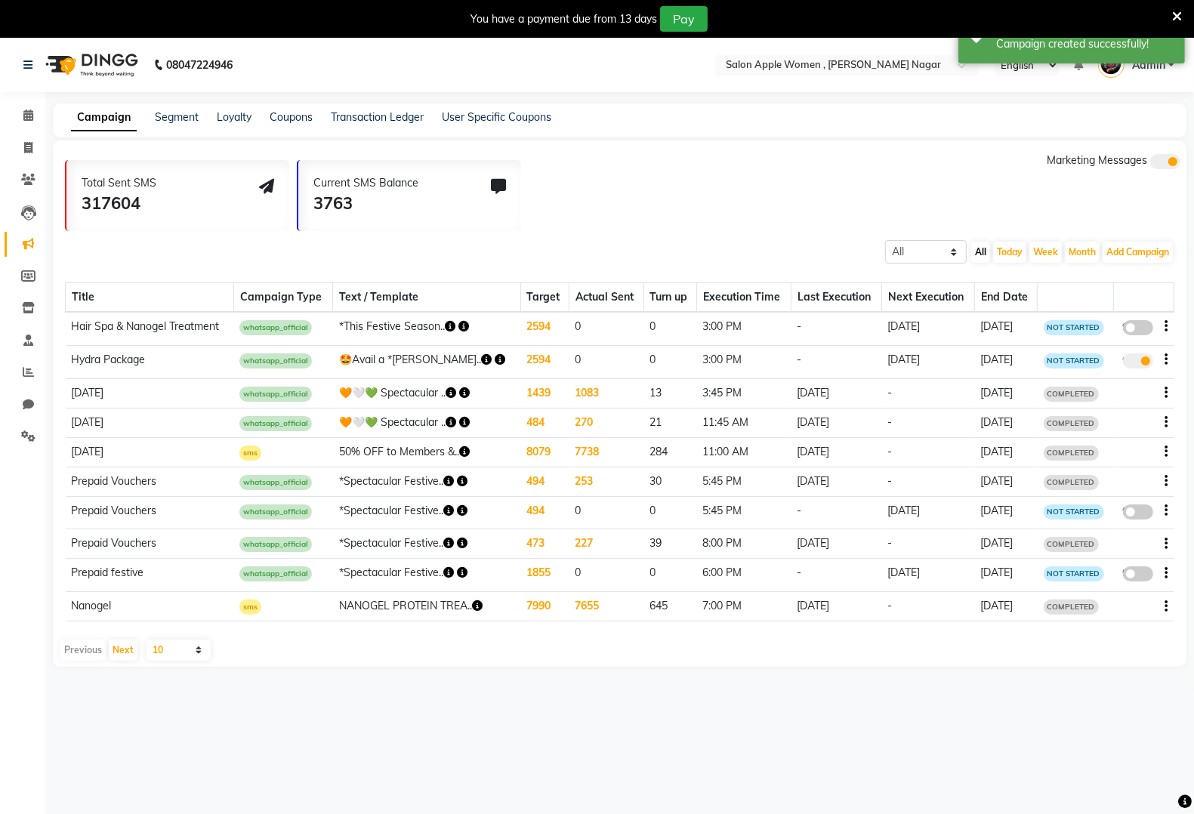
select select "2"
select select "900"
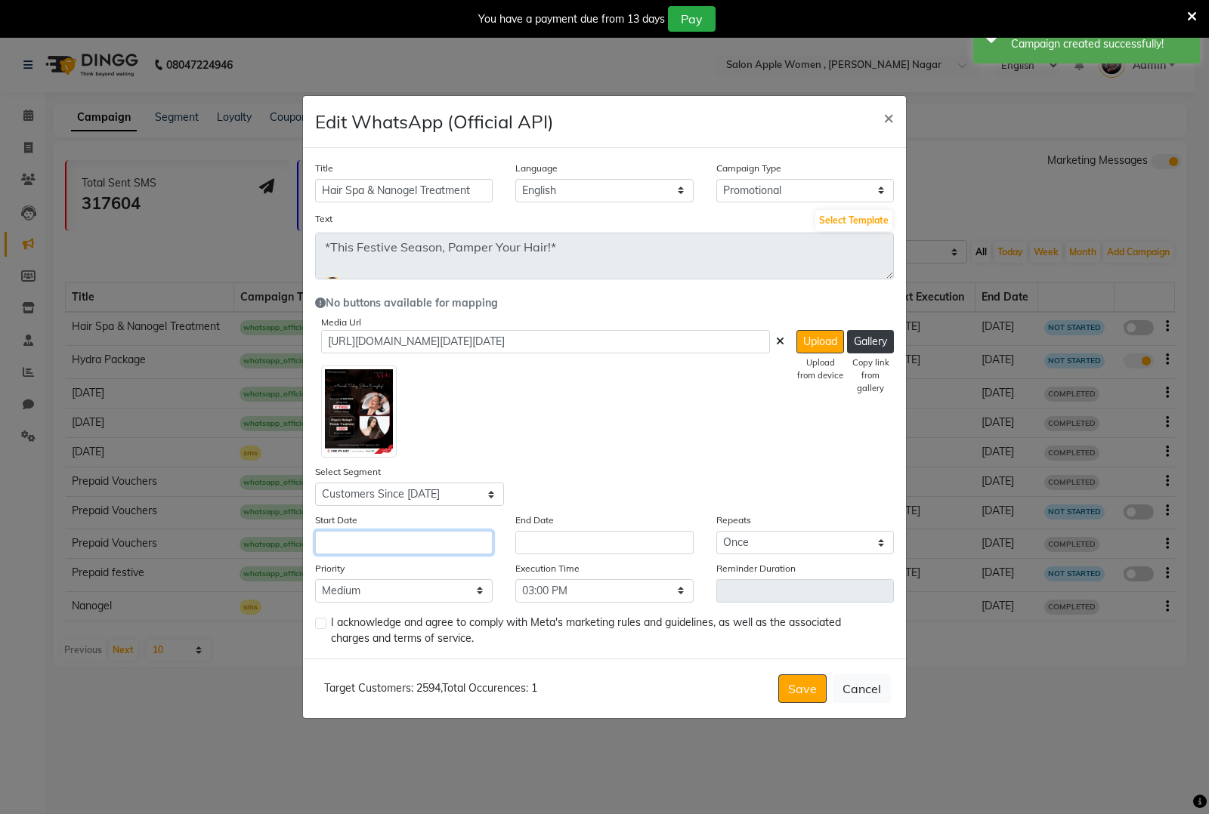
click at [409, 545] on input "text" at bounding box center [404, 542] width 178 height 23
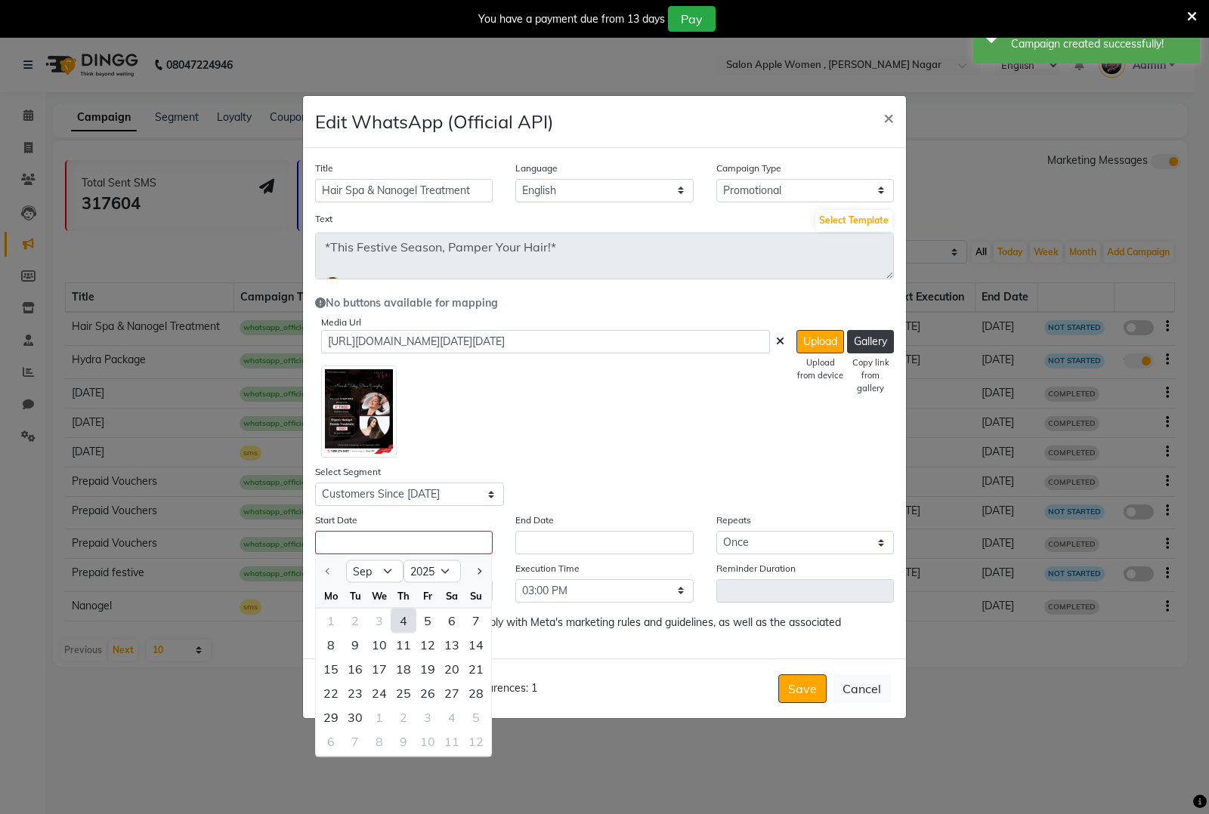
click at [397, 613] on div "4" at bounding box center [403, 621] width 24 height 24
type input "[DATE]"
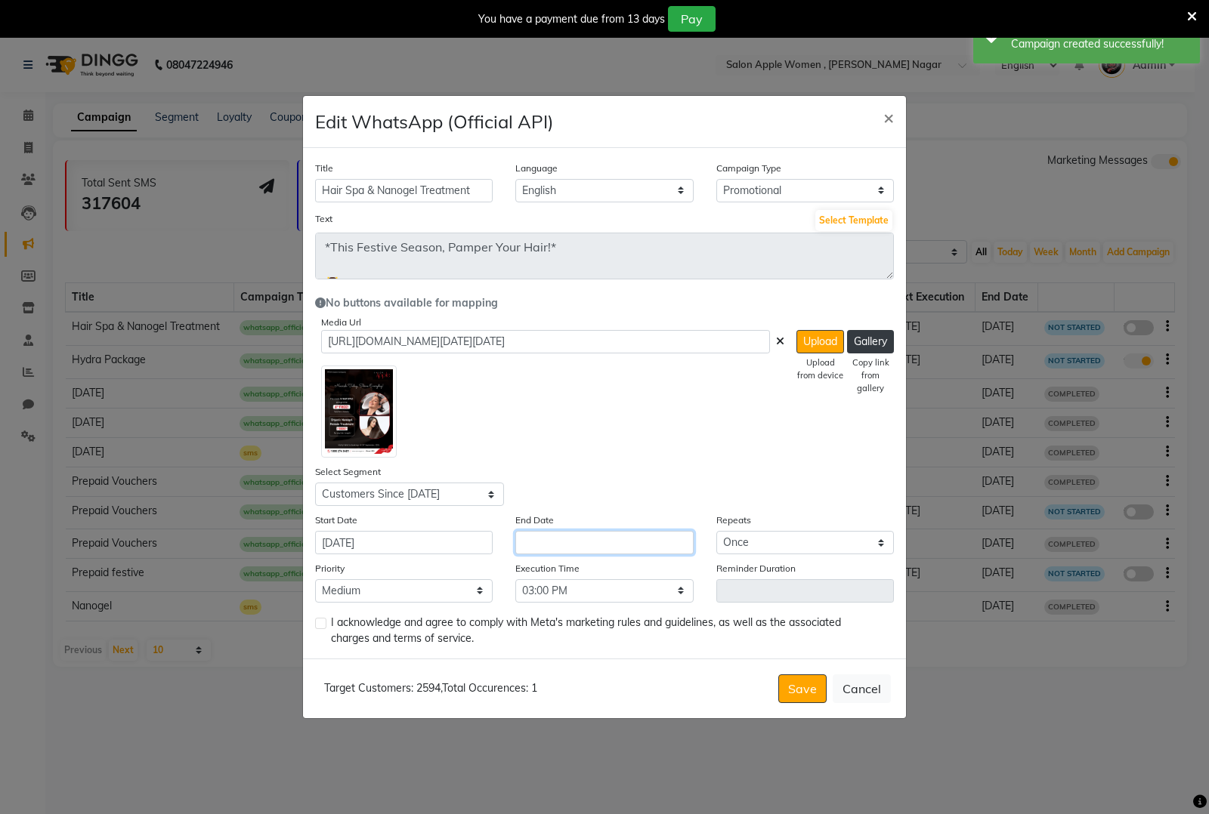
click at [618, 539] on input "text" at bounding box center [604, 542] width 178 height 23
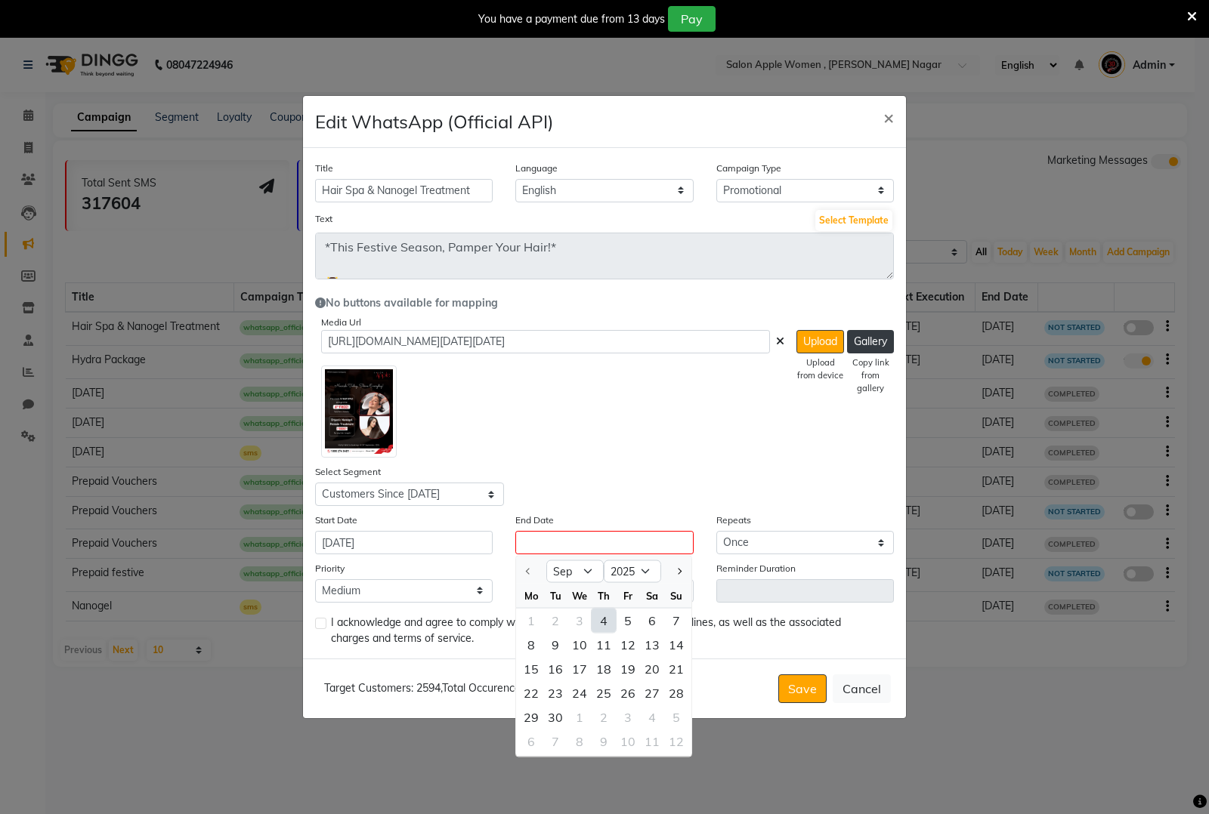
click at [606, 620] on div "4" at bounding box center [603, 621] width 24 height 24
type input "[DATE]"
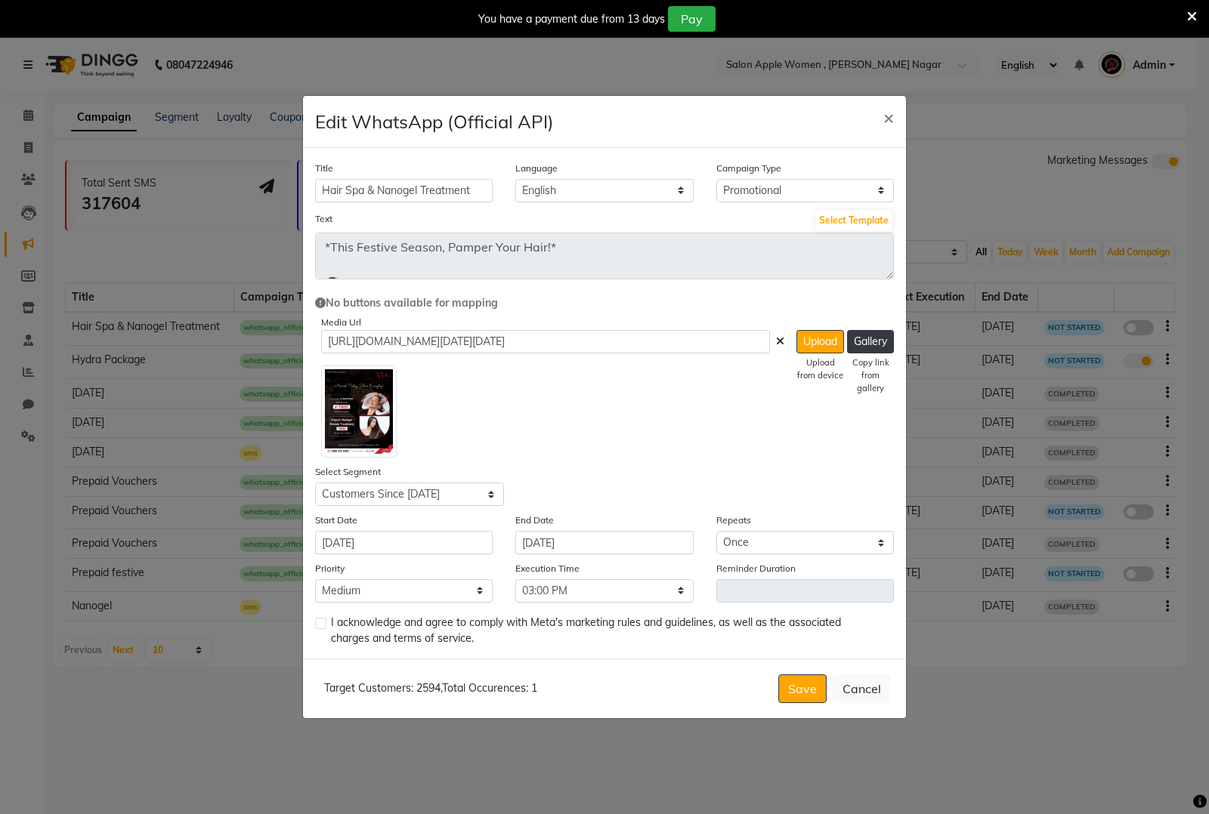
click at [323, 618] on label at bounding box center [320, 623] width 11 height 11
click at [323, 619] on input "checkbox" at bounding box center [320, 624] width 10 height 10
checkbox input "true"
click at [818, 688] on button "Save" at bounding box center [802, 689] width 48 height 29
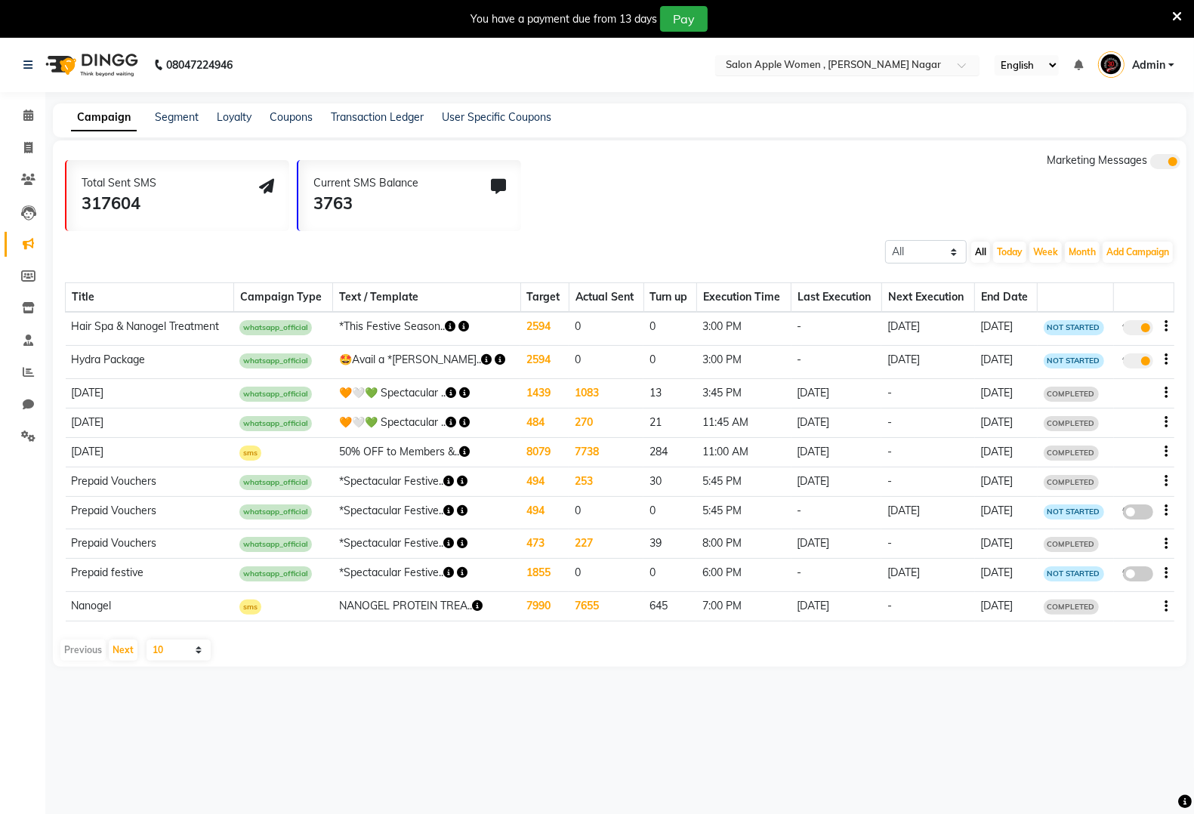
click at [892, 59] on input "text" at bounding box center [832, 66] width 219 height 15
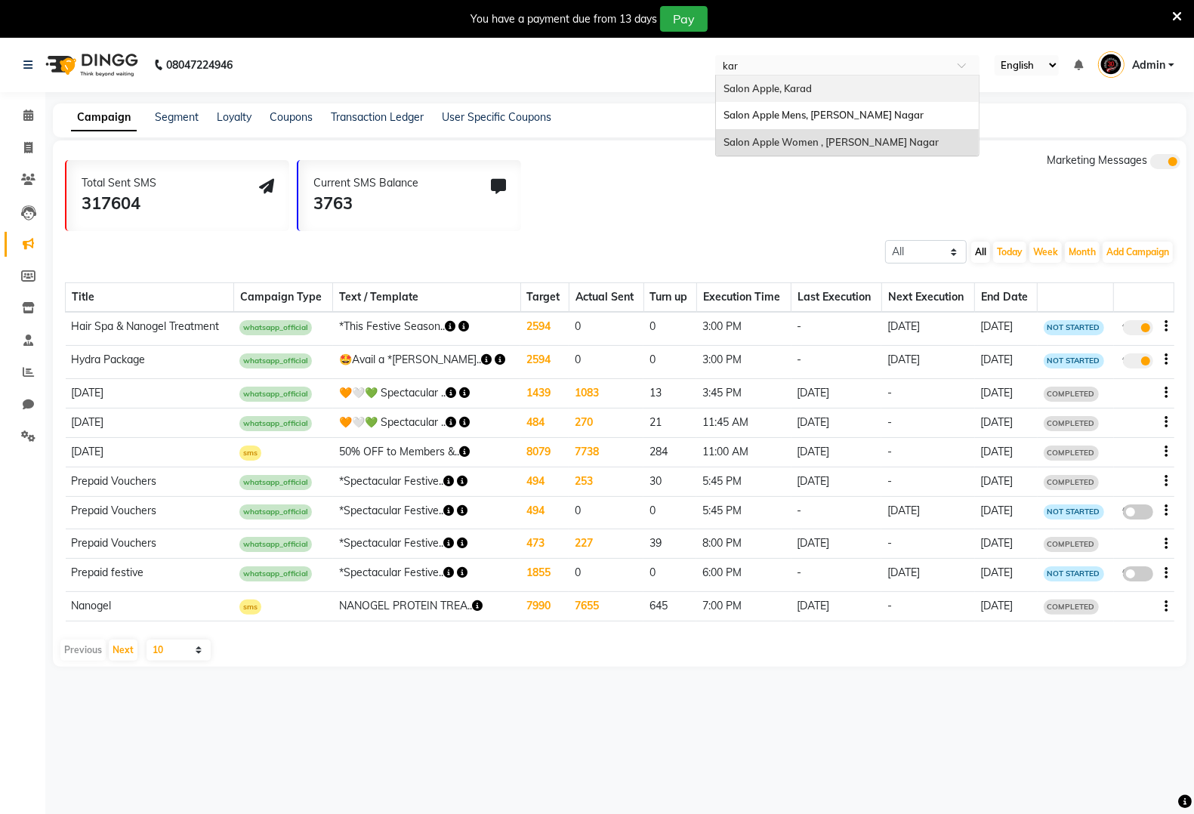
type input "karv"
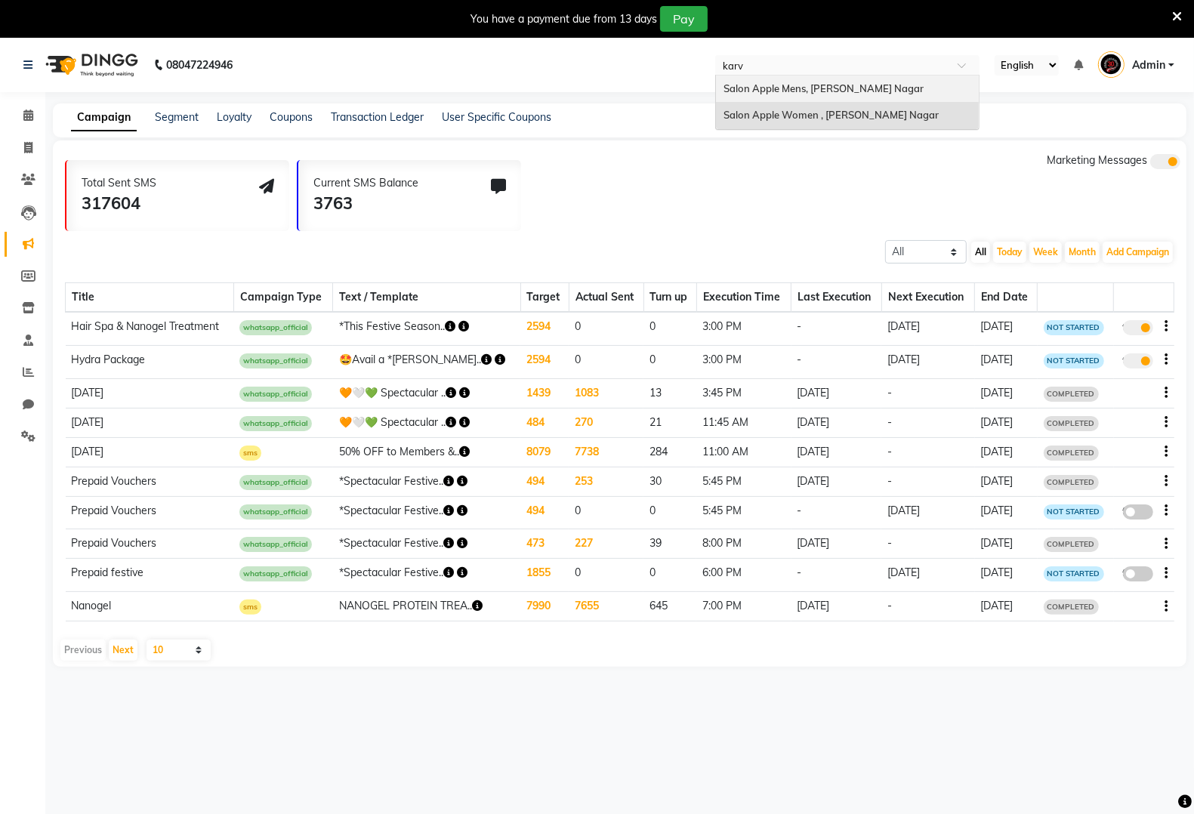
click at [787, 85] on span "Salon Apple Mens, [PERSON_NAME] Nagar" at bounding box center [824, 88] width 200 height 12
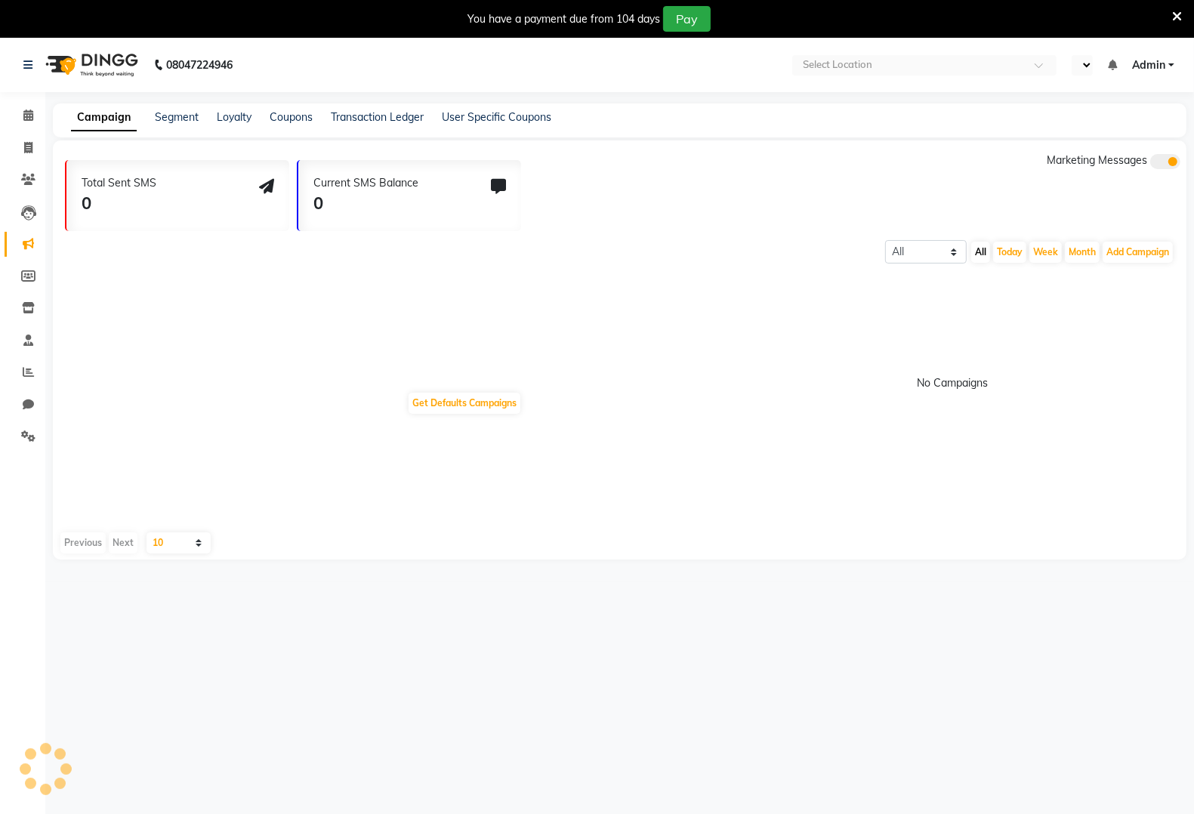
select select "en"
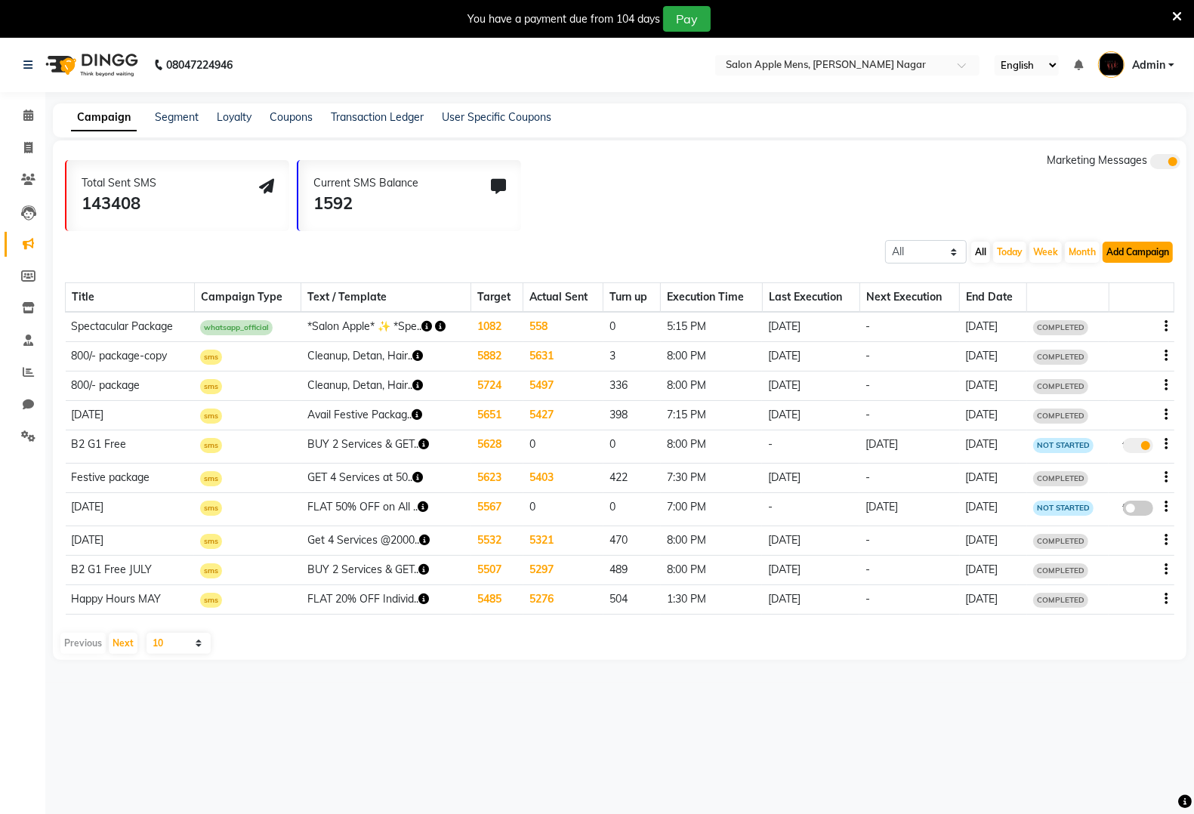
click at [1133, 249] on button "Add Campaign" at bounding box center [1138, 252] width 70 height 21
click at [1123, 348] on div "WhatsApp (Official API)" at bounding box center [1112, 344] width 153 height 23
select select "2"
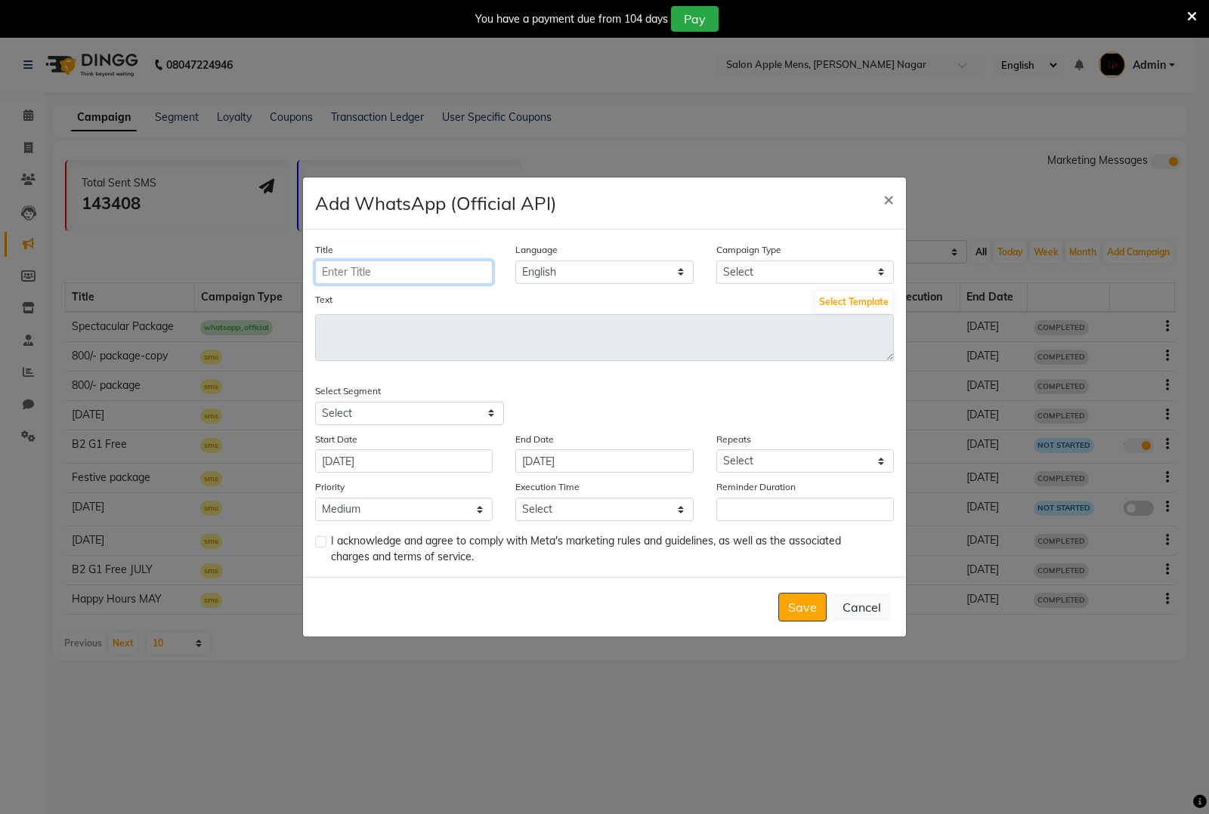
click at [421, 273] on input "Title" at bounding box center [404, 272] width 178 height 23
type input "Hydra Package"
click at [820, 264] on select "Select Birthday Anniversary Promotional Service reminder" at bounding box center [805, 272] width 178 height 23
select select "3"
click at [716, 261] on select "Select Birthday Anniversary Promotional Service reminder" at bounding box center [805, 272] width 178 height 23
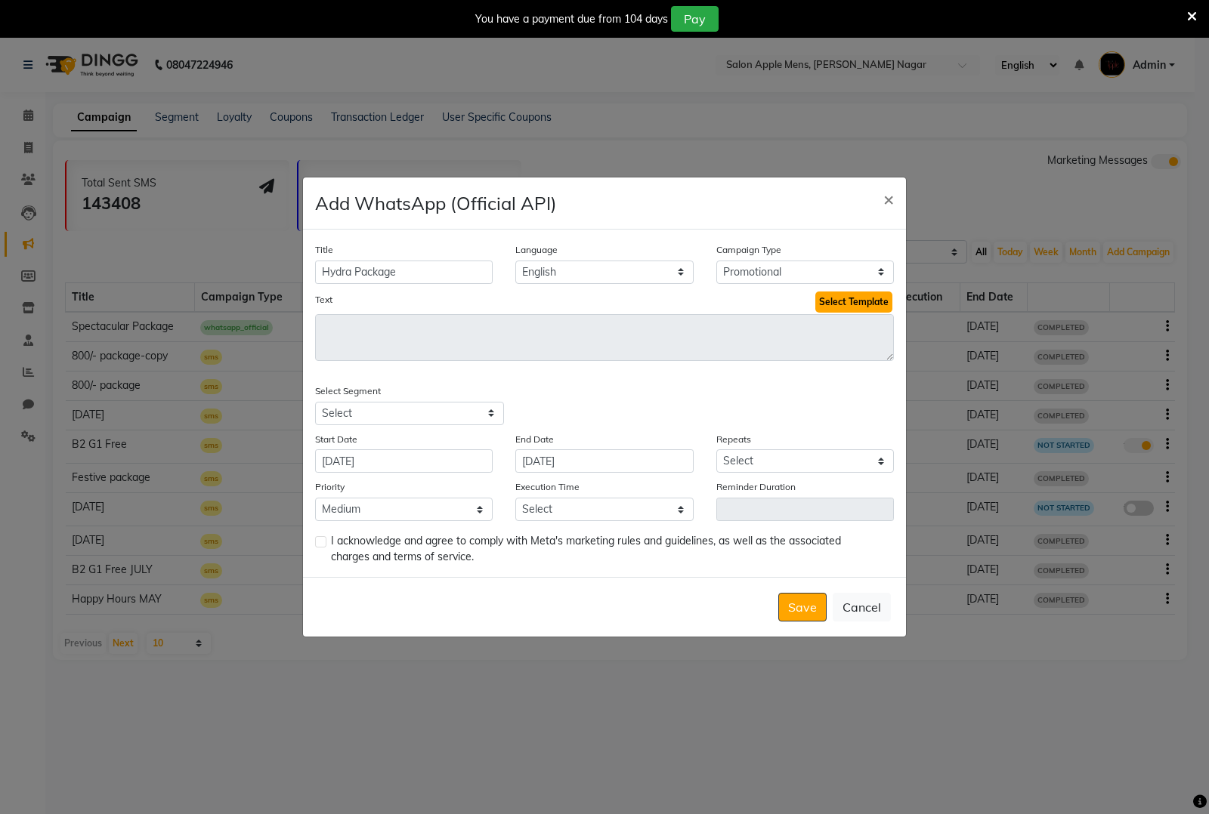
click at [837, 296] on button "Select Template" at bounding box center [853, 302] width 77 height 21
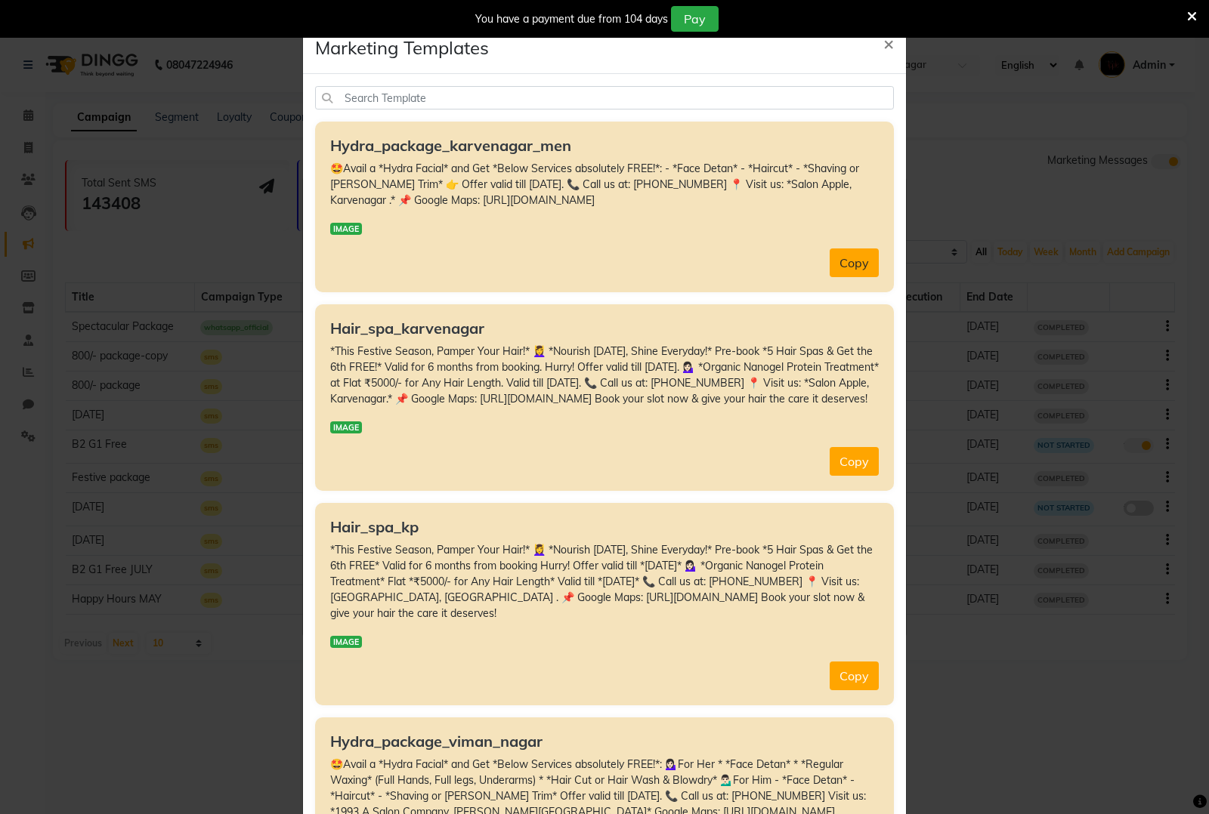
click at [836, 265] on button "Copy" at bounding box center [853, 263] width 49 height 29
type textarea "🤩Avail a *Hydra Facial* and Get *Below Services absolutely FREE!*: - *Face Deta…"
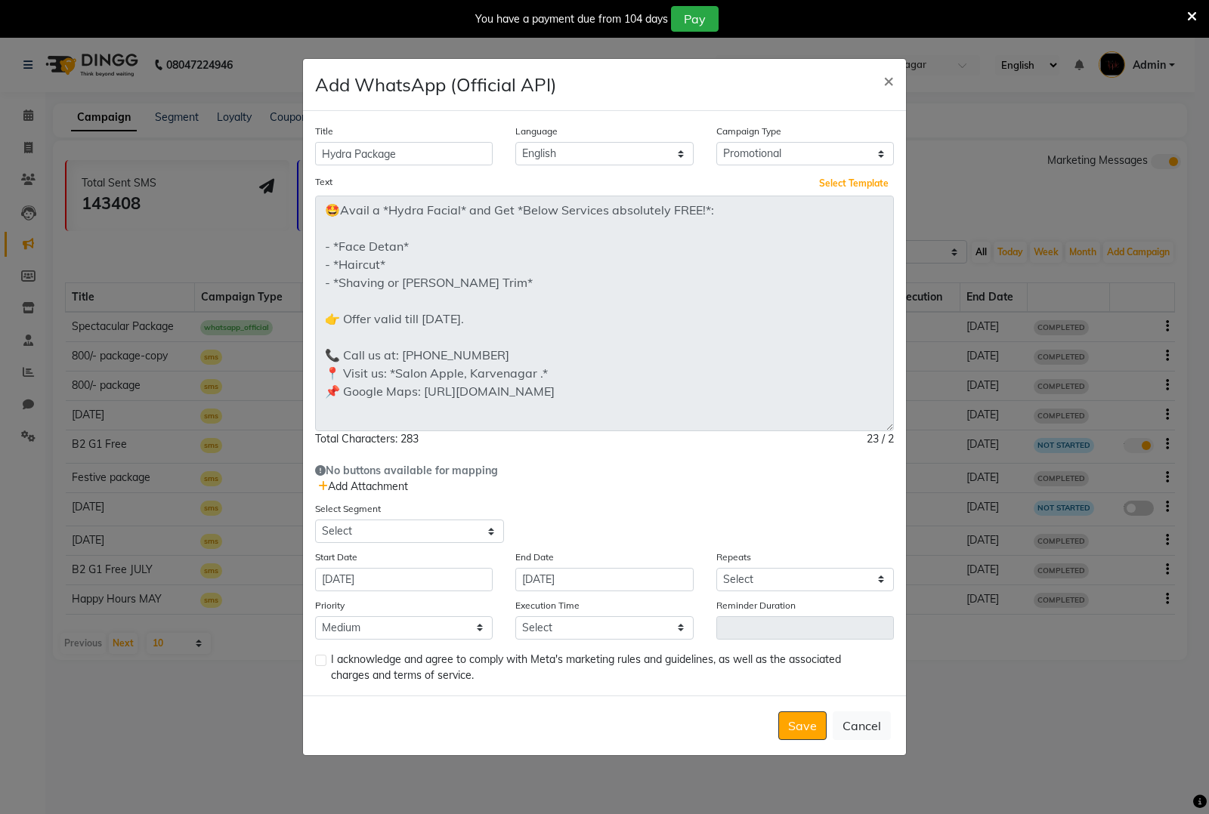
click at [836, 526] on div "Title Hydra Package Language English Campaign Type Select Birthday Anniversary …" at bounding box center [604, 403] width 603 height 584
click at [387, 491] on span "Add Attachment" at bounding box center [363, 487] width 90 height 14
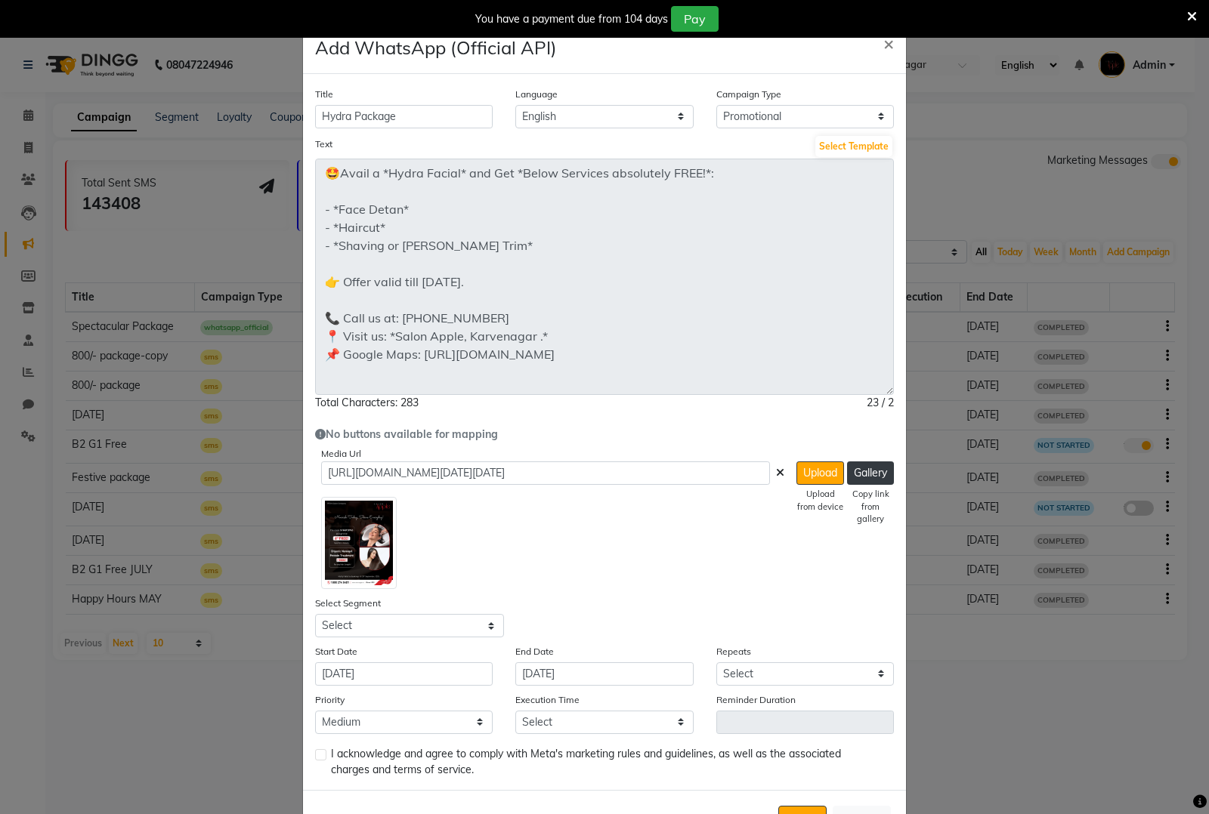
click at [776, 474] on icon at bounding box center [780, 473] width 8 height 11
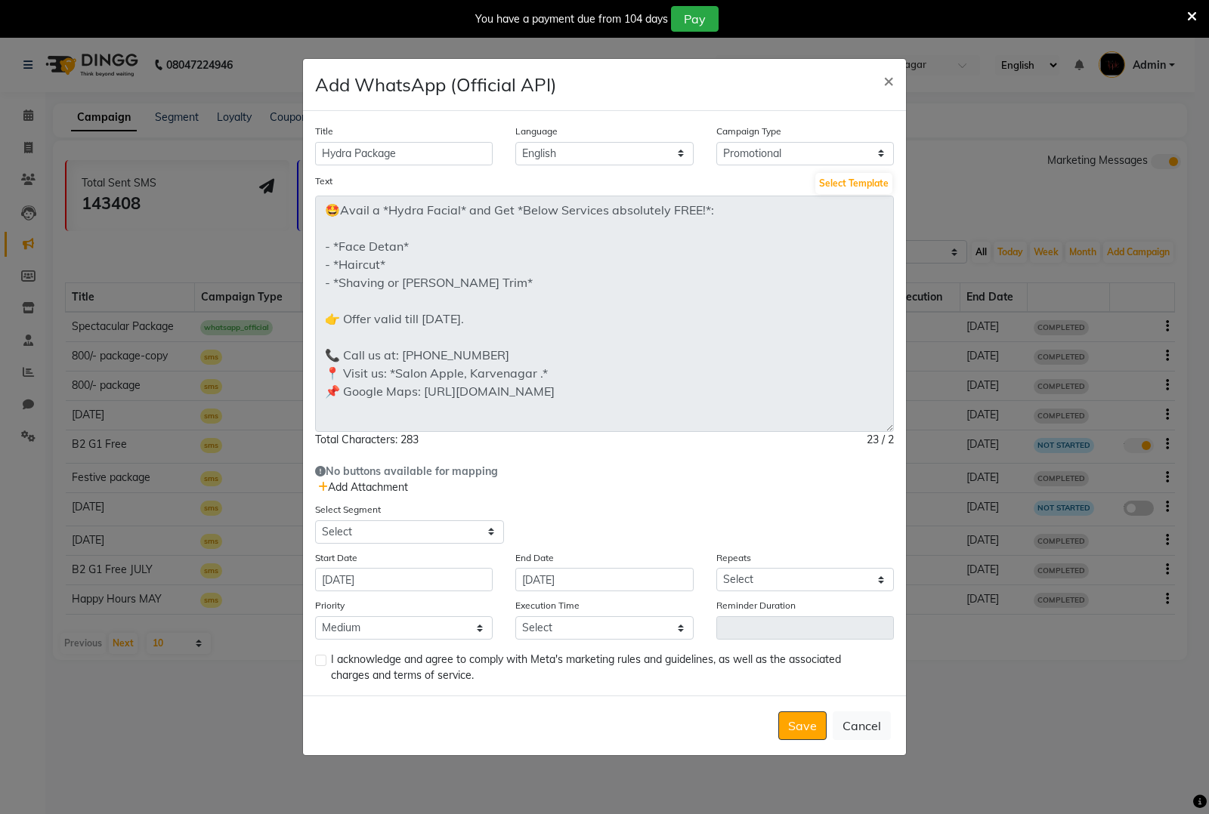
click at [372, 491] on span "Add Attachment" at bounding box center [363, 487] width 90 height 14
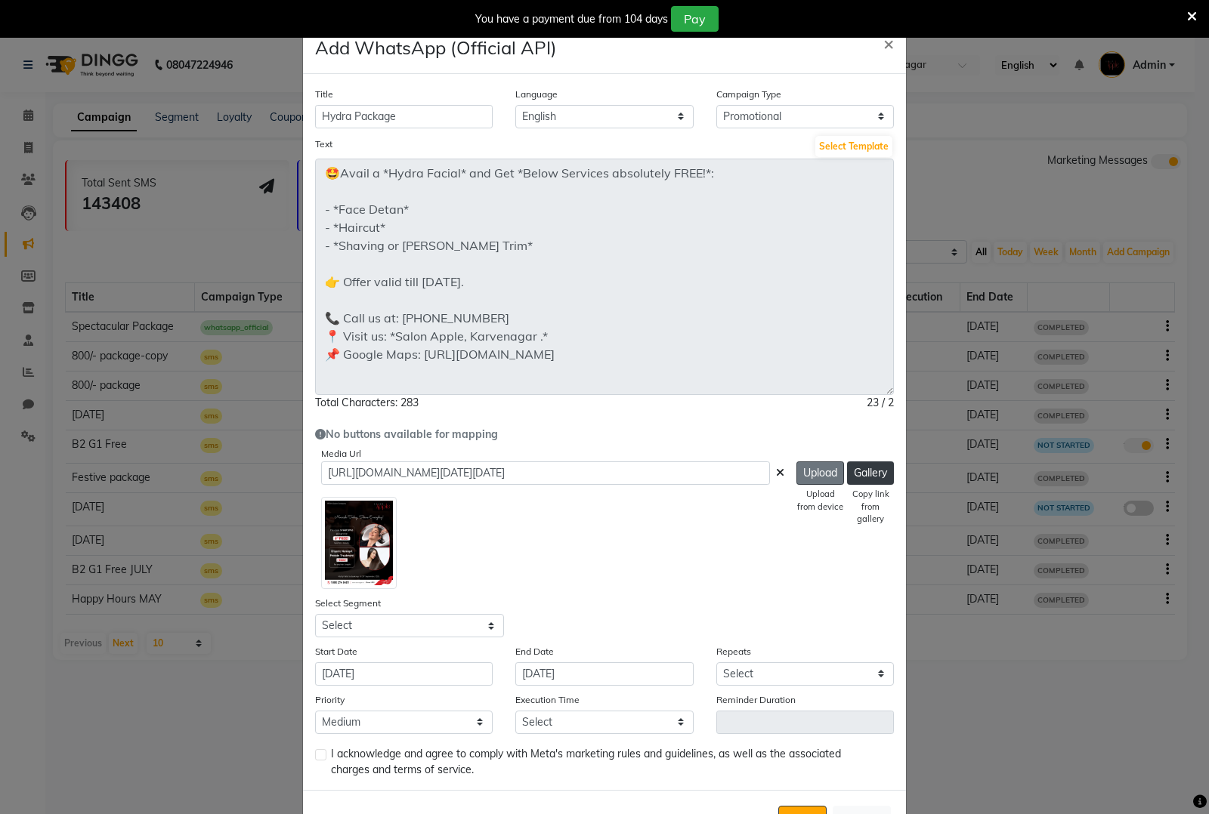
click at [814, 476] on button "Upload" at bounding box center [820, 473] width 48 height 23
click at [799, 474] on button "Upload" at bounding box center [820, 473] width 48 height 23
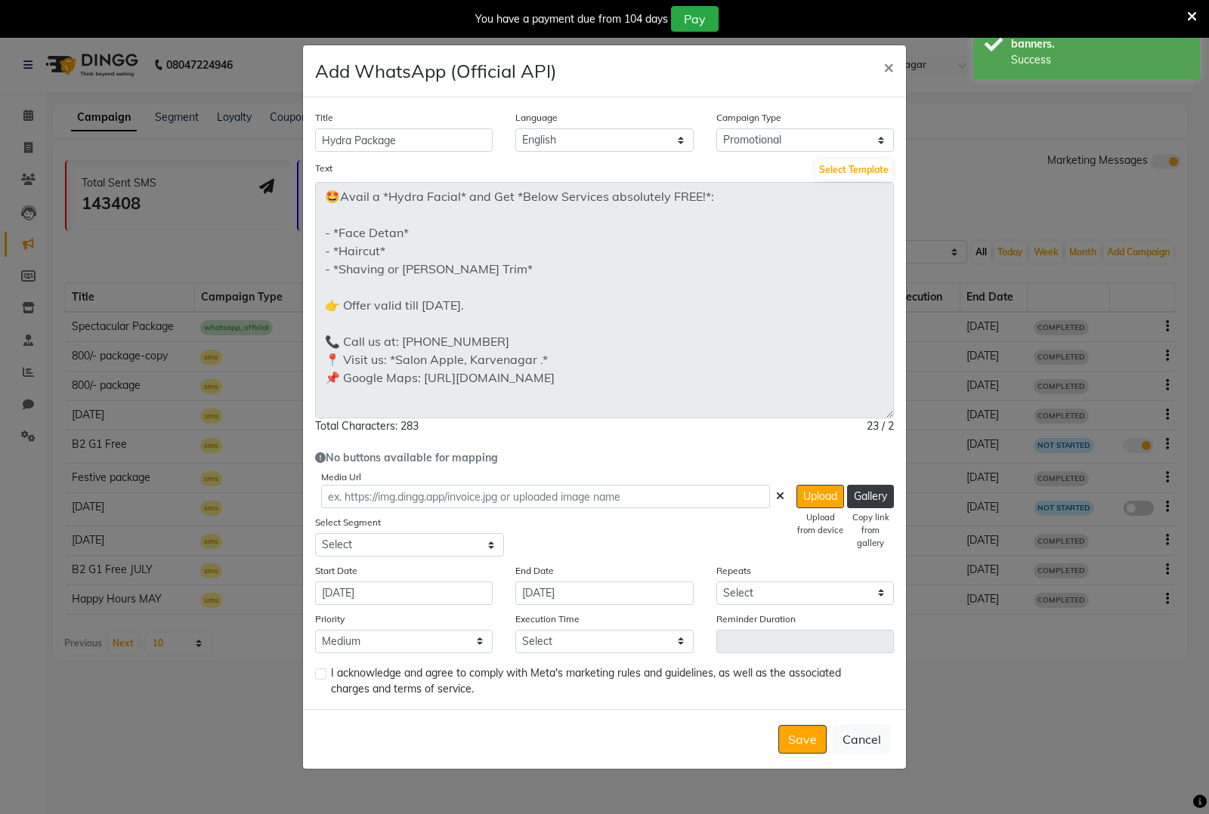
click at [776, 499] on icon at bounding box center [780, 496] width 8 height 11
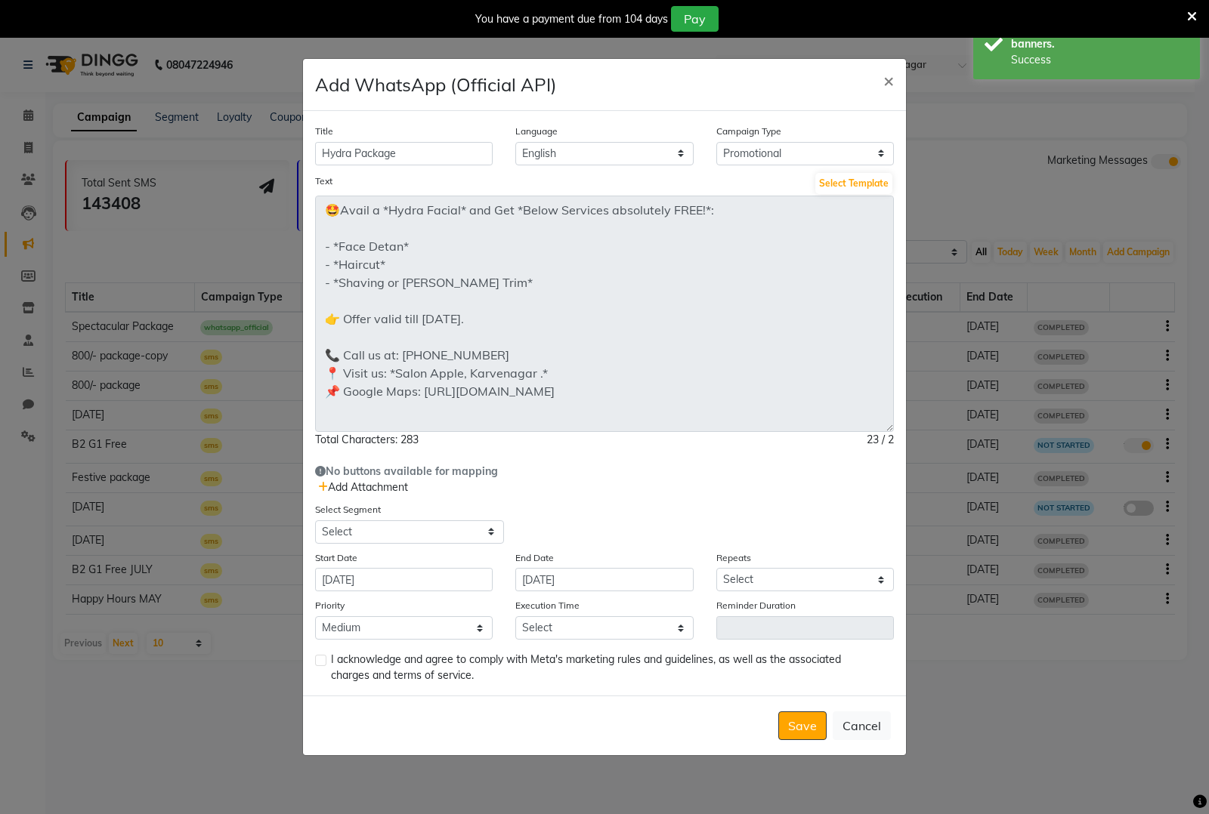
click at [386, 477] on div "No buttons available for mapping" at bounding box center [604, 472] width 579 height 16
click at [381, 489] on span "Add Attachment" at bounding box center [363, 487] width 90 height 14
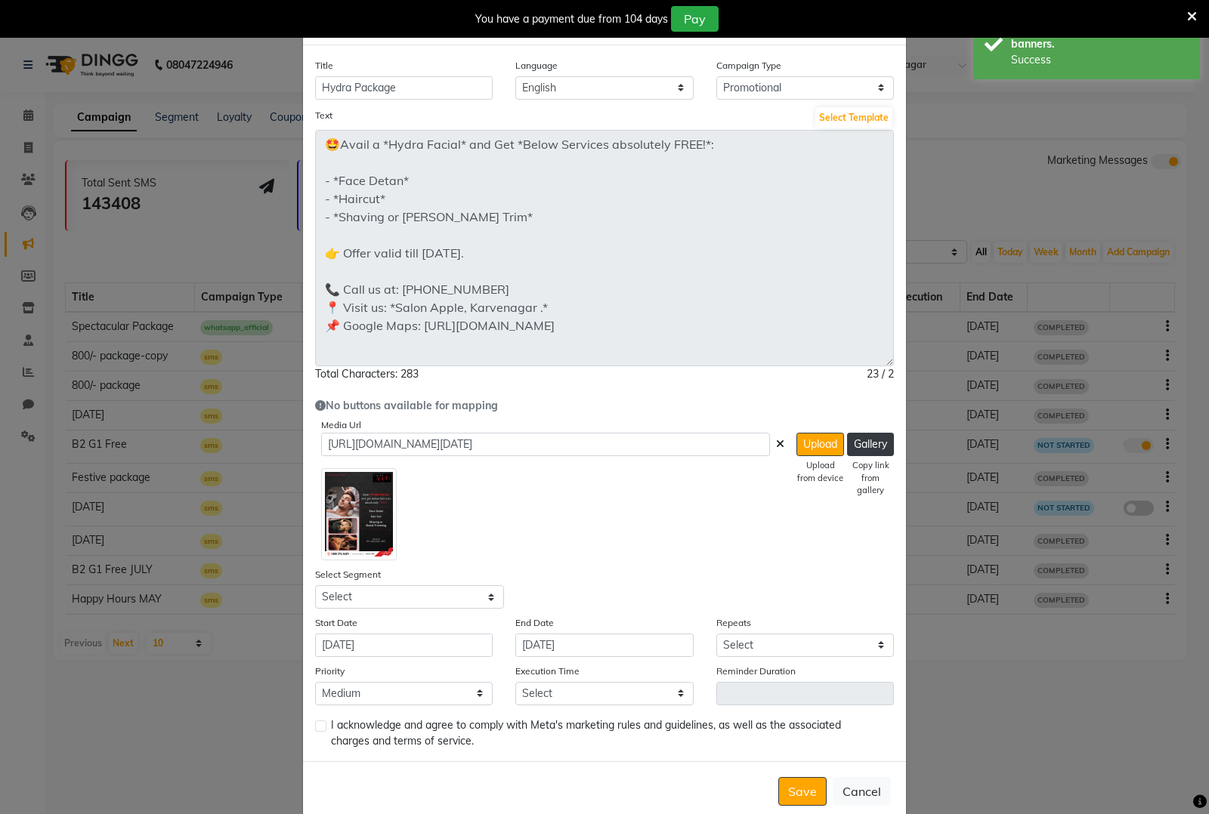
scroll to position [54, 0]
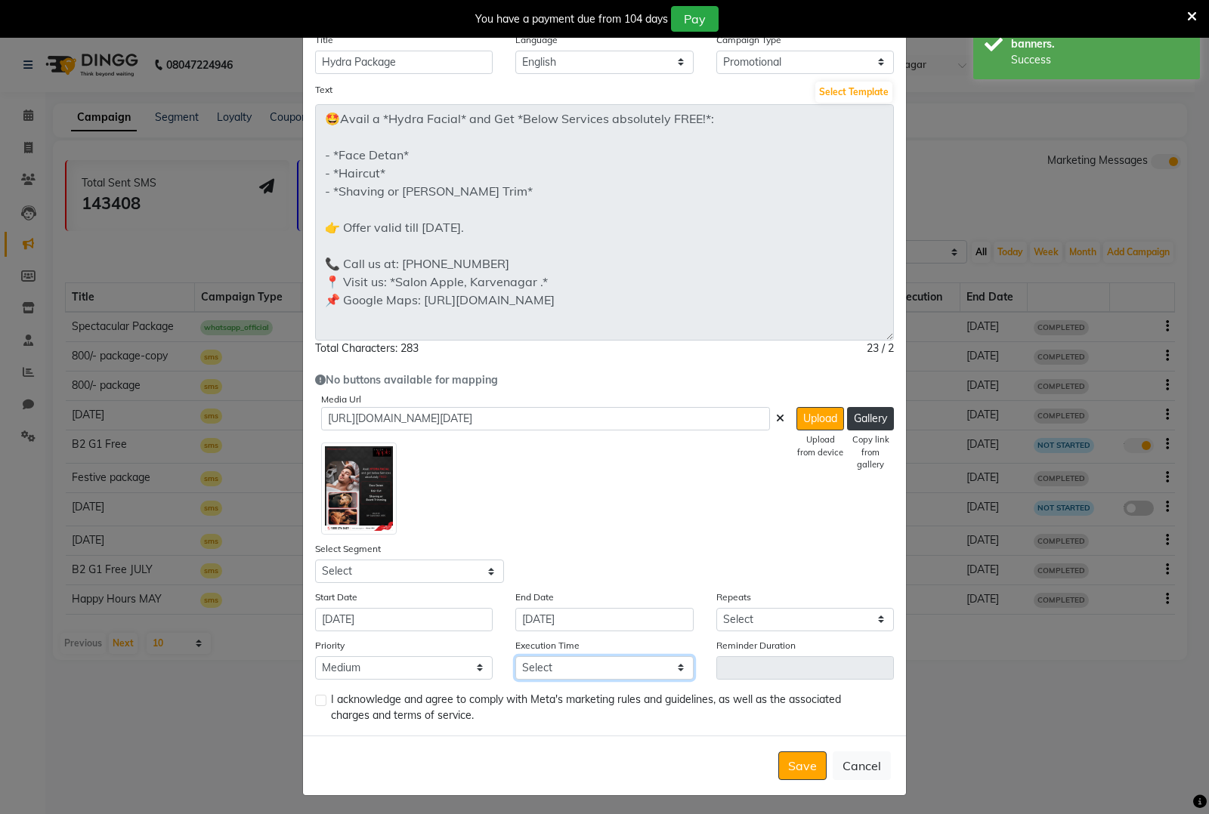
click at [604, 666] on select "Select 09:00 AM 09:15 AM 09:30 AM 09:45 AM 10:00 AM 10:15 AM 10:30 AM 10:45 AM …" at bounding box center [604, 667] width 178 height 23
select select "900"
click at [515, 656] on select "Select 09:00 AM 09:15 AM 09:30 AM 09:45 AM 10:00 AM 10:15 AM 10:30 AM 10:45 AM …" at bounding box center [604, 667] width 178 height 23
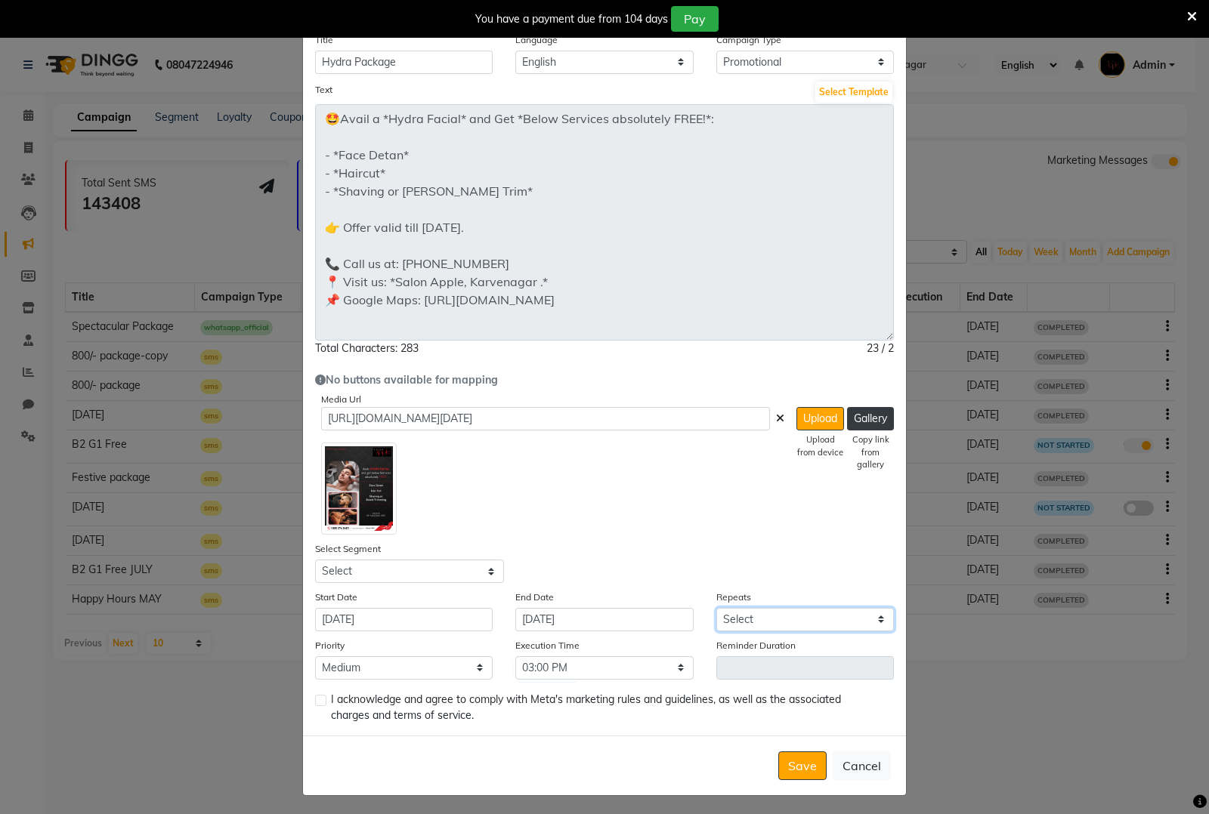
click at [802, 624] on select "Select Once Daily Alternate Day Weekly Monthly Yearly" at bounding box center [805, 619] width 178 height 23
select select "1"
click at [716, 608] on select "Select Once Daily Alternate Day Weekly Monthly Yearly" at bounding box center [805, 619] width 178 height 23
click at [415, 565] on select "Select All Customers All [DEMOGRAPHIC_DATA] Customer All [DEMOGRAPHIC_DATA] Cus…" at bounding box center [409, 571] width 189 height 23
select select "42999"
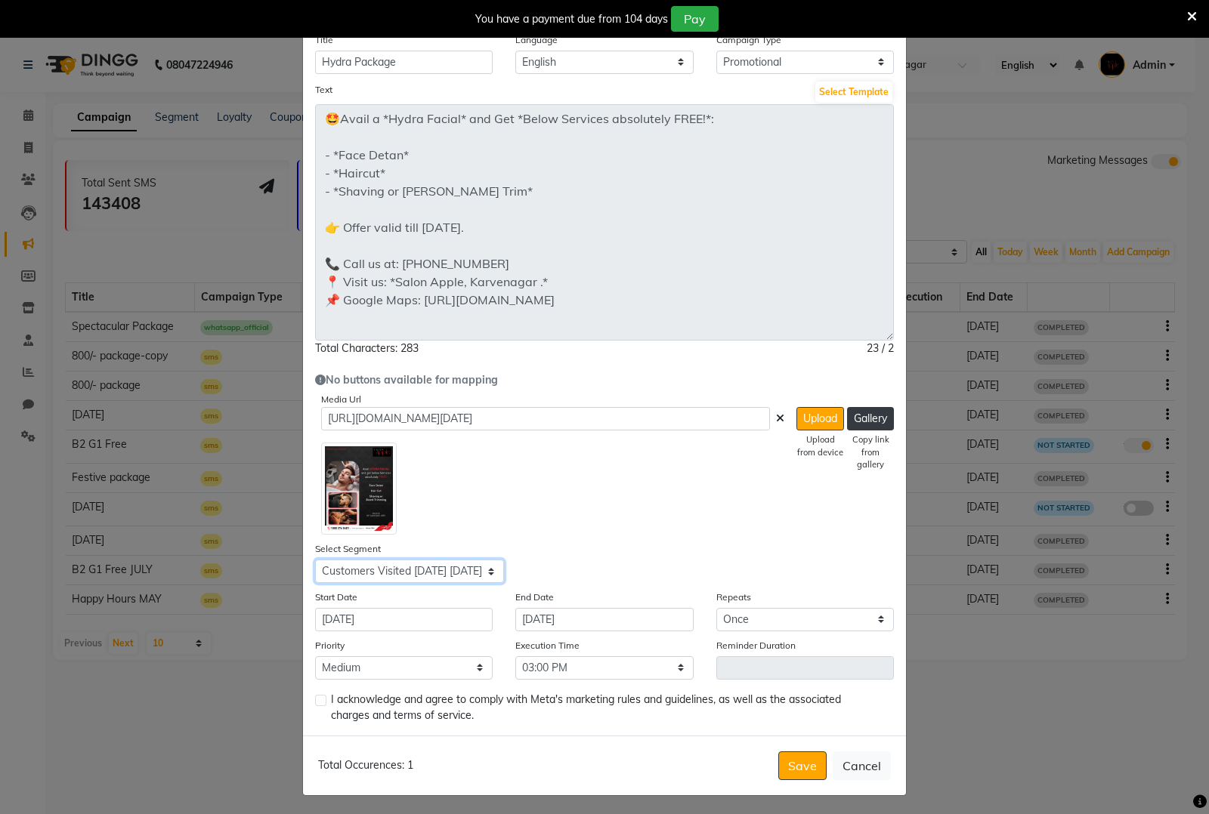
click at [315, 560] on select "Select All Customers All [DEMOGRAPHIC_DATA] Customer All [DEMOGRAPHIC_DATA] Cus…" at bounding box center [409, 571] width 189 height 23
click at [306, 697] on div "Title Hydra Package Language English Campaign Type Select Birthday Anniversary …" at bounding box center [604, 378] width 603 height 716
click at [315, 699] on label at bounding box center [320, 700] width 11 height 11
click at [315, 699] on input "checkbox" at bounding box center [320, 701] width 10 height 10
checkbox input "true"
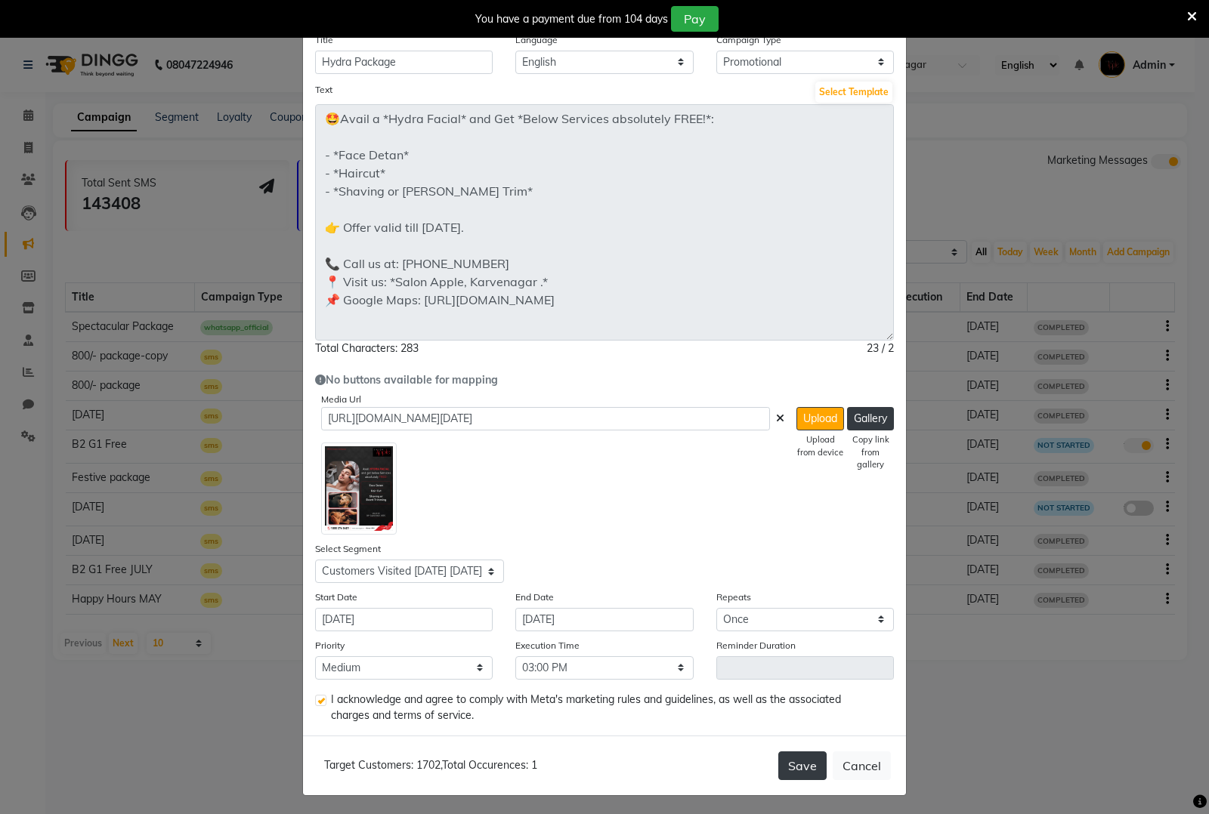
click at [808, 771] on button "Save" at bounding box center [802, 766] width 48 height 29
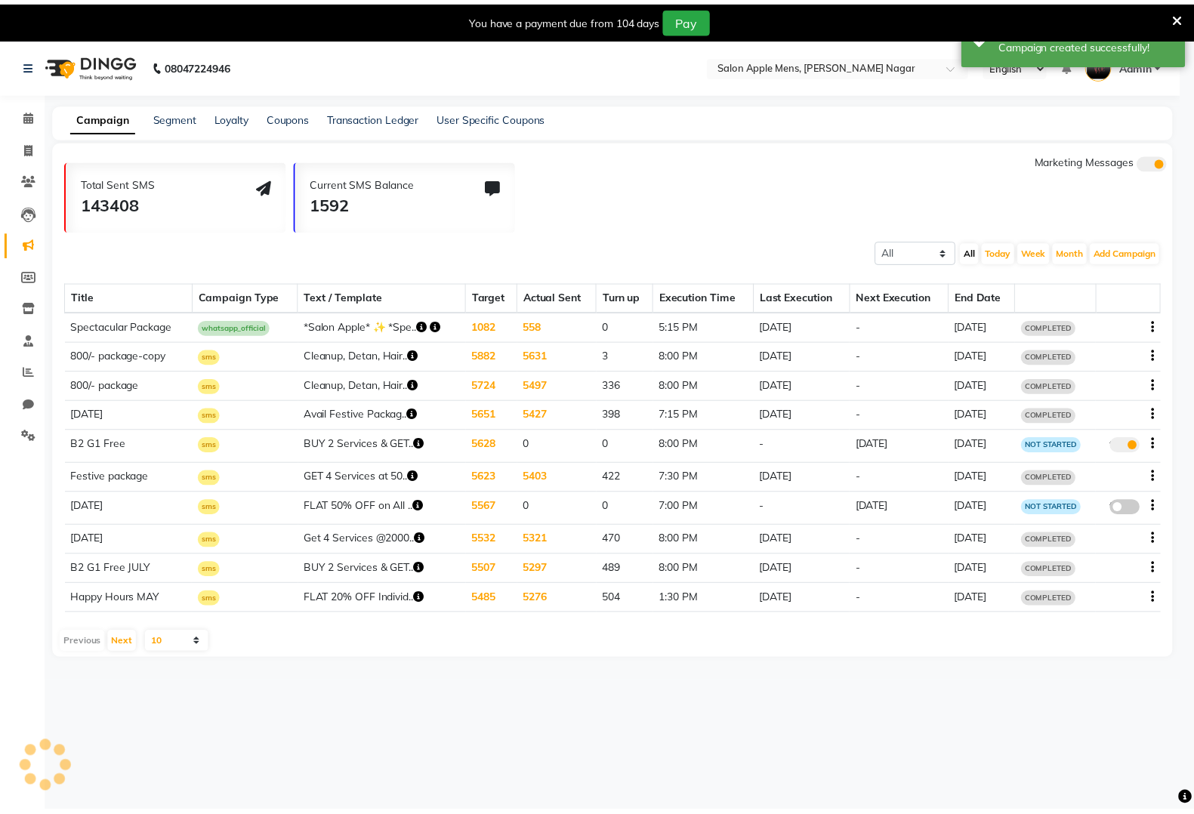
scroll to position [0, 0]
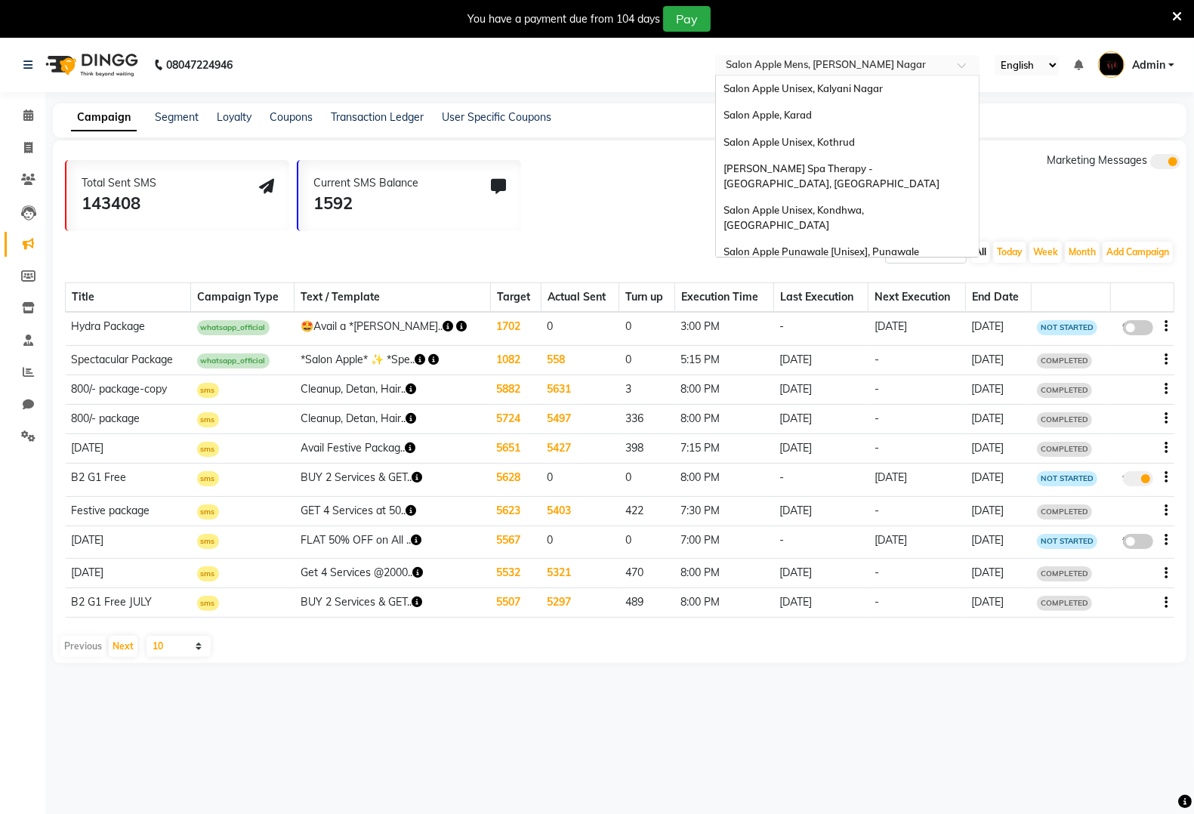
click at [852, 62] on input "text" at bounding box center [832, 66] width 219 height 15
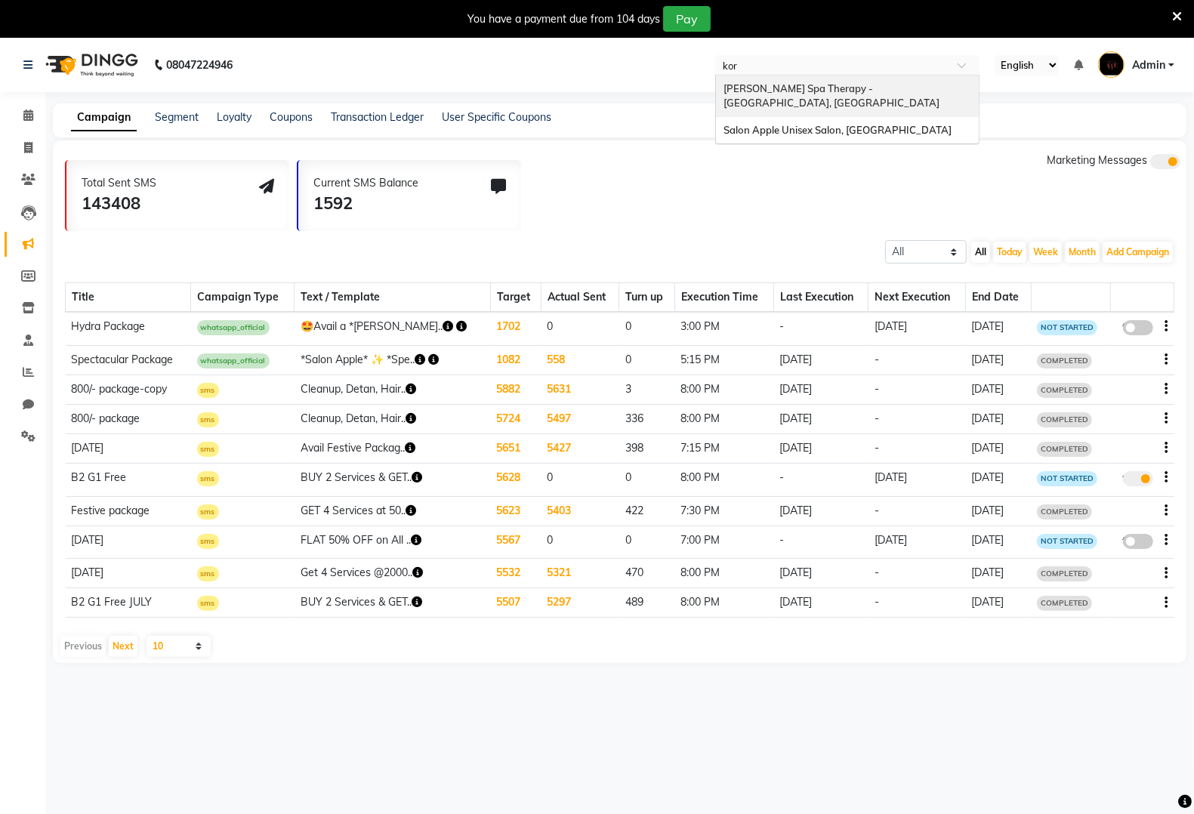
type input "kore"
click at [872, 124] on span "Salon Apple Unisex Salon, [GEOGRAPHIC_DATA]" at bounding box center [838, 130] width 228 height 12
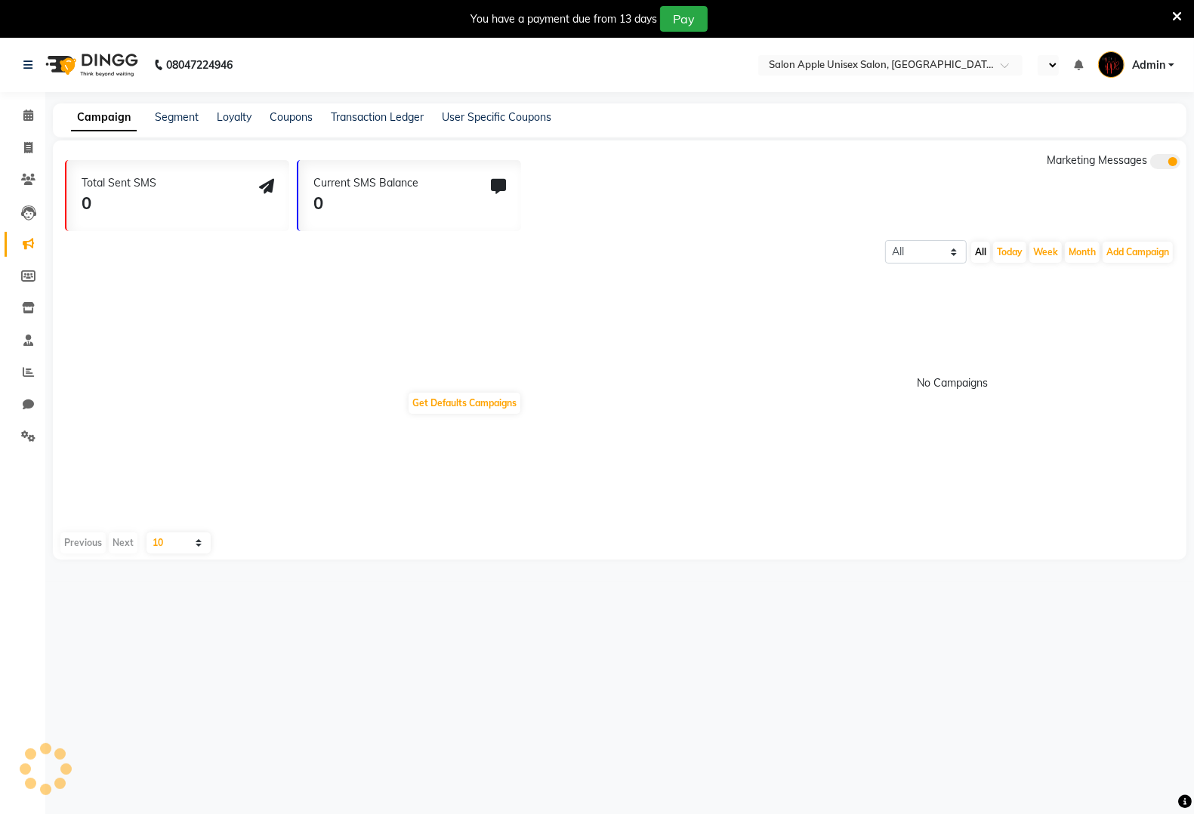
select select "en"
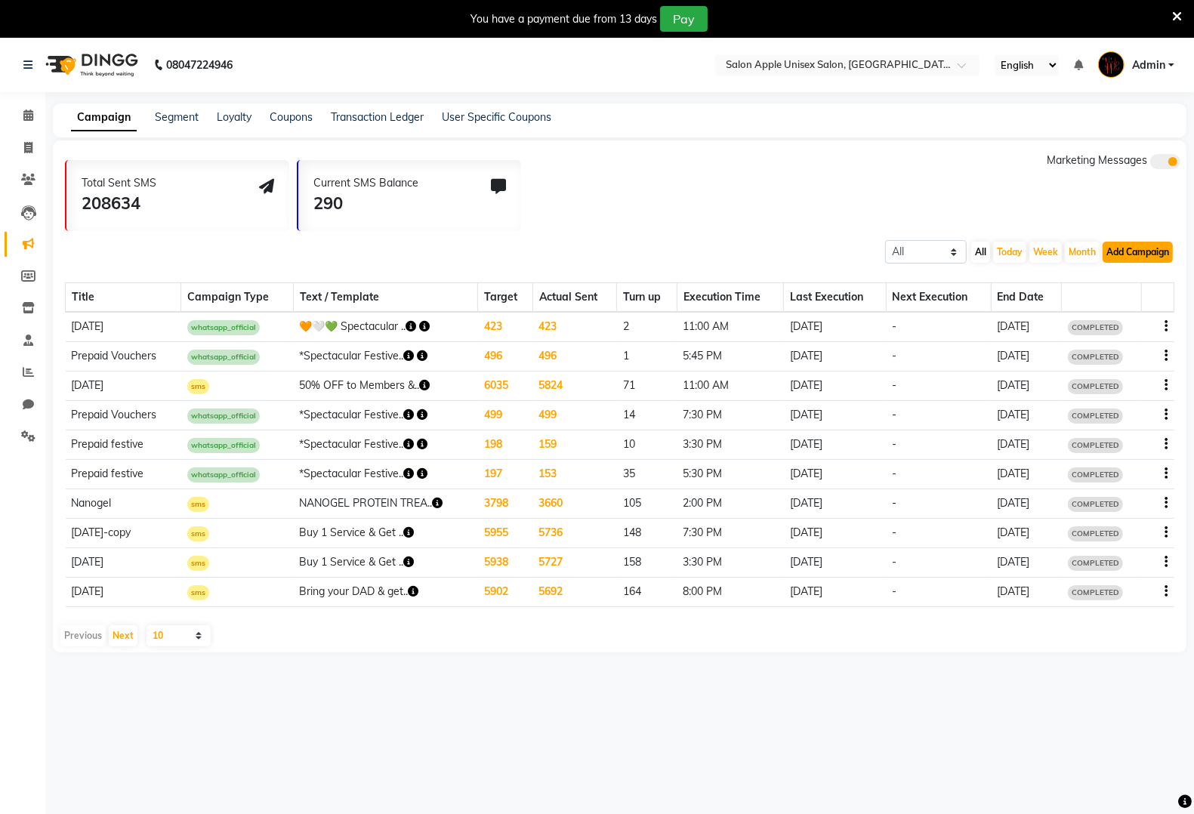
click at [1161, 251] on button "Add Campaign" at bounding box center [1138, 252] width 70 height 21
drag, startPoint x: 1101, startPoint y: 331, endPoint x: 1110, endPoint y: 337, distance: 11.5
click at [1110, 337] on div "SMS Campaign Email Campaign WhatsApp (Direct) WhatsApp (Official API)" at bounding box center [1112, 310] width 154 height 92
click at [1132, 250] on button "Add Campaign" at bounding box center [1138, 252] width 70 height 21
click at [1135, 340] on div "WhatsApp (Official API)" at bounding box center [1112, 344] width 153 height 23
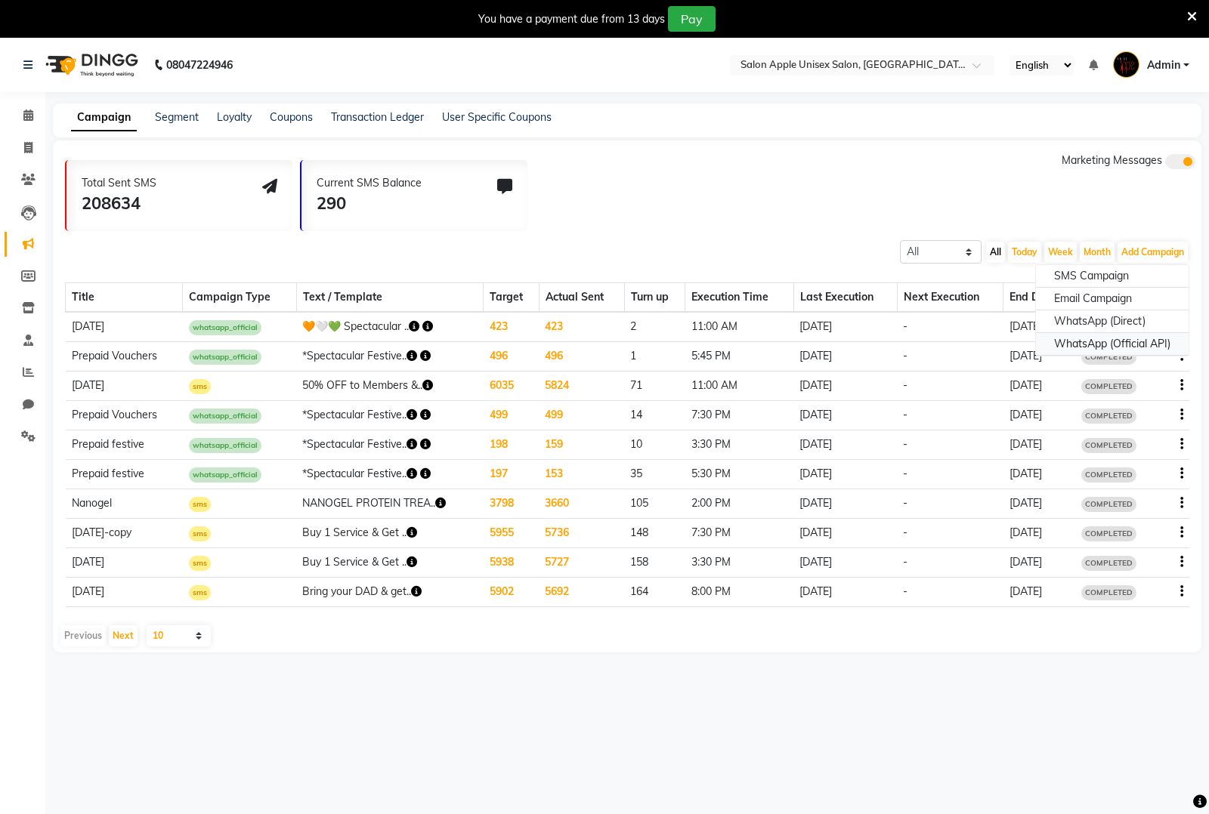
select select "2"
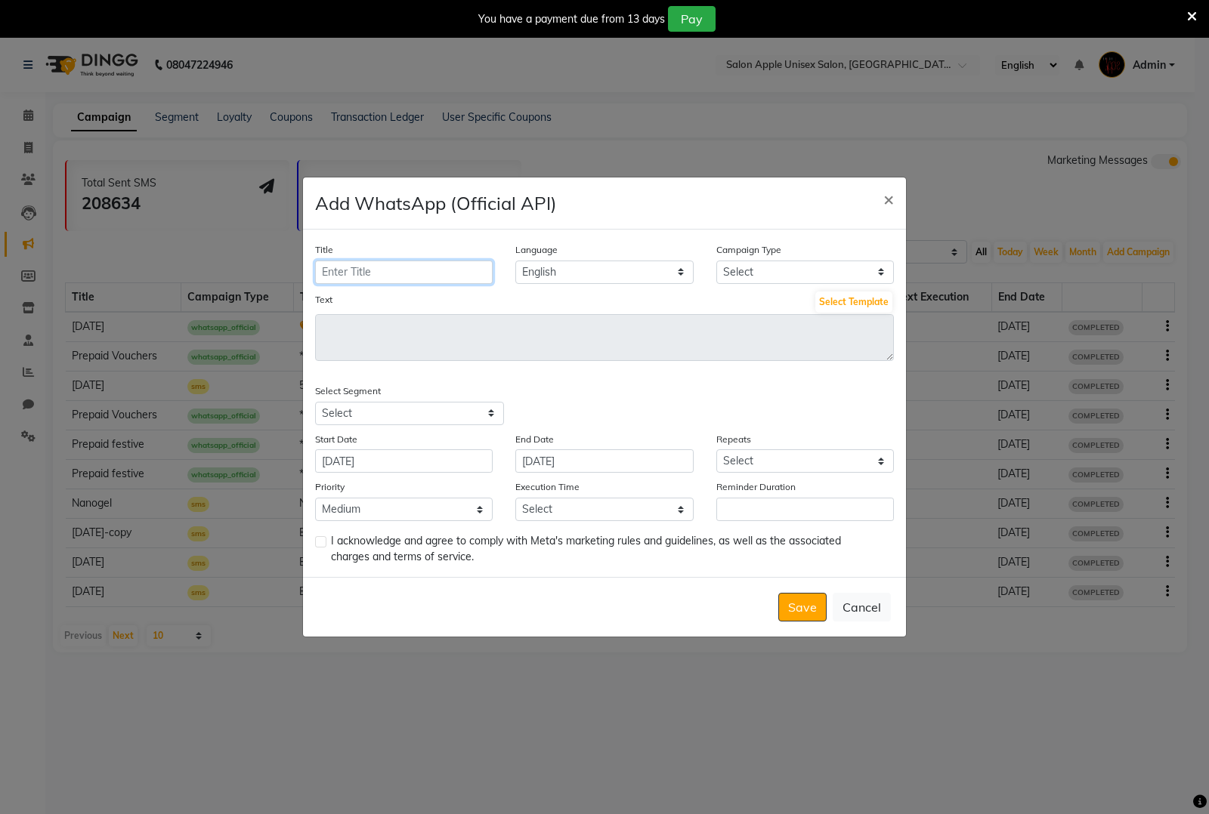
click at [406, 276] on input "Title" at bounding box center [404, 272] width 178 height 23
type input "Hydra Package"
click at [746, 270] on select "Select Birthday Anniversary Promotional Service reminder" at bounding box center [805, 272] width 178 height 23
select select "3"
click at [716, 261] on select "Select Birthday Anniversary Promotional Service reminder" at bounding box center [805, 272] width 178 height 23
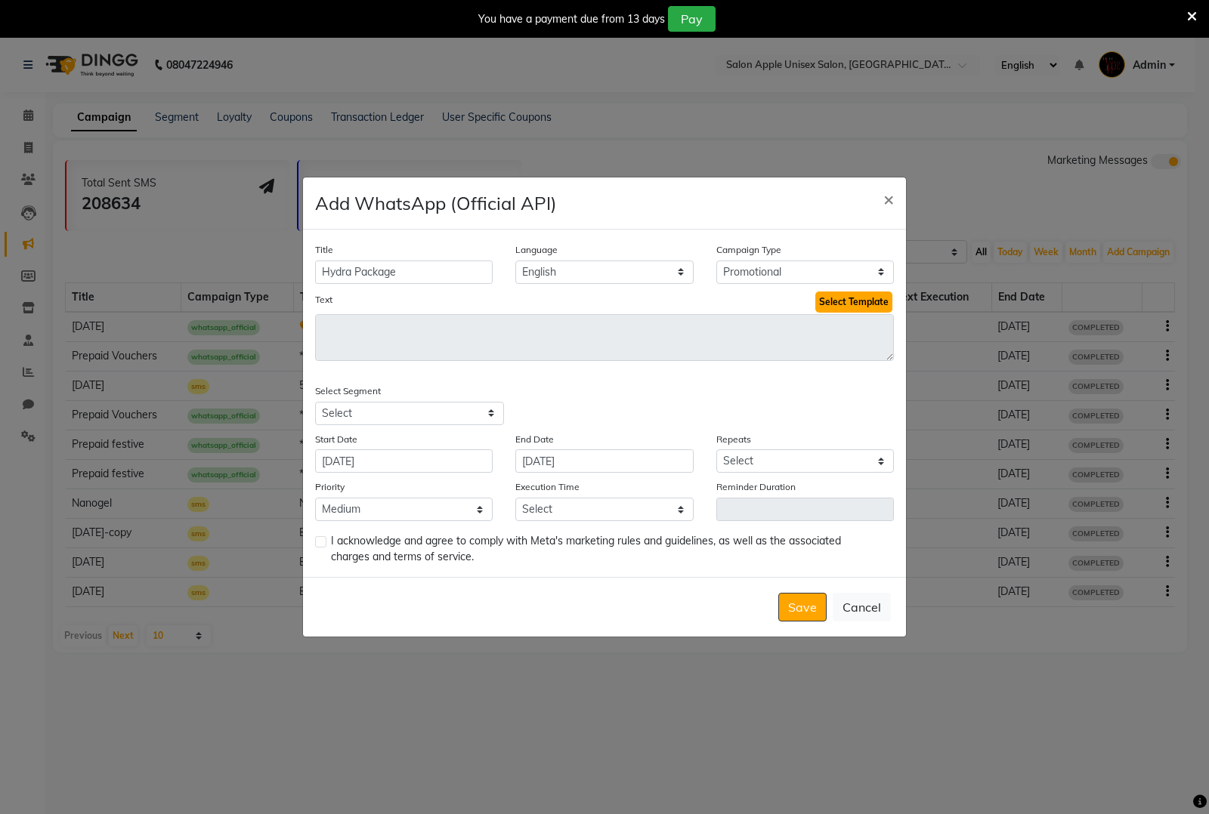
click at [836, 298] on button "Select Template" at bounding box center [853, 302] width 77 height 21
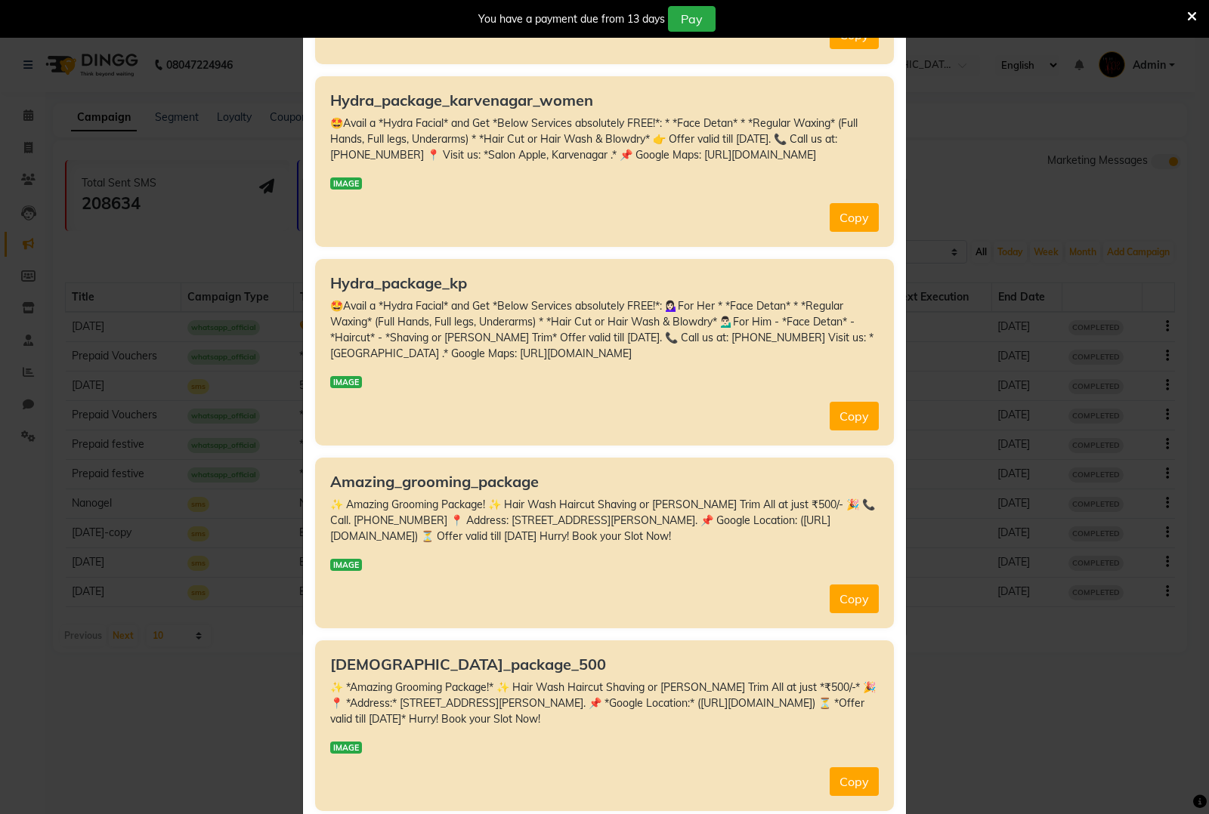
scroll to position [944, 0]
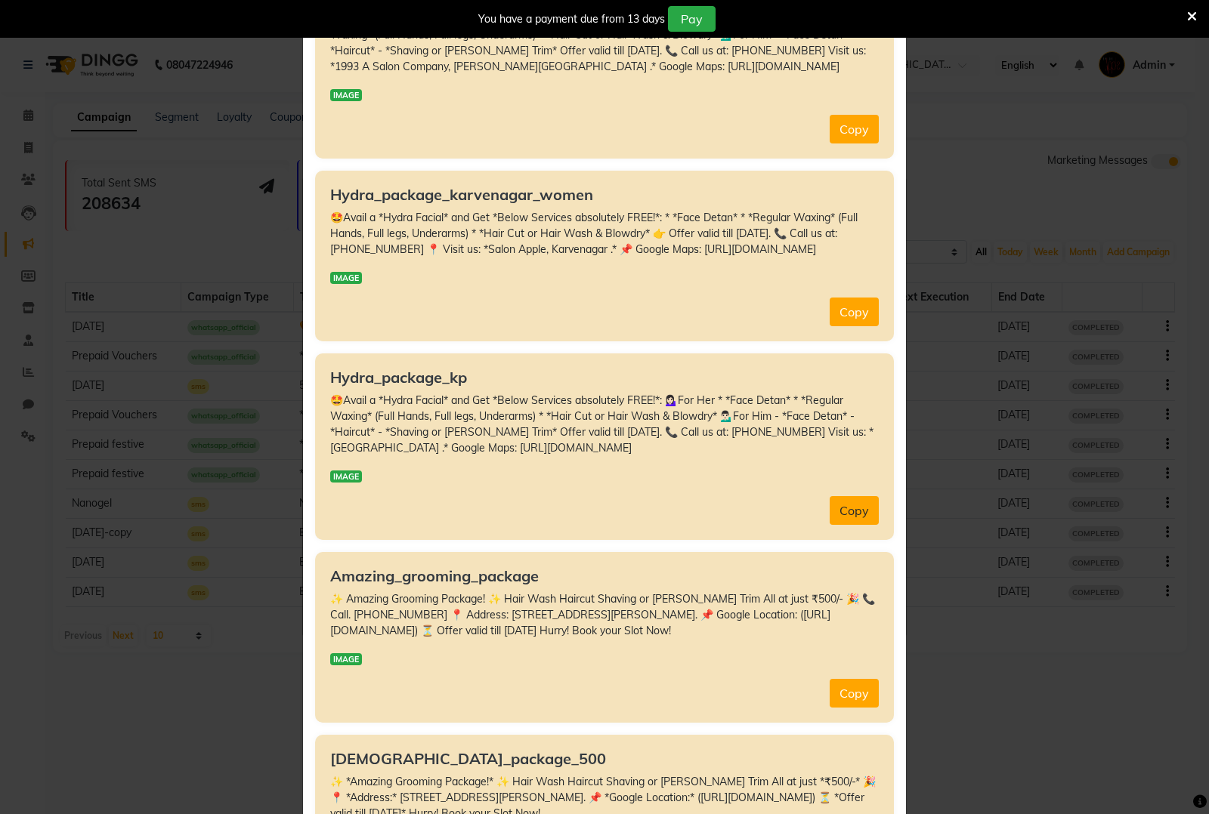
click at [832, 525] on button "Copy" at bounding box center [853, 510] width 49 height 29
type textarea "🤩Avail a *Hydra Facial* and Get *Below Services absolutely FREE!*: 💁🏻‍♀️For Her…"
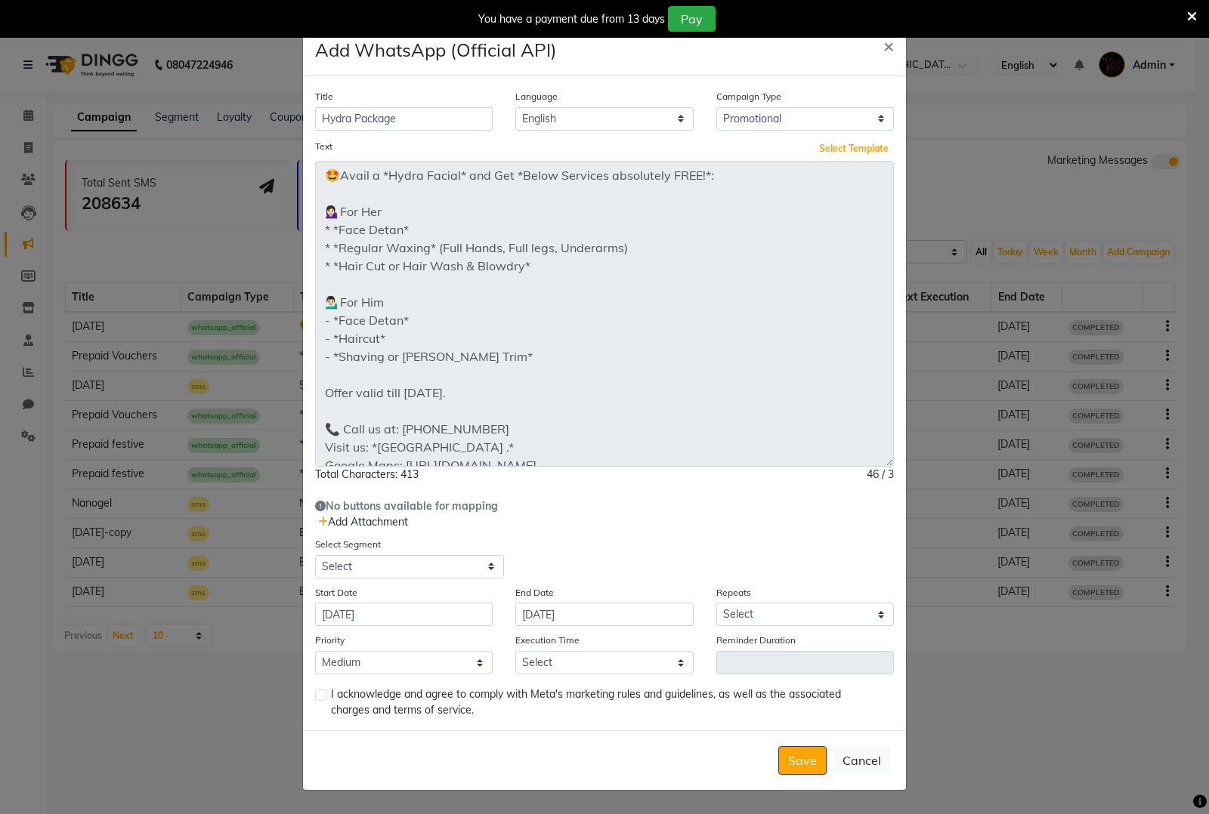
click at [881, 590] on div "Title Hydra Package Language English Campaign Type Select Birthday Anniversary …" at bounding box center [604, 403] width 603 height 654
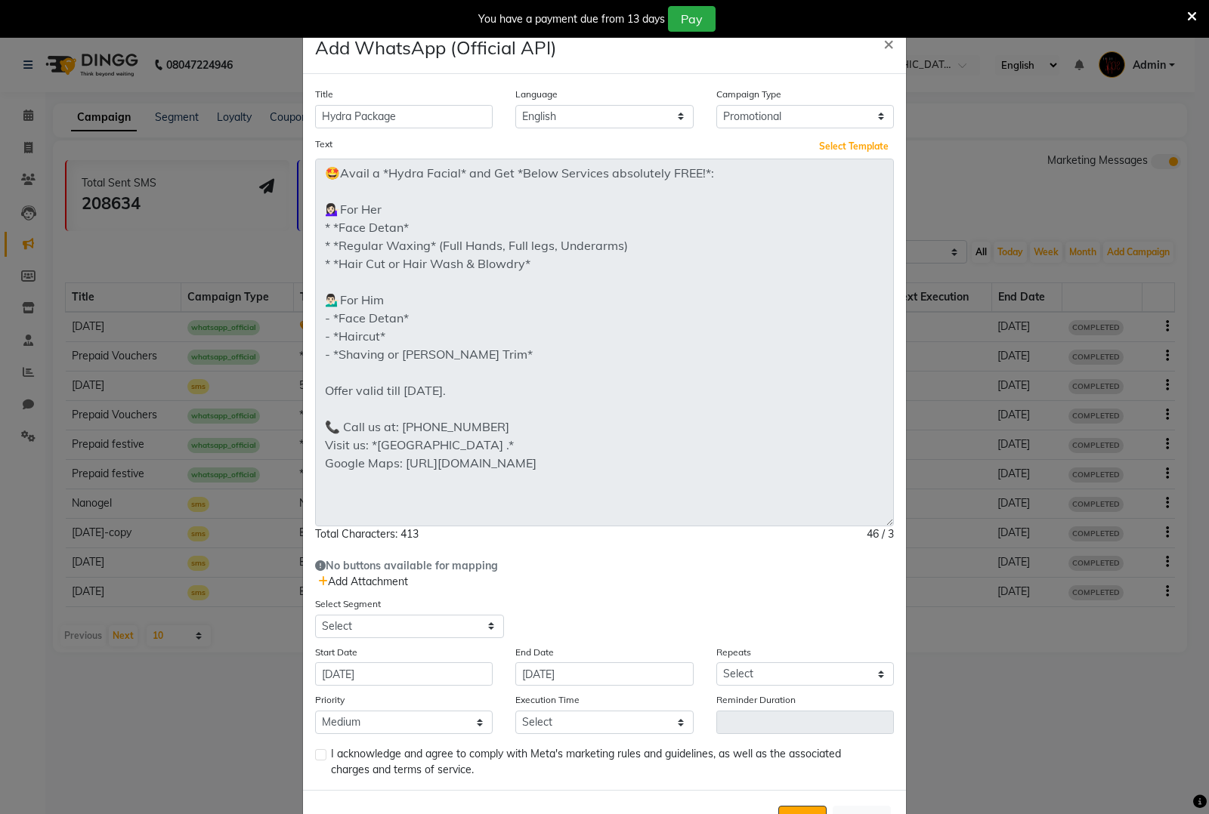
click at [884, 527] on div "Text Select Template 🤩Avail a *Hydra Facial* and Get *Below Services absolutely…" at bounding box center [604, 338] width 601 height 408
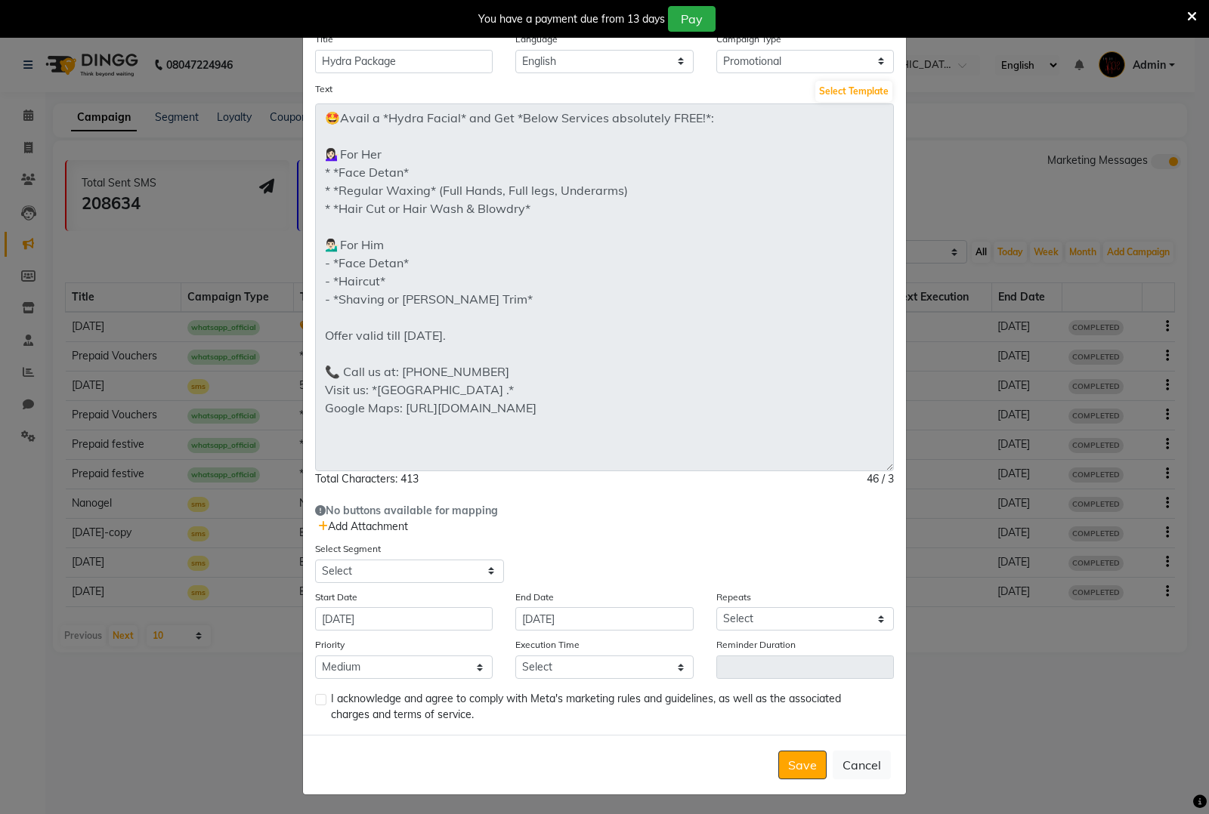
click at [378, 526] on span "Add Attachment" at bounding box center [363, 527] width 90 height 14
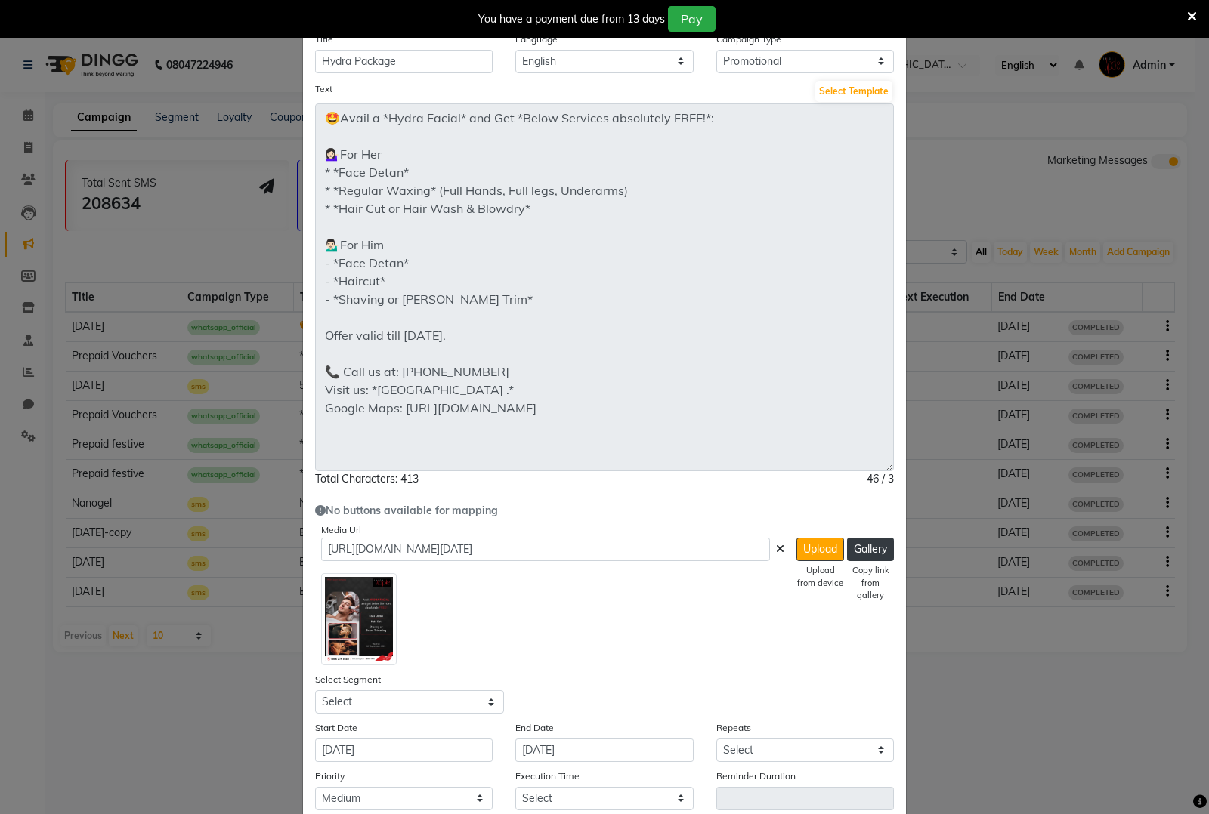
click at [776, 550] on icon at bounding box center [780, 549] width 8 height 11
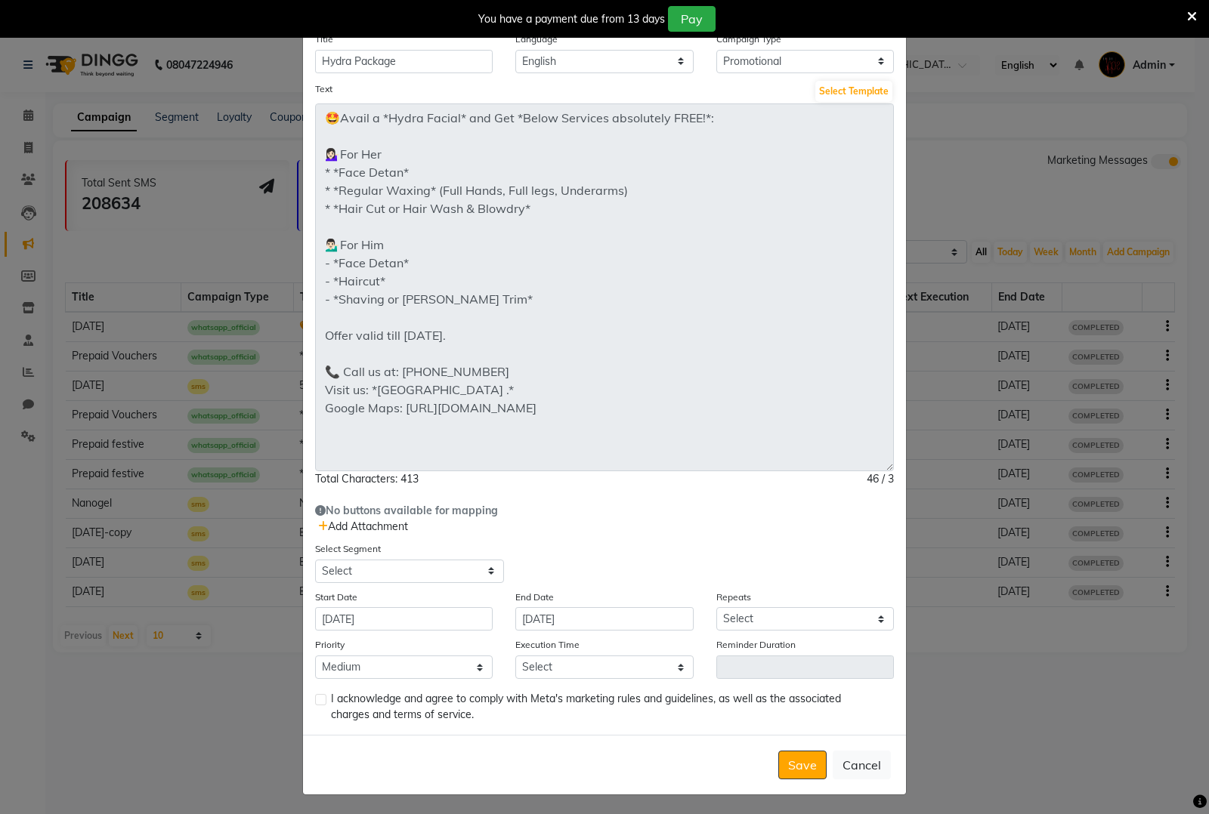
click at [363, 523] on span "Add Attachment" at bounding box center [363, 527] width 90 height 14
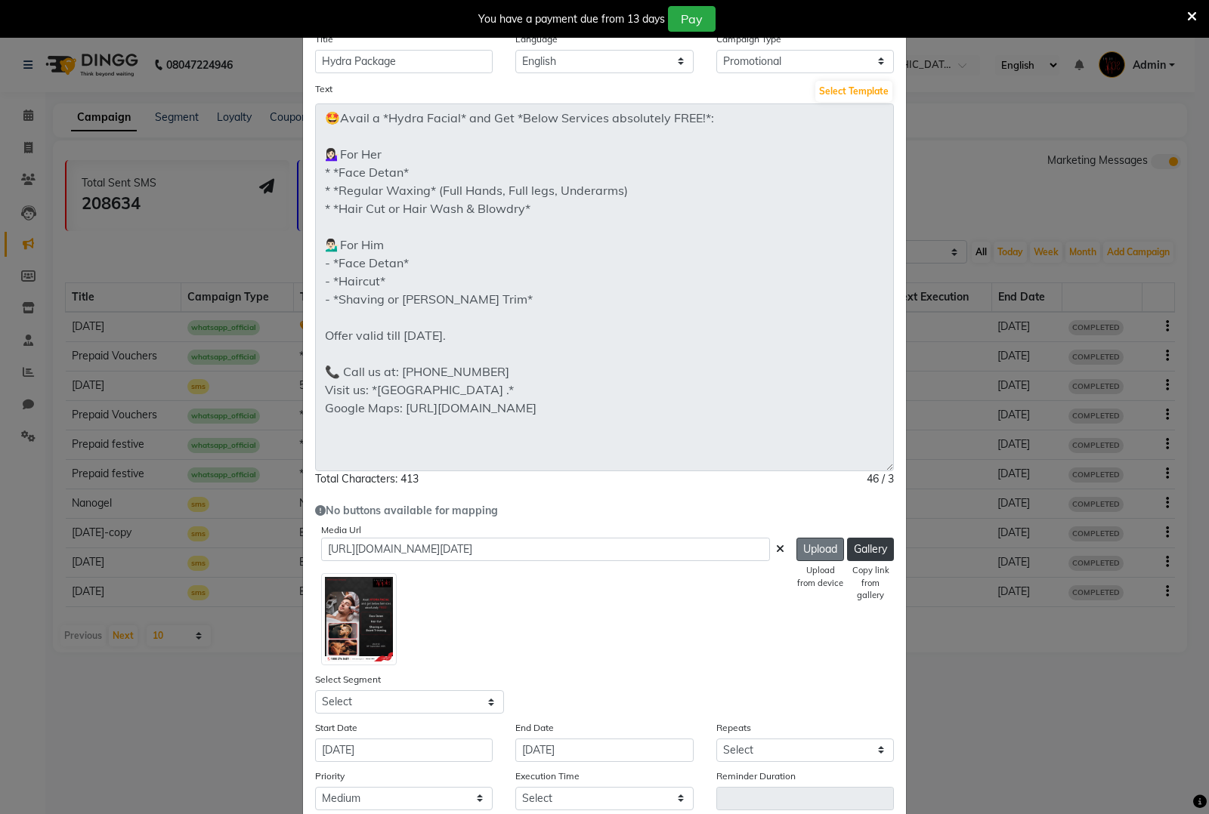
click at [801, 545] on button "Upload" at bounding box center [820, 549] width 48 height 23
type input "https://ww4.in/a?c=vG2qrH"
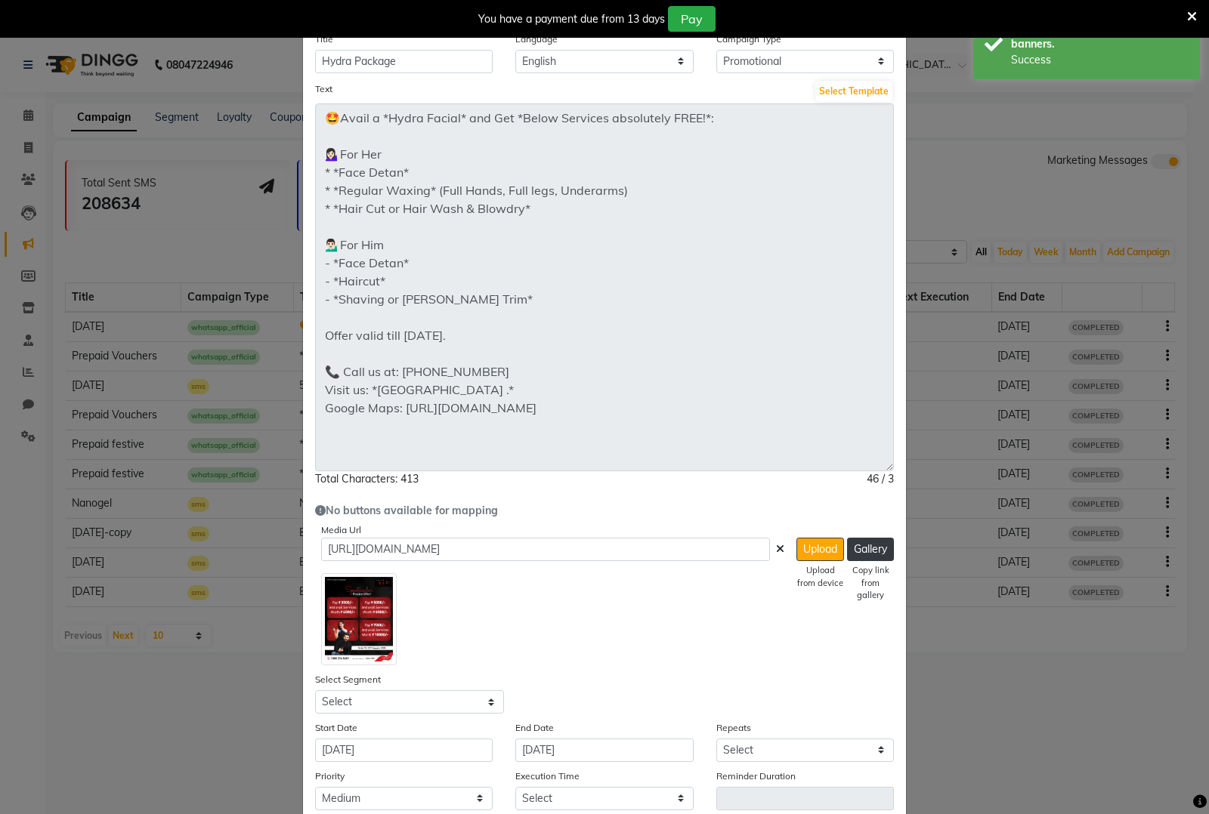
click at [776, 548] on icon at bounding box center [780, 549] width 8 height 11
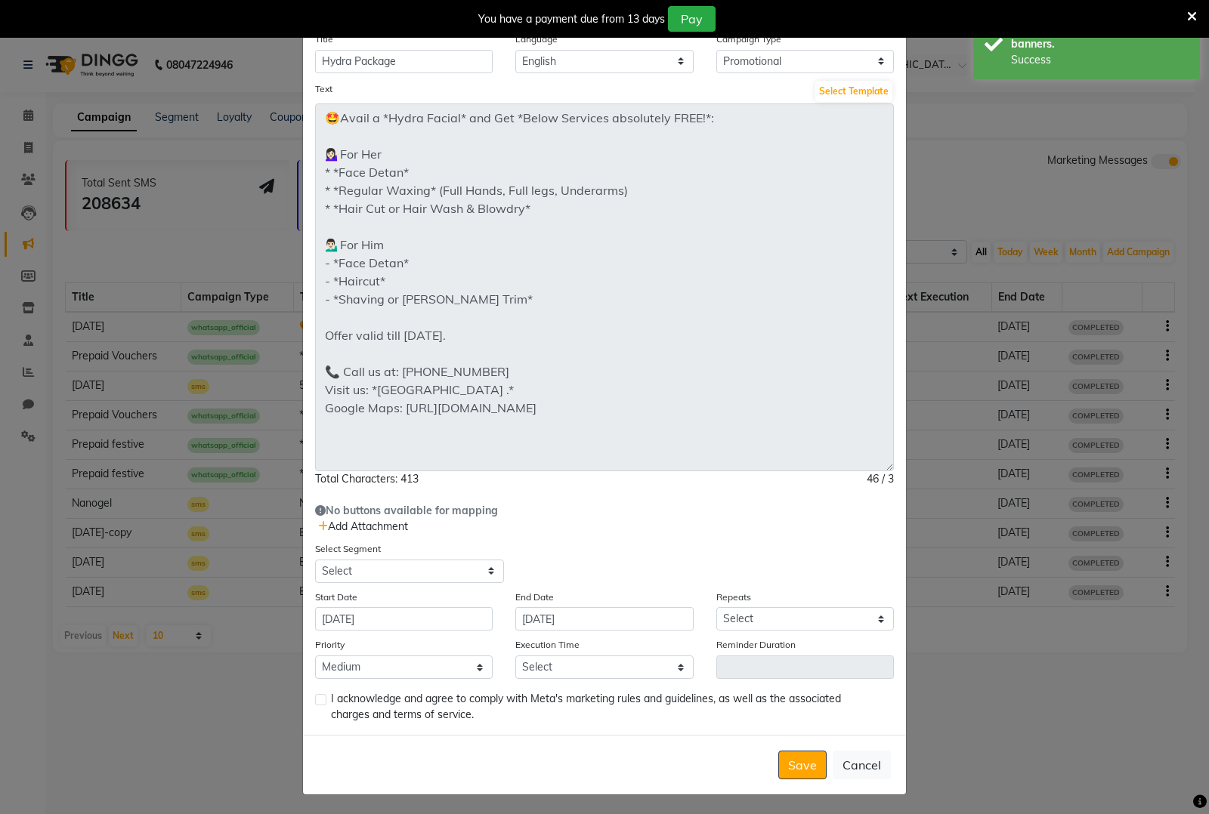
click at [368, 526] on span "Add Attachment" at bounding box center [363, 527] width 90 height 14
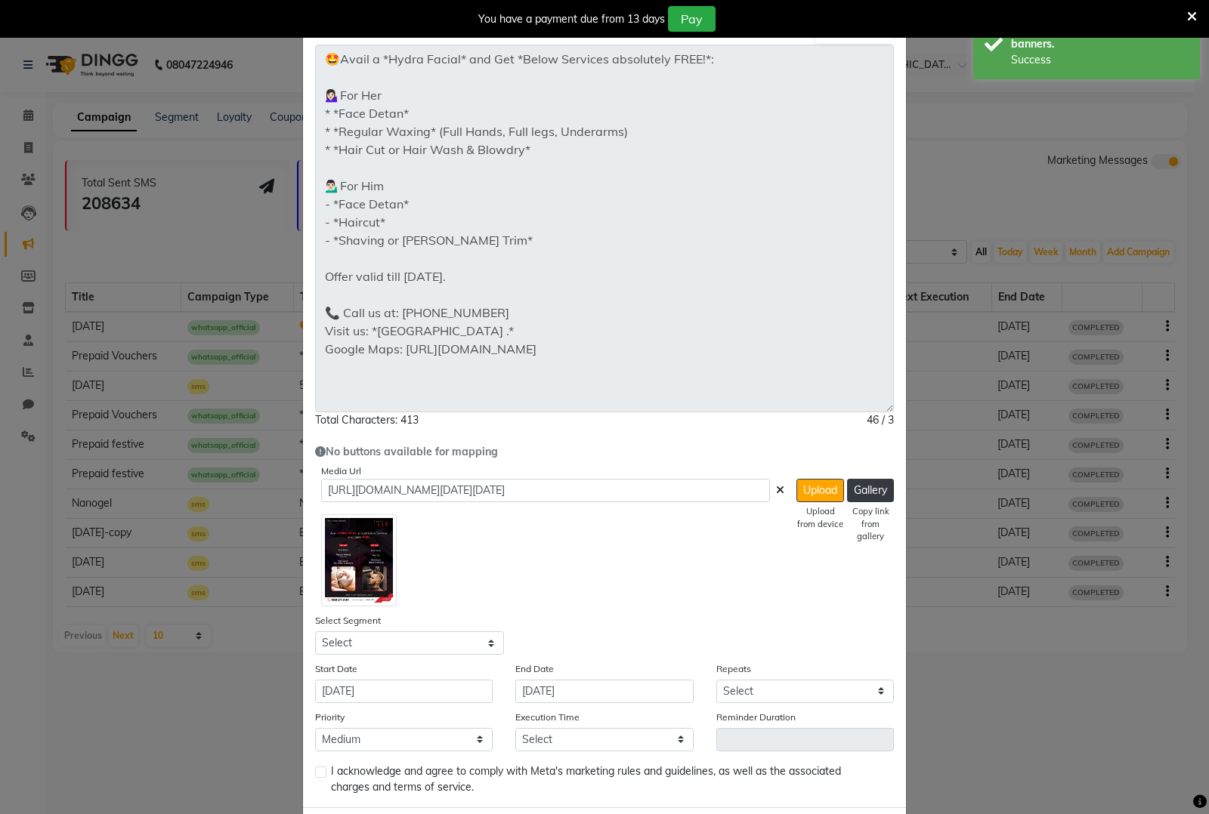
scroll to position [187, 0]
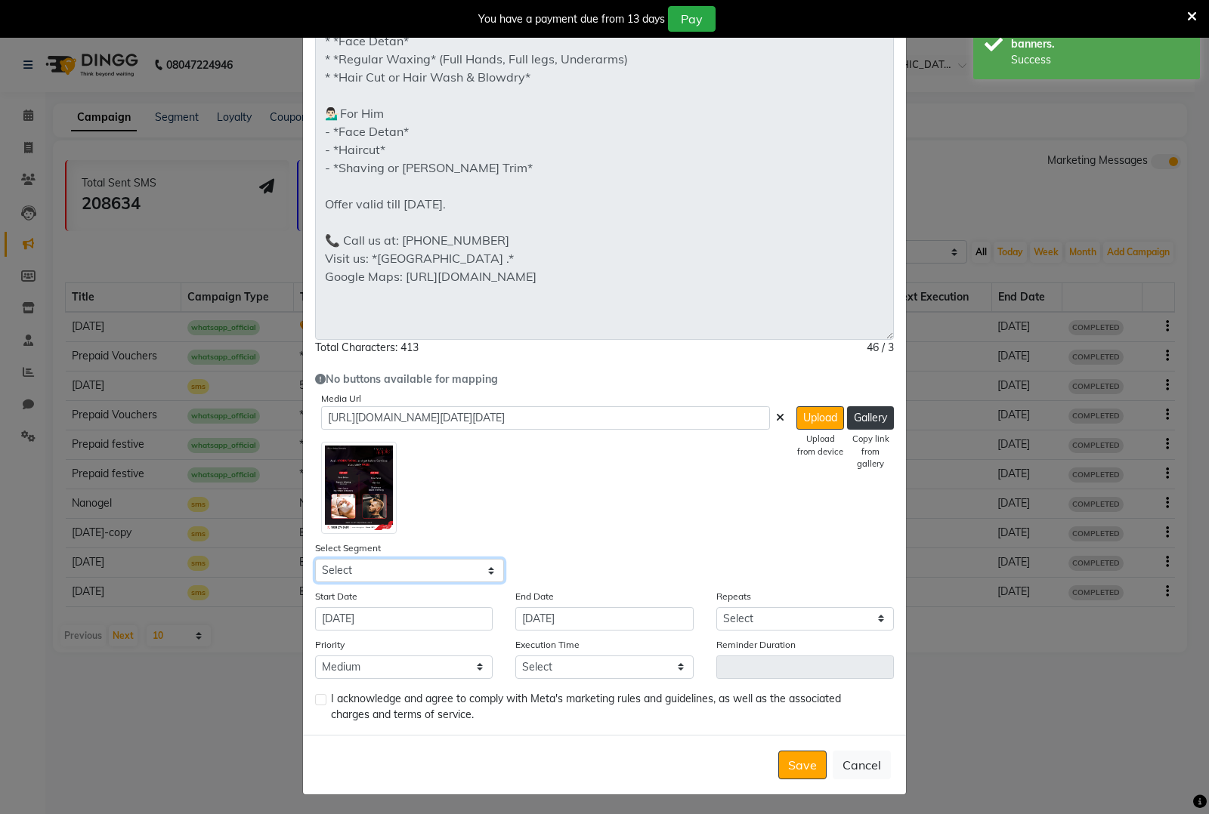
click at [465, 569] on select "Select All Customers All Male Customer All Female Customer All Members All Cust…" at bounding box center [409, 570] width 189 height 23
select select "42992"
click at [315, 559] on select "Select All Customers All Male Customer All Female Customer All Members All Cust…" at bounding box center [409, 570] width 189 height 23
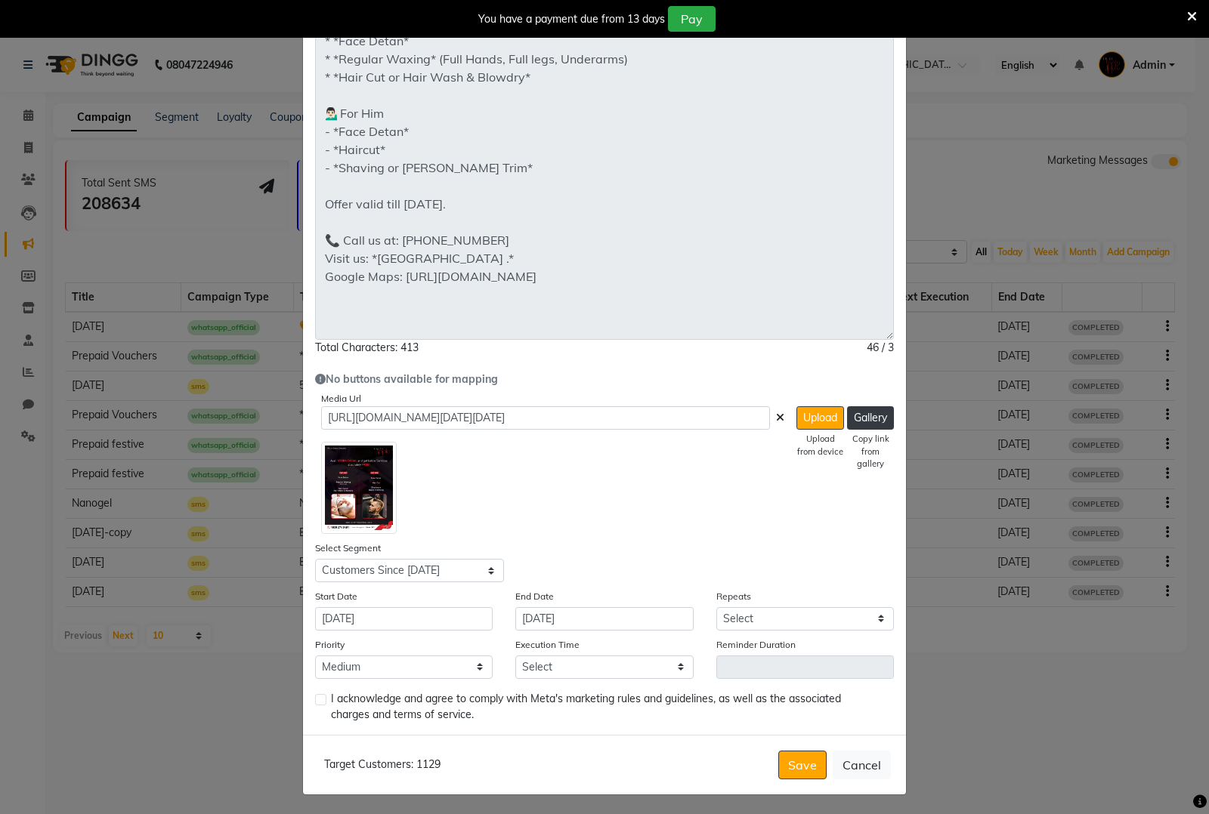
click at [315, 696] on label at bounding box center [320, 699] width 11 height 11
click at [315, 696] on input "checkbox" at bounding box center [320, 701] width 10 height 10
checkbox input "true"
click at [809, 617] on select "Select Once Daily Alternate Day Weekly Monthly Yearly" at bounding box center [805, 618] width 178 height 23
select select "1"
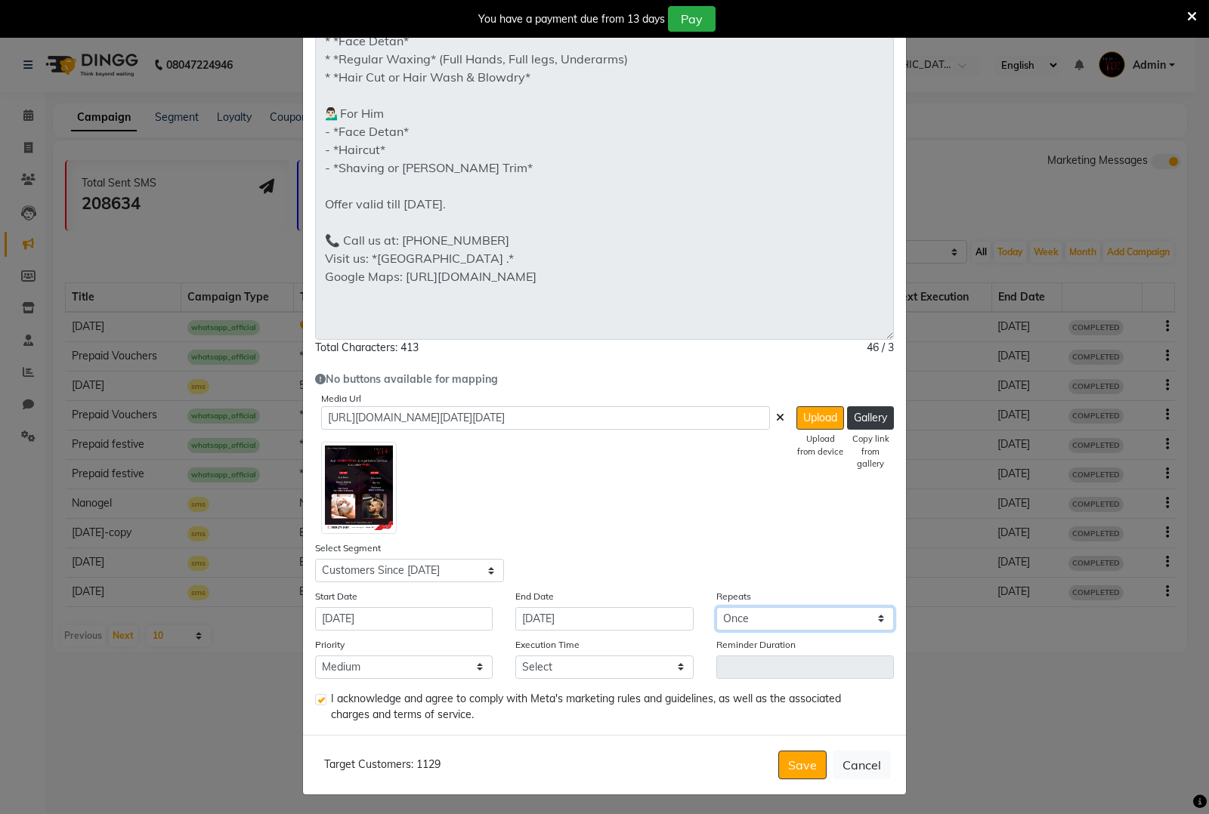
click at [716, 607] on select "Select Once Daily Alternate Day Weekly Monthly Yearly" at bounding box center [805, 618] width 178 height 23
click at [575, 673] on select "Select 09:00 AM 09:15 AM 09:30 AM 09:45 AM 10:00 AM 10:15 AM 10:30 AM 10:45 AM …" at bounding box center [604, 667] width 178 height 23
select select "915"
click at [515, 656] on select "Select 09:00 AM 09:15 AM 09:30 AM 09:45 AM 10:00 AM 10:15 AM 10:30 AM 10:45 AM …" at bounding box center [604, 667] width 178 height 23
click at [780, 753] on button "Save" at bounding box center [802, 765] width 48 height 29
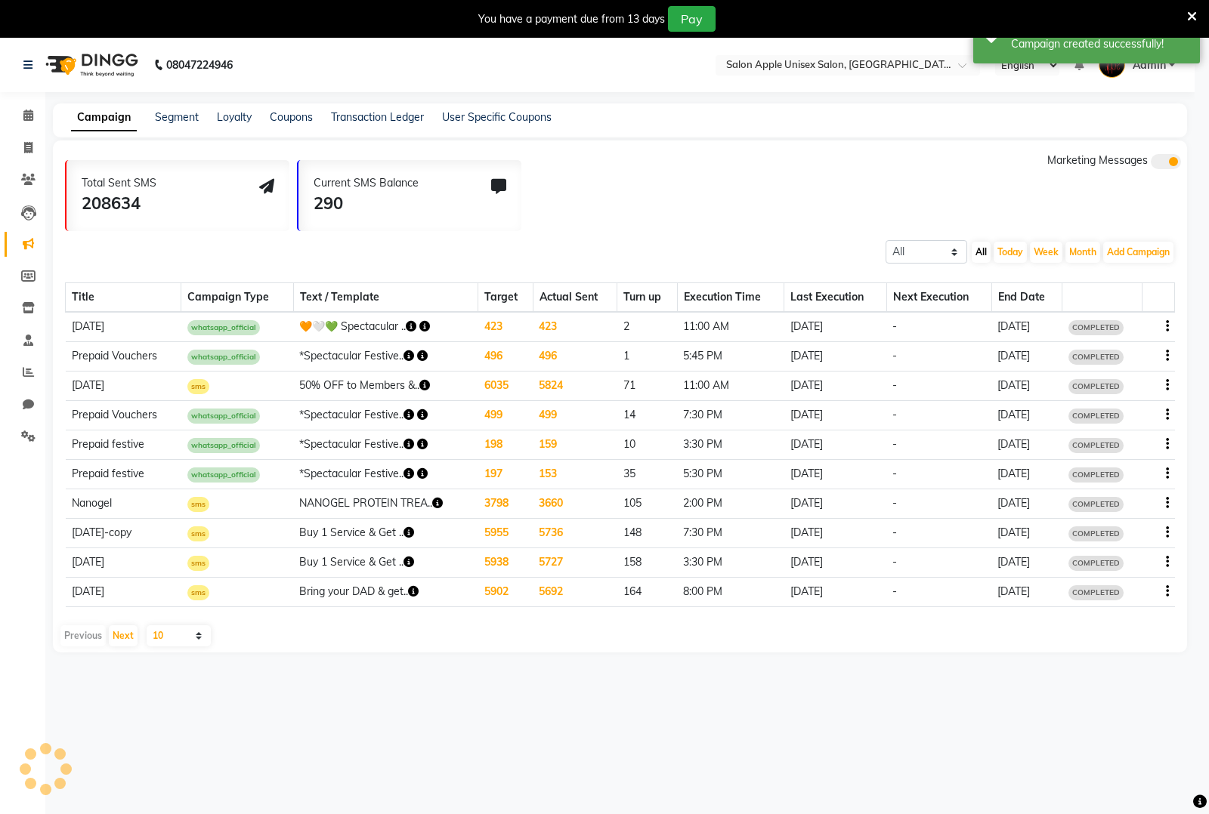
scroll to position [23, 0]
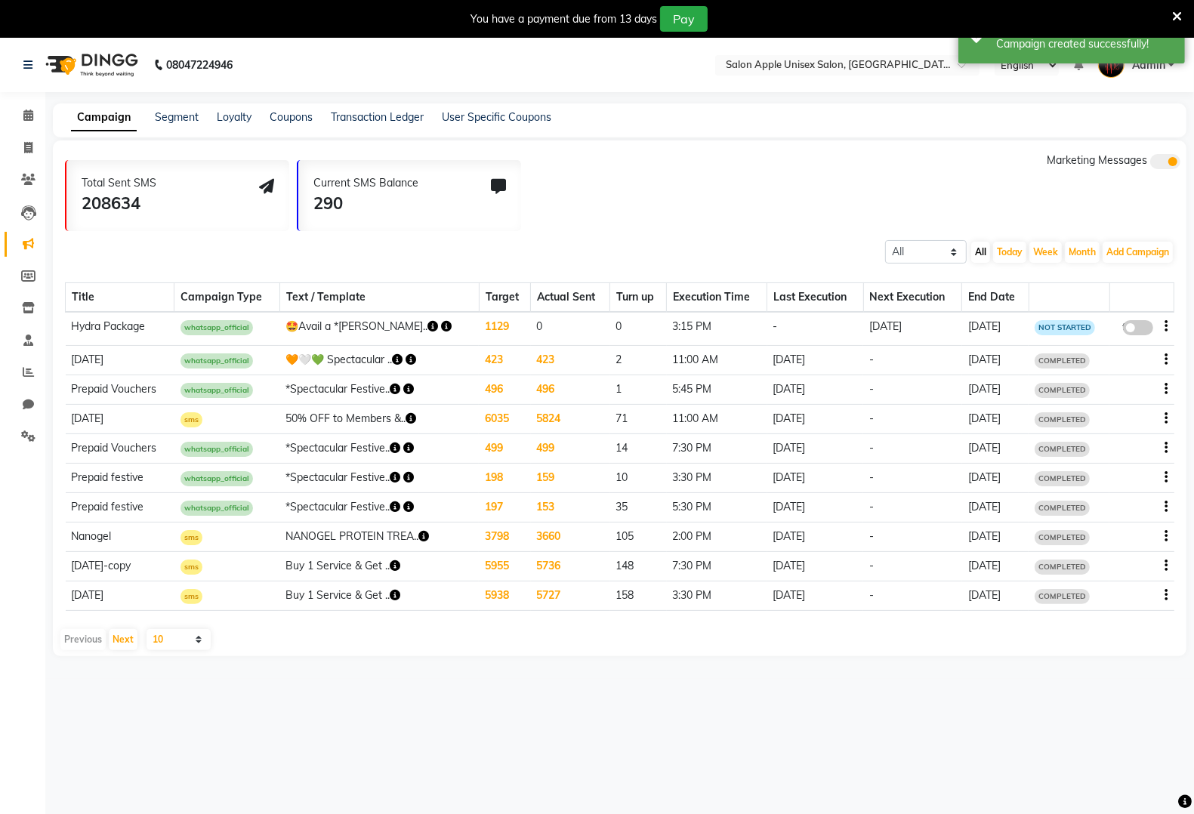
click at [1148, 320] on span at bounding box center [1138, 327] width 30 height 15
click at [1144, 330] on input "false" at bounding box center [1144, 330] width 0 height 0
select select "3"
select select "42992"
select select "1"
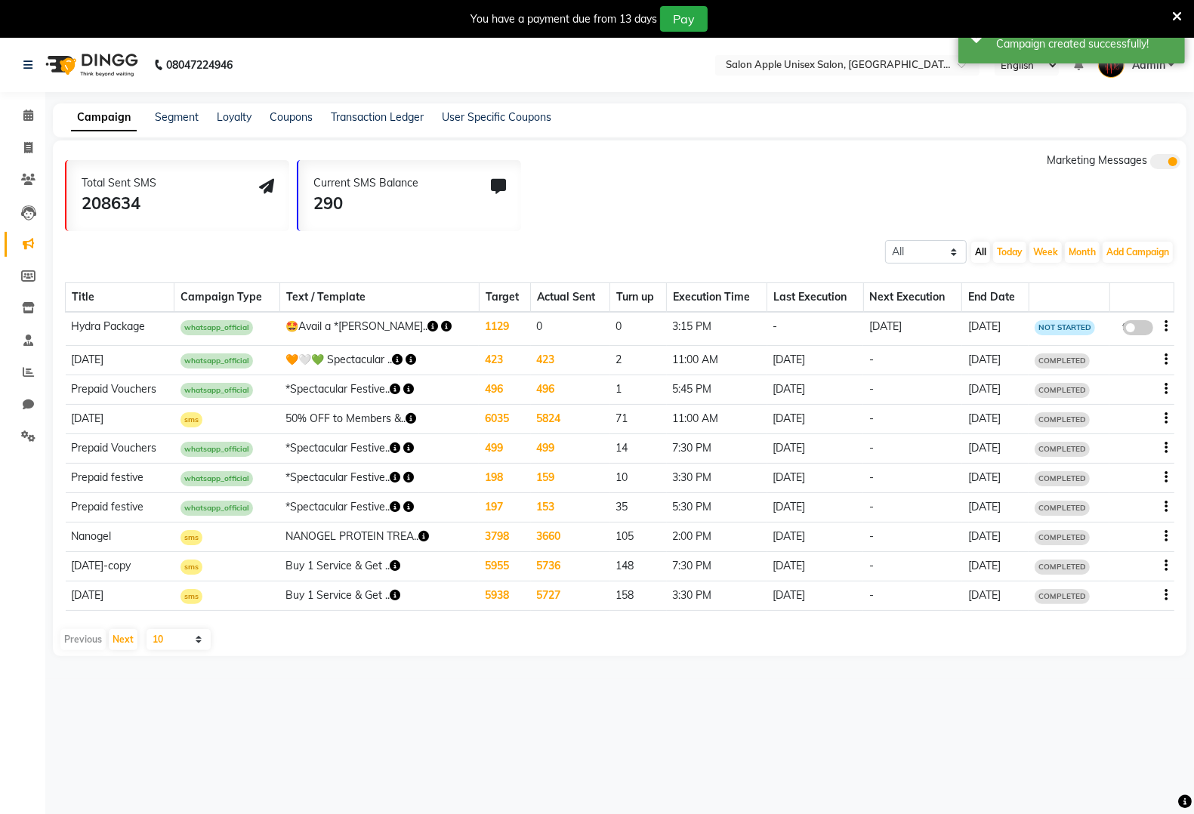
select select "2"
select select "915"
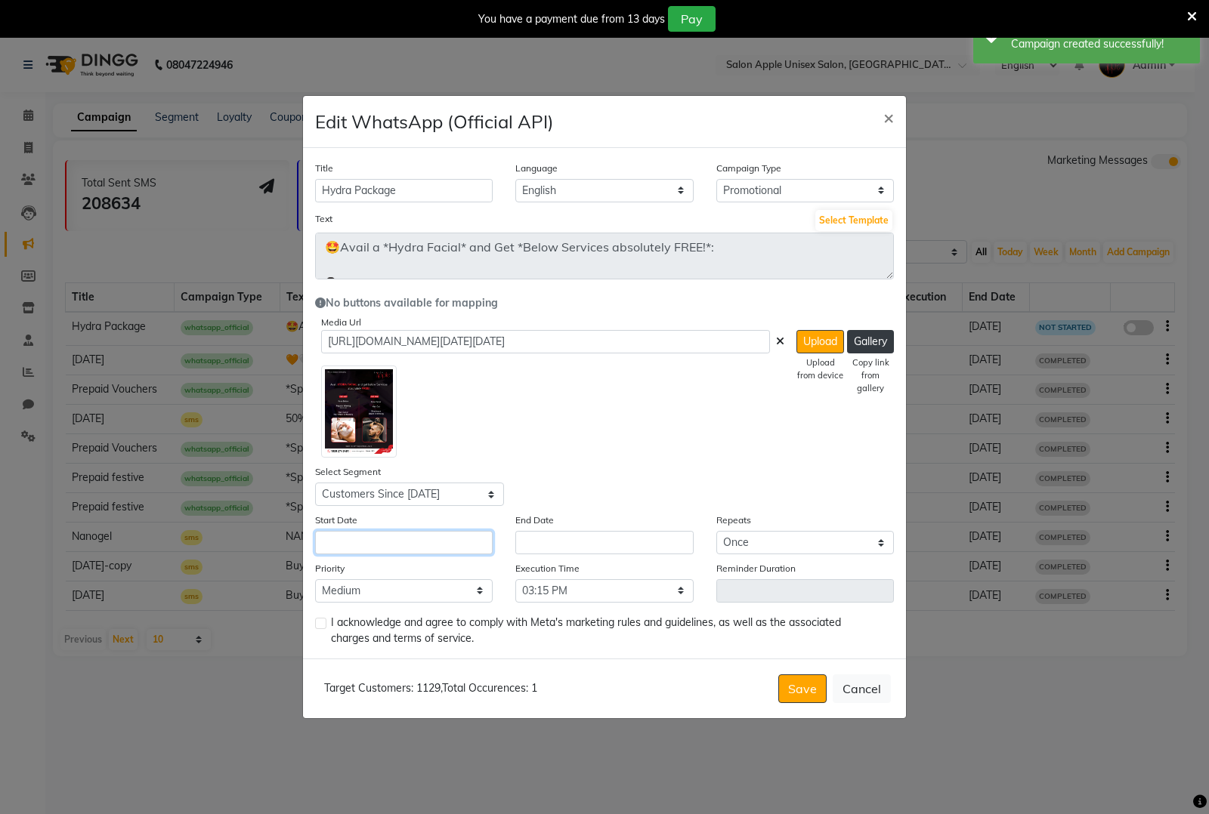
click at [425, 540] on input "text" at bounding box center [404, 542] width 178 height 23
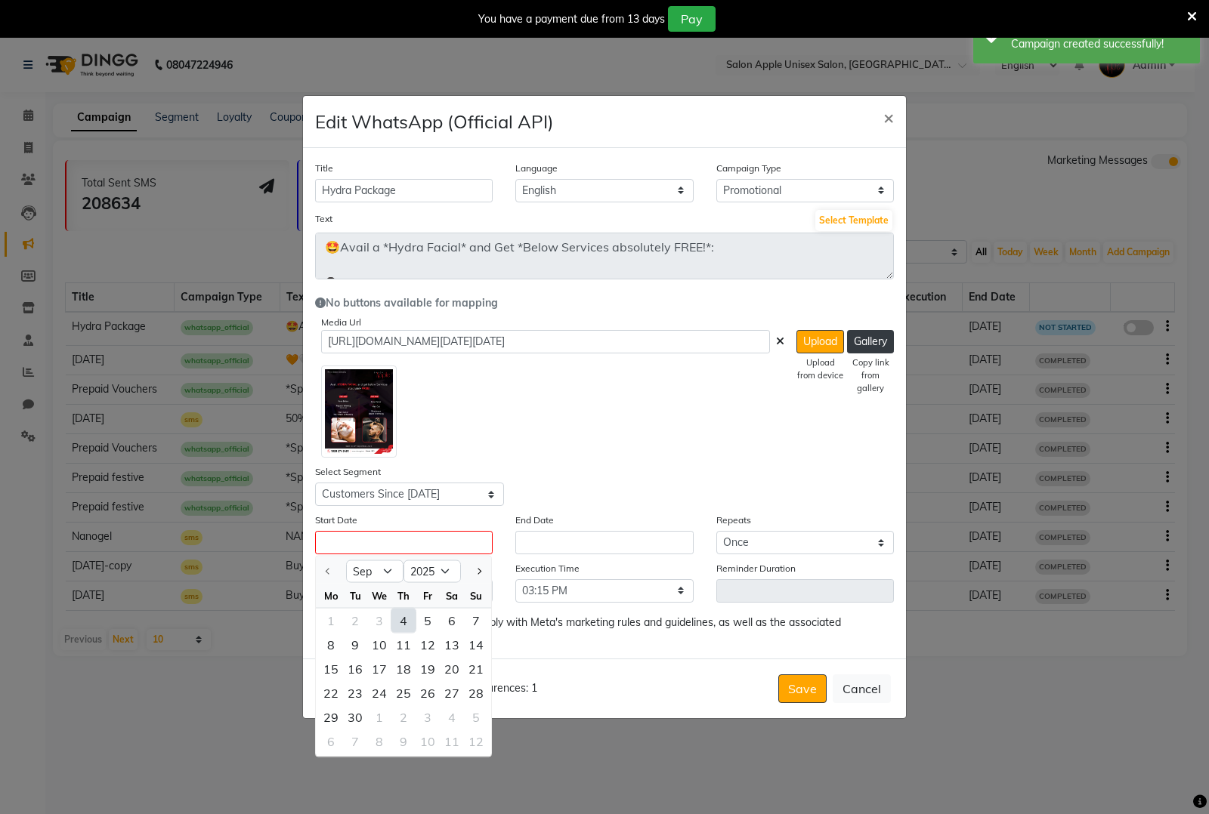
drag, startPoint x: 403, startPoint y: 616, endPoint x: 550, endPoint y: 574, distance: 153.3
click at [406, 616] on div "4" at bounding box center [403, 621] width 24 height 24
type input "[DATE]"
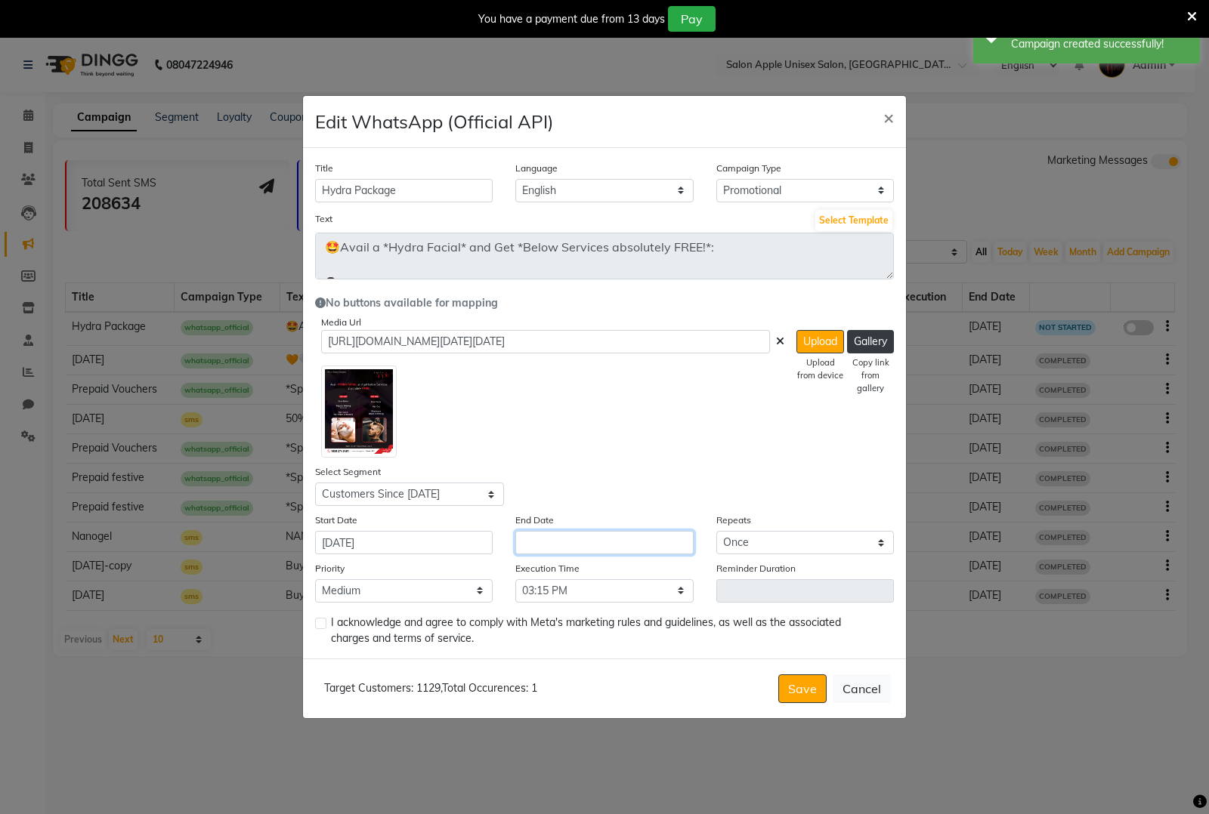
click at [576, 536] on input "text" at bounding box center [604, 542] width 178 height 23
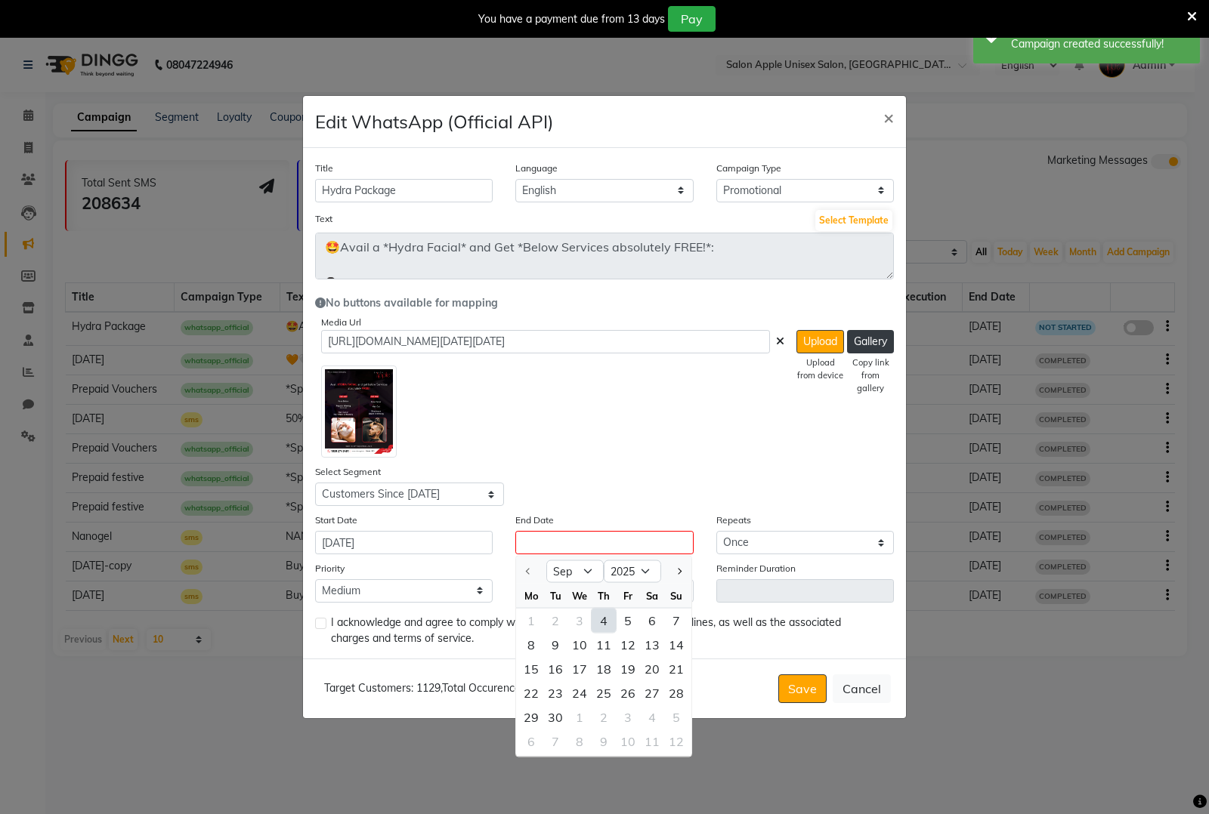
click at [601, 616] on div "4" at bounding box center [603, 621] width 24 height 24
type input "[DATE]"
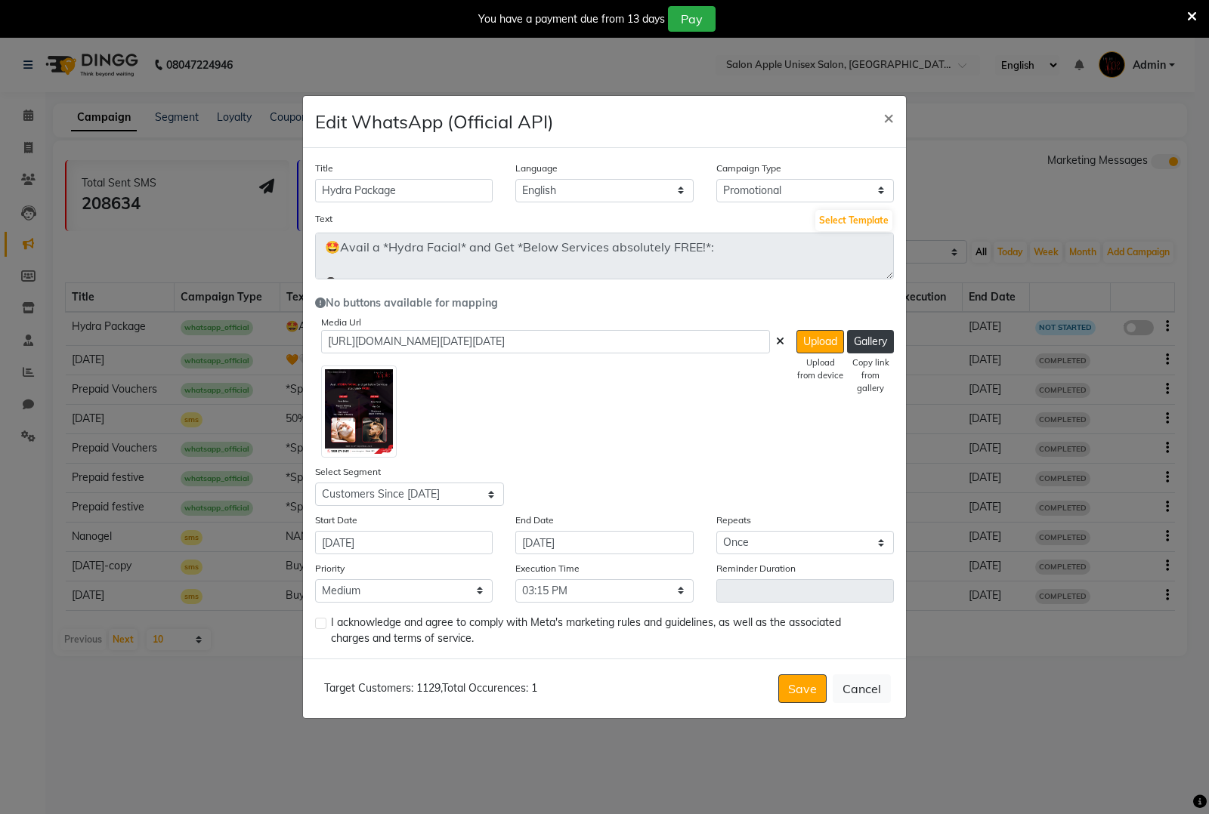
click at [322, 623] on label at bounding box center [320, 623] width 11 height 11
click at [322, 623] on input "checkbox" at bounding box center [320, 624] width 10 height 10
checkbox input "true"
click at [798, 685] on button "Save" at bounding box center [802, 689] width 48 height 29
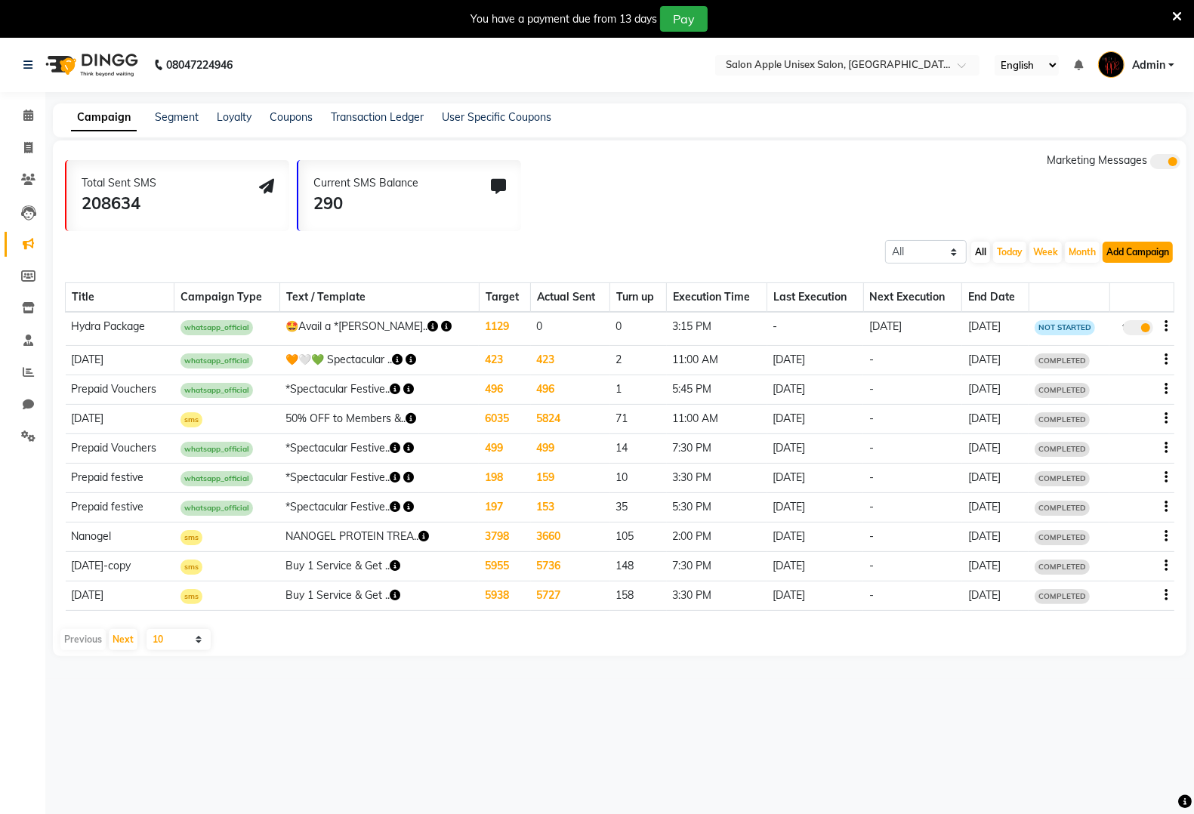
click at [1156, 245] on button "Add Campaign" at bounding box center [1138, 252] width 70 height 21
click at [1157, 338] on div "WhatsApp (Official API)" at bounding box center [1112, 344] width 153 height 23
select select "2"
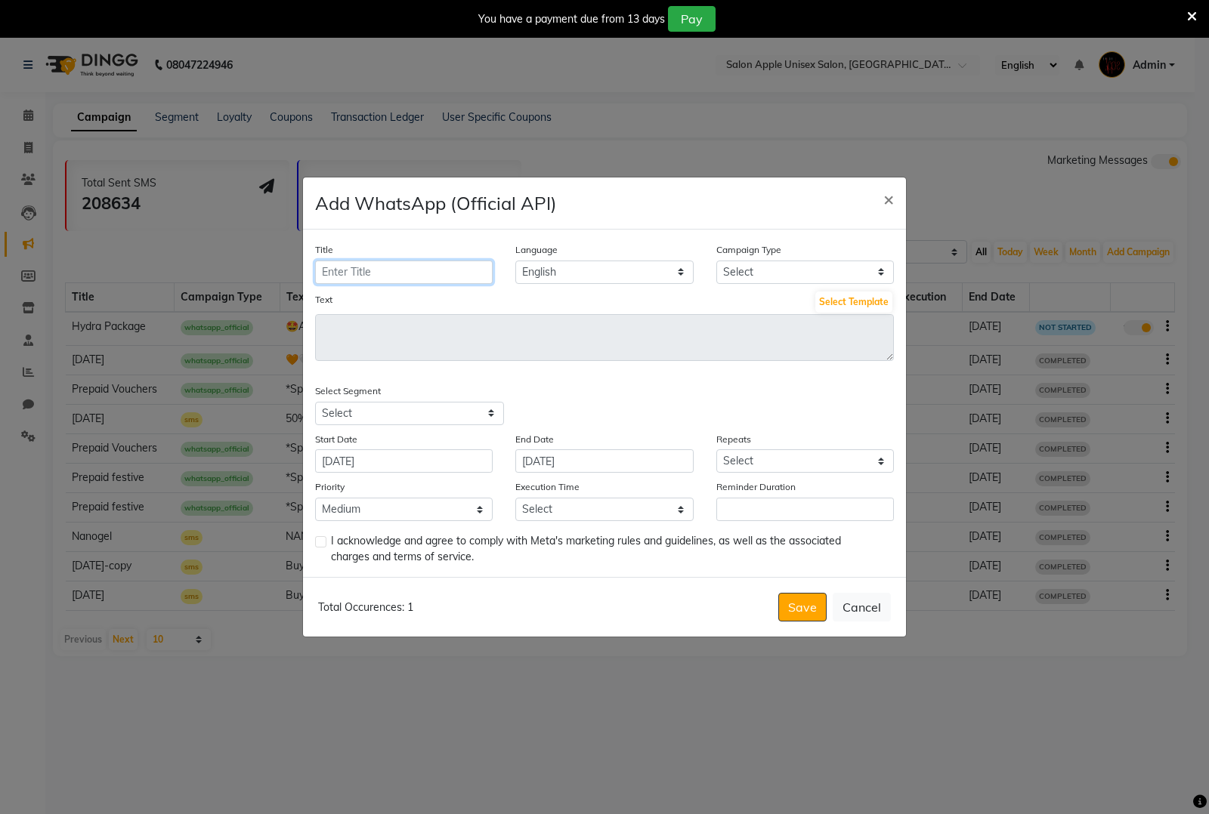
click at [443, 277] on input "Title" at bounding box center [404, 272] width 178 height 23
type input "Hair Spa & Nanogel Treatment"
click at [787, 254] on div "Campaign Type Select Birthday Anniversary Promotional Service reminder" at bounding box center [805, 263] width 200 height 42
click at [786, 263] on select "Select Birthday Anniversary Promotional Service reminder" at bounding box center [805, 272] width 178 height 23
select select "3"
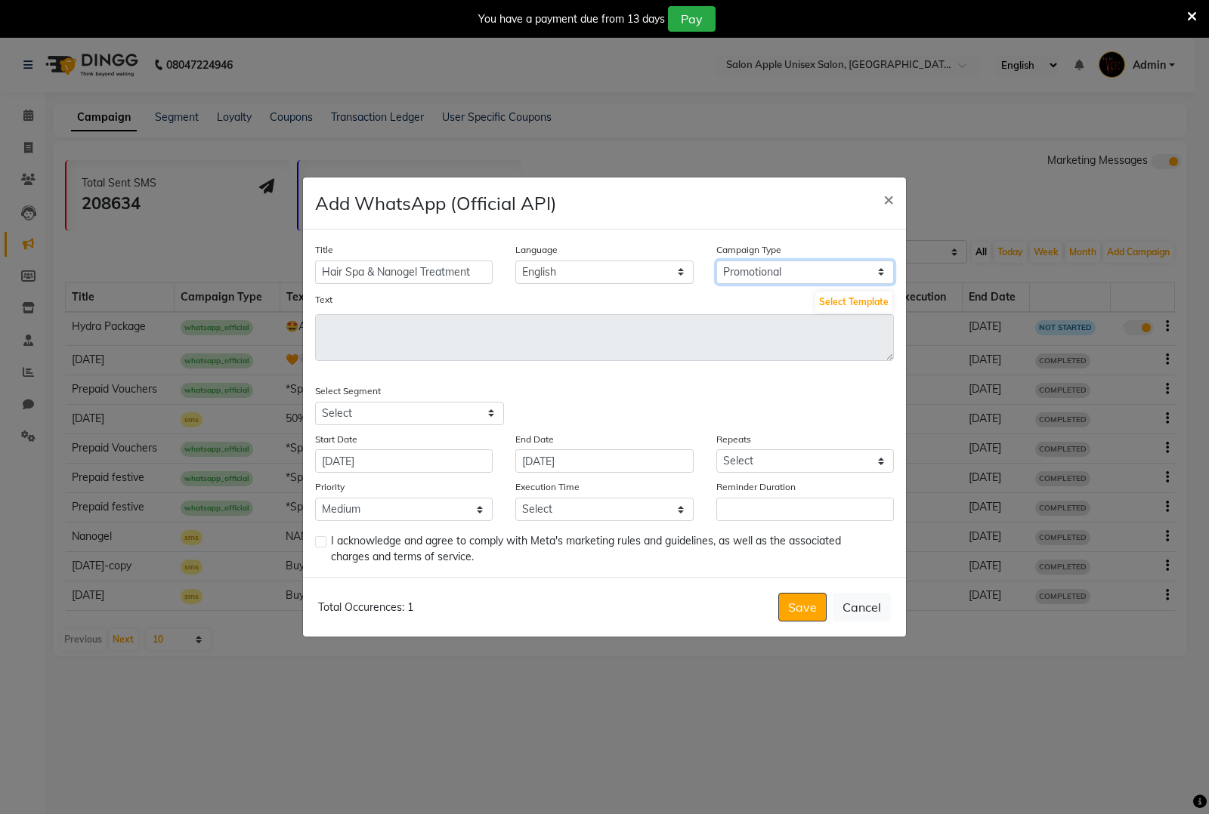
click at [716, 261] on select "Select Birthday Anniversary Promotional Service reminder" at bounding box center [805, 272] width 178 height 23
click at [860, 307] on button "Select Template" at bounding box center [853, 302] width 77 height 21
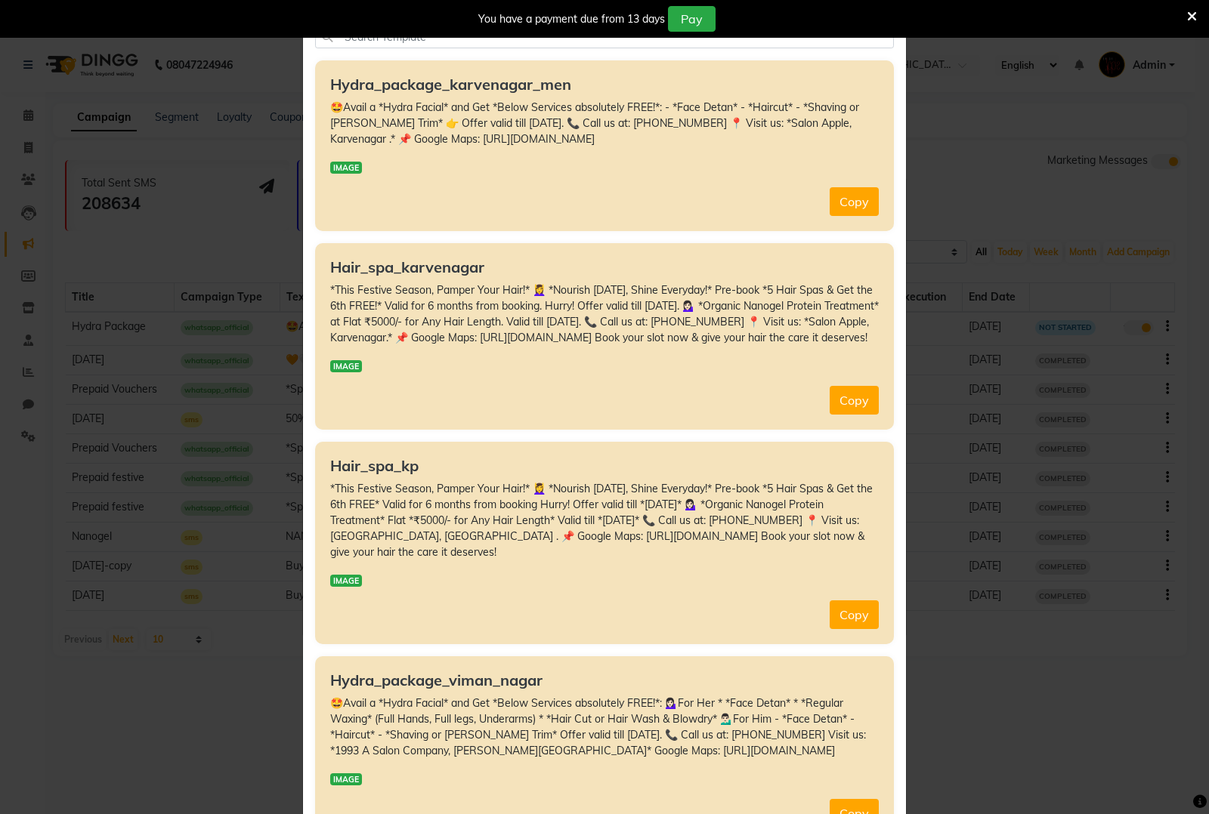
scroll to position [94, 0]
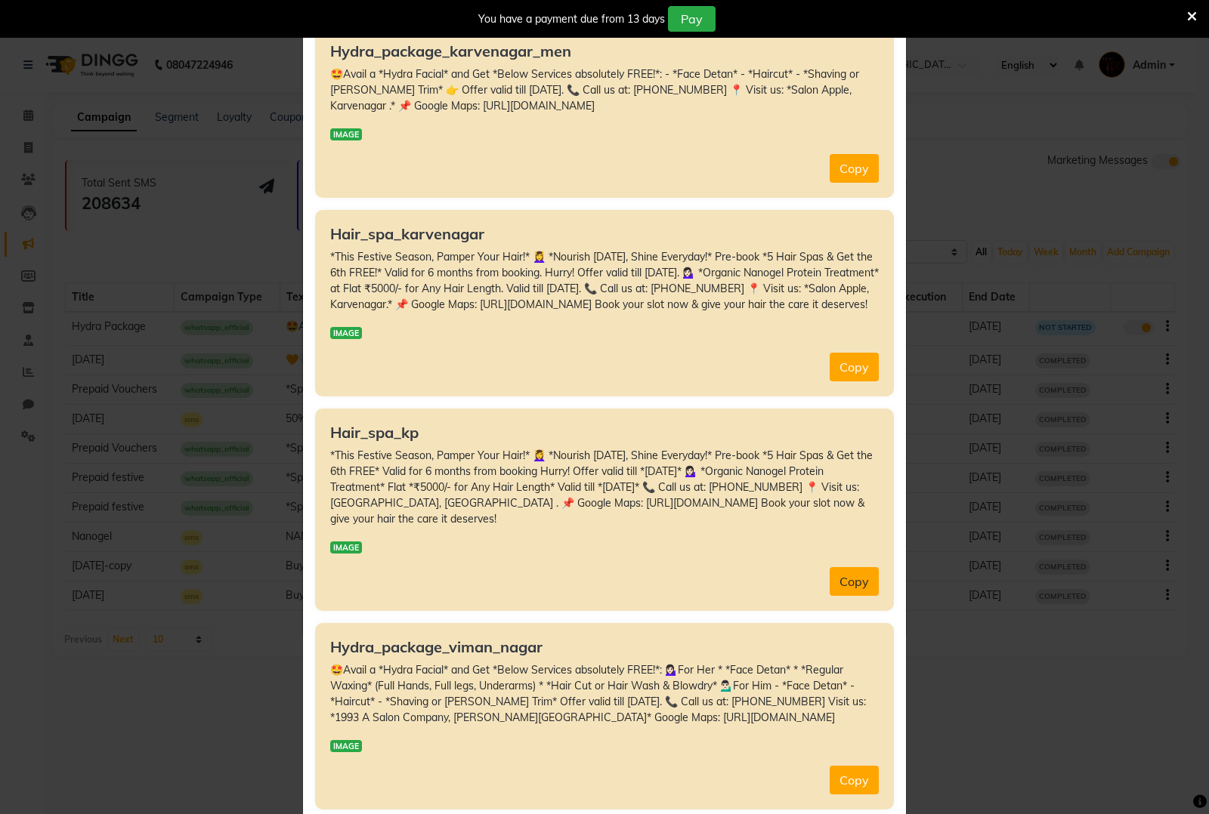
click at [851, 595] on button "Copy" at bounding box center [853, 581] width 49 height 29
type textarea "*This Festive Season, Pamper Your Hair!* 💆‍♀️ *Nourish Today, Shine Everyday!* …"
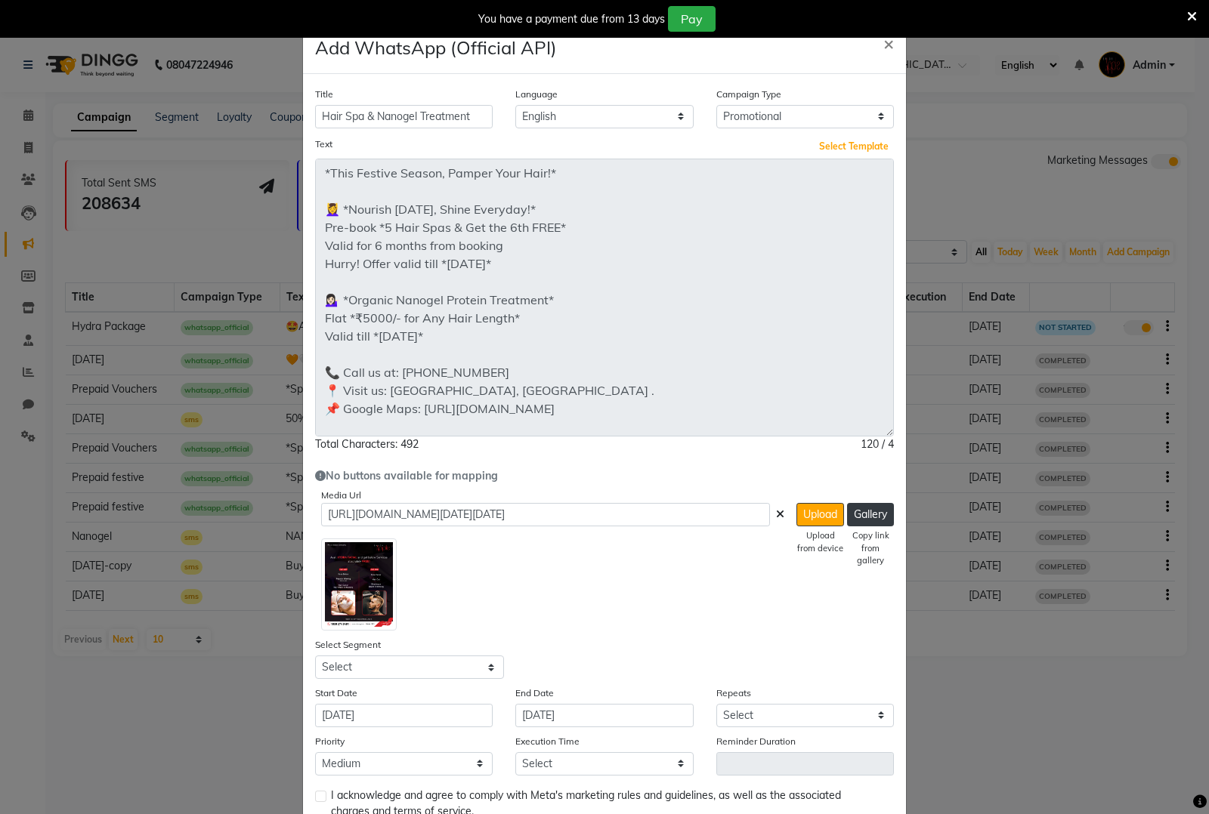
click at [907, 522] on ngb-modal-window "Add WhatsApp (Official API) × Title Hair Spa & Nanogel Treatment Language Engli…" at bounding box center [604, 407] width 1209 height 814
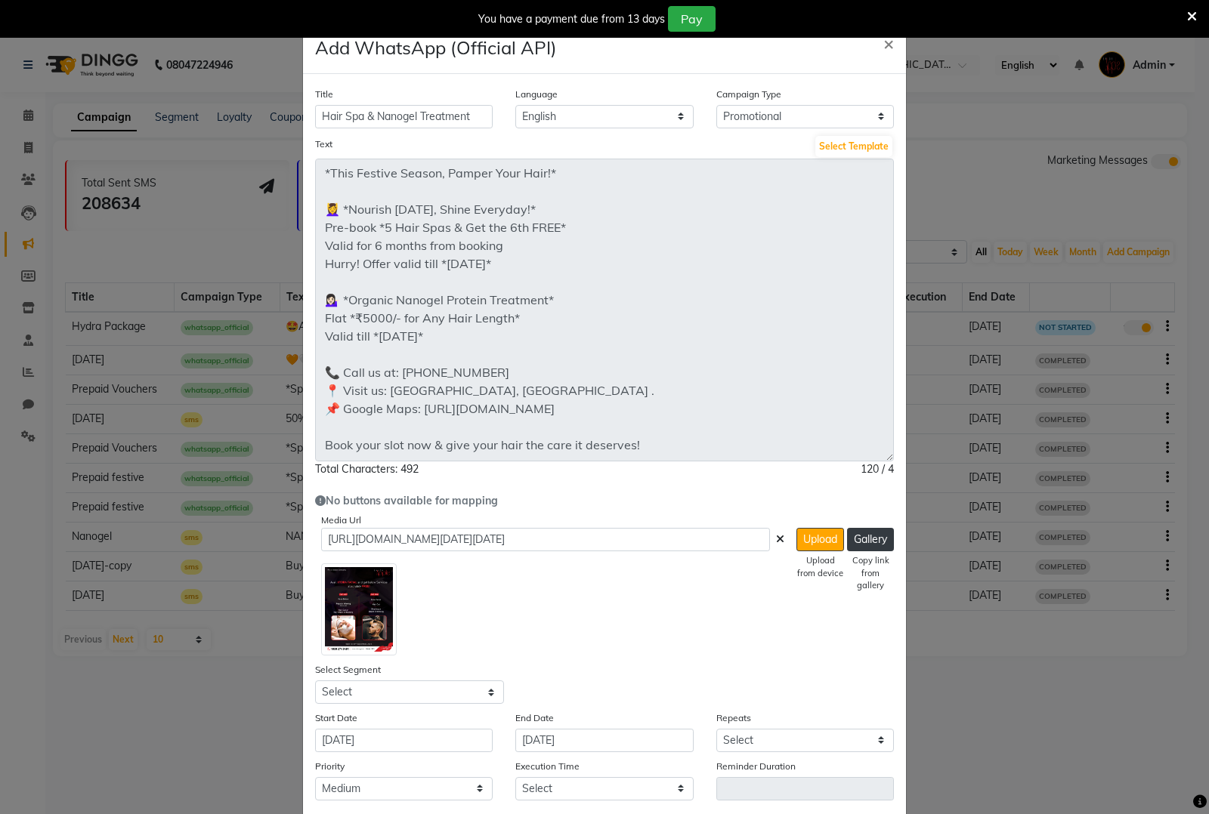
click at [776, 539] on icon at bounding box center [780, 539] width 8 height 11
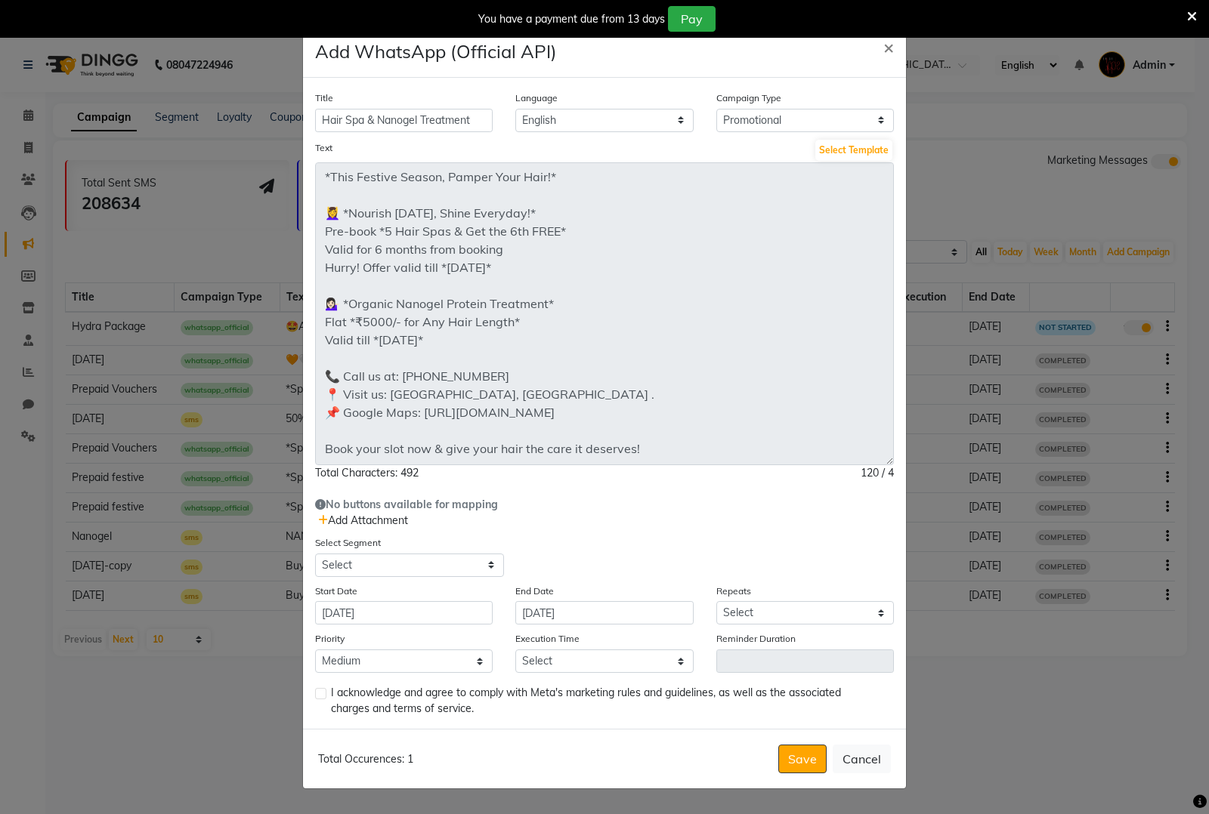
click at [381, 519] on span "Add Attachment" at bounding box center [363, 521] width 90 height 14
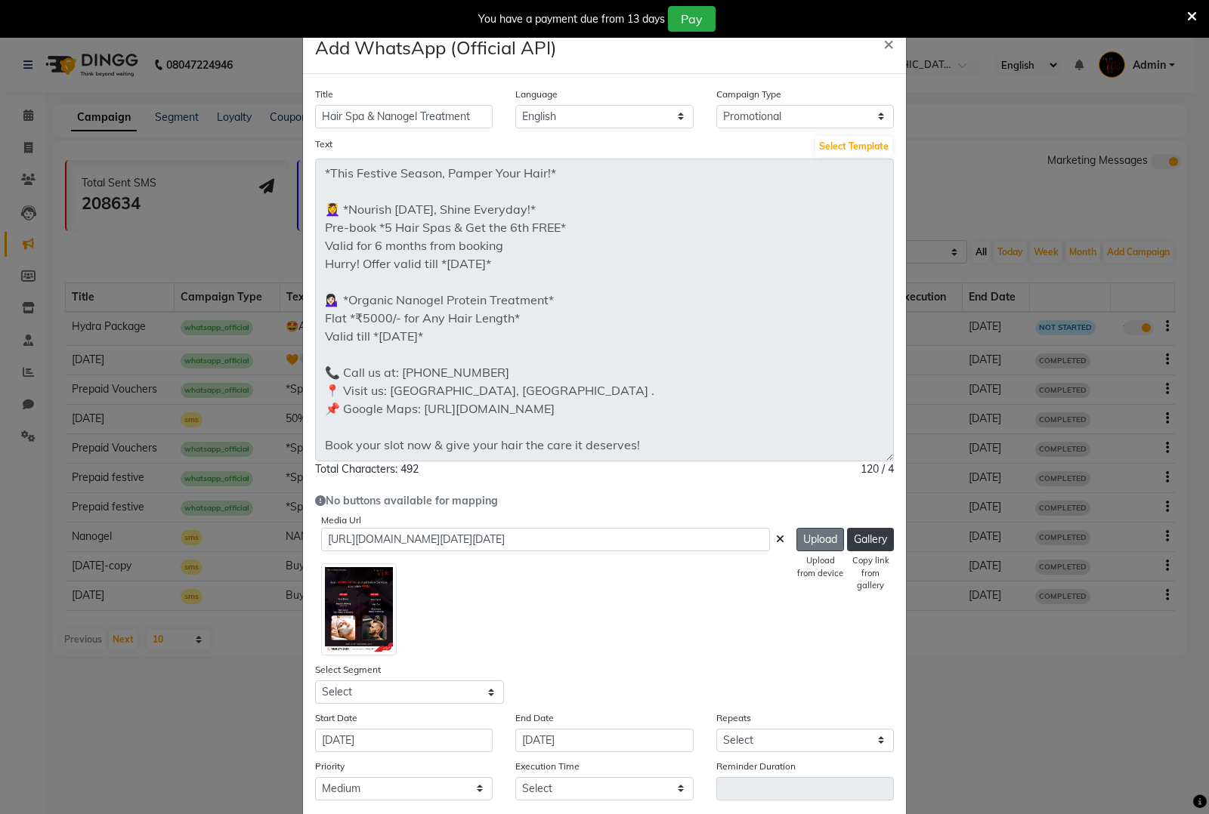
click at [799, 539] on button "Upload" at bounding box center [820, 539] width 48 height 23
type input "https://ww4.in/a?c=vG2qrH"
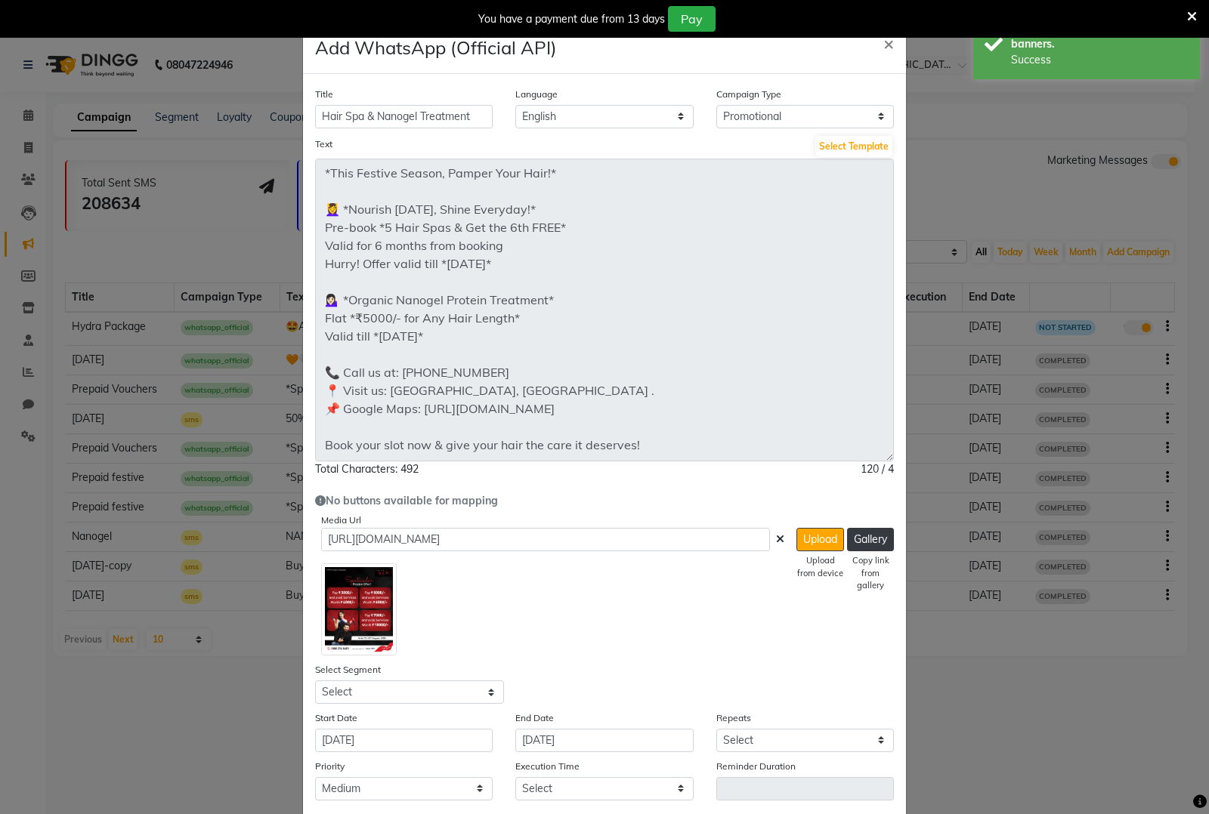
click at [776, 544] on span at bounding box center [780, 540] width 8 height 16
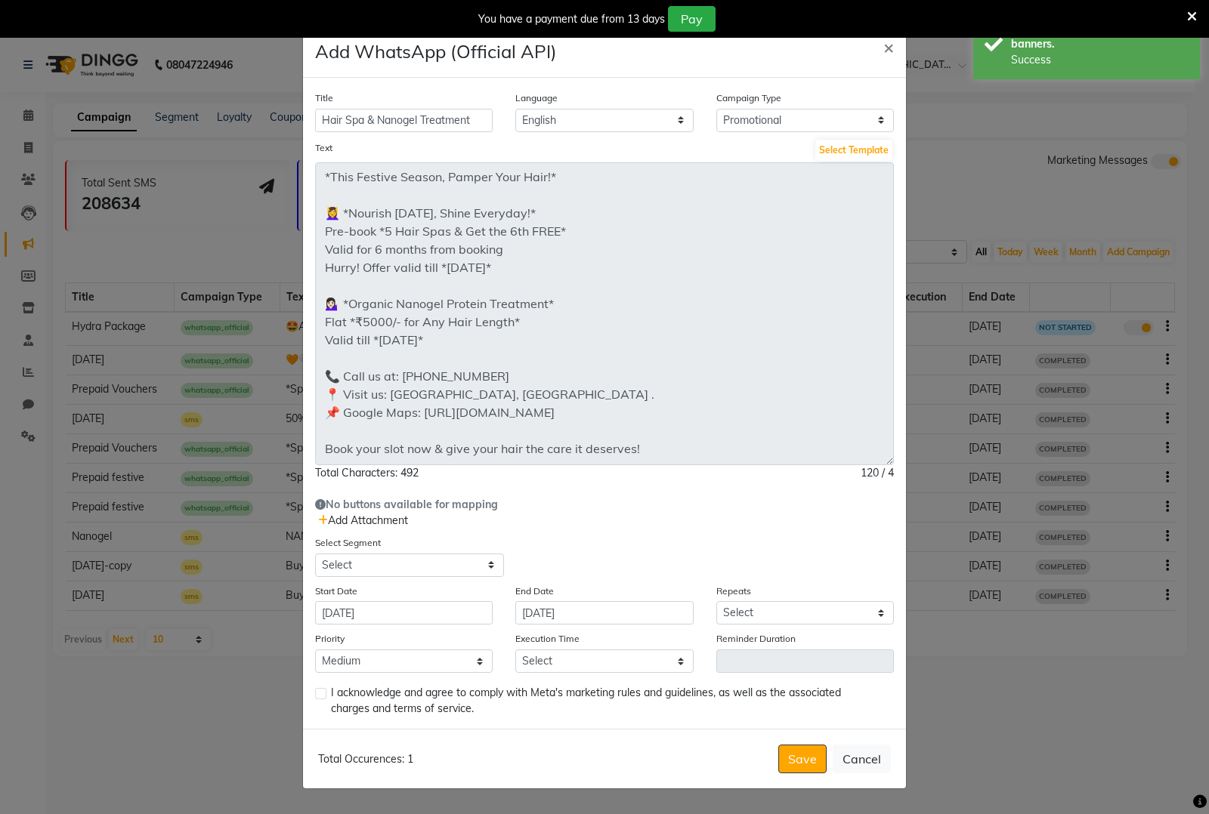
click at [361, 523] on span "Add Attachment" at bounding box center [363, 521] width 90 height 14
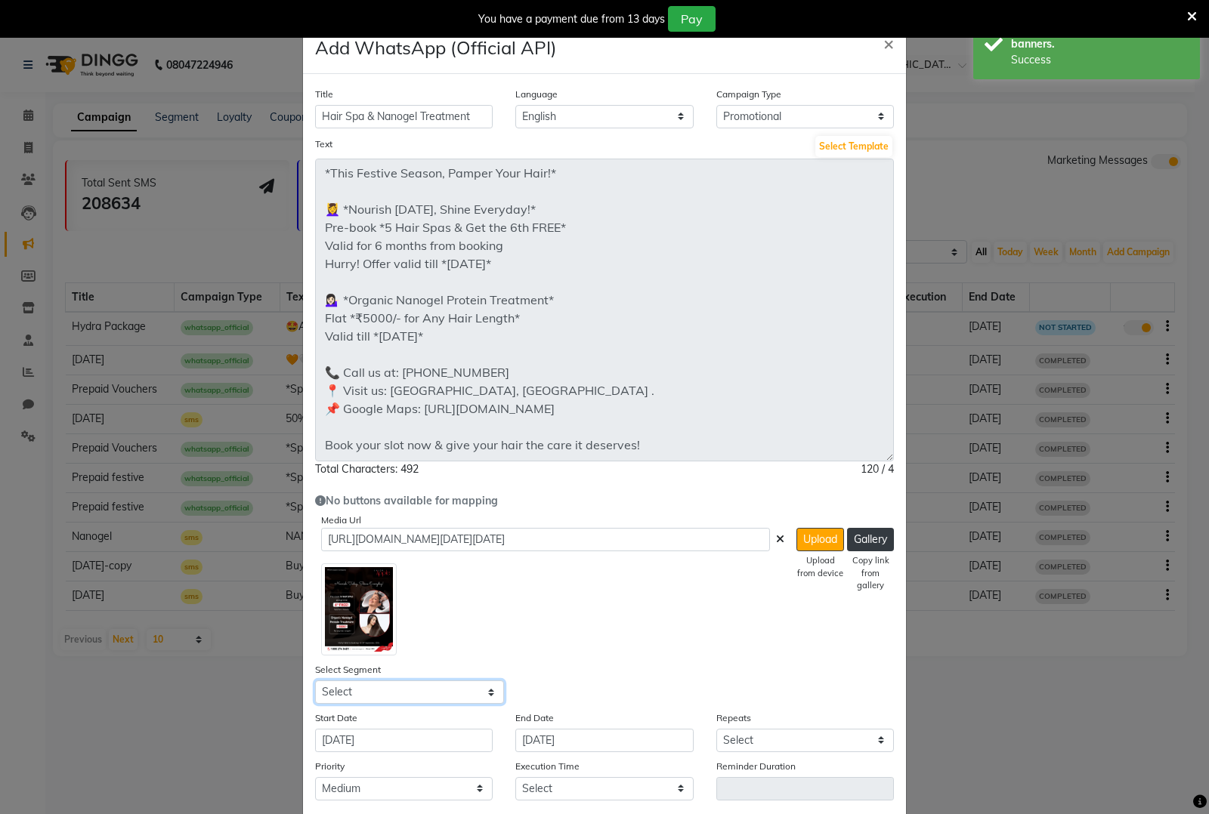
click at [446, 689] on select "Select All Customers All Male Customer All Female Customer All Members All Cust…" at bounding box center [409, 692] width 189 height 23
select select "42993"
click at [315, 681] on select "Select All Customers All Male Customer All Female Customer All Members All Cust…" at bounding box center [409, 692] width 189 height 23
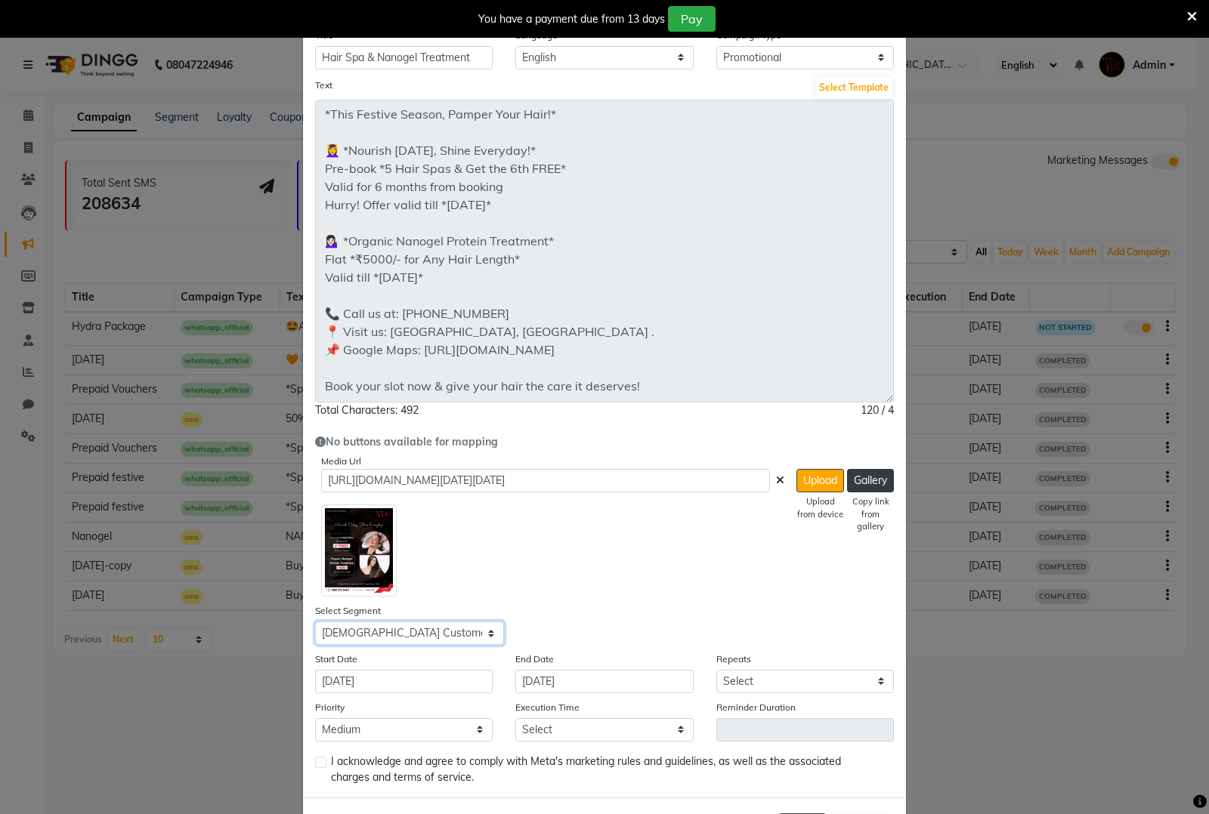
scroll to position [122, 0]
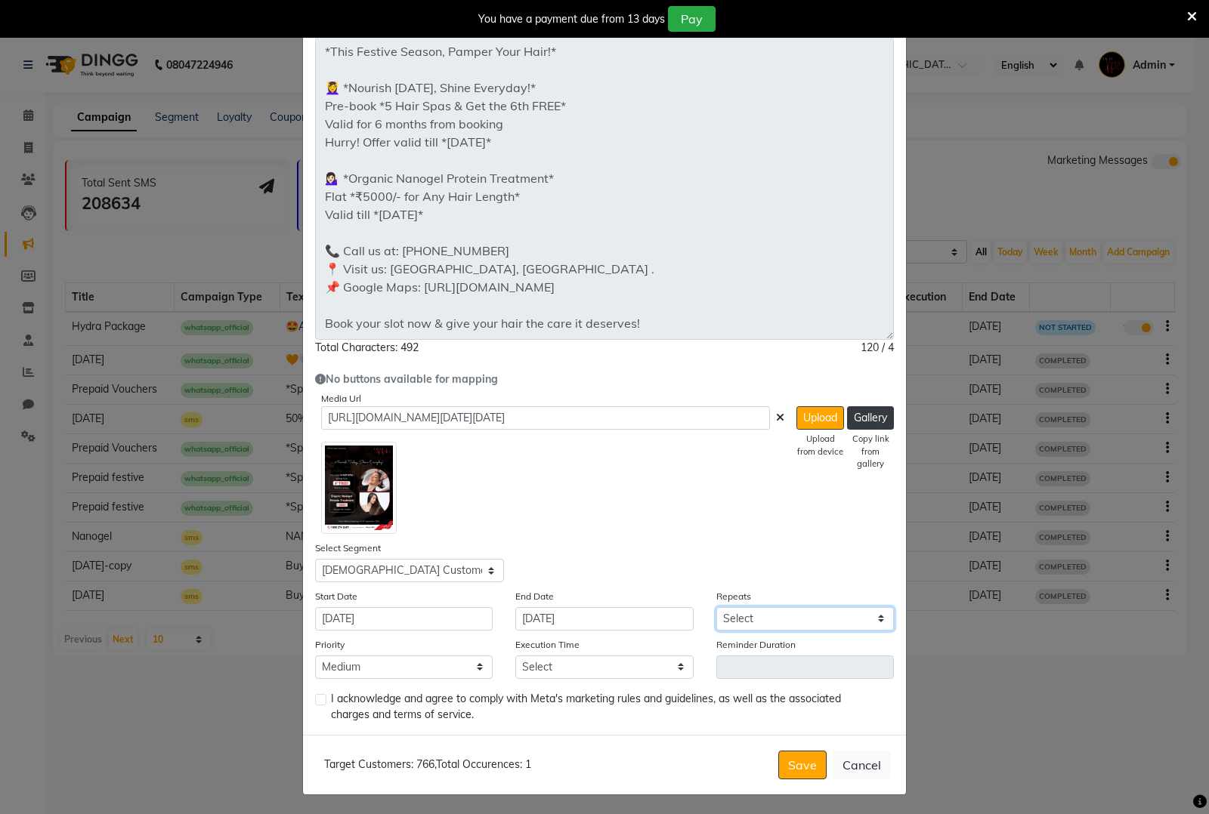
click at [783, 614] on select "Select Once Daily Alternate Day Weekly Monthly Yearly" at bounding box center [805, 618] width 178 height 23
select select "1"
click at [716, 607] on select "Select Once Daily Alternate Day Weekly Monthly Yearly" at bounding box center [805, 618] width 178 height 23
click at [468, 661] on select "Low Medium High" at bounding box center [404, 667] width 178 height 23
click at [576, 662] on select "Select 09:00 AM 09:15 AM 09:30 AM 09:45 AM 10:00 AM 10:15 AM 10:30 AM 10:45 AM …" at bounding box center [604, 667] width 178 height 23
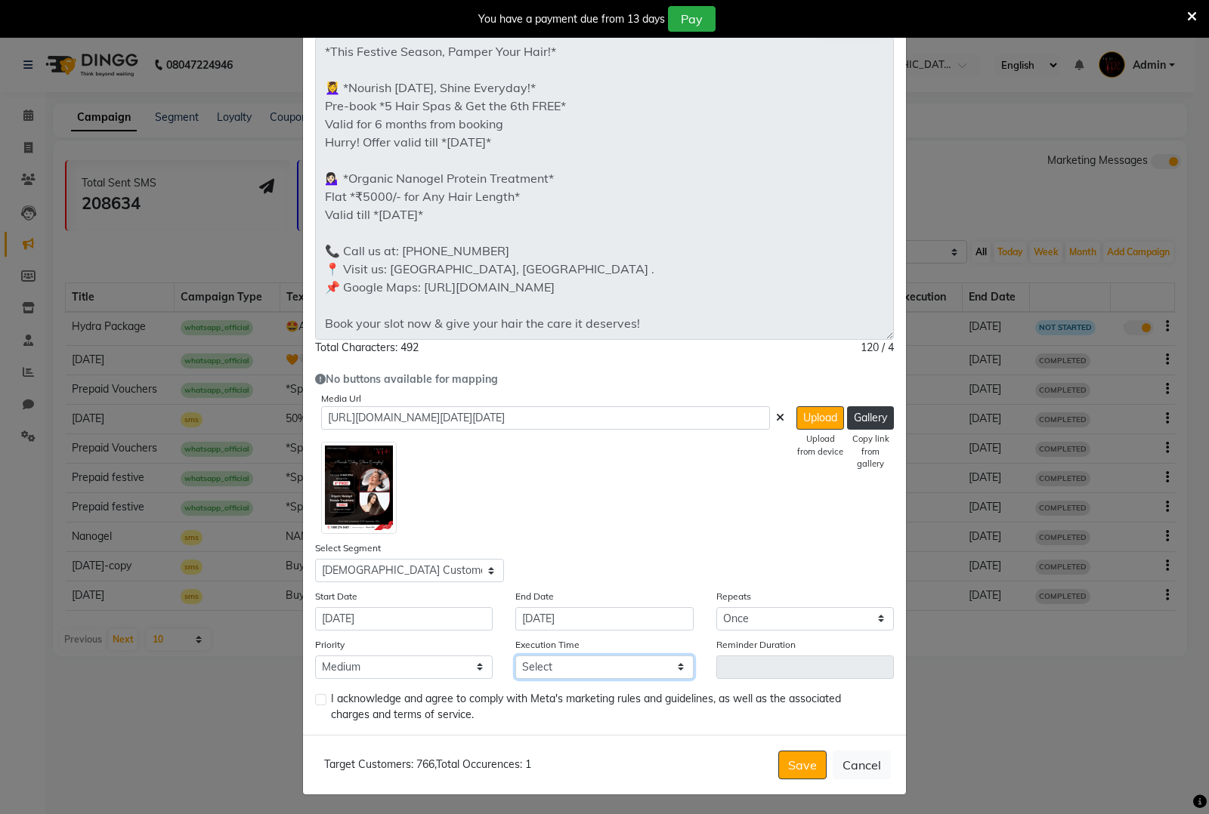
select select "915"
click at [515, 656] on select "Select 09:00 AM 09:15 AM 09:30 AM 09:45 AM 10:00 AM 10:15 AM 10:30 AM 10:45 AM …" at bounding box center [604, 667] width 178 height 23
click at [316, 699] on label at bounding box center [320, 699] width 11 height 11
click at [316, 699] on input "checkbox" at bounding box center [320, 701] width 10 height 10
checkbox input "true"
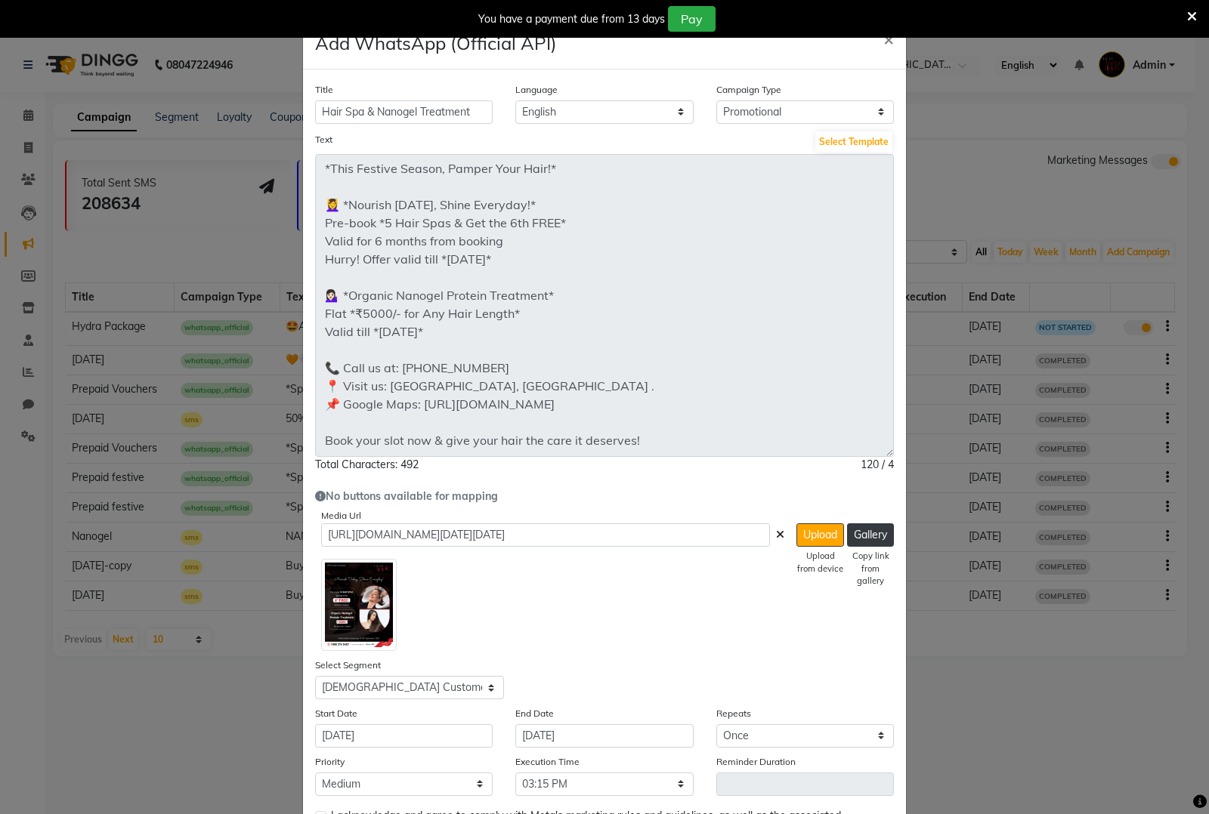
scroll to position [0, 0]
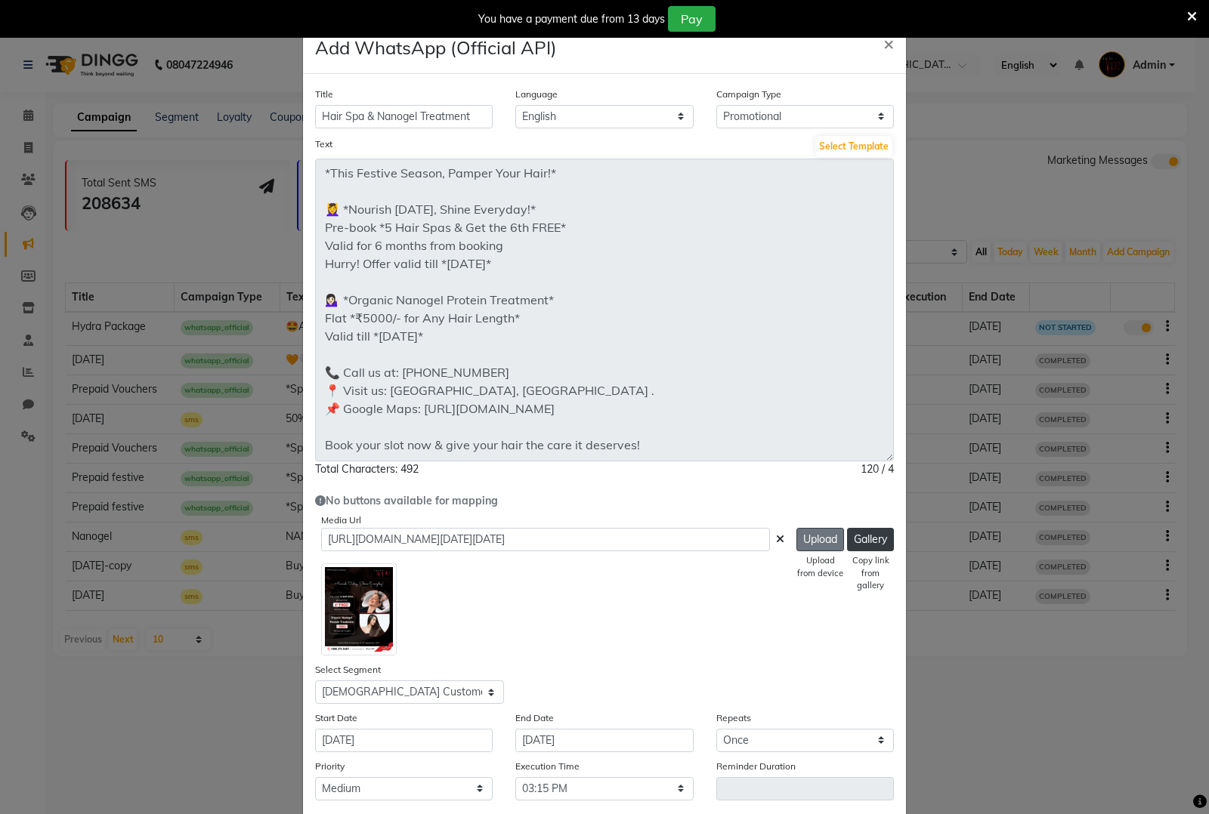
click at [796, 544] on button "Upload" at bounding box center [820, 539] width 48 height 23
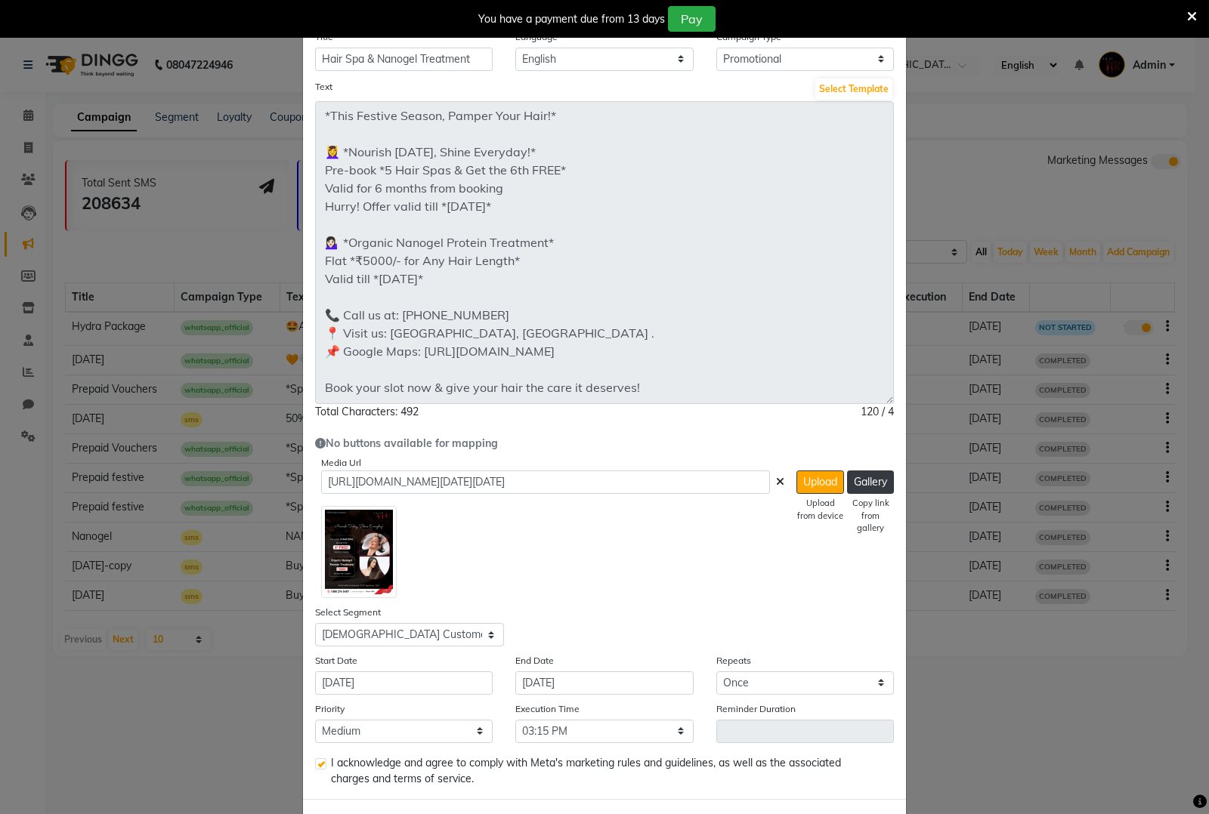
scroll to position [122, 0]
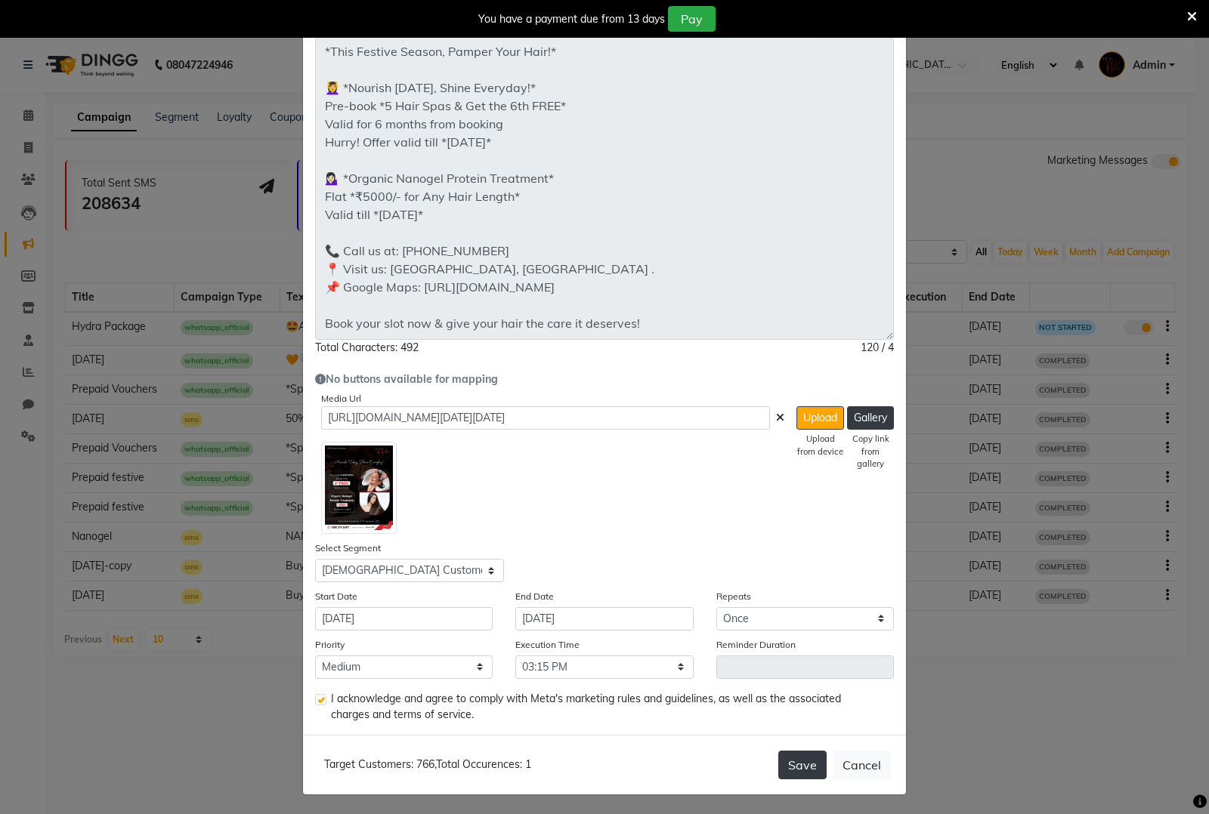
click at [807, 765] on button "Save" at bounding box center [802, 765] width 48 height 29
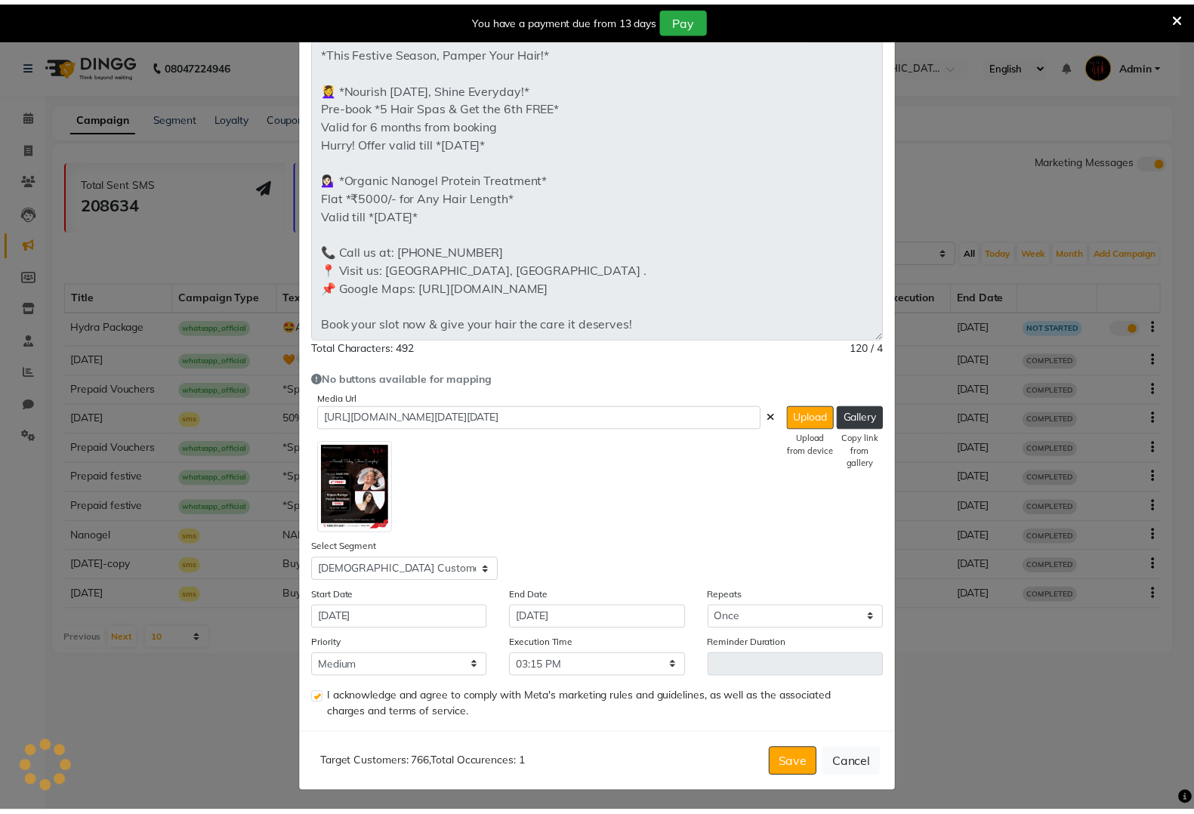
scroll to position [0, 0]
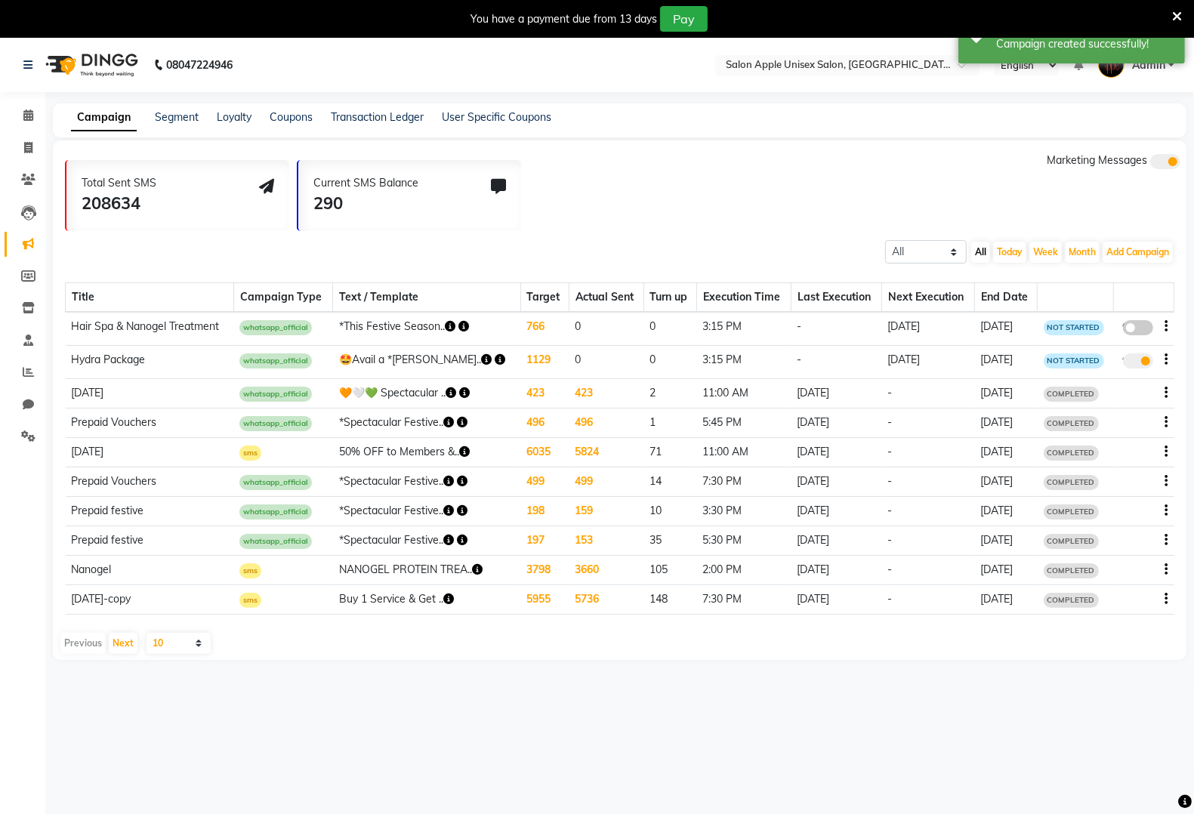
click at [1130, 325] on span at bounding box center [1138, 327] width 30 height 15
click at [1144, 330] on input "false" at bounding box center [1144, 330] width 0 height 0
select select "3"
select select "42993"
select select "1"
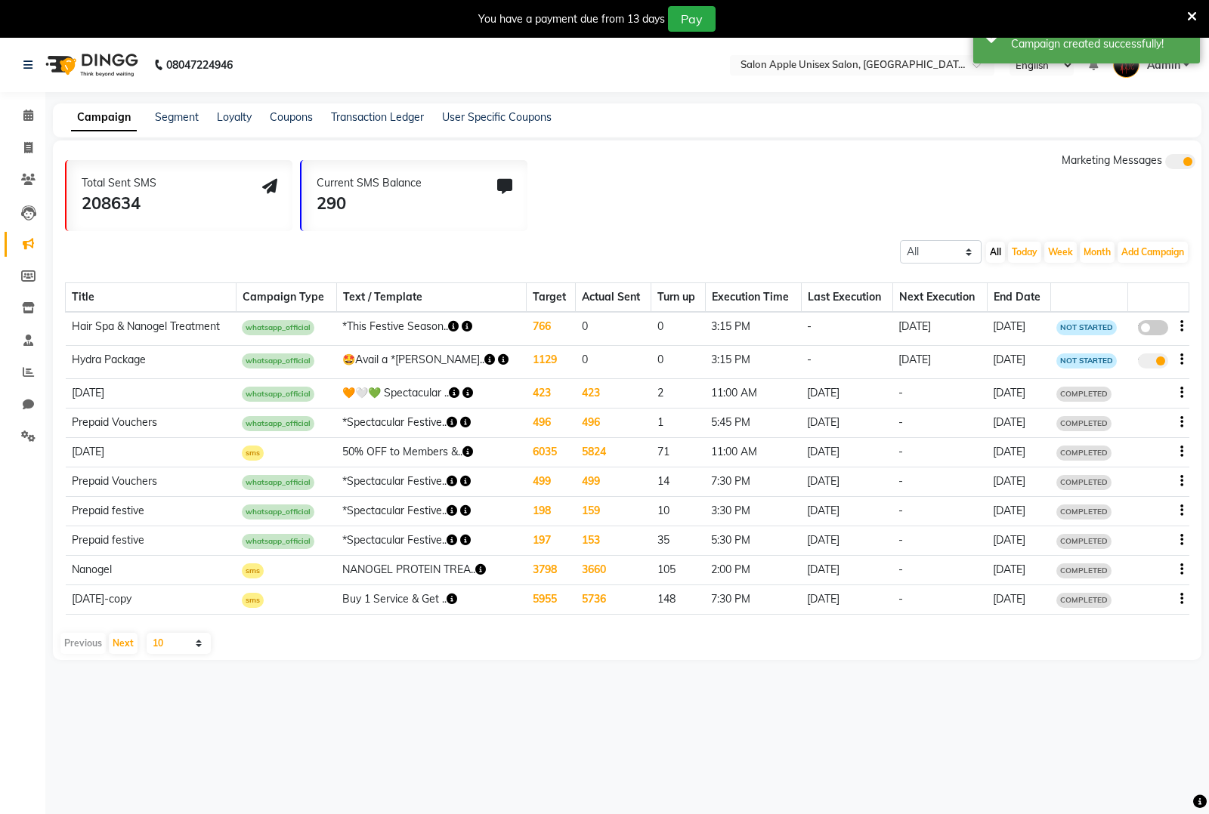
select select "2"
select select "915"
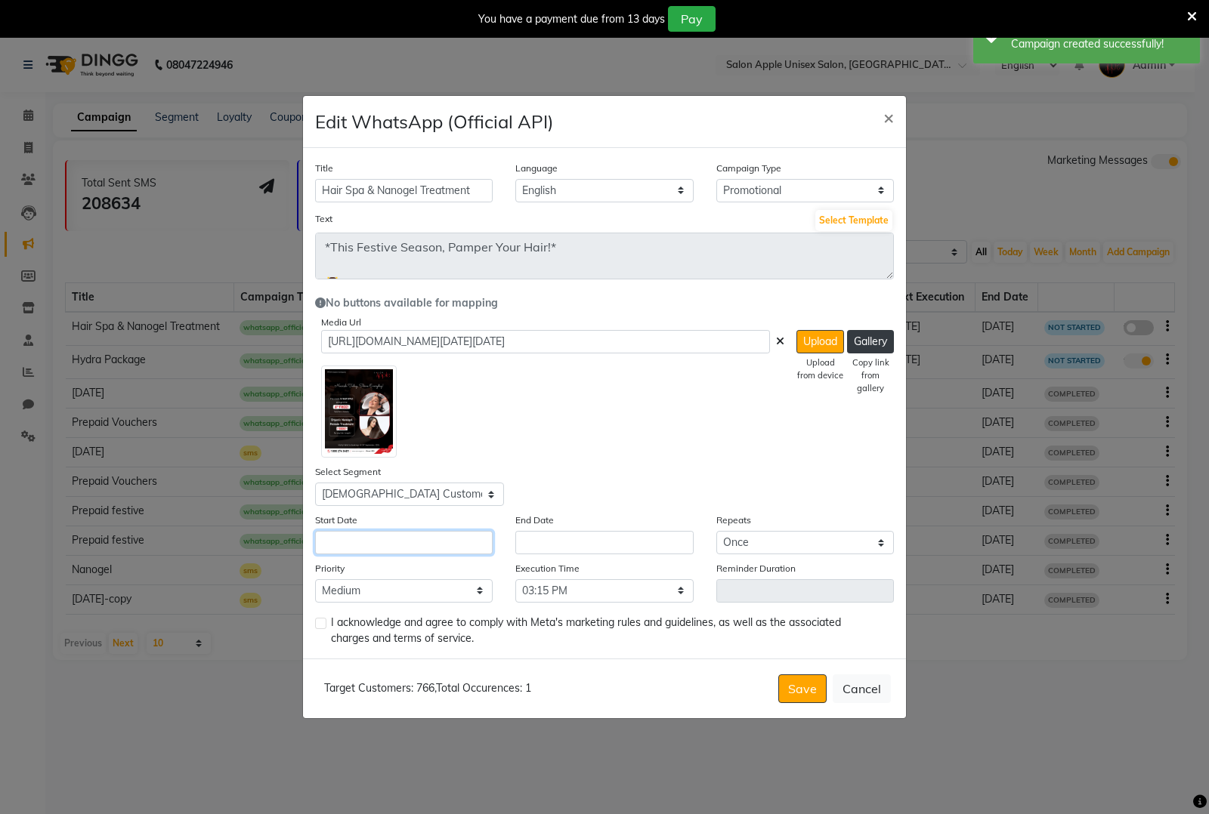
click at [376, 541] on input "text" at bounding box center [404, 542] width 178 height 23
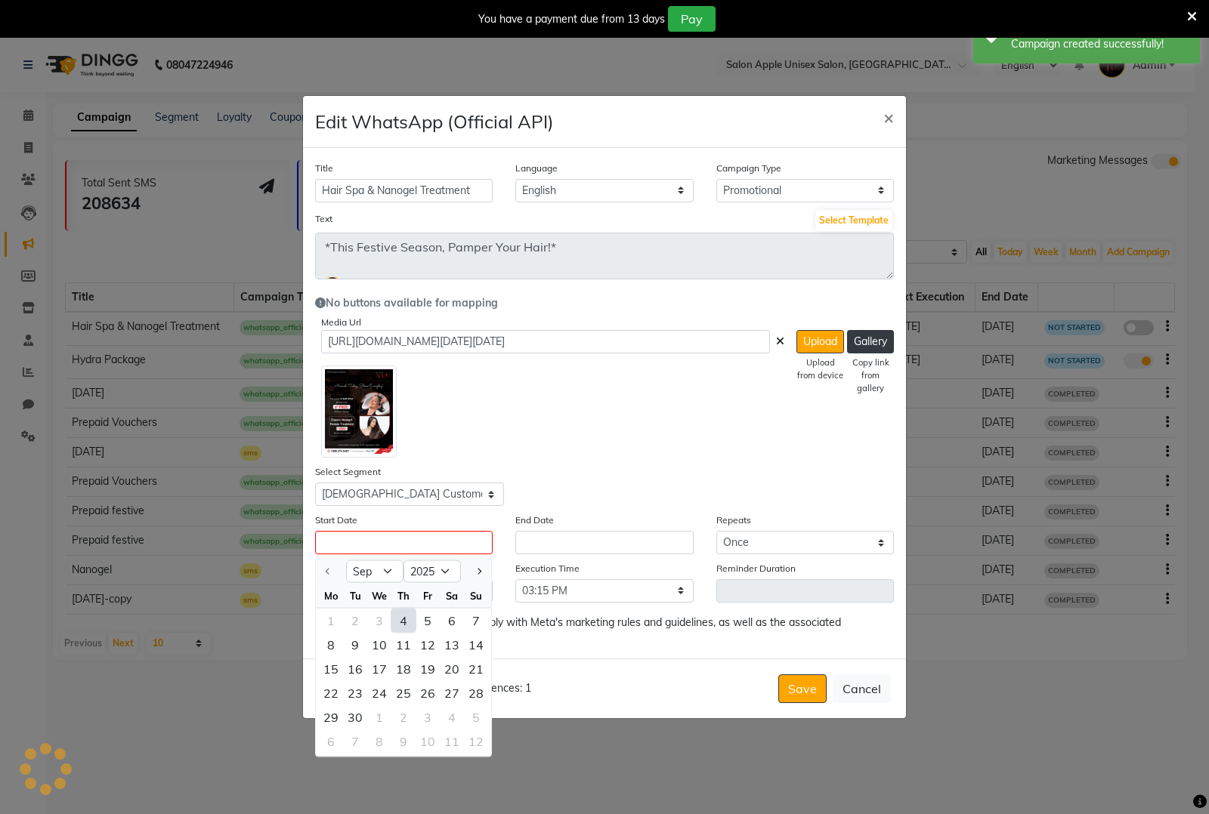
click at [404, 625] on div "4" at bounding box center [403, 621] width 24 height 24
type input "[DATE]"
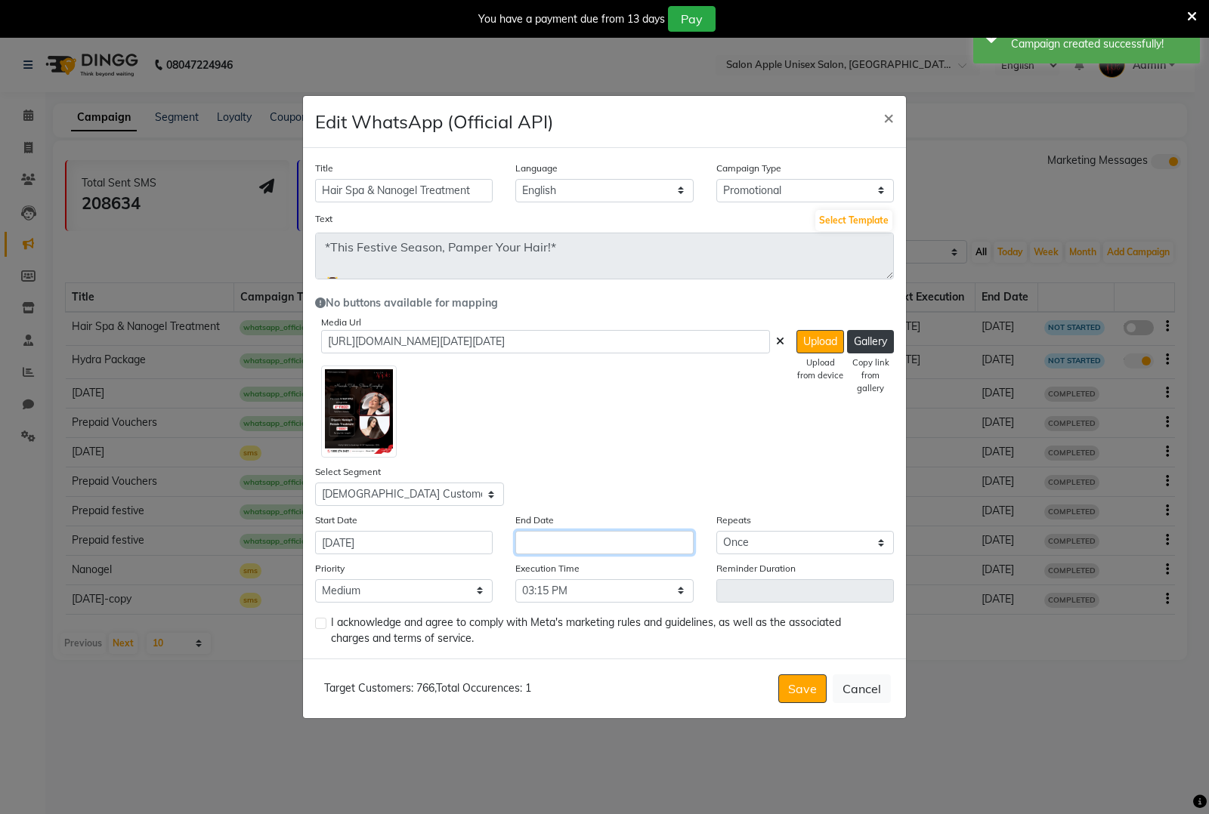
drag, startPoint x: 560, startPoint y: 544, endPoint x: 557, endPoint y: 554, distance: 10.3
click at [560, 544] on input "text" at bounding box center [604, 542] width 178 height 23
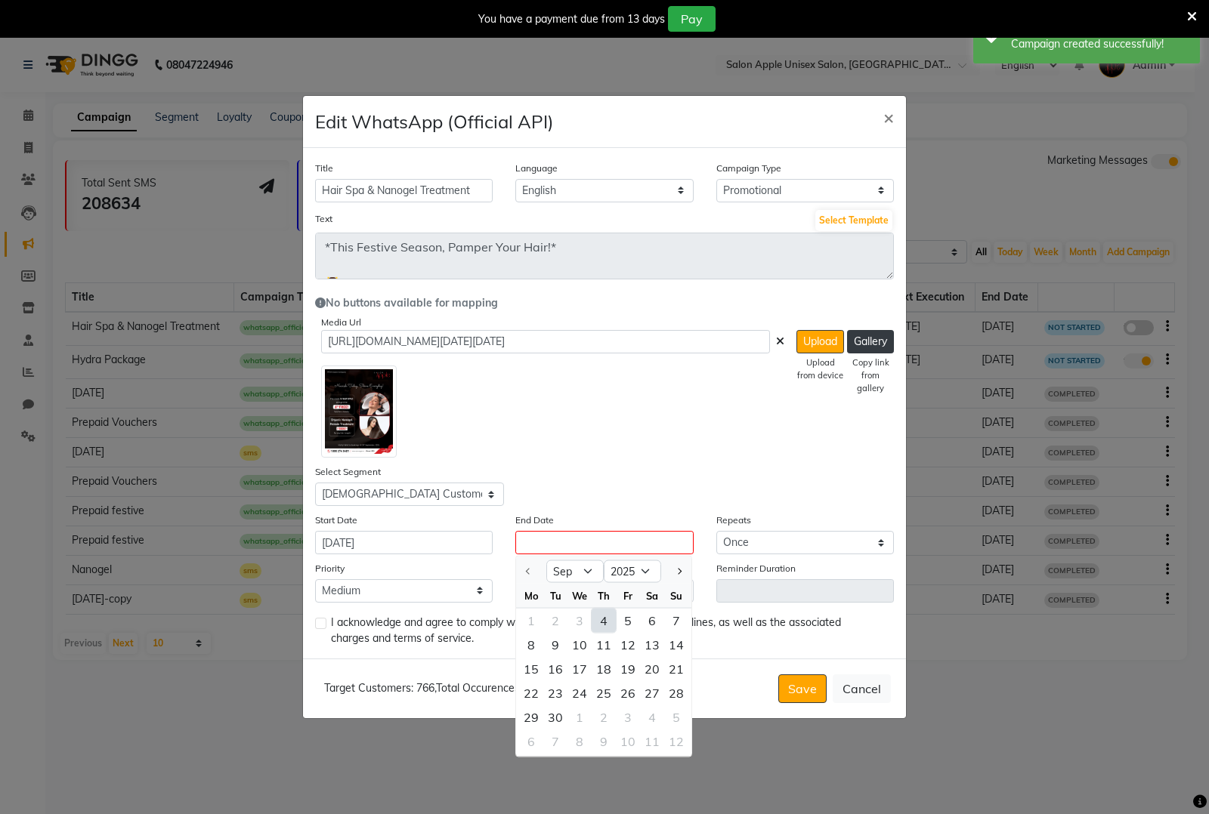
click at [601, 621] on div "4" at bounding box center [603, 621] width 24 height 24
type input "[DATE]"
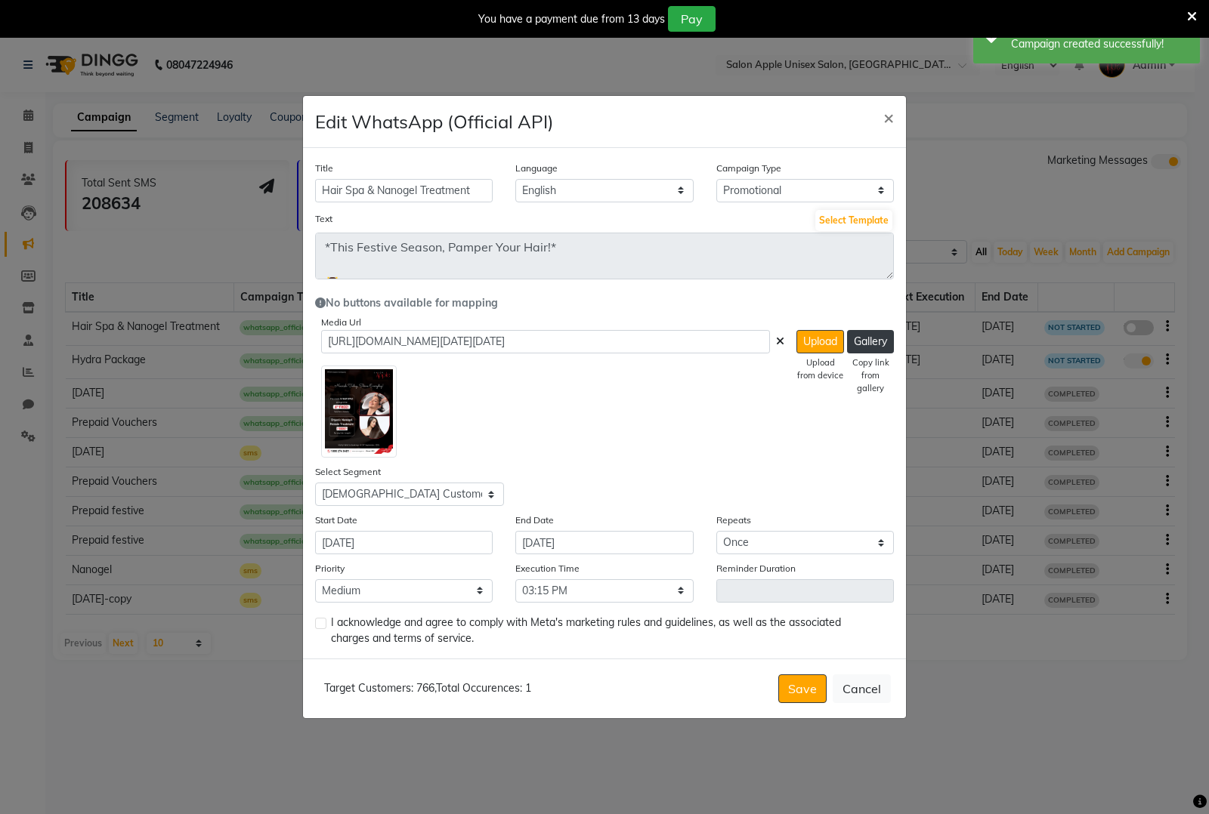
click at [322, 625] on label at bounding box center [320, 623] width 11 height 11
click at [322, 625] on input "checkbox" at bounding box center [320, 624] width 10 height 10
checkbox input "true"
click at [820, 689] on button "Save" at bounding box center [802, 689] width 48 height 29
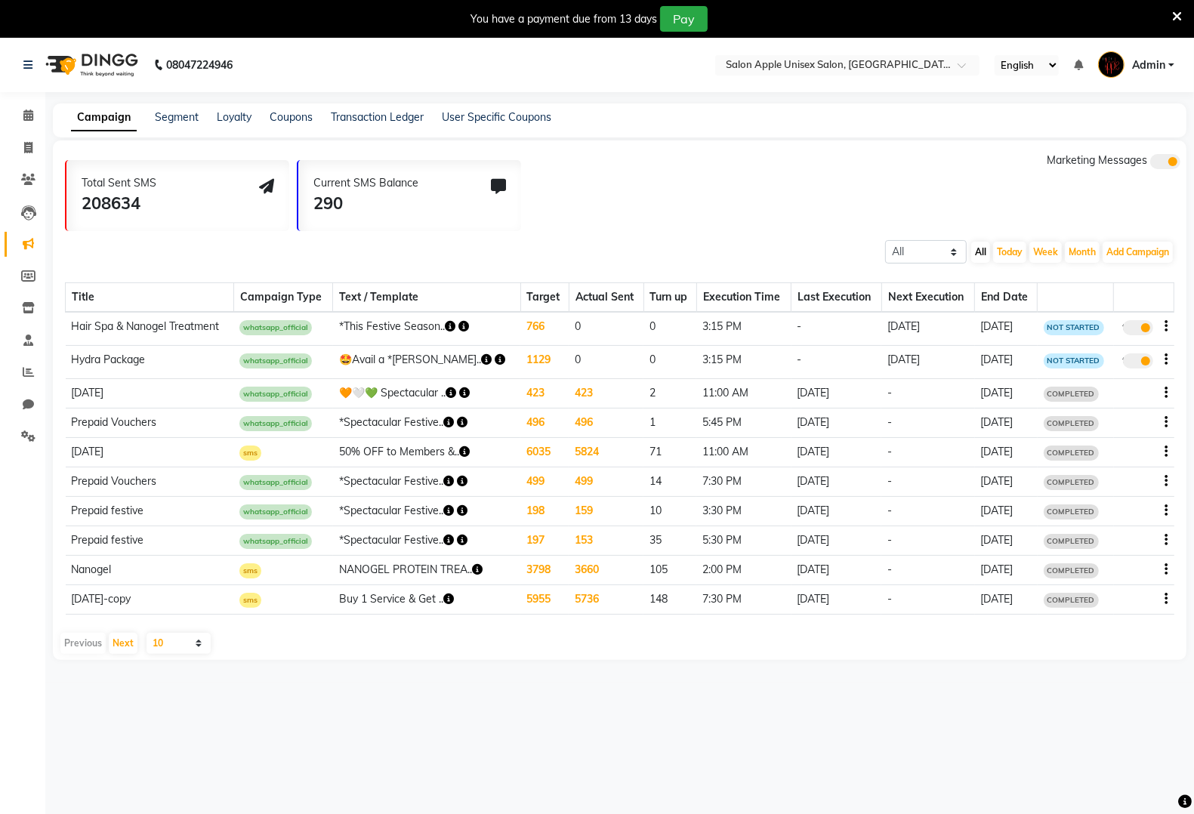
click at [823, 51] on nav "08047224946 Select Location × Salon Apple Unisex Salon, Koregaon Park English E…" at bounding box center [597, 65] width 1194 height 54
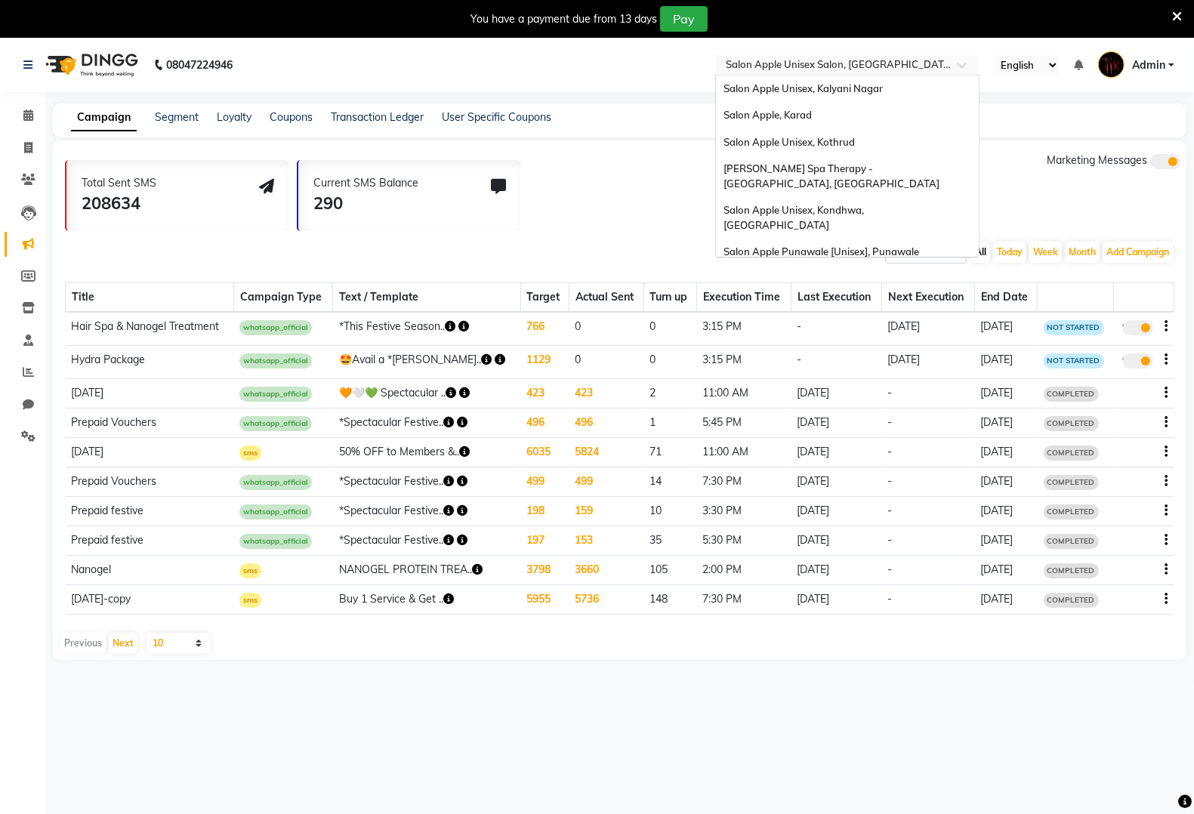
click at [827, 62] on input "text" at bounding box center [832, 66] width 219 height 15
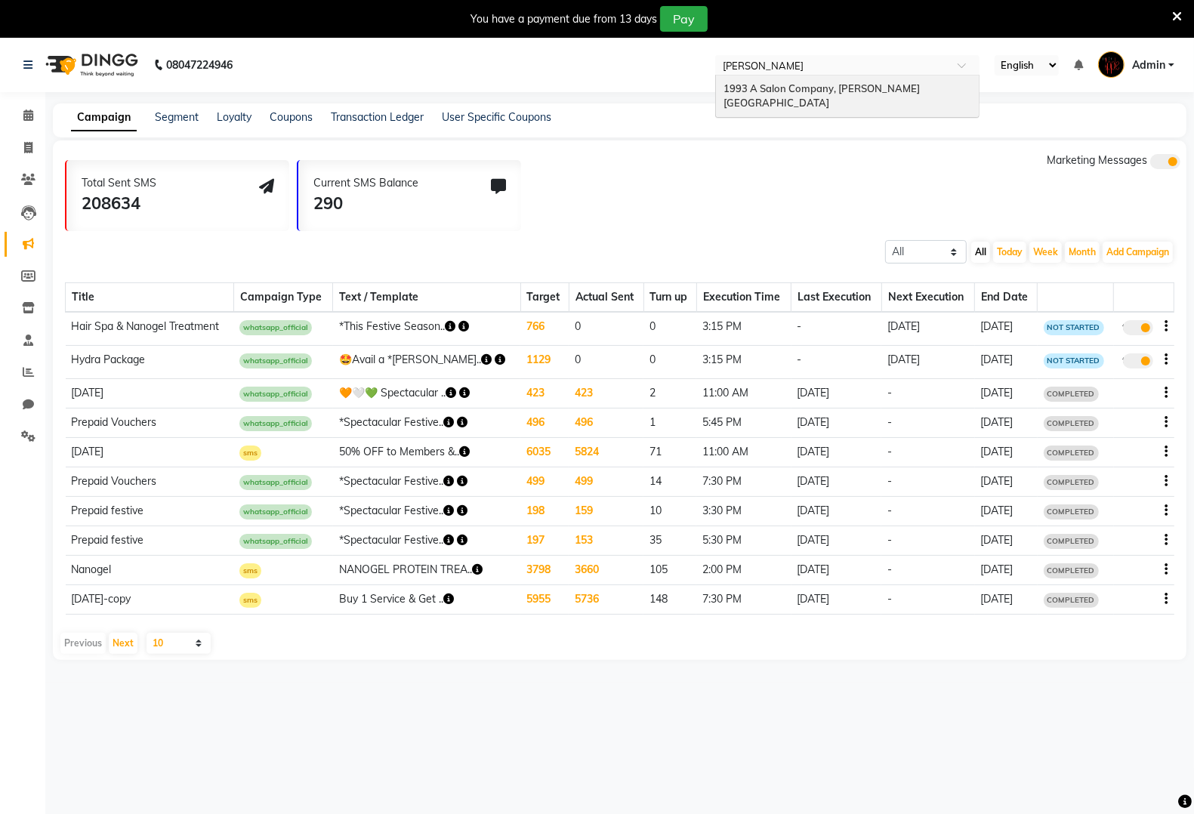
type input "prabhat"
click at [855, 81] on div "1993 A Salon Company, Prabhat Road" at bounding box center [847, 97] width 263 height 42
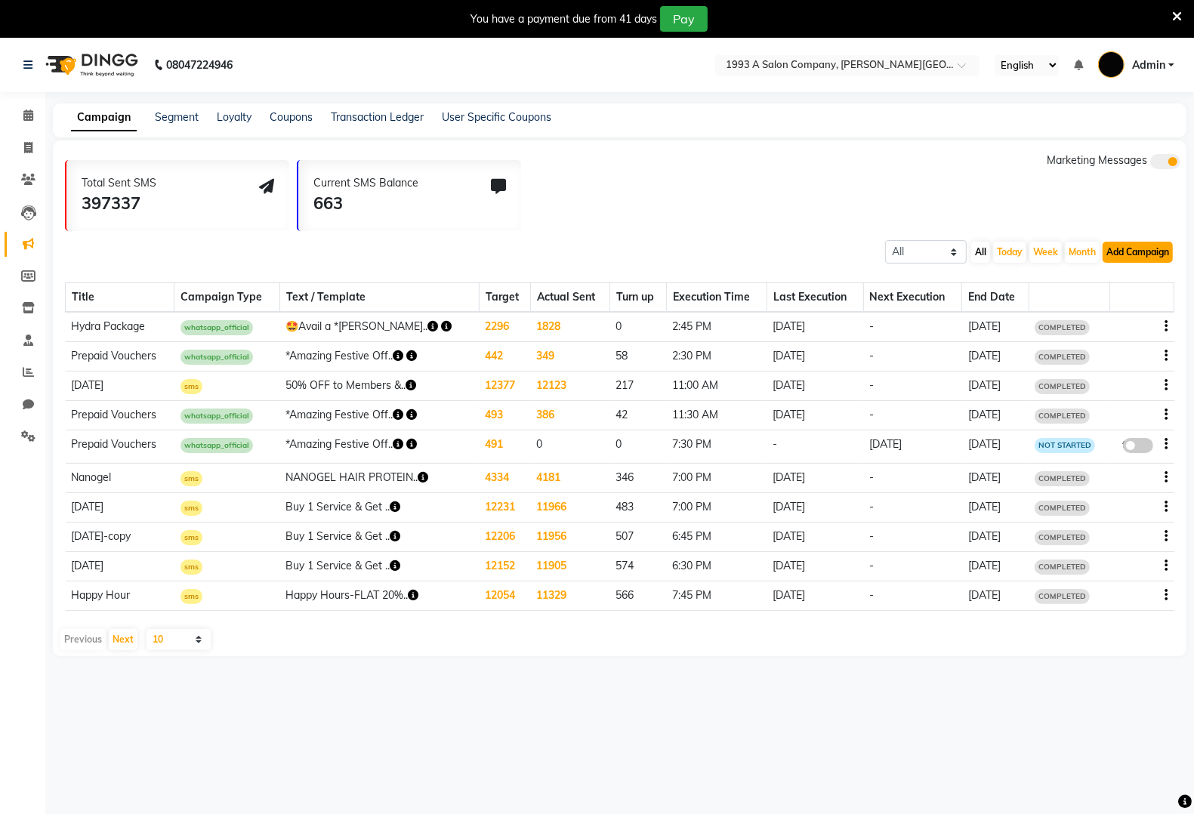
click at [1141, 257] on button "Add Campaign" at bounding box center [1138, 252] width 70 height 21
click at [1119, 349] on div "WhatsApp (Official API)" at bounding box center [1112, 344] width 153 height 23
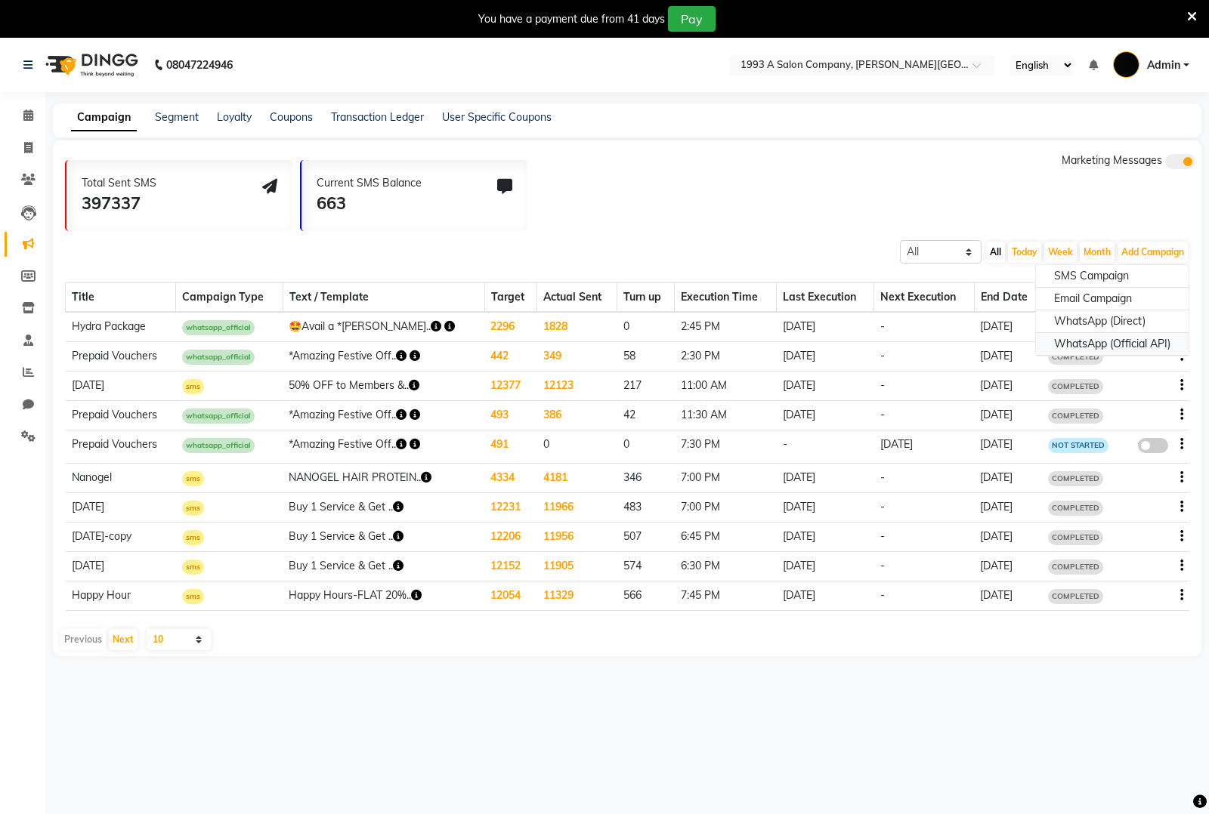
select select "2"
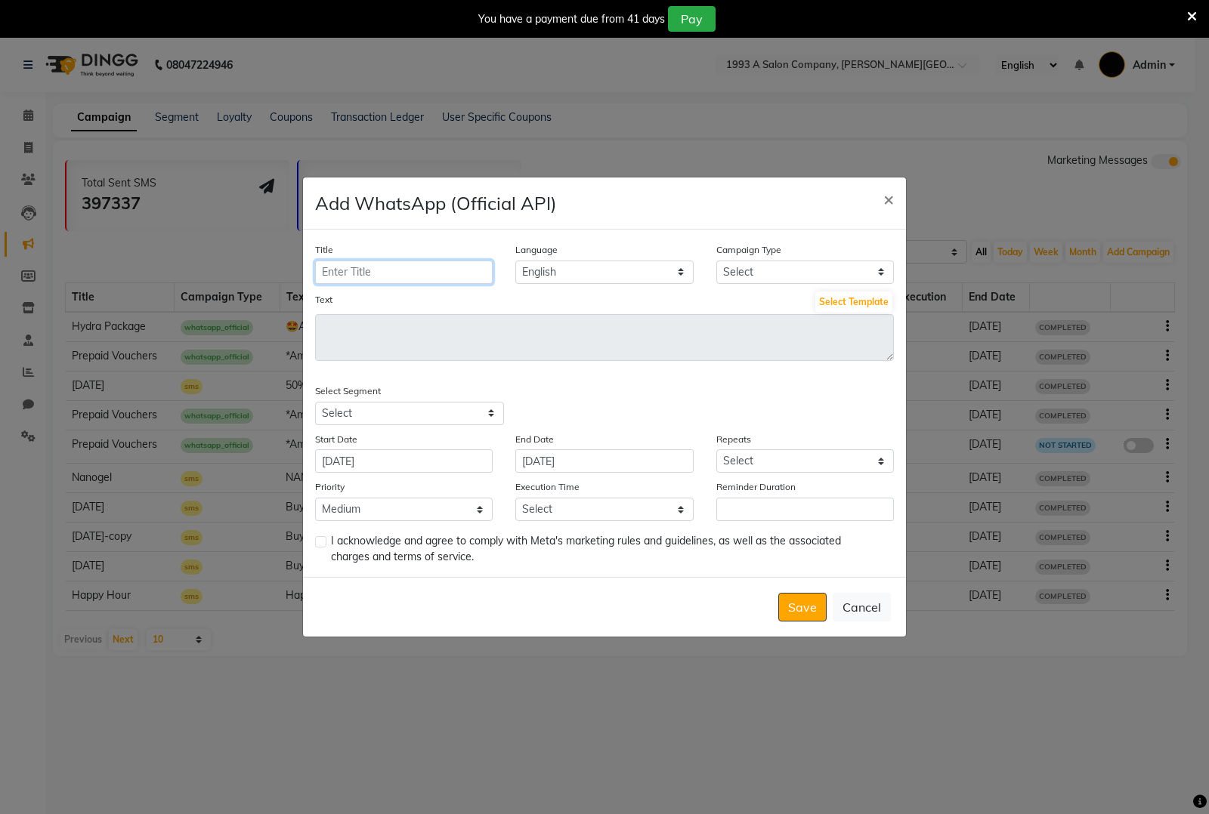
click at [428, 274] on input "Title" at bounding box center [404, 272] width 178 height 23
type input "Hair Spa & Nanogel Treatment"
click at [808, 272] on select "Select Birthday Anniversary Promotional Service reminder" at bounding box center [805, 272] width 178 height 23
select select "3"
click at [716, 261] on select "Select Birthday Anniversary Promotional Service reminder" at bounding box center [805, 272] width 178 height 23
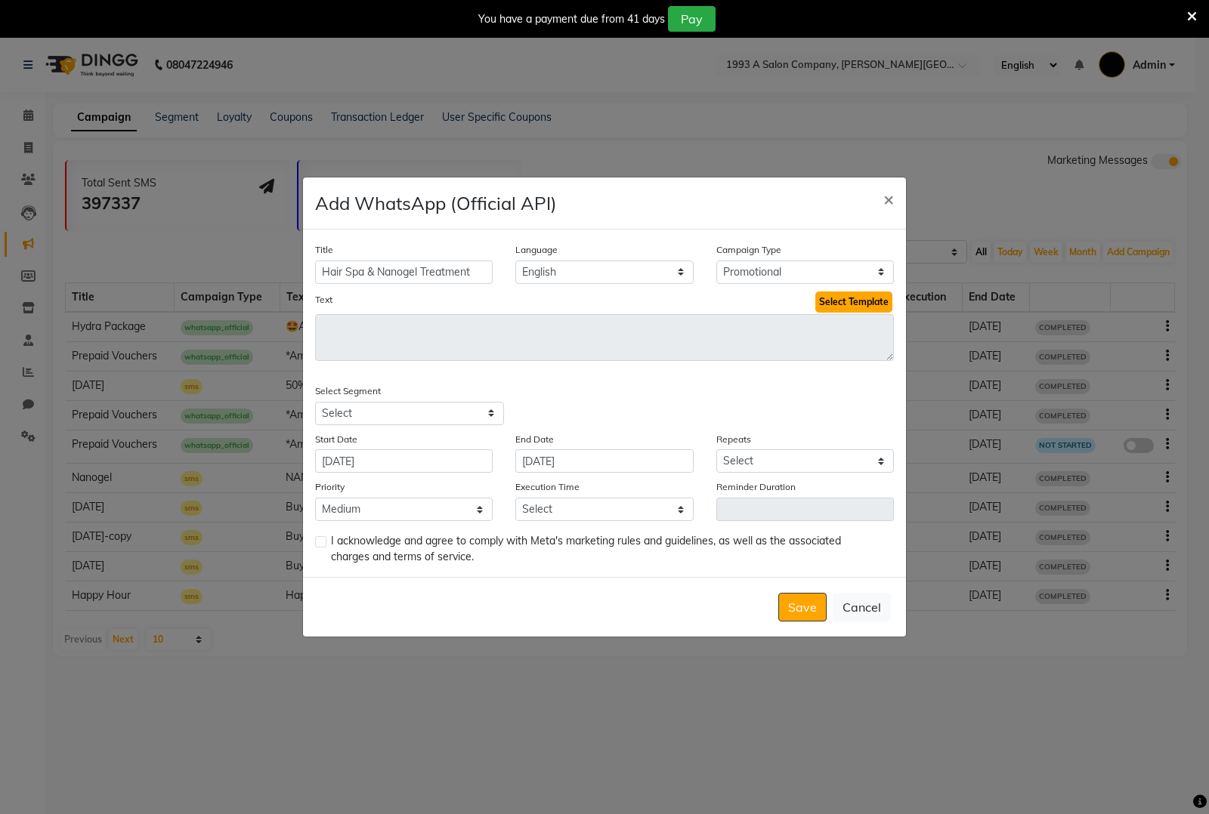
click at [851, 307] on button "Select Template" at bounding box center [853, 302] width 77 height 21
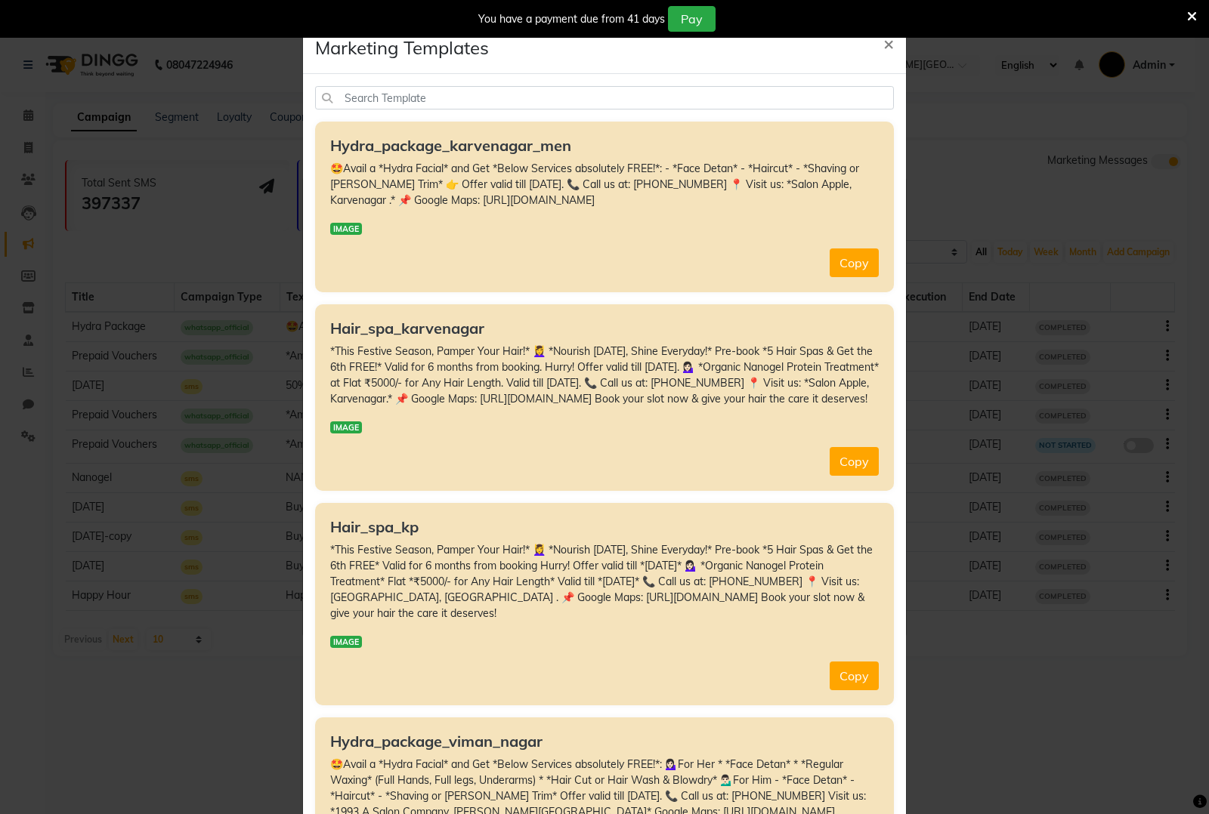
click at [885, 36] on div "You have a payment due from 41 days Pay" at bounding box center [604, 19] width 1209 height 38
click at [885, 42] on span "×" at bounding box center [888, 43] width 11 height 23
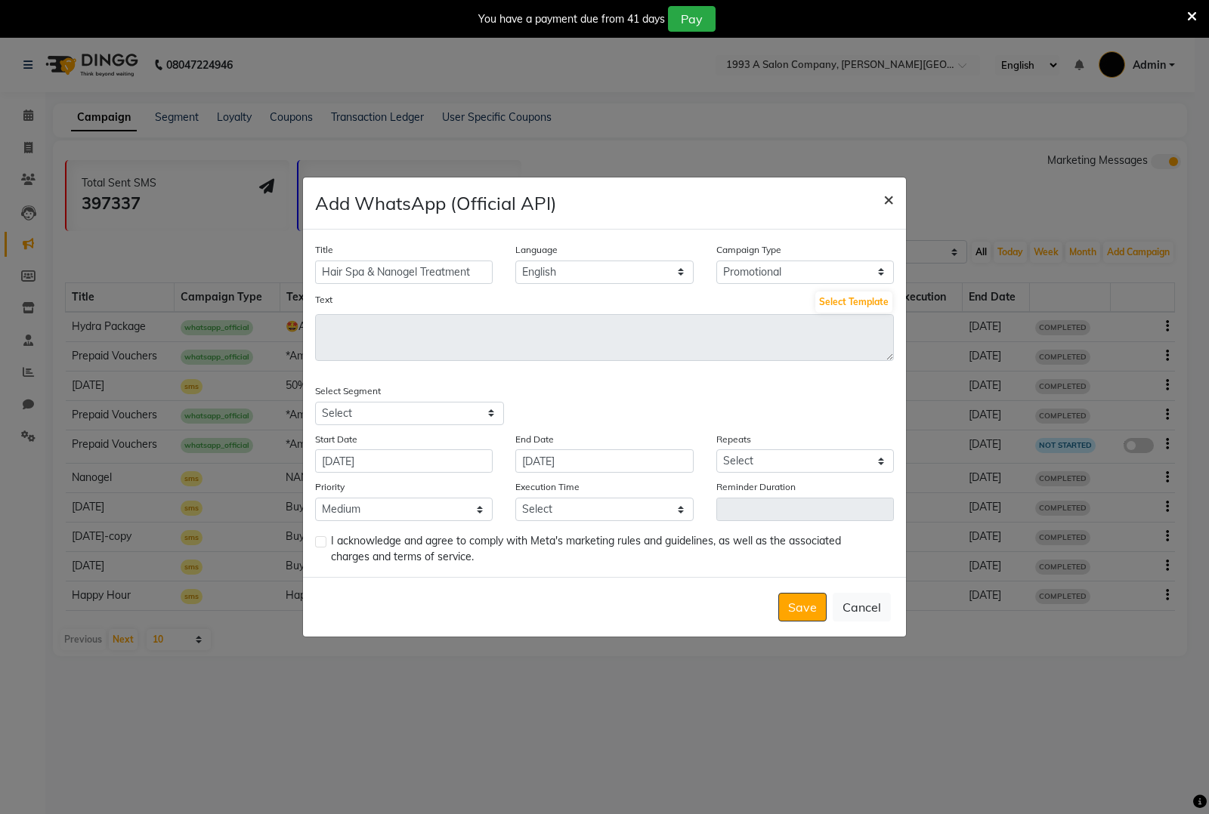
click at [889, 201] on span "×" at bounding box center [888, 198] width 11 height 23
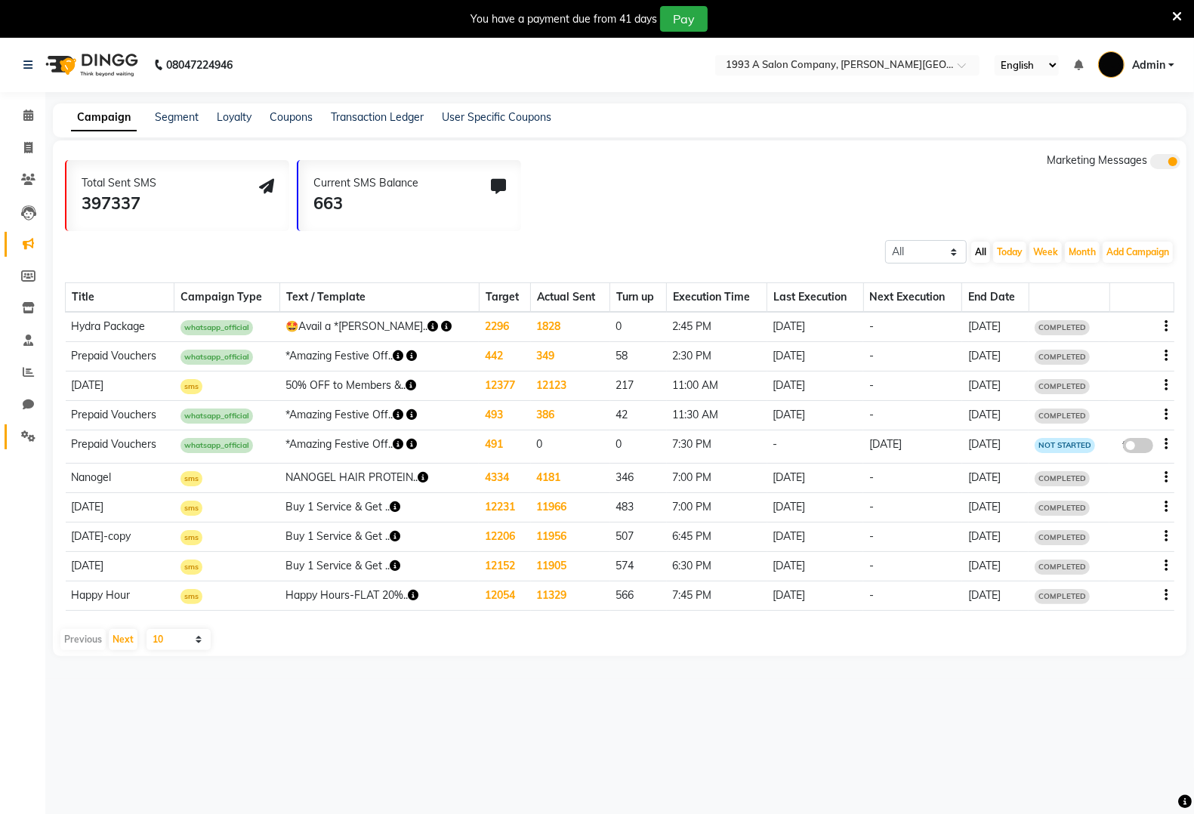
click at [13, 428] on link "Settings" at bounding box center [23, 437] width 36 height 25
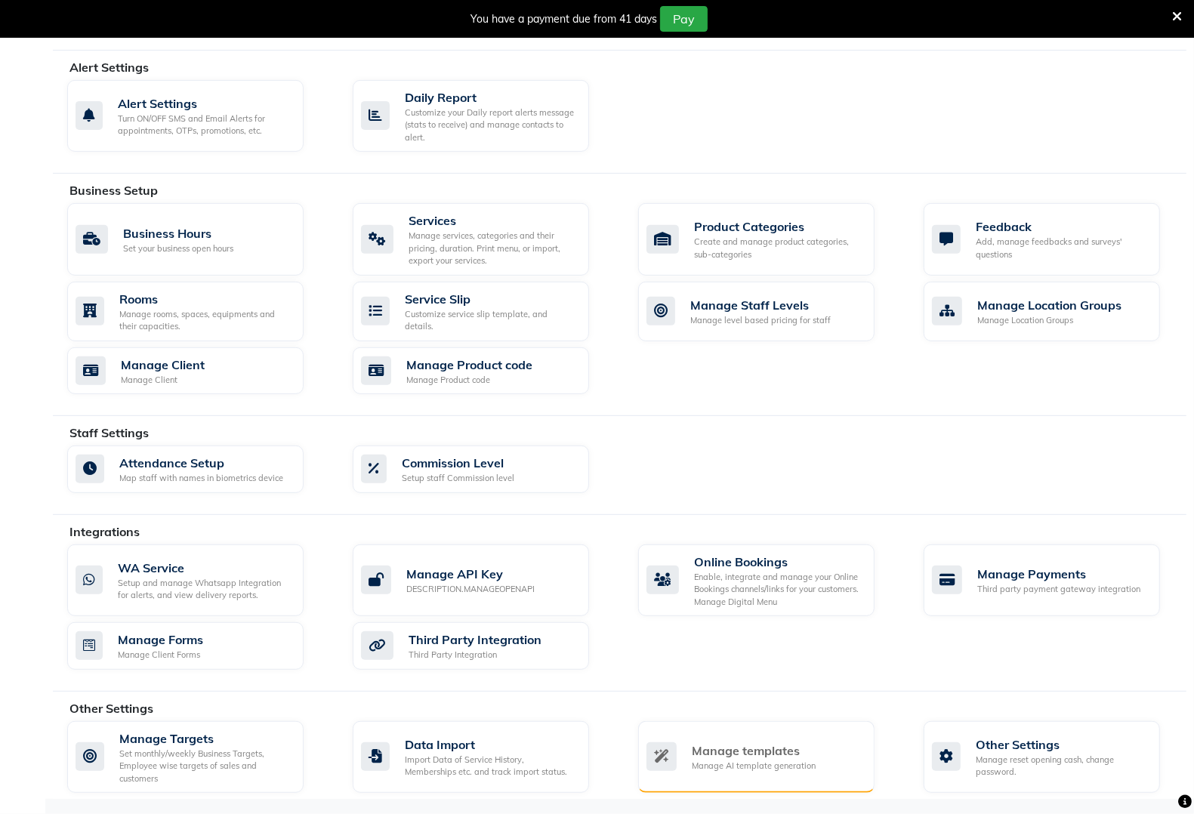
click at [714, 753] on div "Manage templates" at bounding box center [754, 751] width 124 height 18
select select "APPROVED"
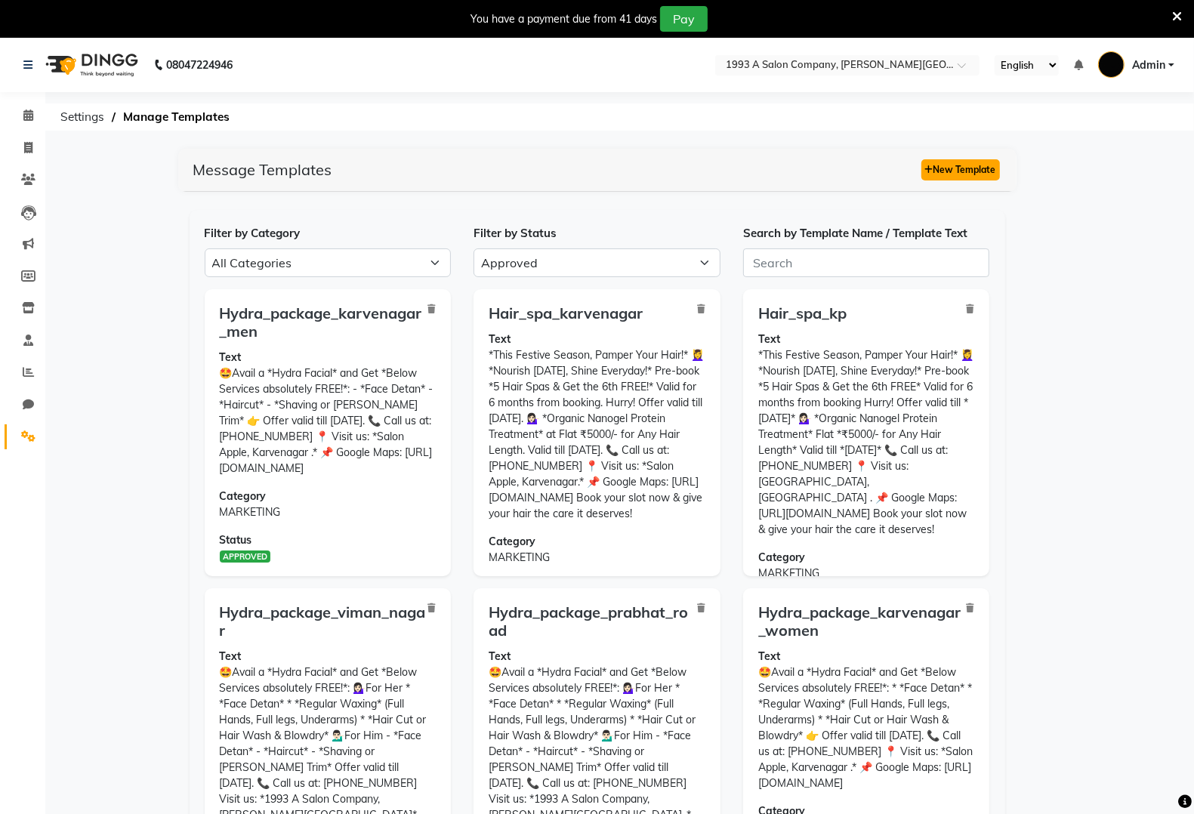
click at [971, 172] on button "New Template" at bounding box center [961, 169] width 79 height 21
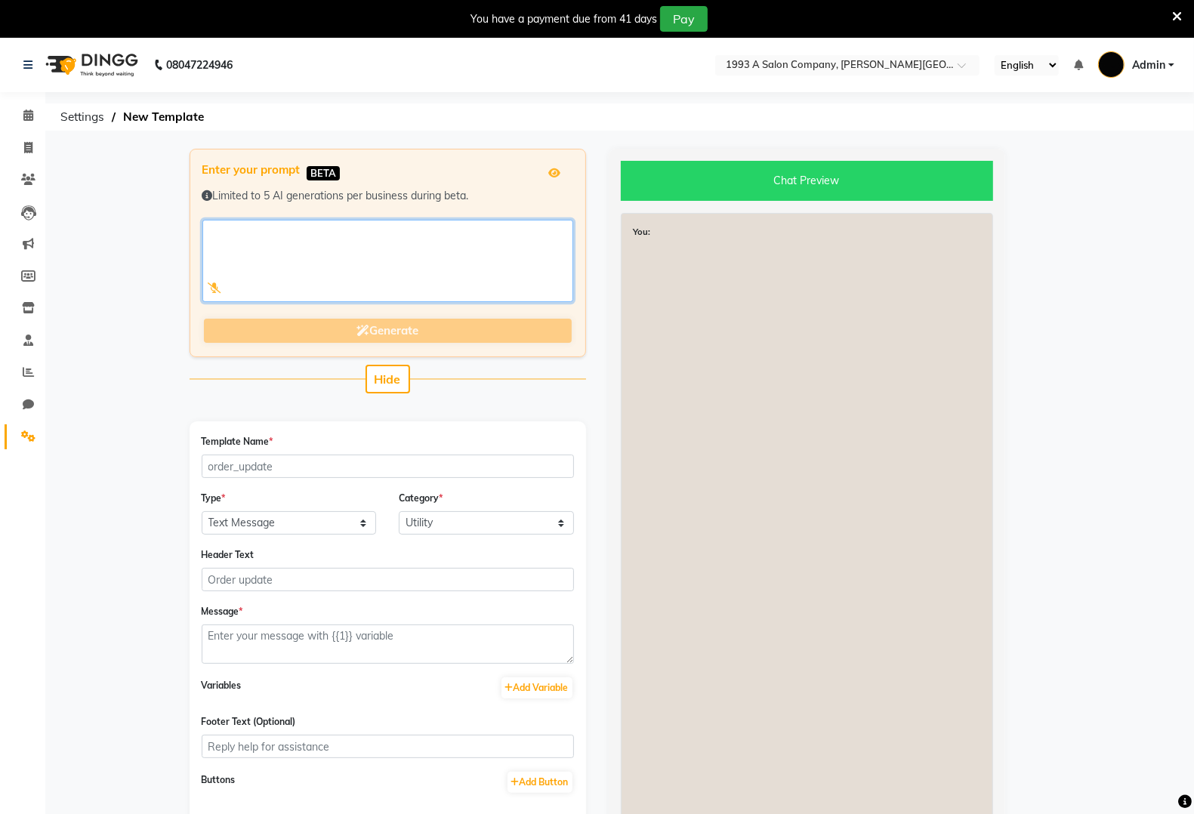
click at [387, 234] on textarea at bounding box center [387, 261] width 371 height 82
paste textarea "✨ *Shiny, Healthy, Frizz-Free Hair This Season!* 💆‍♀️ *Hair Spa Offer* Pre-book…"
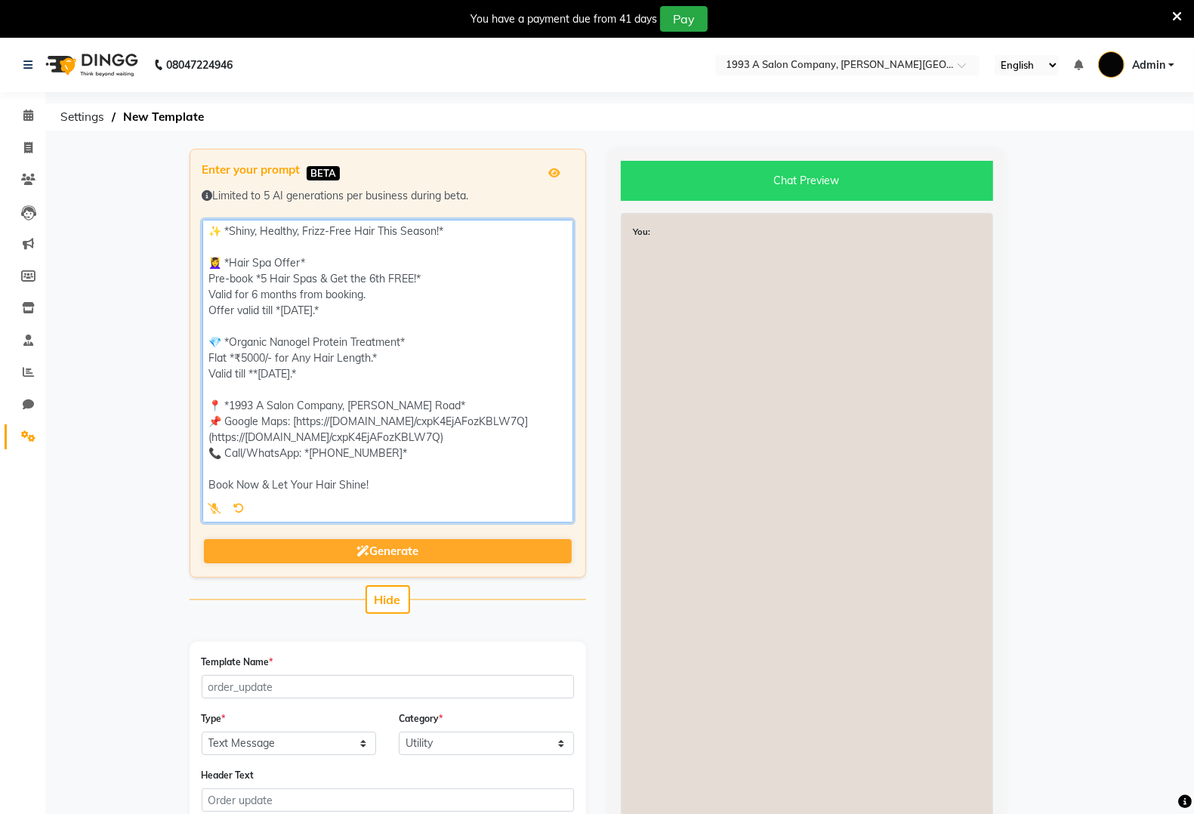
click at [258, 370] on textarea at bounding box center [387, 371] width 371 height 303
type textarea "✨ *Shiny, Healthy, Frizz-Free Hair This Season!* 💆‍♀️ *Hair Spa Offer* Pre-book…"
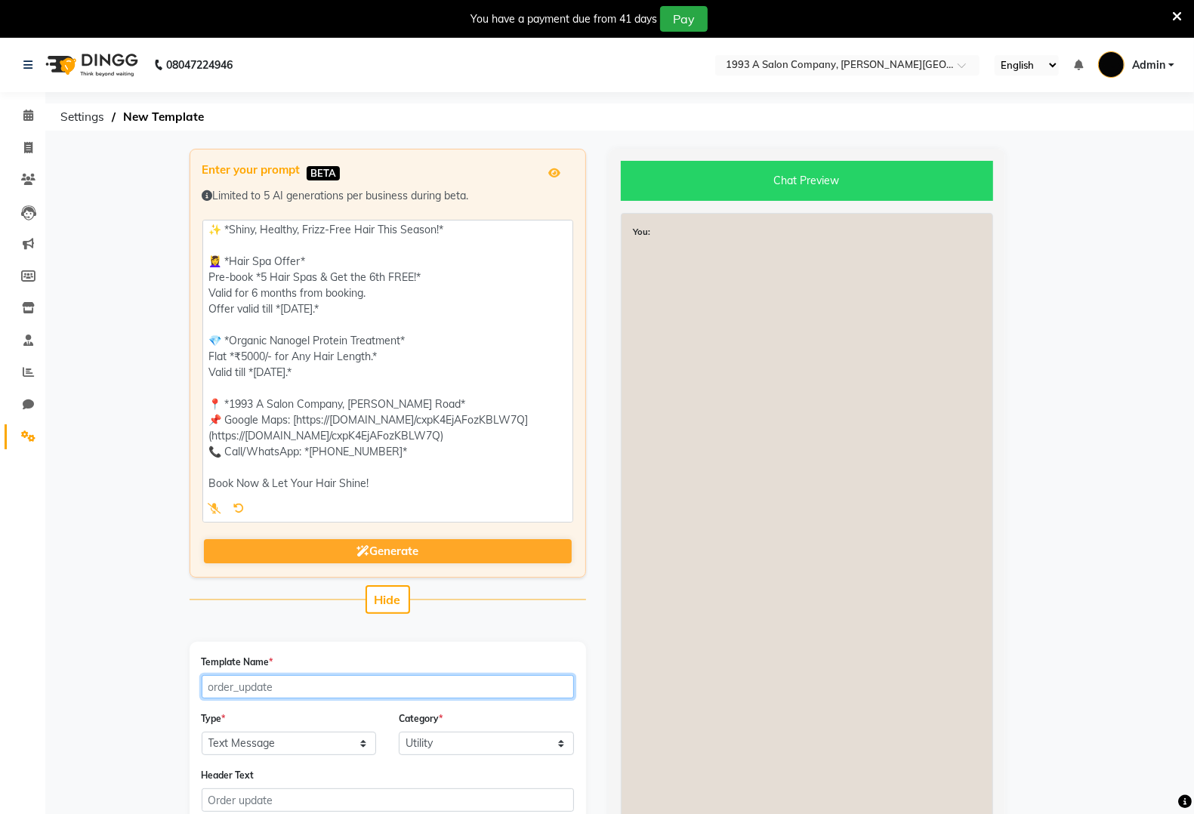
click at [325, 684] on input "Template Name *" at bounding box center [388, 686] width 372 height 23
click at [367, 690] on input "Template Name *" at bounding box center [388, 686] width 372 height 23
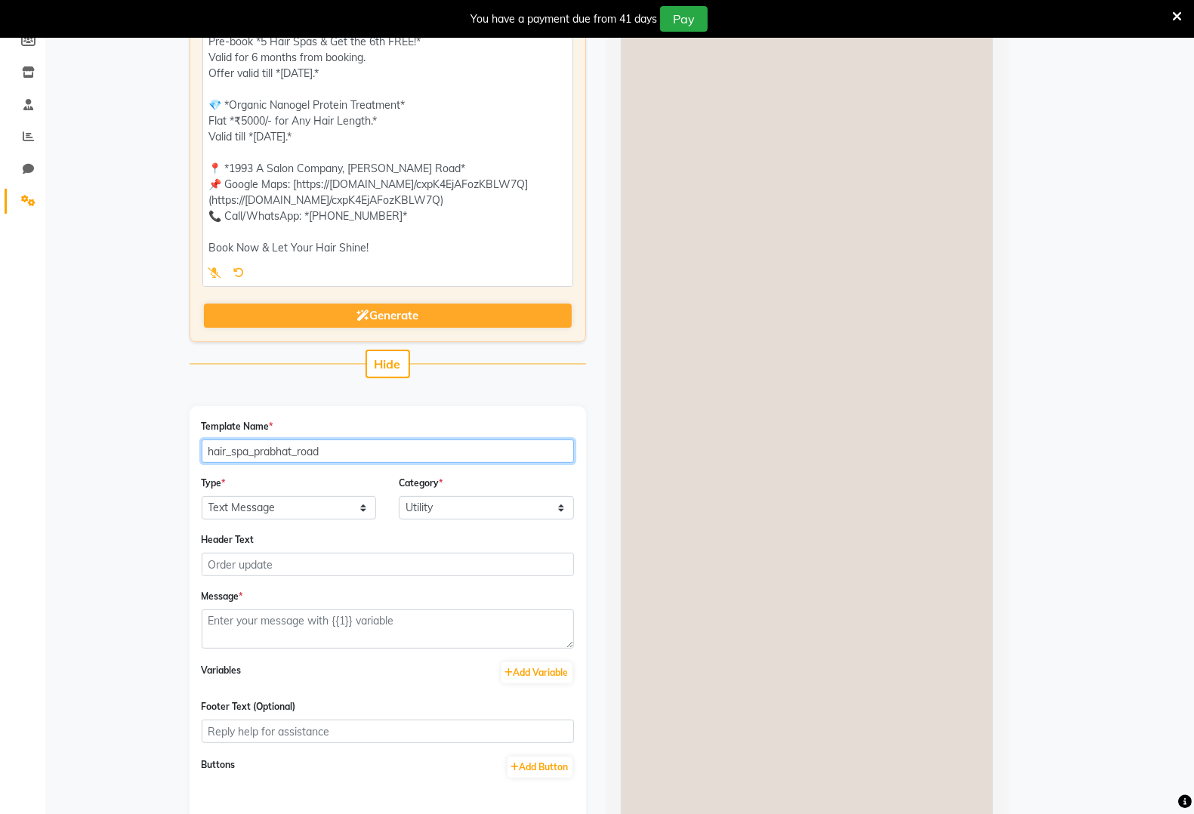
scroll to position [283, 0]
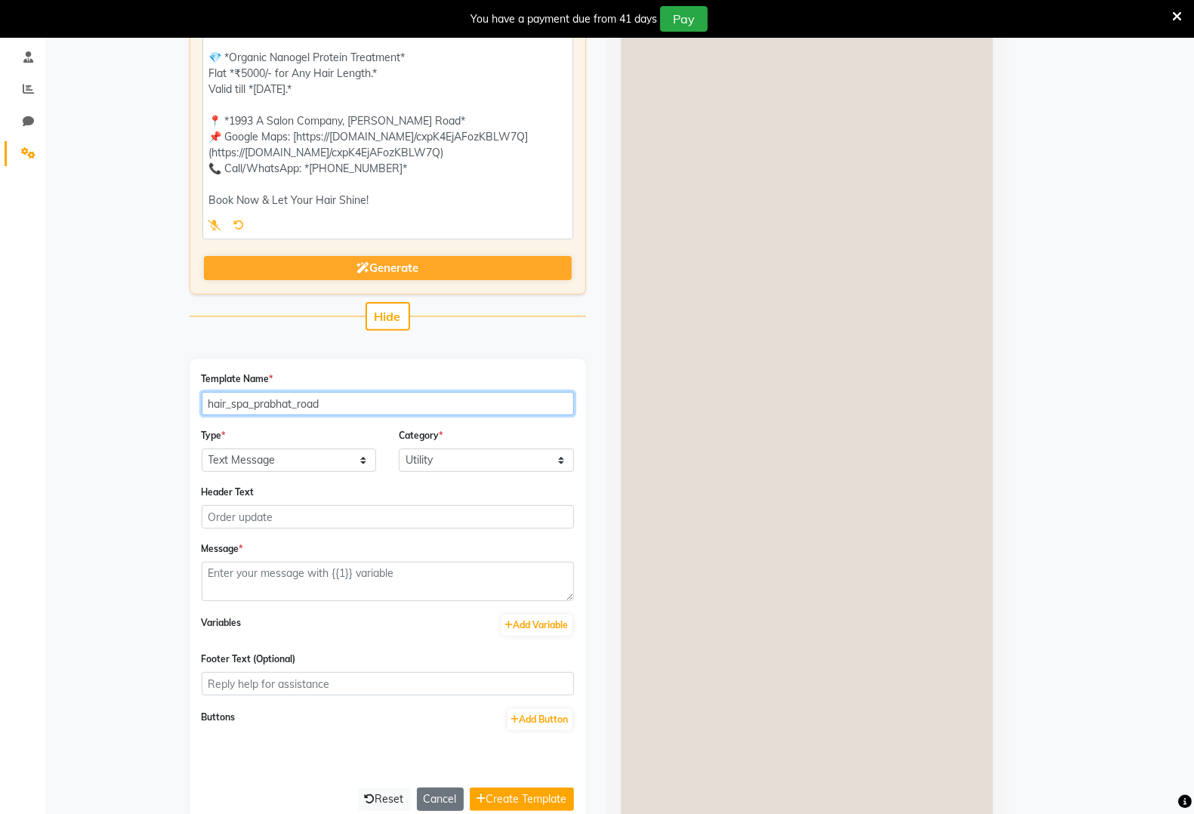
type input "hair_spa_prabhat_road"
drag, startPoint x: 287, startPoint y: 480, endPoint x: 300, endPoint y: 467, distance: 18.2
click at [291, 478] on div "Type * Text Message Image with Text Category * Utility Marketing" at bounding box center [387, 456] width 395 height 57
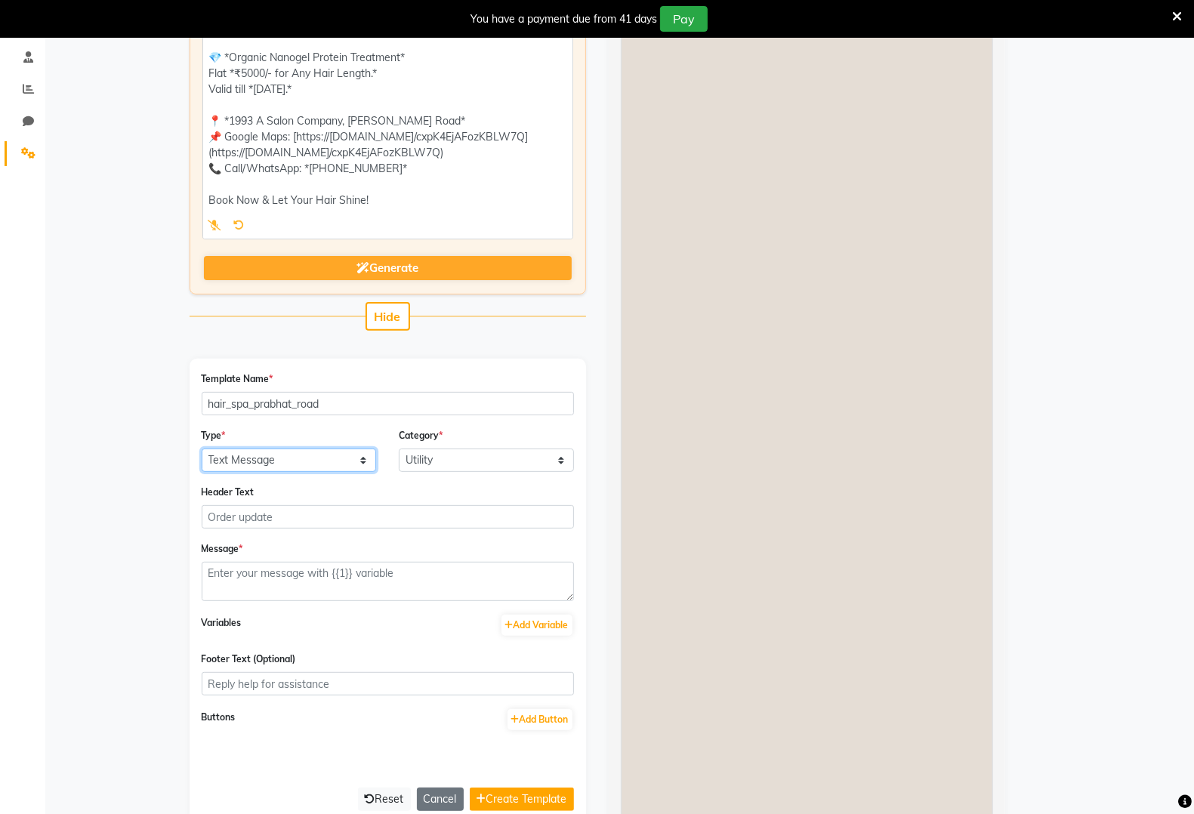
click at [310, 457] on select "Text Message Image with Text" at bounding box center [289, 460] width 175 height 23
select select "IMAGE"
click at [202, 449] on select "Text Message Image with Text" at bounding box center [289, 460] width 175 height 23
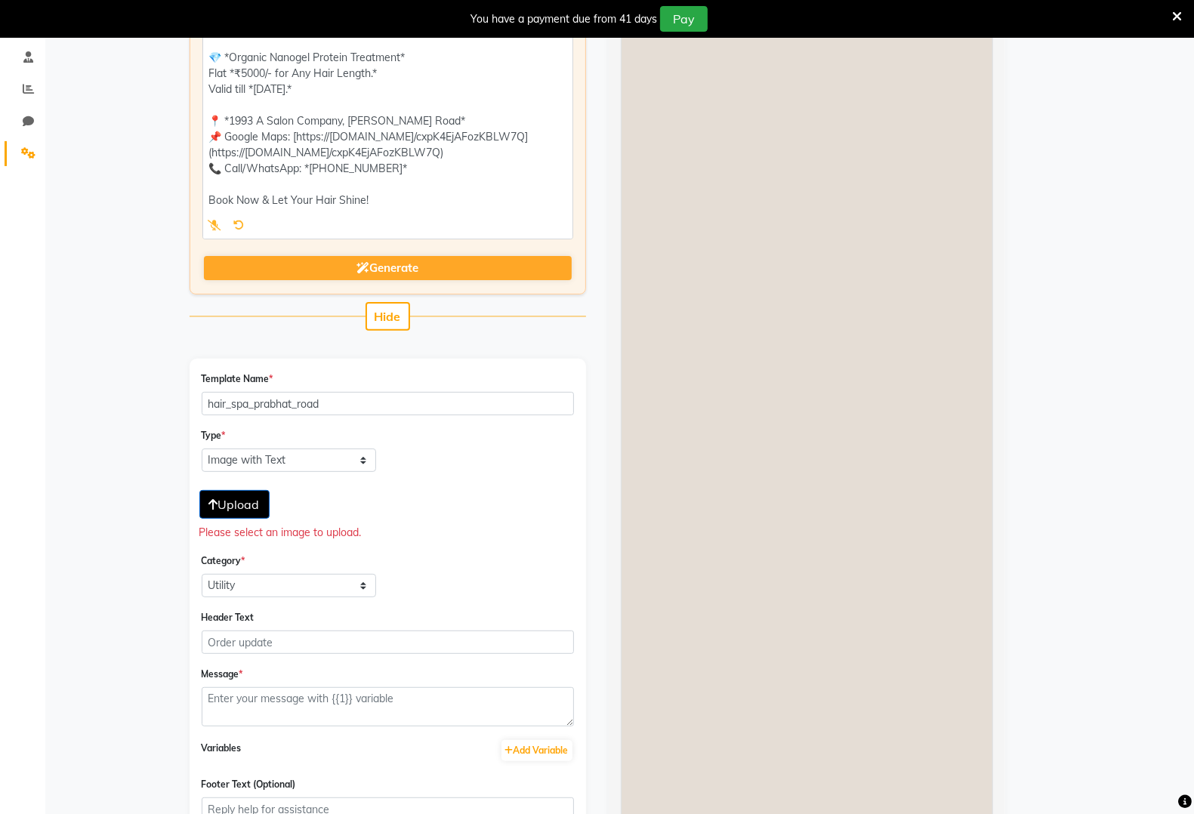
click at [242, 506] on span "Upload" at bounding box center [234, 504] width 51 height 15
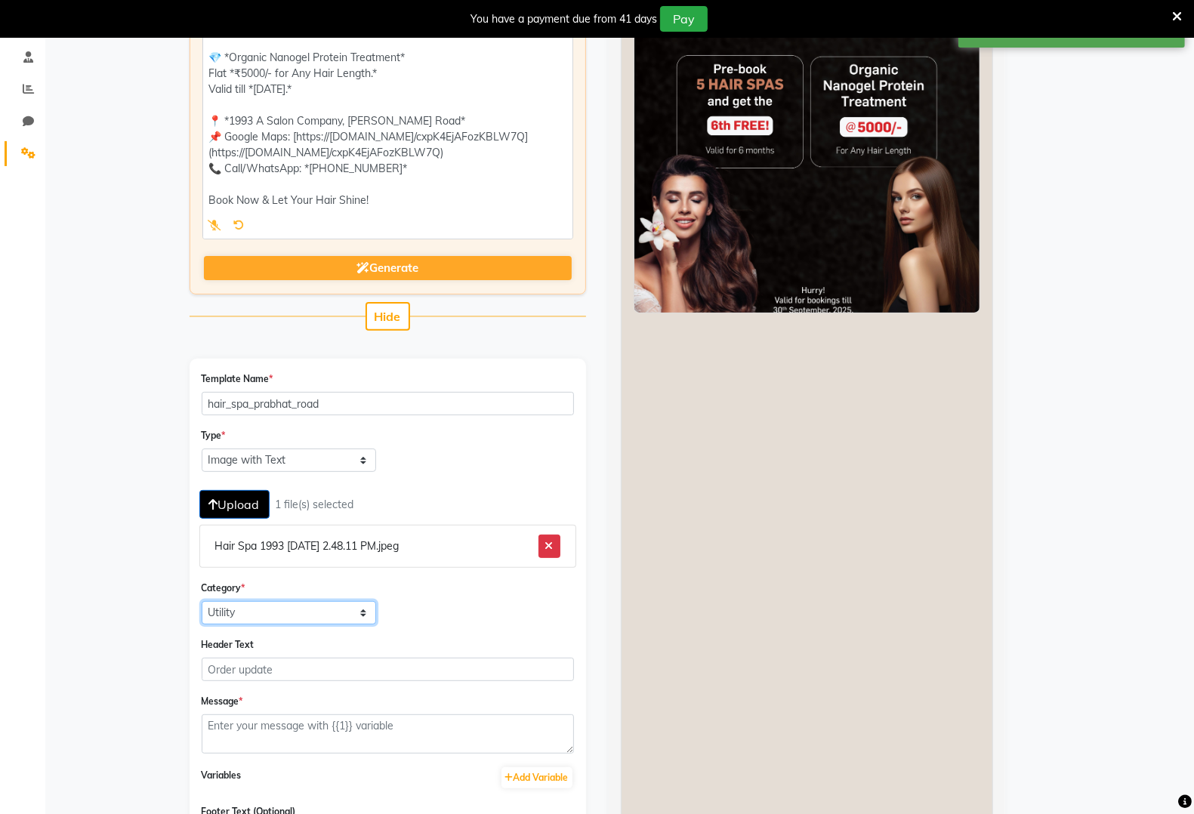
click at [298, 618] on select "Utility Marketing" at bounding box center [289, 612] width 175 height 23
select select "MARKETING"
click at [202, 601] on select "Utility Marketing" at bounding box center [289, 612] width 175 height 23
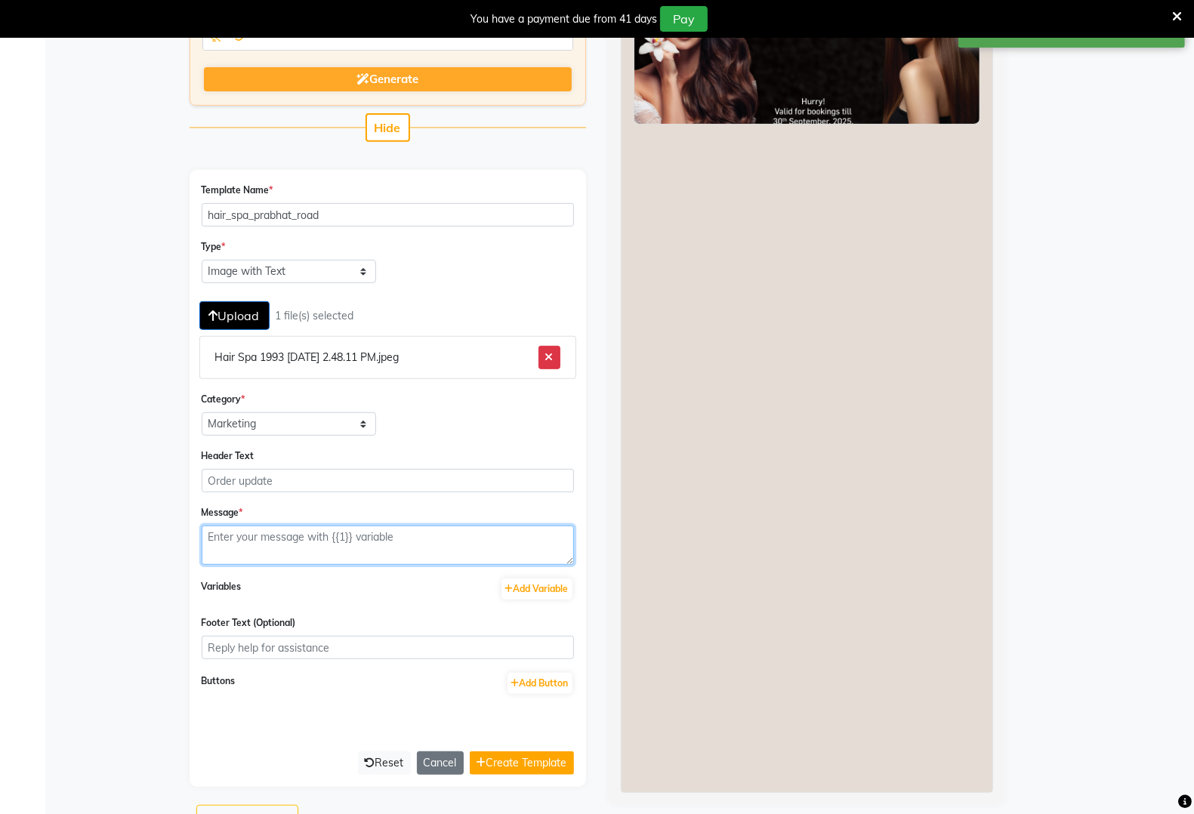
click at [310, 546] on textarea at bounding box center [388, 545] width 372 height 39
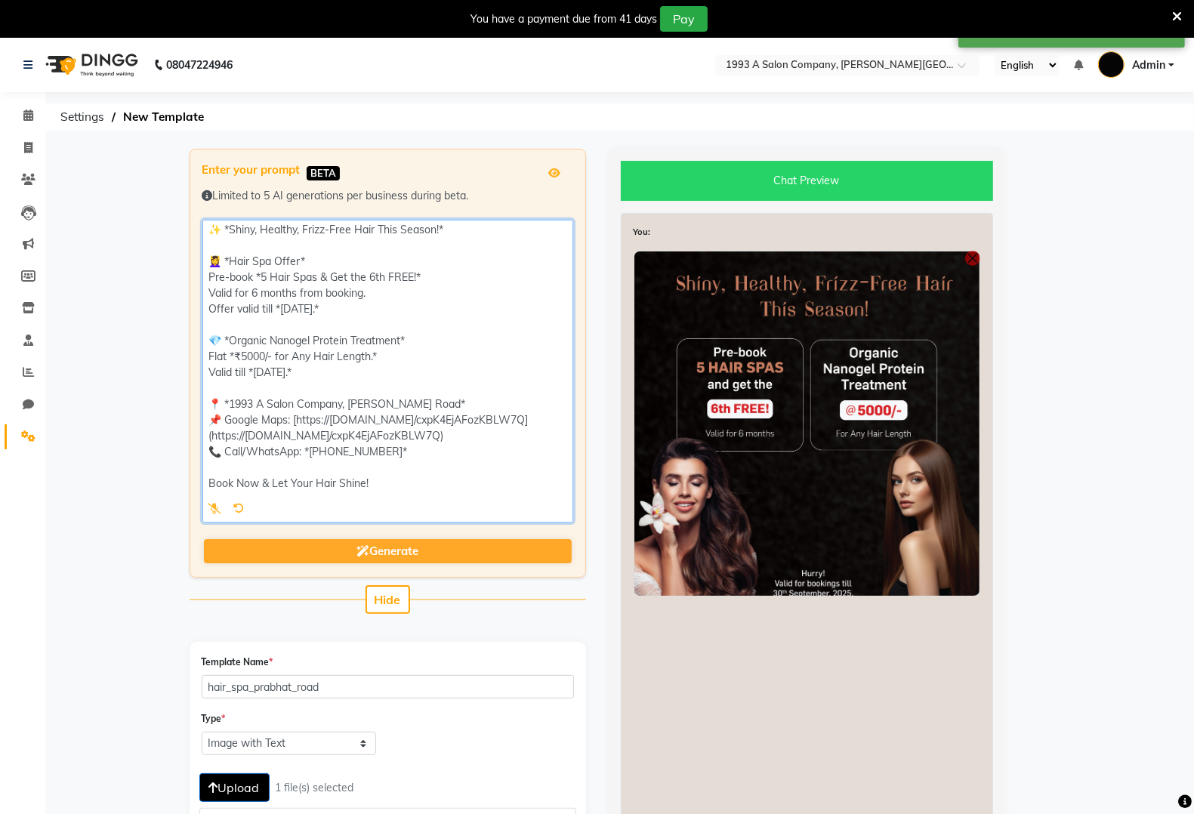
scroll to position [0, 0]
drag, startPoint x: 425, startPoint y: 489, endPoint x: 270, endPoint y: 276, distance: 263.8
click at [205, 224] on textarea at bounding box center [387, 371] width 371 height 303
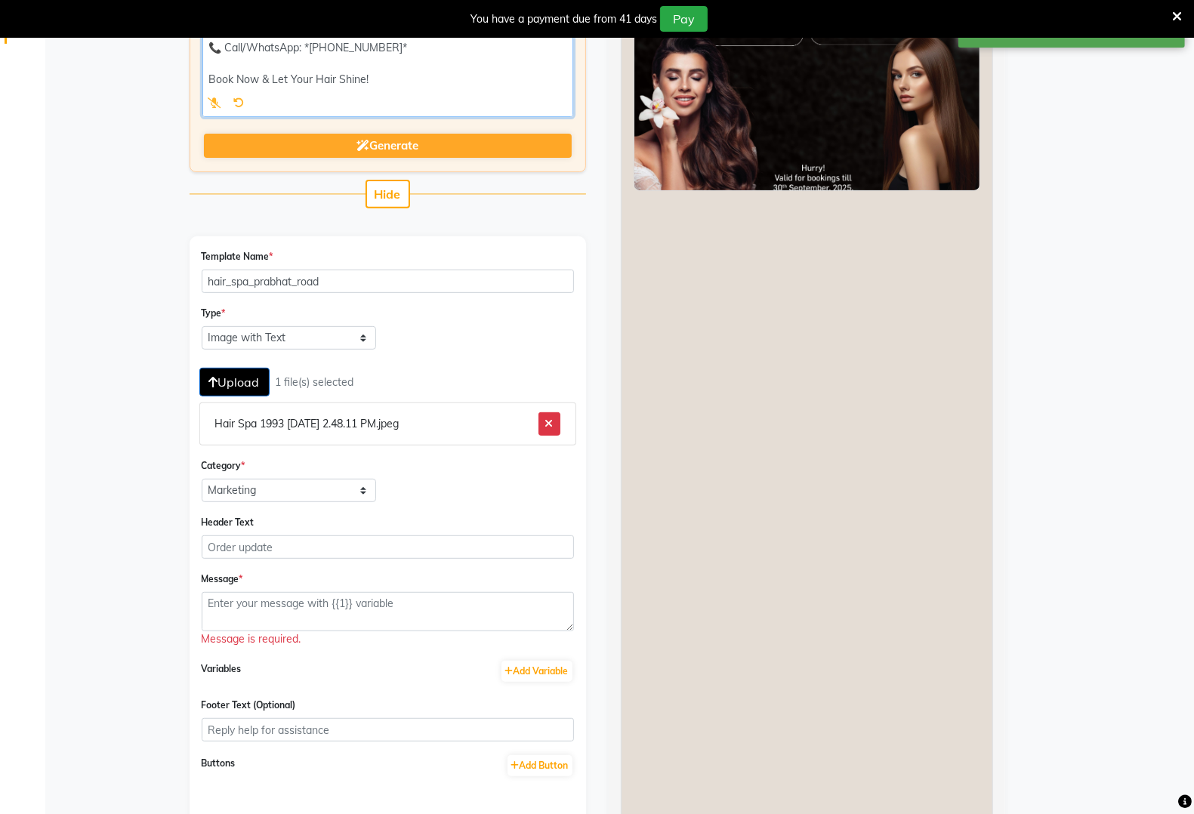
scroll to position [472, 0]
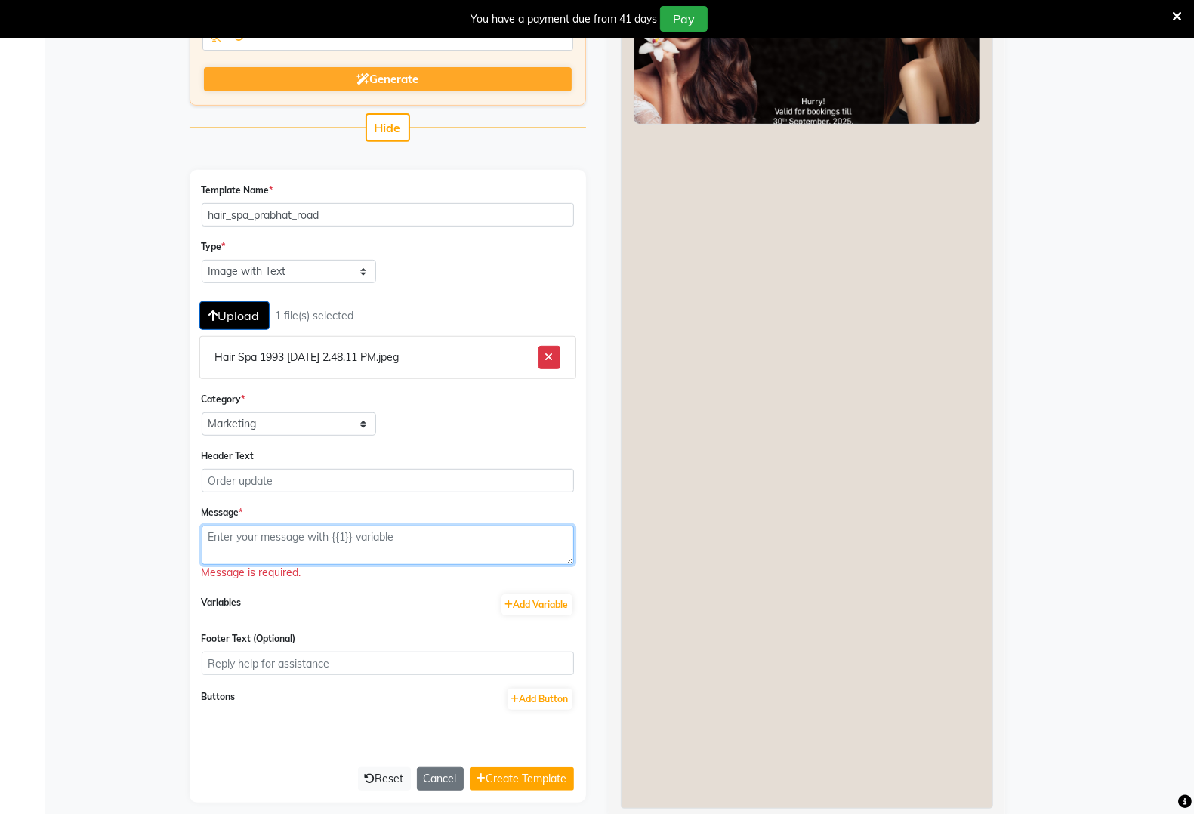
click at [352, 535] on textarea at bounding box center [388, 545] width 372 height 39
paste textarea "✨ *Shiny, Healthy, Frizz-Free Hair This Season!* 💆‍♀️ *Hair Spa Offer* Pre-book…"
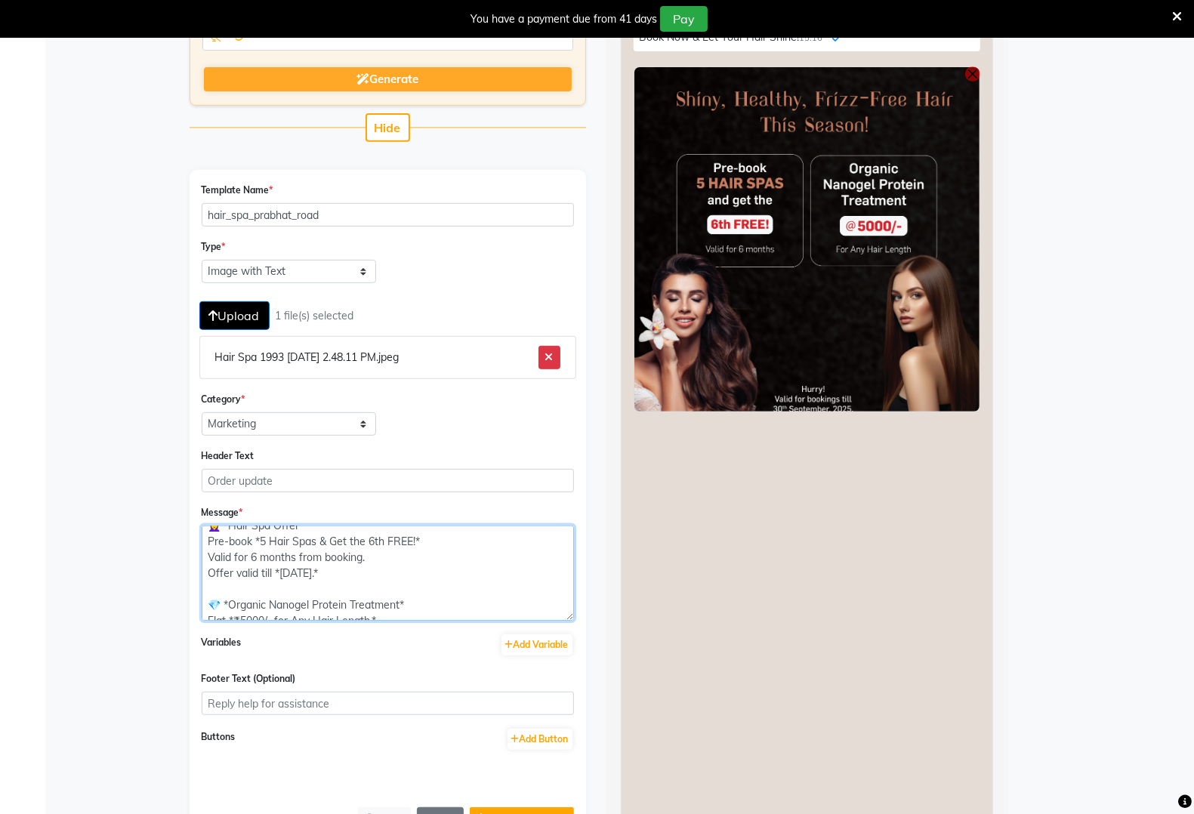
scroll to position [0, 0]
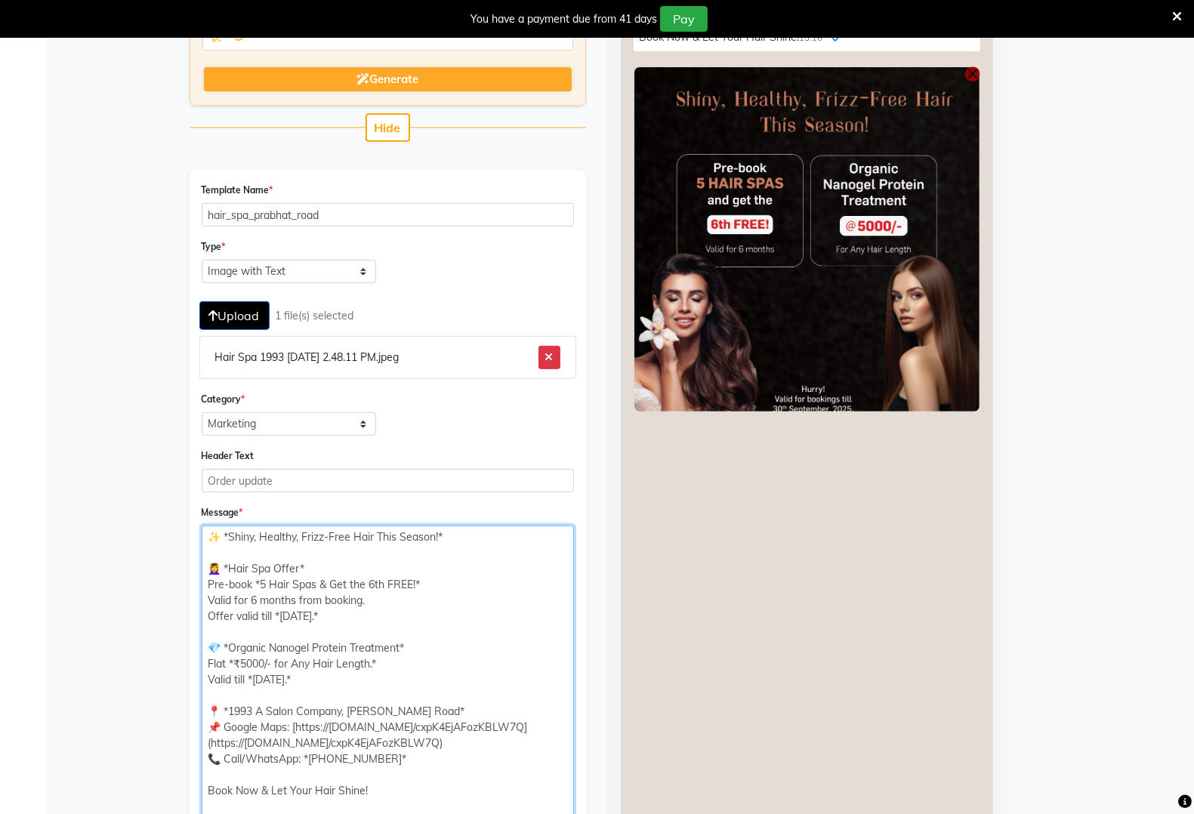
drag, startPoint x: 564, startPoint y: 553, endPoint x: 595, endPoint y: 745, distance: 194.3
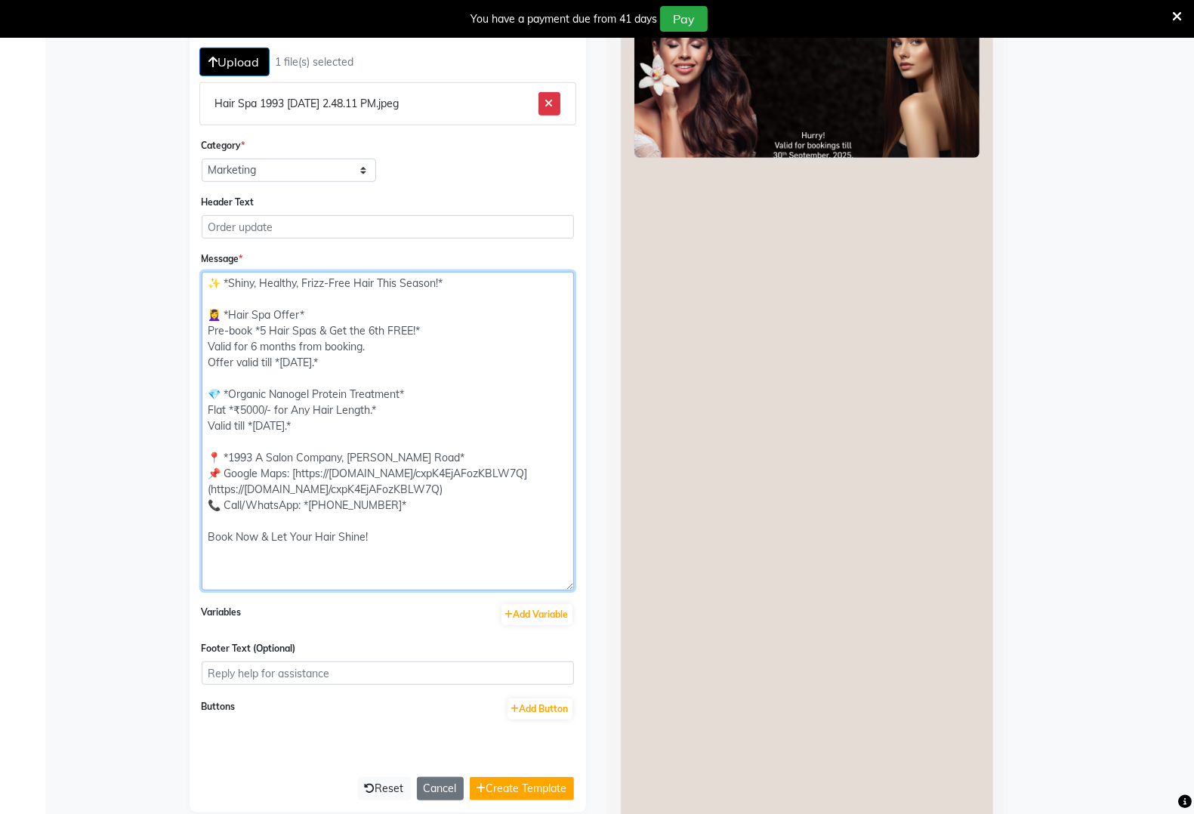
scroll to position [789, 0]
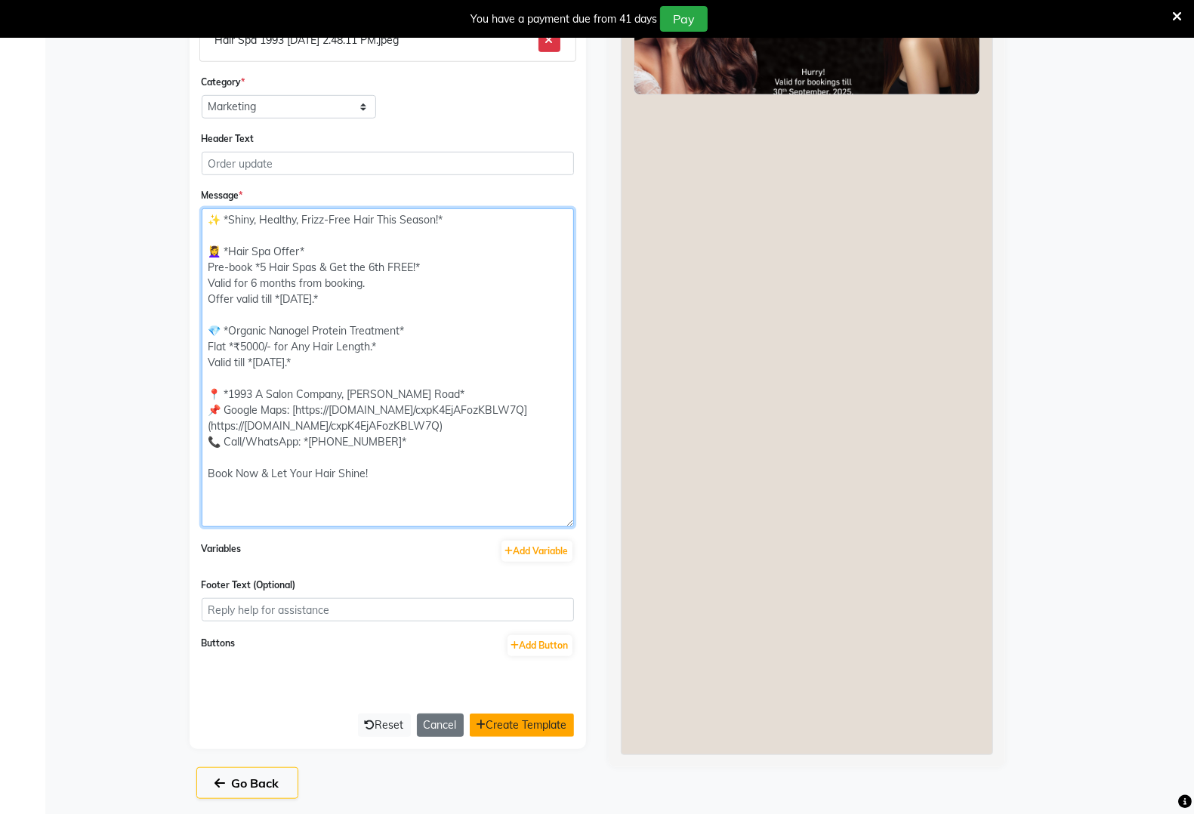
type textarea "✨ *Shiny, Healthy, Frizz-Free Hair This Season!* 💆‍♀️ *Hair Spa Offer* Pre-book…"
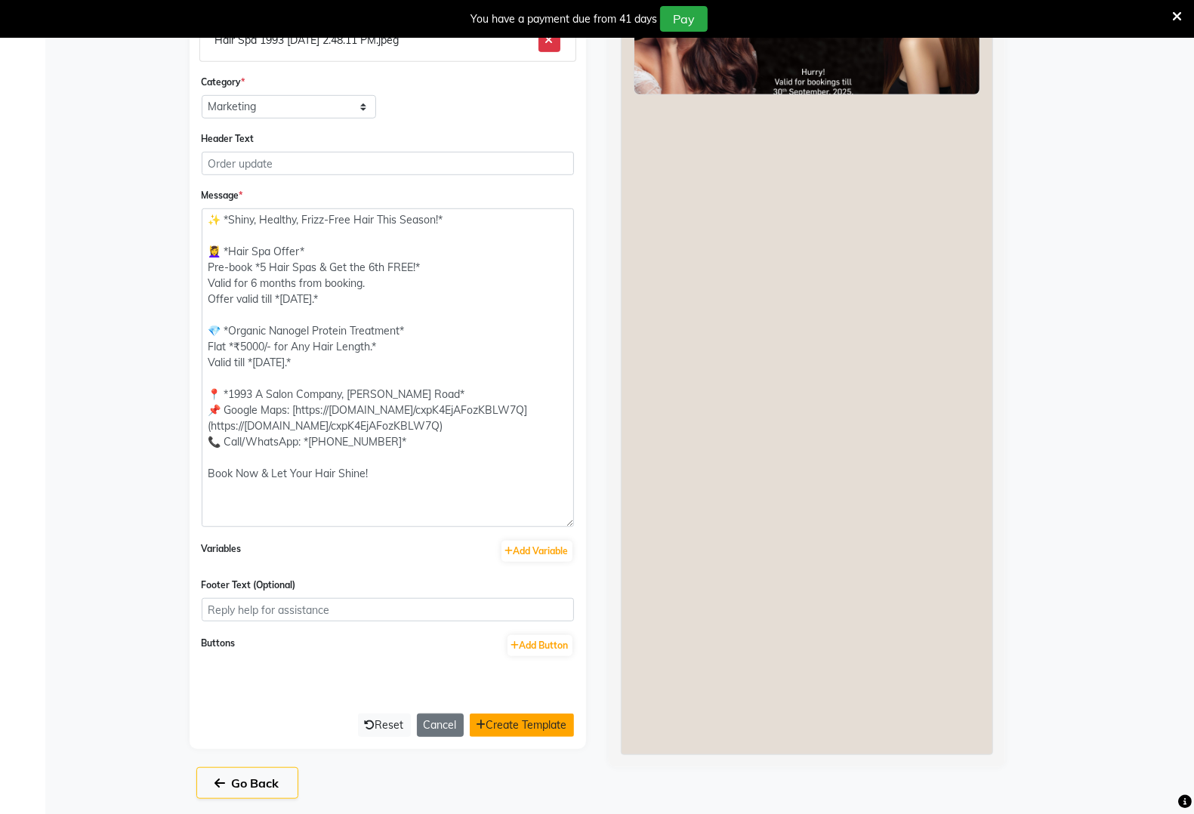
click at [515, 719] on button "Create Template" at bounding box center [522, 725] width 104 height 23
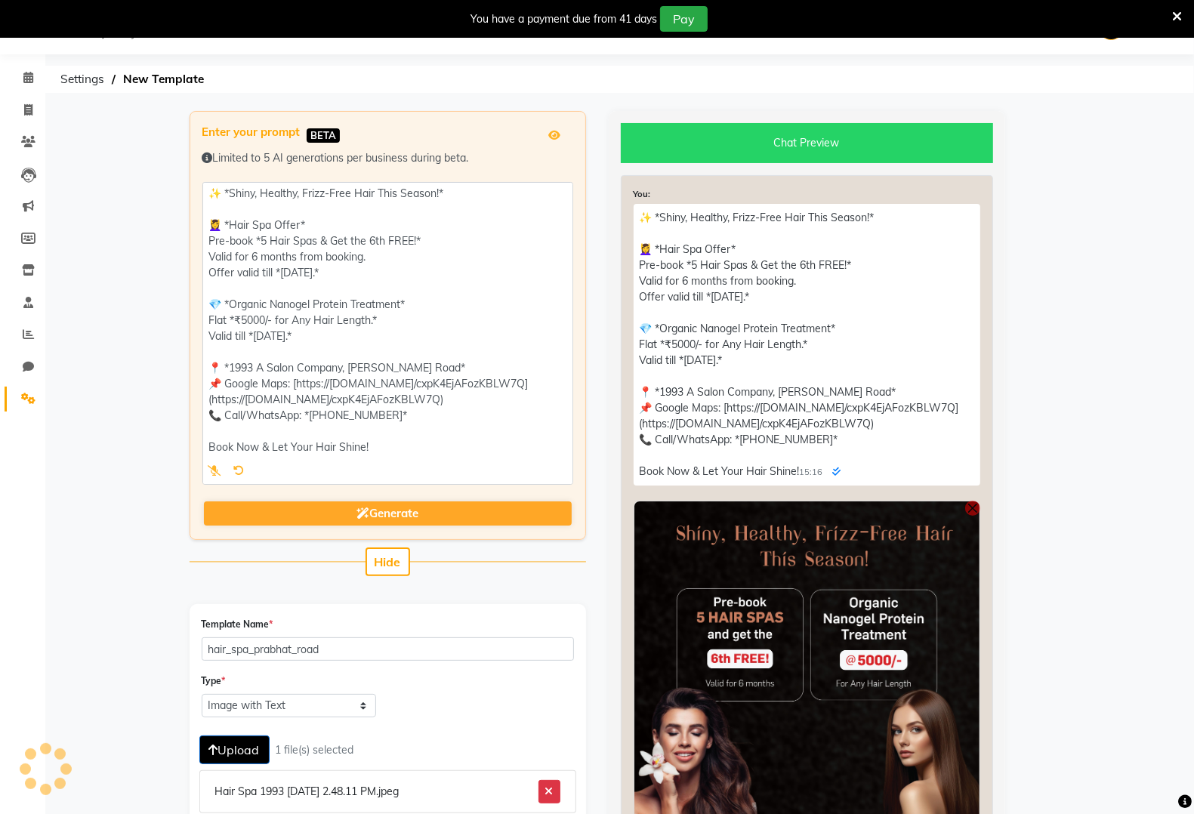
select select "APPROVED"
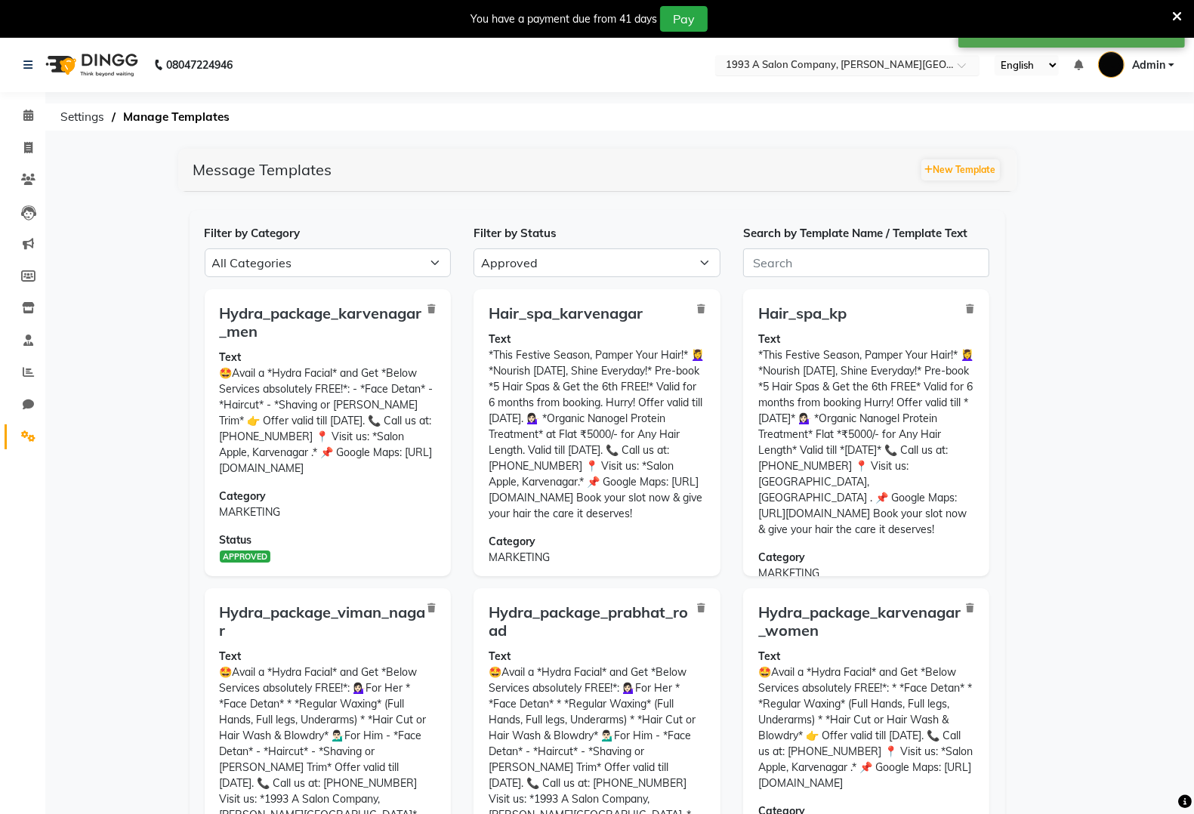
click at [827, 64] on input "text" at bounding box center [832, 66] width 219 height 15
type input "[PERSON_NAME]"
click at [910, 80] on div "1993 A Salon Company, [PERSON_NAME] Nagar" at bounding box center [847, 89] width 263 height 27
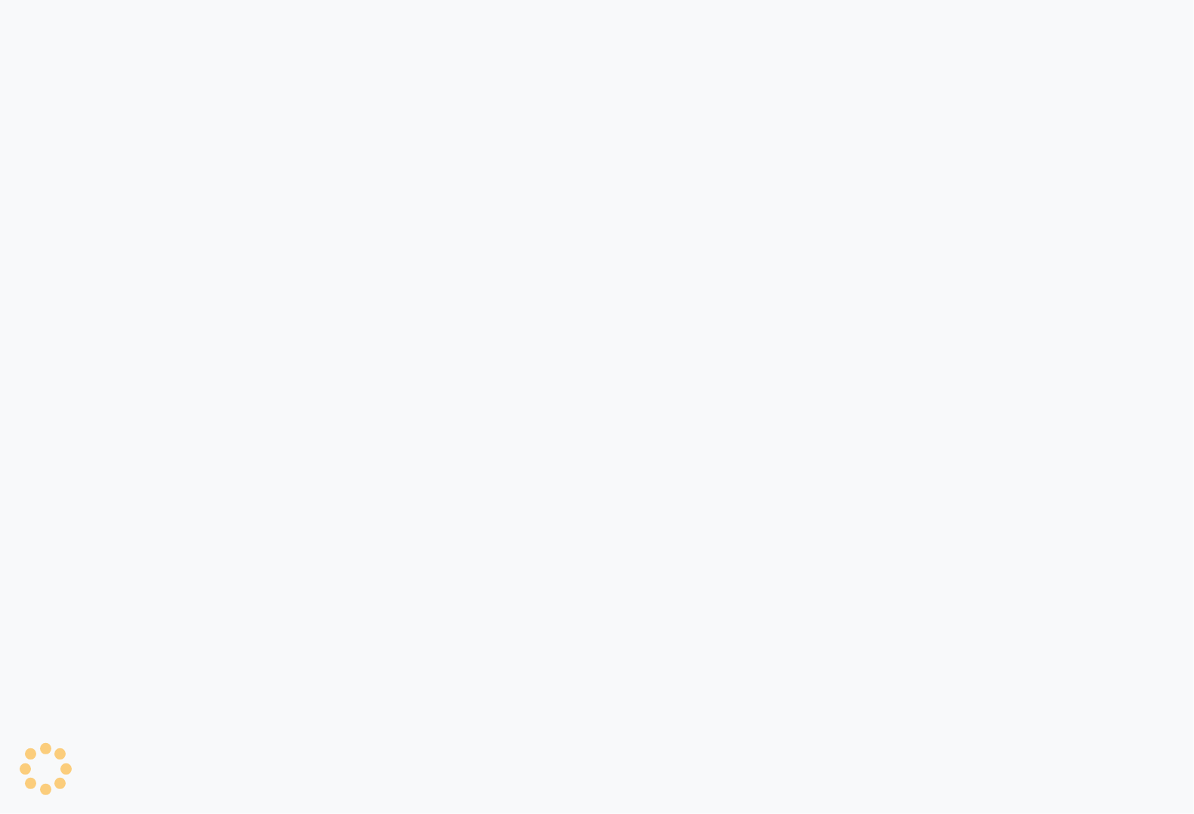
select select "APPROVED"
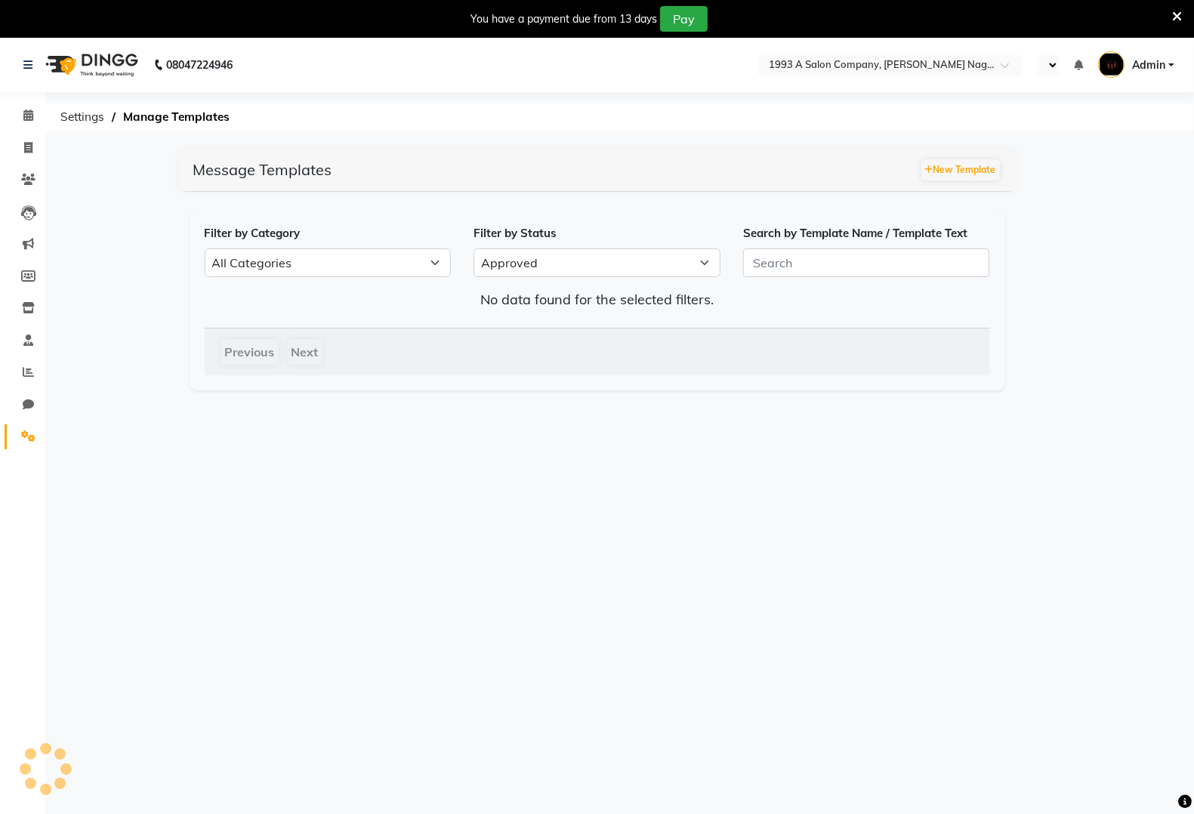
select select "en"
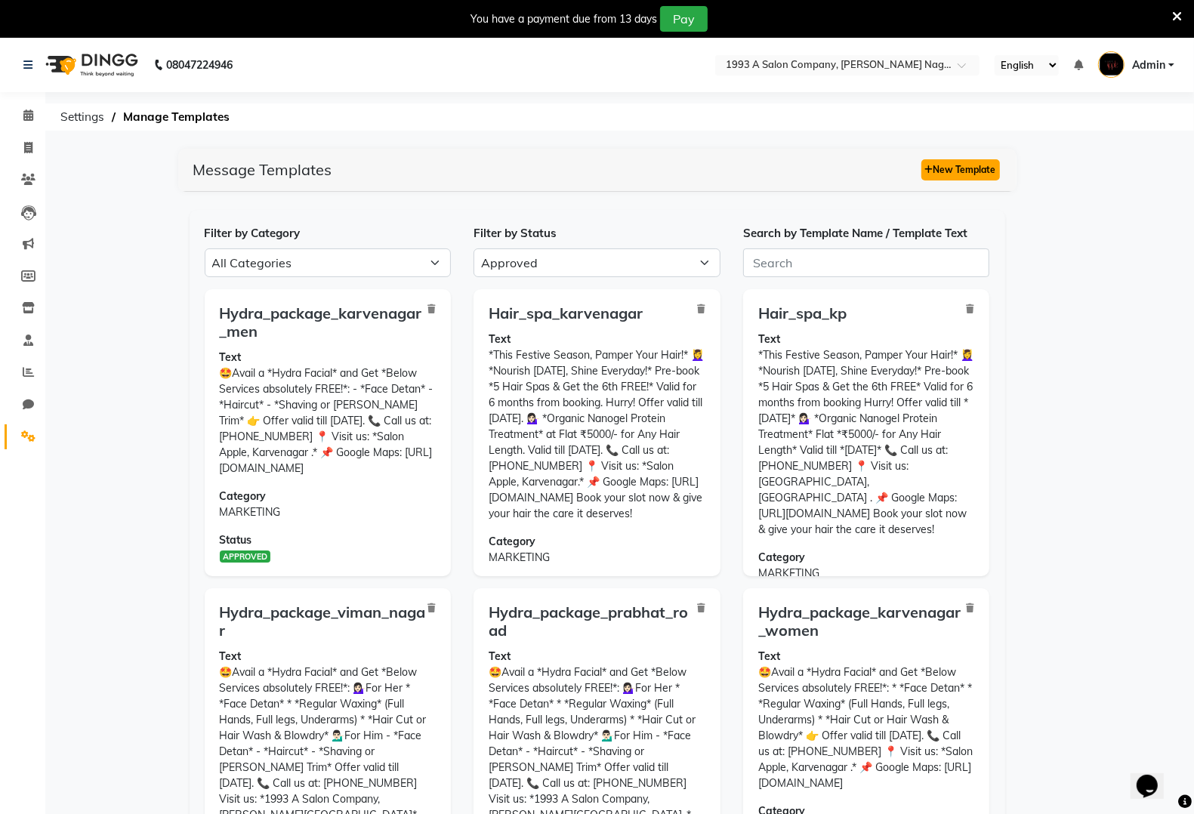
click at [963, 174] on button "New Template" at bounding box center [961, 169] width 79 height 21
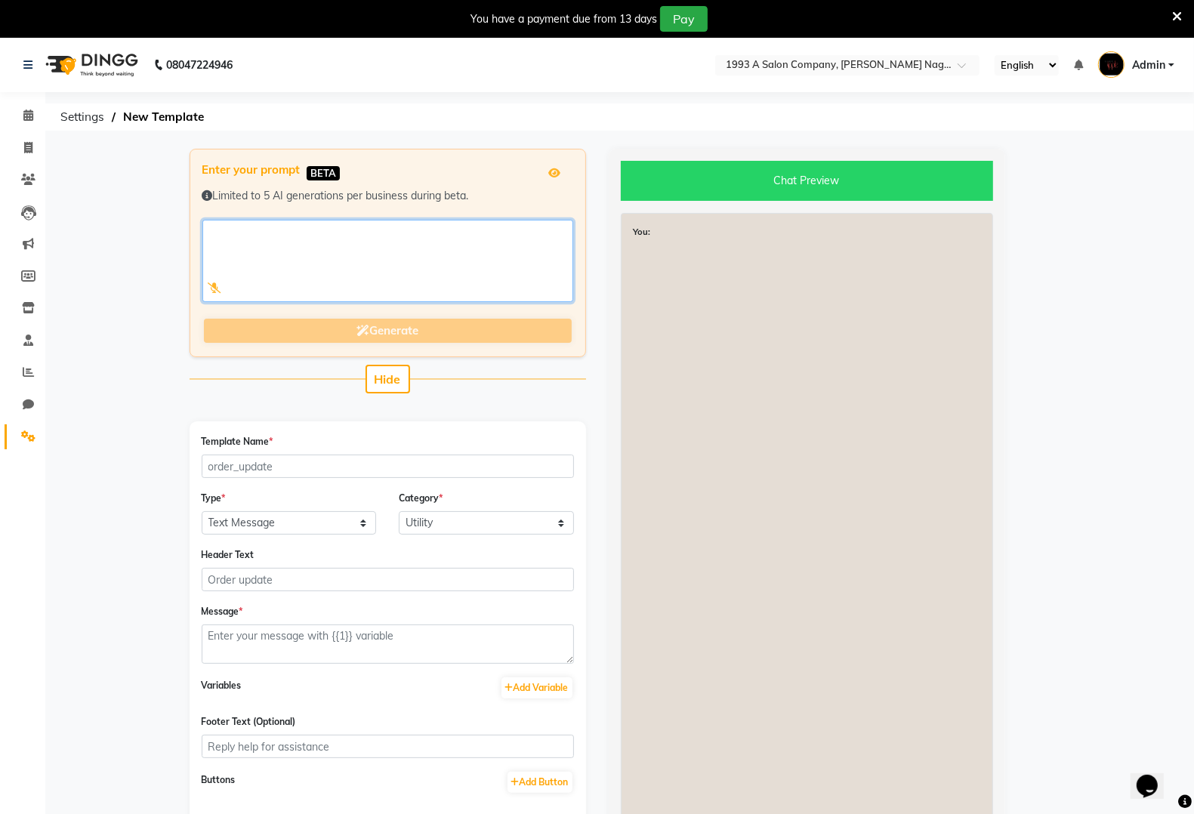
click at [483, 235] on textarea at bounding box center [387, 261] width 371 height 82
click at [388, 246] on textarea at bounding box center [387, 261] width 371 height 82
paste textarea "✨ *Shiny, Healthy, Frizz-Free Hair This Season!* 💆‍♀️ *Hair Spa Offer* Pre-book…"
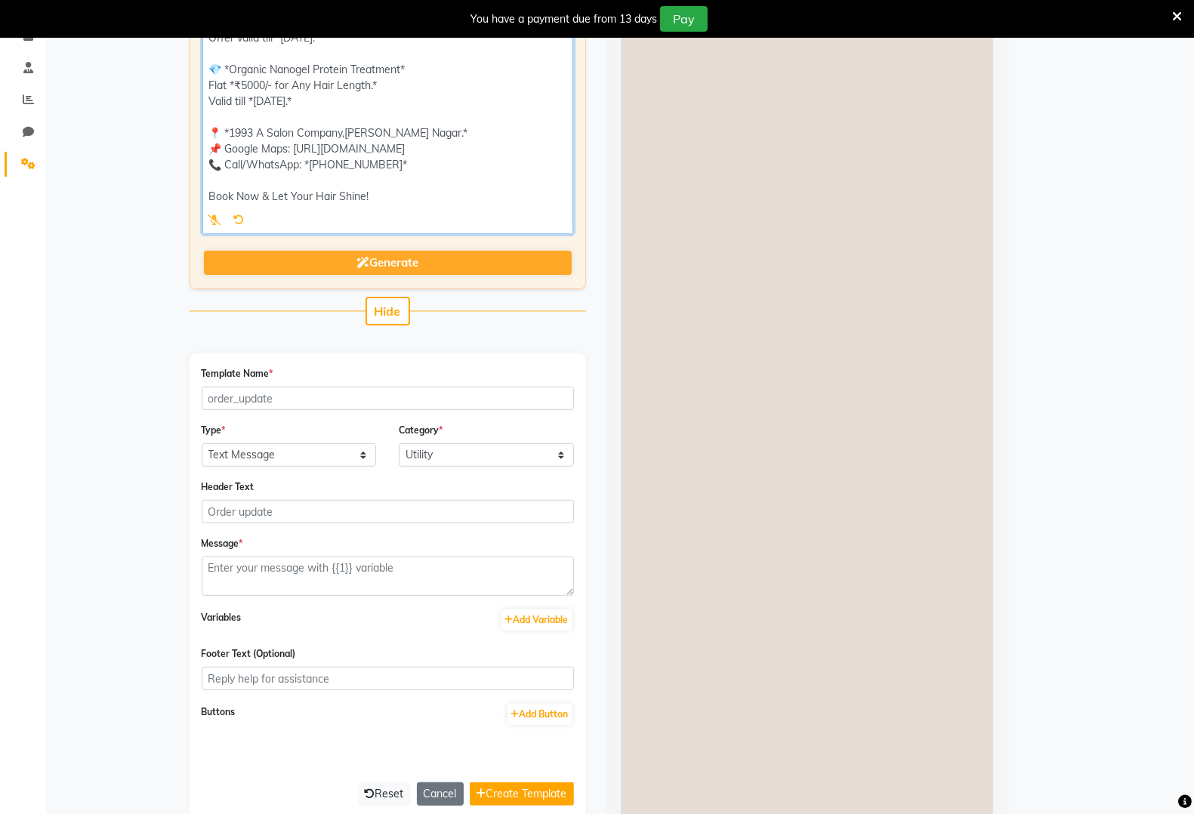
scroll to position [283, 0]
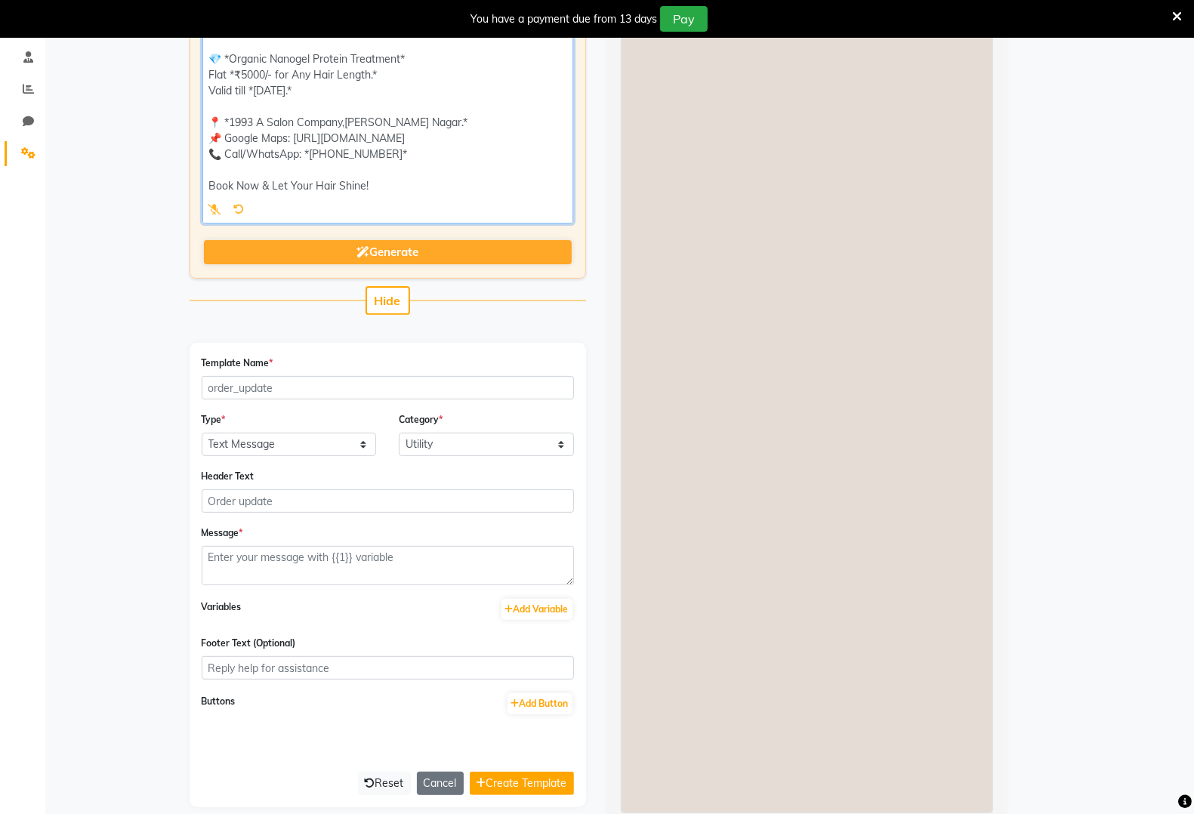
type textarea "✨ *Shiny, Healthy, Frizz-Free Hair This Season!* 💆‍♀️ *Hair Spa Offer* Pre-book…"
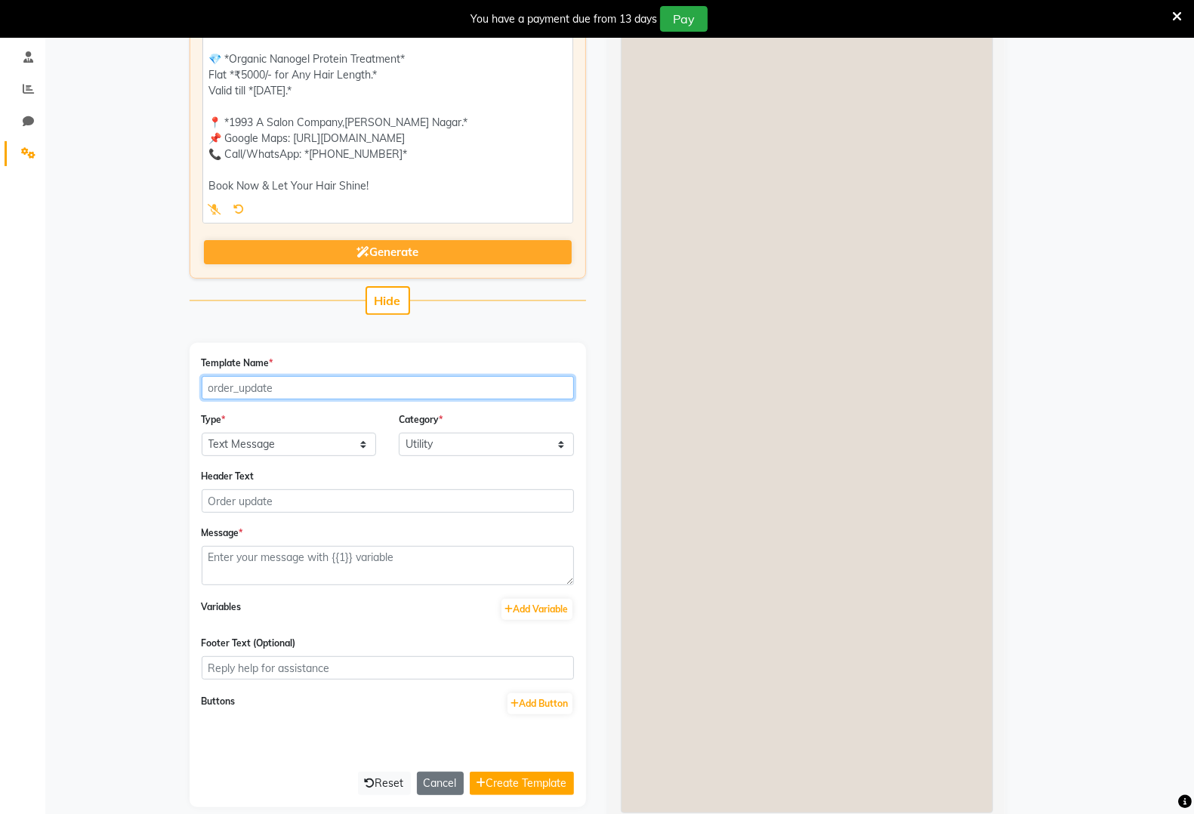
click at [413, 384] on input "Template Name *" at bounding box center [388, 387] width 372 height 23
click at [414, 397] on input "hair_spa_prabhat_road" at bounding box center [388, 387] width 372 height 23
type input "hair_spa_viman_nagar"
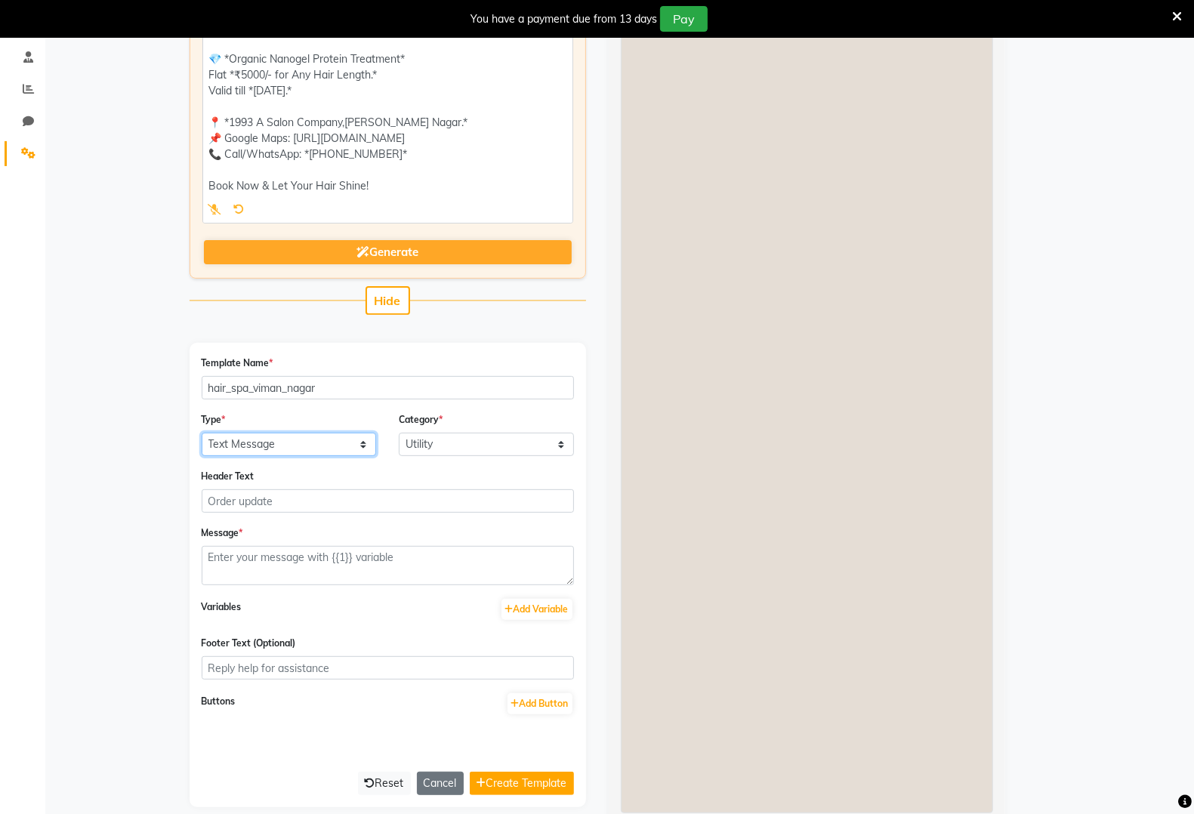
click at [344, 446] on select "Text Message Image with Text" at bounding box center [289, 444] width 175 height 23
select select "IMAGE"
click at [202, 433] on select "Text Message Image with Text" at bounding box center [289, 444] width 175 height 23
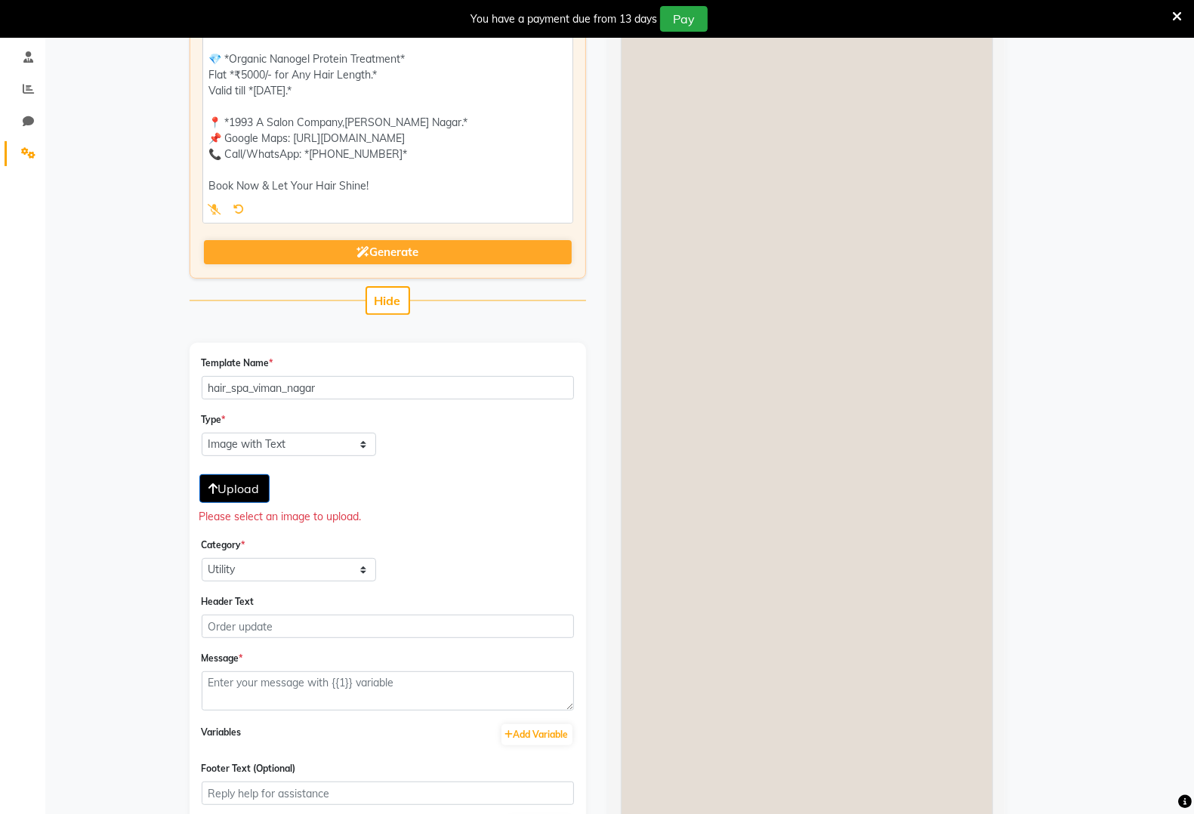
click at [251, 488] on span "Upload" at bounding box center [234, 488] width 51 height 15
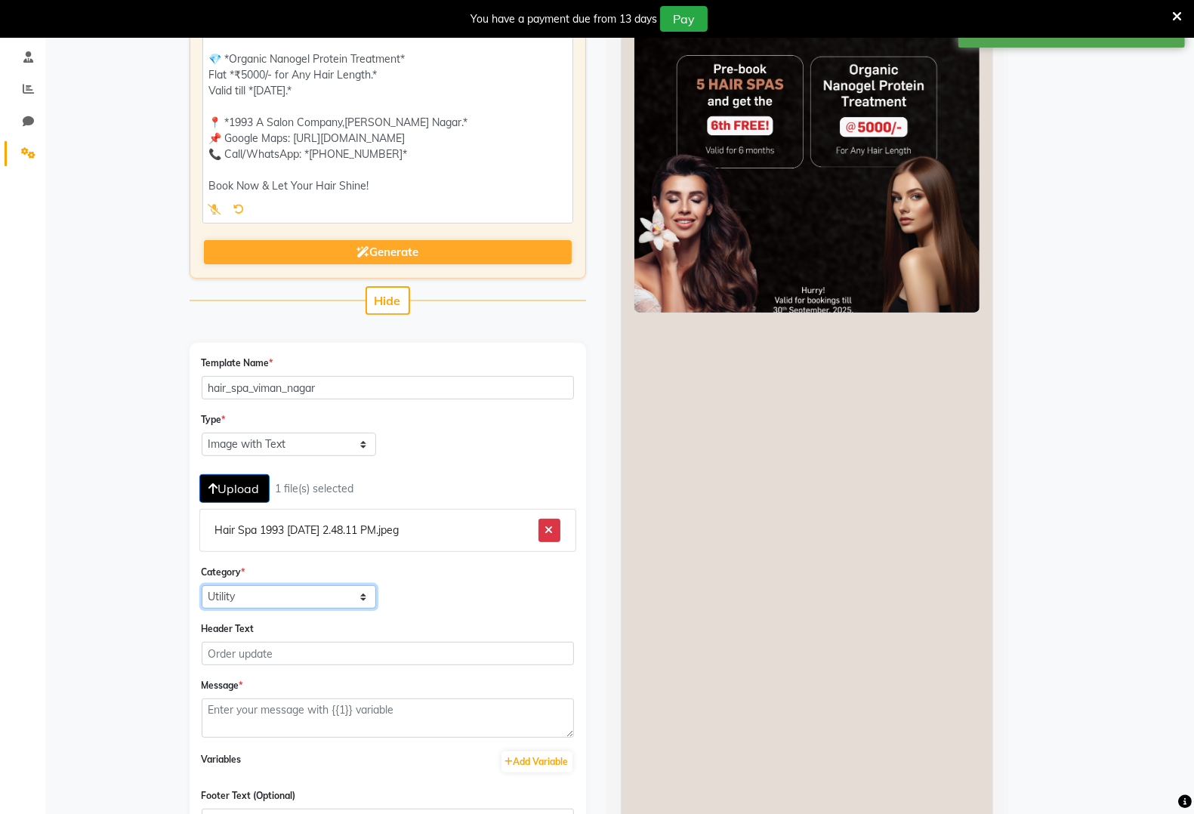
click at [299, 597] on select "Utility Marketing" at bounding box center [289, 596] width 175 height 23
select select "MARKETING"
click at [202, 585] on select "Utility Marketing" at bounding box center [289, 596] width 175 height 23
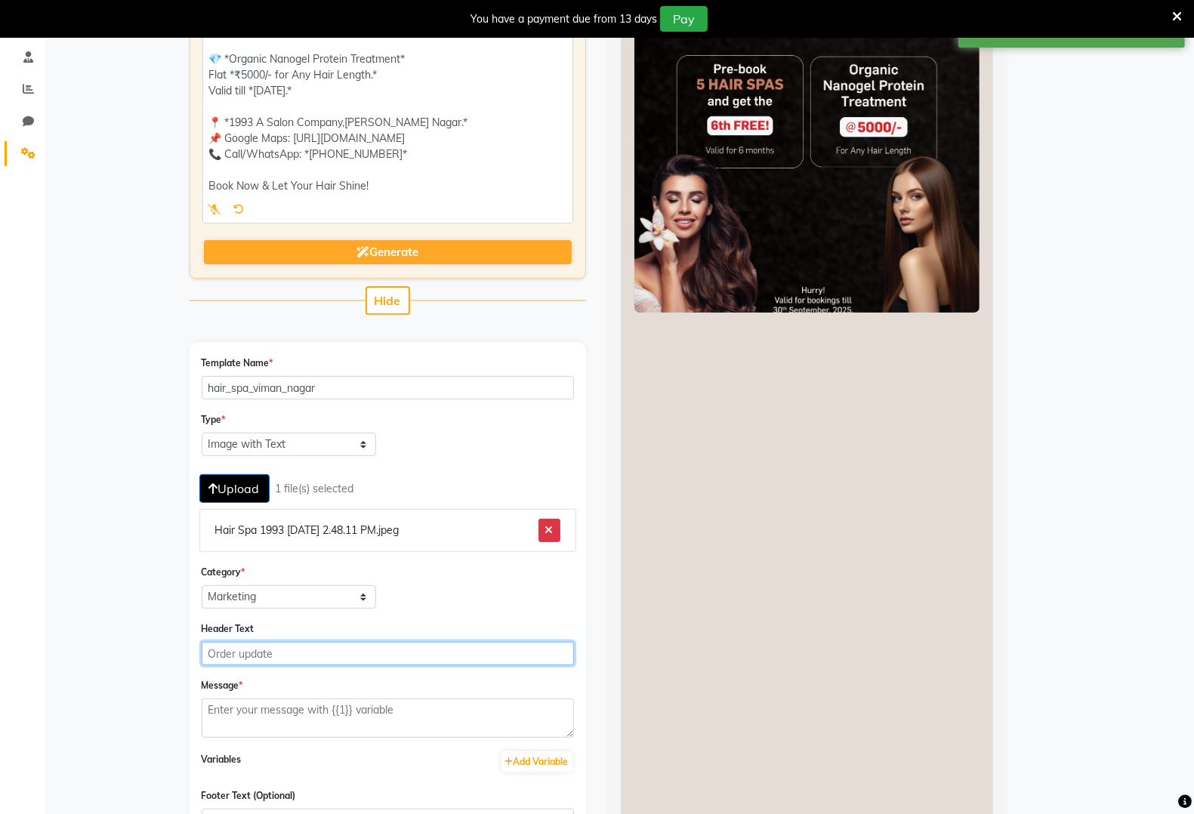
click at [297, 656] on input "Header Text" at bounding box center [388, 653] width 372 height 23
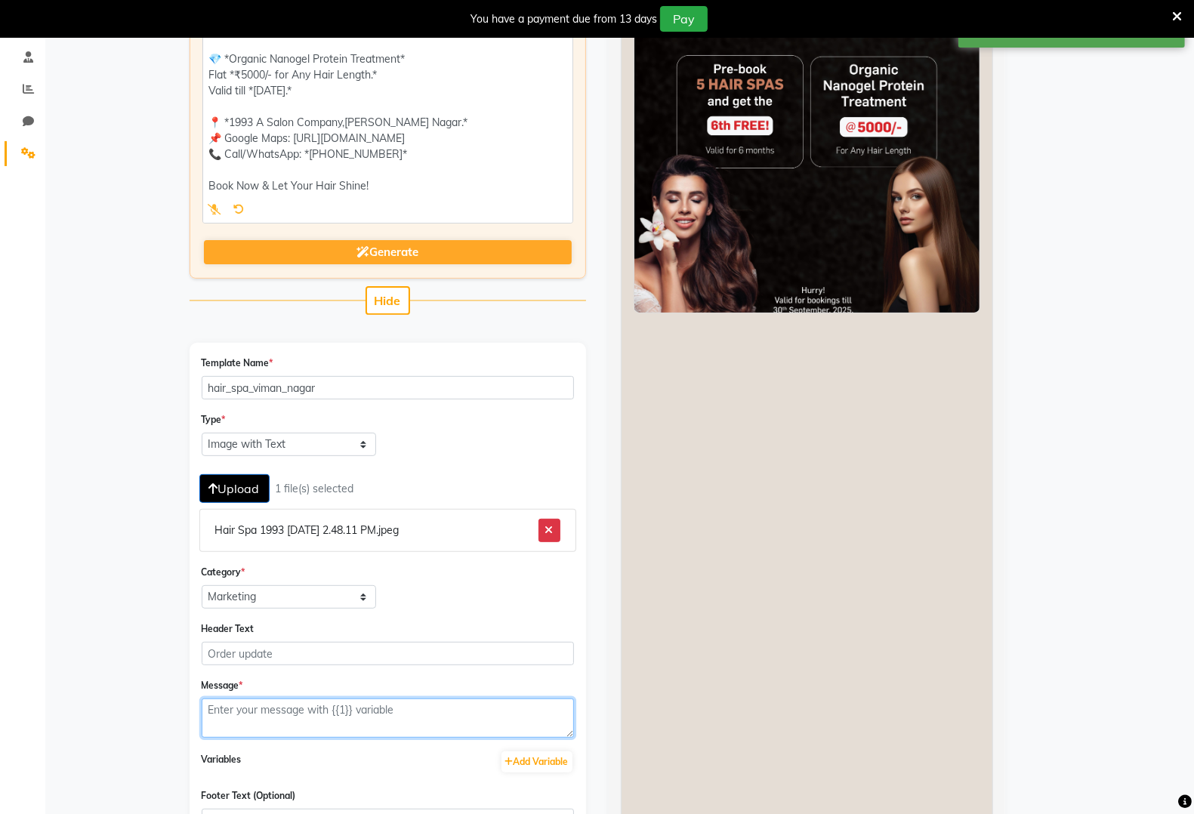
click at [363, 718] on textarea at bounding box center [388, 718] width 372 height 39
paste textarea "✨ *Shiny, Healthy, Frizz-Free Hair This Season!* 💆‍♀️ *Hair Spa Offer* Pre-book…"
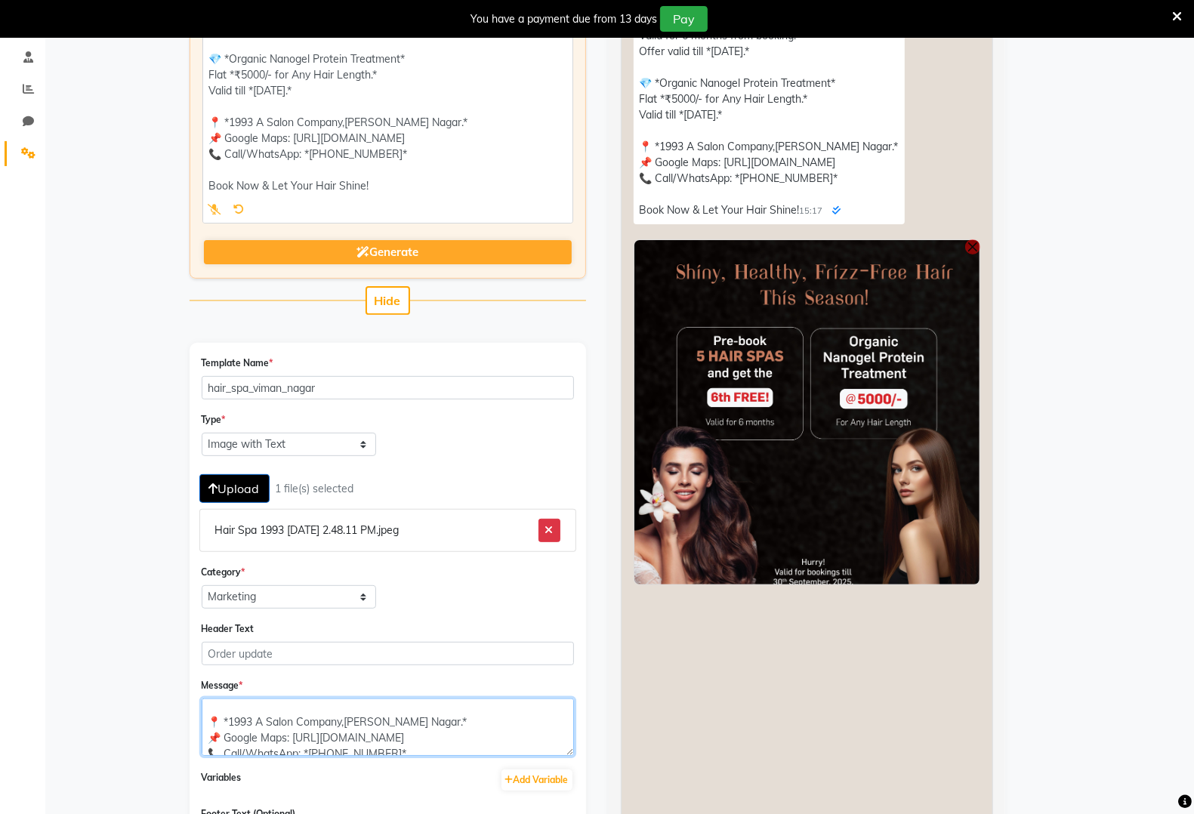
scroll to position [100, 0]
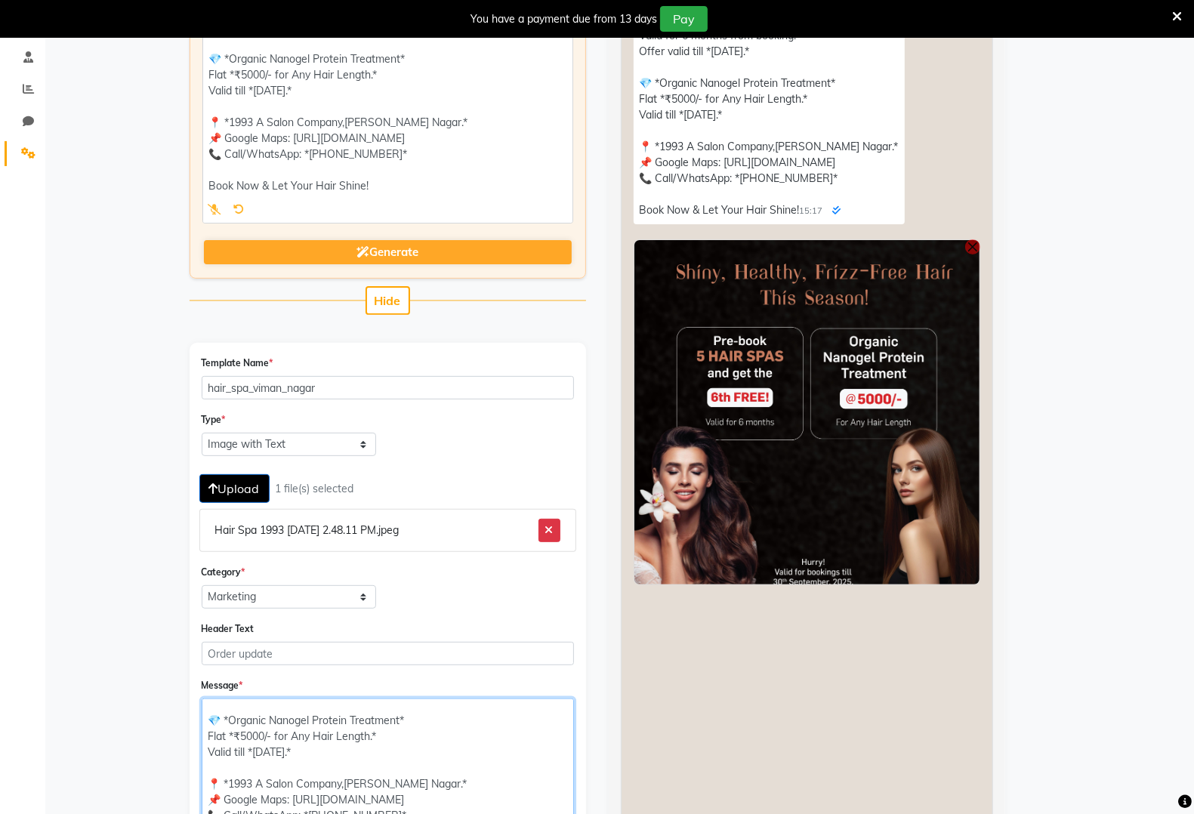
drag, startPoint x: 568, startPoint y: 730, endPoint x: 572, endPoint y: 851, distance: 121.7
click at [572, 531] on html "08047224946 Select Location × 1993 A Salon Company, [PERSON_NAME] Nagar English…" at bounding box center [597, 124] width 1194 height 814
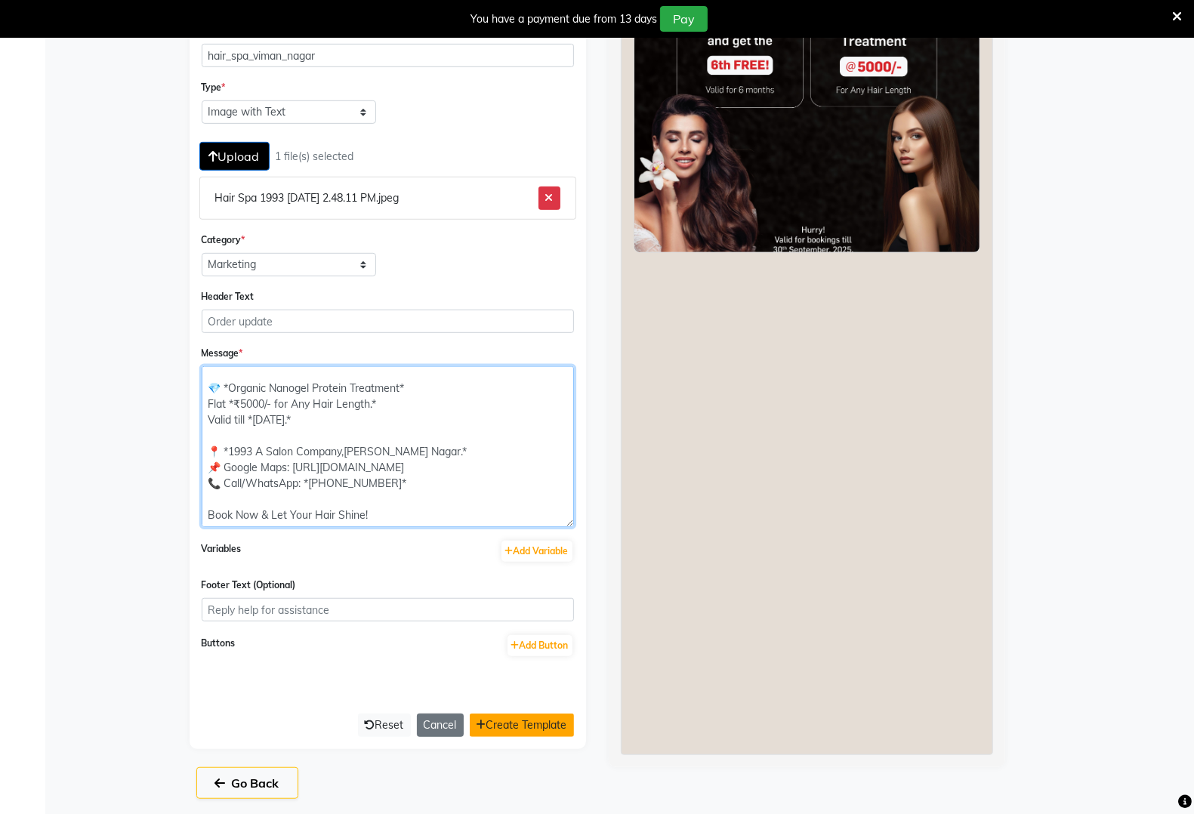
type textarea "✨ *Shiny, Healthy, Frizz-Free Hair This Season!* 💆‍♀️ *Hair Spa Offer* Pre-book…"
drag, startPoint x: 523, startPoint y: 724, endPoint x: 495, endPoint y: 723, distance: 28.7
click at [519, 729] on button "Create Template" at bounding box center [522, 725] width 104 height 23
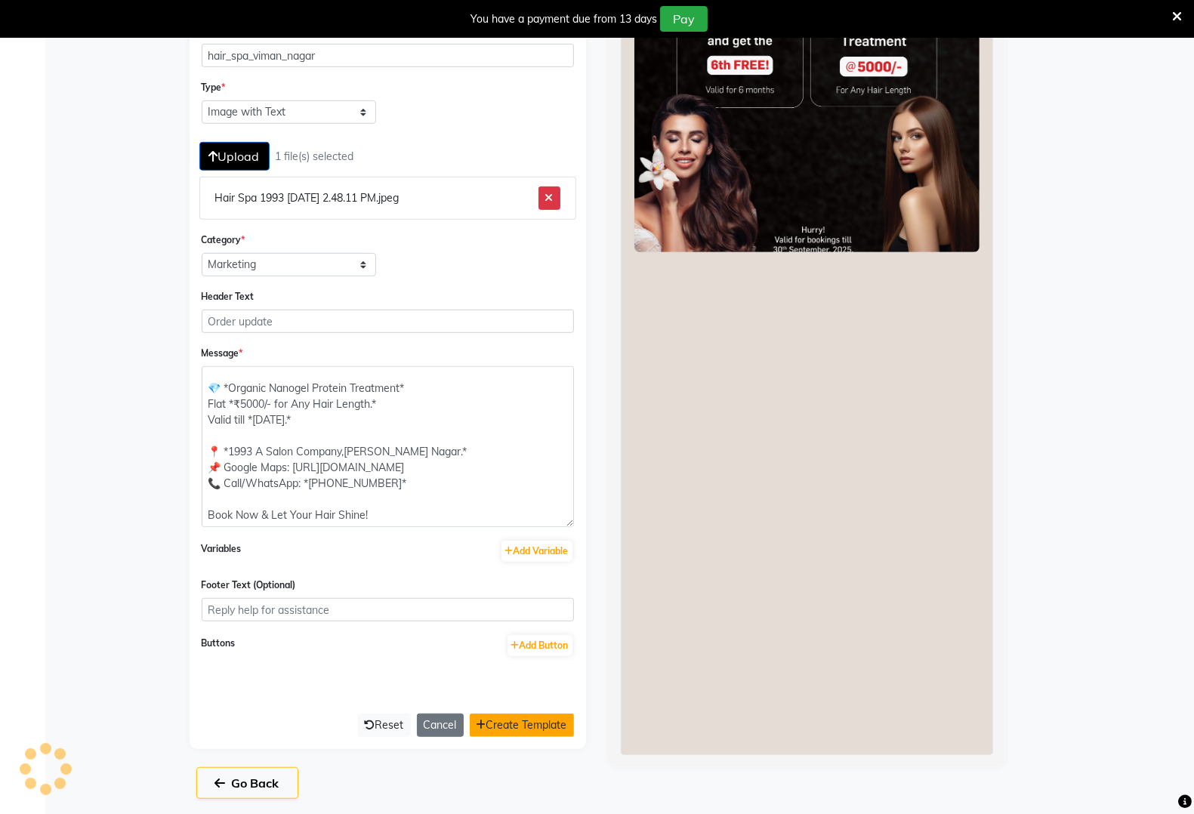
select select "APPROVED"
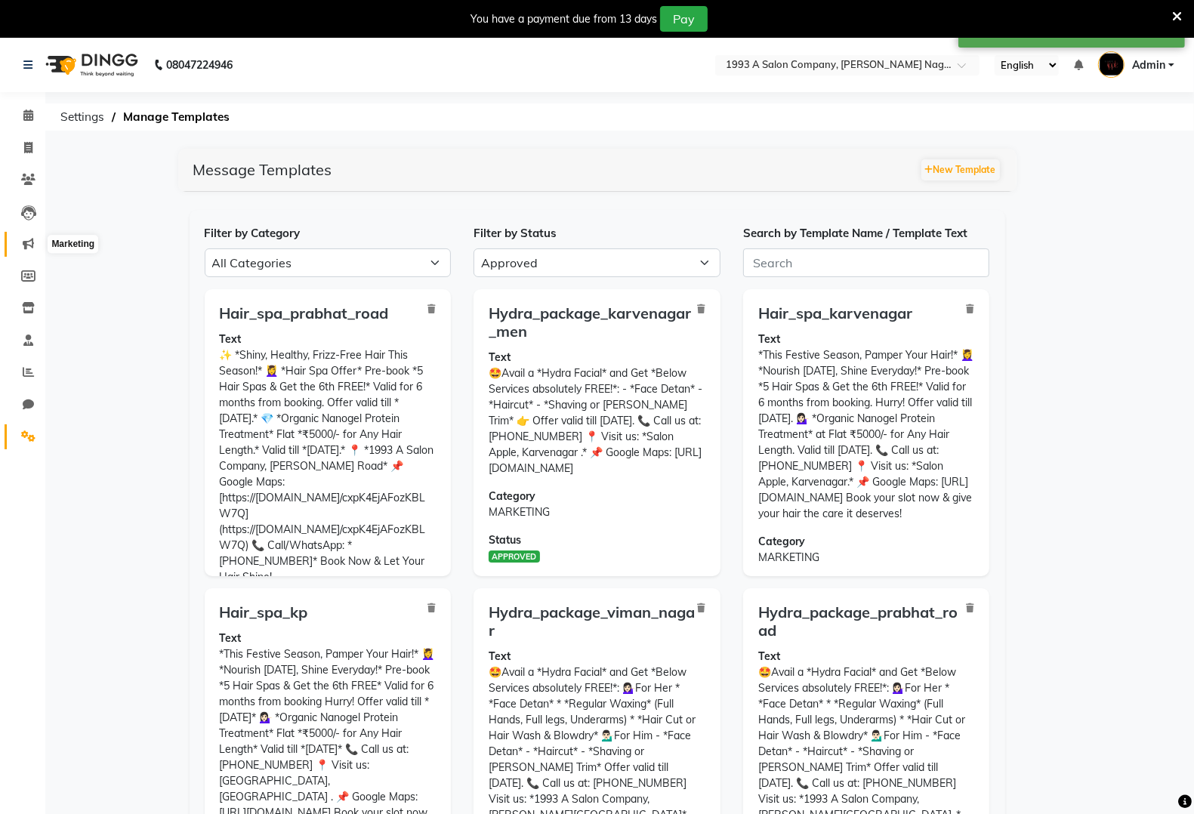
click at [32, 240] on icon at bounding box center [28, 243] width 11 height 11
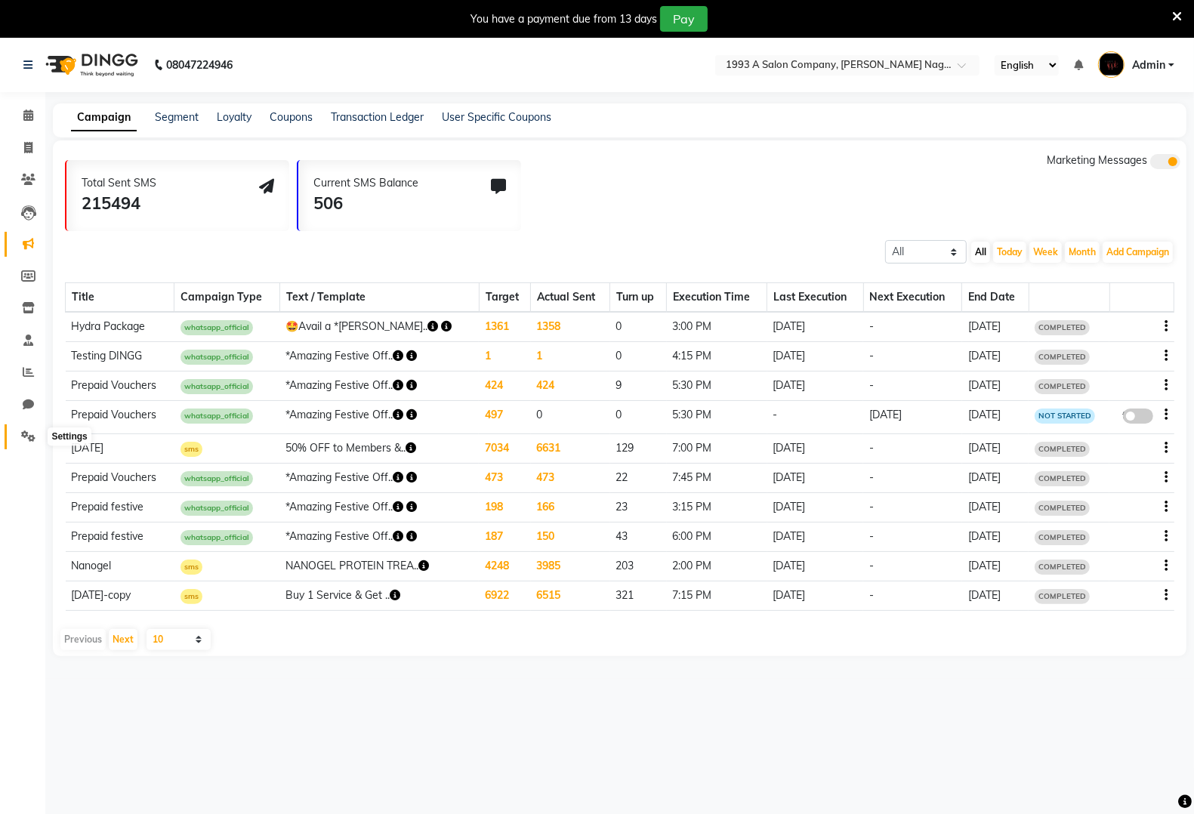
click at [34, 439] on icon at bounding box center [28, 436] width 14 height 11
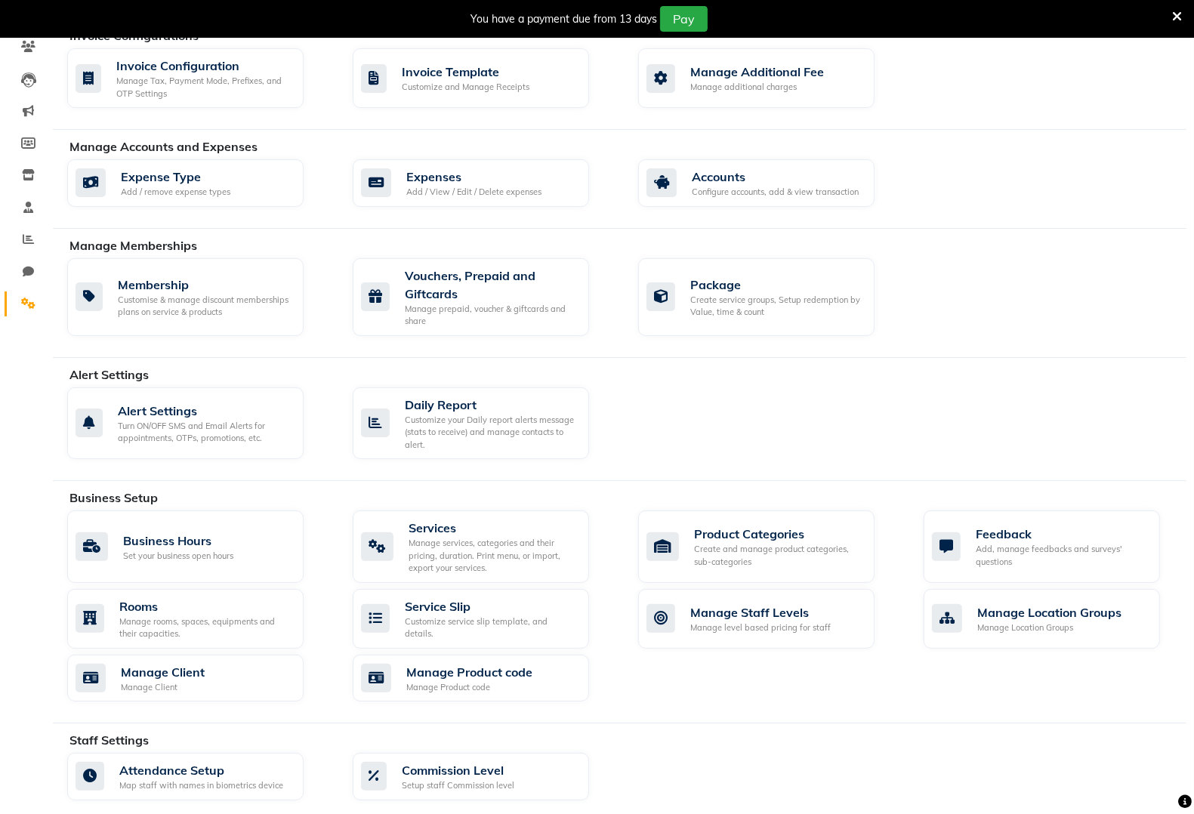
scroll to position [444, 0]
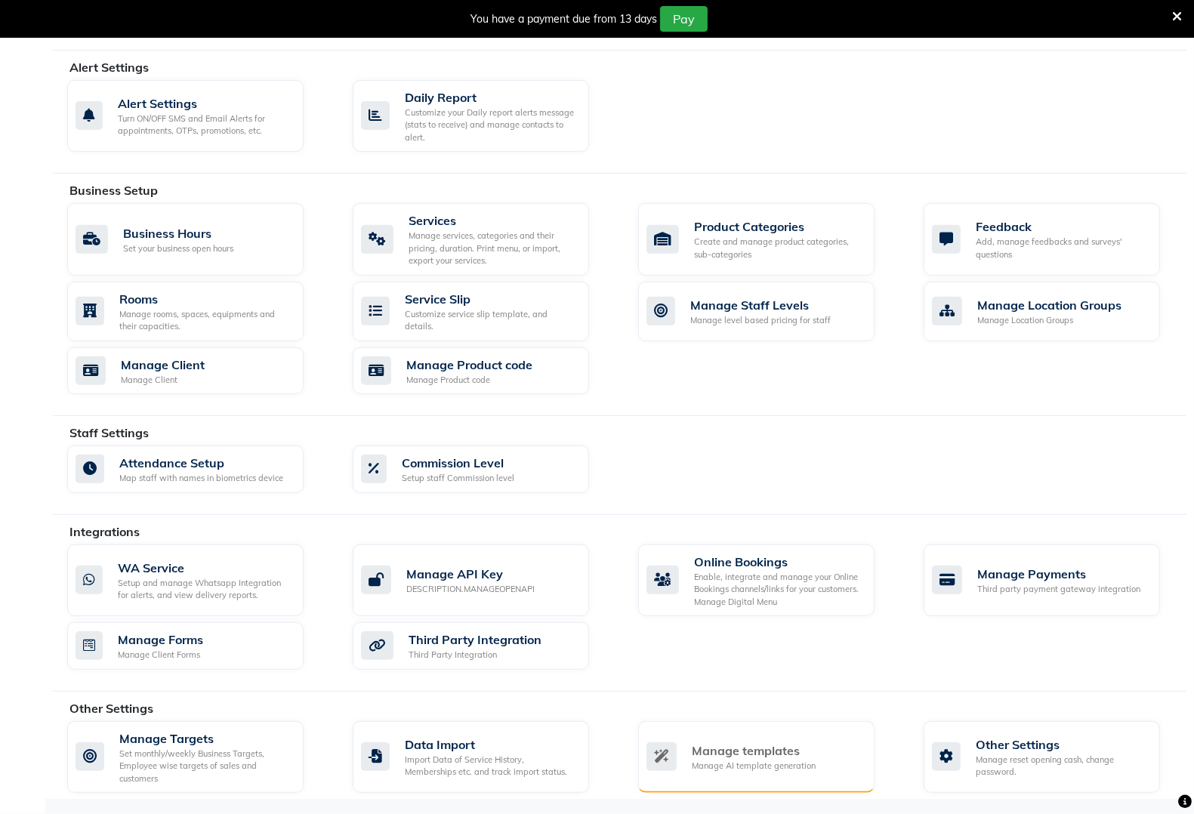
click at [767, 733] on div "Manage templates Manage AI template generation" at bounding box center [756, 757] width 236 height 73
select select "APPROVED"
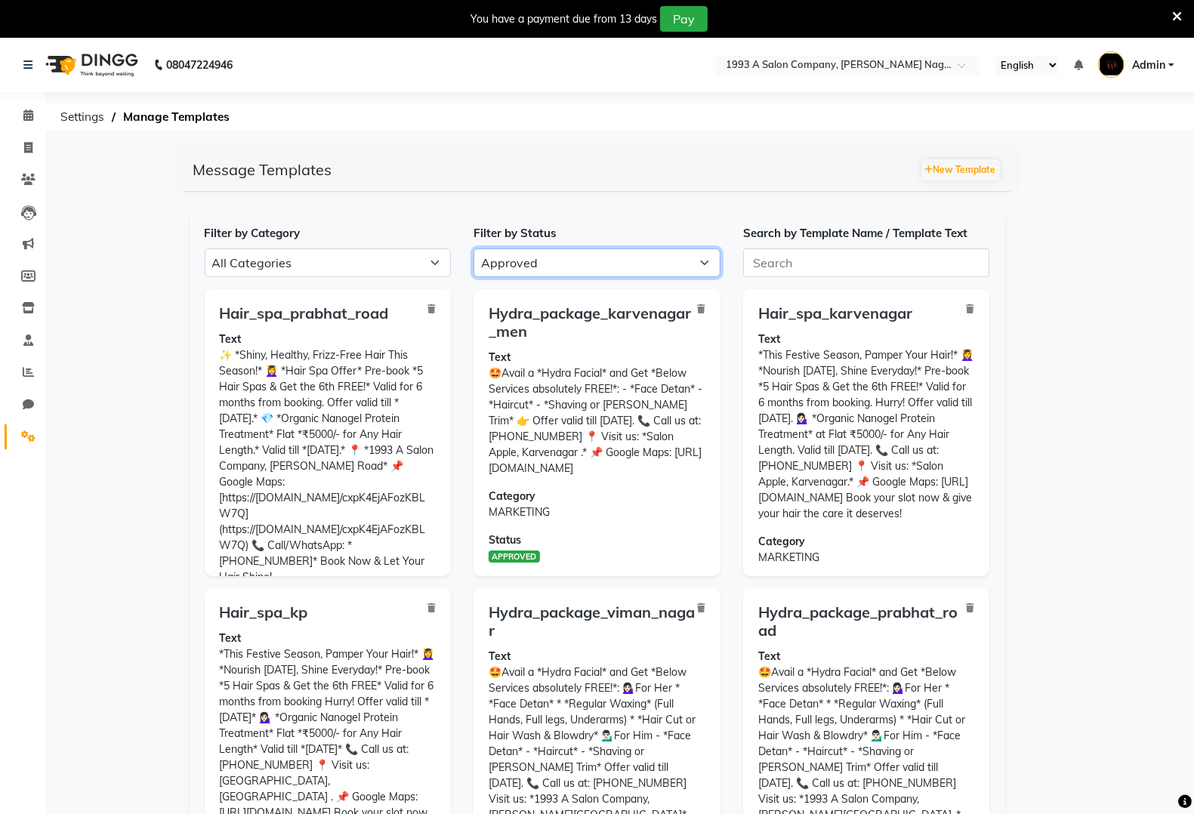
click at [636, 270] on select "All Approved Rejected Failed Pending" at bounding box center [597, 263] width 247 height 29
select select
click at [474, 249] on select "All Approved Rejected Failed Pending" at bounding box center [597, 263] width 247 height 29
click at [560, 292] on div "Hydra_package_karvenagar_men Text 🤩Avail a *Hydra Facial* and Get *Below Servic…" at bounding box center [597, 432] width 247 height 287
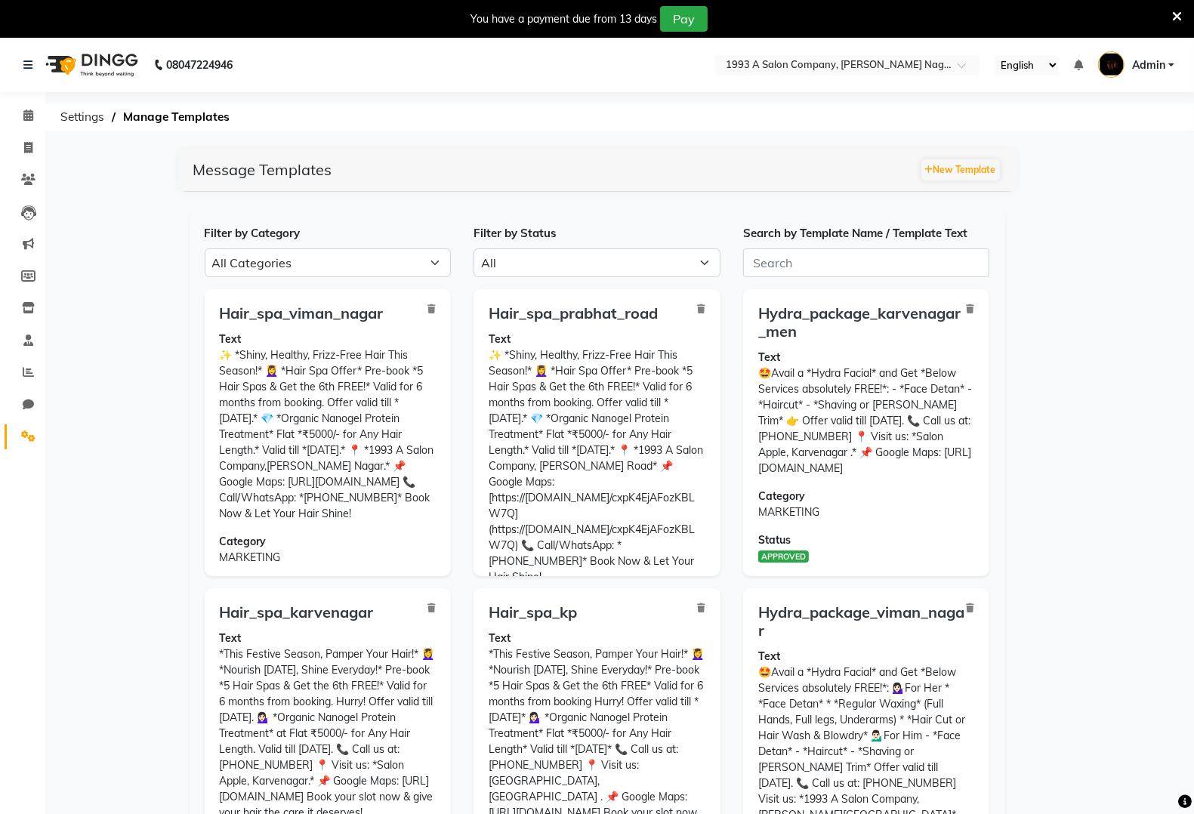
click at [885, 51] on nav "08047224946 Select Location × 1993 A Salon Company, [PERSON_NAME] Nagar English…" at bounding box center [597, 65] width 1194 height 54
click at [882, 72] on input "text" at bounding box center [832, 66] width 219 height 15
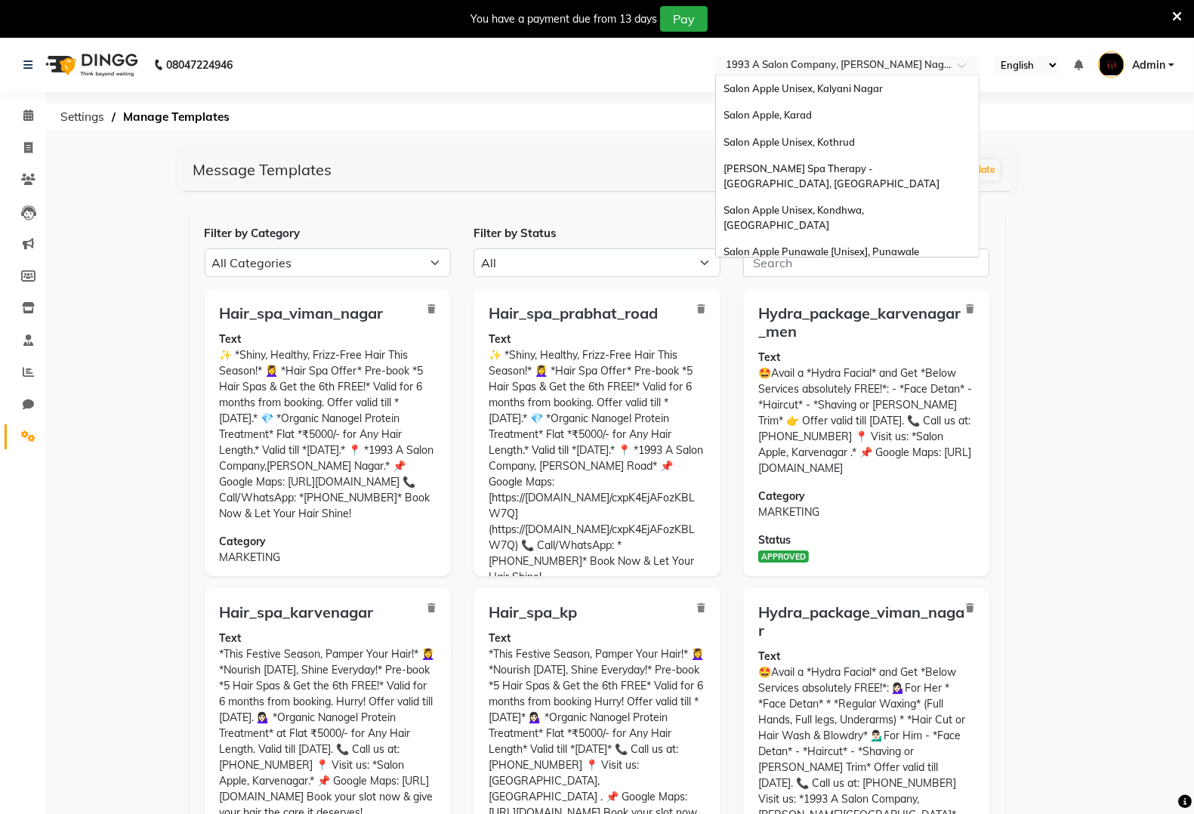
scroll to position [983, 0]
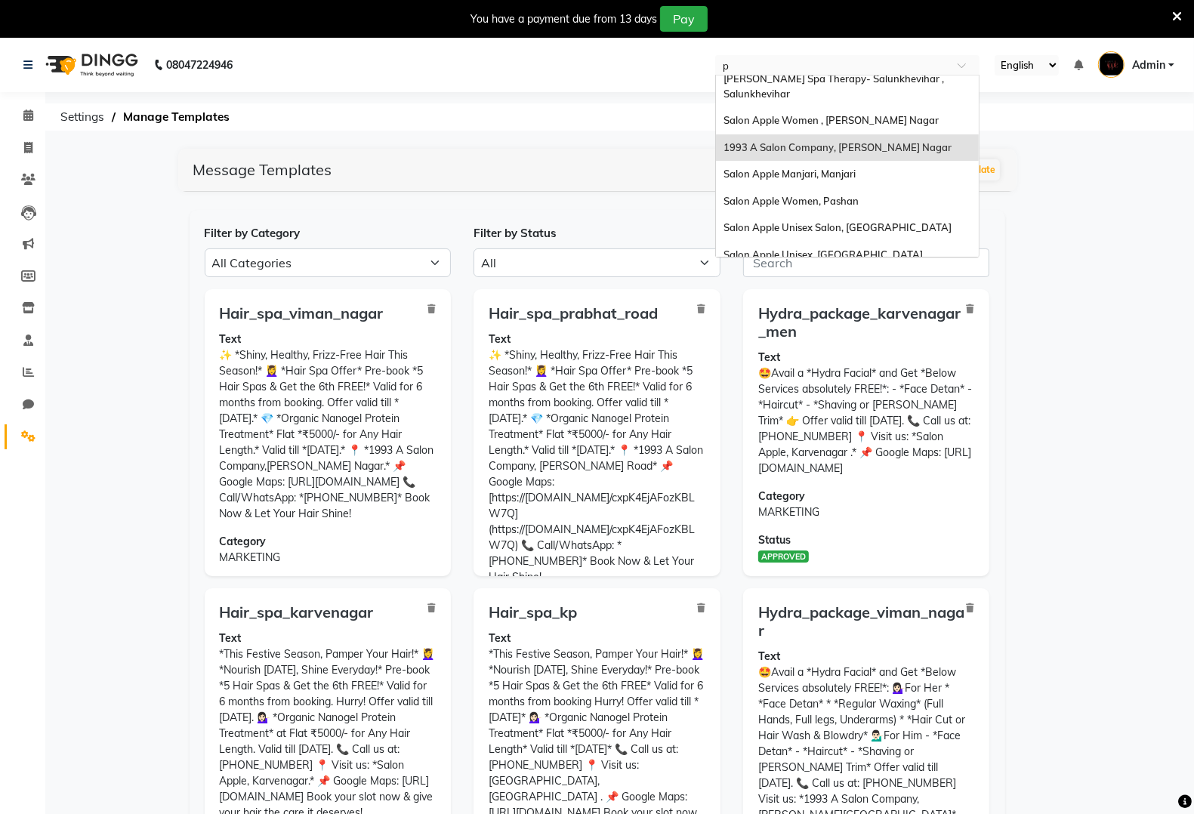
type input "pr"
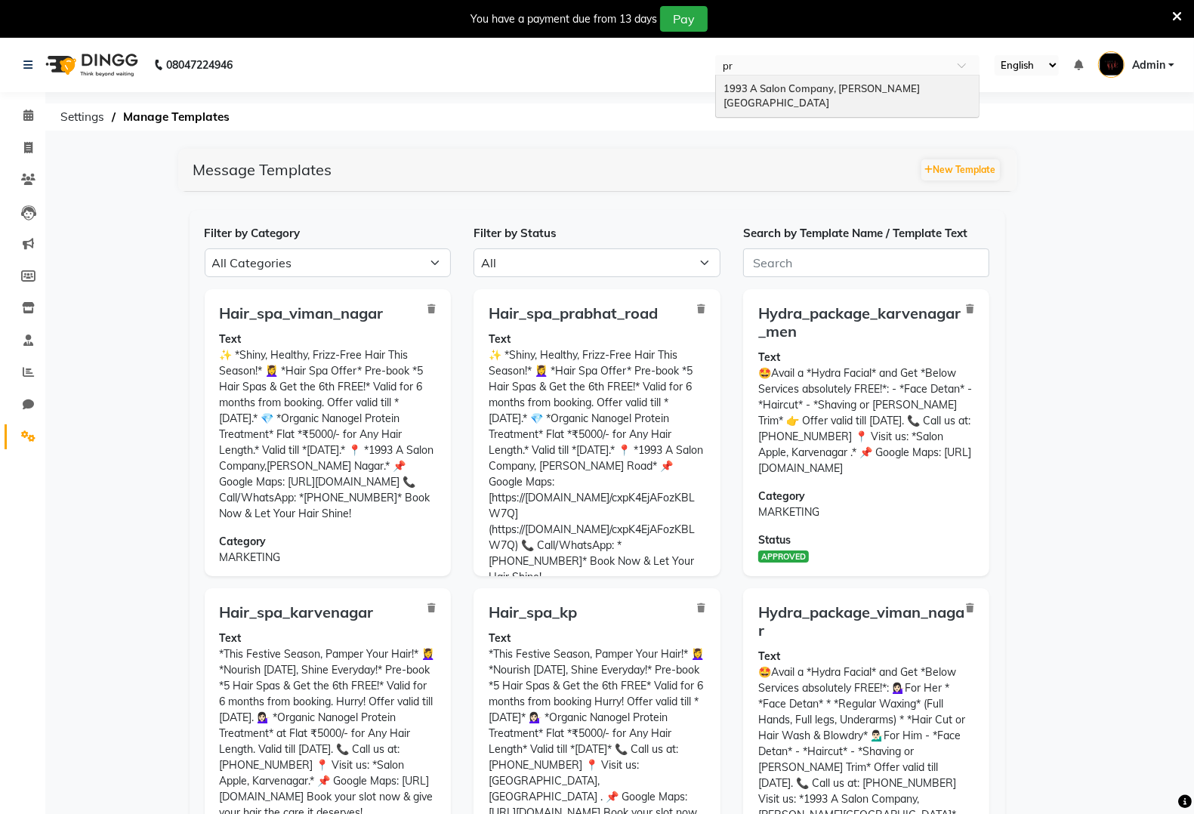
click at [933, 96] on div "1993 A Salon Company, [PERSON_NAME][GEOGRAPHIC_DATA]" at bounding box center [847, 97] width 263 height 42
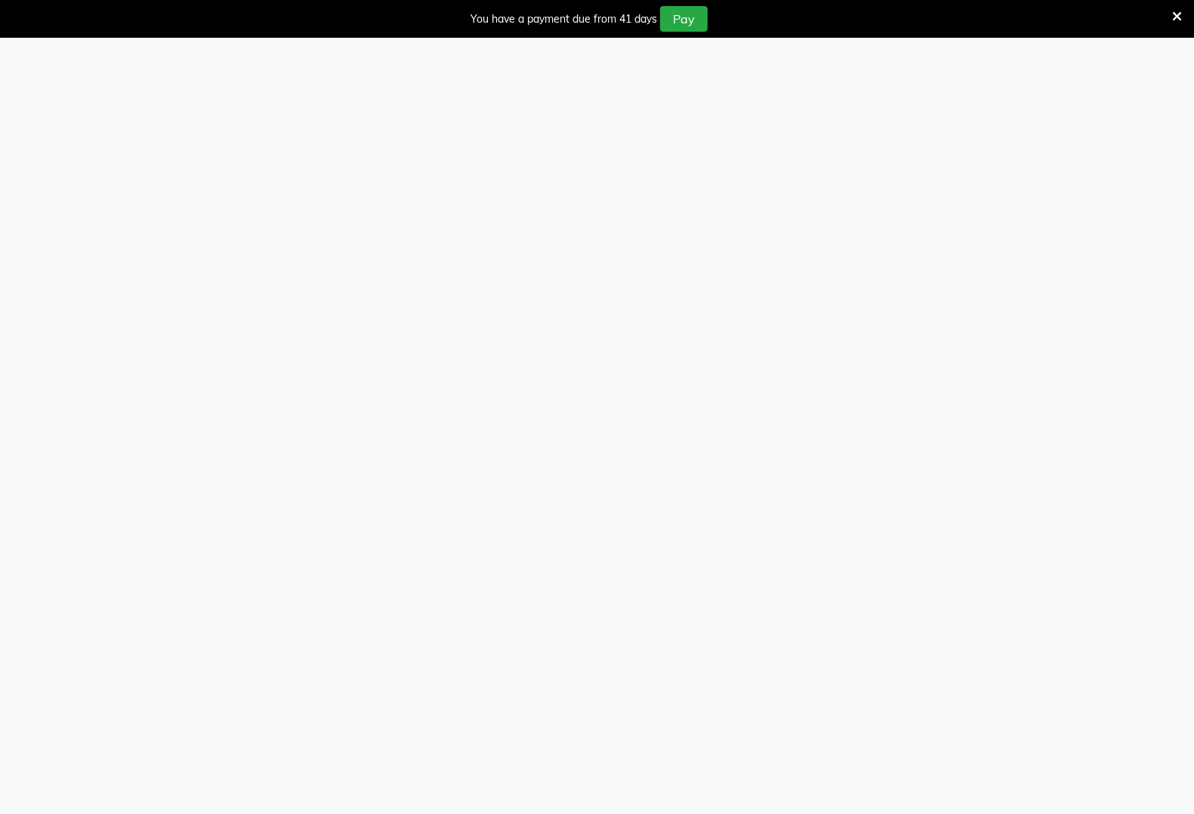
select select "APPROVED"
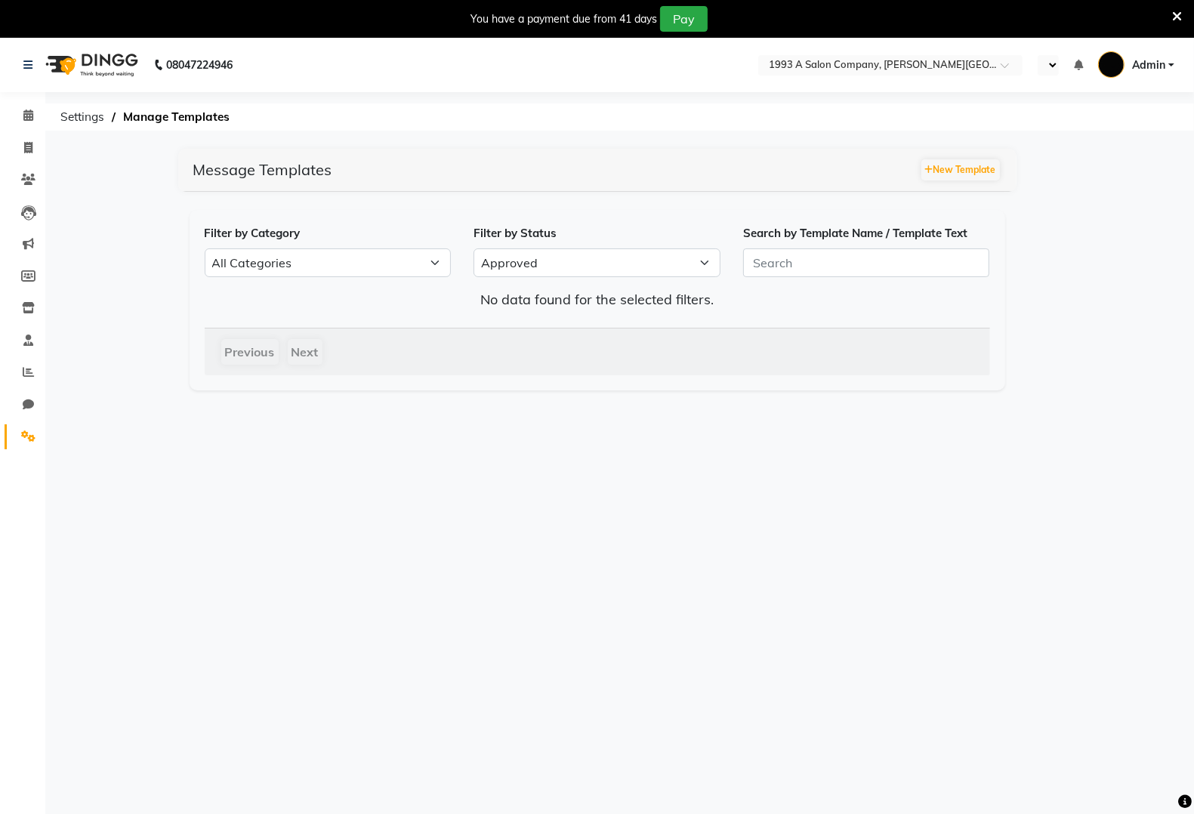
select select "en"
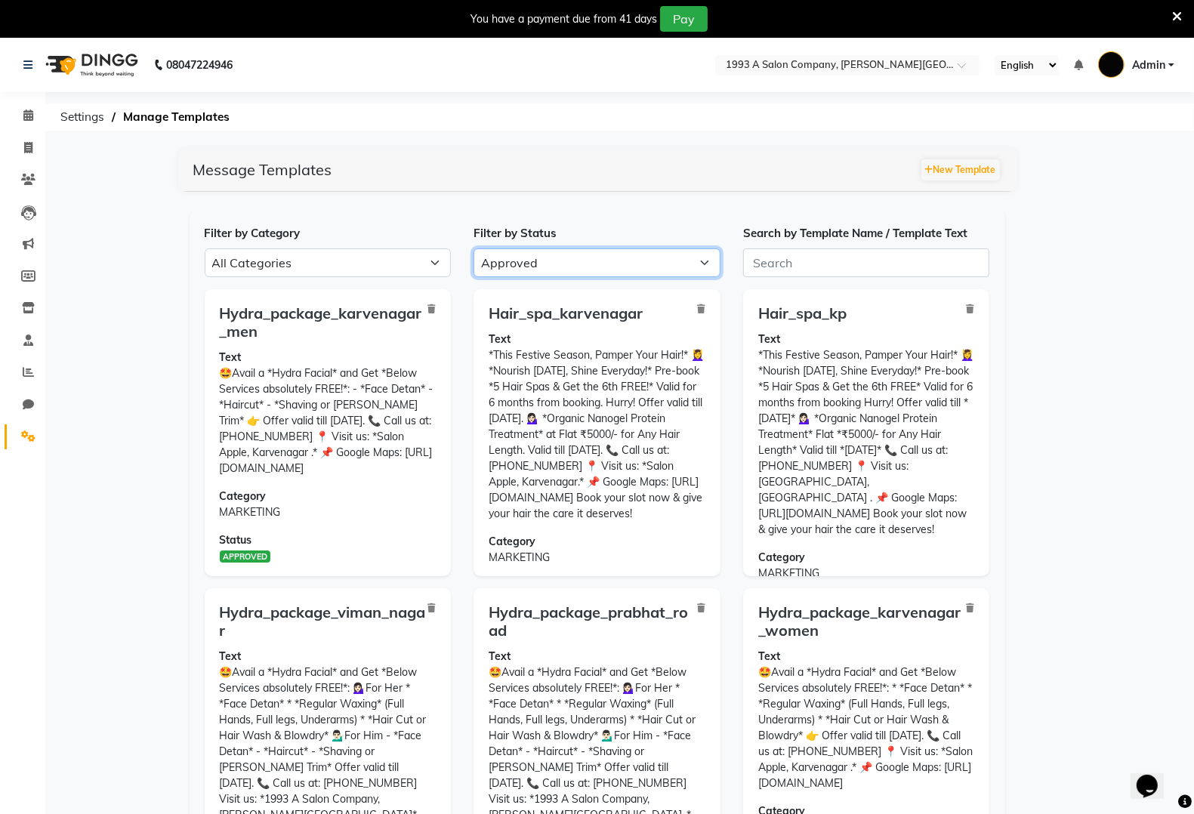
click at [493, 261] on select "All Approved Rejected Failed Pending" at bounding box center [597, 263] width 247 height 29
select select
click at [474, 249] on select "All Approved Rejected Failed Pending" at bounding box center [597, 263] width 247 height 29
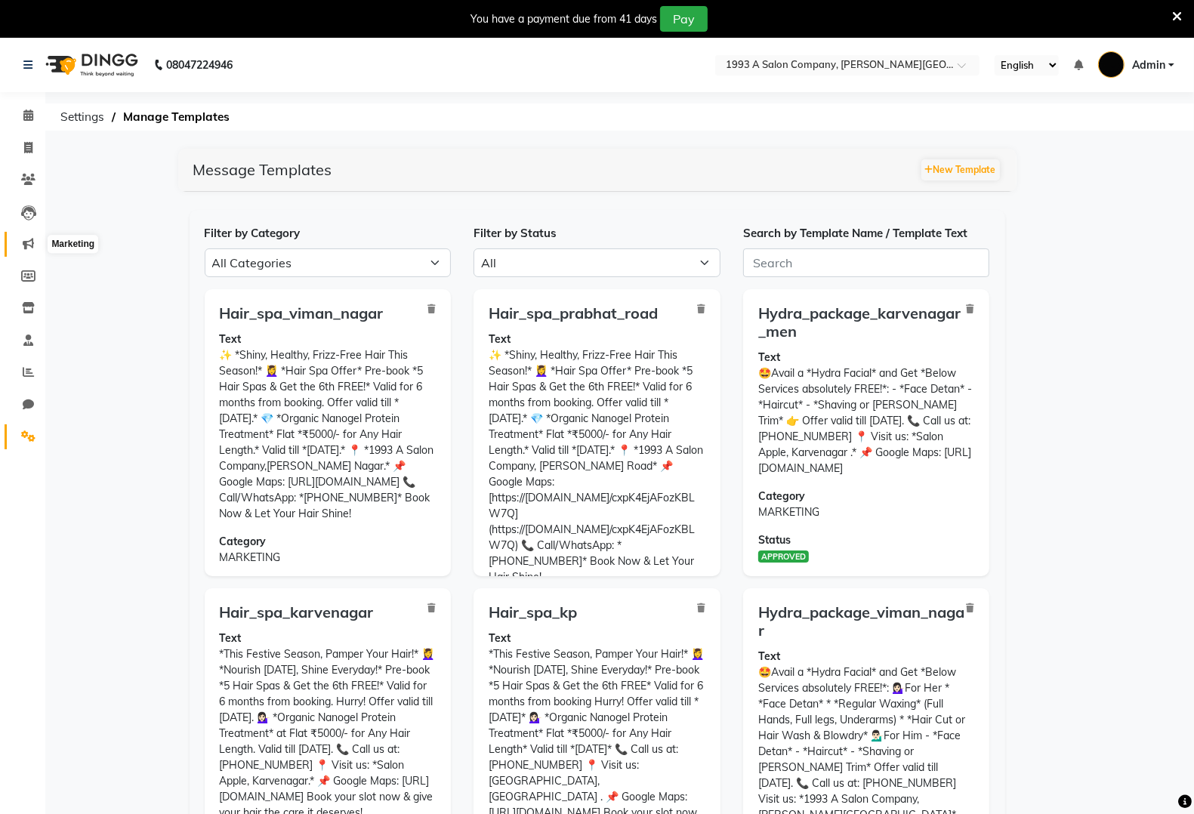
click at [26, 245] on icon at bounding box center [28, 243] width 11 height 11
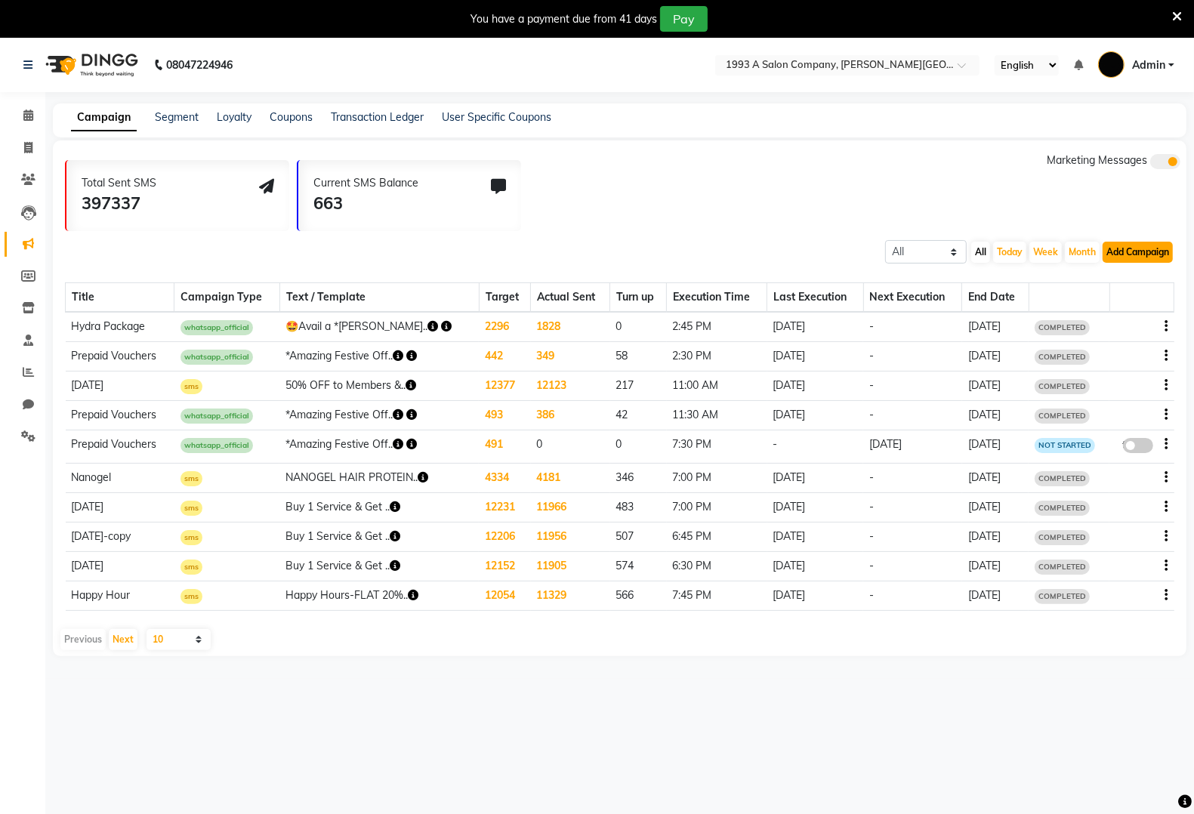
click at [1156, 253] on button "Add Campaign" at bounding box center [1138, 252] width 70 height 21
click at [1109, 344] on div "WhatsApp (Official API)" at bounding box center [1112, 344] width 153 height 23
select select "2"
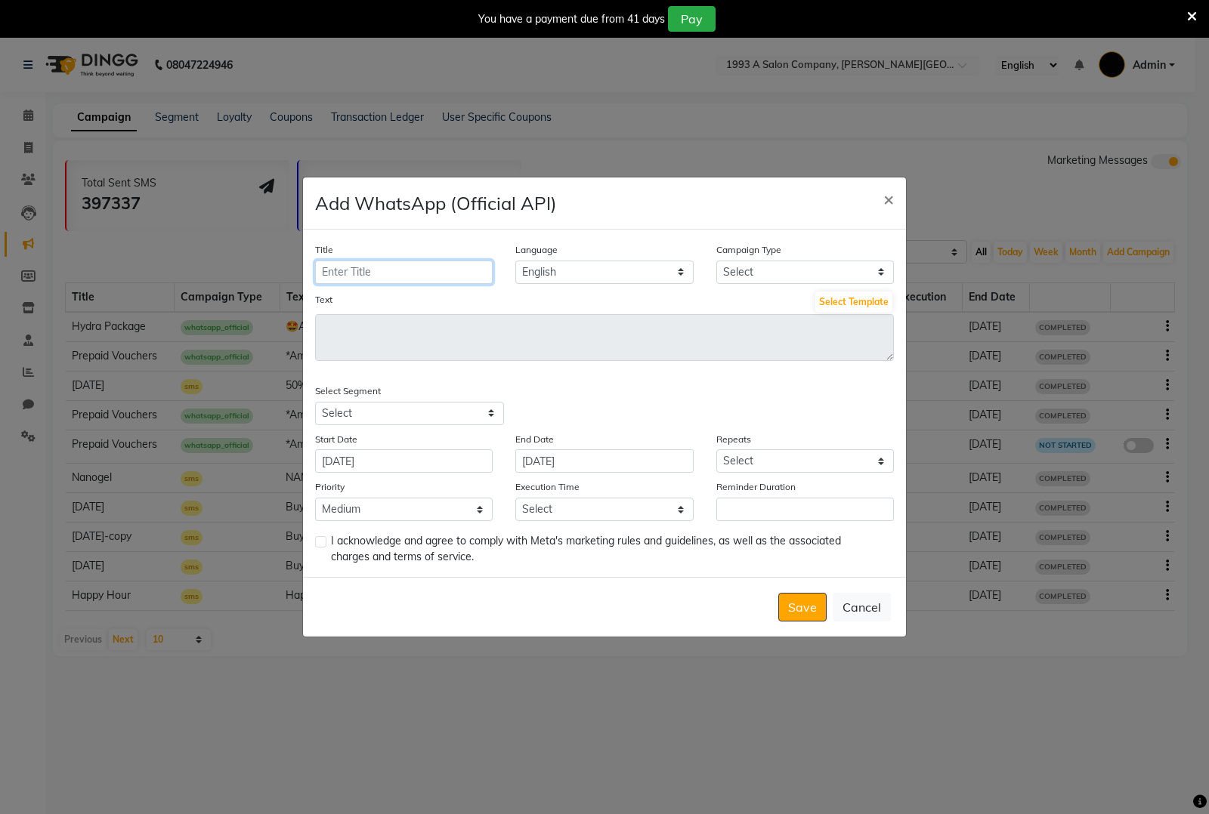
click at [388, 276] on input "Title" at bounding box center [404, 272] width 178 height 23
type input "Hair Spa & Nanogel Treatment"
click at [769, 273] on select "Select Birthday Anniversary Promotional Service reminder" at bounding box center [805, 272] width 178 height 23
select select "3"
click at [716, 261] on select "Select Birthday Anniversary Promotional Service reminder" at bounding box center [805, 272] width 178 height 23
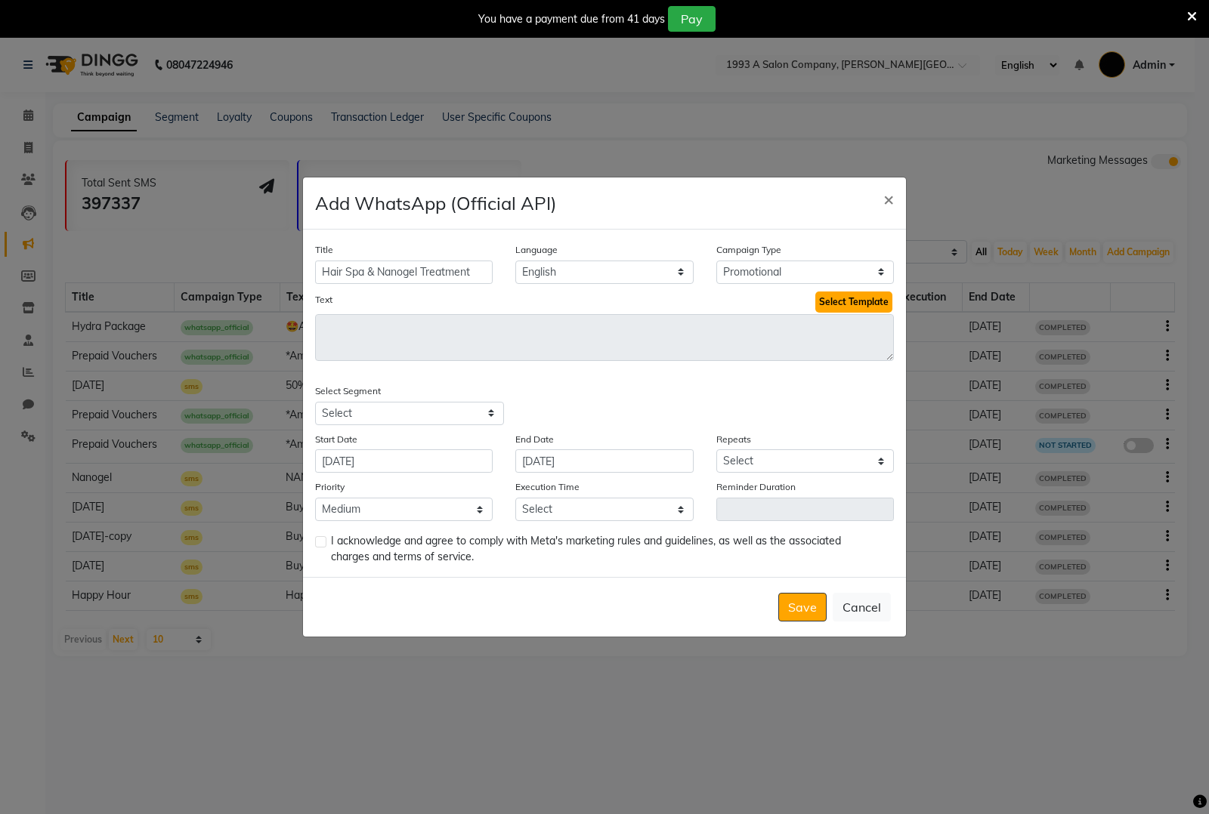
click at [848, 307] on button "Select Template" at bounding box center [853, 302] width 77 height 21
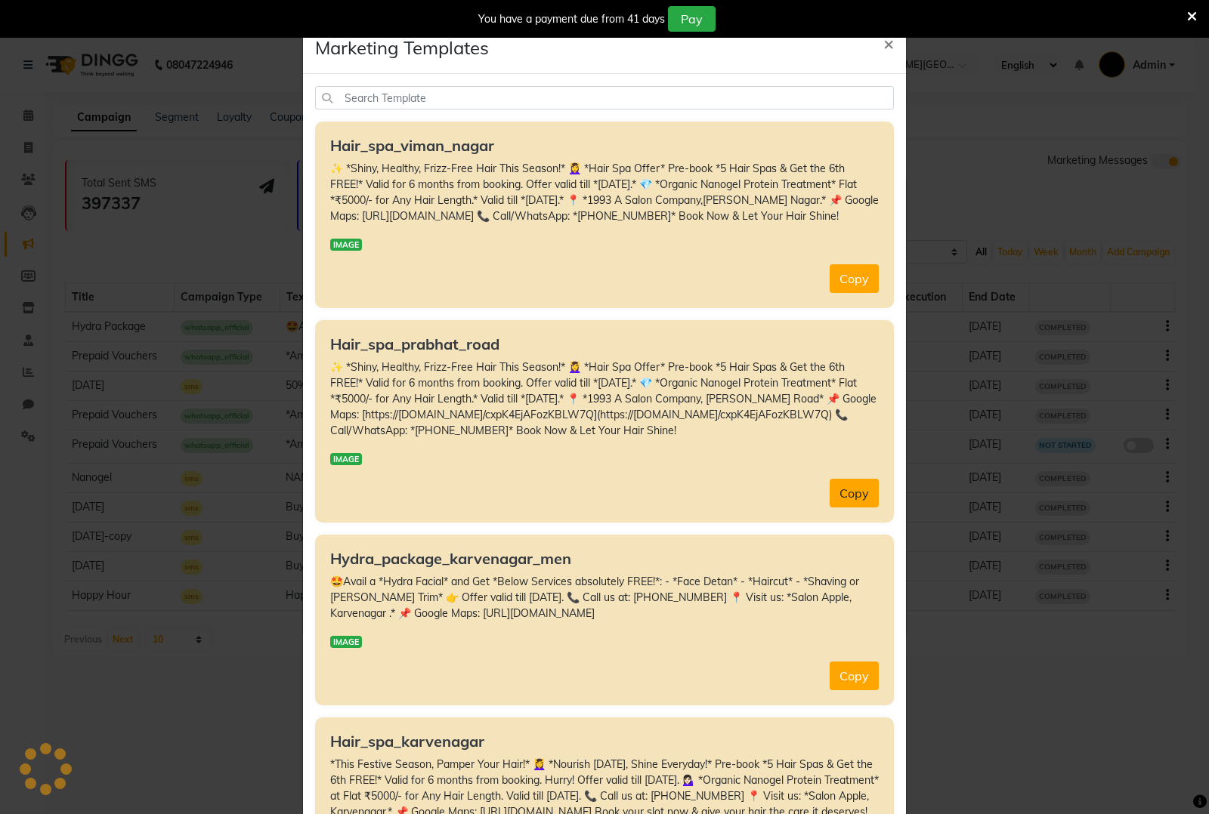
click at [857, 508] on button "Copy" at bounding box center [853, 493] width 49 height 29
type textarea "✨ *Shiny, Healthy, Frizz-Free Hair This Season!* 💆‍♀️ *Hair Spa Offer* Pre-book…"
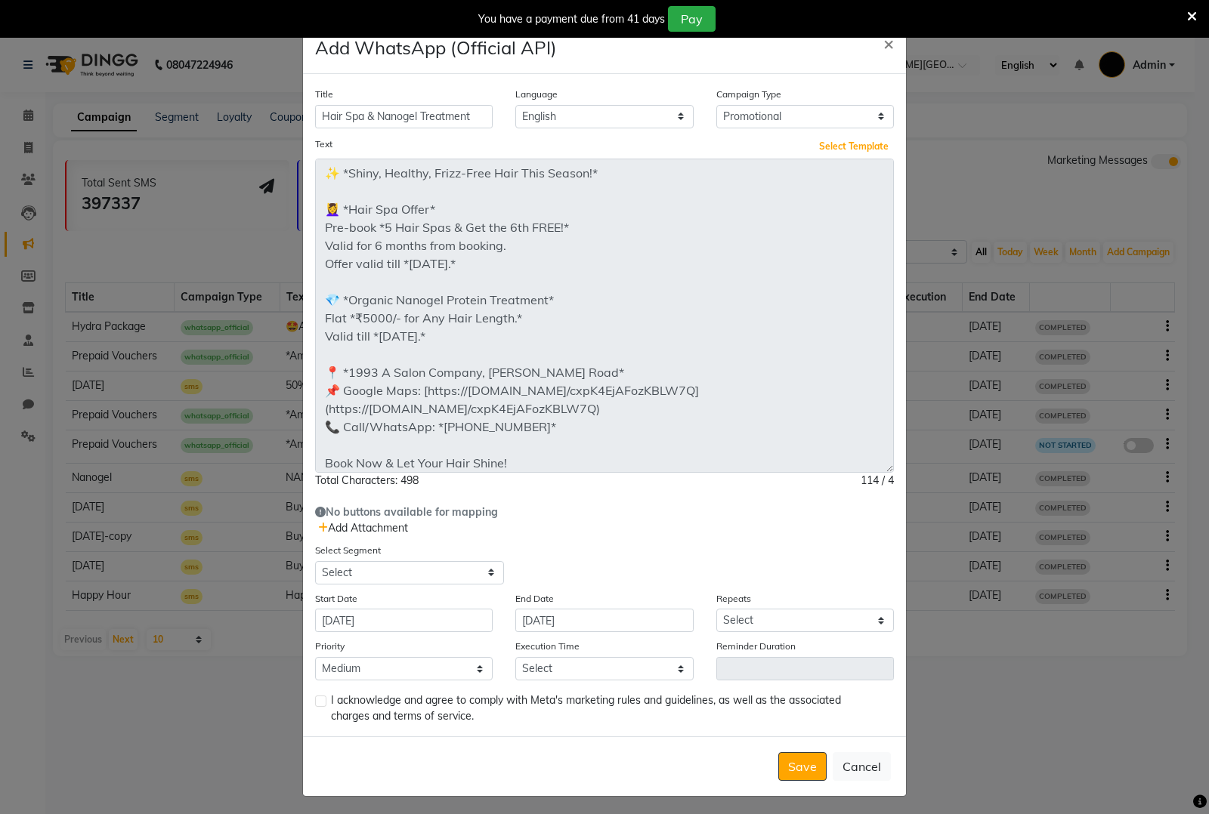
click at [872, 599] on div "Title Hair Spa & Nanogel Treatment Language English Campaign Type Select Birthd…" at bounding box center [604, 405] width 603 height 662
click at [320, 525] on span "Add Attachment" at bounding box center [363, 528] width 90 height 14
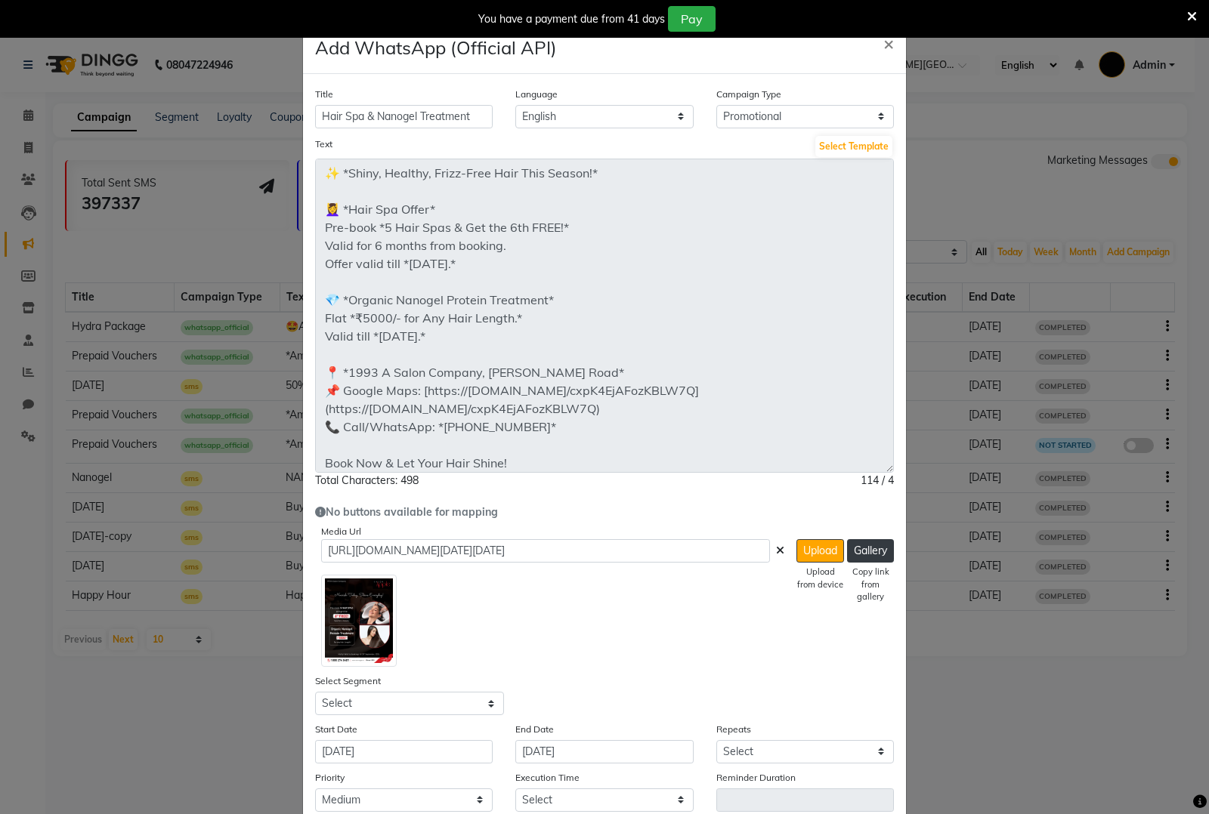
click at [776, 545] on icon at bounding box center [780, 550] width 8 height 11
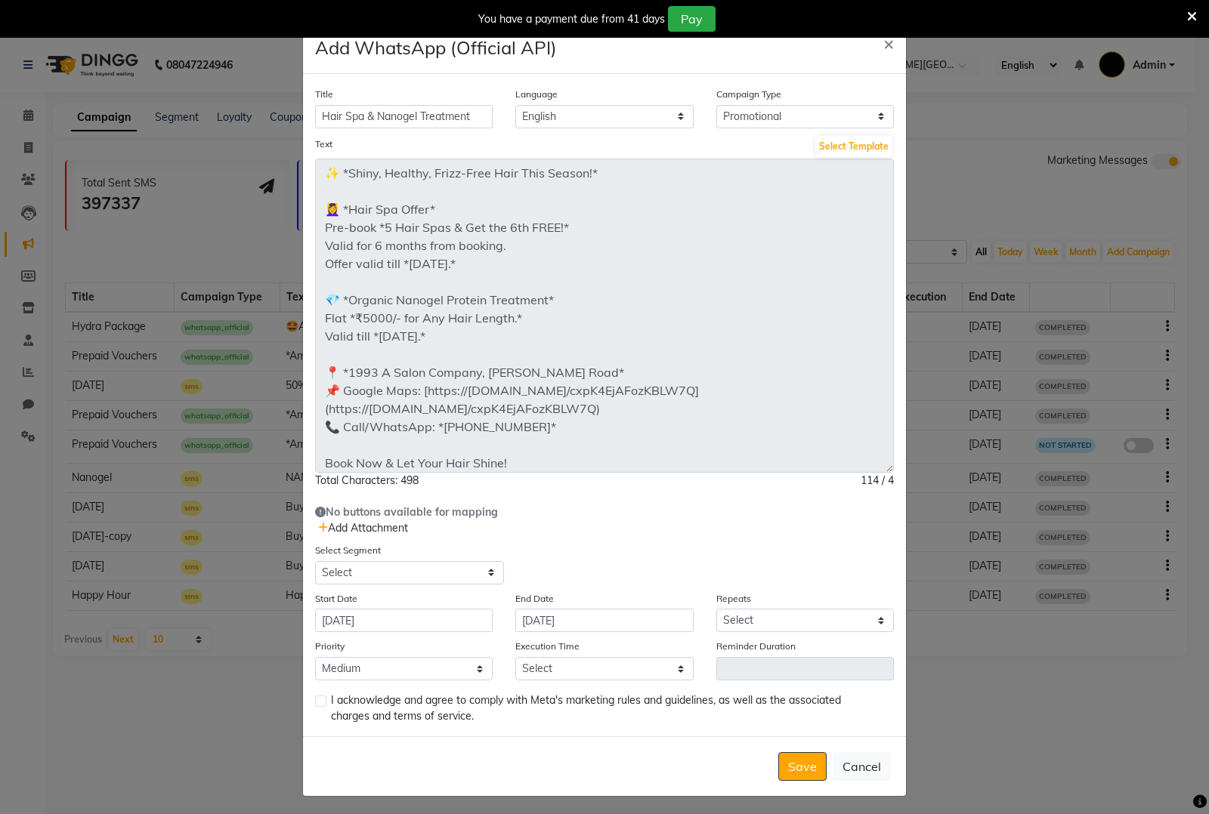
click at [338, 525] on span "Add Attachment" at bounding box center [363, 528] width 90 height 14
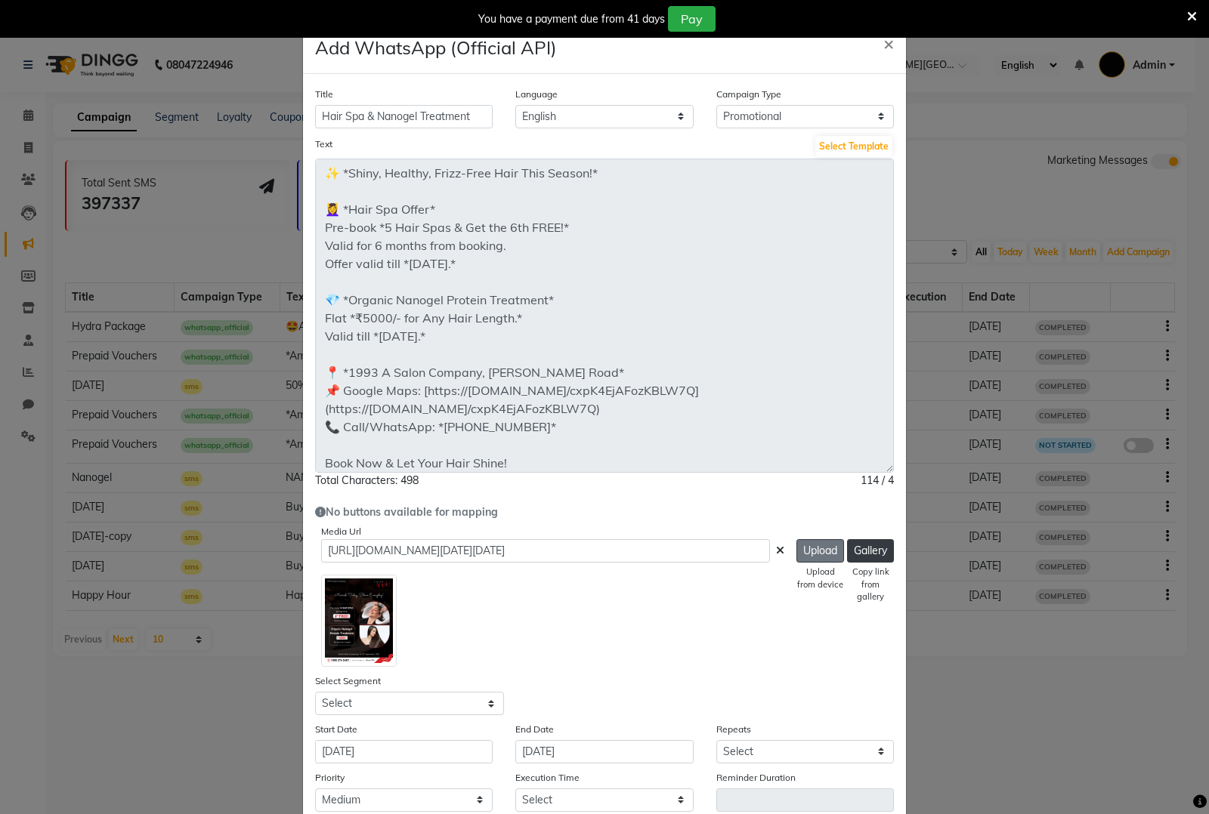
click at [806, 556] on button "Upload" at bounding box center [820, 550] width 48 height 23
type input "[URL][DOMAIN_NAME]"
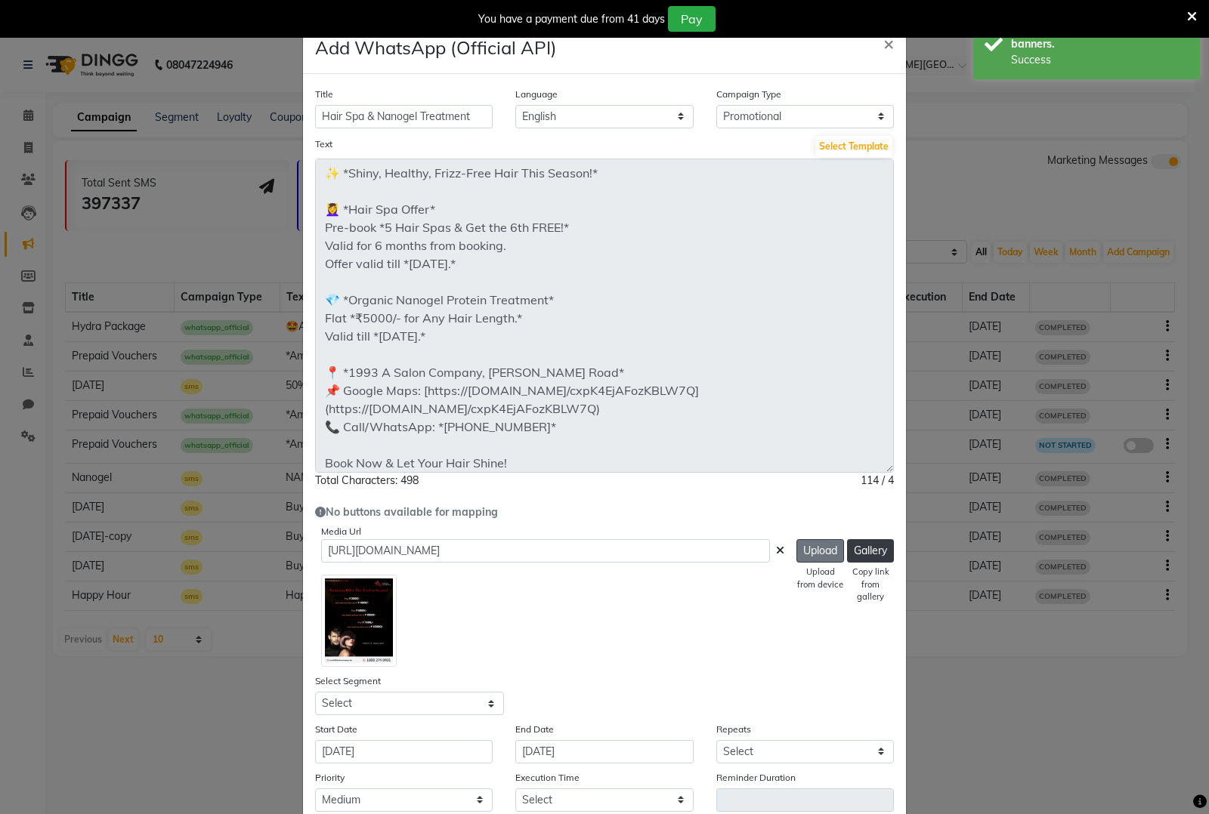
click at [796, 550] on button "Upload" at bounding box center [820, 550] width 48 height 23
click at [776, 548] on icon at bounding box center [780, 550] width 8 height 11
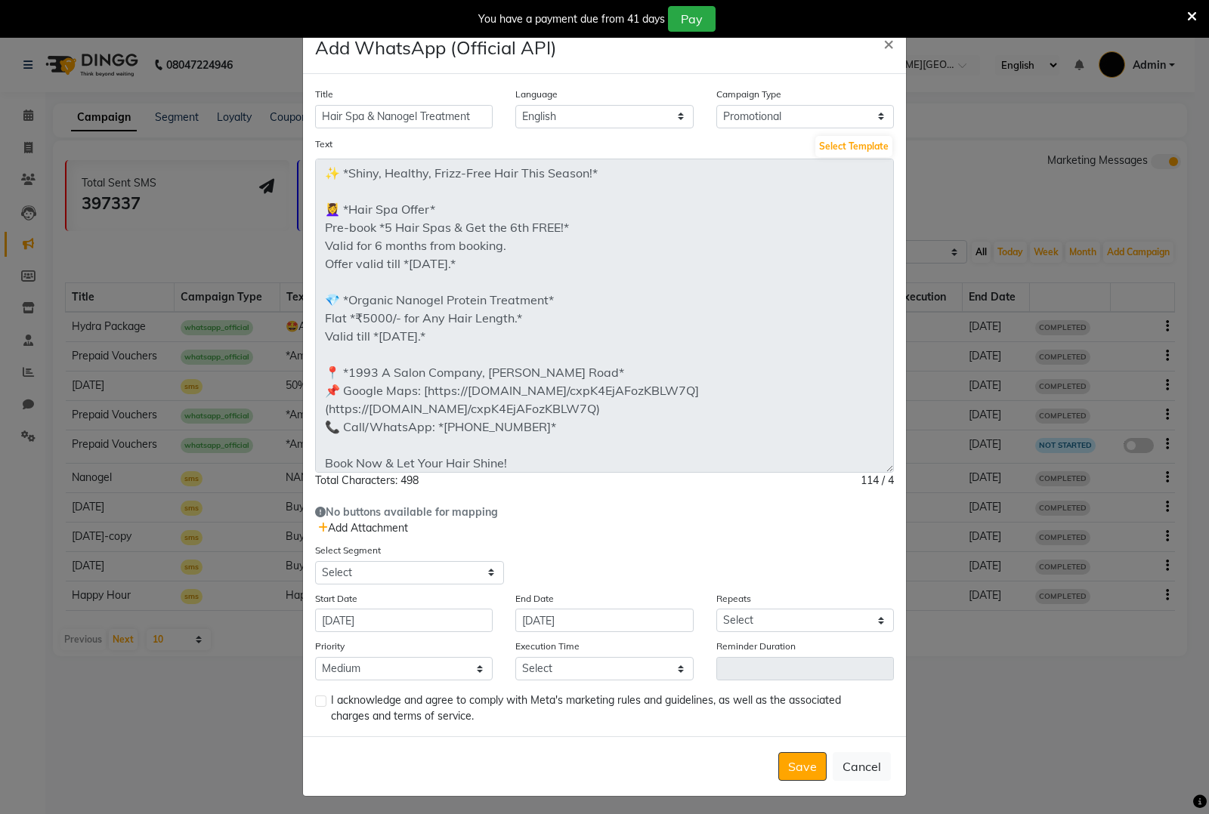
click at [363, 526] on span "Add Attachment" at bounding box center [363, 528] width 90 height 14
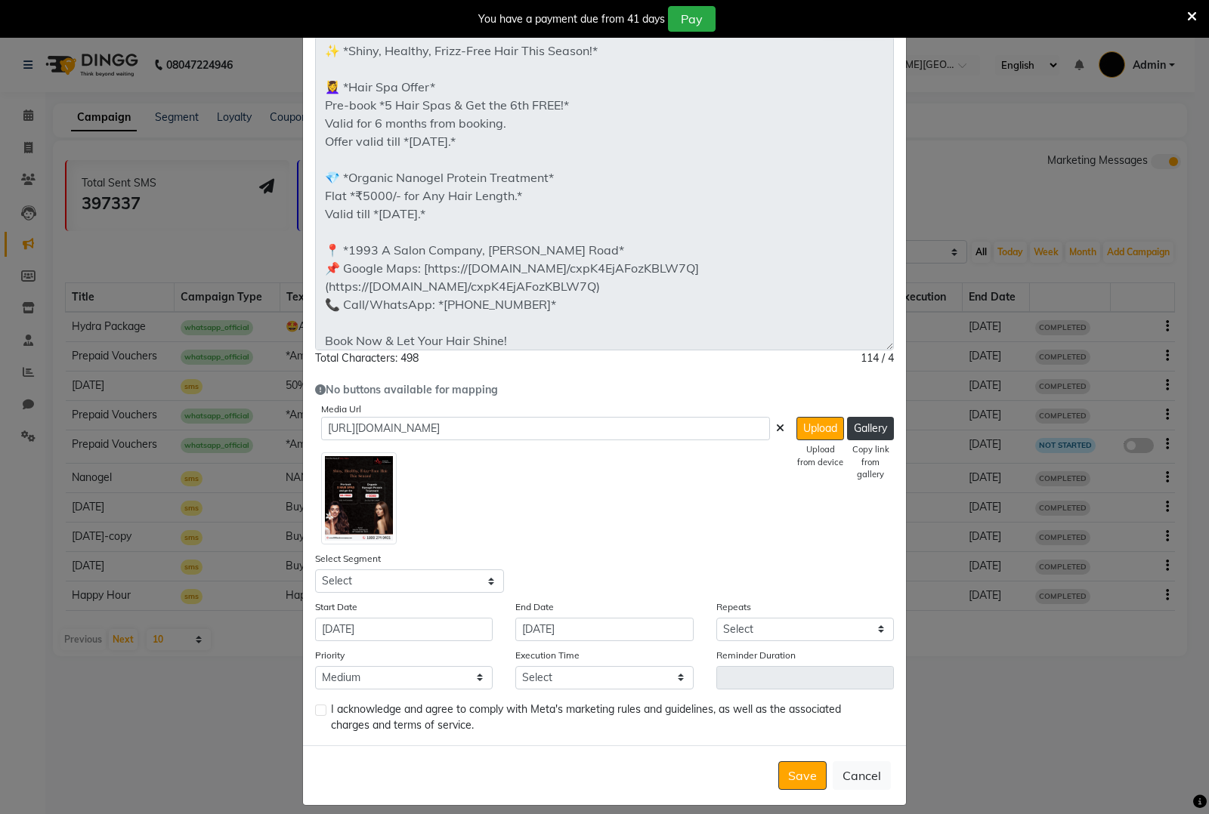
scroll to position [133, 0]
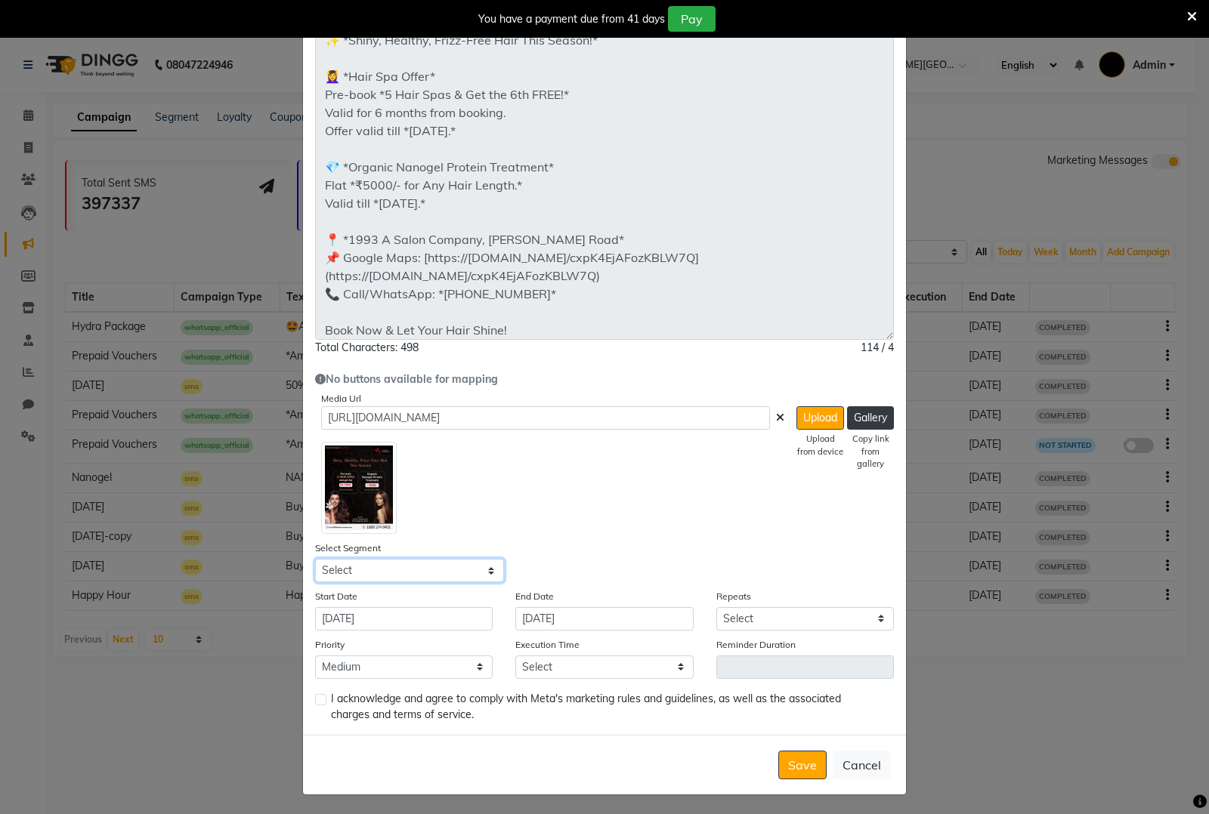
click at [397, 569] on select "Select All Customers All [DEMOGRAPHIC_DATA] Customer All [DEMOGRAPHIC_DATA] Cus…" at bounding box center [409, 570] width 189 height 23
select select "42990"
click at [315, 559] on select "Select All Customers All [DEMOGRAPHIC_DATA] Customer All [DEMOGRAPHIC_DATA] Cus…" at bounding box center [409, 570] width 189 height 23
click at [740, 618] on select "Select Once Daily Alternate Day Weekly Monthly Yearly" at bounding box center [805, 618] width 178 height 23
select select "1"
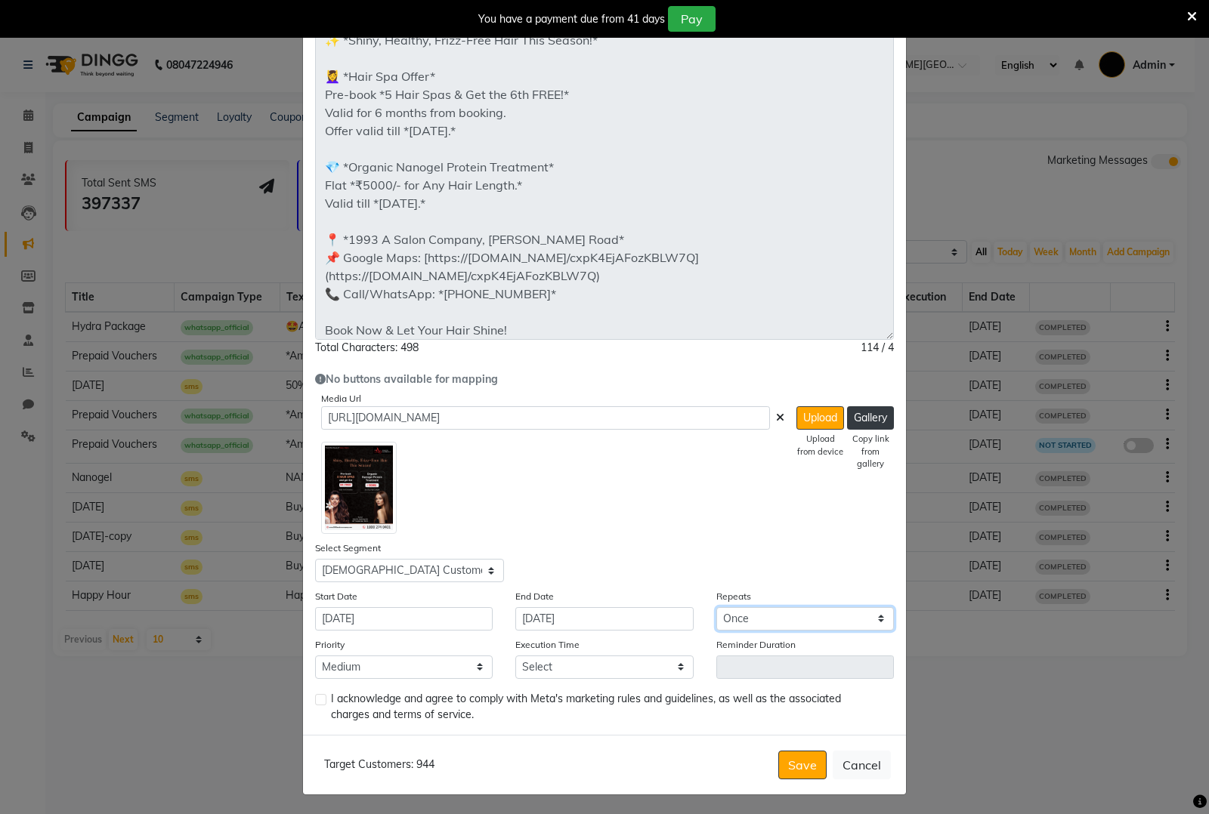
click at [716, 607] on select "Select Once Daily Alternate Day Weekly Monthly Yearly" at bounding box center [805, 618] width 178 height 23
click at [636, 662] on select "Select 09:00 AM 09:15 AM 09:30 AM 09:45 AM 10:00 AM 10:15 AM 10:30 AM 10:45 AM …" at bounding box center [604, 667] width 178 height 23
select select "930"
click at [515, 656] on select "Select 09:00 AM 09:15 AM 09:30 AM 09:45 AM 10:00 AM 10:15 AM 10:30 AM 10:45 AM …" at bounding box center [604, 667] width 178 height 23
click at [316, 697] on label at bounding box center [320, 699] width 11 height 11
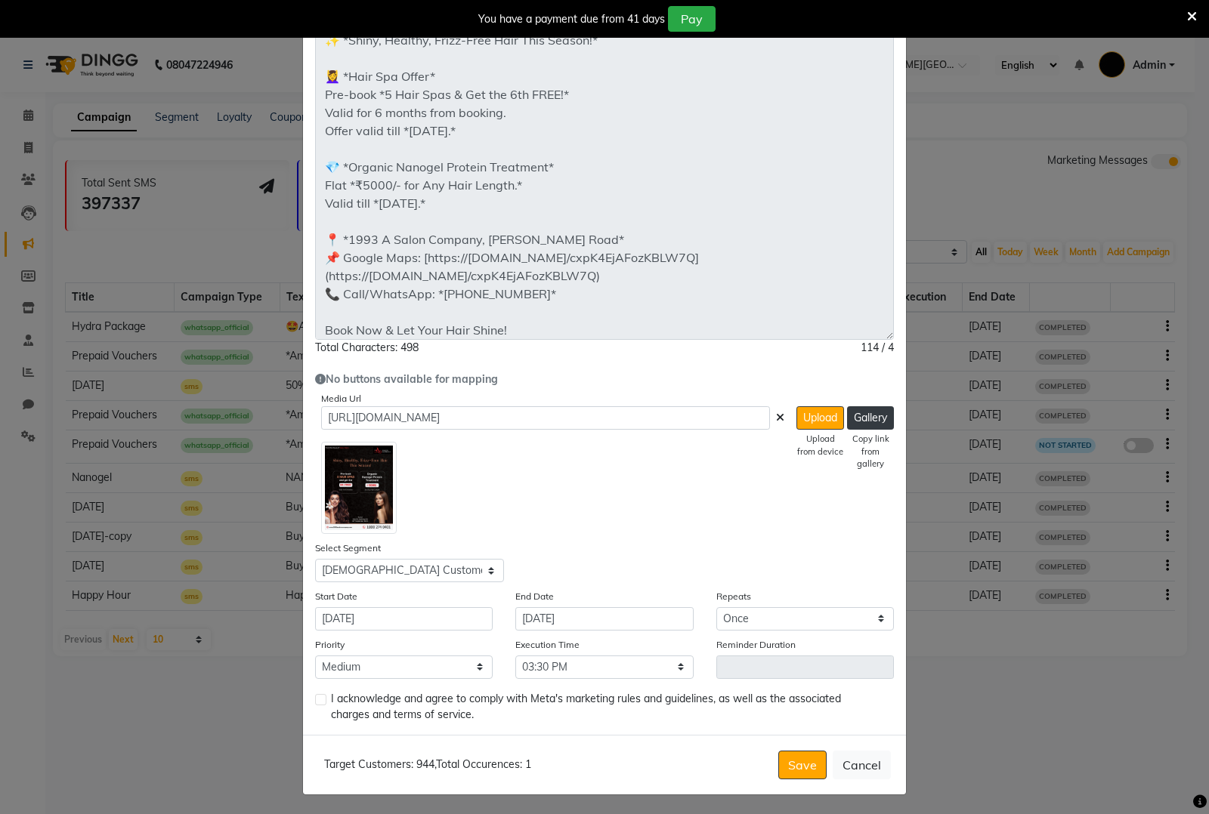
click at [316, 697] on input "checkbox" at bounding box center [320, 701] width 10 height 10
checkbox input "true"
click at [795, 765] on button "Save" at bounding box center [802, 765] width 48 height 29
click at [783, 764] on button "Save" at bounding box center [802, 765] width 48 height 29
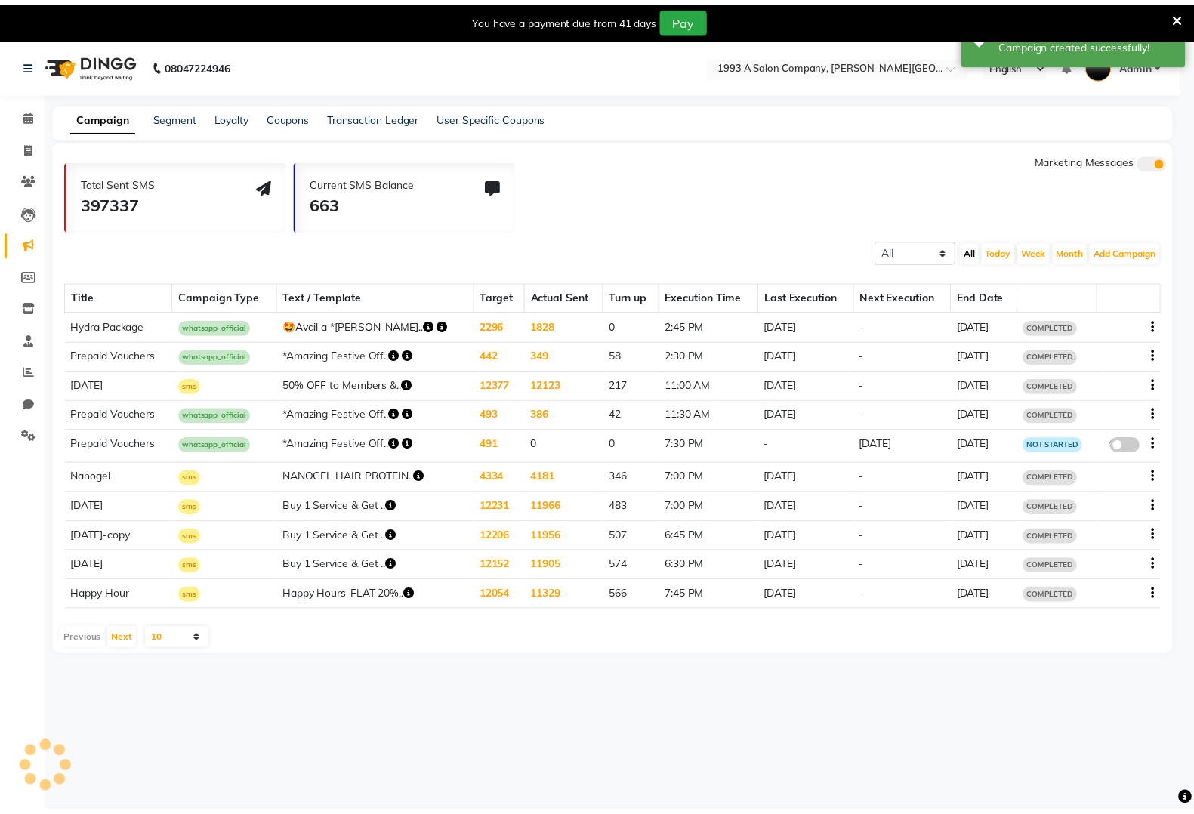
scroll to position [0, 0]
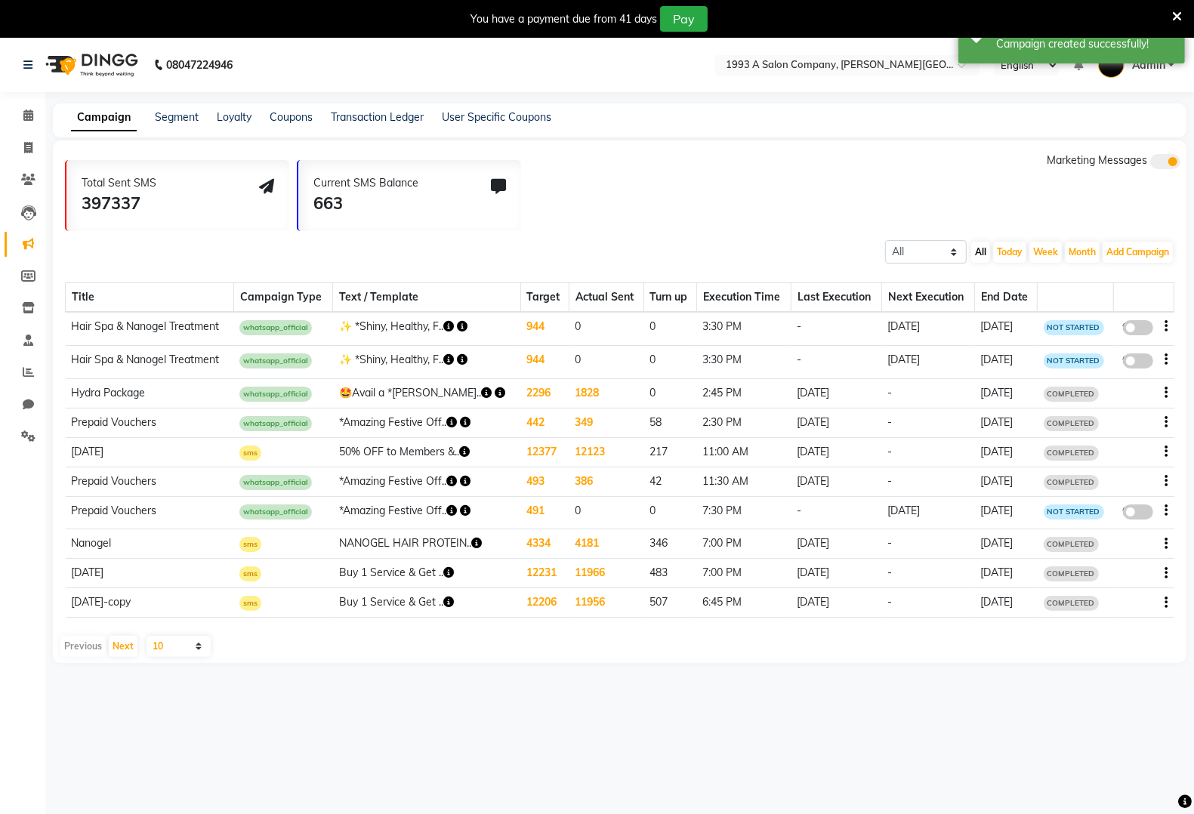
click at [1122, 333] on div "false" at bounding box center [1144, 329] width 48 height 20
click at [1129, 329] on span at bounding box center [1138, 327] width 30 height 15
click at [1144, 330] on input "false" at bounding box center [1144, 330] width 0 height 0
select select "3"
select select "42990"
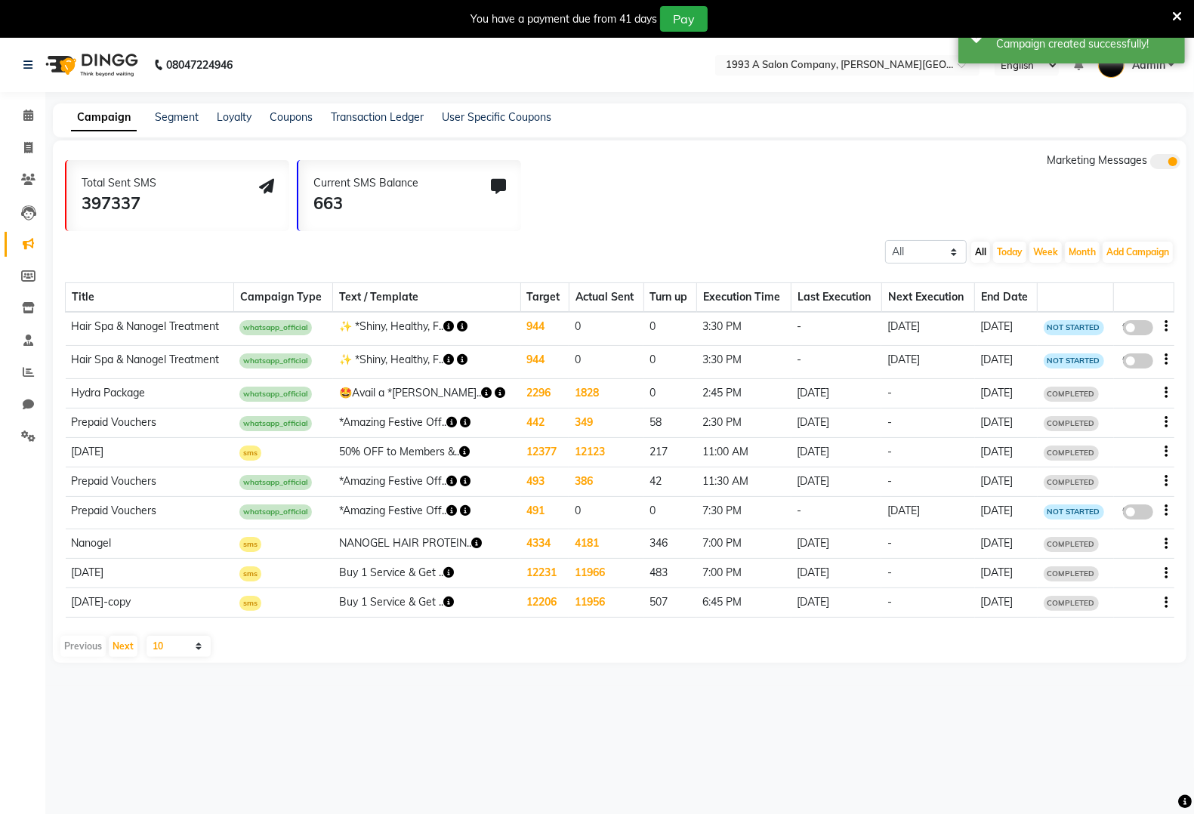
select select "1"
select select "2"
select select "930"
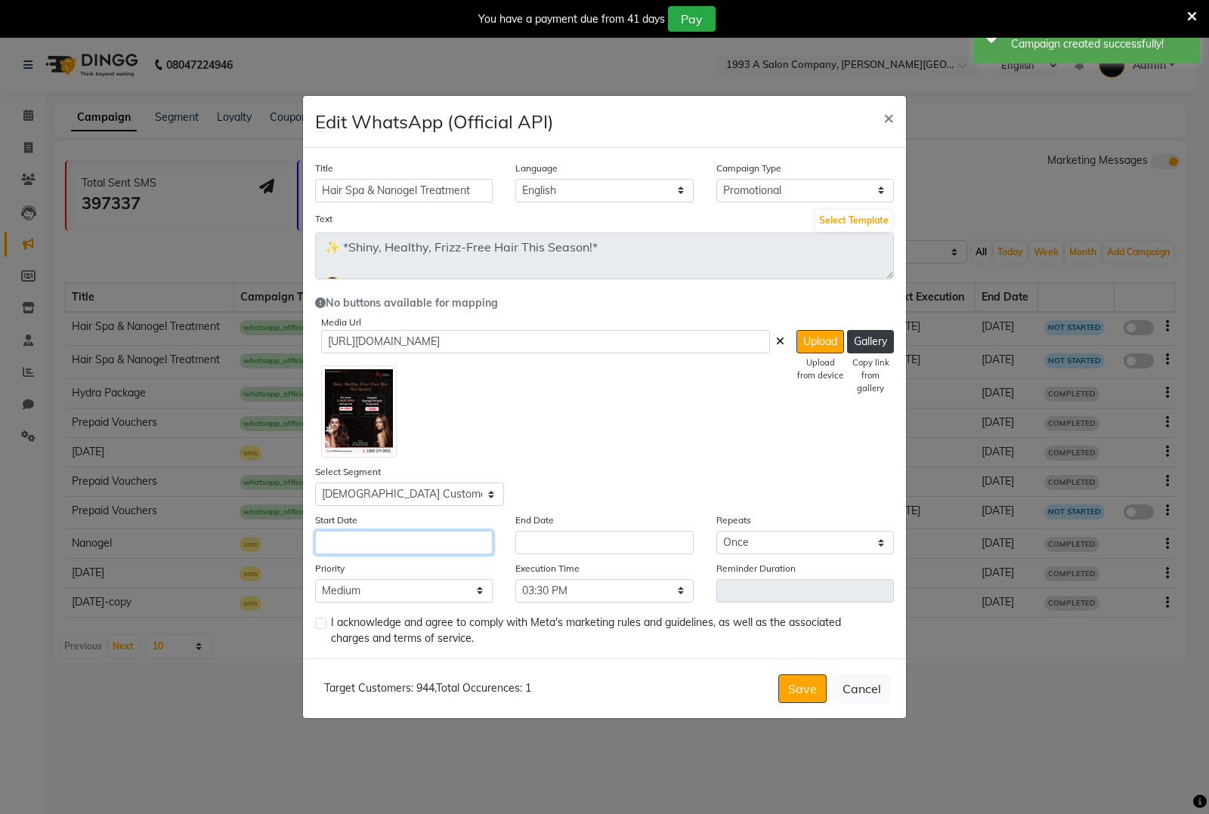
click at [397, 533] on input "text" at bounding box center [404, 542] width 178 height 23
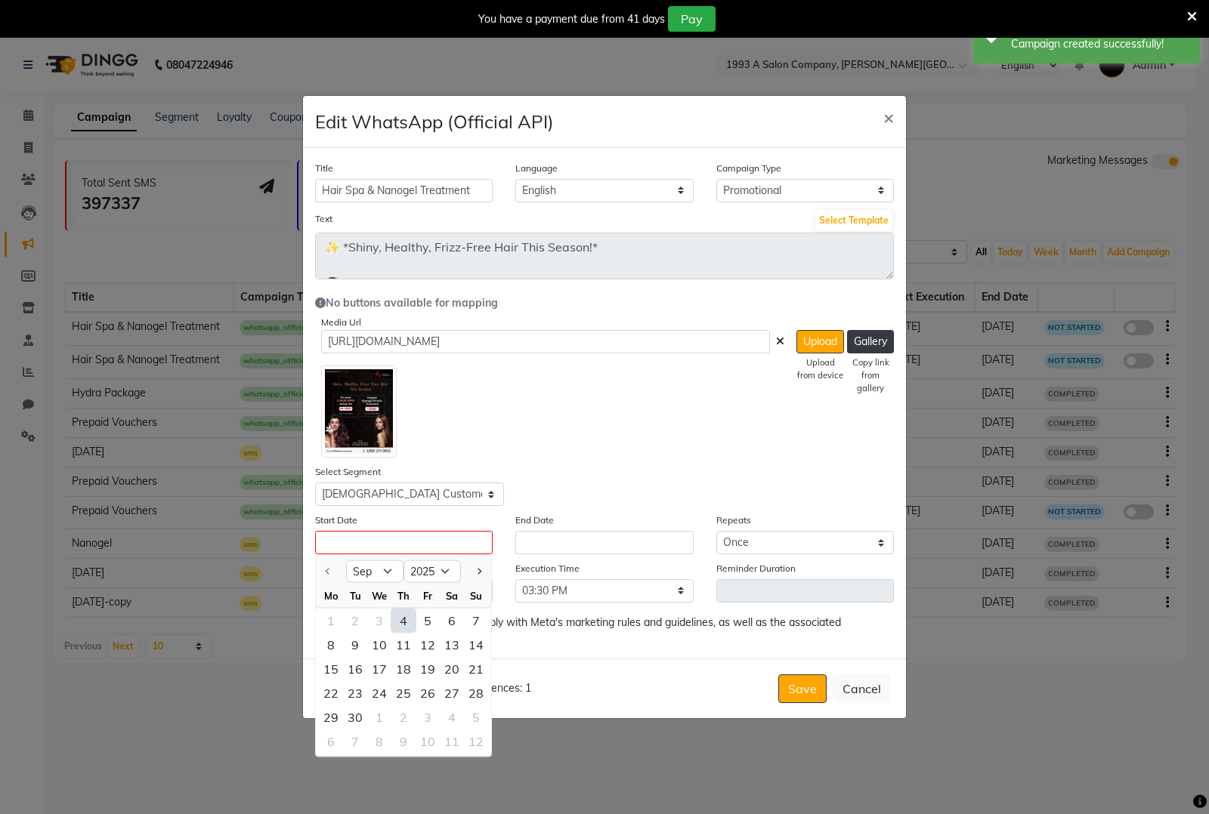
click at [404, 620] on div "4" at bounding box center [403, 621] width 24 height 24
type input "[DATE]"
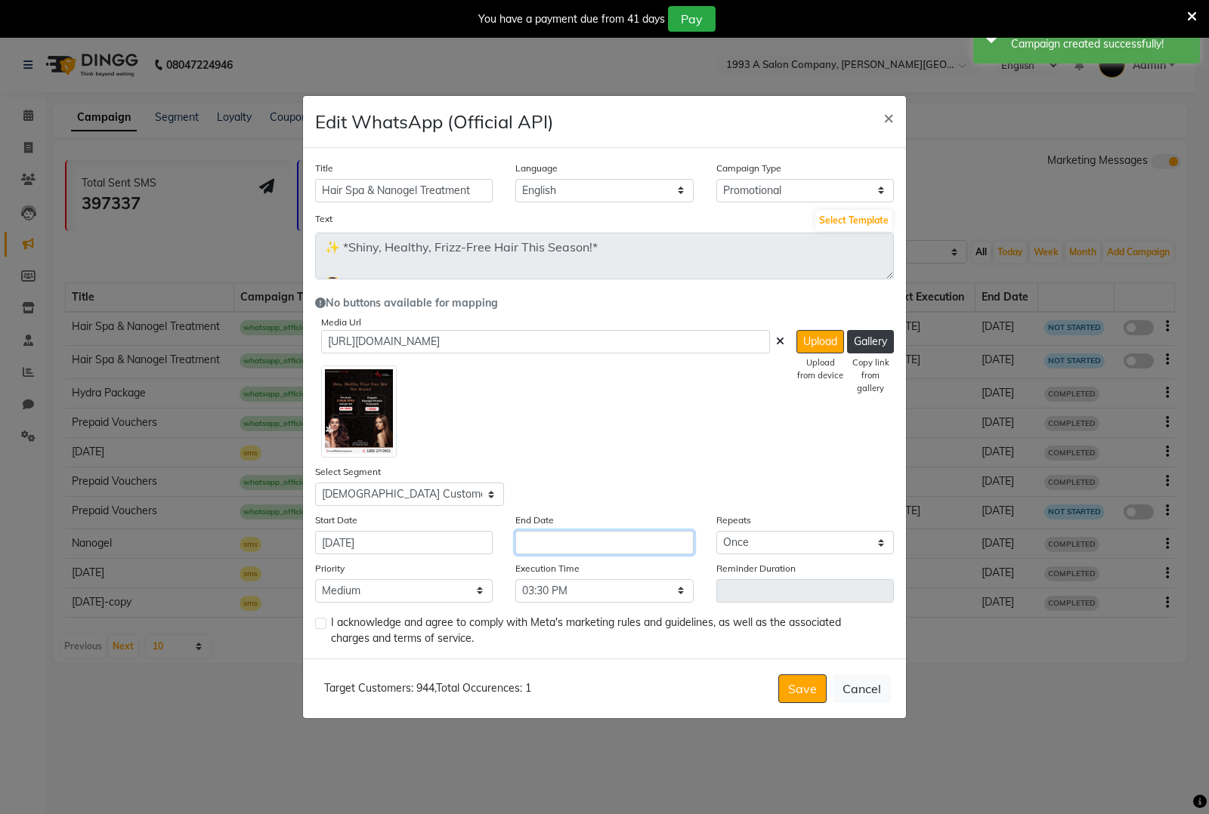
click at [616, 542] on input "text" at bounding box center [604, 542] width 178 height 23
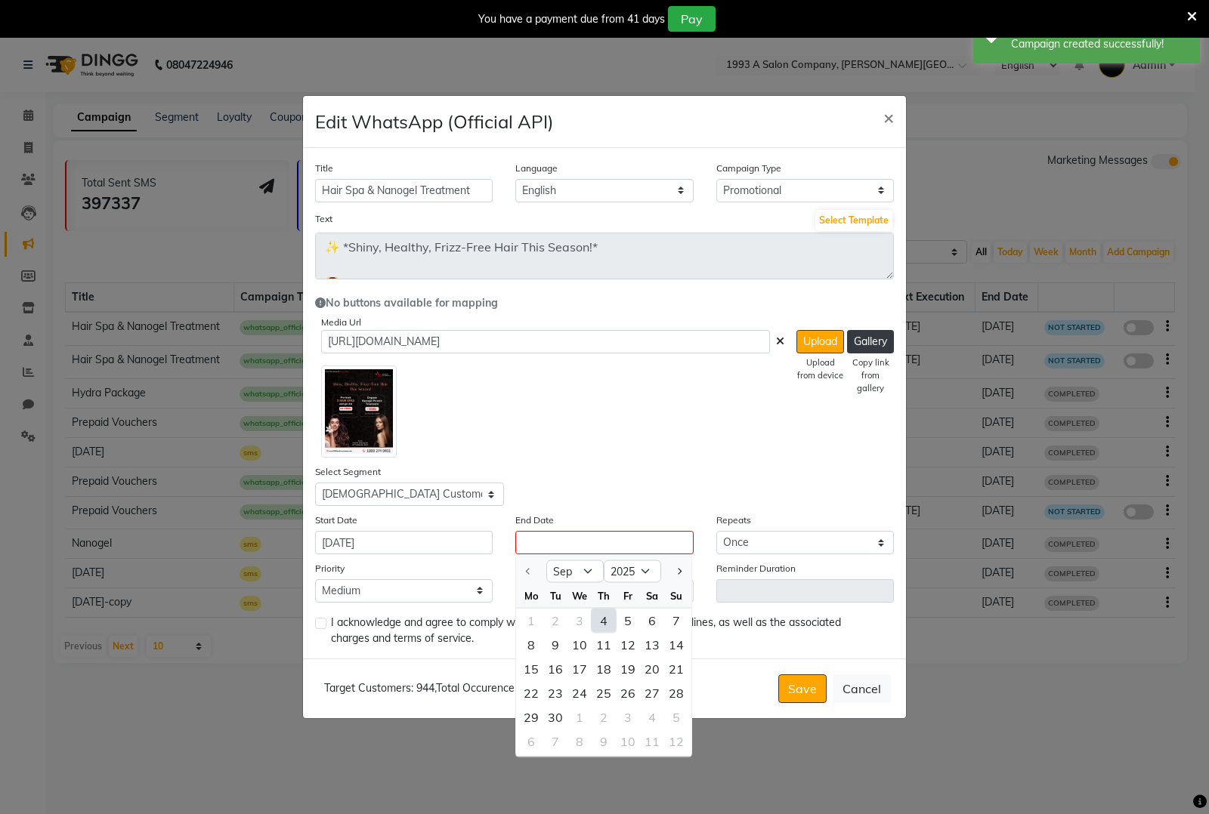
click at [604, 613] on div "4" at bounding box center [603, 621] width 24 height 24
type input "[DATE]"
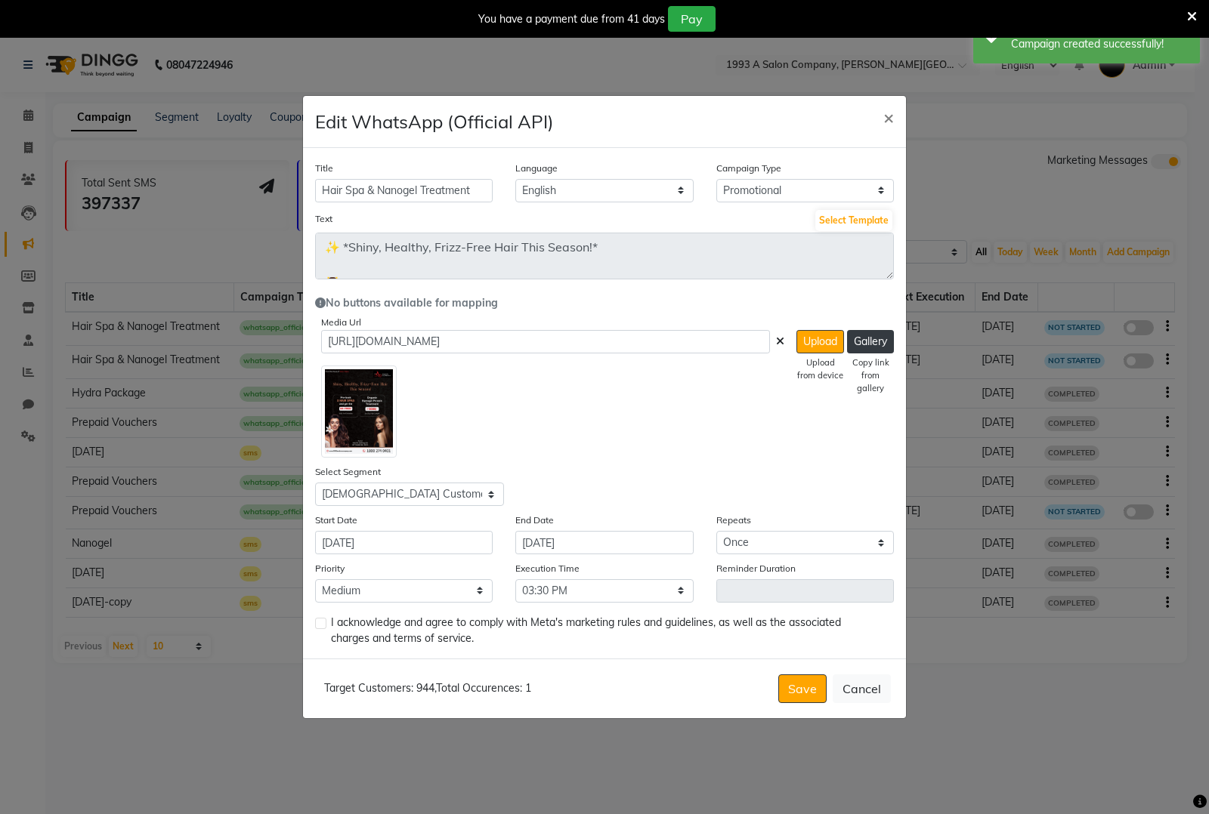
click at [317, 620] on label at bounding box center [320, 623] width 11 height 11
click at [317, 620] on input "checkbox" at bounding box center [320, 624] width 10 height 10
checkbox input "true"
click at [795, 687] on button "Save" at bounding box center [802, 689] width 48 height 29
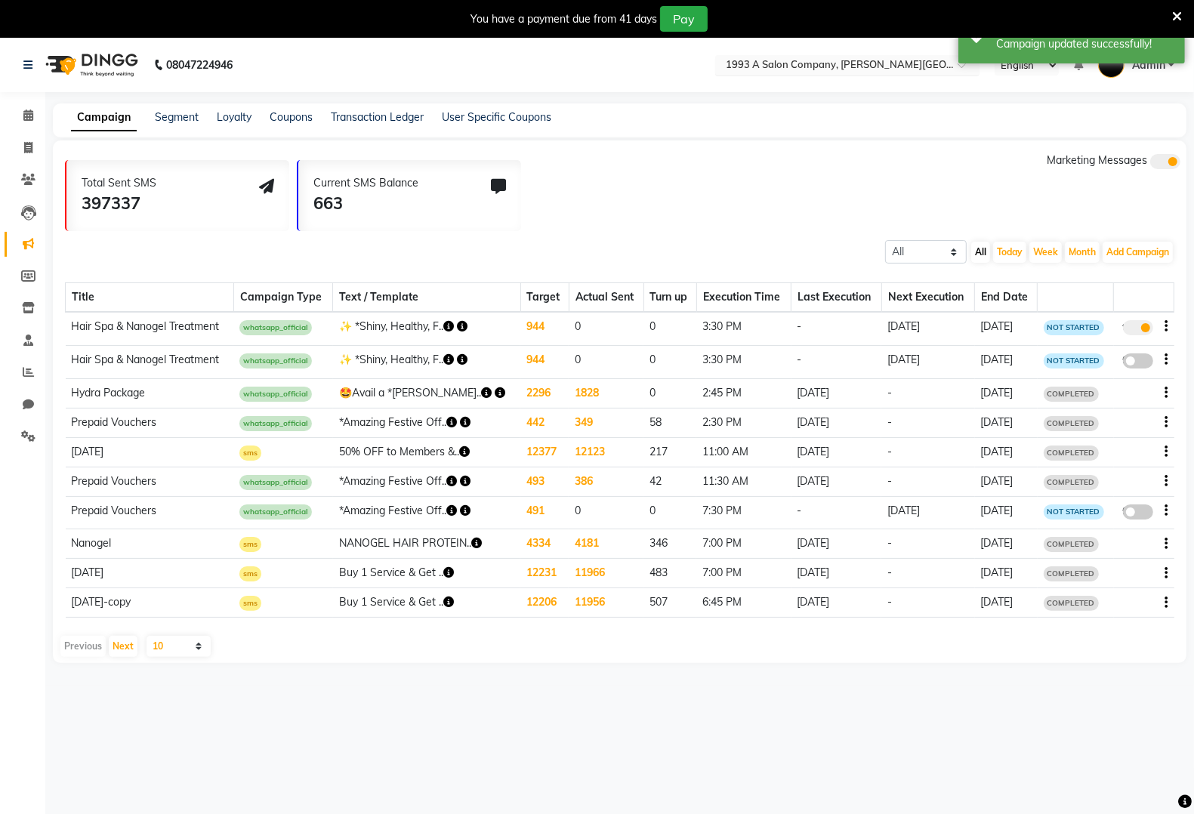
click at [919, 57] on div "Select Location × 1993 A Salon Company, [PERSON_NAME][GEOGRAPHIC_DATA]" at bounding box center [835, 64] width 235 height 15
type input "vima"
drag, startPoint x: 872, startPoint y: 91, endPoint x: 854, endPoint y: 78, distance: 22.2
click at [869, 88] on span "1993 A Salon Company, [PERSON_NAME] Nagar" at bounding box center [838, 88] width 228 height 12
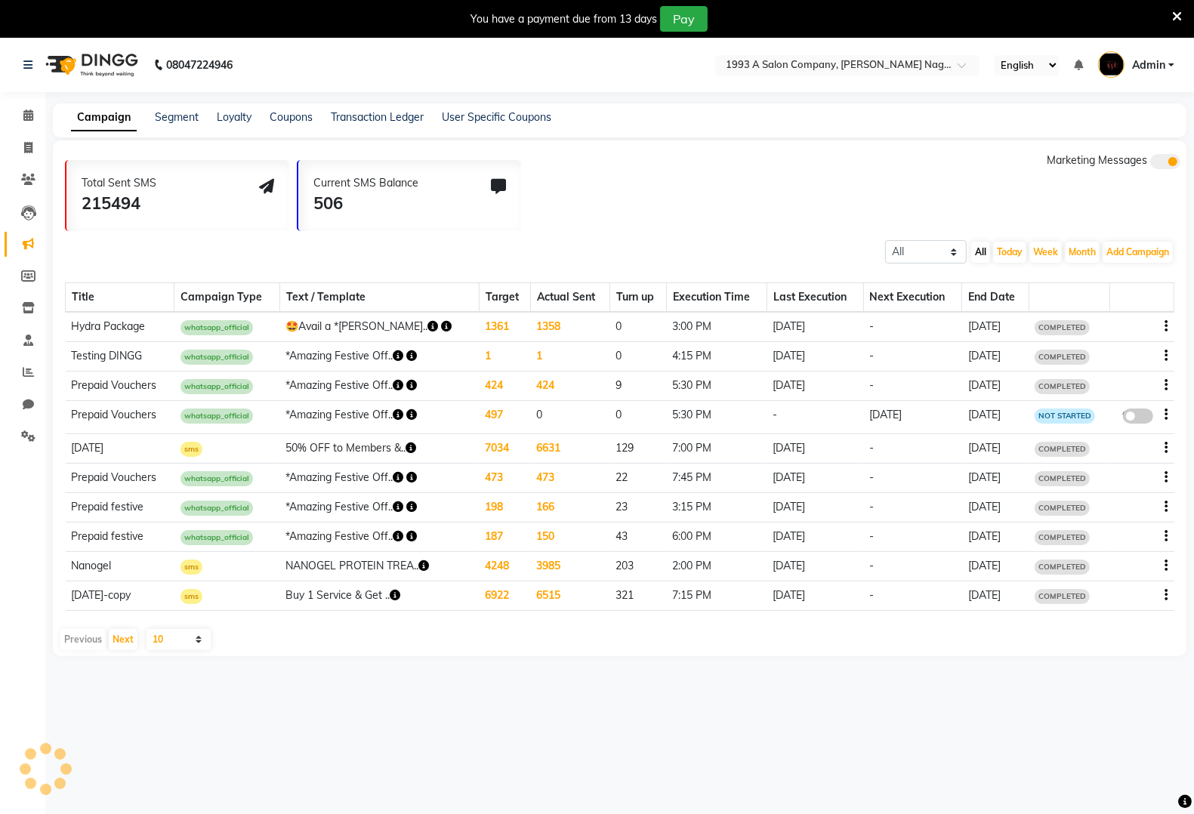
select select "en"
click at [1135, 252] on button "Add Campaign" at bounding box center [1138, 252] width 70 height 21
click at [1135, 344] on div "WhatsApp (Official API)" at bounding box center [1112, 344] width 153 height 23
select select "2"
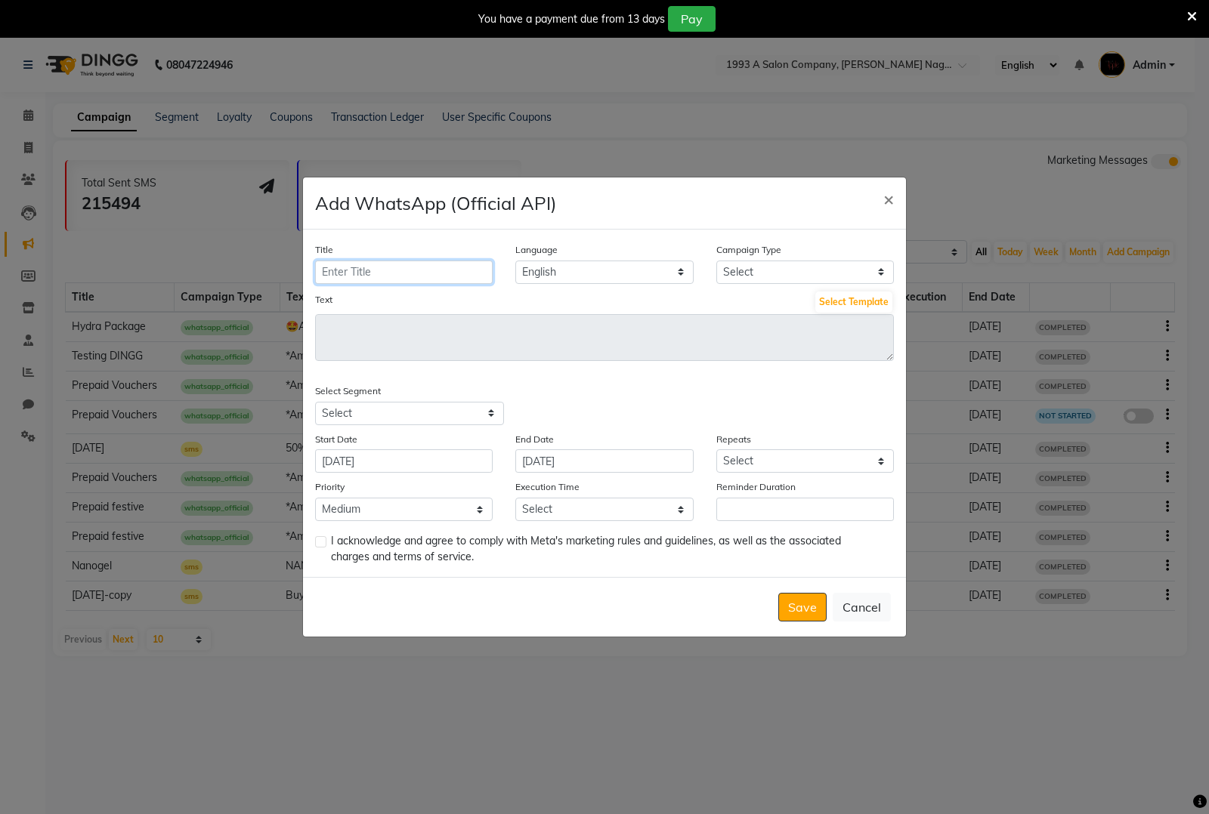
click at [360, 276] on input "Title" at bounding box center [404, 272] width 178 height 23
type input "Hair Spa & Nanogel Treatment"
click at [775, 257] on label "Campaign Type" at bounding box center [748, 250] width 65 height 14
click at [775, 261] on select "Select Birthday Anniversary Promotional Service reminder" at bounding box center [805, 272] width 178 height 23
click at [780, 273] on select "Select Birthday Anniversary Promotional Service reminder" at bounding box center [805, 272] width 178 height 23
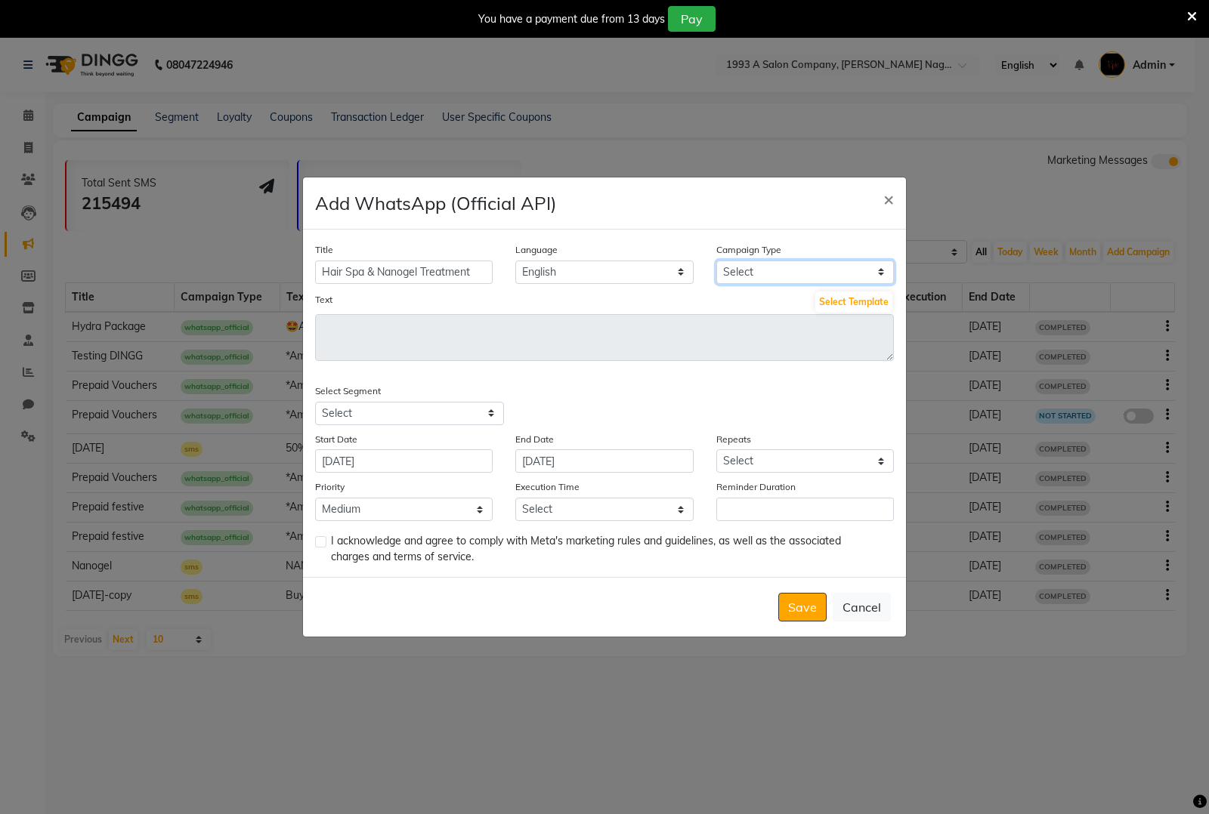
select select "3"
click at [716, 261] on select "Select Birthday Anniversary Promotional Service reminder" at bounding box center [805, 272] width 178 height 23
click at [854, 301] on button "Select Template" at bounding box center [853, 302] width 77 height 21
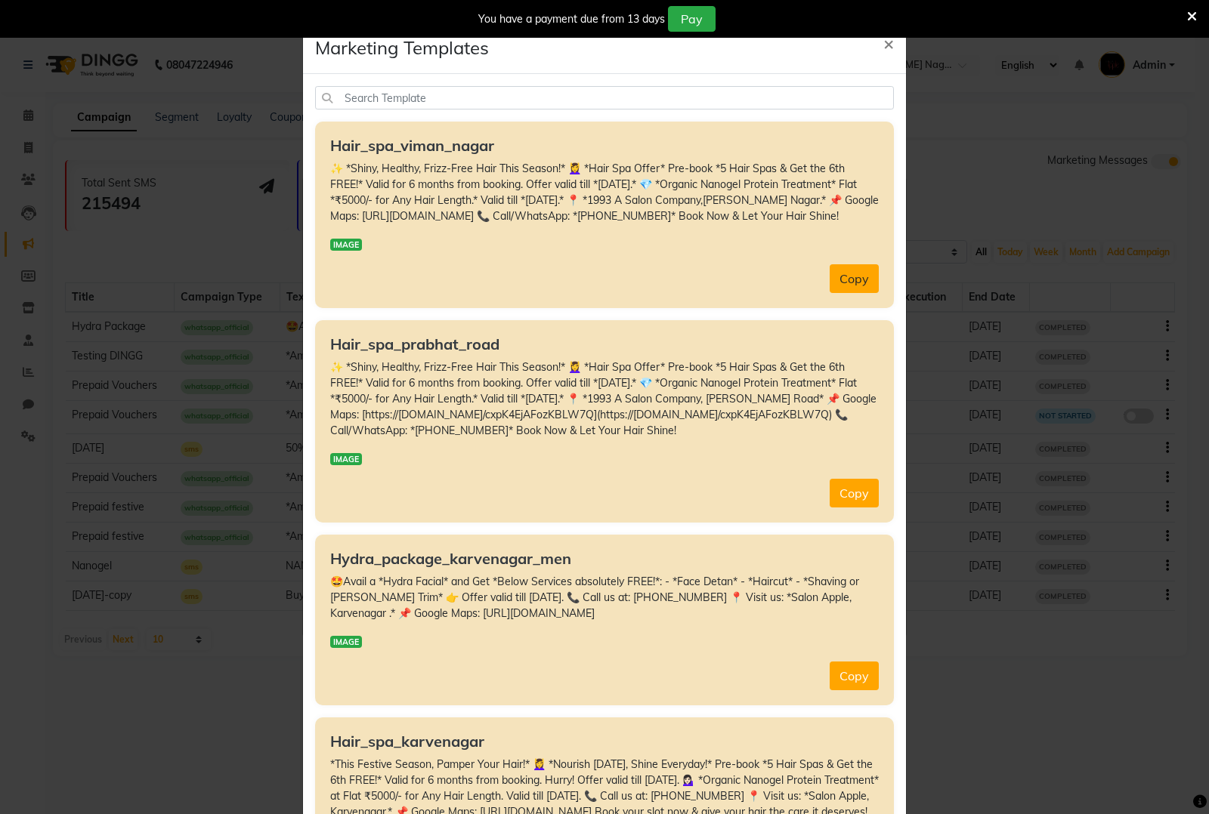
click at [831, 291] on button "Copy" at bounding box center [853, 278] width 49 height 29
type textarea "✨ *Shiny, Healthy, Frizz-Free Hair This Season!* 💆‍♀️ *Hair Spa Offer* Pre-book…"
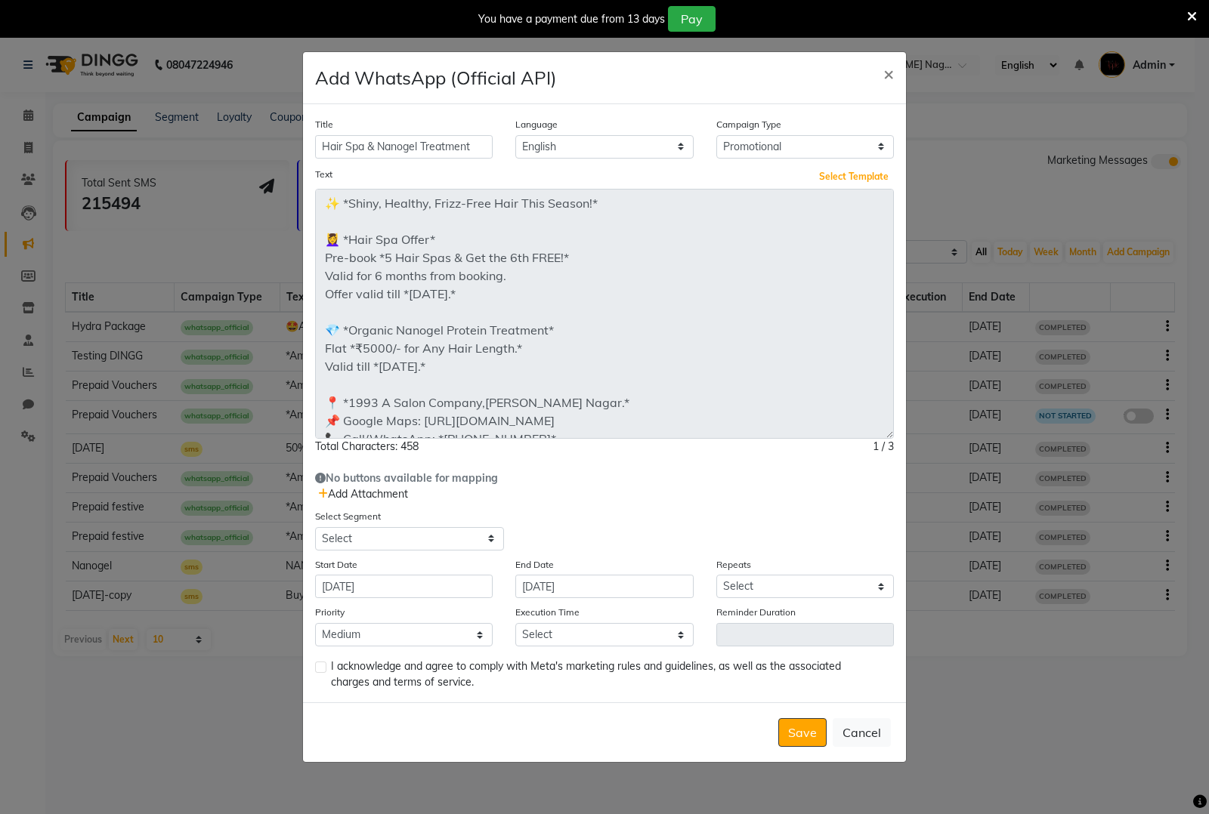
click at [842, 531] on div "Title Hair Spa & Nanogel Treatment Language English Campaign Type Select Birthd…" at bounding box center [604, 403] width 603 height 598
click at [357, 497] on span "Add Attachment" at bounding box center [363, 494] width 90 height 14
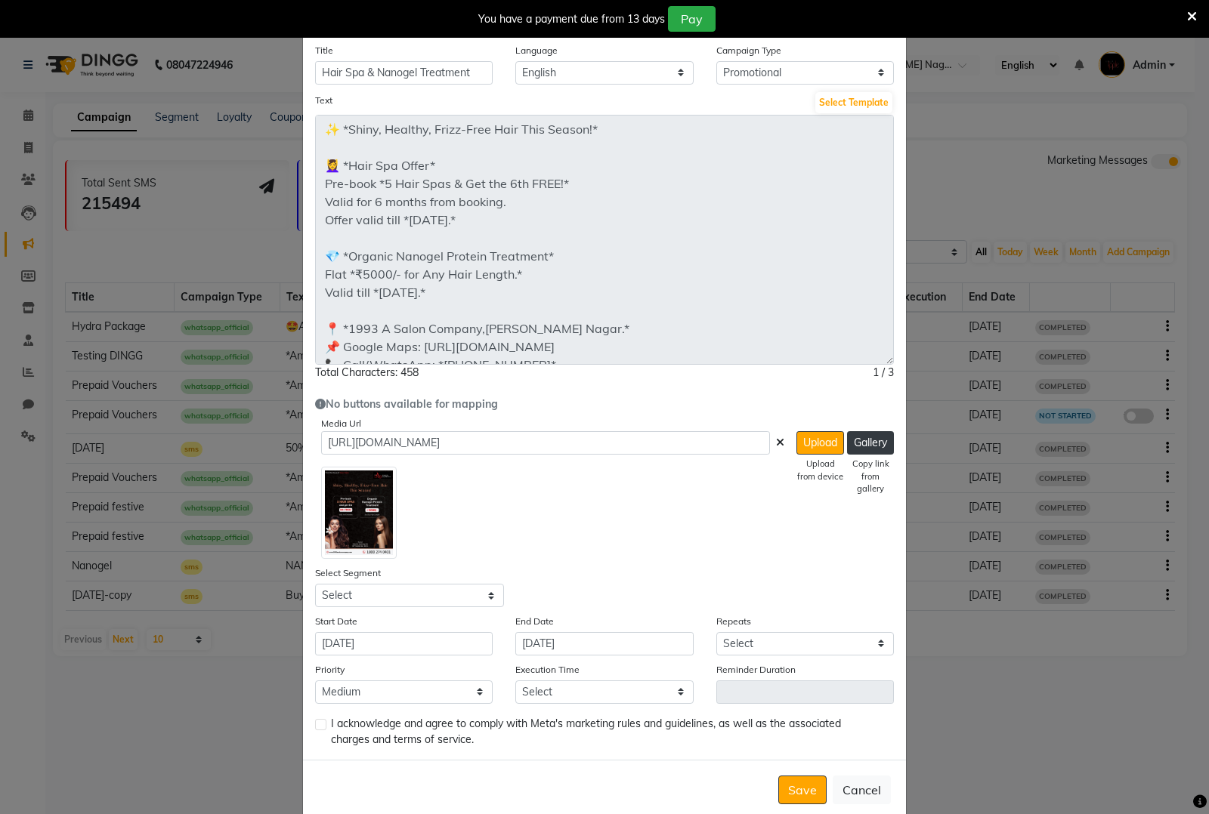
scroll to position [69, 0]
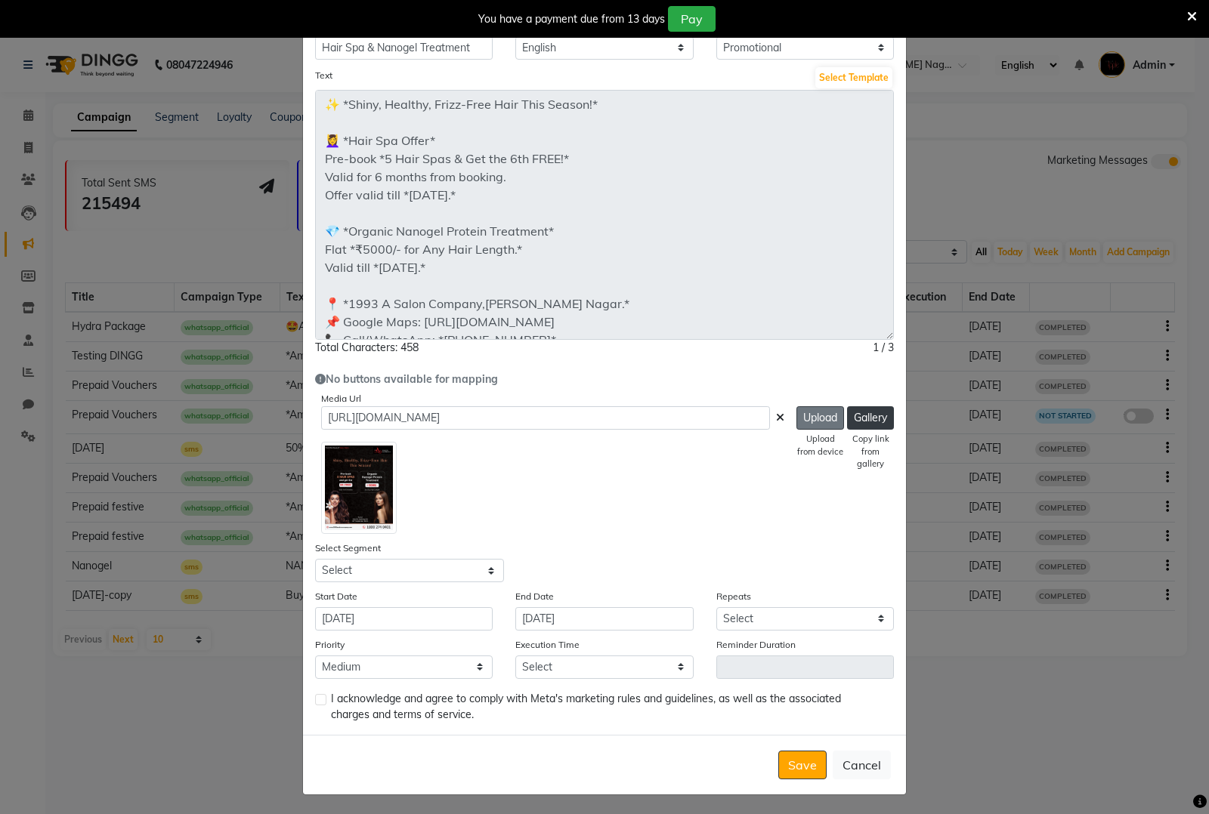
click at [808, 425] on button "Upload" at bounding box center [820, 417] width 48 height 23
type input "[URL][DOMAIN_NAME]"
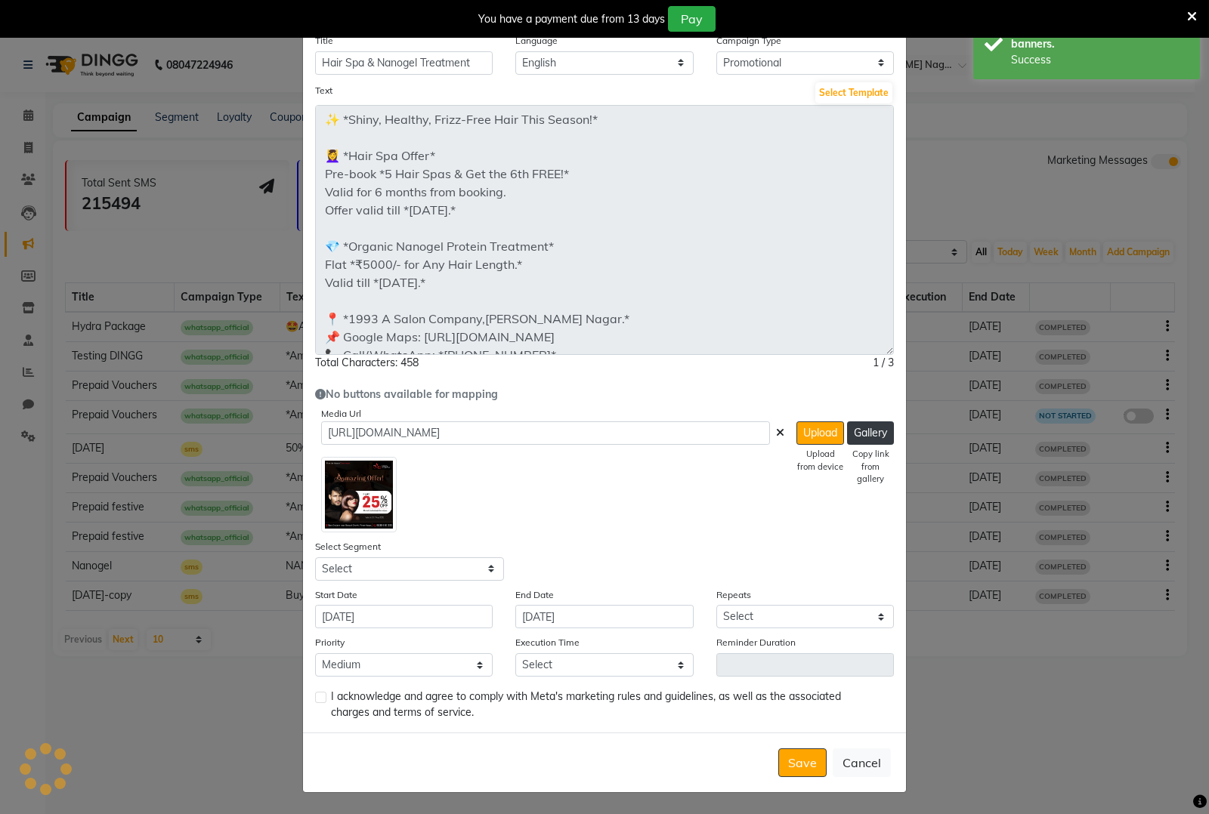
scroll to position [51, 0]
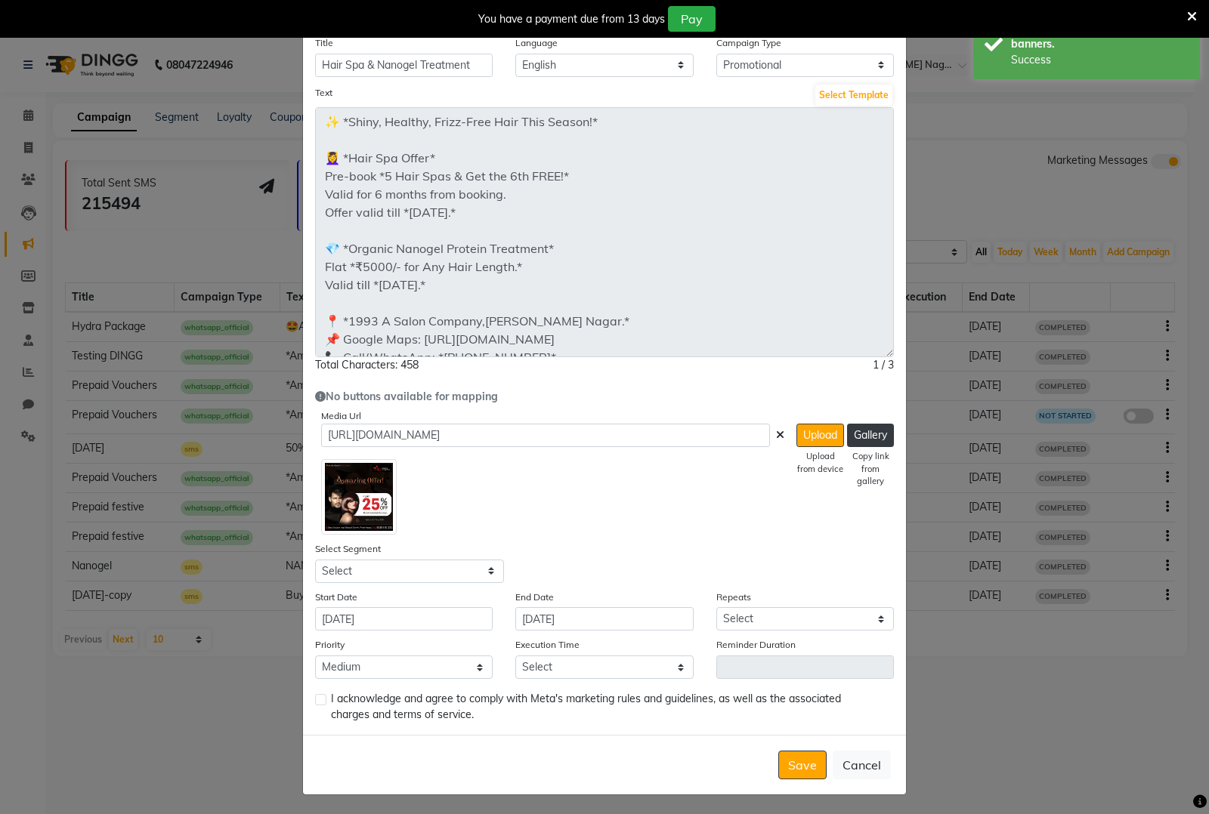
click at [776, 436] on icon at bounding box center [780, 435] width 8 height 11
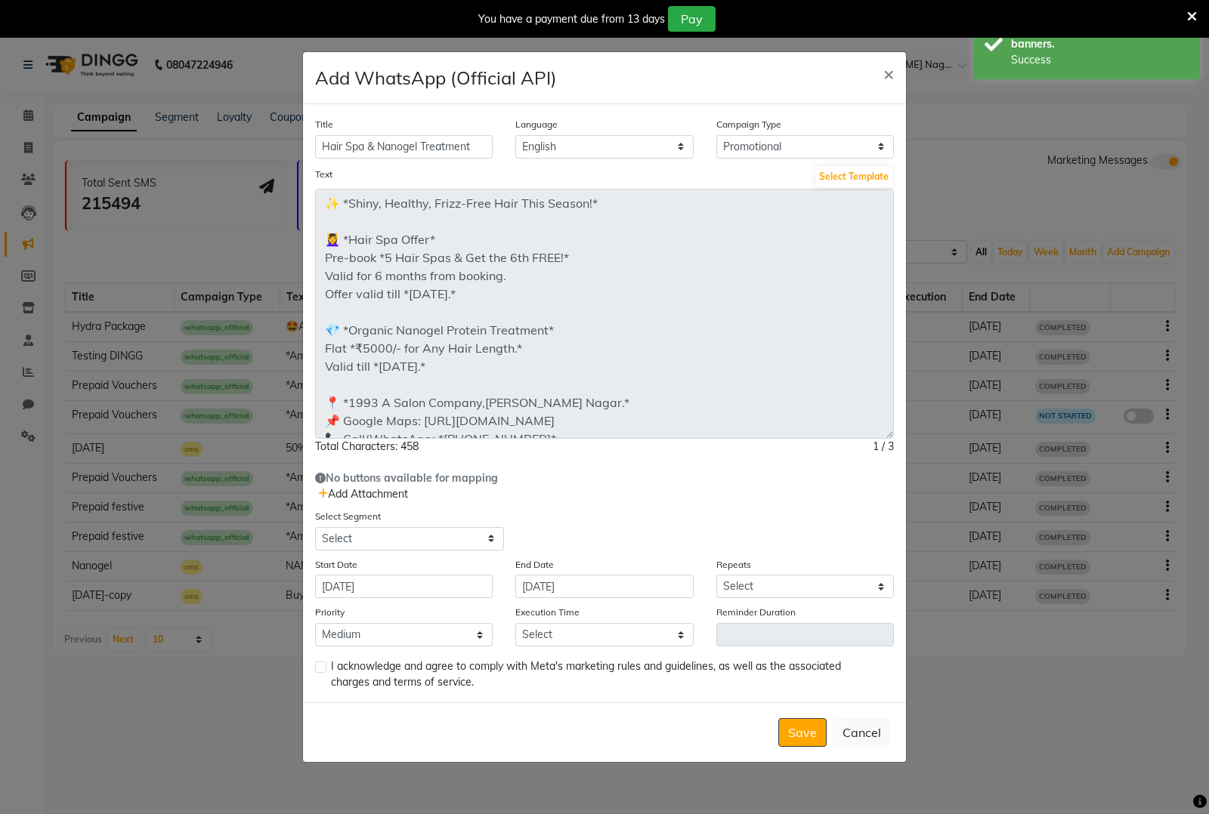
click at [357, 492] on span "Add Attachment" at bounding box center [363, 494] width 90 height 14
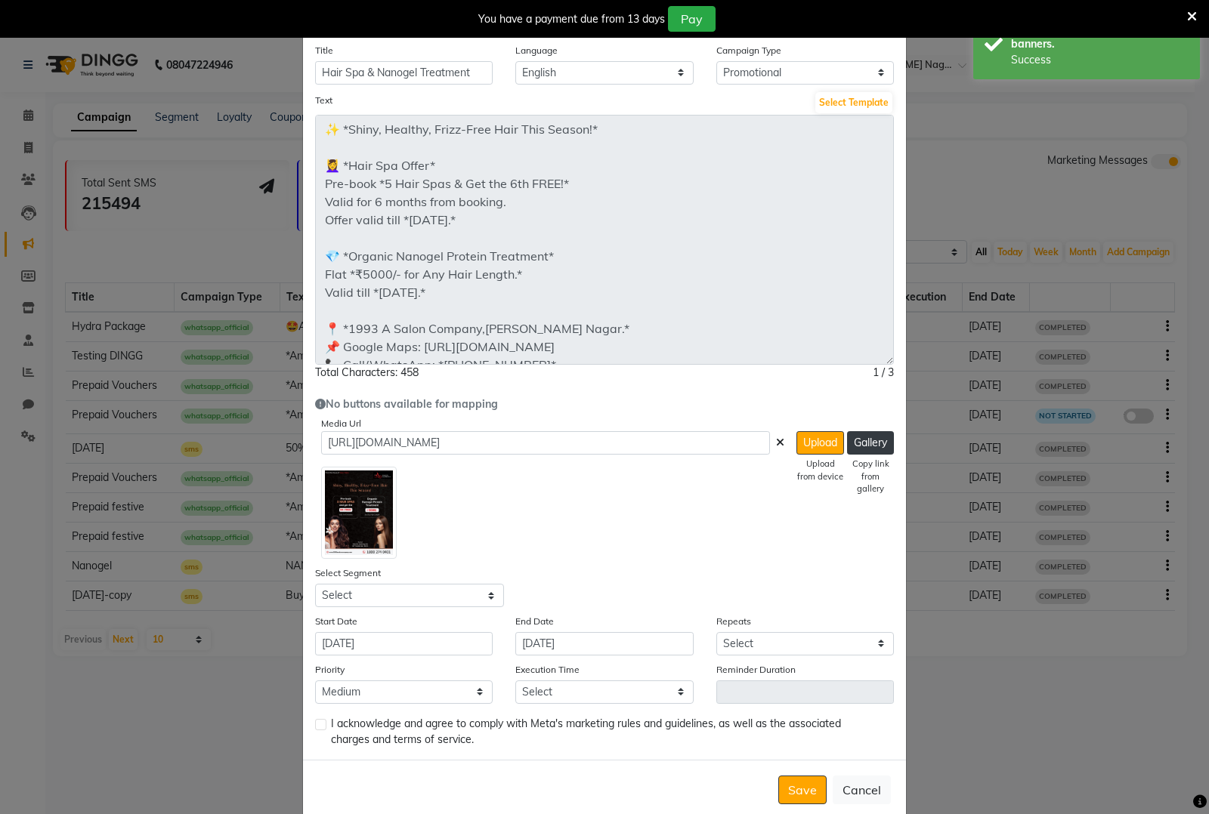
scroll to position [69, 0]
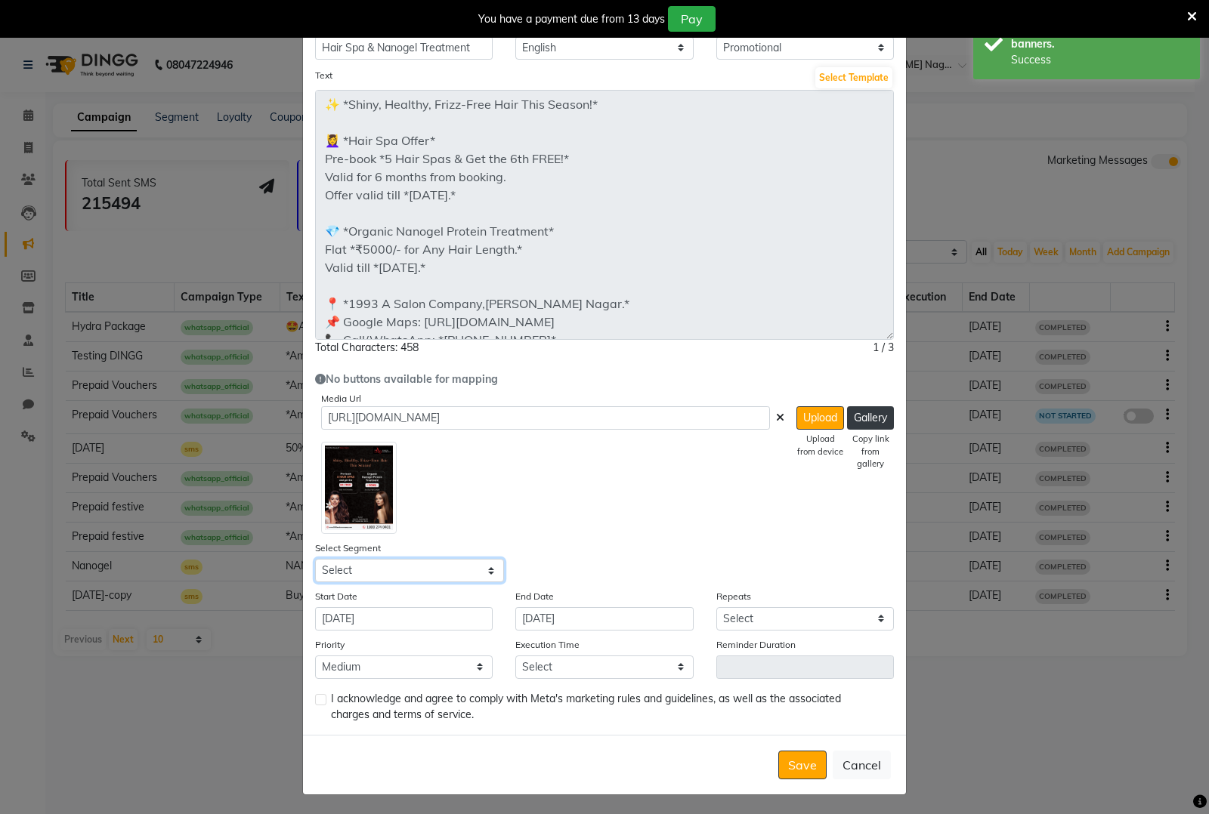
click at [391, 564] on select "Select All Customers All [DEMOGRAPHIC_DATA] Customer All [DEMOGRAPHIC_DATA] Cus…" at bounding box center [409, 570] width 189 height 23
select select "42997"
click at [315, 559] on select "Select All Customers All [DEMOGRAPHIC_DATA] Customer All [DEMOGRAPHIC_DATA] Cus…" at bounding box center [409, 570] width 189 height 23
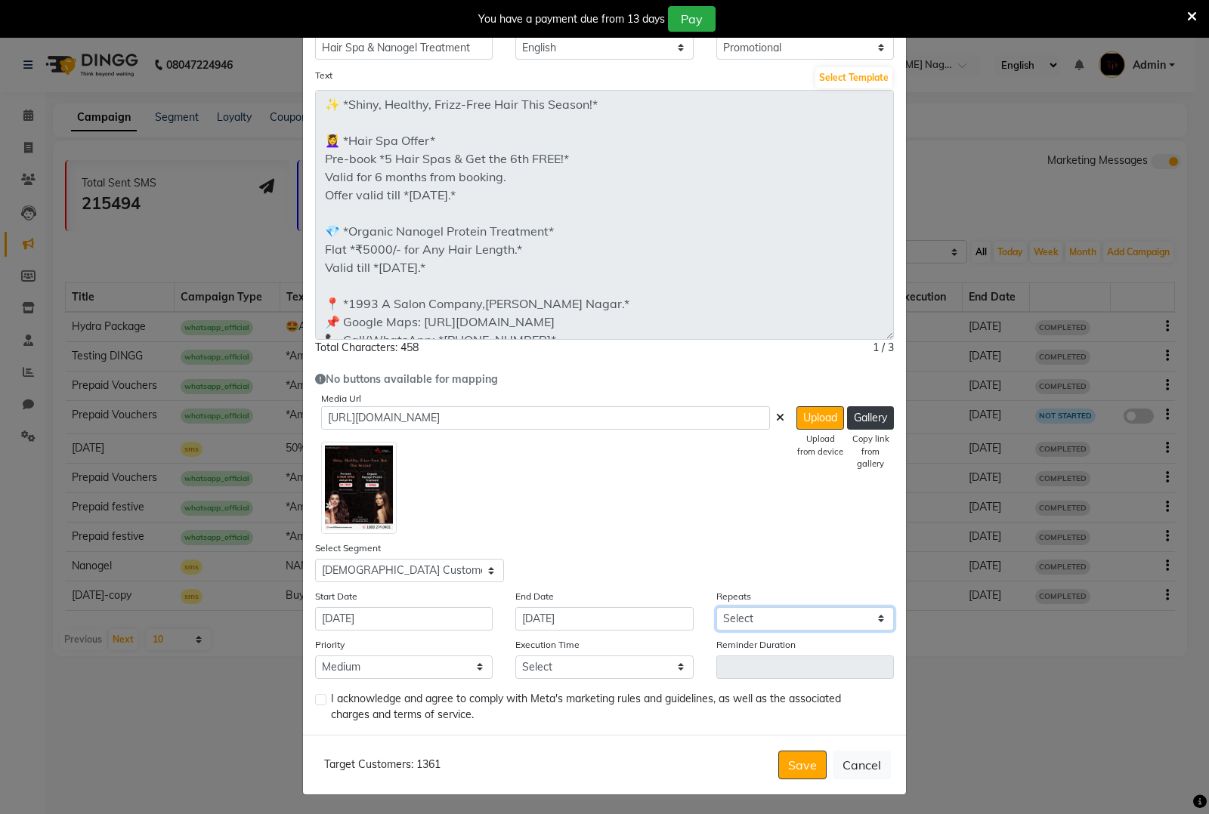
click at [775, 622] on select "Select Once Daily Alternate Day Weekly Monthly Yearly" at bounding box center [805, 618] width 178 height 23
select select "1"
click at [716, 607] on select "Select Once Daily Alternate Day Weekly Monthly Yearly" at bounding box center [805, 618] width 178 height 23
click at [455, 665] on select "Low Medium High" at bounding box center [404, 667] width 178 height 23
click at [567, 670] on select "Select 09:00 AM 09:15 AM 09:30 AM 09:45 AM 10:00 AM 10:15 AM 10:30 AM 10:45 AM …" at bounding box center [604, 667] width 178 height 23
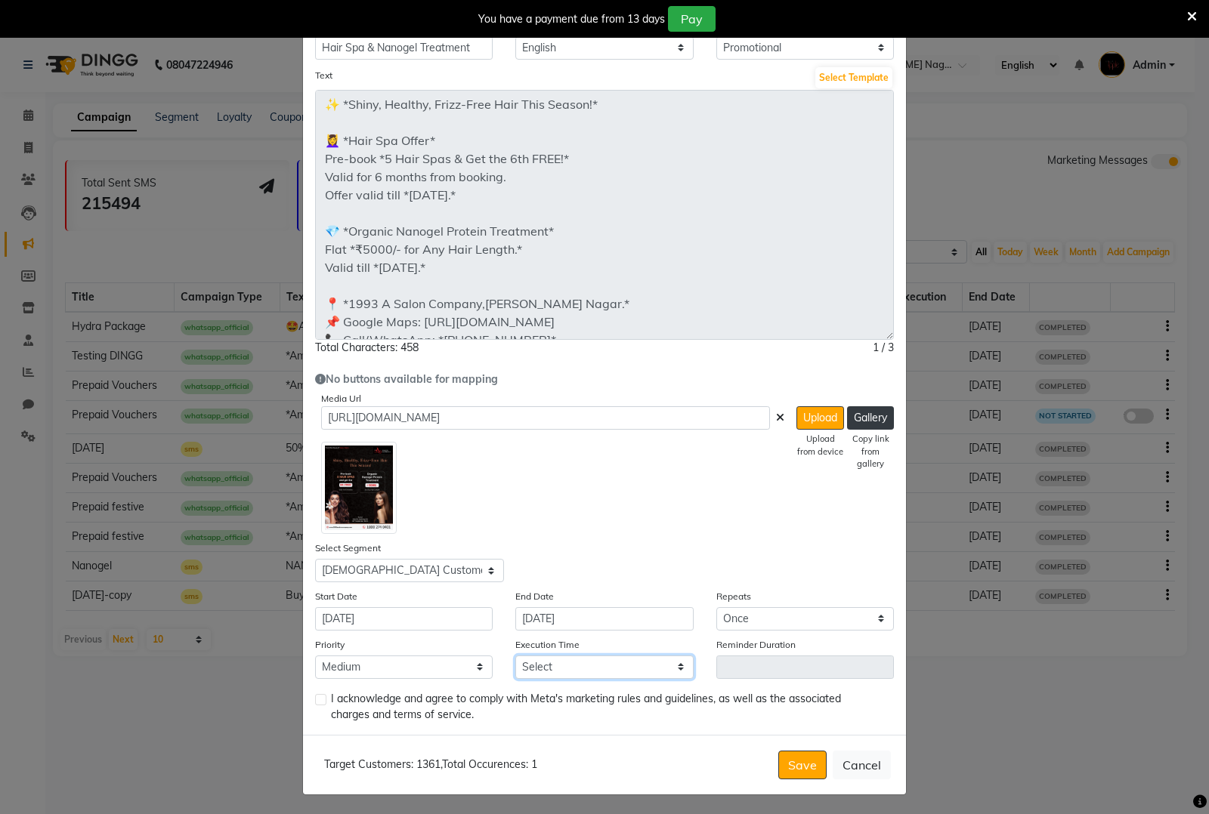
select select "930"
click at [515, 656] on select "Select 09:00 AM 09:15 AM 09:30 AM 09:45 AM 10:00 AM 10:15 AM 10:30 AM 10:45 AM …" at bounding box center [604, 667] width 178 height 23
click at [315, 695] on label at bounding box center [320, 699] width 11 height 11
click at [315, 696] on input "checkbox" at bounding box center [320, 701] width 10 height 10
checkbox input "true"
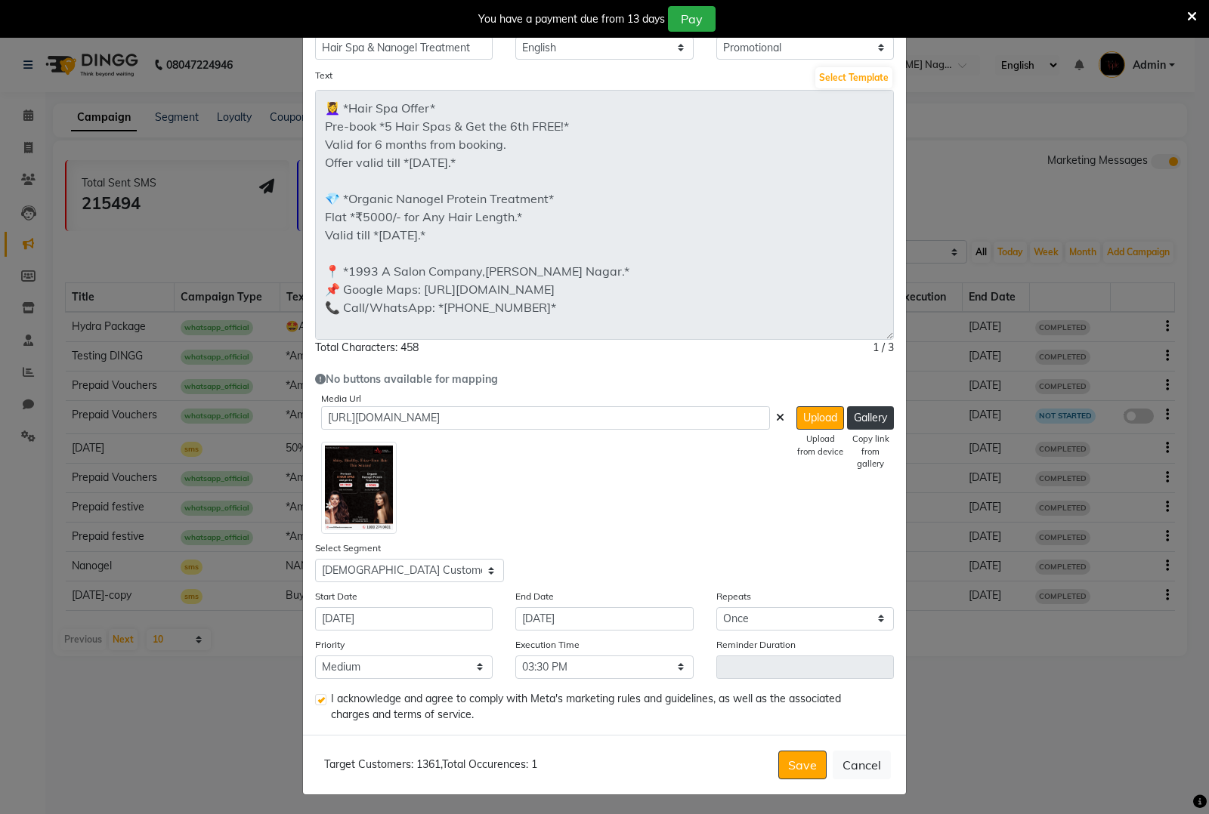
scroll to position [51, 0]
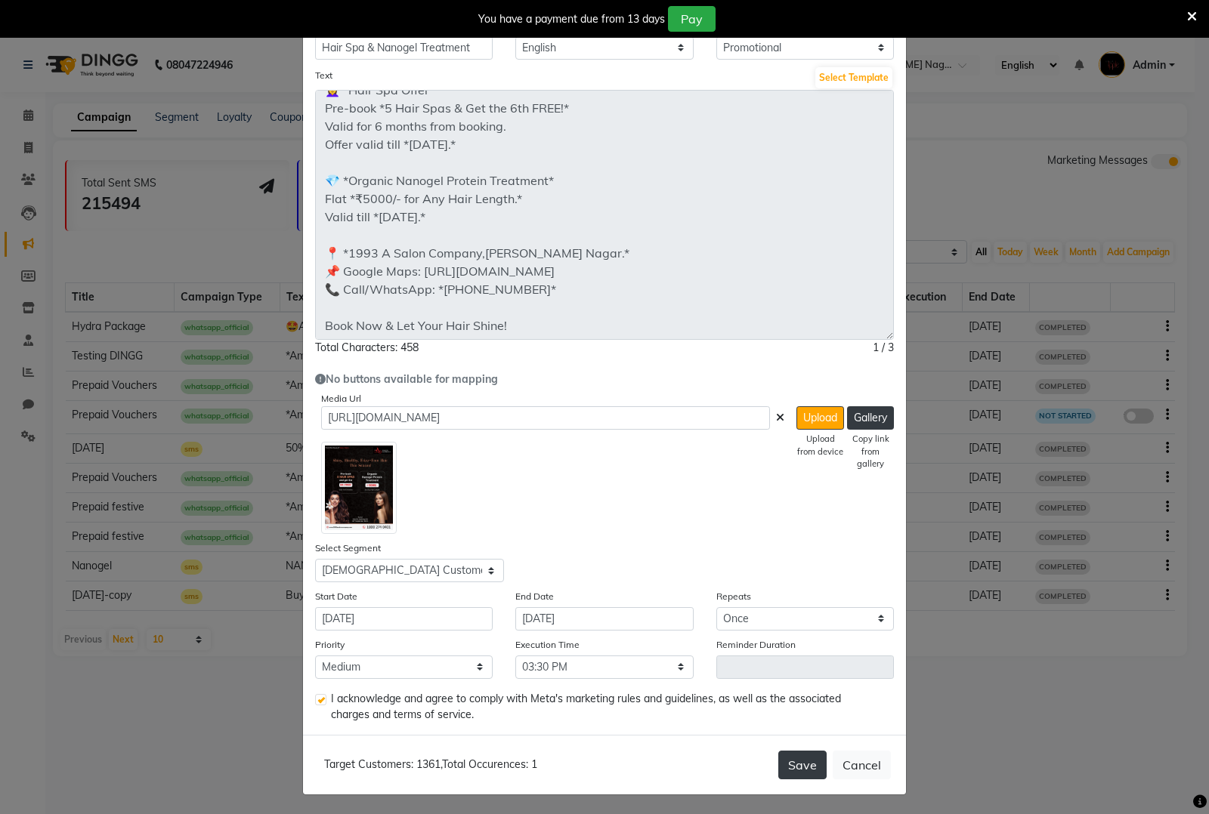
click at [780, 754] on button "Save" at bounding box center [802, 765] width 48 height 29
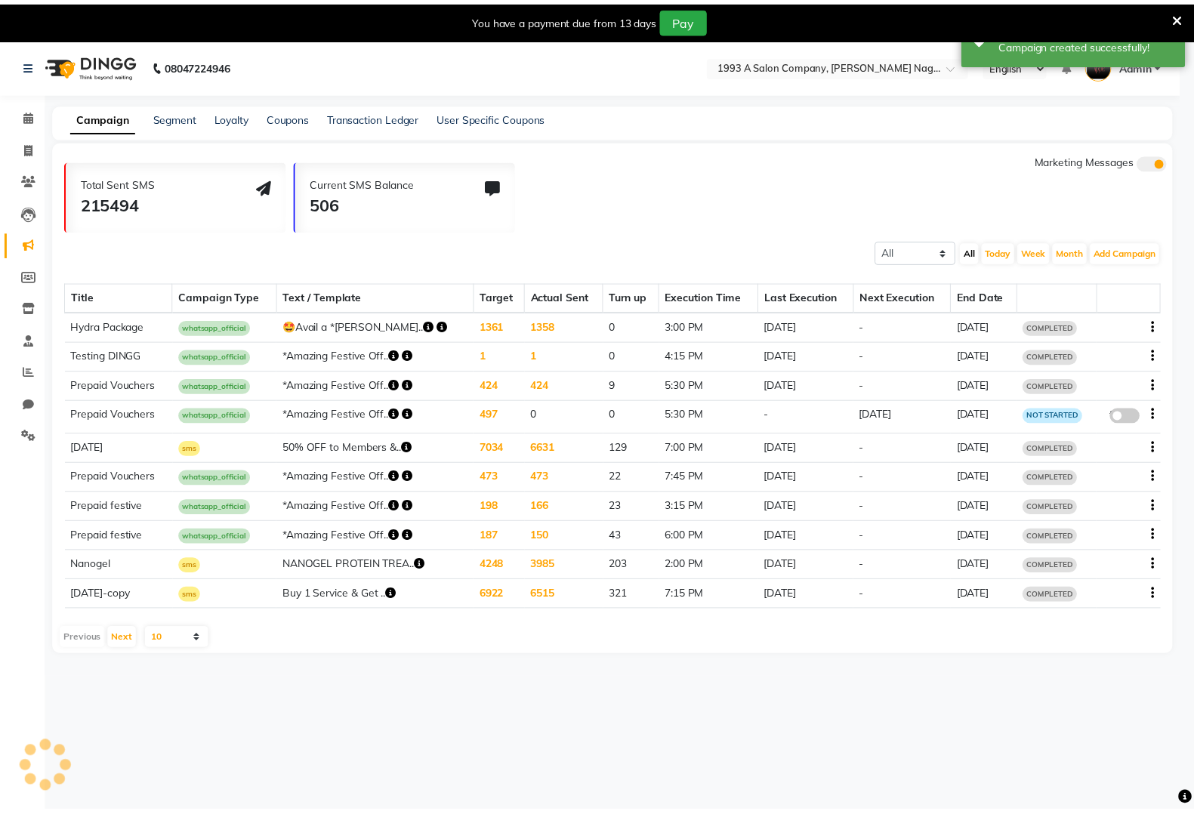
scroll to position [0, 0]
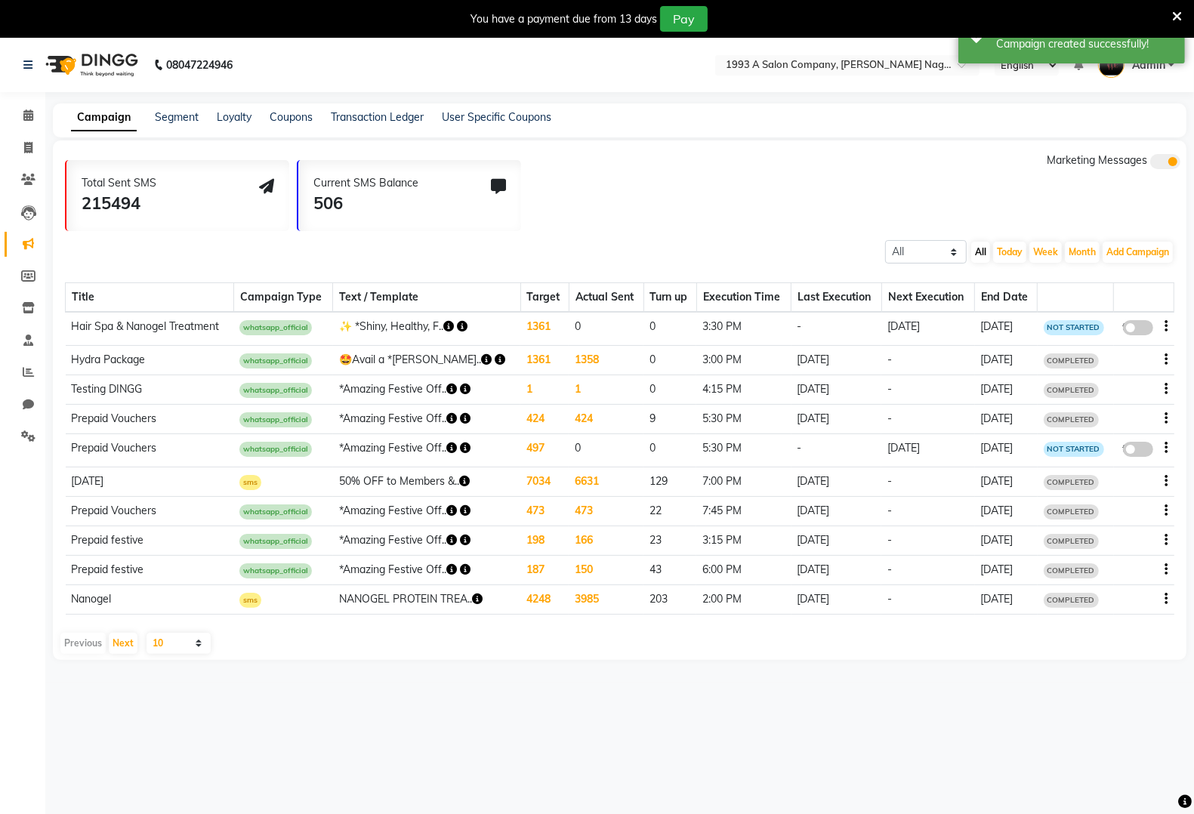
click at [1120, 323] on div "false" at bounding box center [1144, 329] width 48 height 20
click at [1144, 326] on span at bounding box center [1138, 327] width 30 height 15
click at [1144, 330] on input "false" at bounding box center [1144, 330] width 0 height 0
select select "3"
select select "42997"
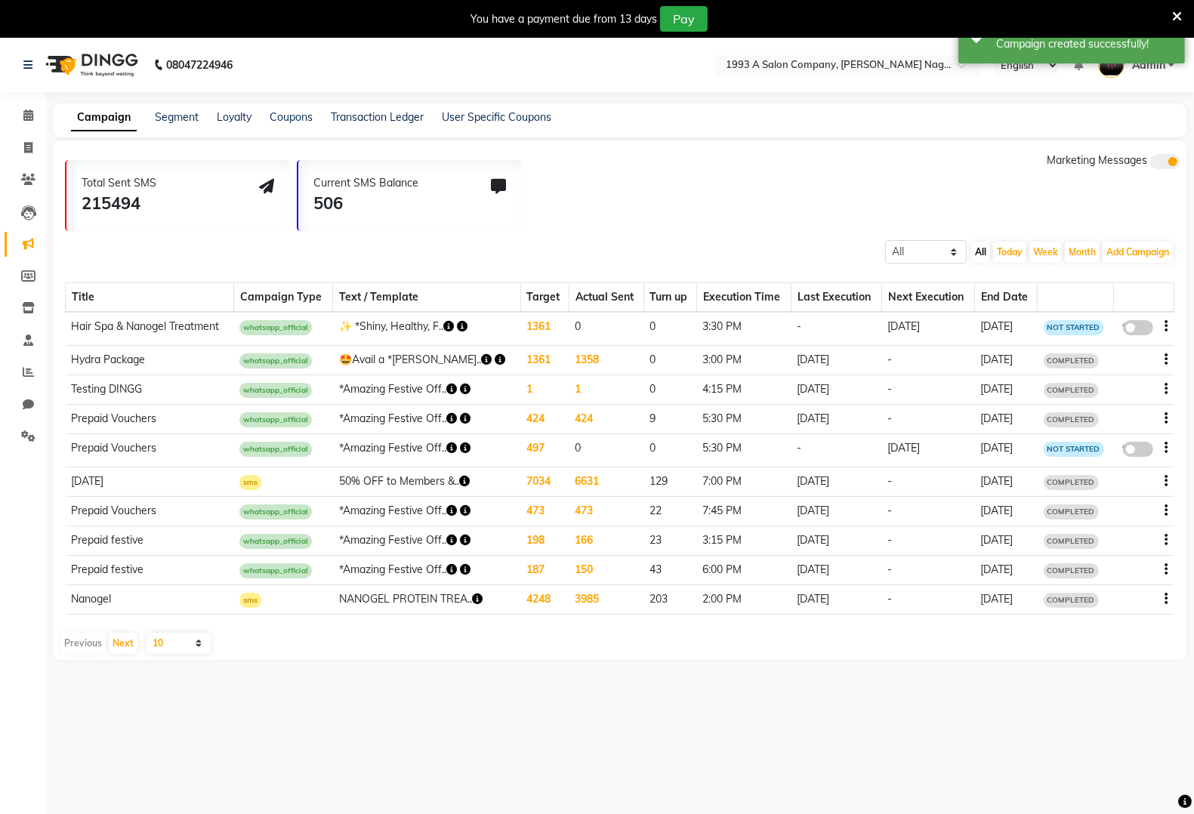
select select "1"
select select "2"
select select "930"
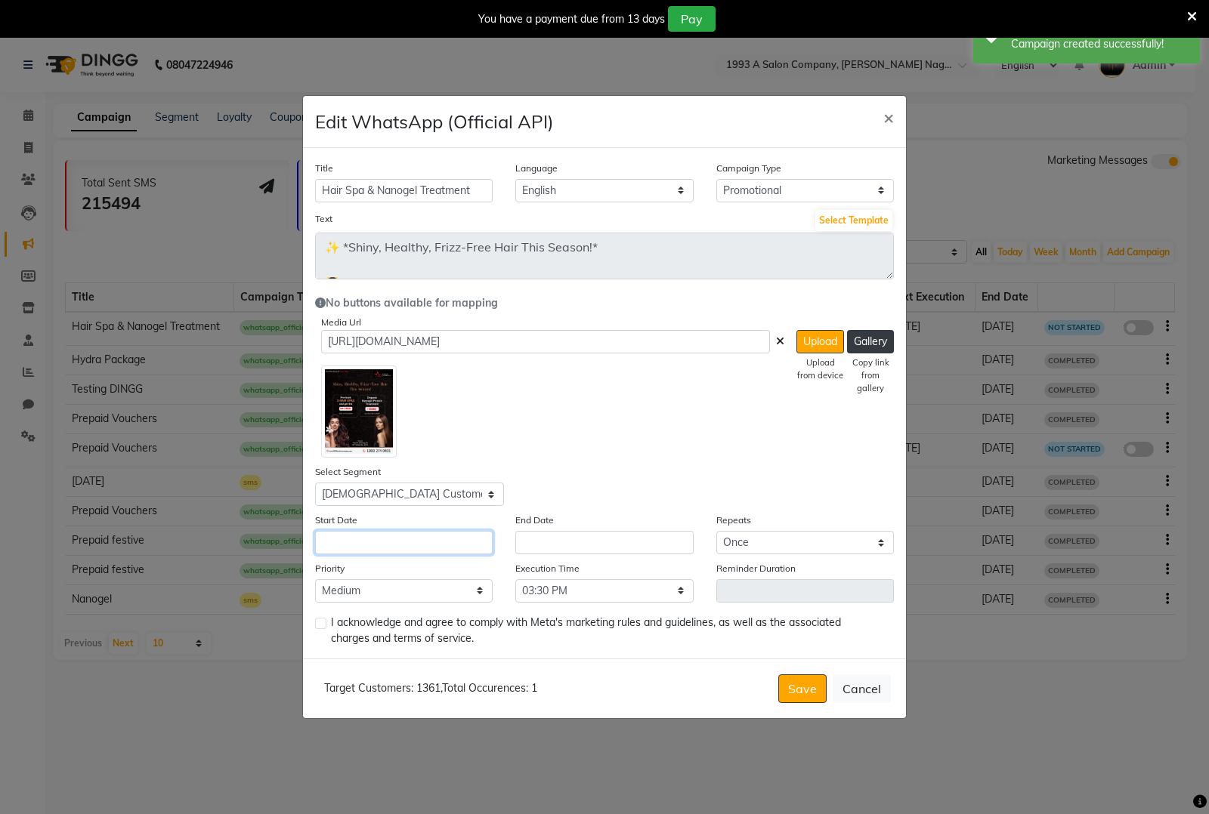
click at [423, 548] on input "text" at bounding box center [404, 542] width 178 height 23
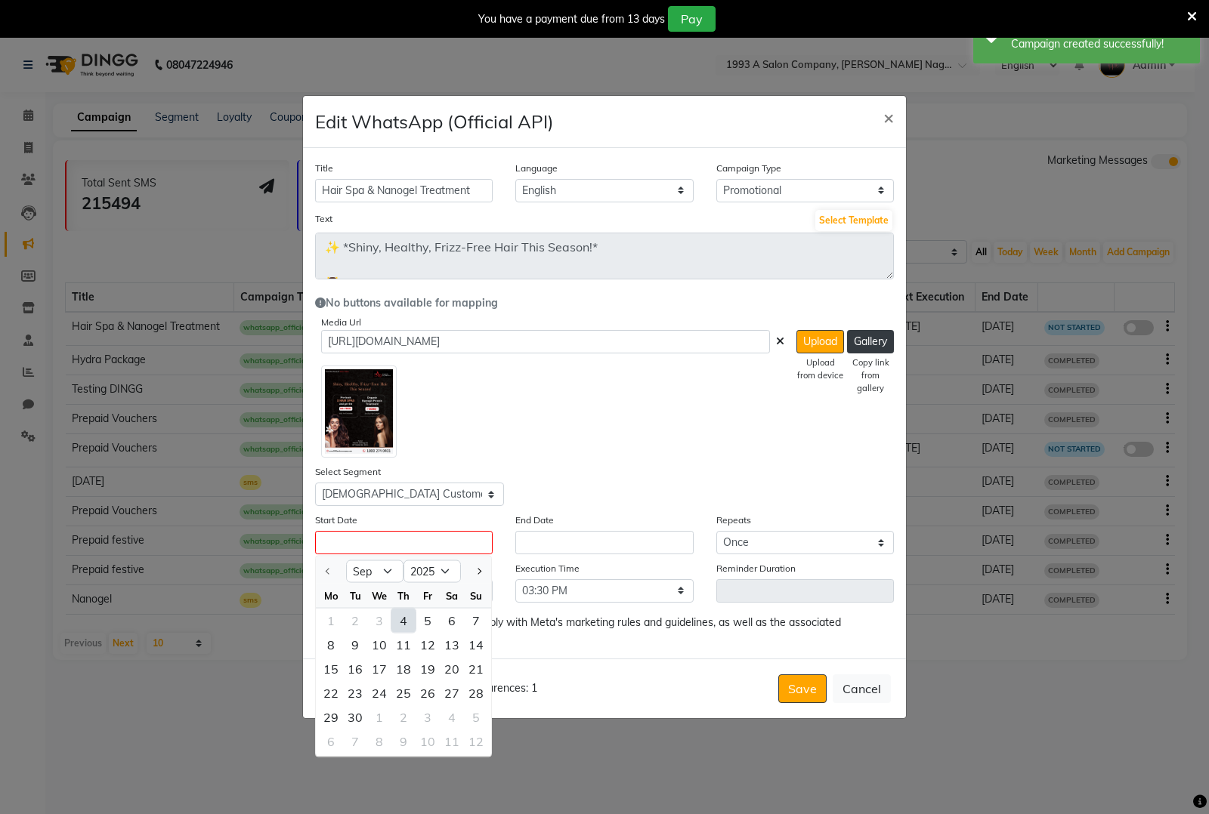
click at [408, 618] on div "4" at bounding box center [403, 621] width 24 height 24
type input "[DATE]"
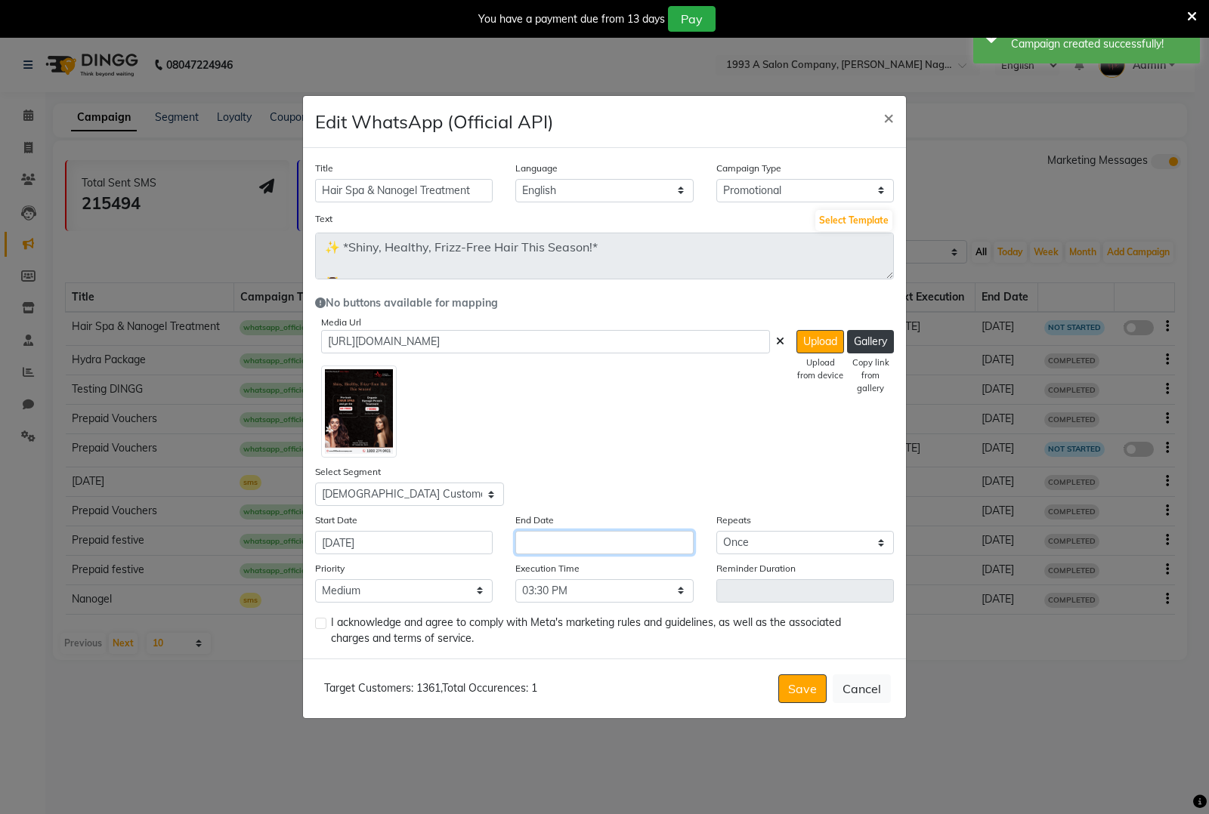
click at [539, 541] on input "text" at bounding box center [604, 542] width 178 height 23
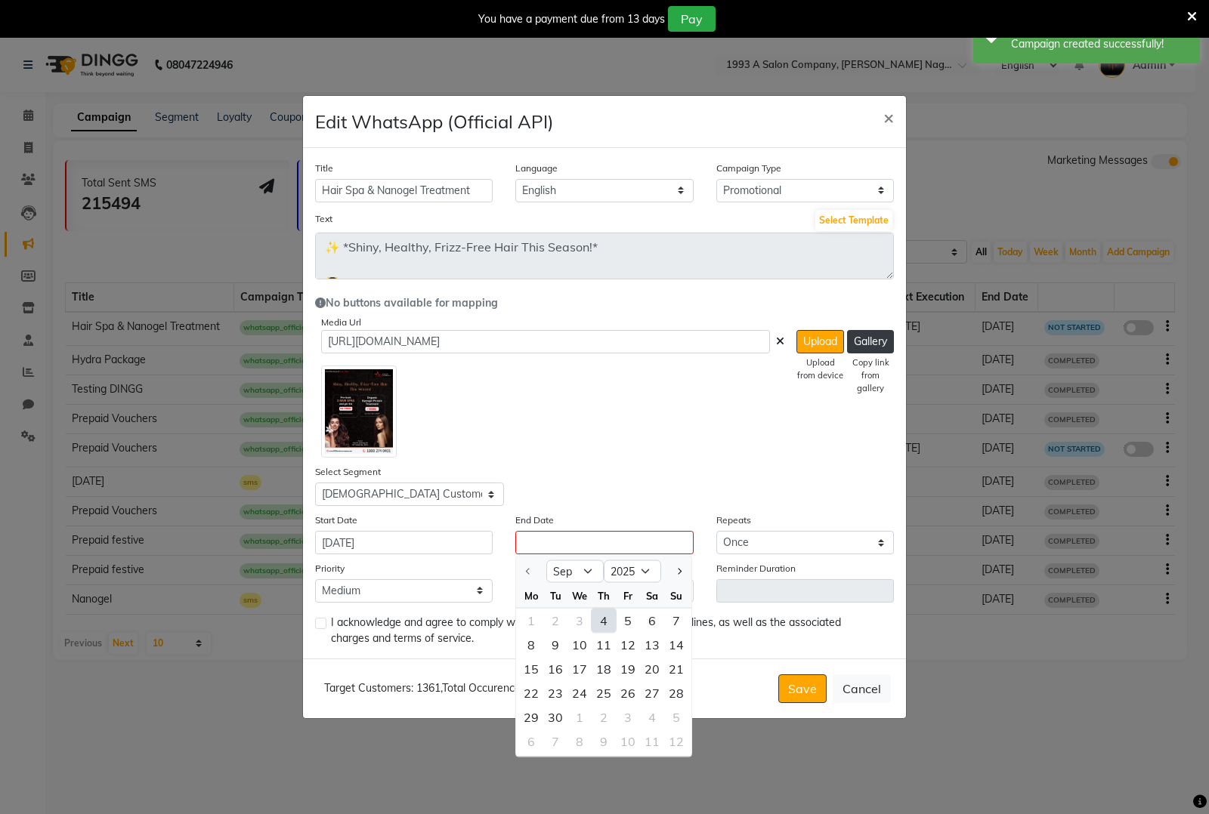
click at [601, 610] on div "4" at bounding box center [603, 621] width 24 height 24
type input "[DATE]"
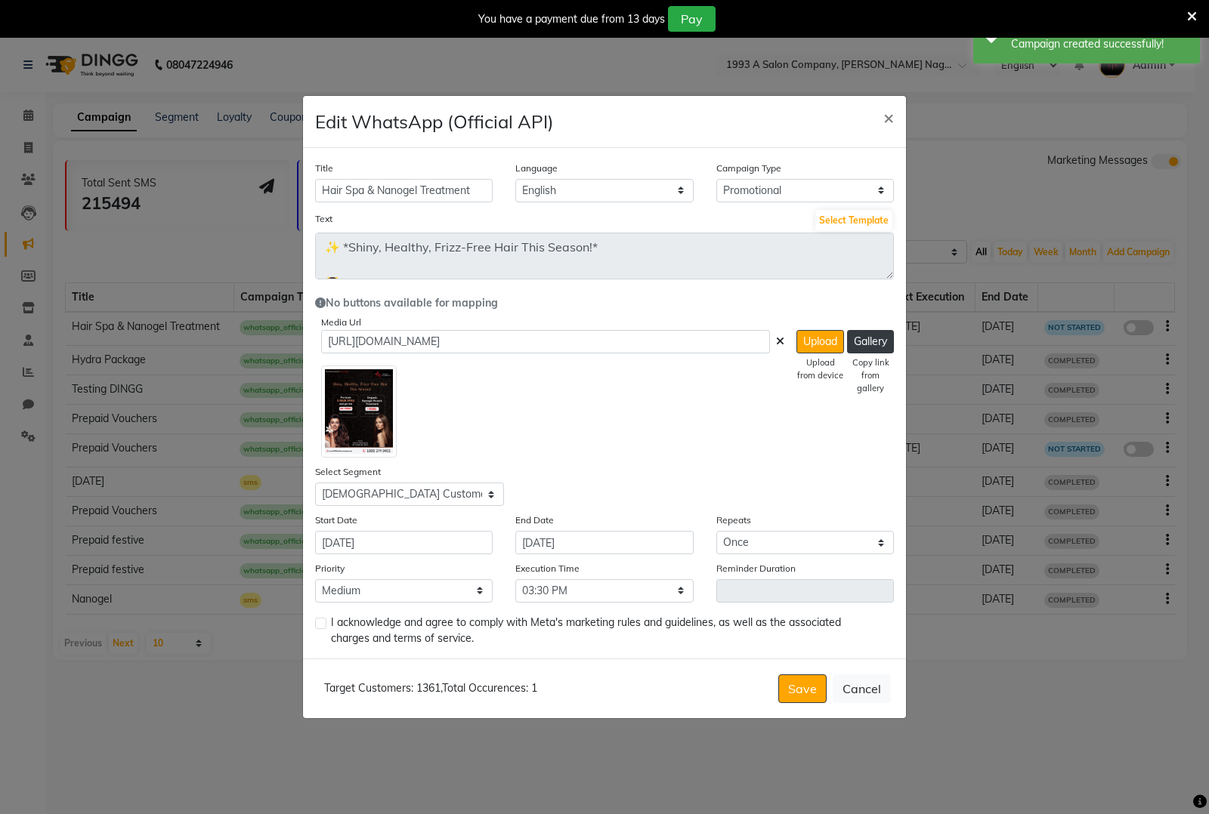
click at [316, 619] on label at bounding box center [320, 623] width 11 height 11
click at [316, 619] on input "checkbox" at bounding box center [320, 624] width 10 height 10
checkbox input "true"
click at [786, 690] on button "Save" at bounding box center [802, 689] width 48 height 29
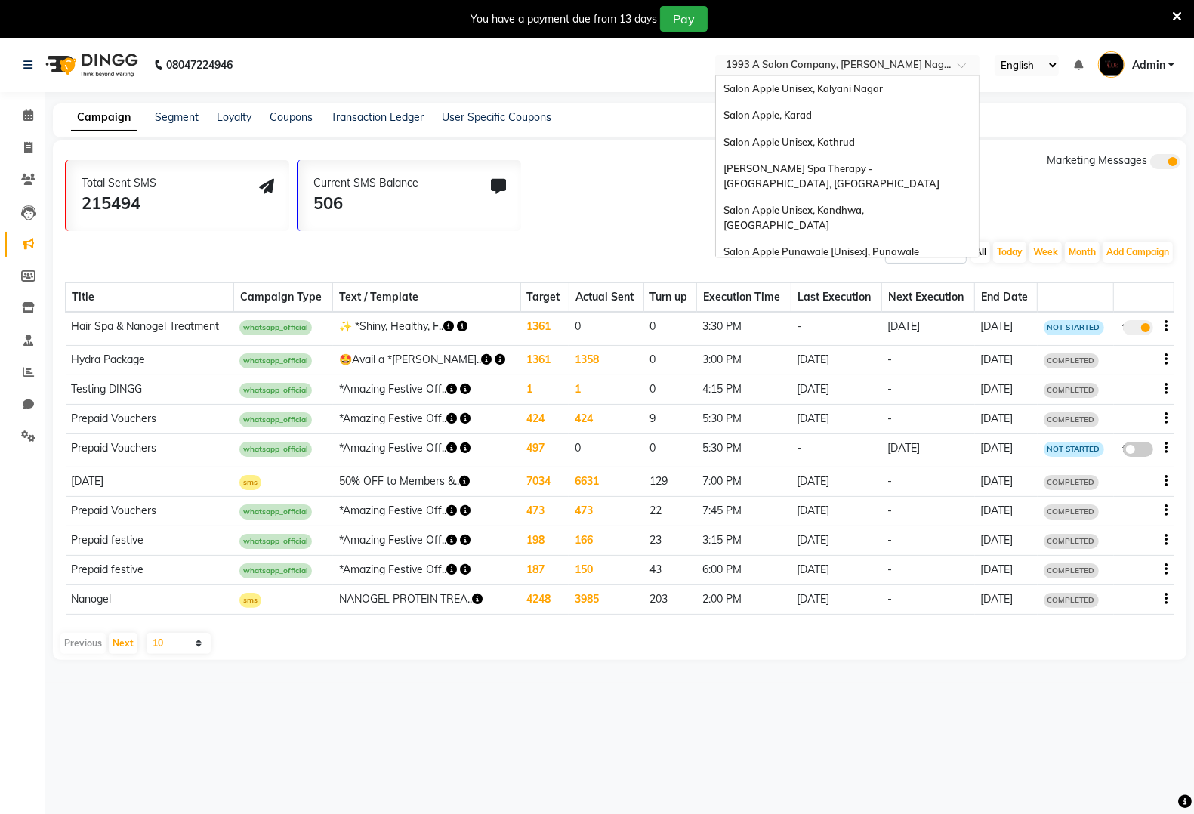
drag, startPoint x: 797, startPoint y: 58, endPoint x: 764, endPoint y: 20, distance: 50.9
click at [798, 59] on input "text" at bounding box center [832, 66] width 219 height 15
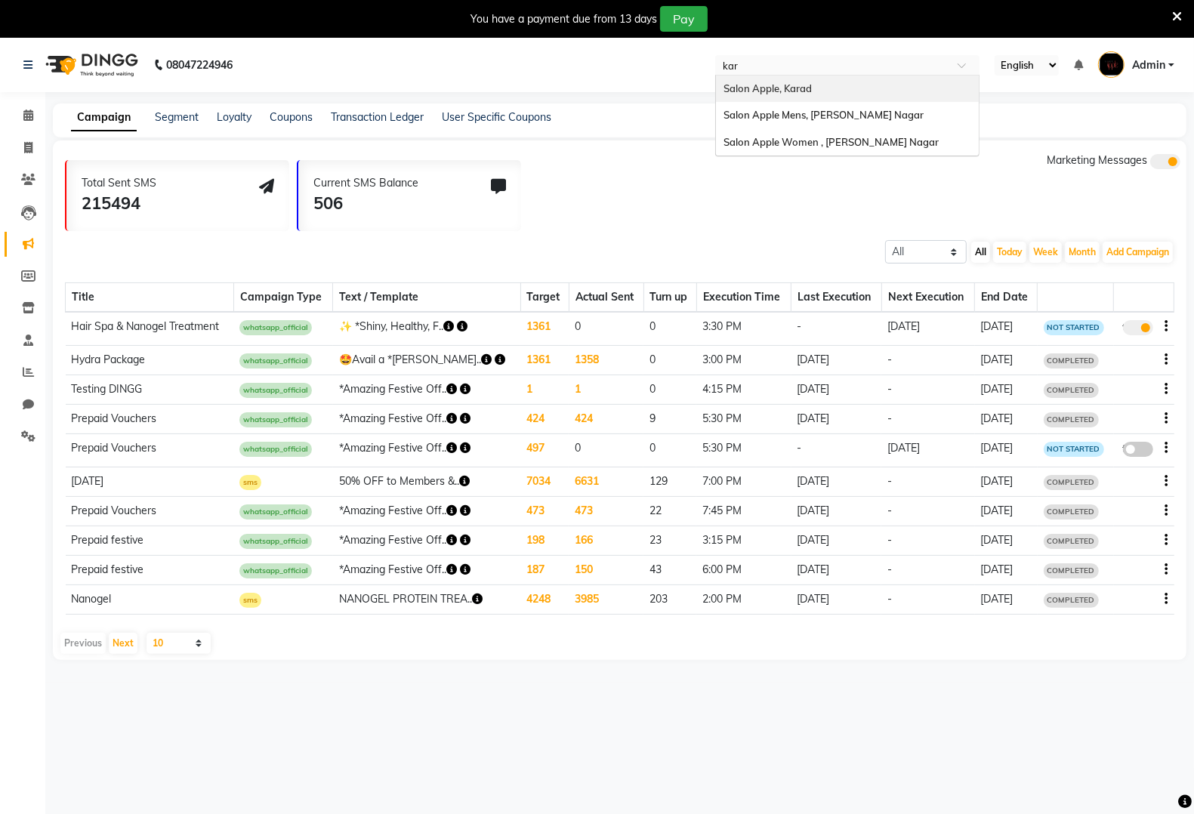
type input "karv"
click at [872, 115] on span "Salon Apple Women , [PERSON_NAME] Nagar" at bounding box center [831, 115] width 215 height 12
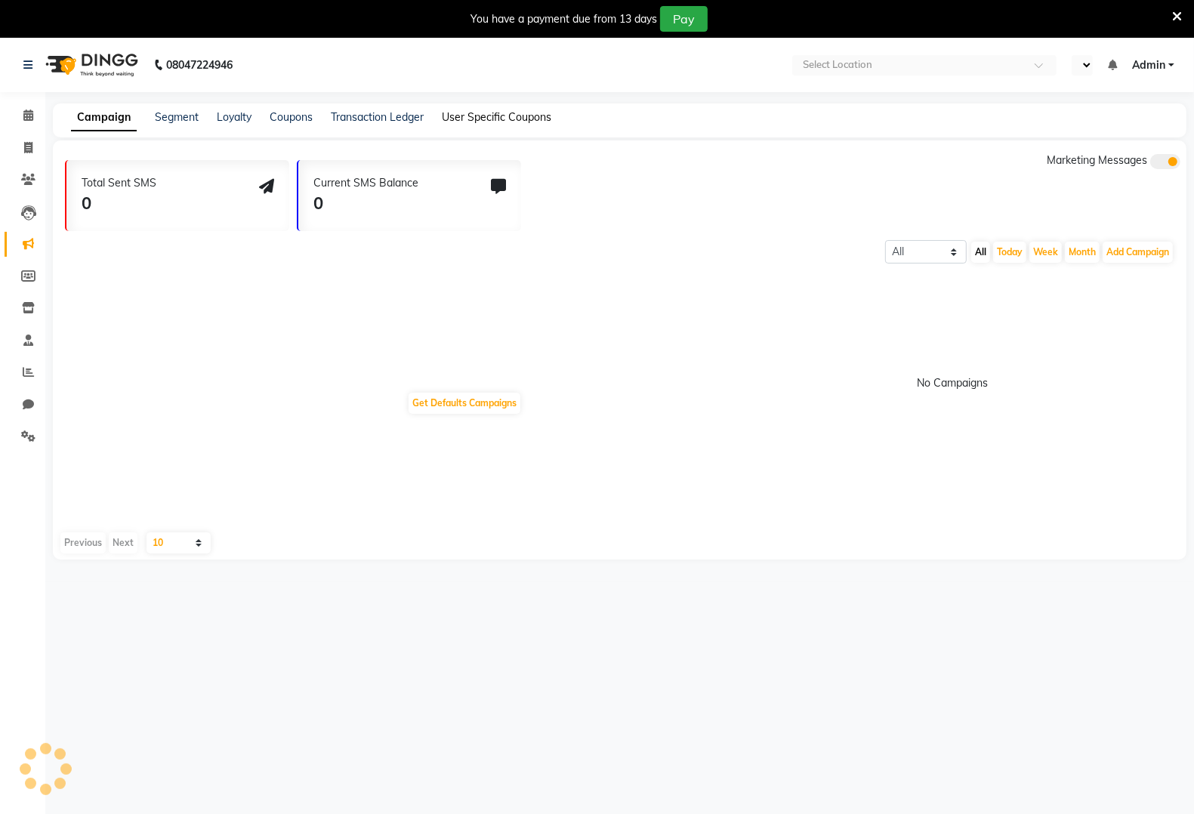
select select "en"
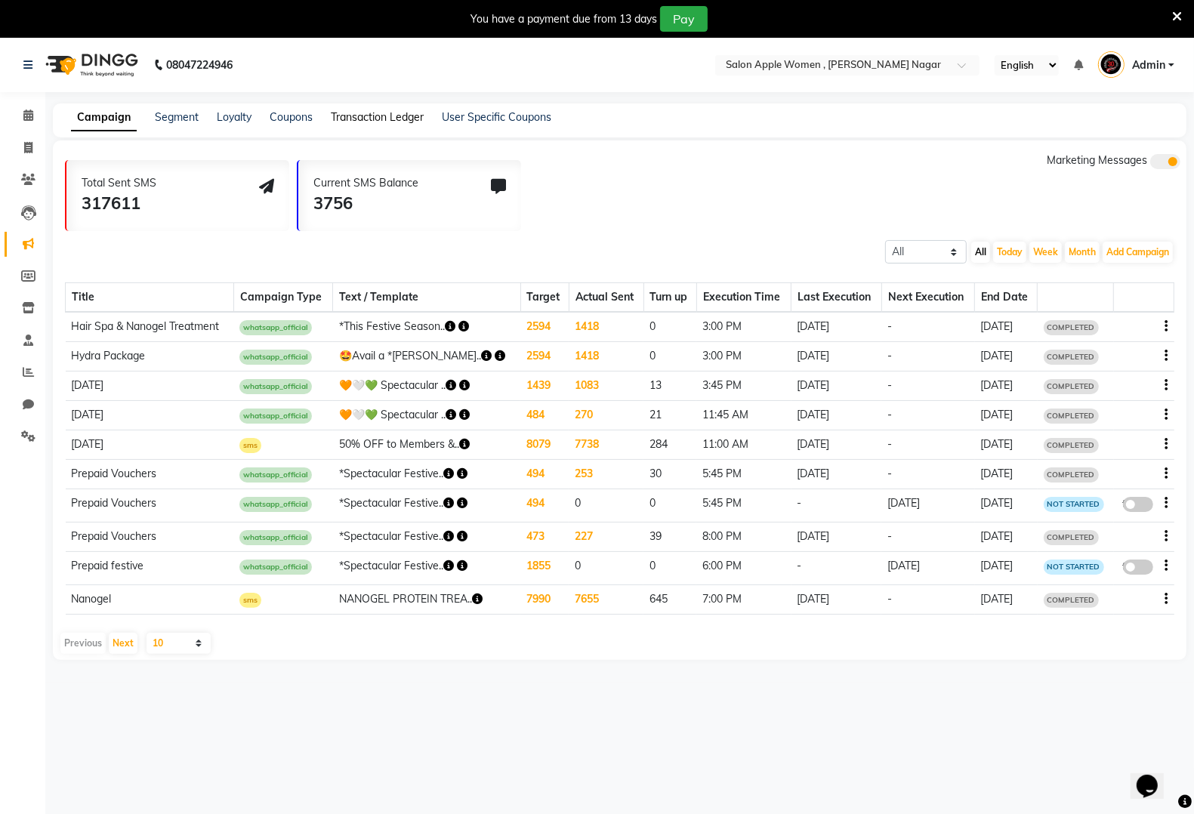
click at [394, 116] on link "Transaction Ledger" at bounding box center [377, 117] width 93 height 14
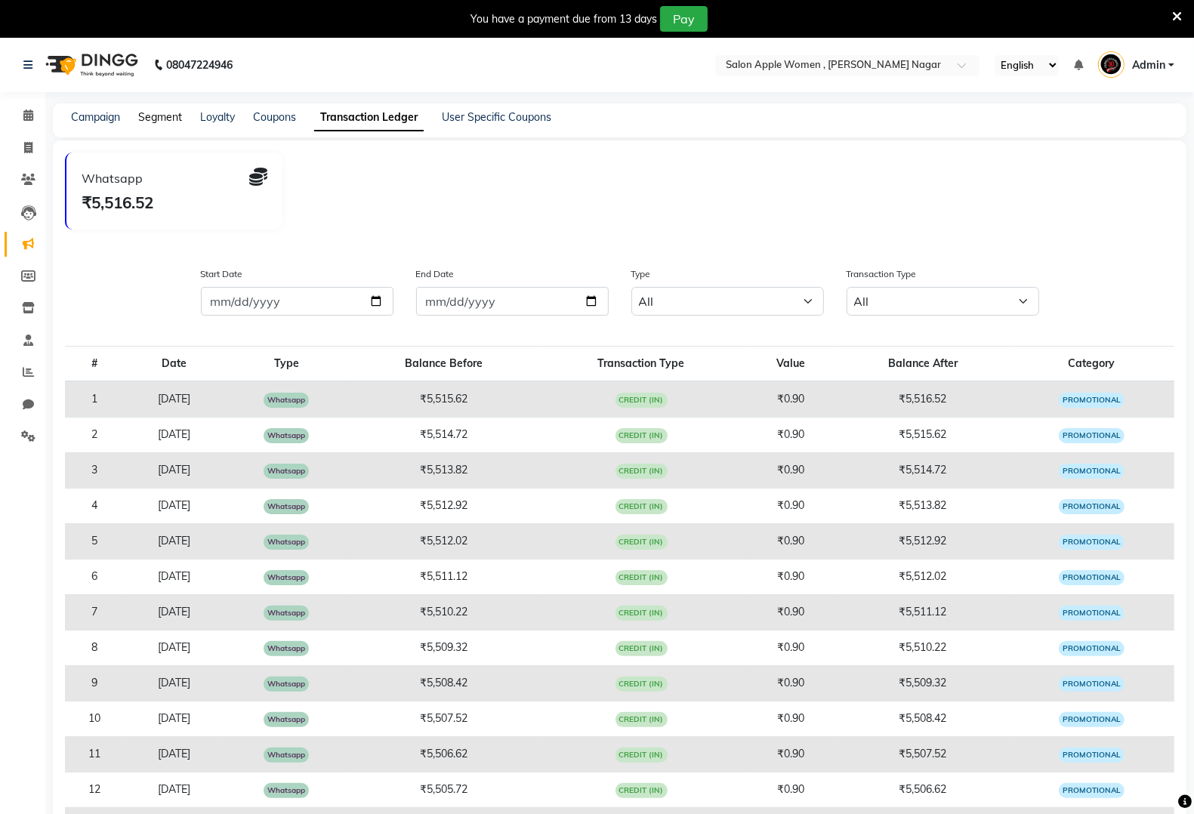
click at [153, 118] on link "Segment" at bounding box center [160, 117] width 44 height 14
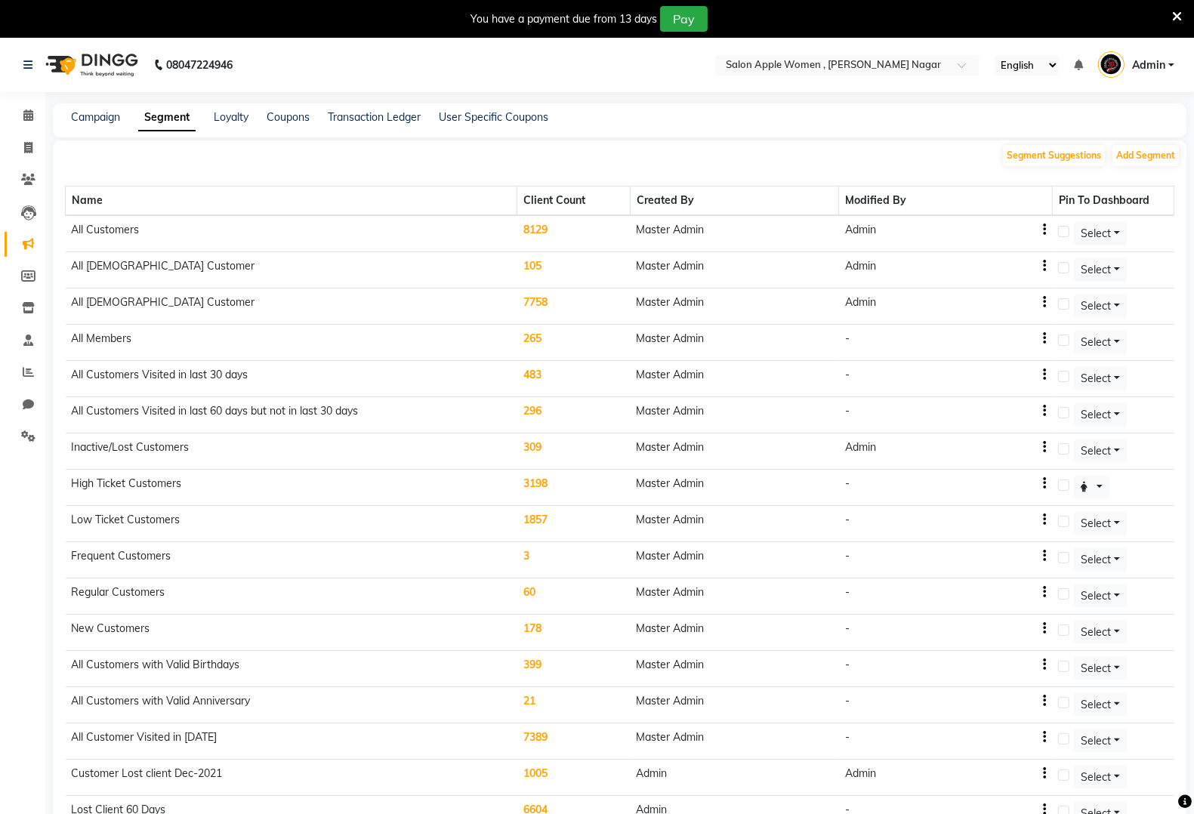
click at [85, 110] on div "Campaign" at bounding box center [95, 118] width 49 height 16
click at [110, 112] on link "Campaign" at bounding box center [95, 117] width 49 height 14
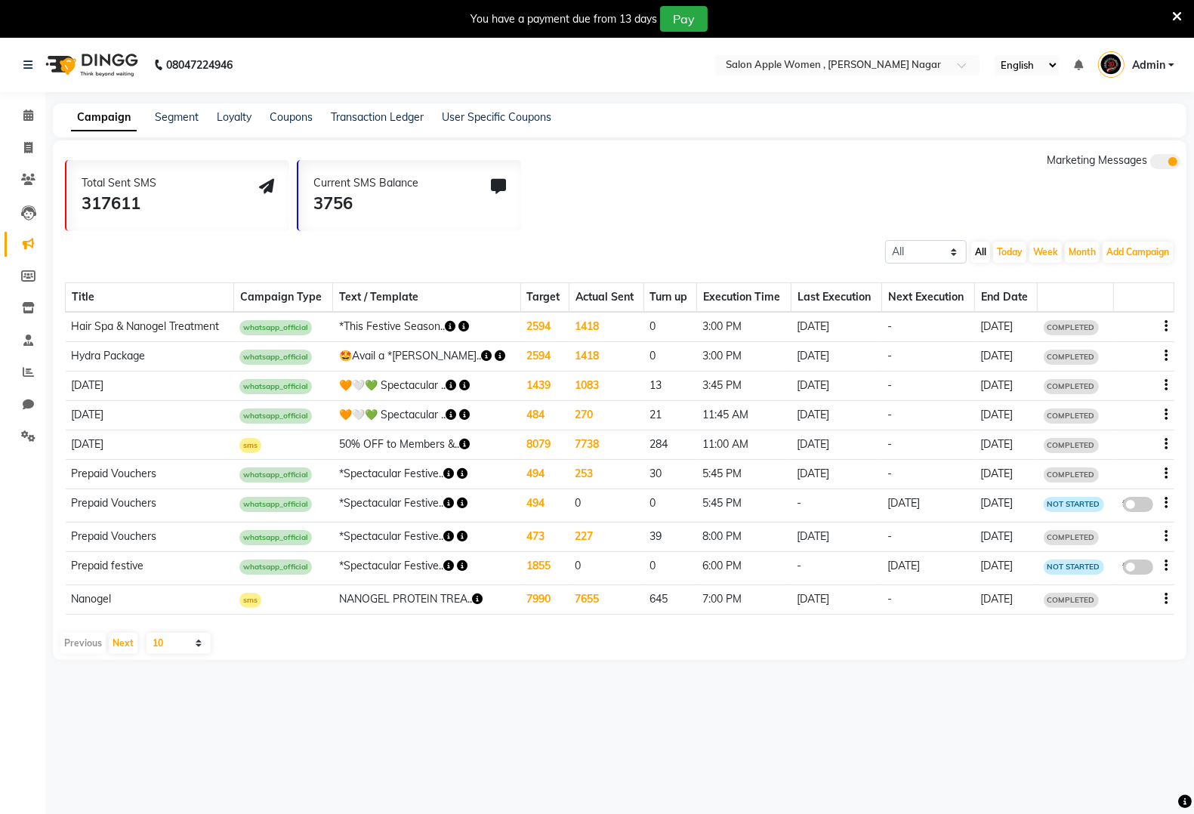
click at [569, 326] on td "1418" at bounding box center [606, 327] width 75 height 30
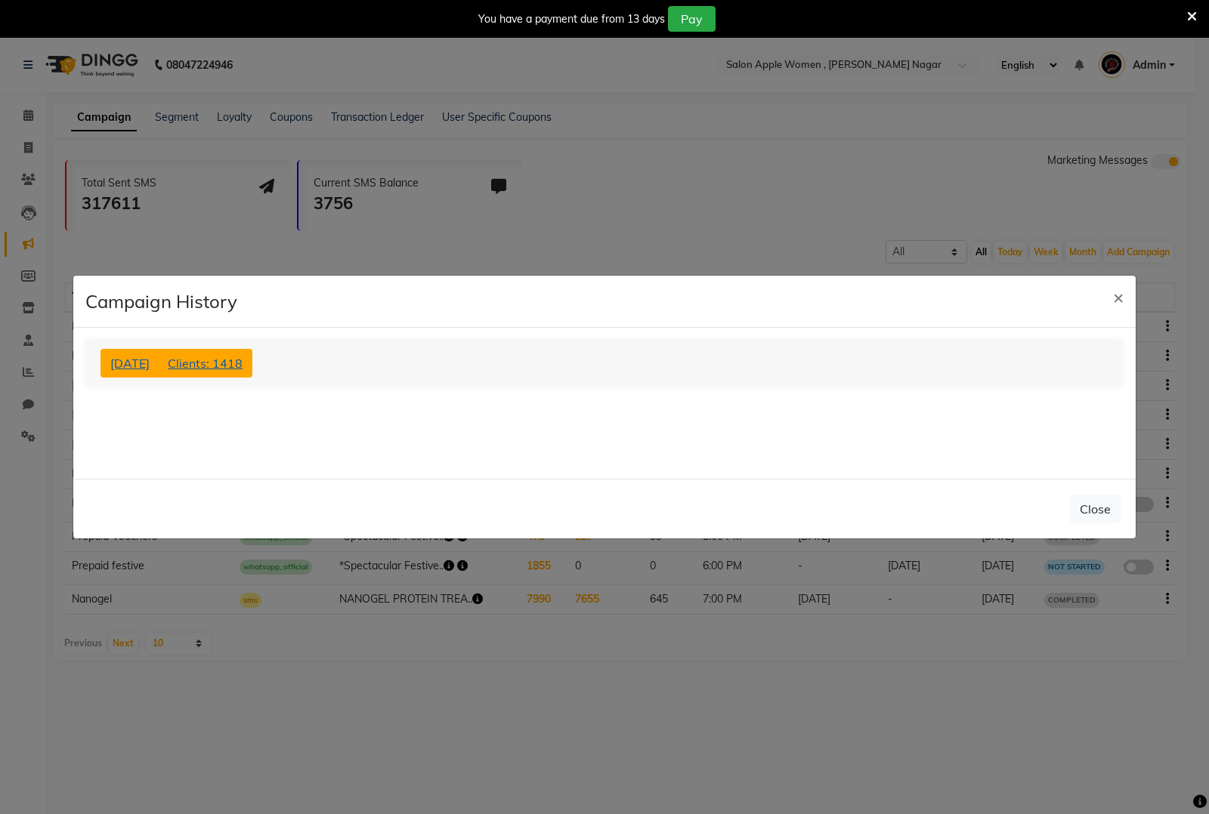
click at [242, 359] on span "Clients: 1418" at bounding box center [205, 363] width 75 height 15
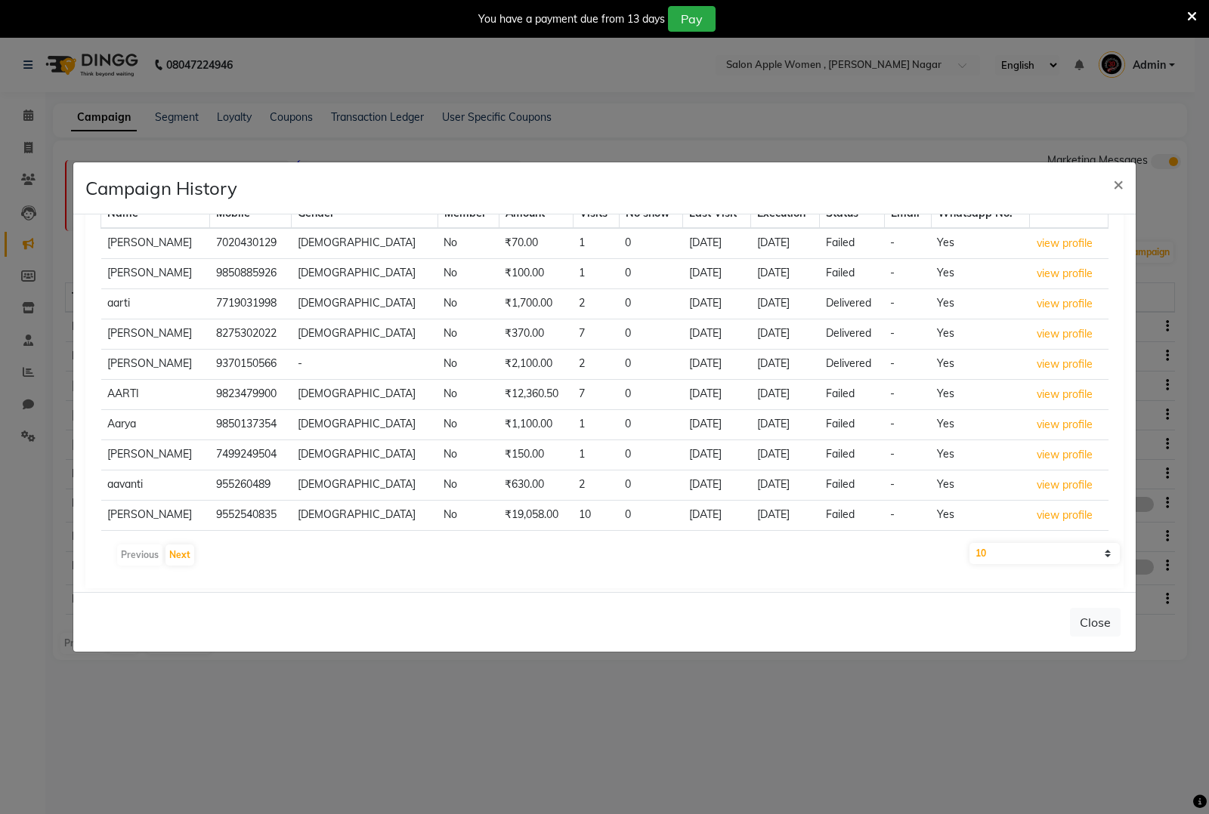
scroll to position [138, 0]
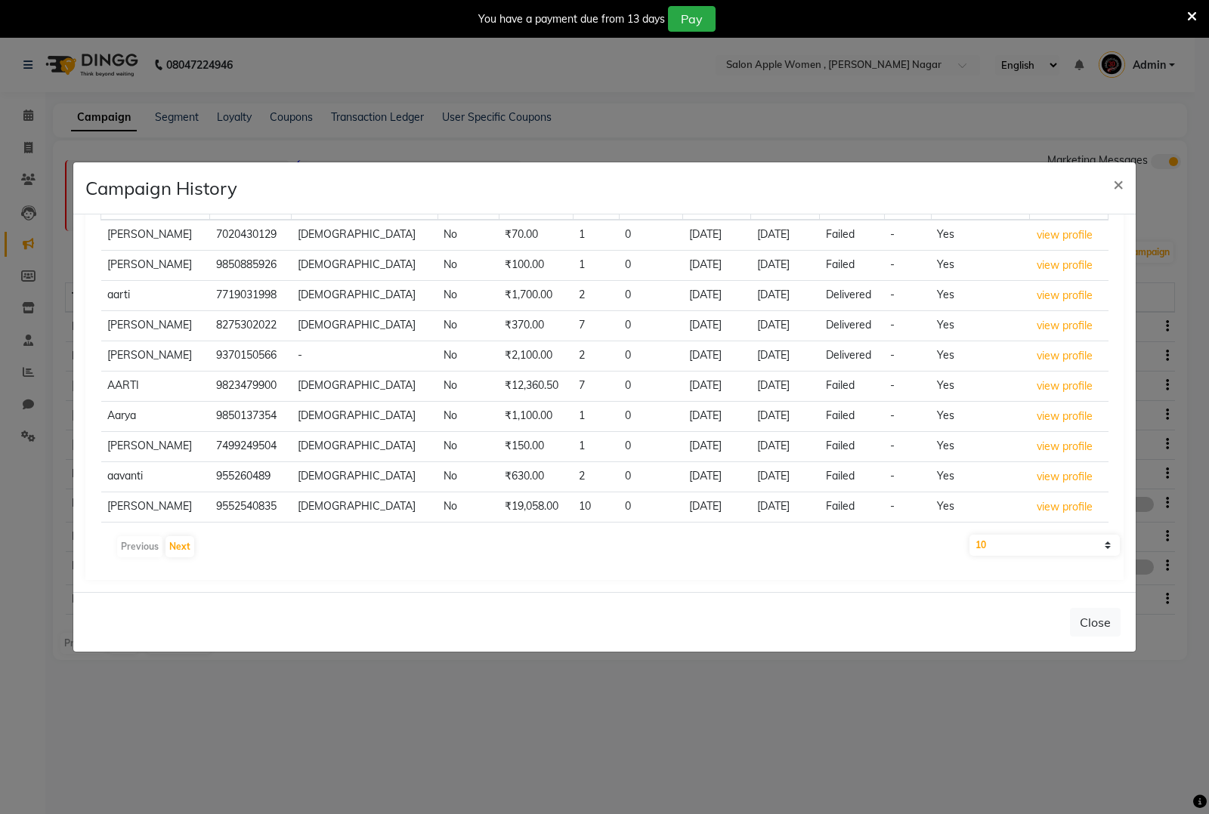
click at [1002, 546] on select "10 50 100 500" at bounding box center [1044, 545] width 150 height 21
select select "500"
click at [969, 535] on select "10 50 100 500" at bounding box center [1044, 545] width 150 height 21
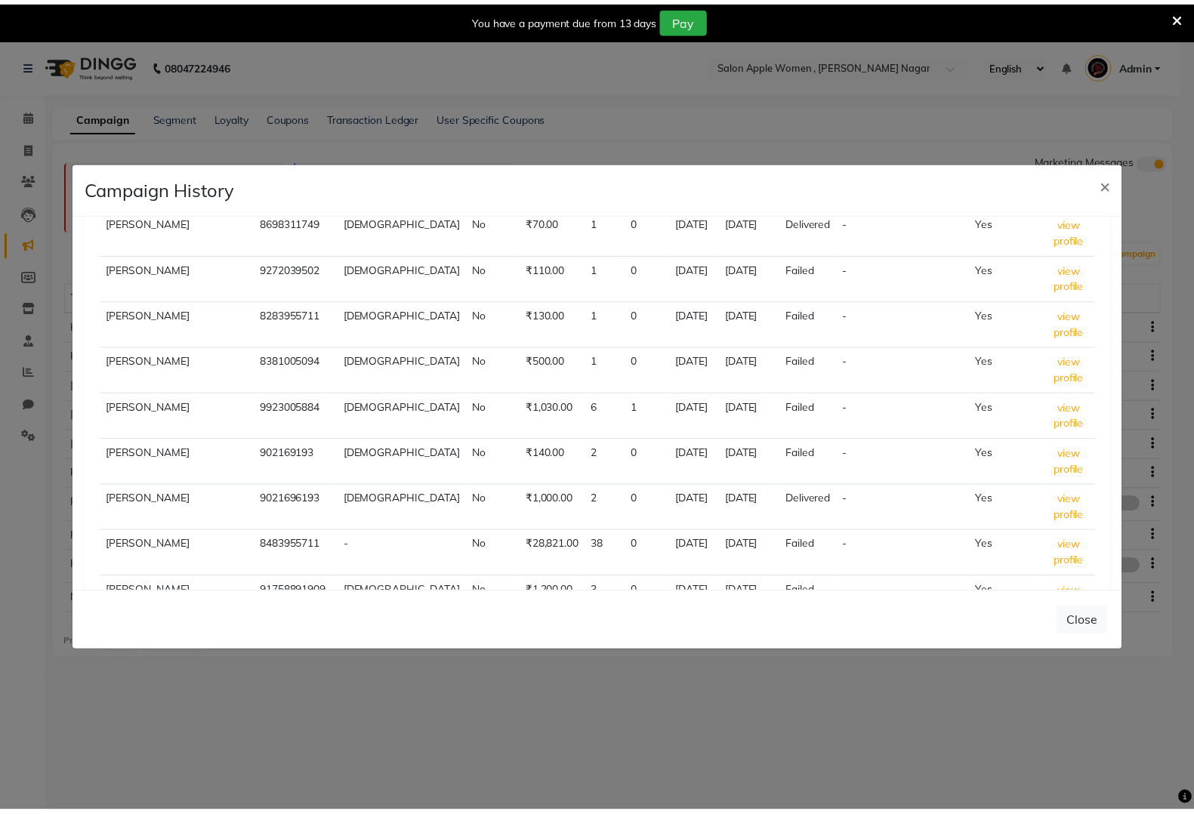
scroll to position [5537, 0]
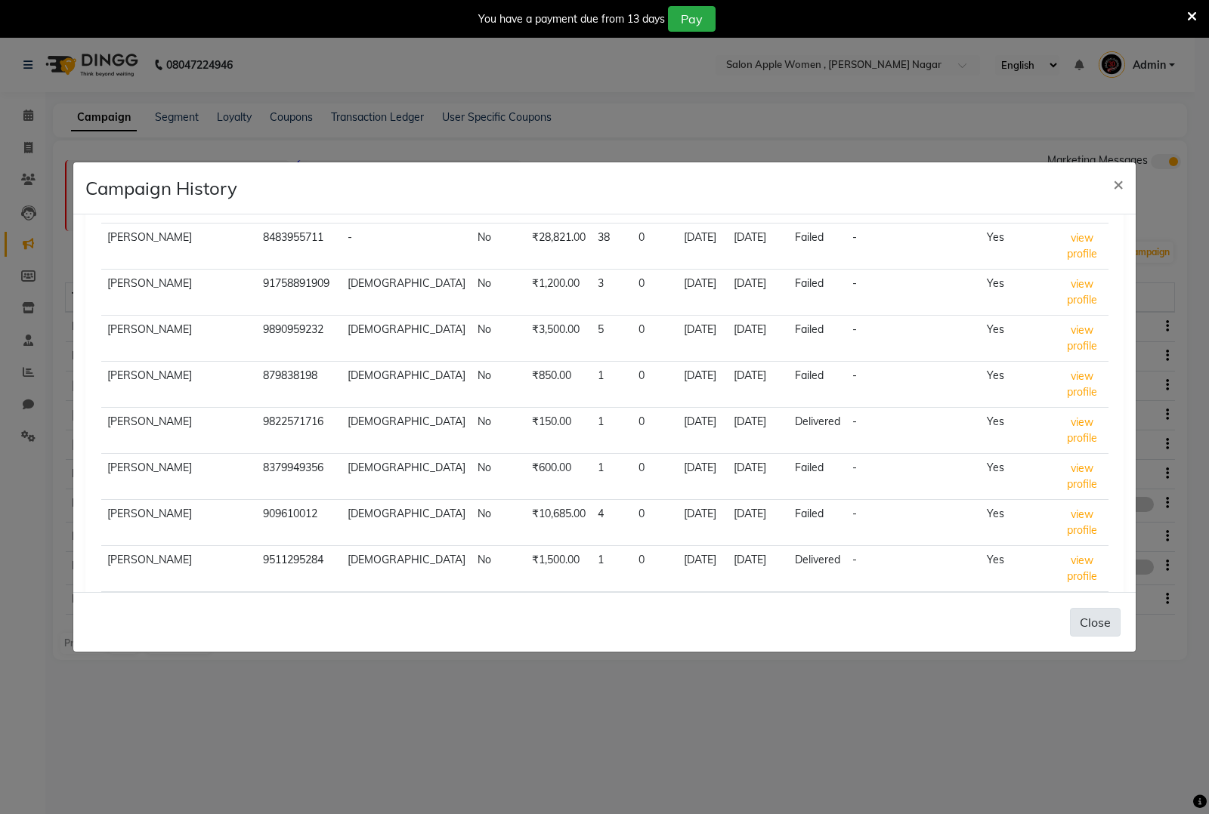
click at [1097, 628] on button "Close" at bounding box center [1095, 622] width 51 height 29
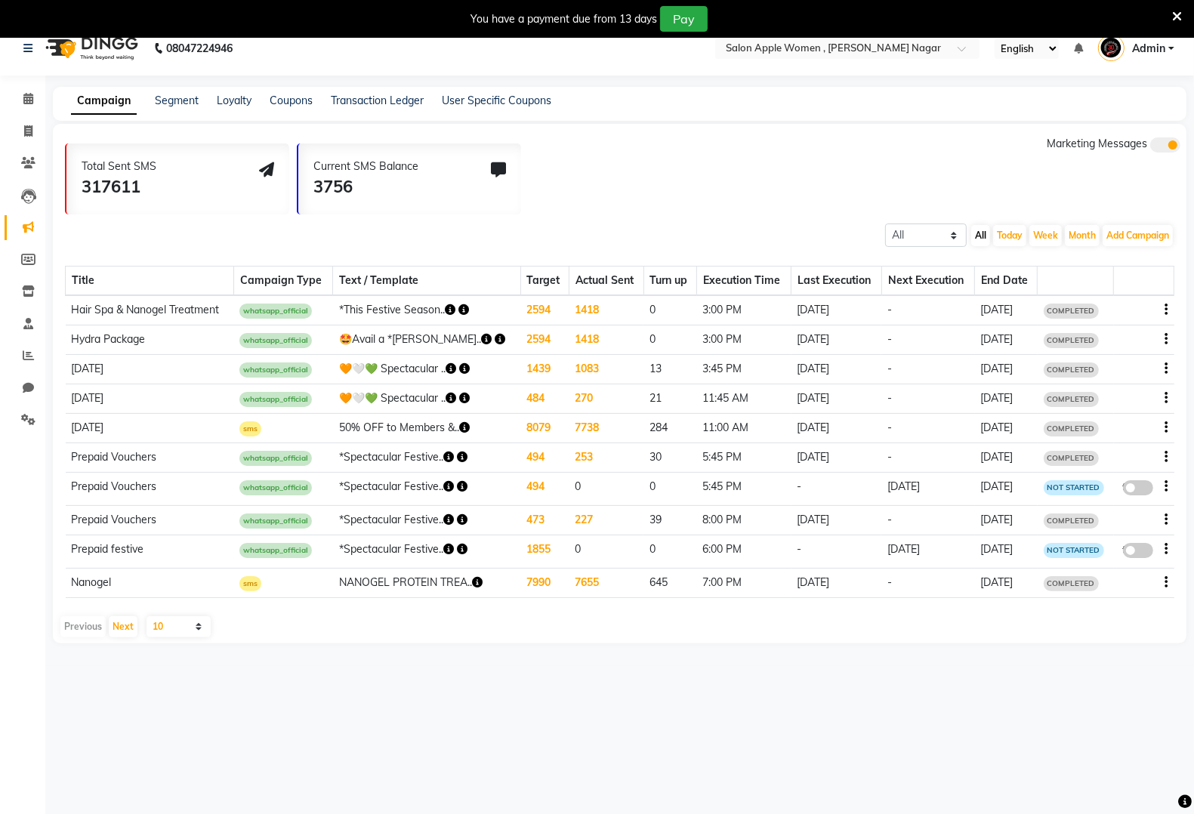
scroll to position [0, 0]
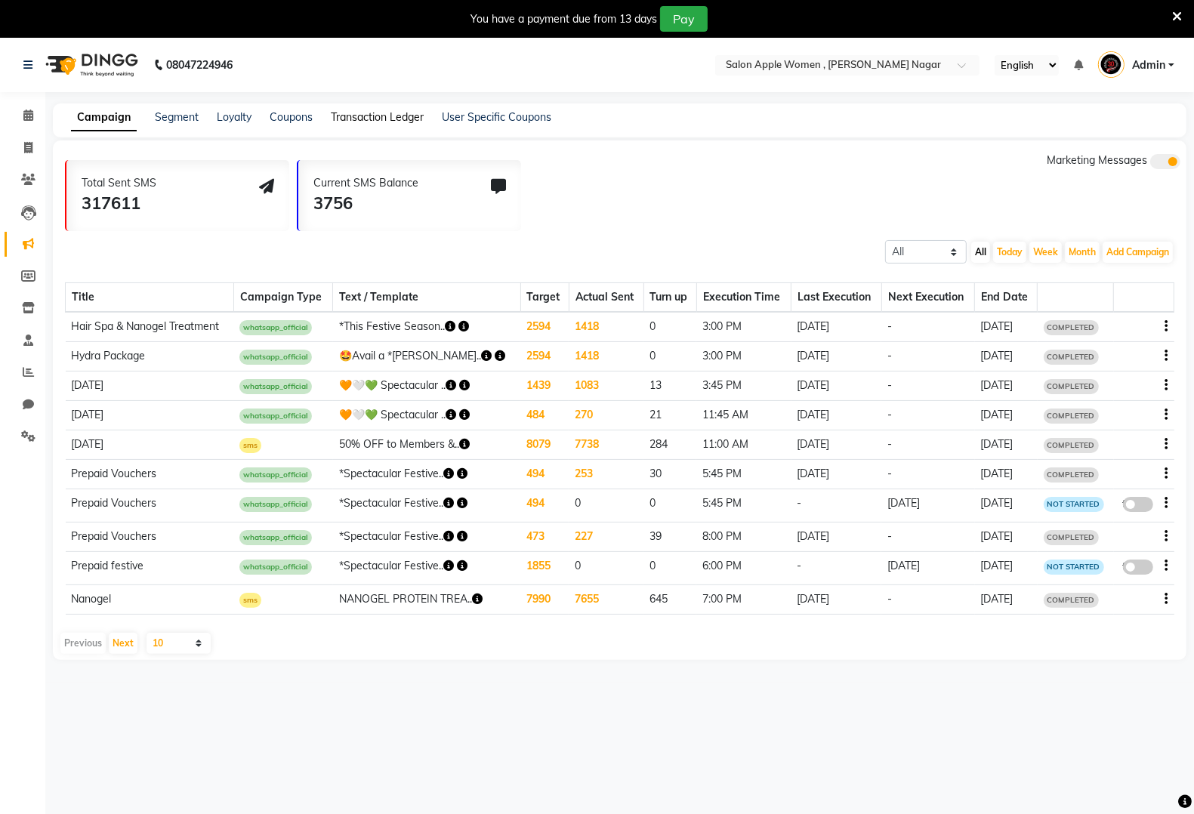
click at [390, 122] on link "Transaction Ledger" at bounding box center [377, 117] width 93 height 14
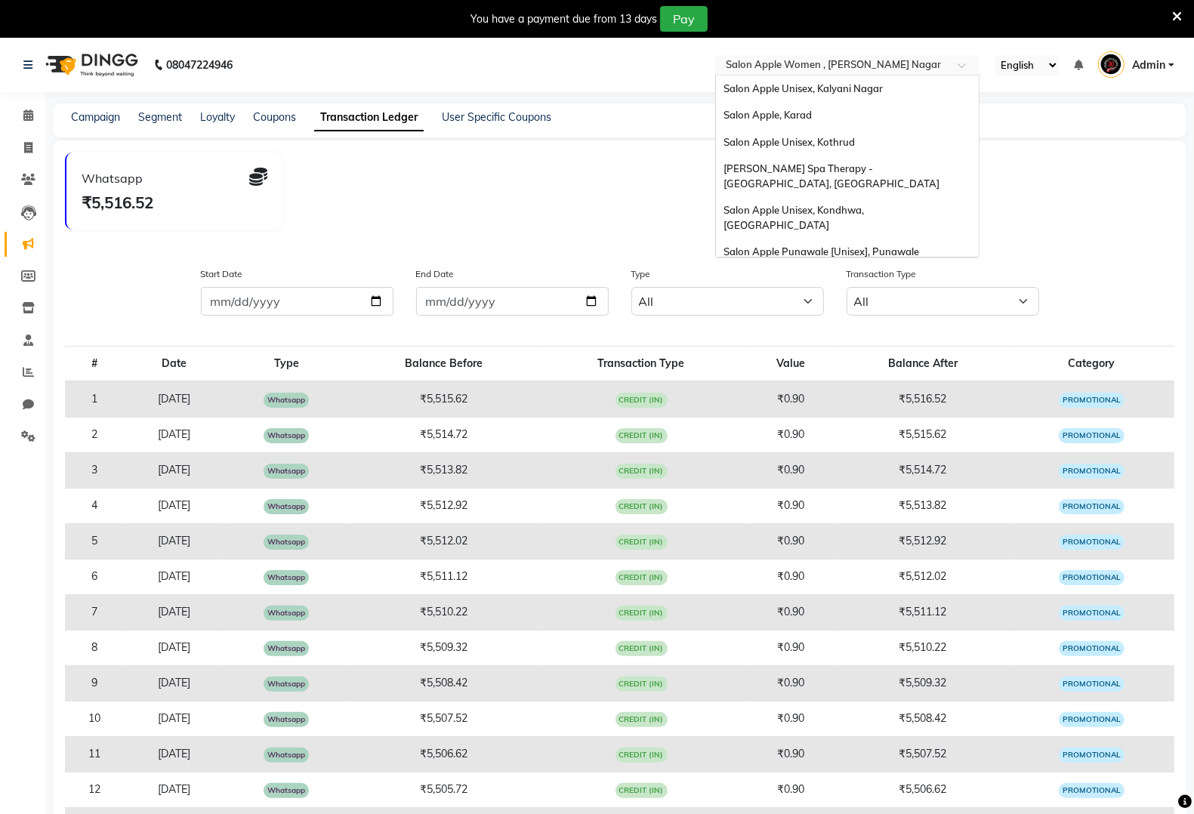
click at [878, 68] on input "text" at bounding box center [832, 66] width 219 height 15
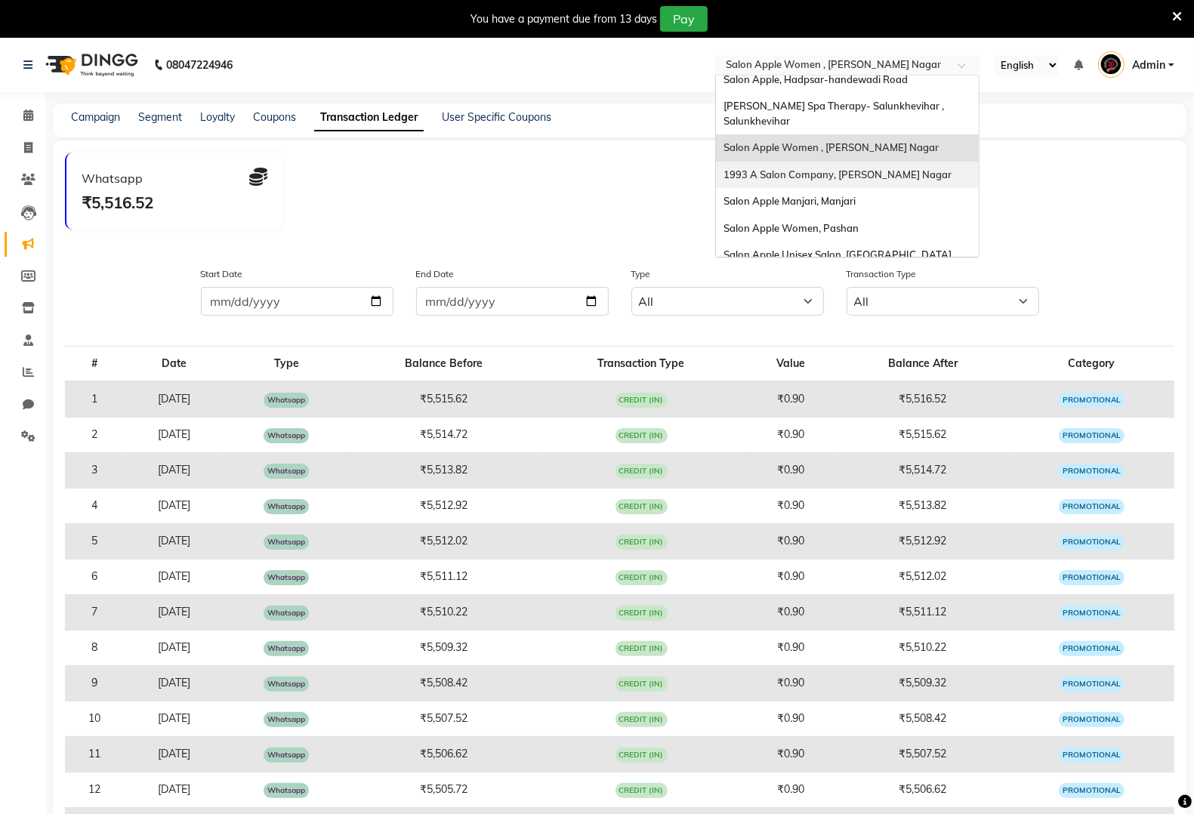
click at [877, 162] on div "1993 A Salon Company, [PERSON_NAME] Nagar" at bounding box center [847, 175] width 263 height 27
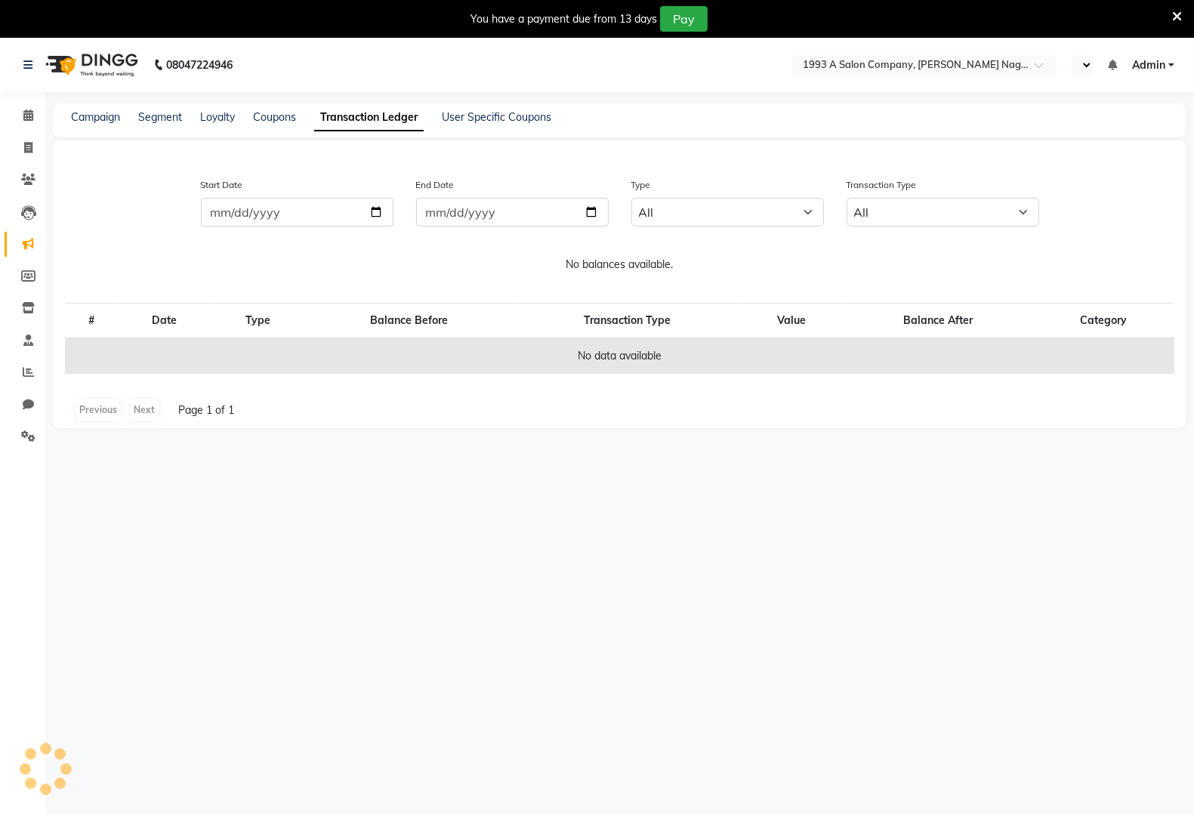
select select "en"
